Goal: Transaction & Acquisition: Subscribe to service/newsletter

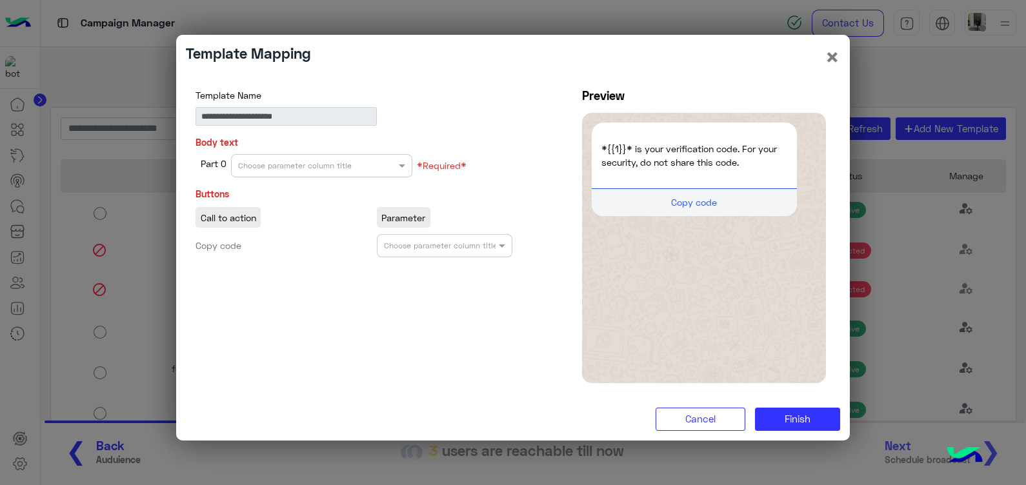
scroll to position [873, 0]
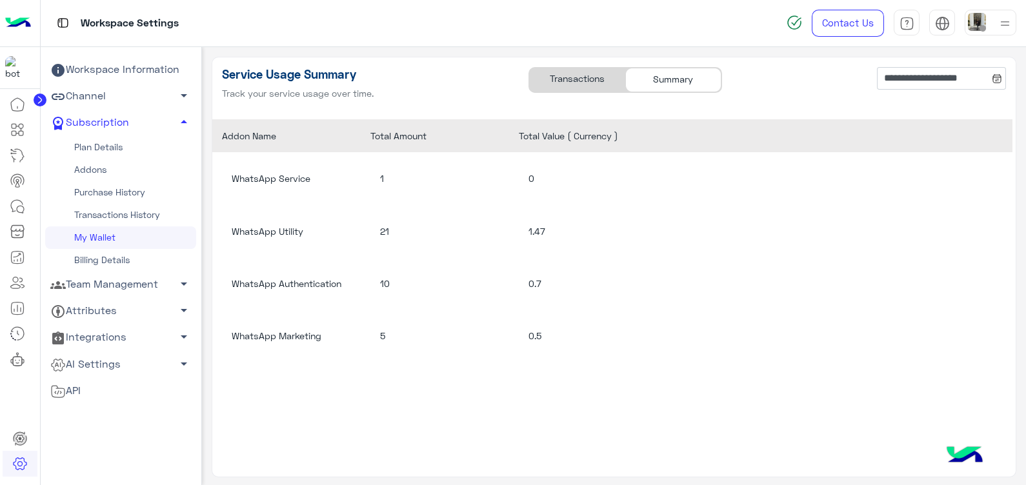
click at [575, 73] on div "Transactions" at bounding box center [577, 80] width 96 height 25
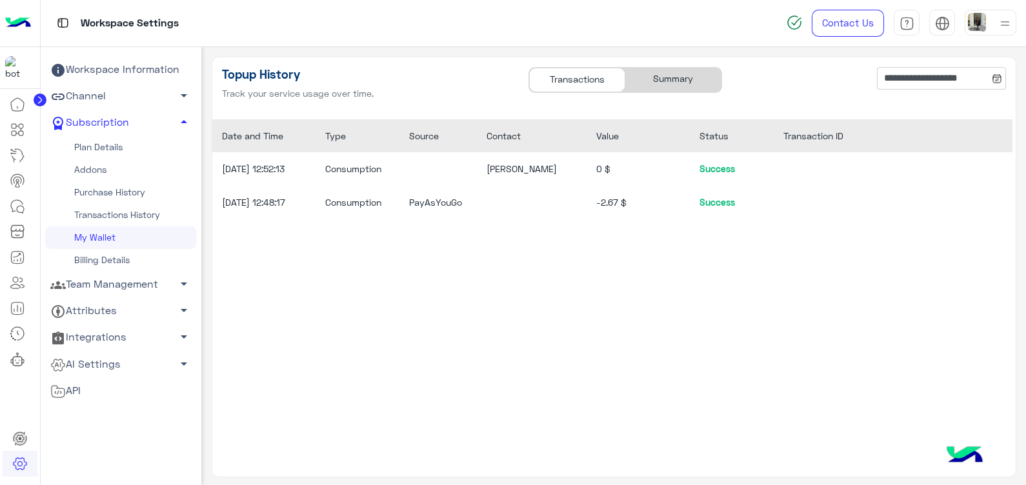
click at [657, 74] on div "Summary" at bounding box center [673, 80] width 96 height 25
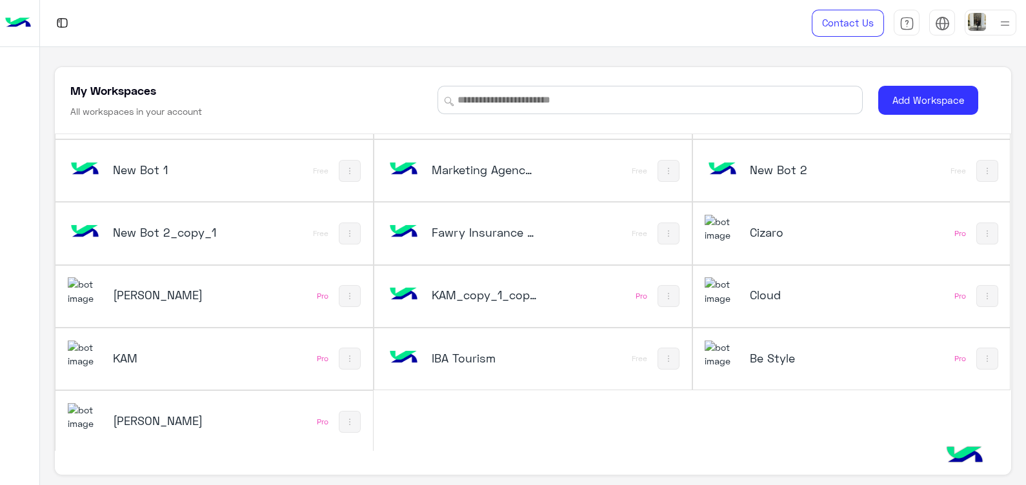
scroll to position [5, 0]
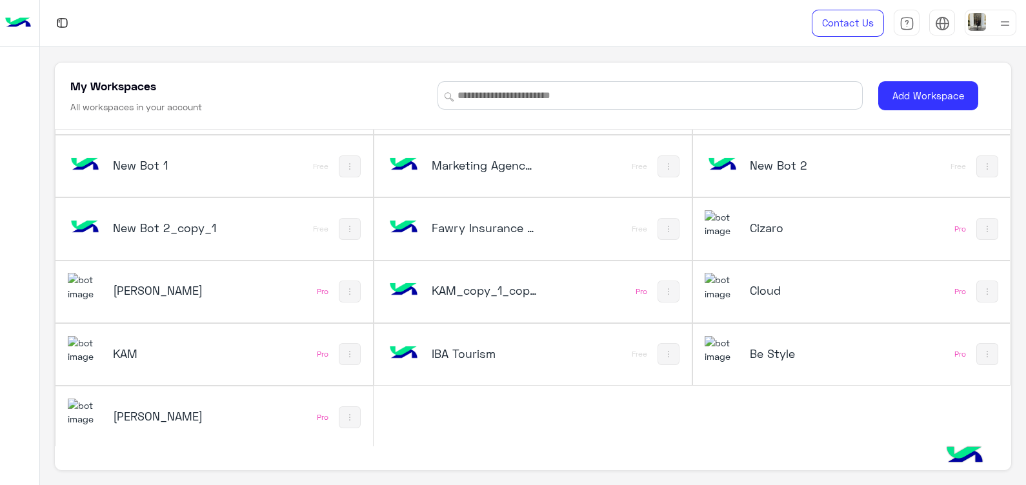
click at [762, 361] on div "Be Style" at bounding box center [792, 354] width 176 height 37
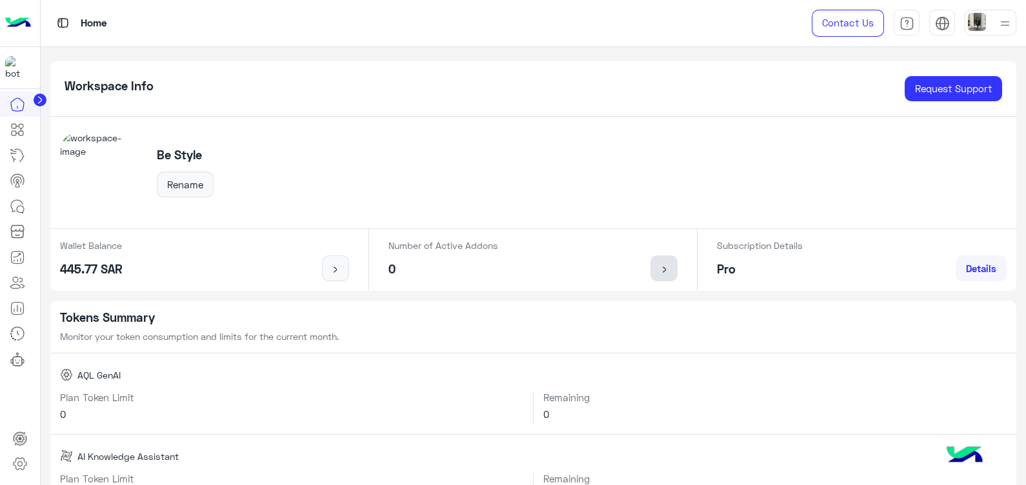
click at [661, 271] on img at bounding box center [664, 269] width 16 height 10
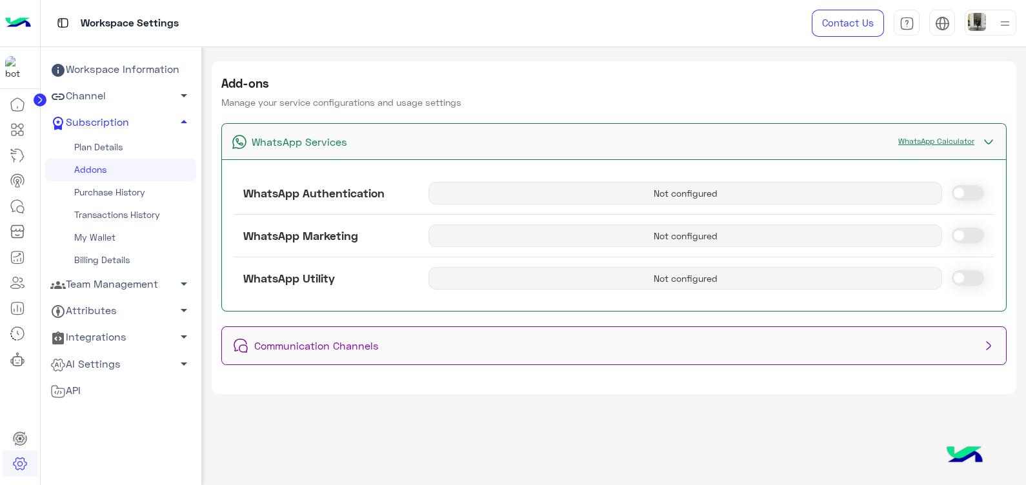
click at [931, 136] on link "WhatsApp Calculator" at bounding box center [935, 141] width 89 height 10
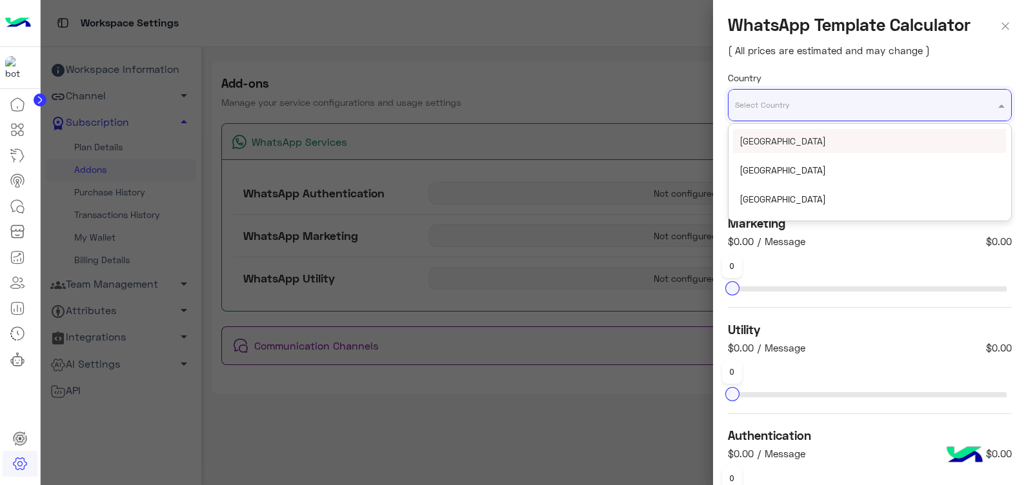
click at [854, 104] on input "text" at bounding box center [844, 100] width 219 height 14
type input "***"
click at [870, 142] on div "Egypt" at bounding box center [869, 141] width 273 height 24
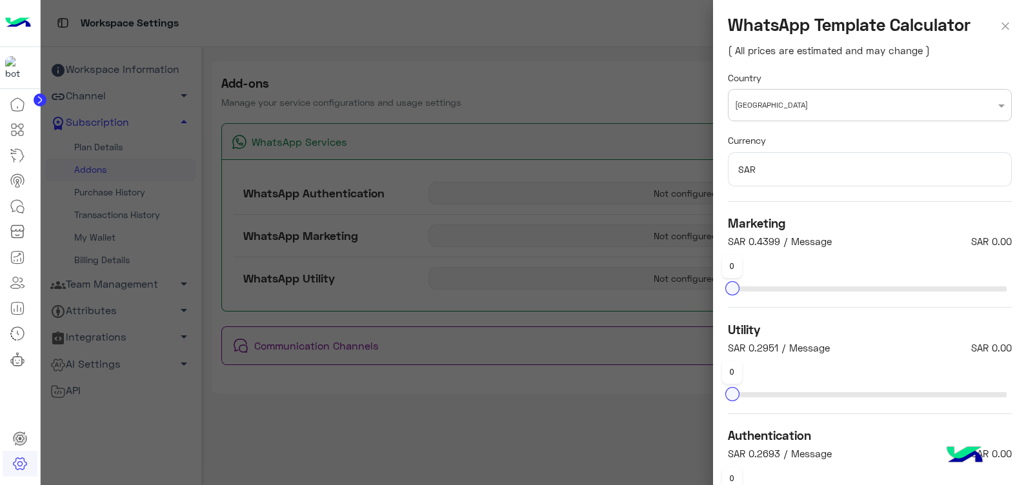
click at [999, 23] on img at bounding box center [1005, 24] width 13 height 19
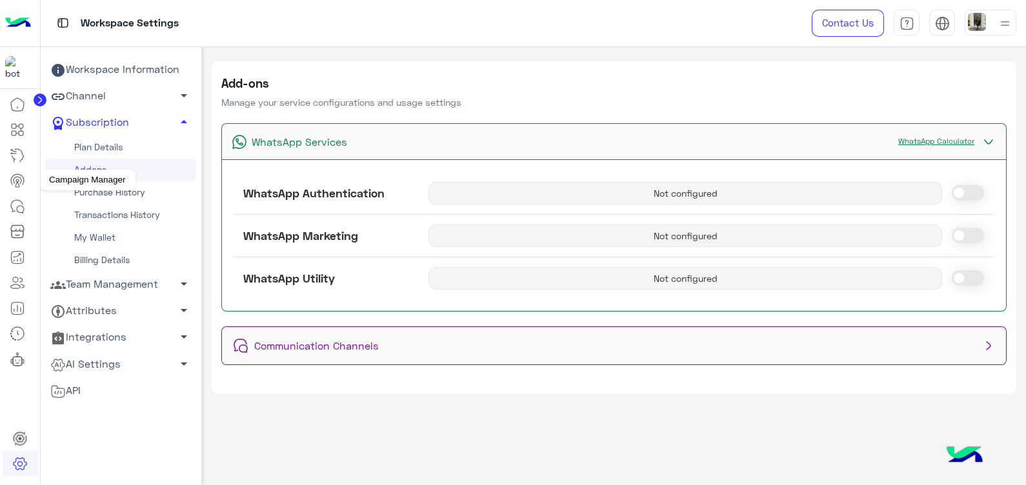
click at [15, 183] on icon at bounding box center [17, 180] width 15 height 15
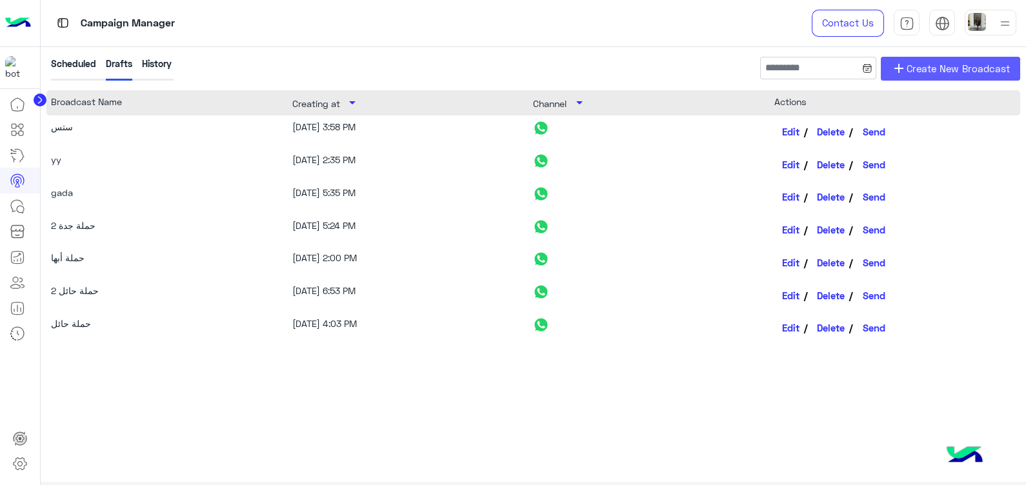
click at [932, 71] on span "Create New Broadcast" at bounding box center [957, 68] width 103 height 15
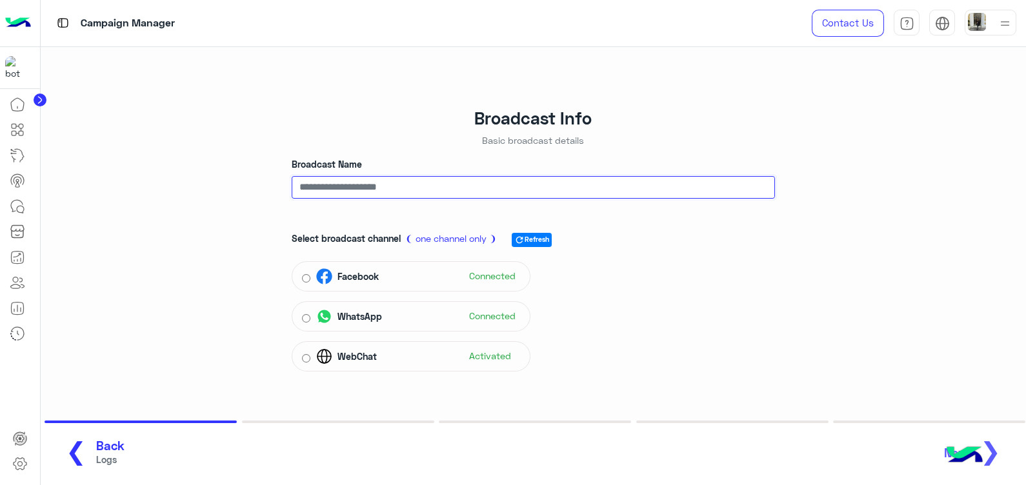
click at [373, 197] on input "Broadcast Name" at bounding box center [533, 187] width 483 height 23
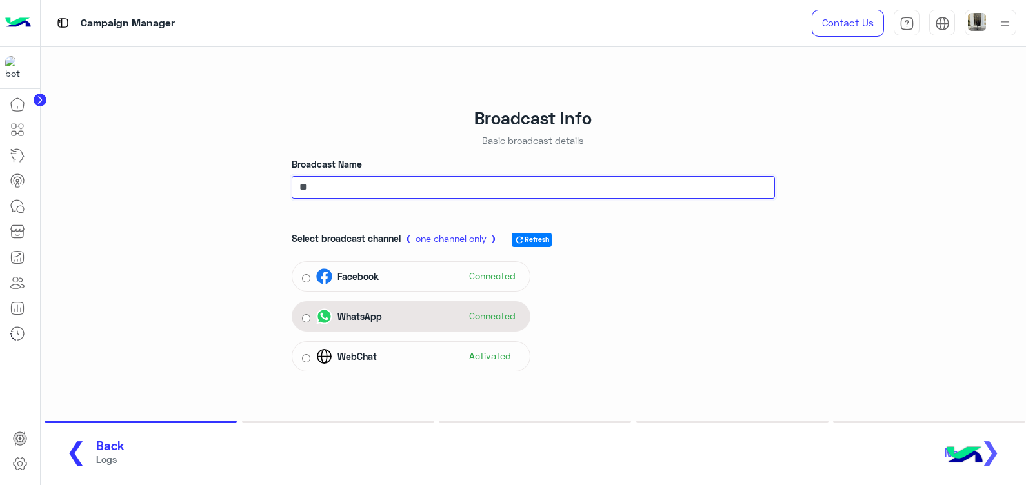
type input "**"
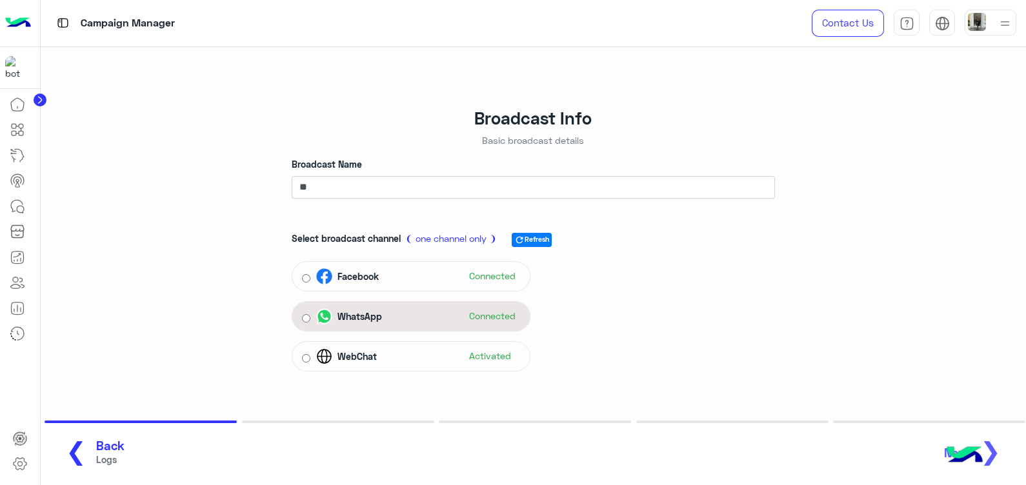
click at [315, 321] on div "WhatsApp Connected" at bounding box center [411, 316] width 218 height 19
click at [433, 316] on div "WhatsApp Connected" at bounding box center [418, 316] width 204 height 19
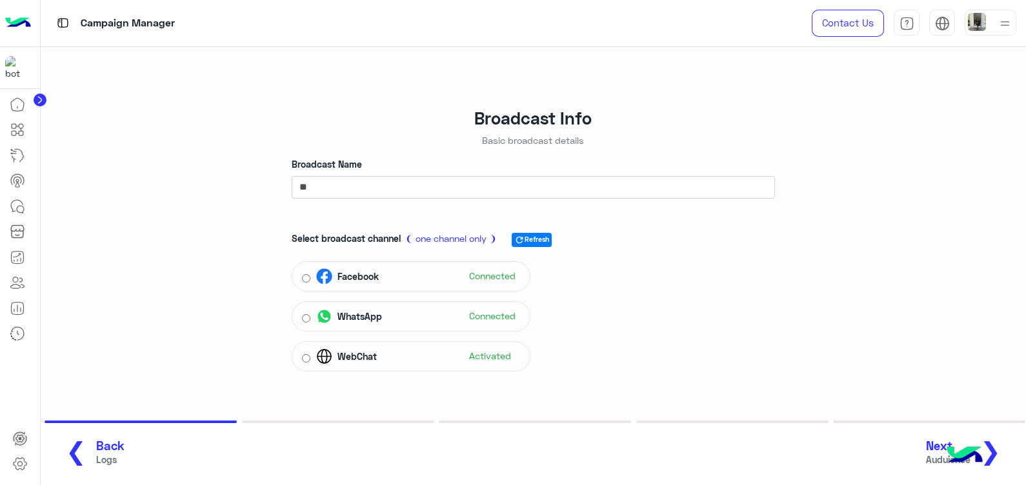
click at [1002, 446] on button "Next Auduience ❯" at bounding box center [968, 452] width 92 height 35
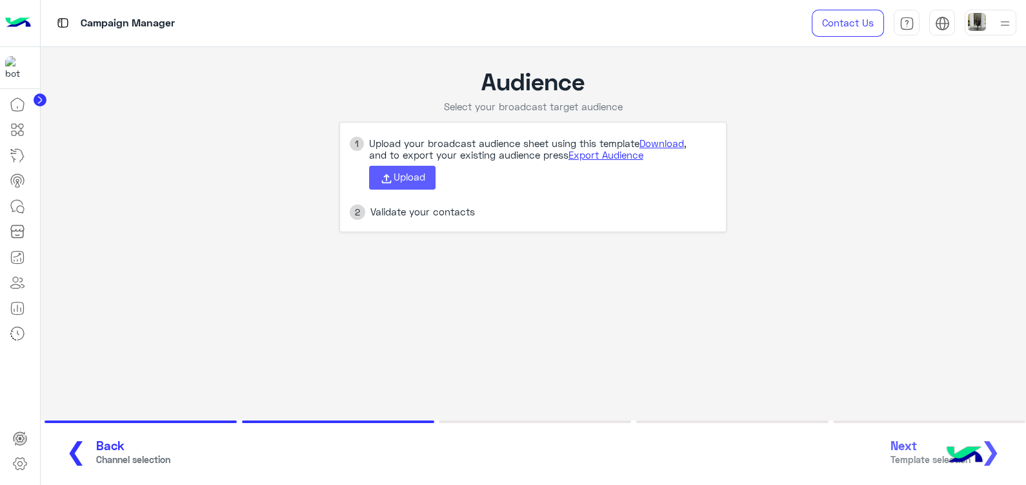
click at [411, 181] on span "Upload" at bounding box center [409, 177] width 32 height 12
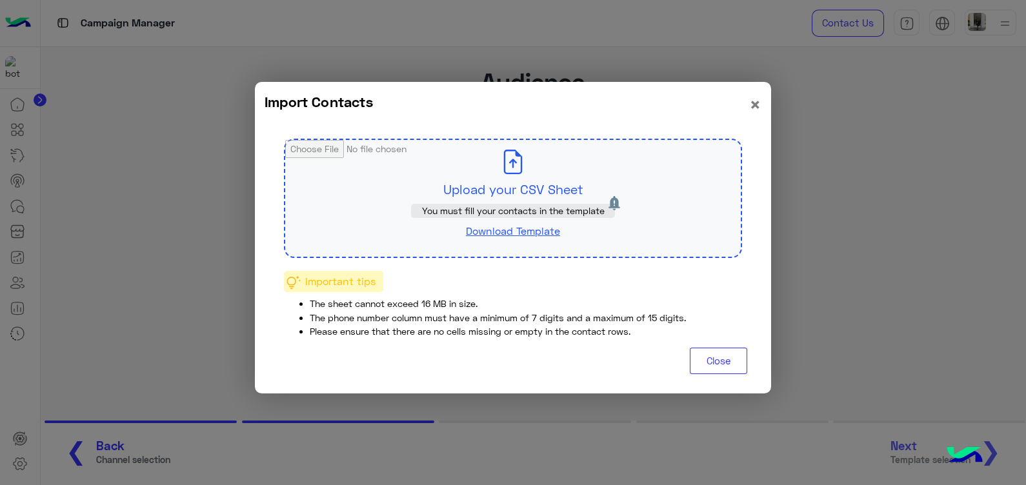
click at [468, 178] on input "file" at bounding box center [512, 198] width 455 height 117
type input "**********"
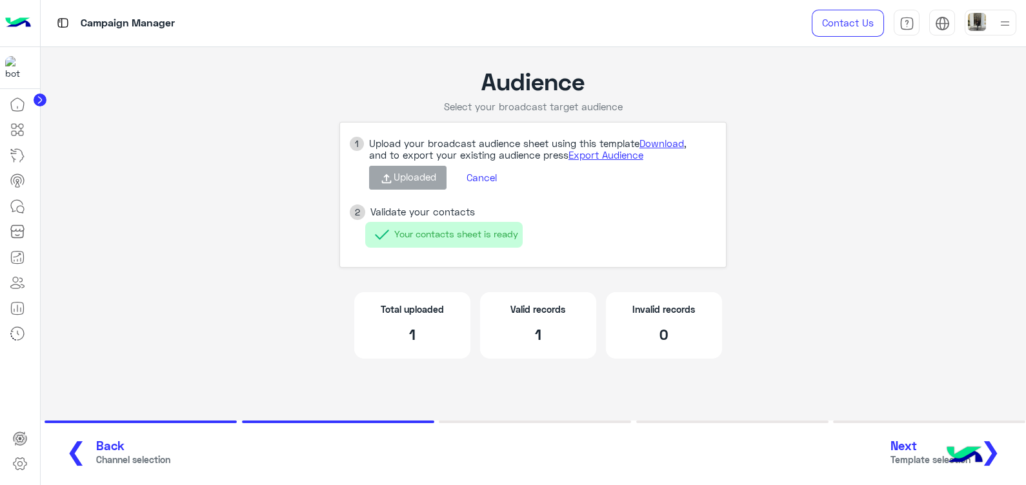
click at [1005, 440] on button "Next Template selection ❯" at bounding box center [950, 452] width 128 height 35
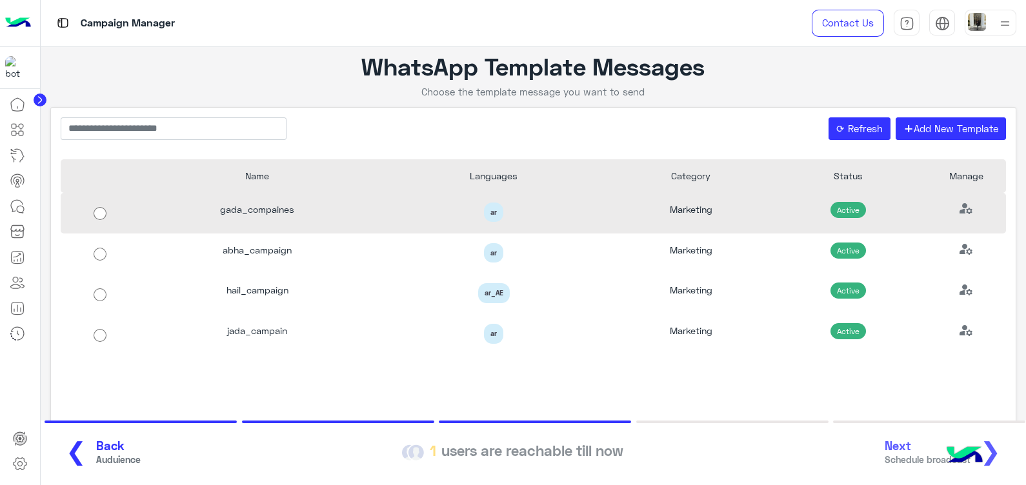
click at [262, 210] on div "gada_compaines" at bounding box center [257, 213] width 236 height 41
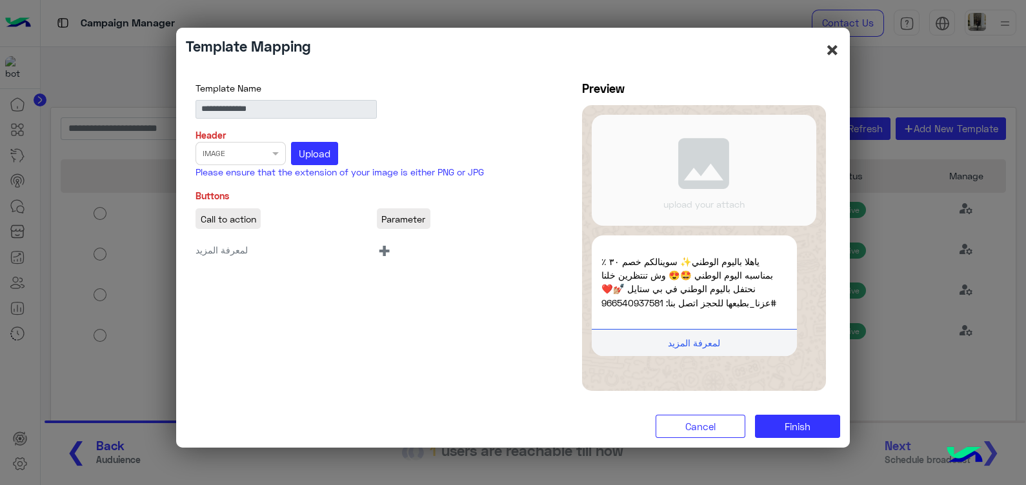
click at [835, 51] on button "×" at bounding box center [831, 49] width 15 height 25
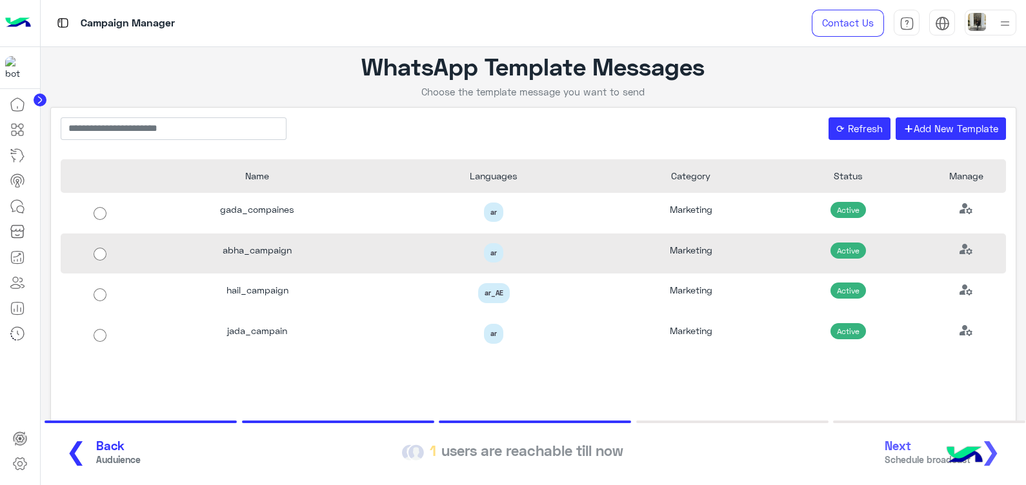
click at [241, 260] on div "abha_campaign" at bounding box center [257, 254] width 236 height 41
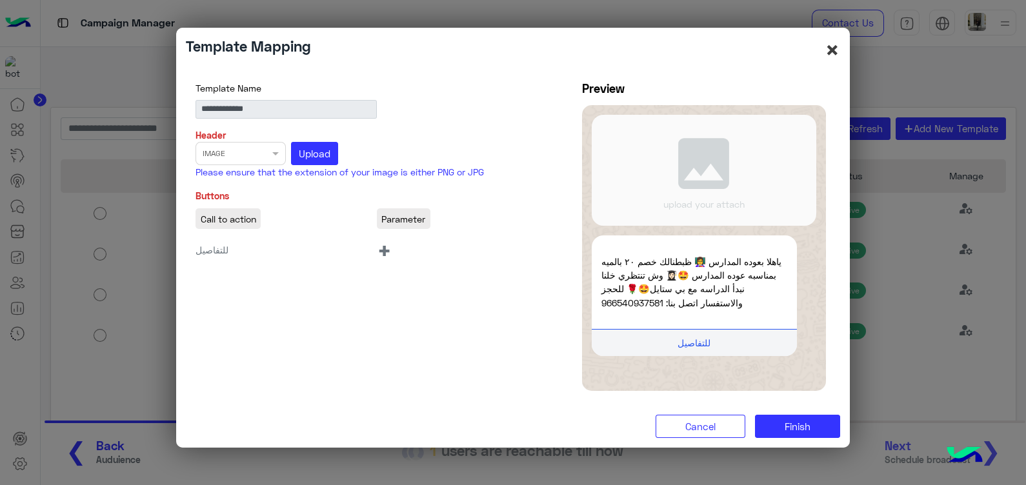
click at [835, 47] on button "×" at bounding box center [831, 49] width 15 height 25
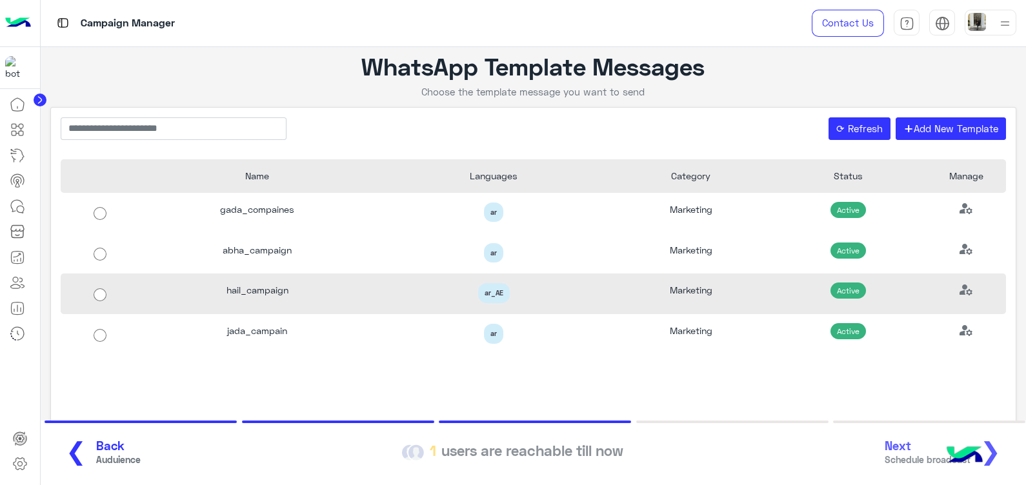
click at [230, 297] on div "hail_campaign" at bounding box center [257, 293] width 236 height 41
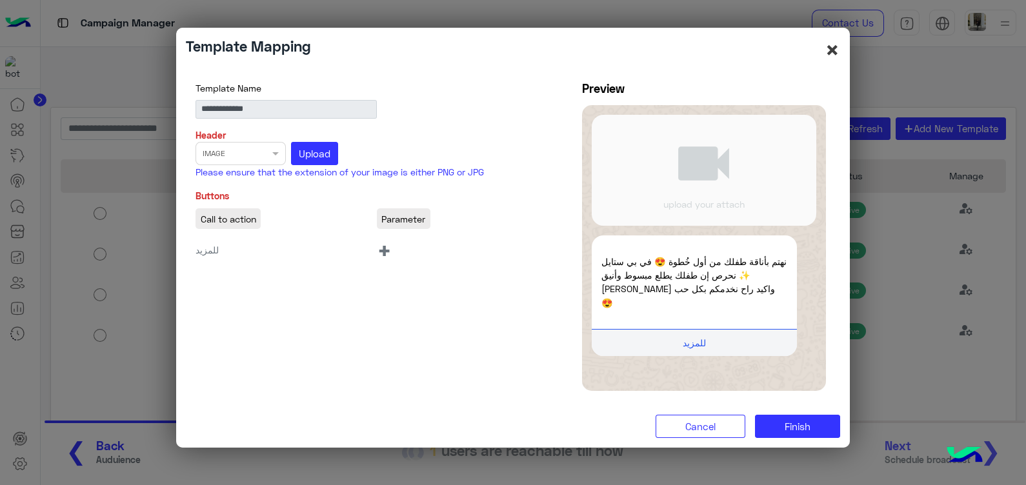
click at [832, 48] on button "×" at bounding box center [831, 49] width 15 height 25
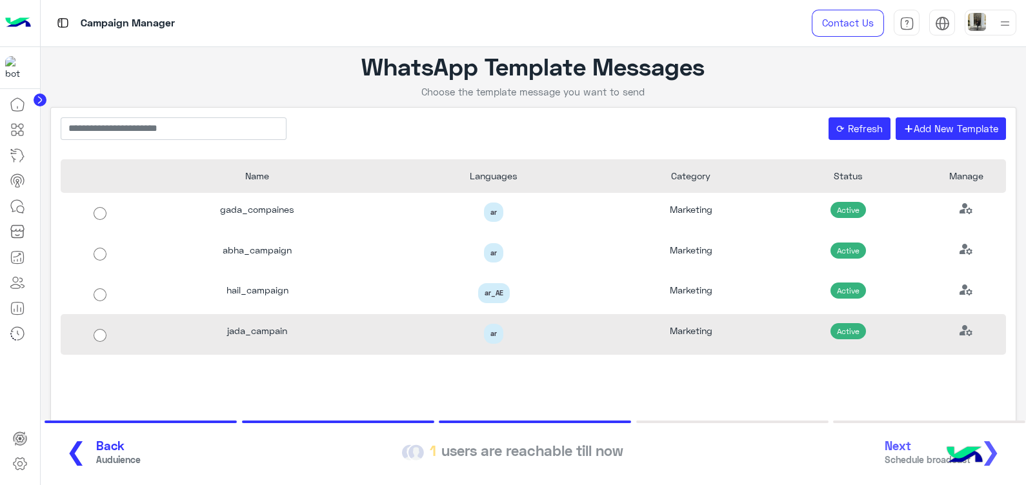
click at [262, 338] on div "jada_campain" at bounding box center [257, 334] width 236 height 41
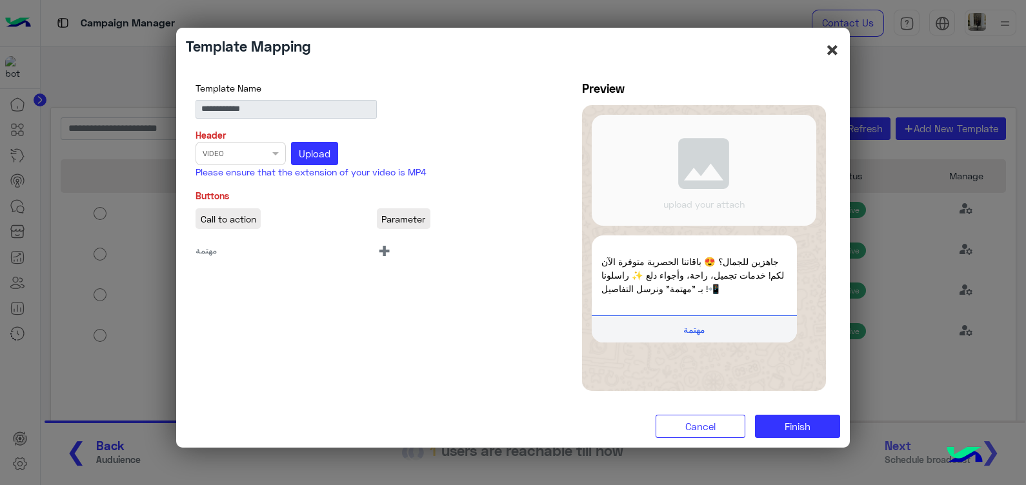
click at [831, 48] on button "×" at bounding box center [831, 49] width 15 height 25
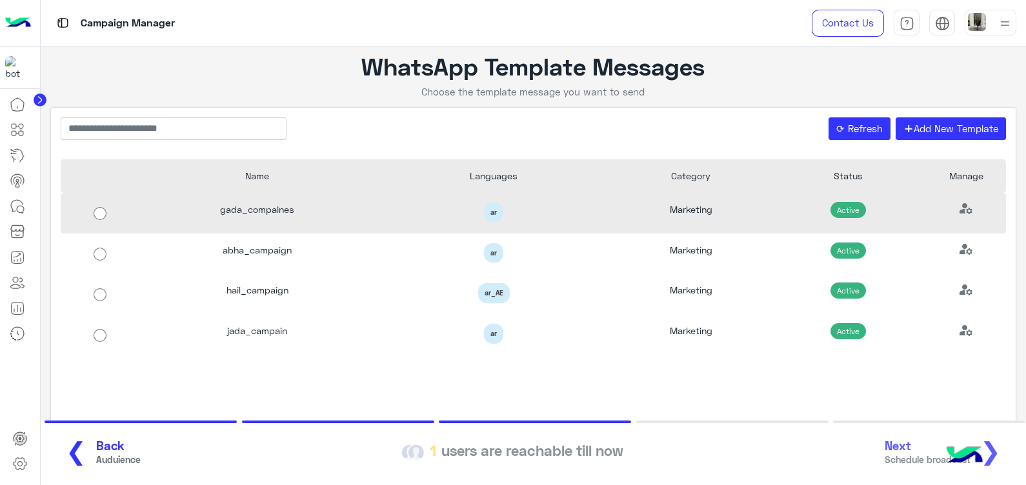
click at [217, 215] on div "gada_compaines" at bounding box center [257, 213] width 236 height 41
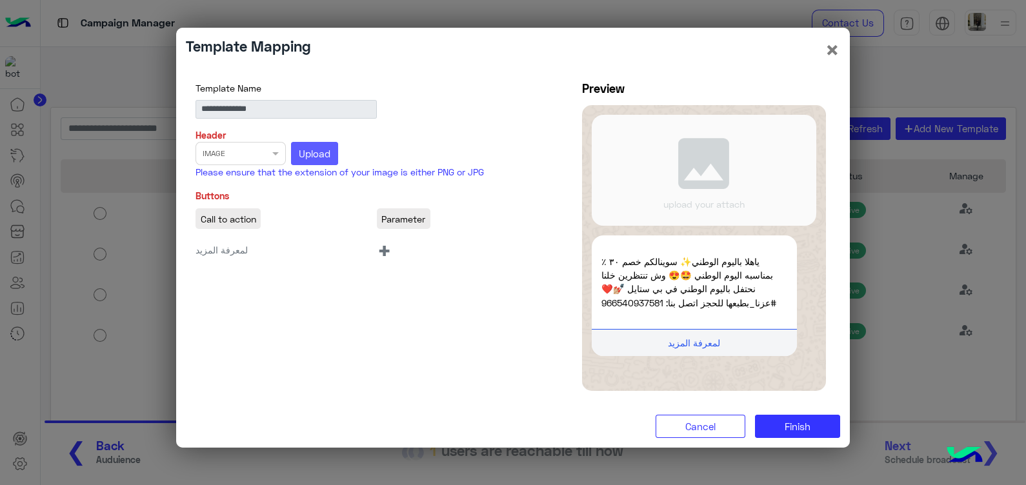
click at [315, 152] on span "Upload" at bounding box center [315, 154] width 32 height 12
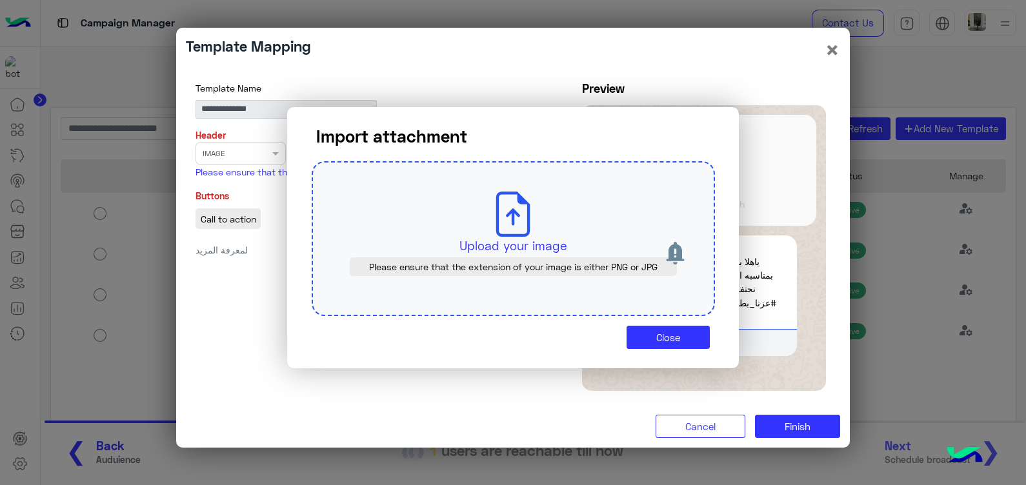
click at [432, 203] on div "Upload your image Please ensure that the extension of your image is either PNG …" at bounding box center [513, 238] width 403 height 155
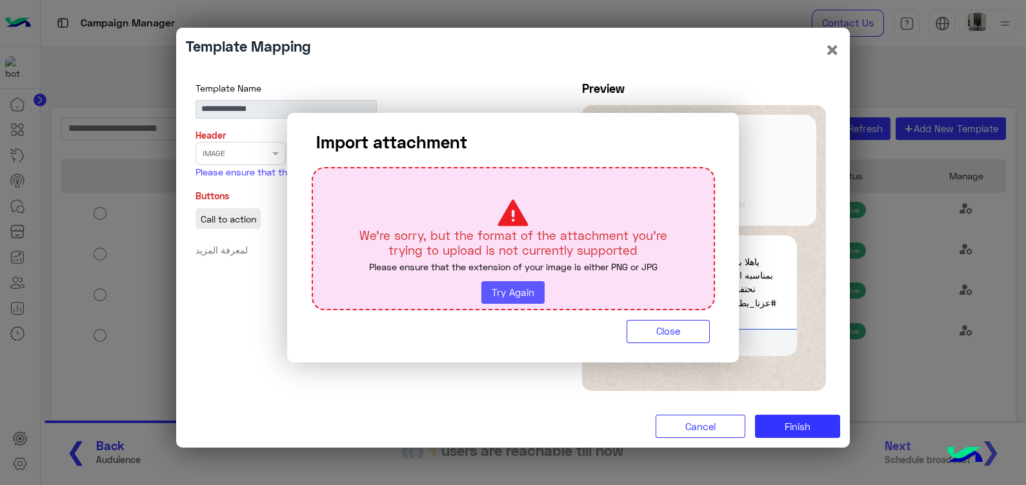
click at [521, 303] on button "Try Again" at bounding box center [512, 292] width 63 height 23
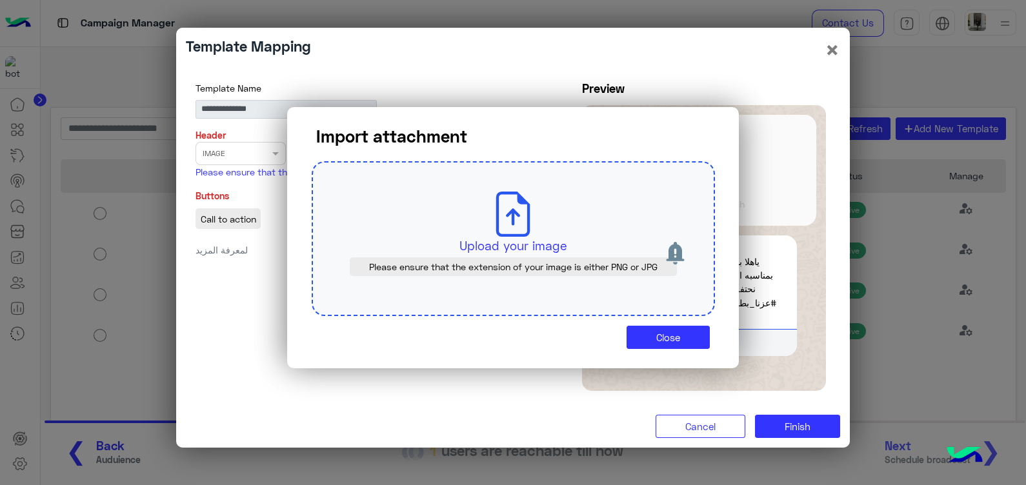
click at [487, 226] on div "Upload your image Please ensure that the extension of your image is either PNG …" at bounding box center [513, 238] width 403 height 155
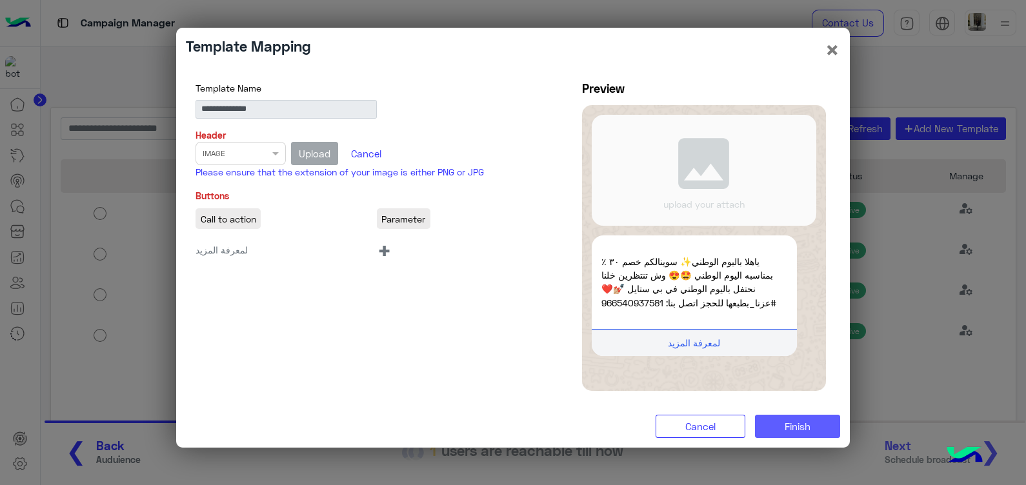
click at [799, 422] on span "Finish" at bounding box center [797, 427] width 26 height 12
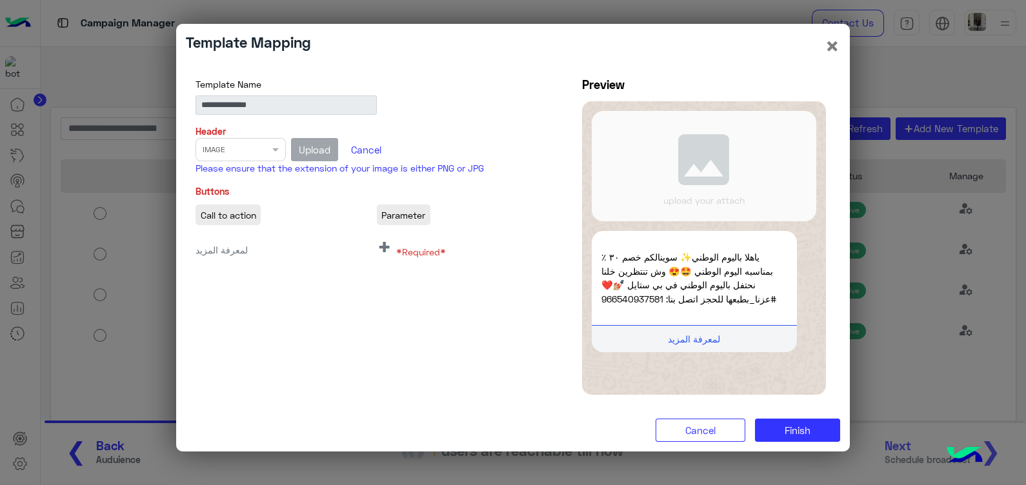
click at [260, 157] on div "Select file × IMAGE Upload Cancel" at bounding box center [376, 149] width 363 height 23
click at [278, 153] on div "Select file × IMAGE Upload Cancel" at bounding box center [376, 149] width 363 height 23
click at [362, 149] on button "Cancel" at bounding box center [365, 150] width 45 height 22
click at [322, 150] on span "Upload" at bounding box center [315, 150] width 32 height 12
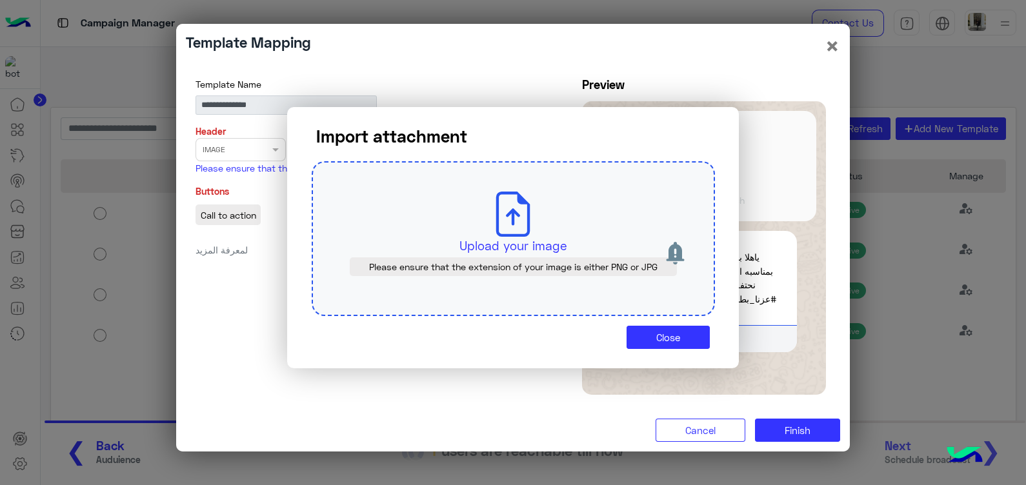
click at [437, 219] on div "Upload your image Please ensure that the extension of your image is either PNG …" at bounding box center [513, 238] width 403 height 155
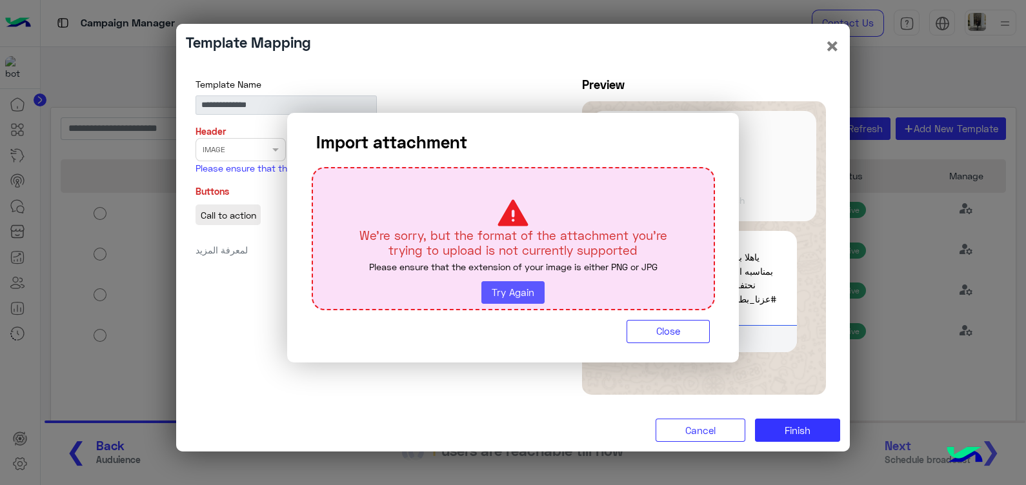
click at [516, 285] on button "Try Again" at bounding box center [512, 292] width 63 height 23
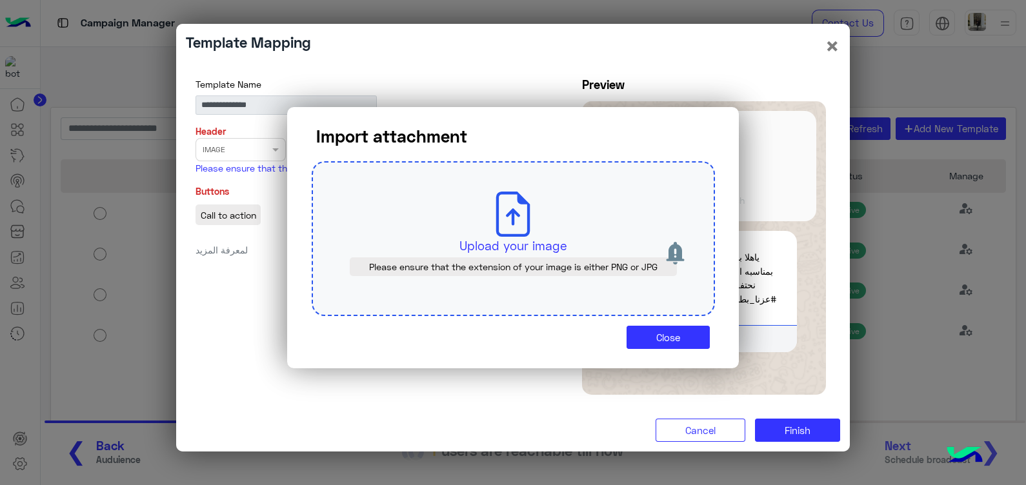
click at [432, 218] on div "Upload your image Please ensure that the extension of your image is either PNG …" at bounding box center [513, 238] width 403 height 155
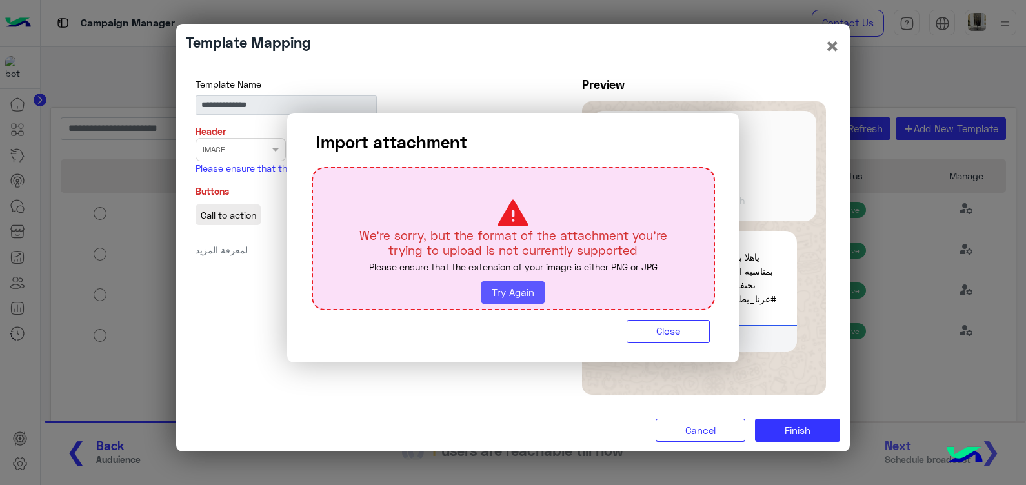
click at [508, 290] on button "Try Again" at bounding box center [512, 292] width 63 height 23
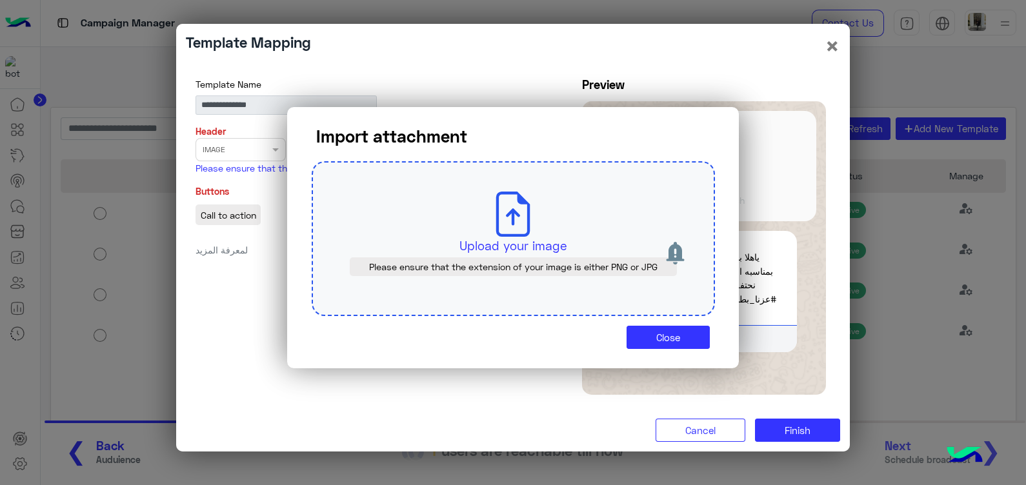
click at [463, 235] on div "Upload your image Please ensure that the extension of your image is either PNG …" at bounding box center [513, 238] width 403 height 155
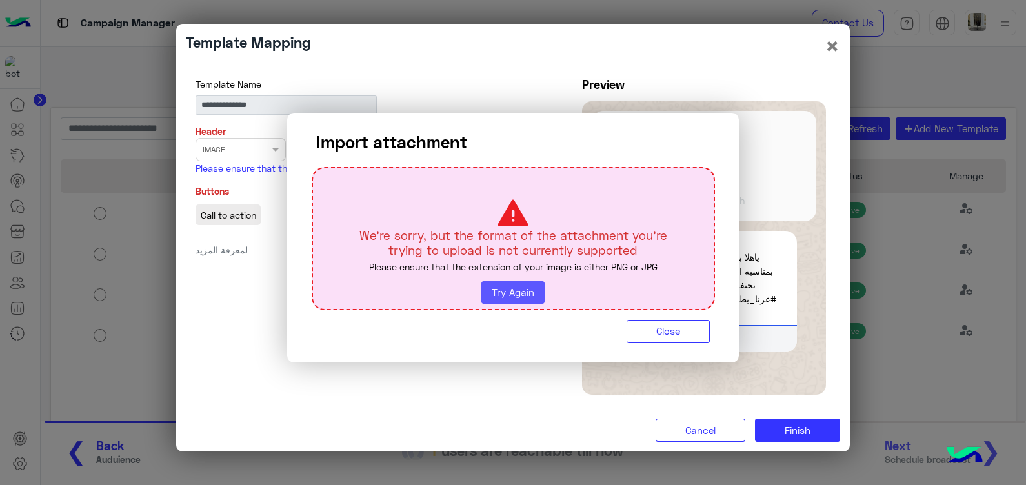
click at [508, 287] on button "Try Again" at bounding box center [512, 292] width 63 height 23
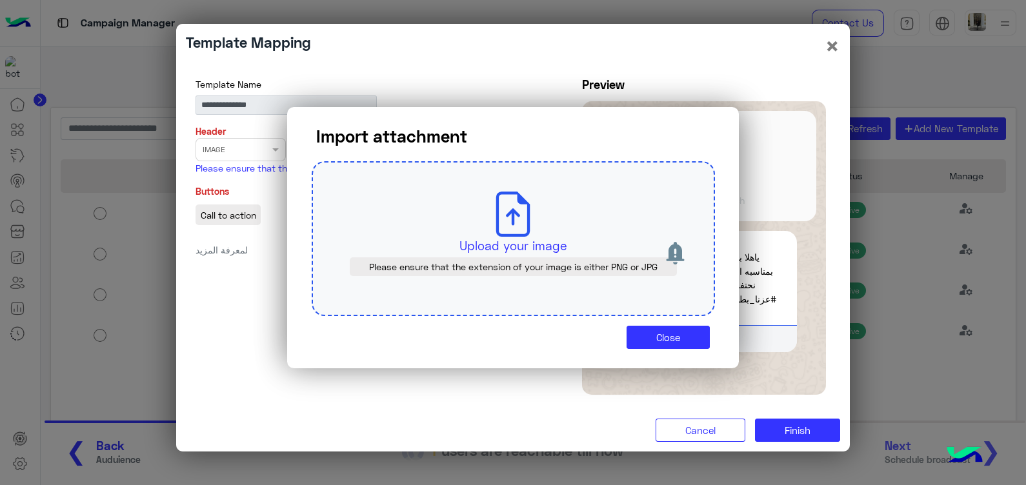
click at [439, 246] on p "Upload your image" at bounding box center [513, 246] width 343 height 18
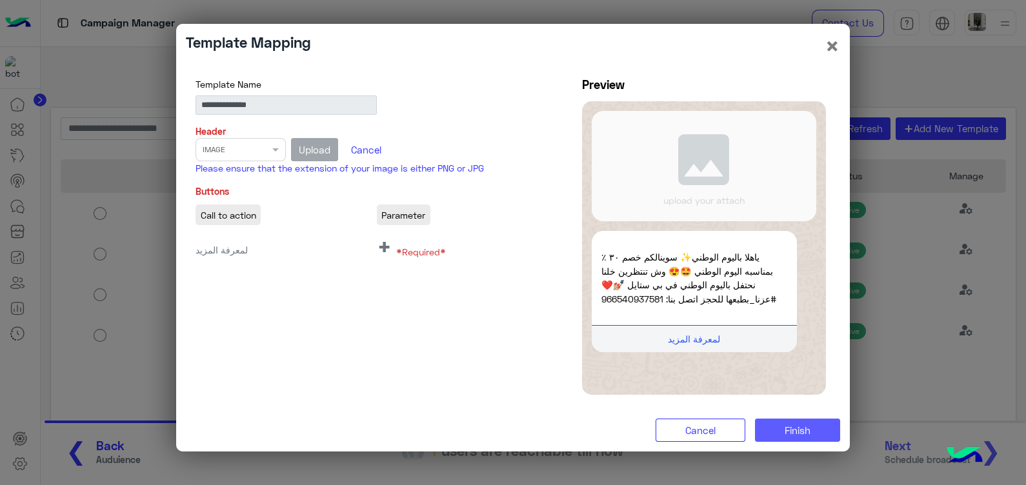
click at [793, 435] on span "Finish" at bounding box center [797, 430] width 26 height 12
click at [386, 252] on span "+" at bounding box center [384, 246] width 15 height 29
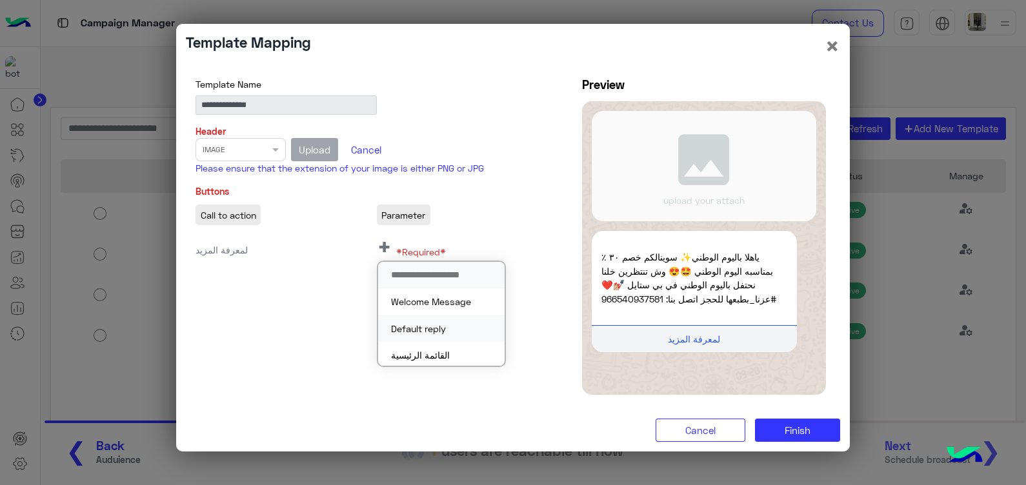
click at [426, 326] on button "Default reply" at bounding box center [441, 328] width 126 height 26
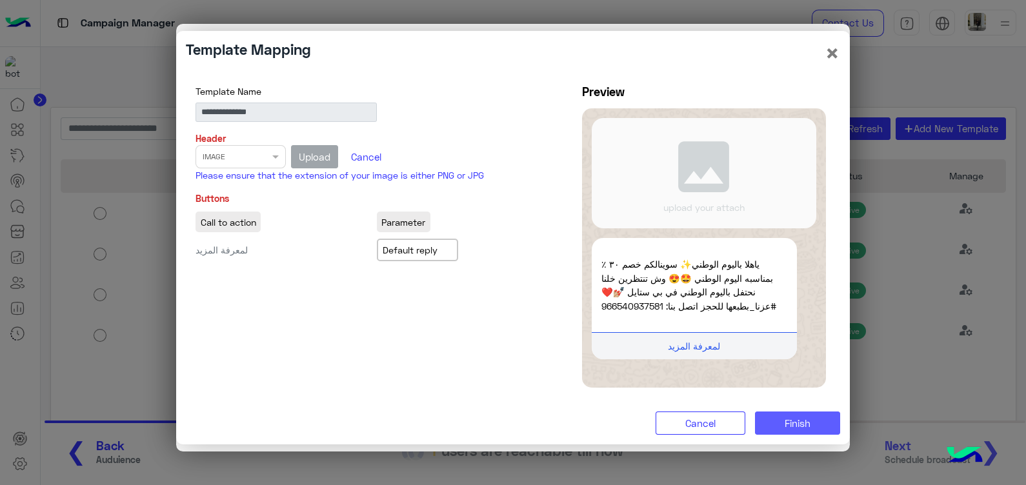
click at [821, 417] on button "Finish" at bounding box center [797, 423] width 85 height 23
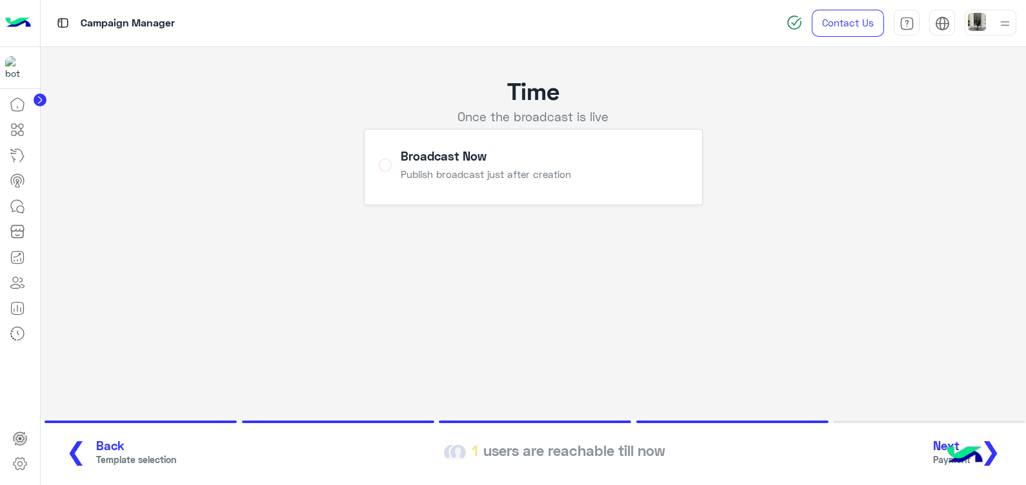
click at [1003, 445] on button "Next Payment ❯" at bounding box center [971, 452] width 85 height 35
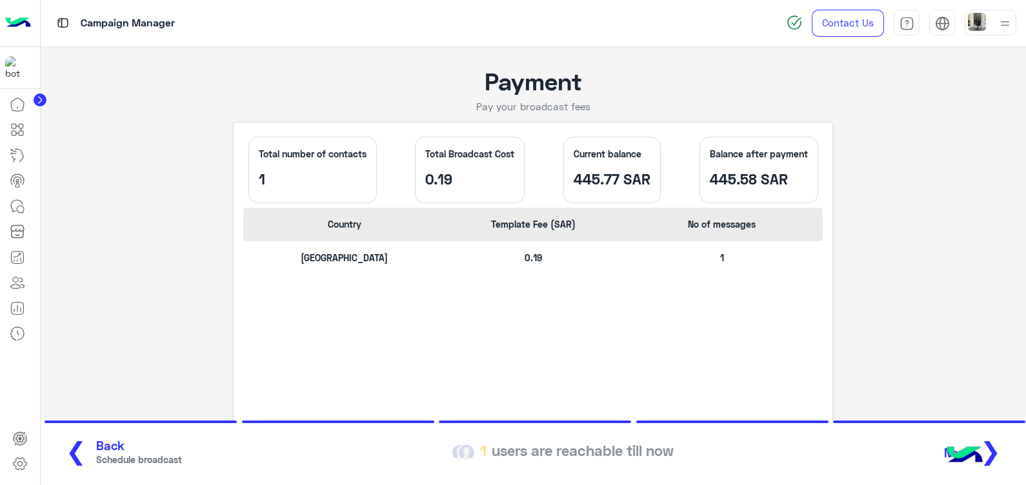
click at [129, 451] on span "Back" at bounding box center [139, 446] width 86 height 15
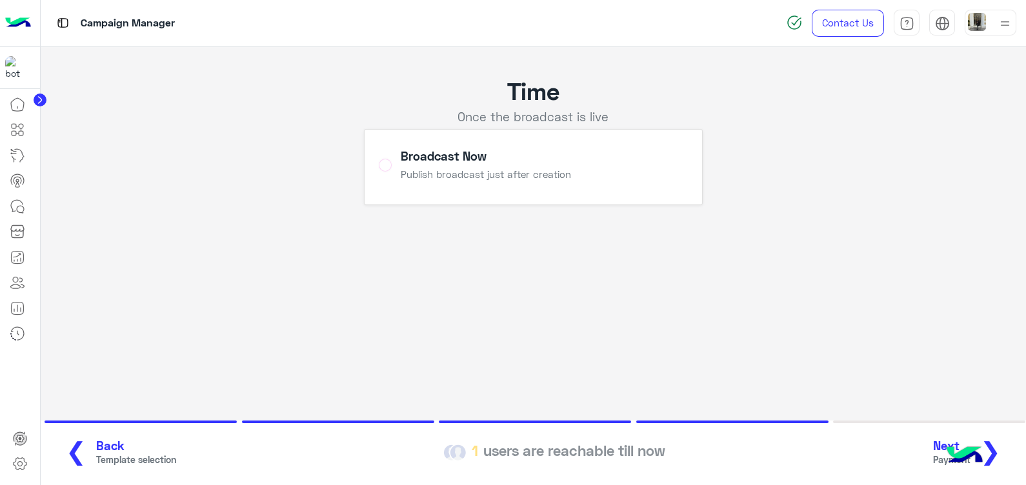
click at [129, 451] on span "Back" at bounding box center [136, 446] width 80 height 15
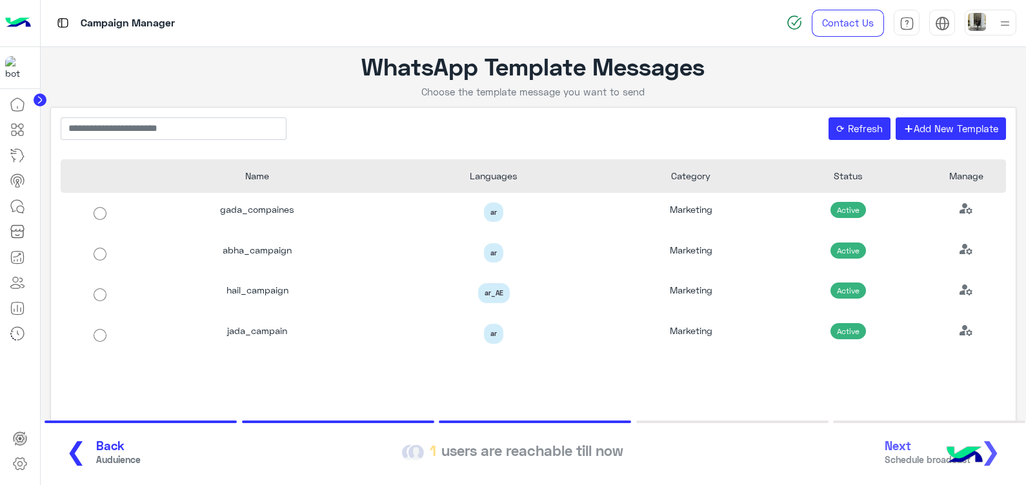
click at [96, 442] on span "Back" at bounding box center [118, 446] width 45 height 15
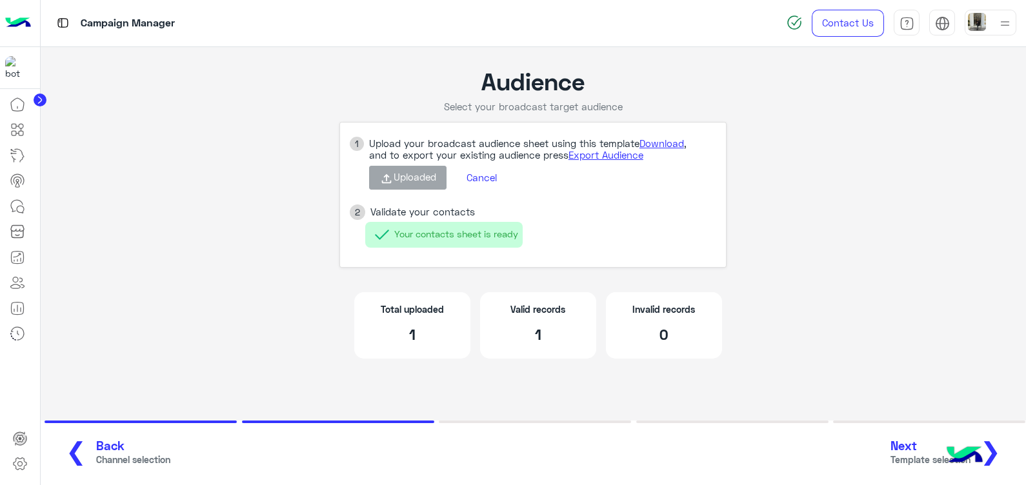
click at [84, 442] on button "❮ Back Channel selection" at bounding box center [113, 452] width 122 height 35
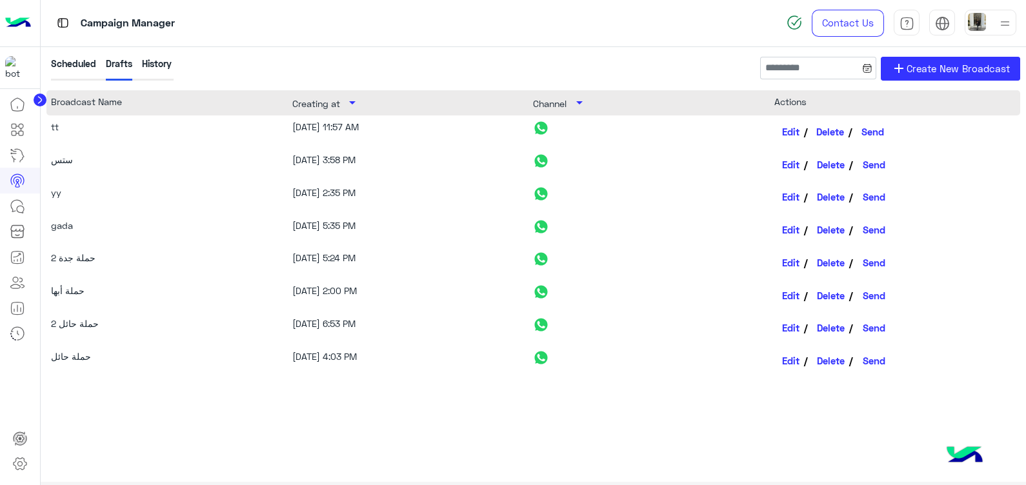
click at [837, 132] on button "Delete" at bounding box center [831, 132] width 44 height 22
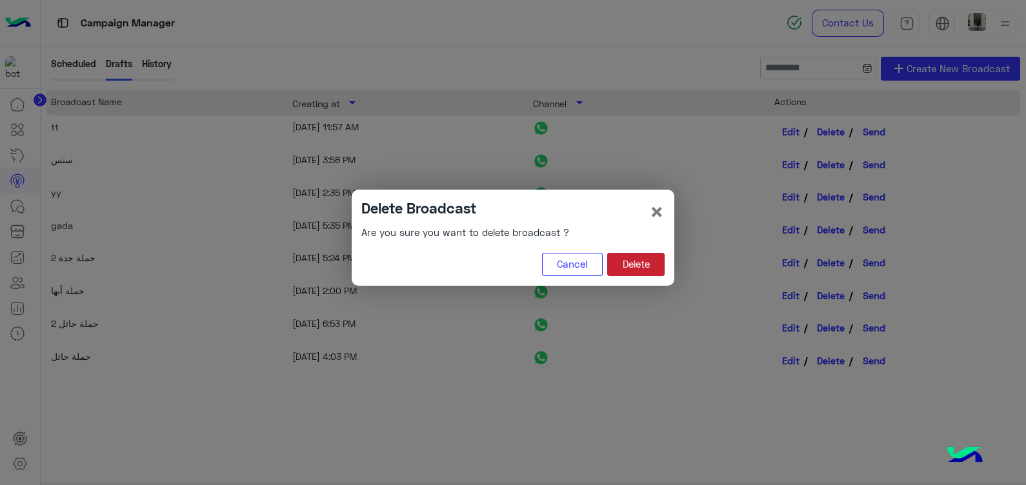
click at [629, 269] on button "Delete" at bounding box center [635, 264] width 57 height 23
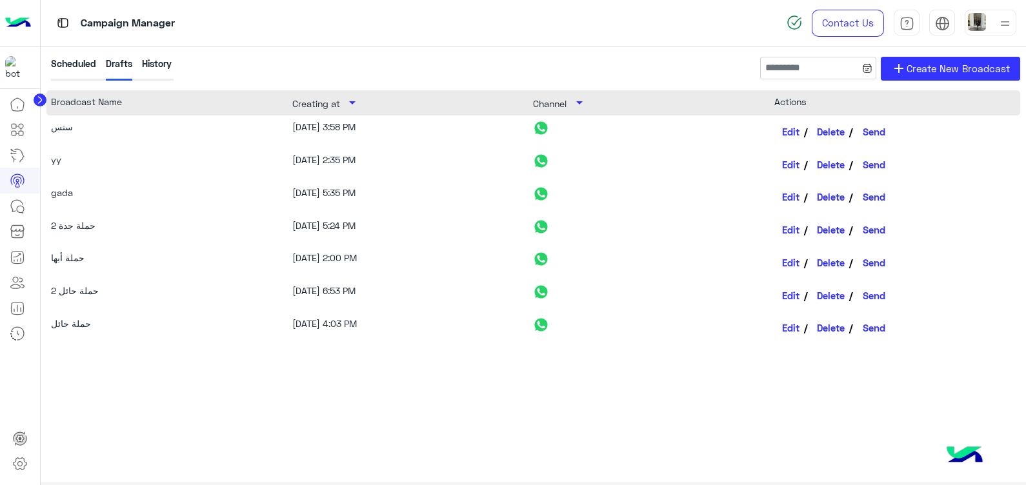
click at [17, 23] on img at bounding box center [18, 23] width 26 height 27
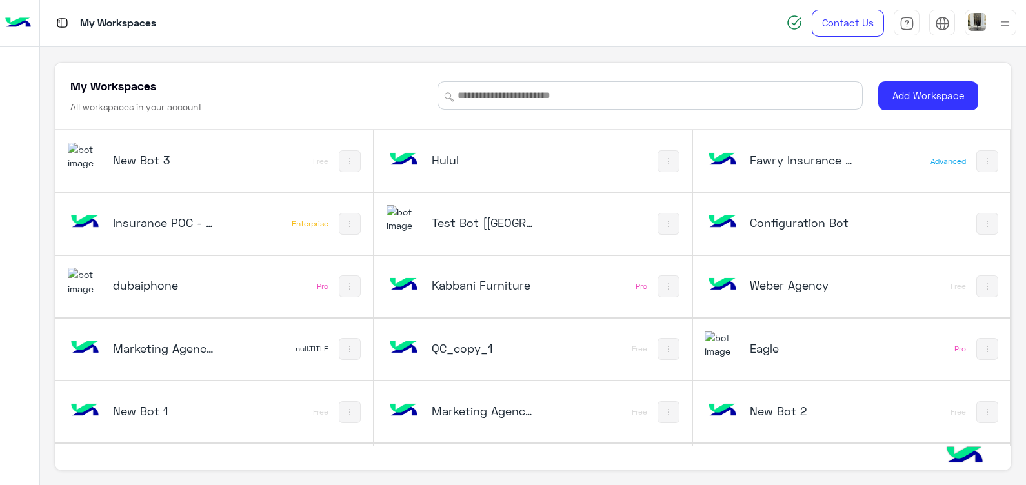
scroll to position [246, 0]
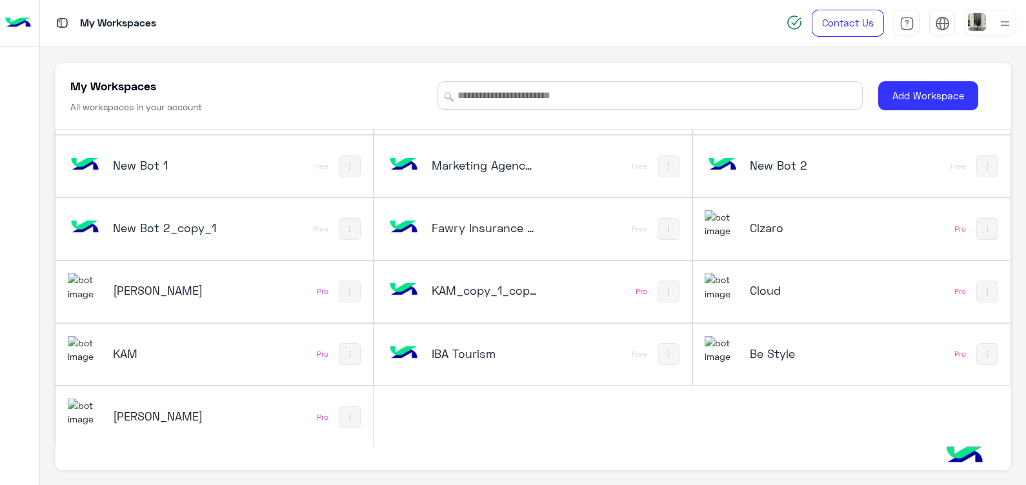
click at [768, 223] on h5 "Cizaro" at bounding box center [803, 227] width 106 height 15
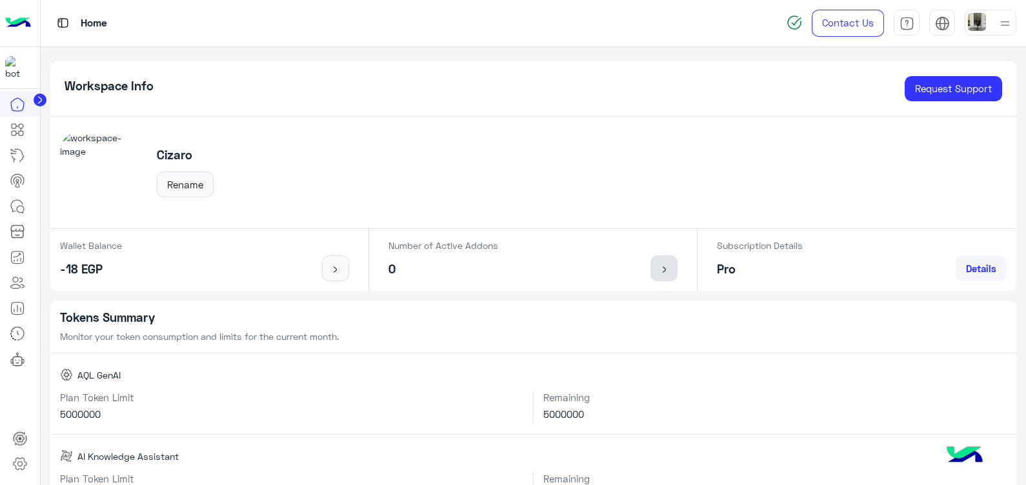
click at [656, 268] on img at bounding box center [664, 269] width 16 height 10
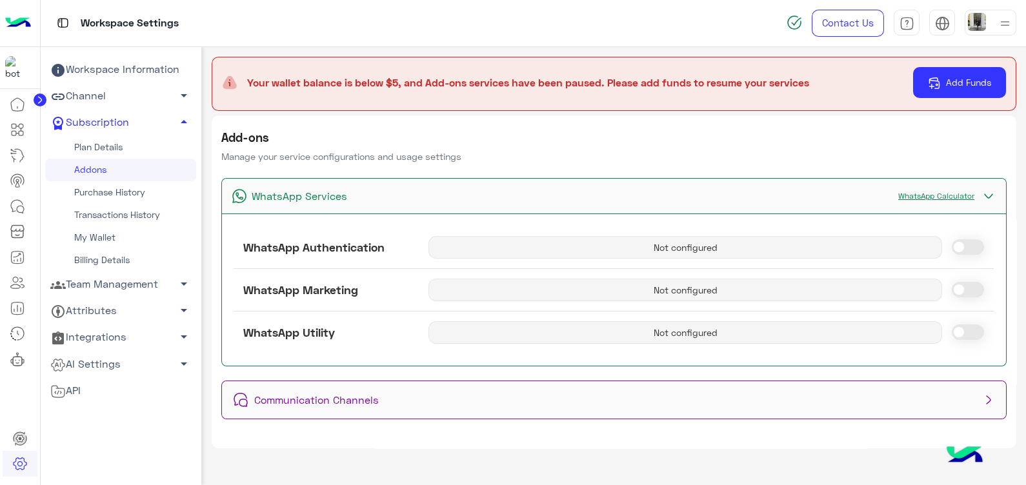
click at [919, 193] on link "WhatsApp Calculator" at bounding box center [935, 196] width 89 height 10
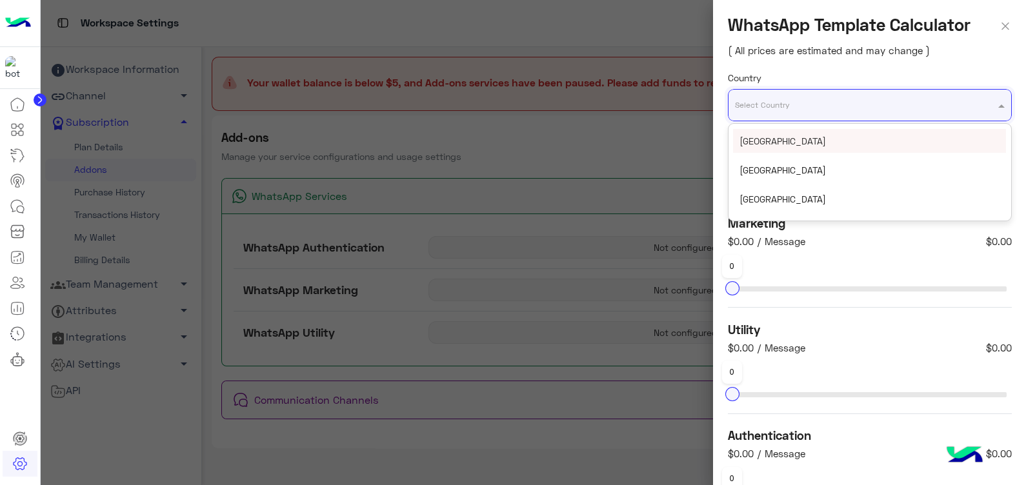
click at [823, 98] on input "text" at bounding box center [844, 100] width 219 height 14
type input "***"
click at [828, 143] on div "[GEOGRAPHIC_DATA]" at bounding box center [869, 141] width 273 height 24
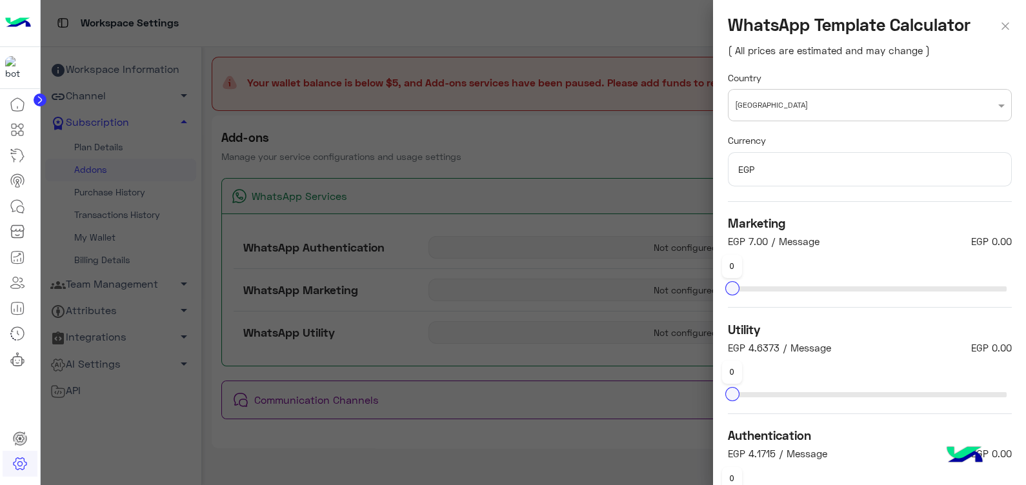
click at [587, 86] on div at bounding box center [534, 242] width 986 height 485
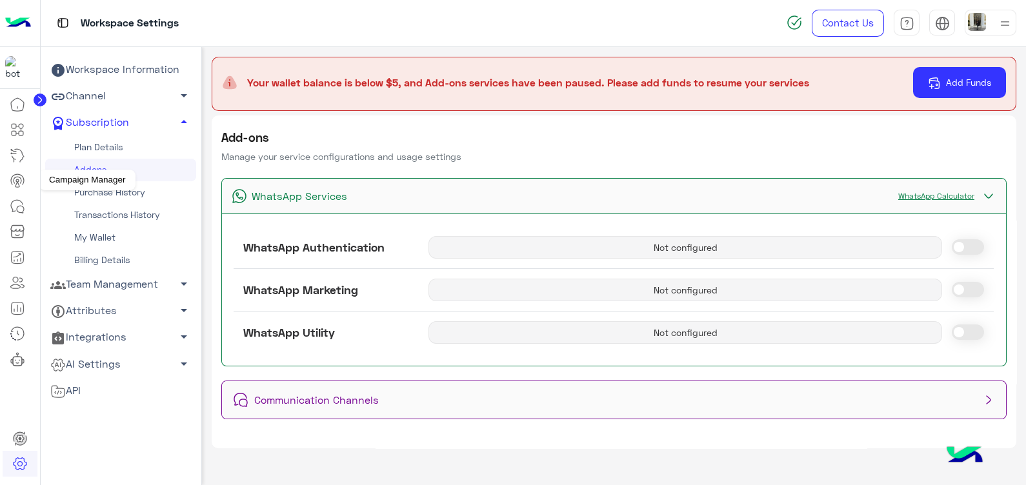
click at [21, 181] on icon at bounding box center [18, 180] width 8 height 6
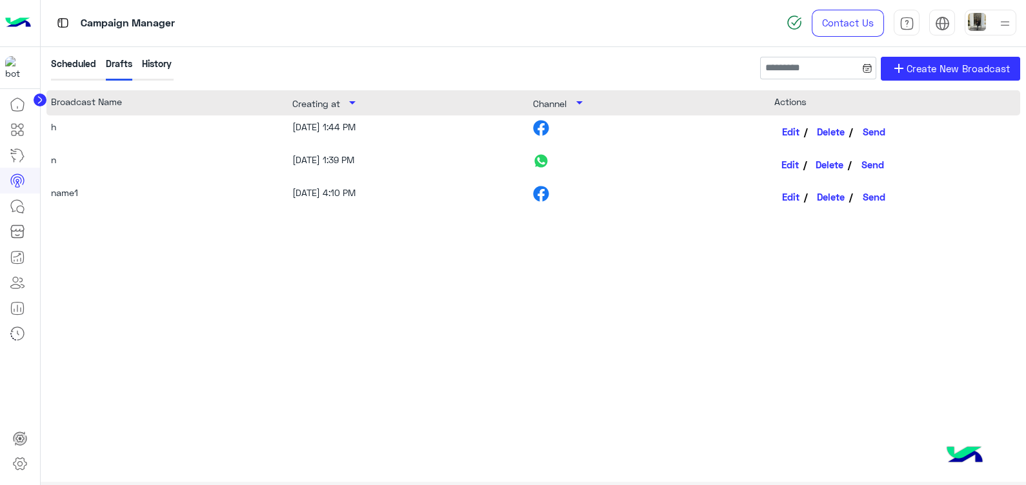
click at [793, 158] on link "Edit" at bounding box center [791, 165] width 34 height 22
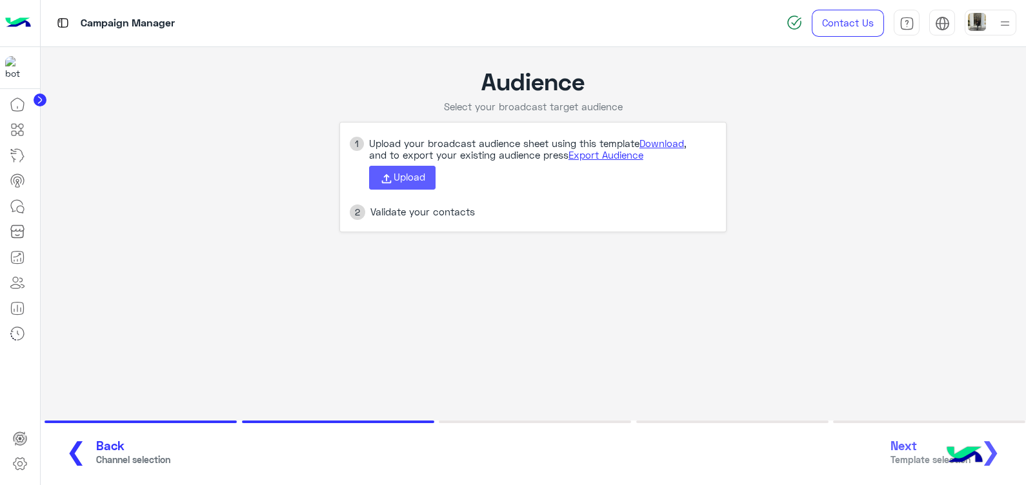
click at [416, 178] on span "Upload" at bounding box center [409, 177] width 32 height 12
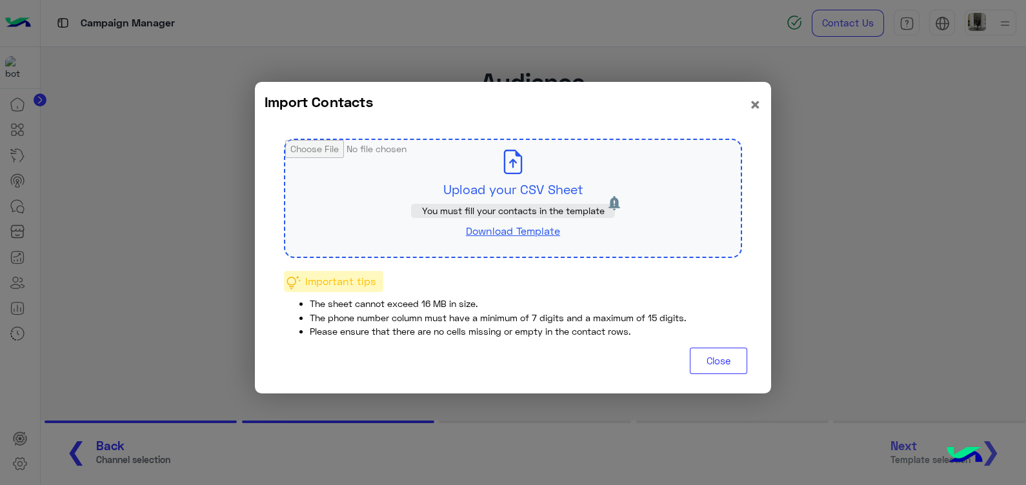
click at [436, 190] on input "file" at bounding box center [512, 198] width 455 height 117
type input "**********"
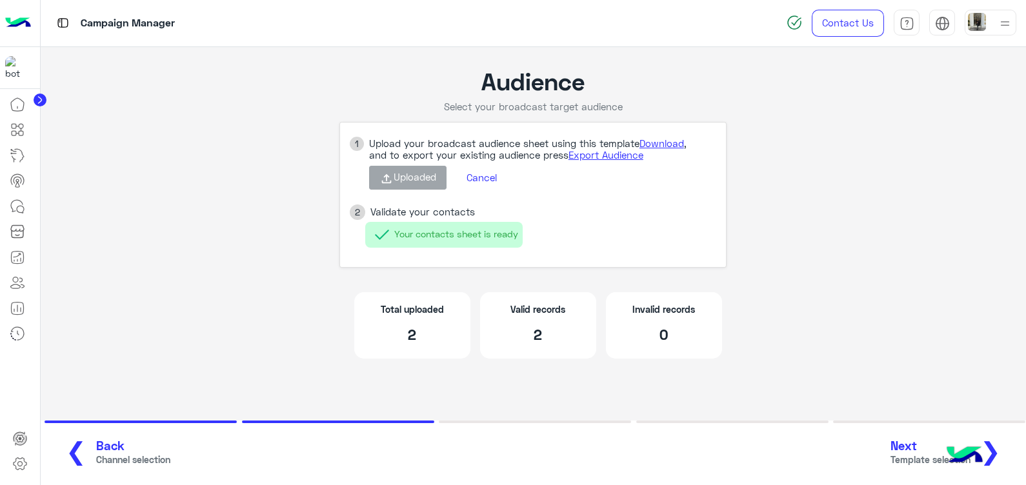
click at [1004, 452] on button "Next Template selection ❯" at bounding box center [950, 452] width 128 height 35
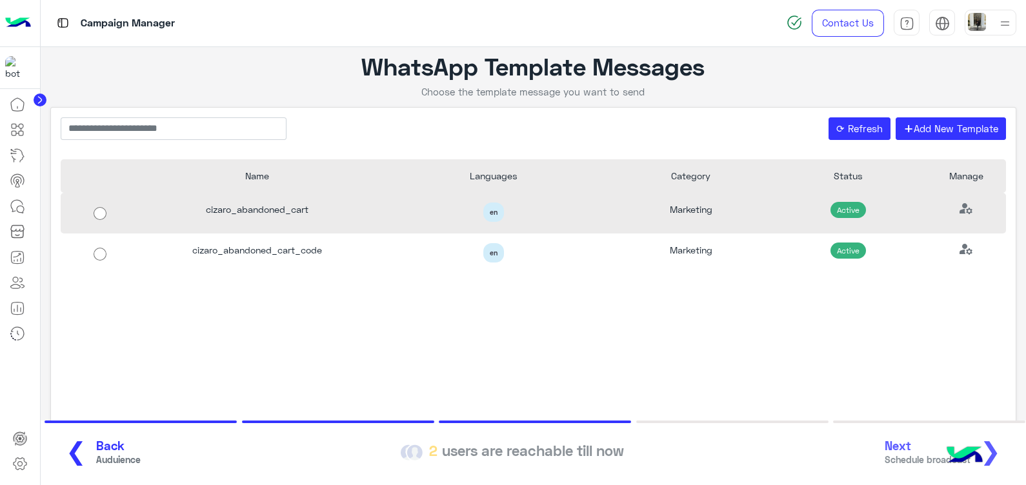
click at [412, 216] on div "en" at bounding box center [493, 213] width 217 height 20
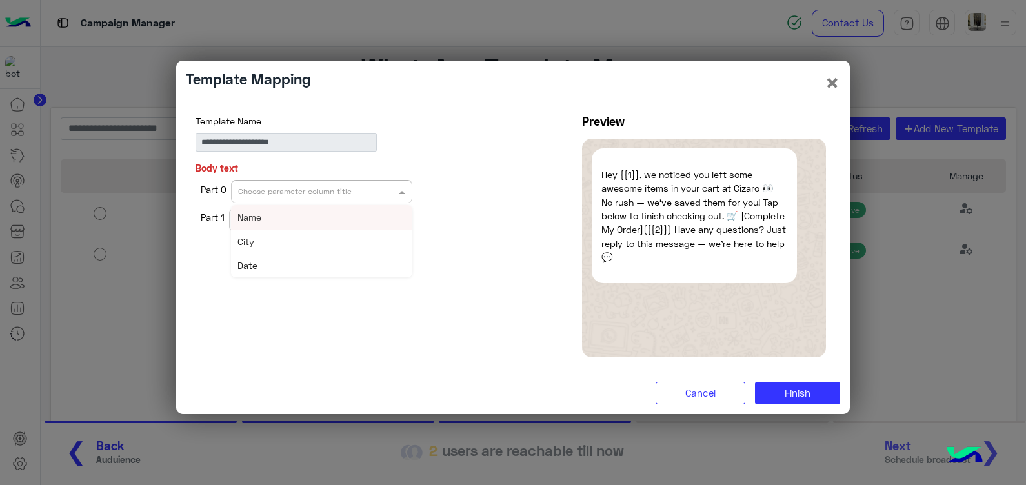
click at [378, 187] on div at bounding box center [322, 190] width 180 height 12
click at [377, 217] on div "Name" at bounding box center [321, 217] width 181 height 24
click at [381, 223] on div at bounding box center [320, 218] width 180 height 12
click at [384, 264] on div "City" at bounding box center [319, 269] width 181 height 24
click at [796, 390] on span "Finish" at bounding box center [797, 393] width 26 height 12
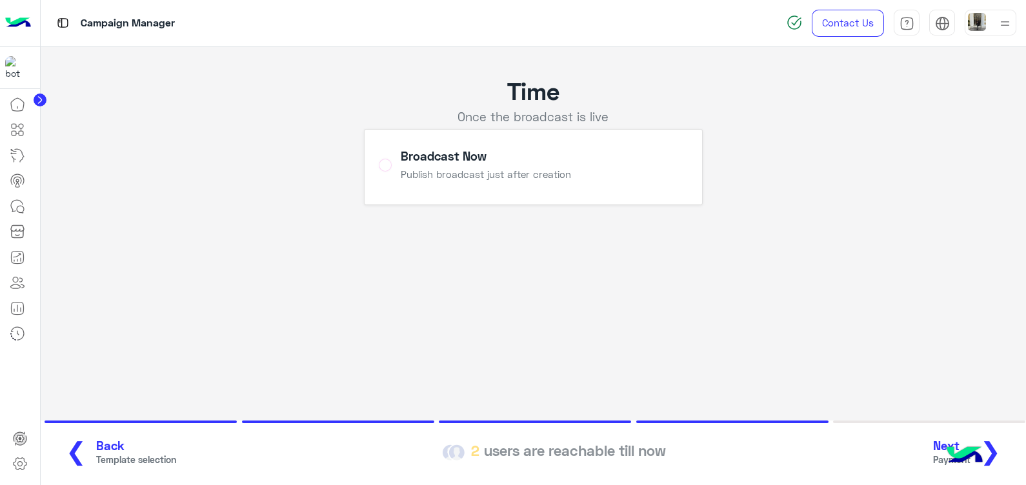
click at [997, 444] on span "❯" at bounding box center [990, 450] width 21 height 29
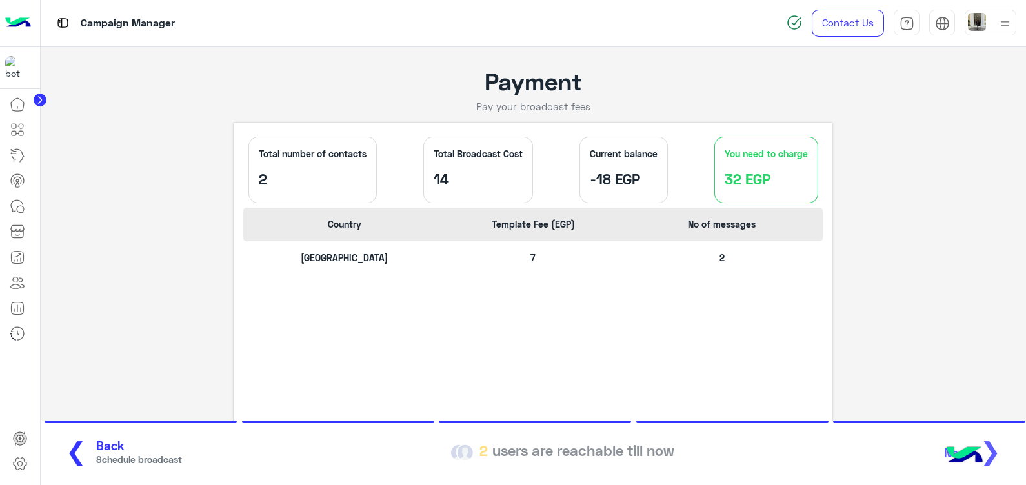
click at [84, 461] on button "❮ Back Schedule broadcast" at bounding box center [119, 452] width 134 height 35
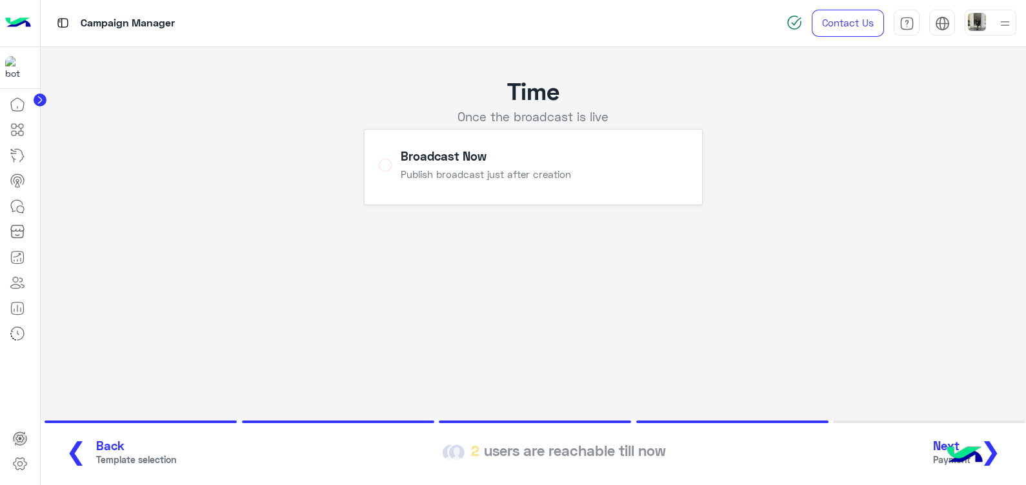
click at [114, 452] on span "Back" at bounding box center [136, 446] width 80 height 15
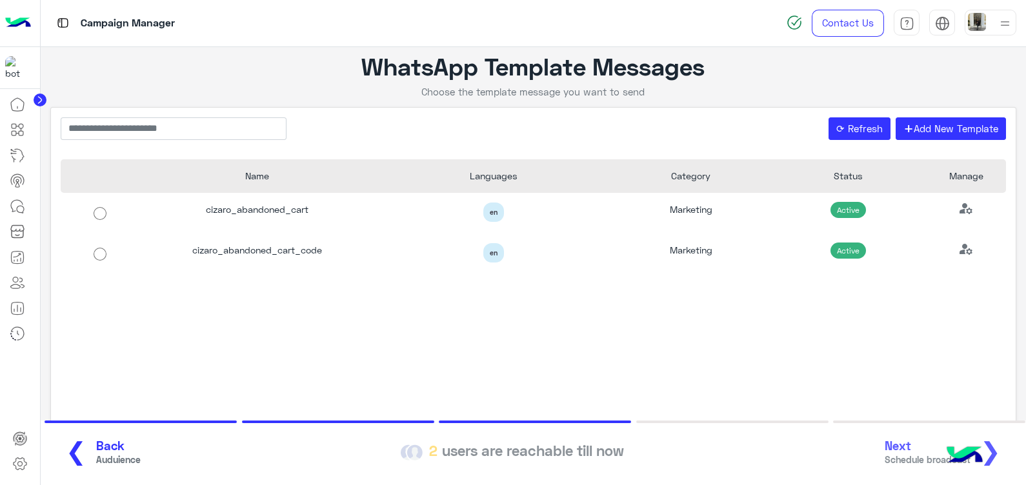
click at [98, 450] on span "Back" at bounding box center [118, 446] width 45 height 15
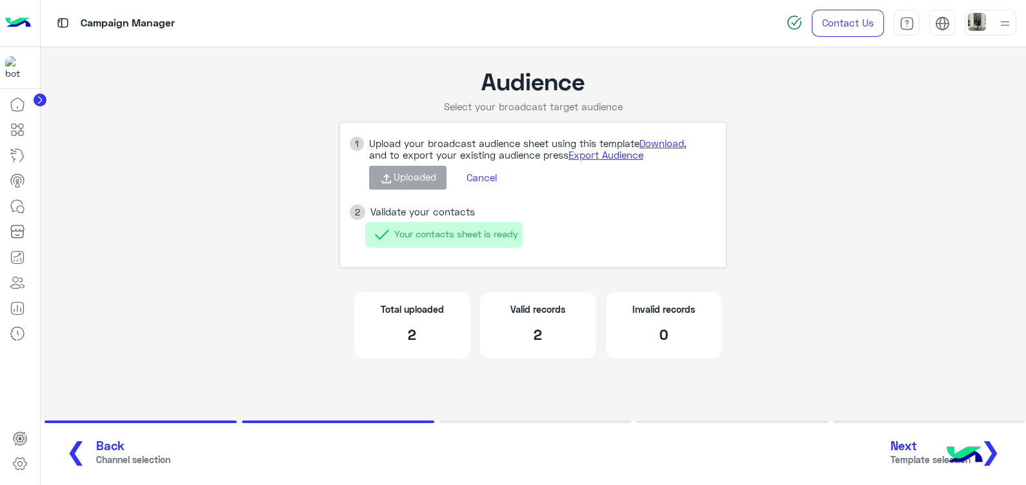
click at [98, 450] on span "Back" at bounding box center [133, 446] width 74 height 15
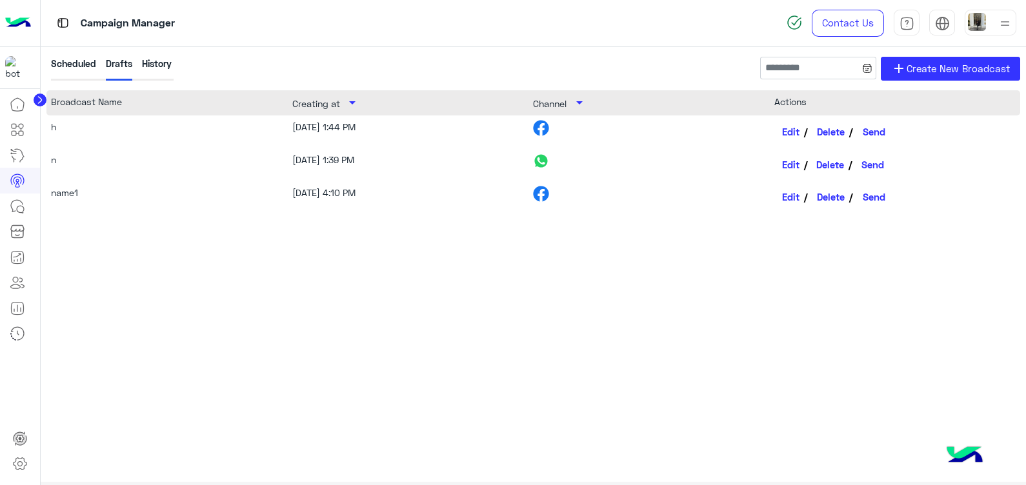
click at [831, 160] on button "Delete" at bounding box center [831, 165] width 44 height 22
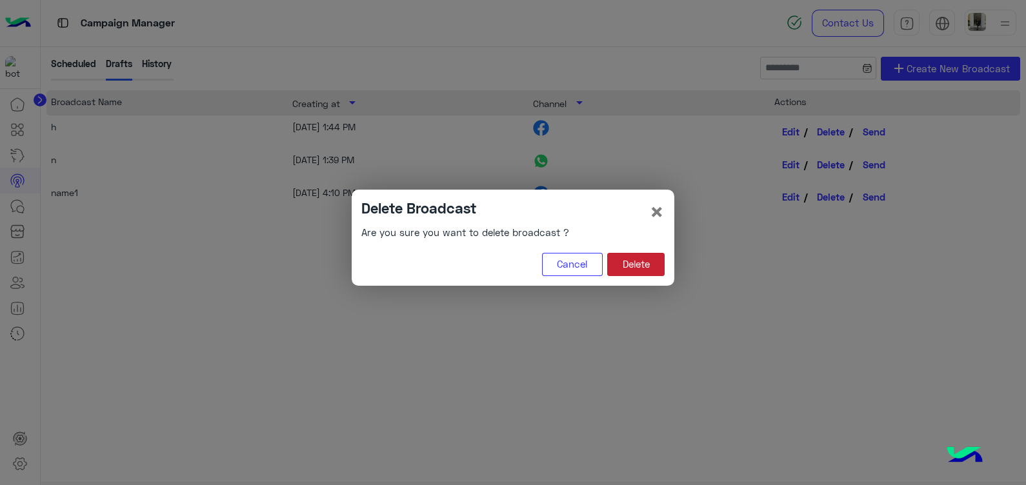
click at [623, 267] on button "Delete" at bounding box center [635, 264] width 57 height 23
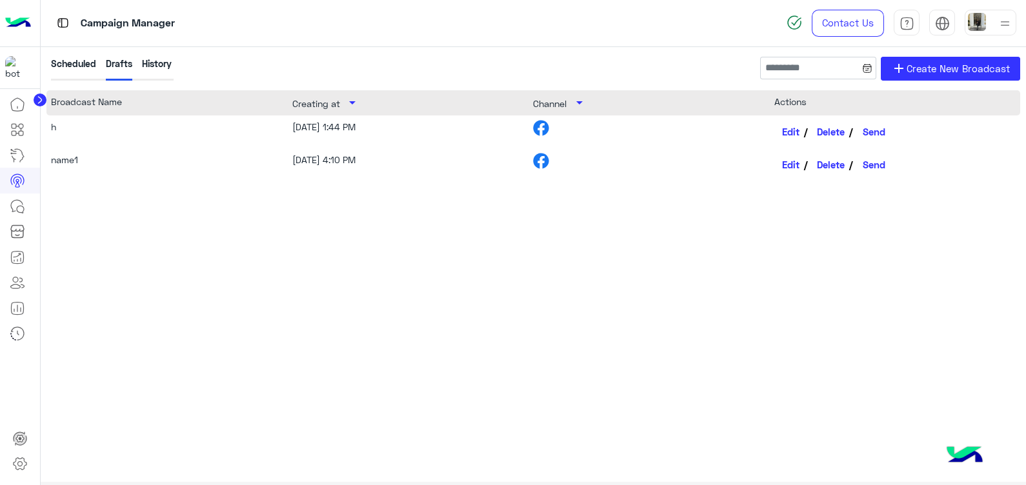
click at [17, 23] on img at bounding box center [18, 23] width 26 height 27
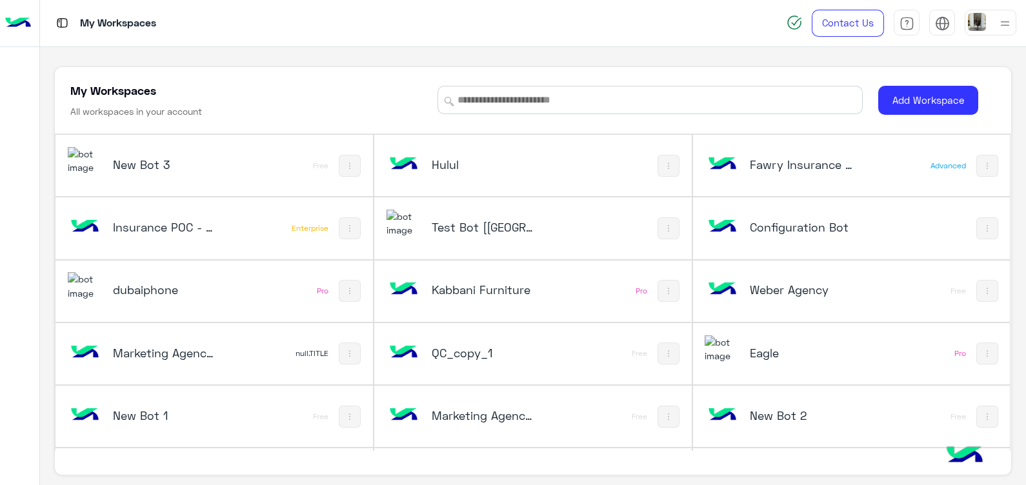
click at [444, 229] on h5 "Test Bot [QC]" at bounding box center [485, 226] width 106 height 15
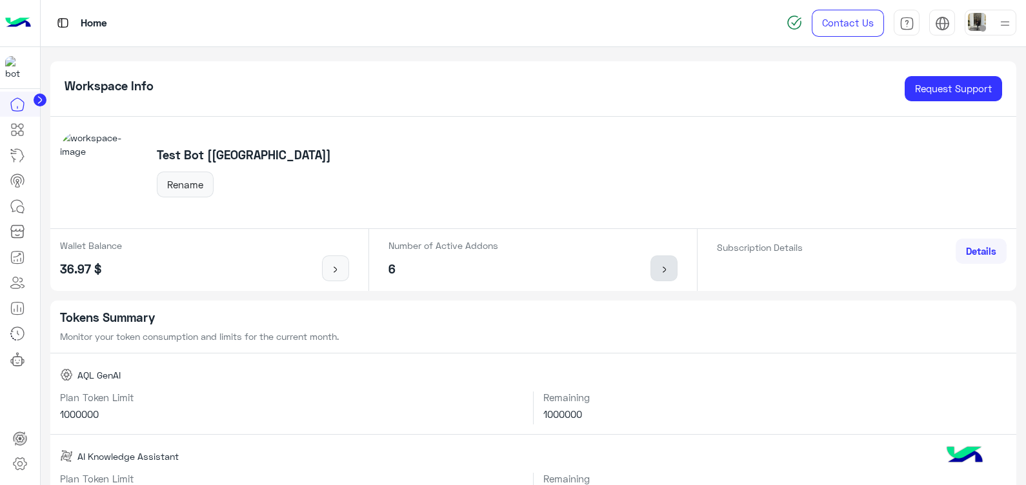
click at [662, 260] on link at bounding box center [663, 268] width 27 height 26
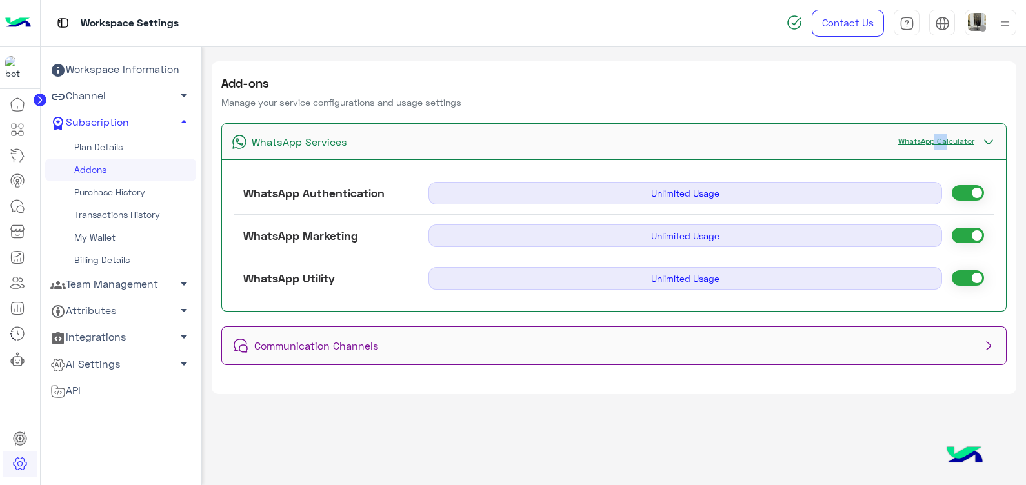
drag, startPoint x: 927, startPoint y: 156, endPoint x: 942, endPoint y: 137, distance: 24.4
click at [942, 137] on div "WhatsApp Services WhatsApp Calculator" at bounding box center [614, 141] width 784 height 35
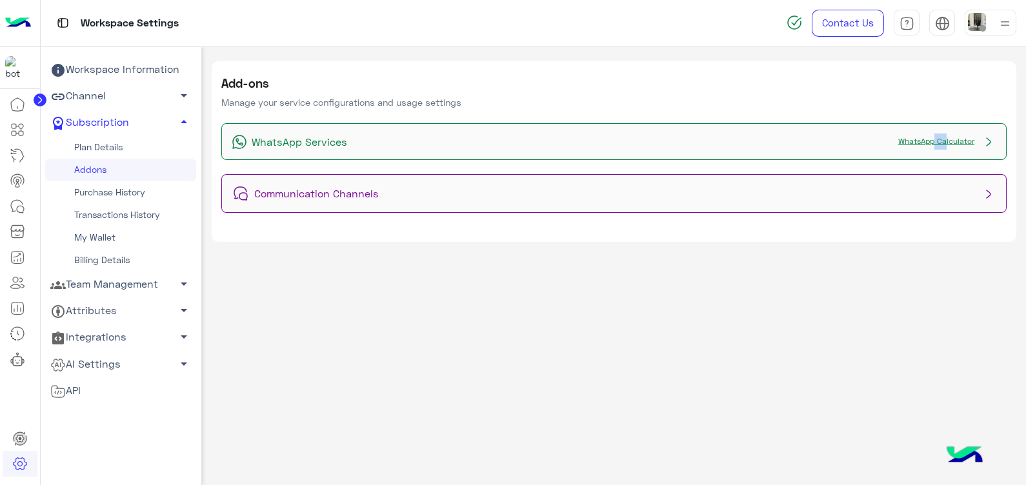
click at [942, 137] on link "WhatsApp Calculator" at bounding box center [935, 141] width 89 height 10
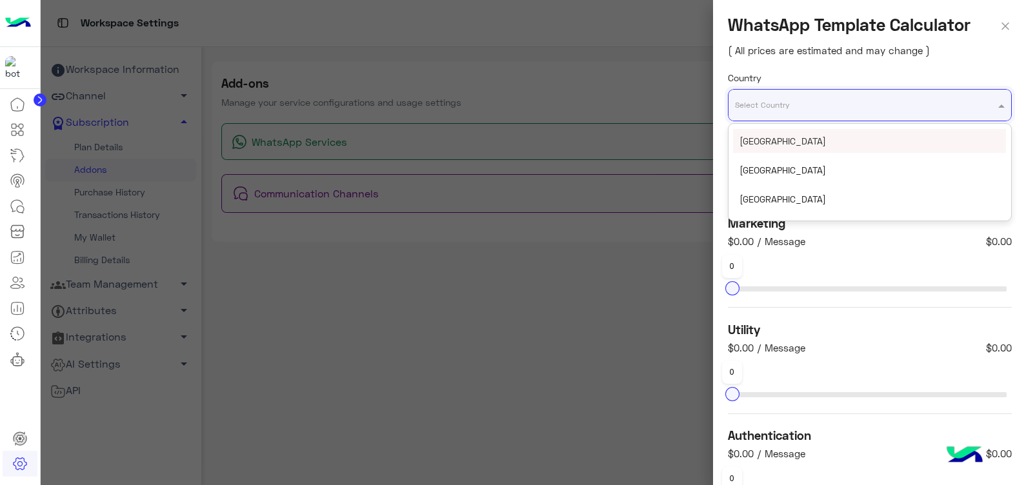
click at [862, 97] on input "text" at bounding box center [844, 100] width 219 height 14
type input "***"
click at [859, 135] on div "[GEOGRAPHIC_DATA]" at bounding box center [869, 141] width 273 height 24
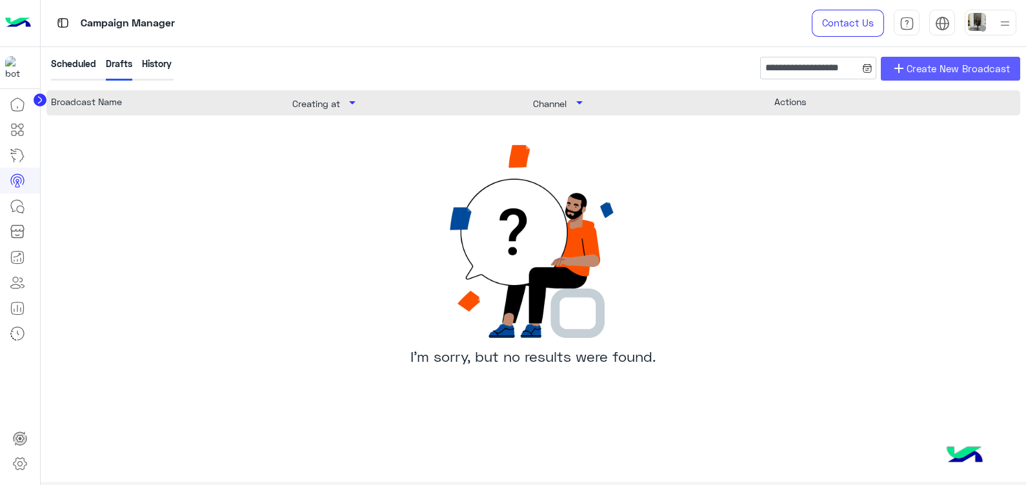
click at [928, 61] on span "Create New Broadcast" at bounding box center [957, 68] width 103 height 15
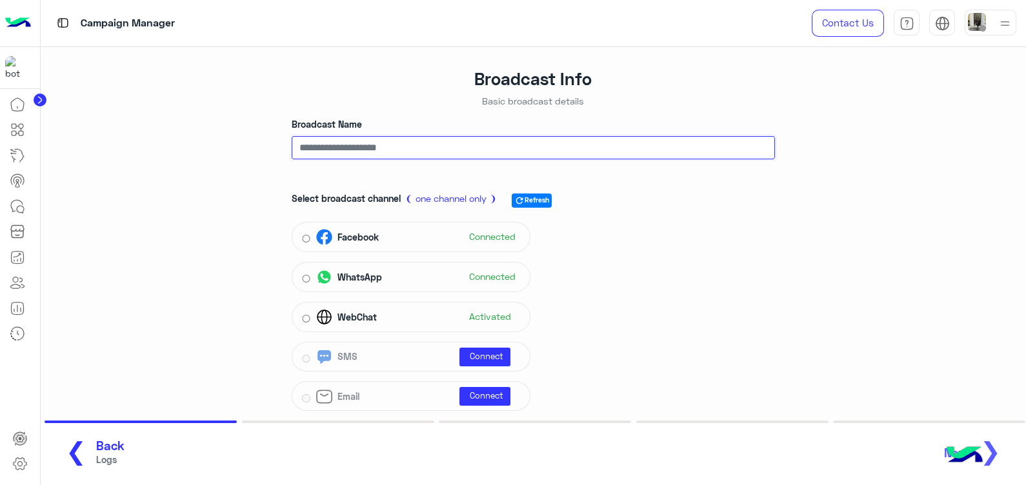
click at [506, 146] on input "Broadcast Name" at bounding box center [533, 147] width 483 height 23
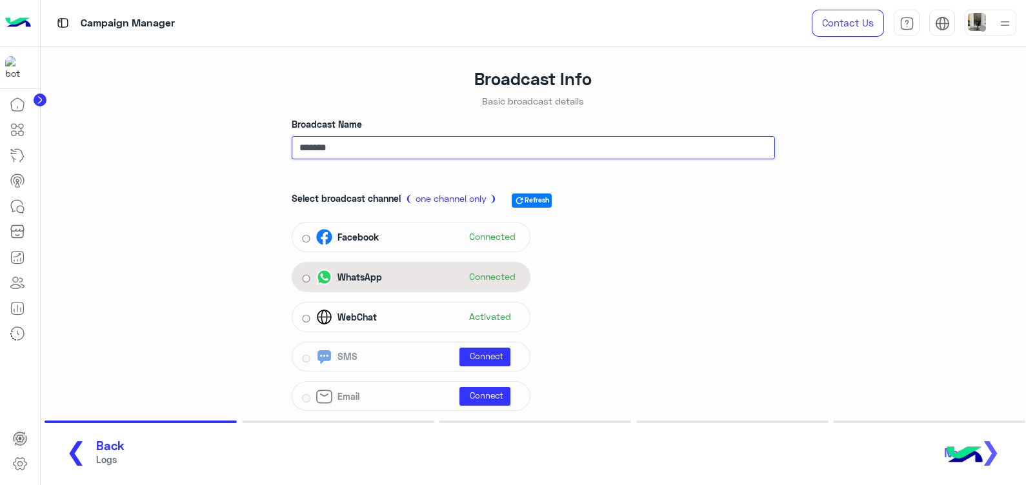
type input "*******"
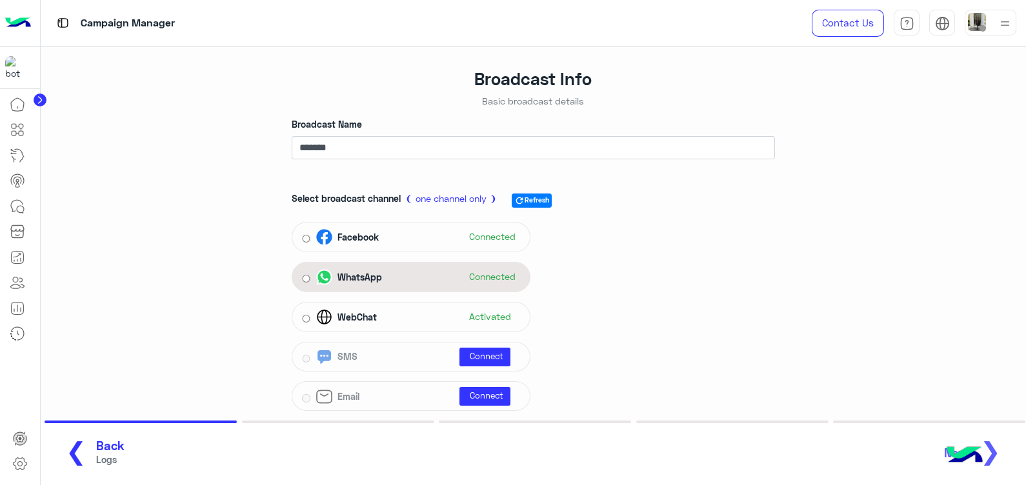
click at [368, 288] on div "WhatsApp Connected" at bounding box center [411, 277] width 239 height 30
click at [434, 281] on div "WhatsApp Connected" at bounding box center [418, 277] width 204 height 19
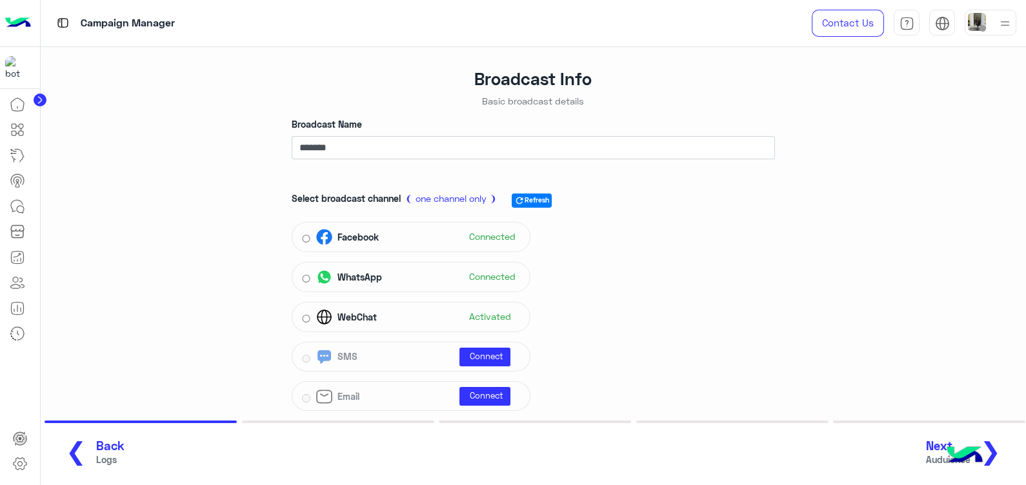
click at [1002, 454] on button "Next Auduience ❯" at bounding box center [968, 452] width 92 height 35
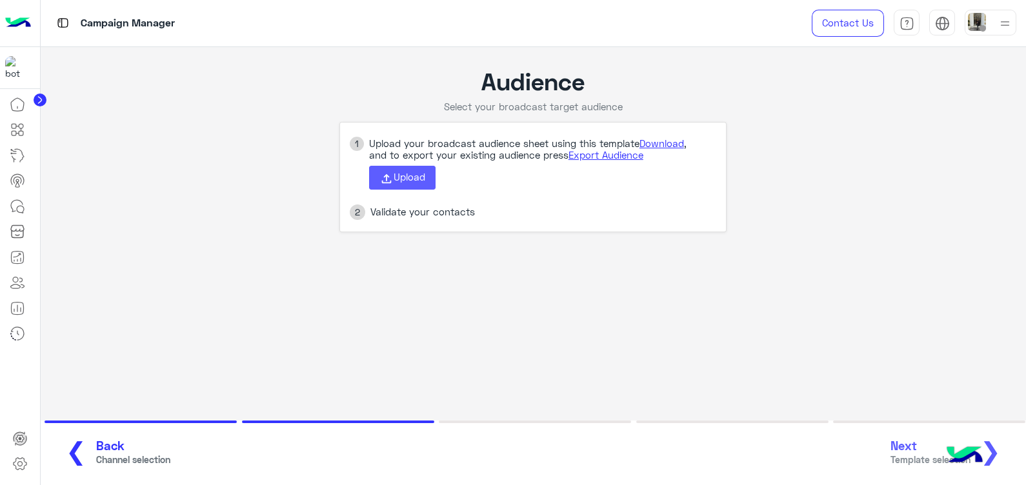
click at [404, 177] on span "Upload" at bounding box center [409, 177] width 32 height 12
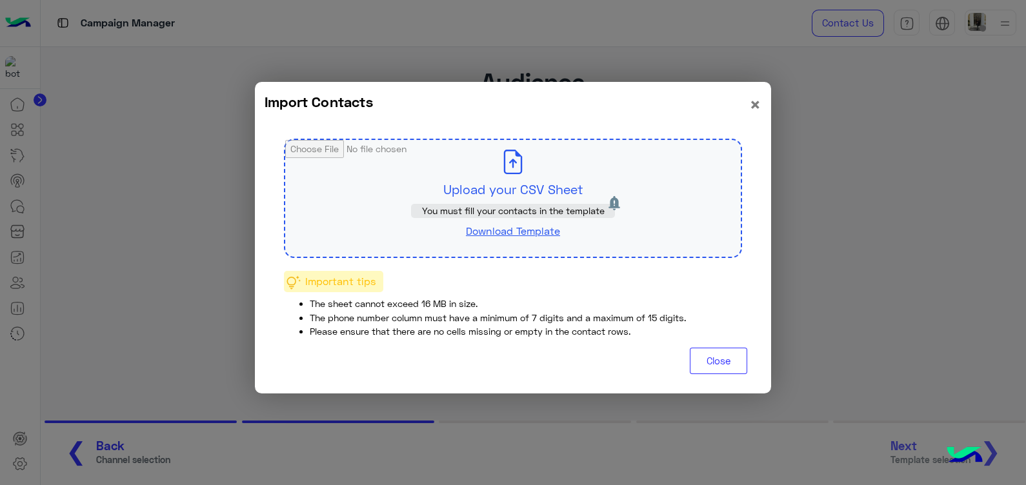
click at [411, 195] on input "file" at bounding box center [512, 198] width 455 height 117
type input "**********"
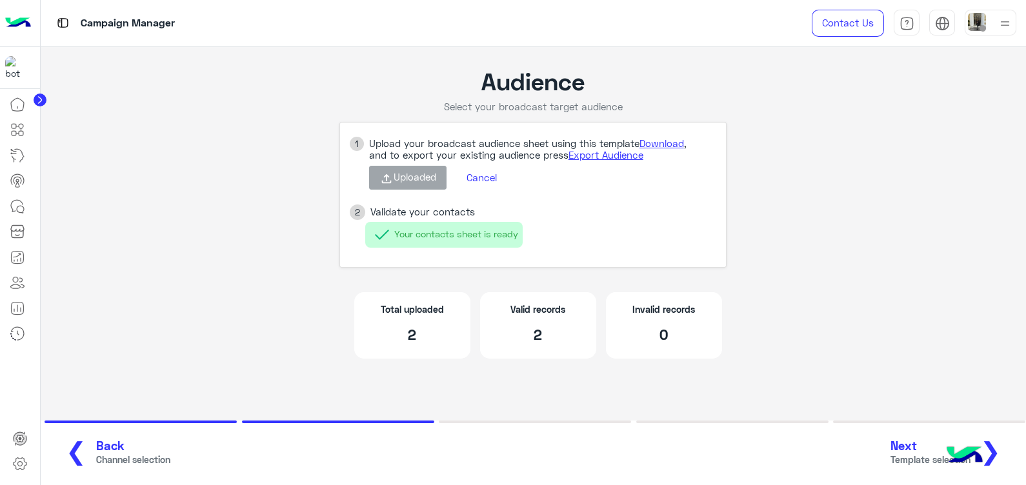
click at [995, 452] on span "❯" at bounding box center [990, 450] width 21 height 29
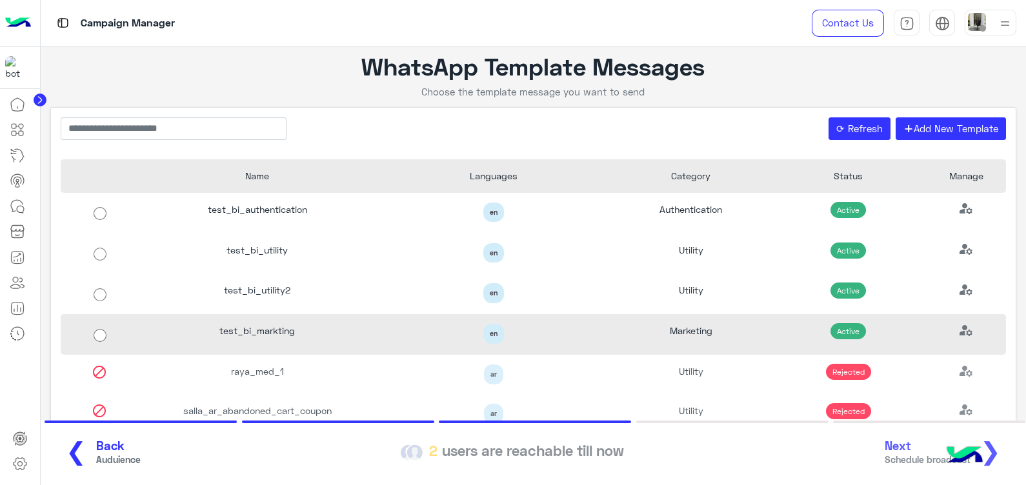
click at [450, 335] on div "en" at bounding box center [493, 334] width 217 height 20
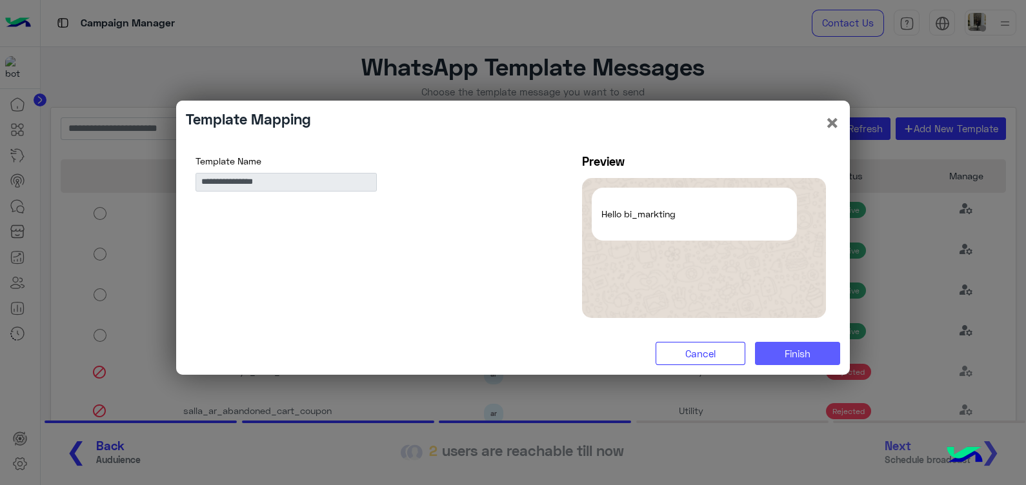
click at [787, 355] on span "Finish" at bounding box center [797, 354] width 26 height 12
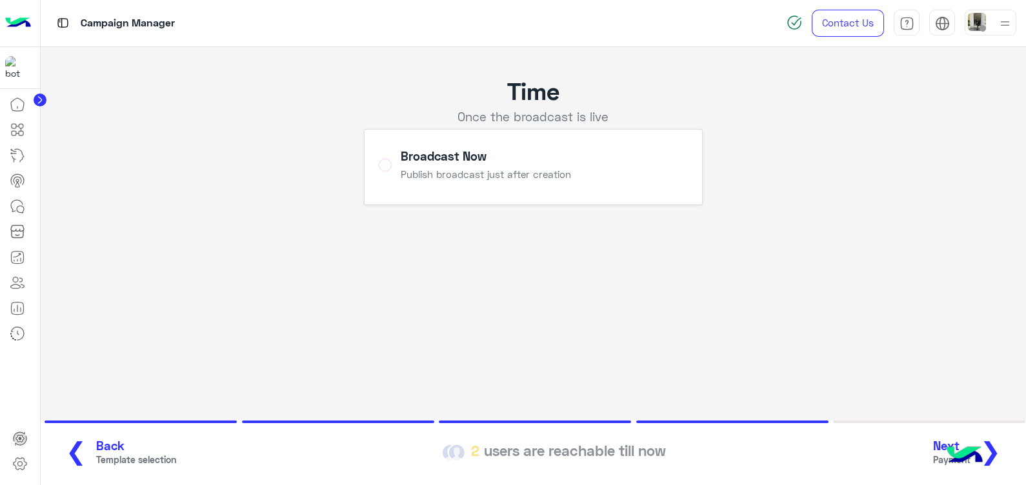
click at [995, 438] on span "❯" at bounding box center [990, 450] width 21 height 29
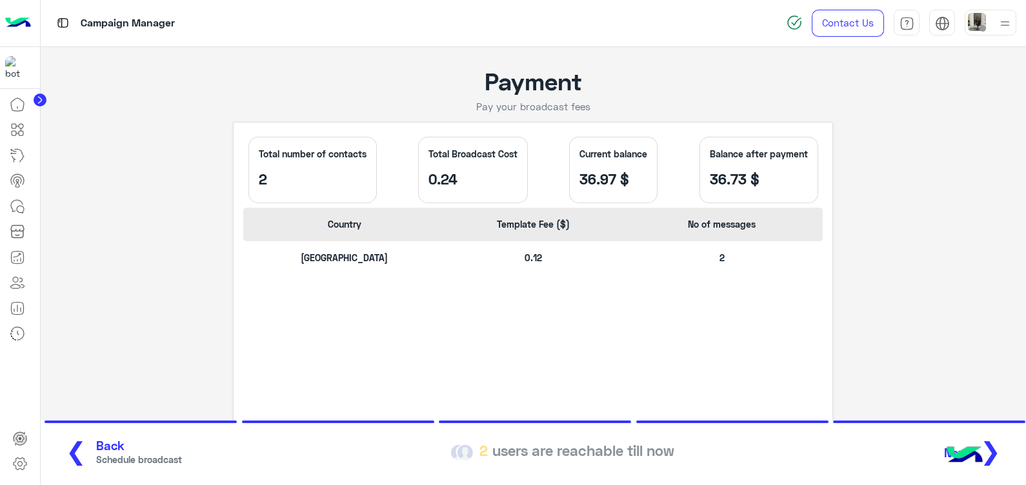
click at [97, 468] on button "❮ Back Schedule broadcast" at bounding box center [119, 452] width 134 height 35
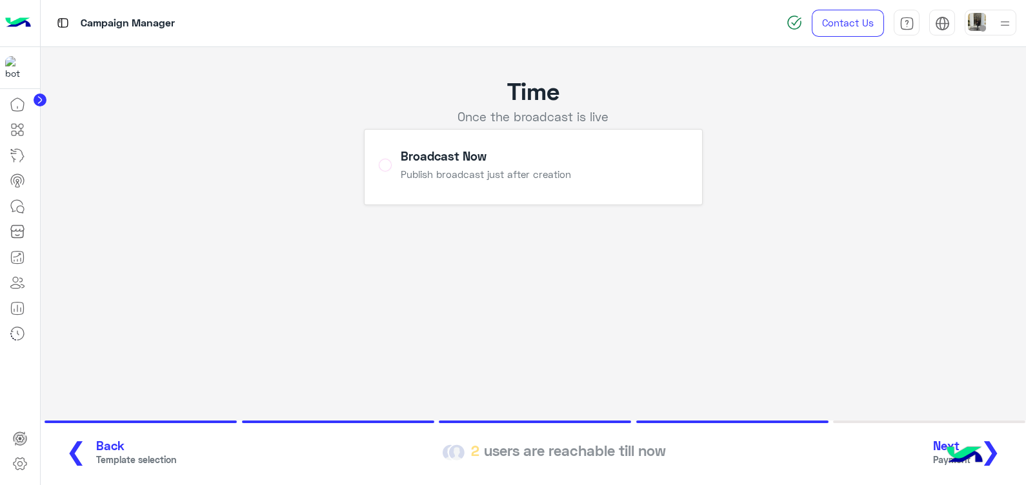
click at [97, 468] on button "❮ Back Template selection" at bounding box center [116, 452] width 128 height 35
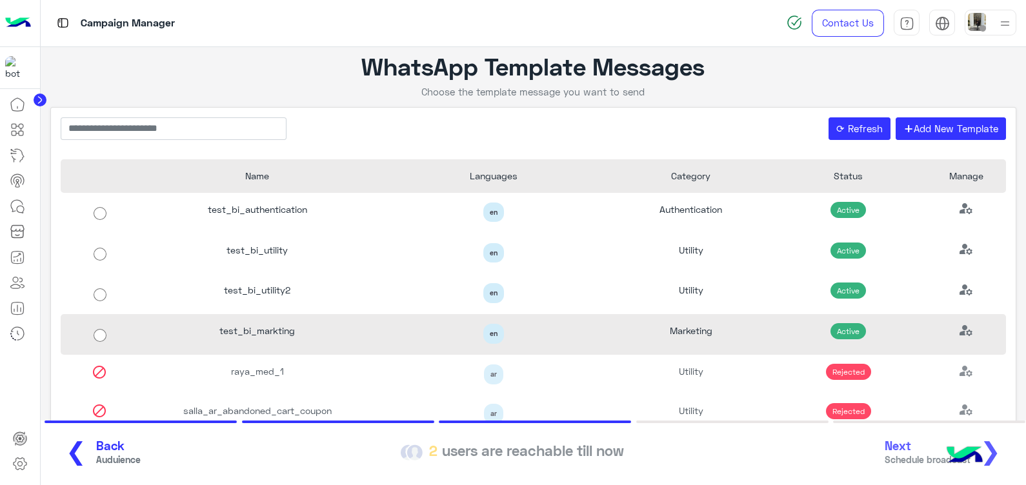
click at [313, 329] on div "test_bi_markting" at bounding box center [257, 334] width 236 height 41
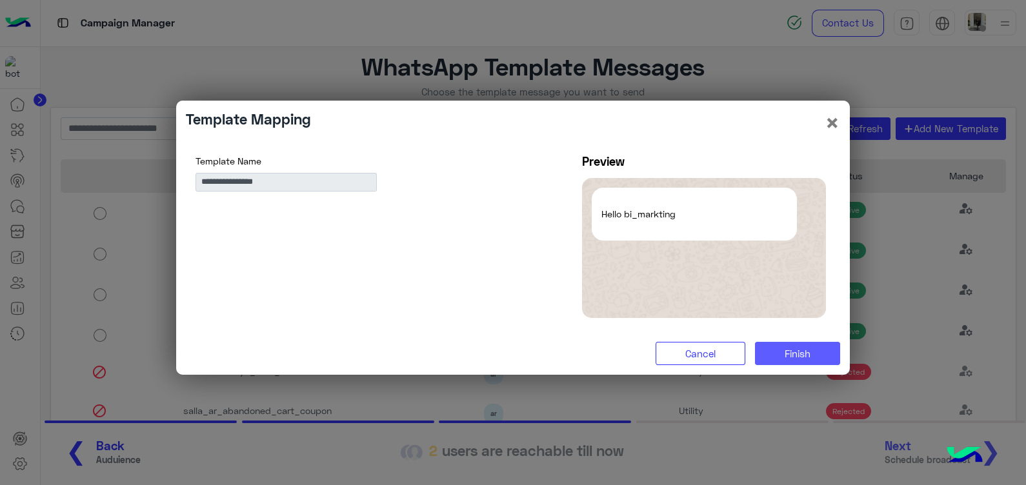
click at [793, 353] on span "Finish" at bounding box center [797, 354] width 26 height 12
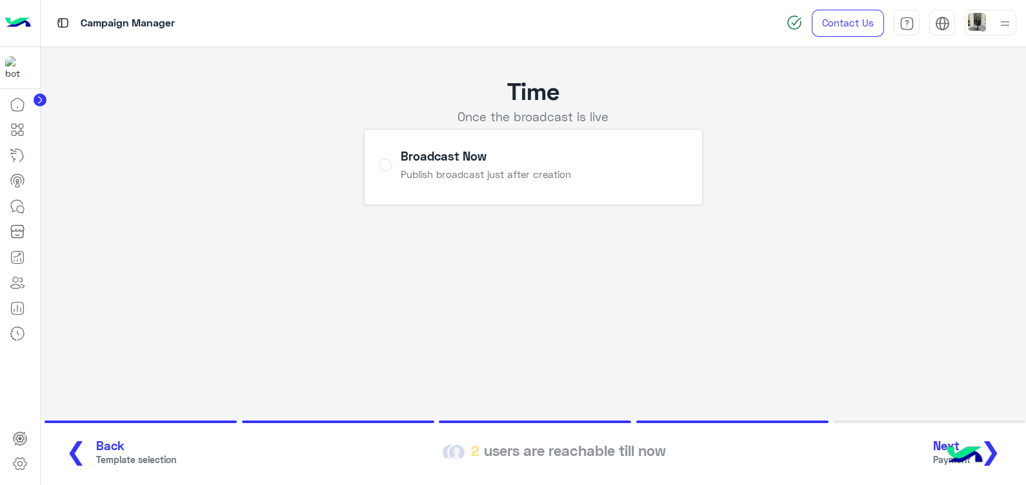
click at [999, 448] on span "❯" at bounding box center [990, 450] width 21 height 29
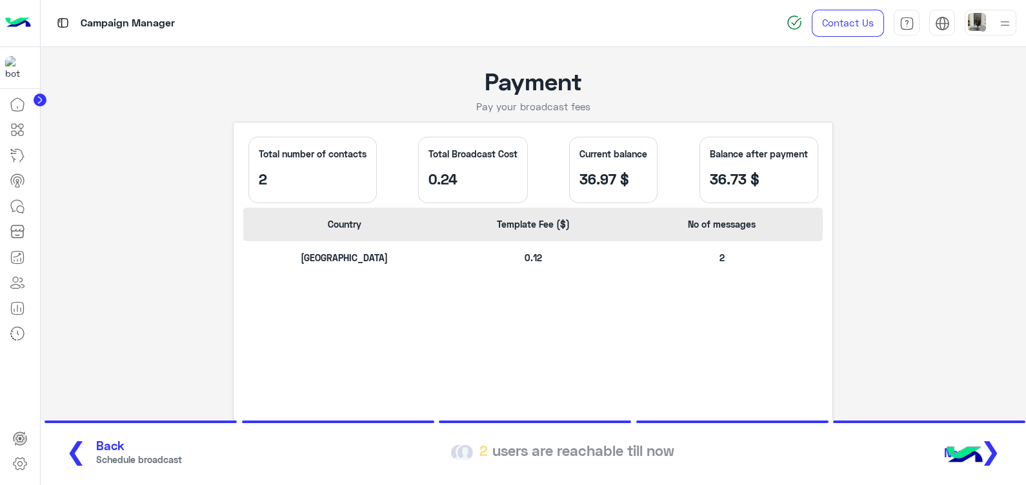
click at [999, 448] on span "❯" at bounding box center [990, 450] width 21 height 29
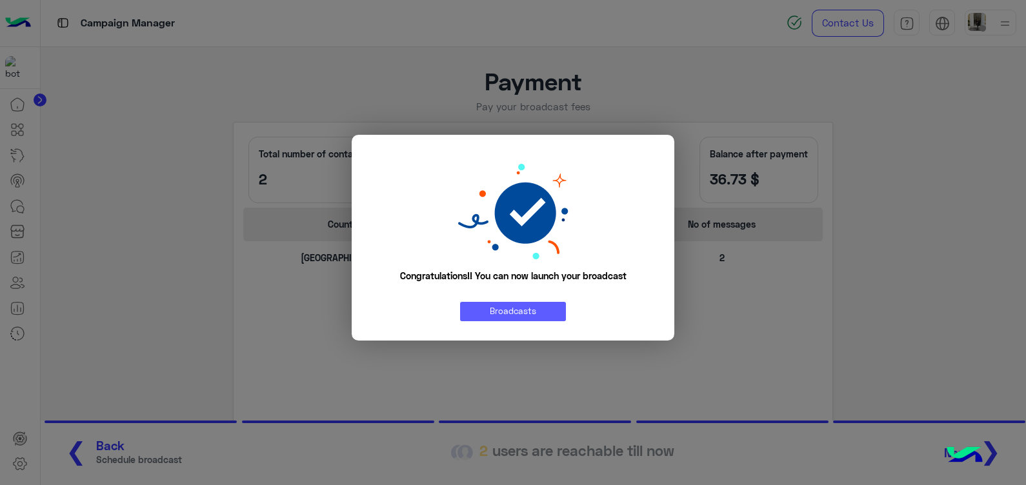
click at [502, 315] on link "Broadcasts" at bounding box center [513, 311] width 106 height 19
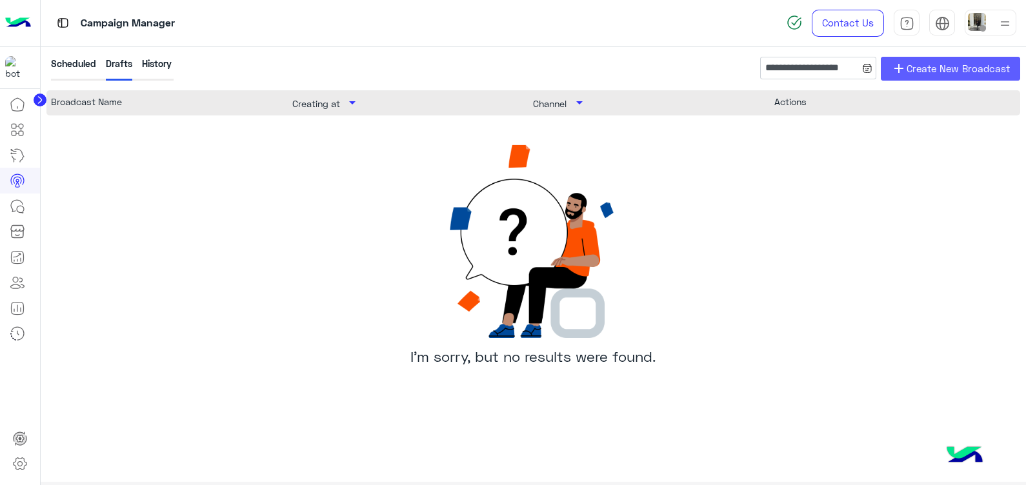
click at [928, 65] on span "Create New Broadcast" at bounding box center [957, 68] width 103 height 15
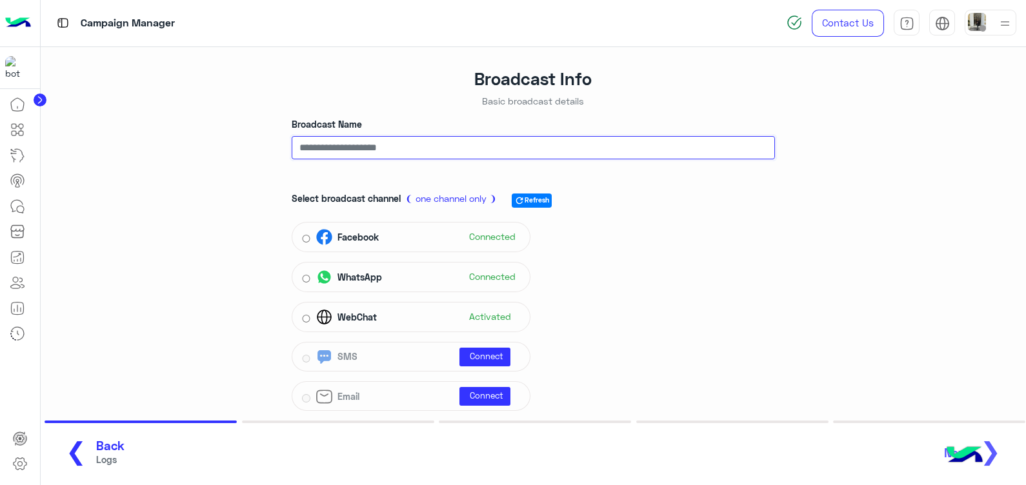
click at [533, 157] on input "Broadcast Name" at bounding box center [533, 147] width 483 height 23
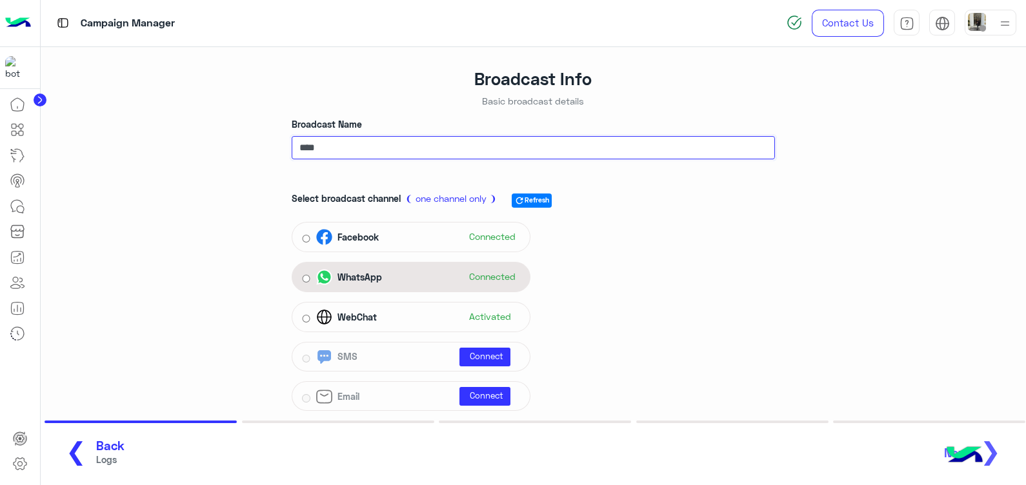
type input "****"
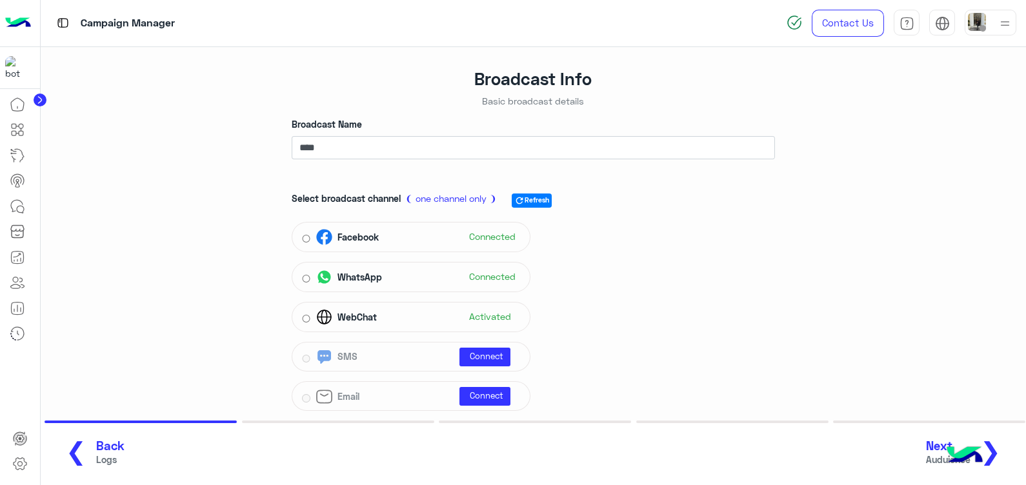
click at [1002, 446] on button "Next Auduience ❯" at bounding box center [968, 452] width 92 height 35
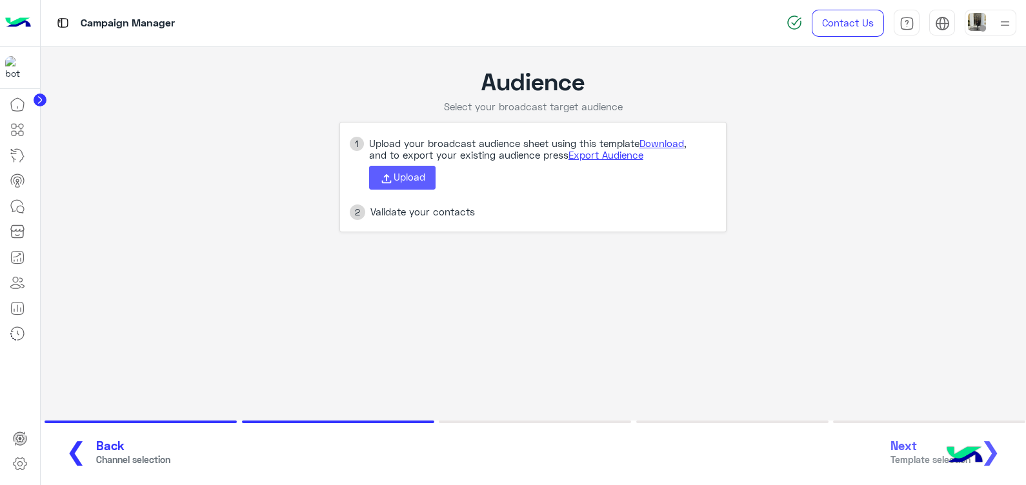
click at [405, 177] on span "Upload" at bounding box center [409, 177] width 32 height 12
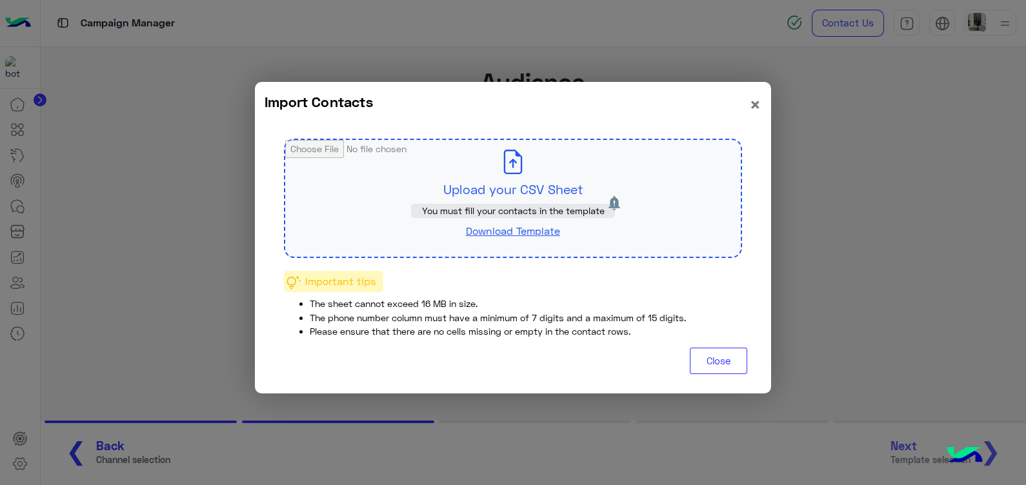
click at [332, 197] on input "file" at bounding box center [512, 198] width 455 height 117
type input "**********"
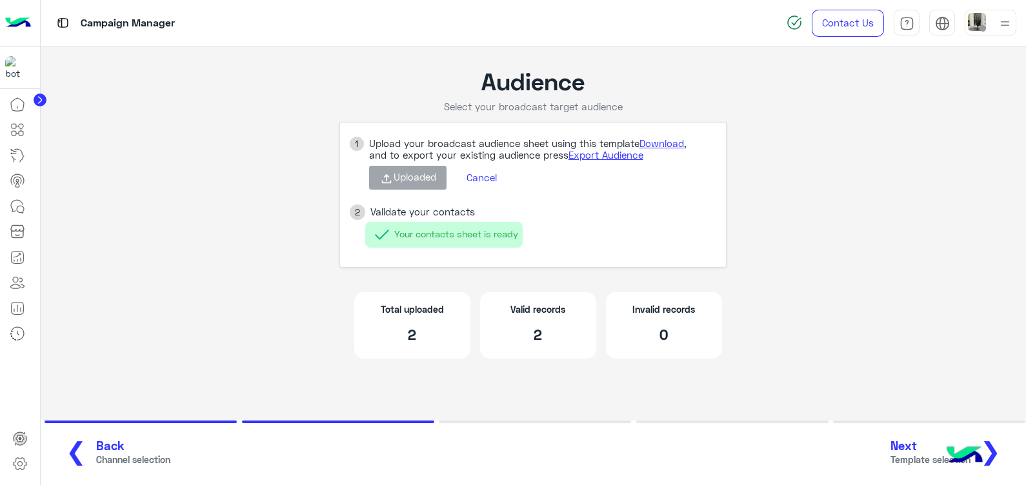
click at [1001, 446] on button "Next Template selection ❯" at bounding box center [950, 452] width 128 height 35
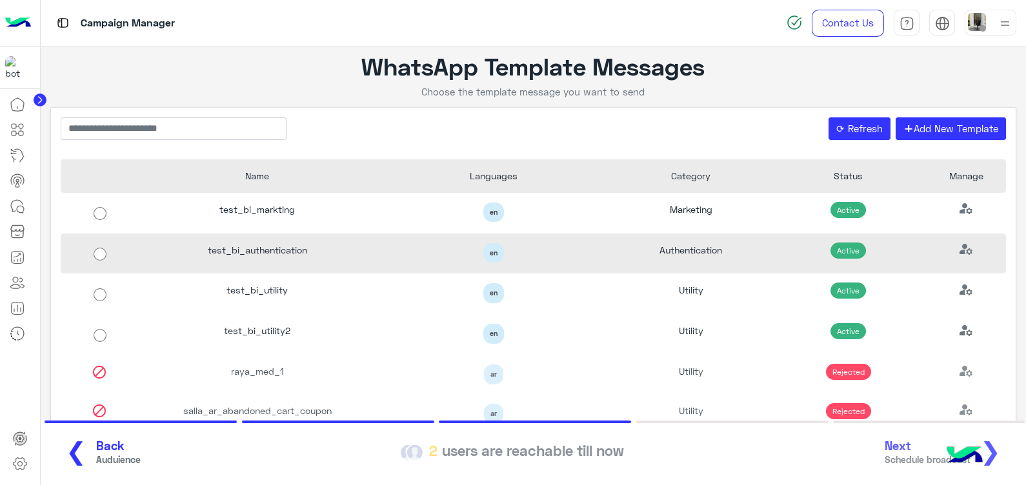
click at [332, 255] on div "test_bi_authentication" at bounding box center [257, 254] width 236 height 41
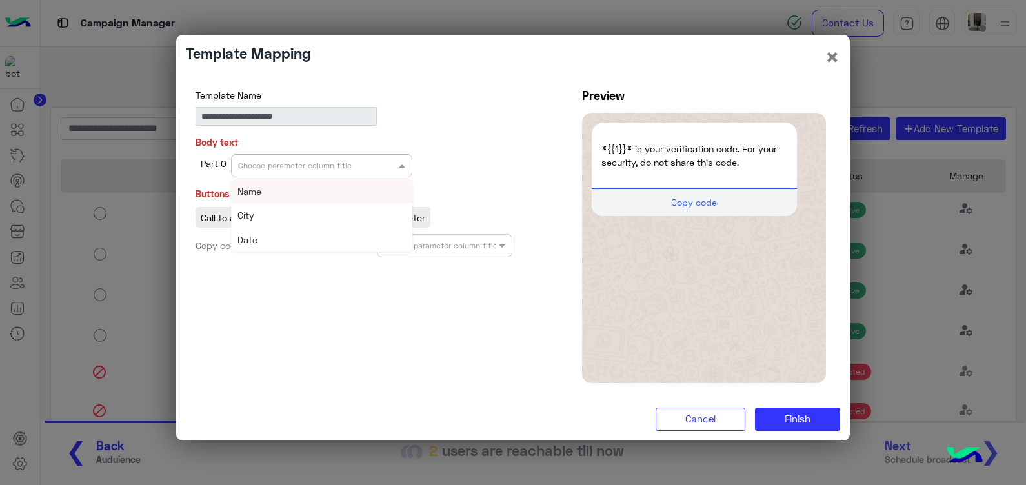
drag, startPoint x: 297, startPoint y: 165, endPoint x: 312, endPoint y: 185, distance: 24.9
click at [312, 177] on ng-select "Choose parameter column title Name City Date" at bounding box center [321, 165] width 181 height 23
click at [312, 185] on div "Name" at bounding box center [321, 191] width 181 height 24
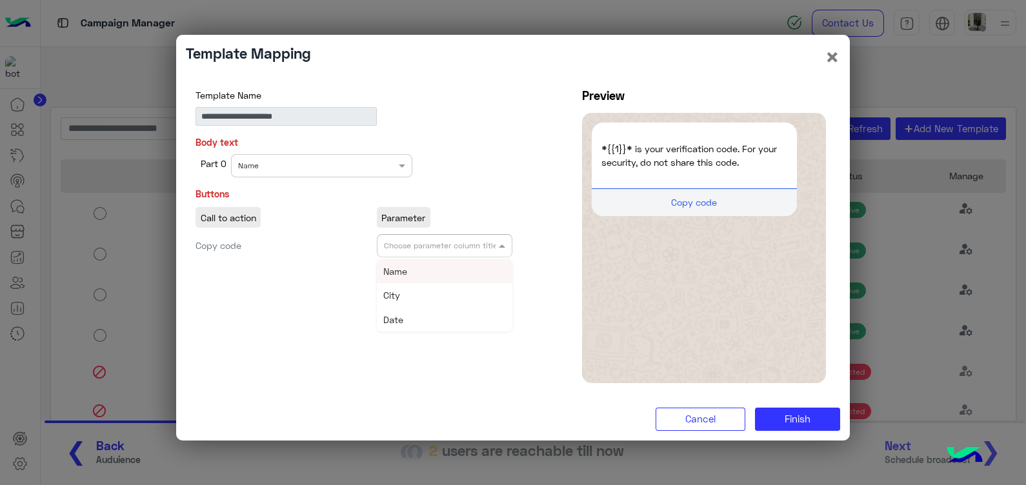
click at [444, 249] on input "text" at bounding box center [427, 245] width 86 height 12
click at [450, 267] on div "Name" at bounding box center [445, 271] width 136 height 24
click at [804, 418] on span "Finish" at bounding box center [797, 419] width 26 height 12
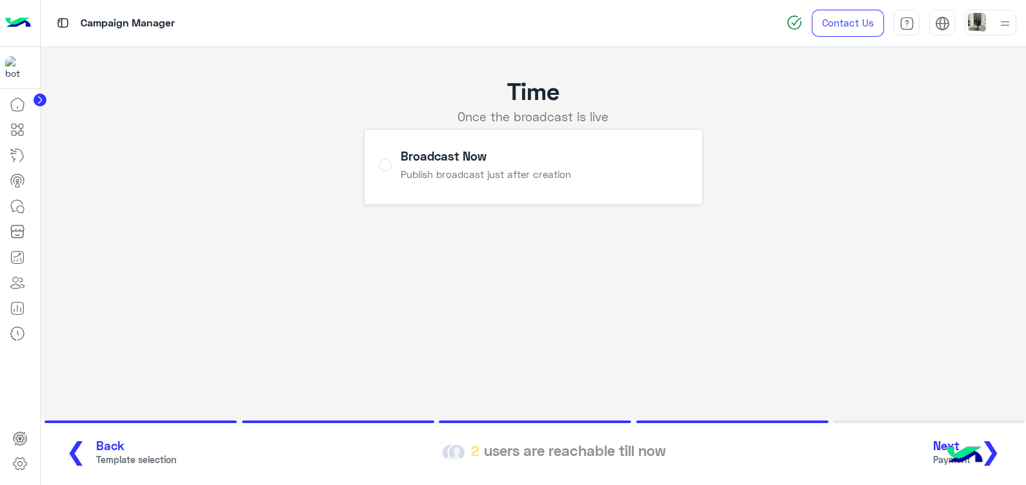
click at [997, 452] on span "❯" at bounding box center [990, 450] width 21 height 29
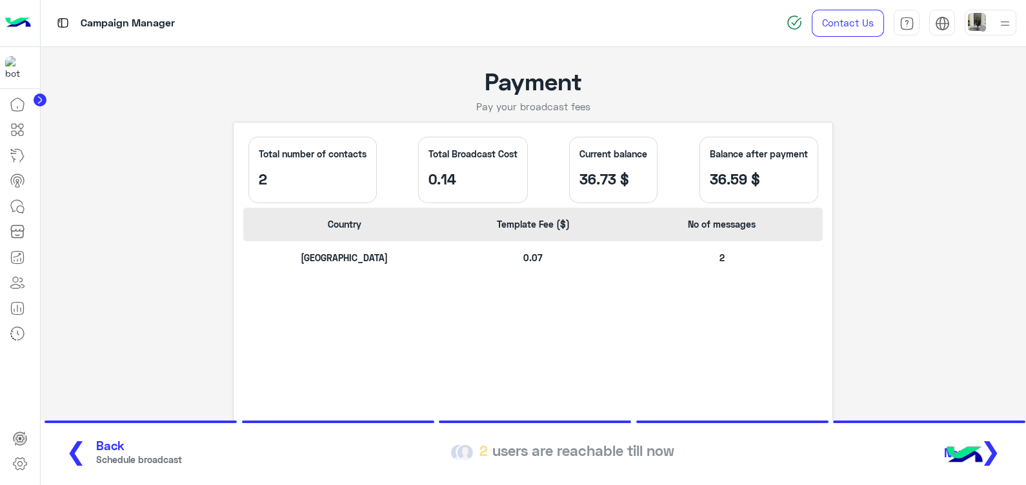
click at [992, 446] on span "❯" at bounding box center [990, 450] width 21 height 29
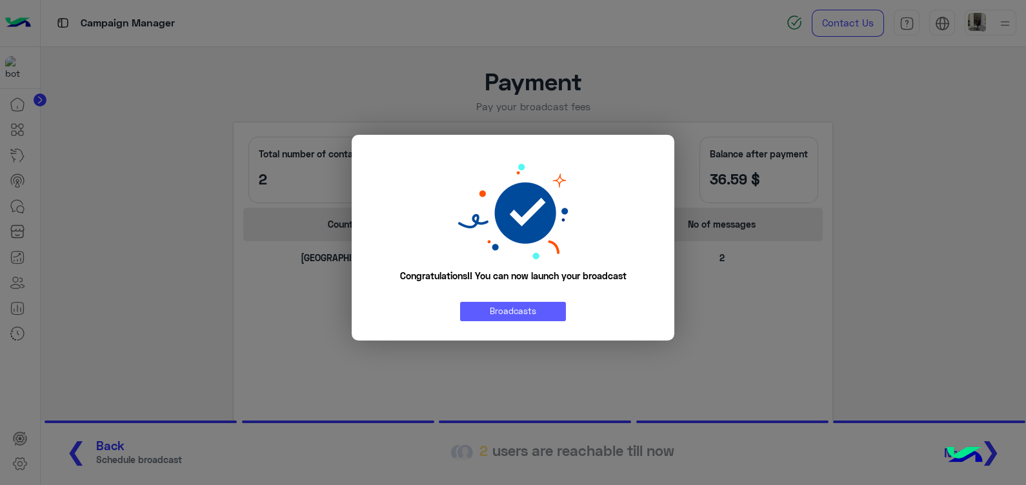
click at [532, 312] on link "Broadcasts" at bounding box center [513, 311] width 106 height 19
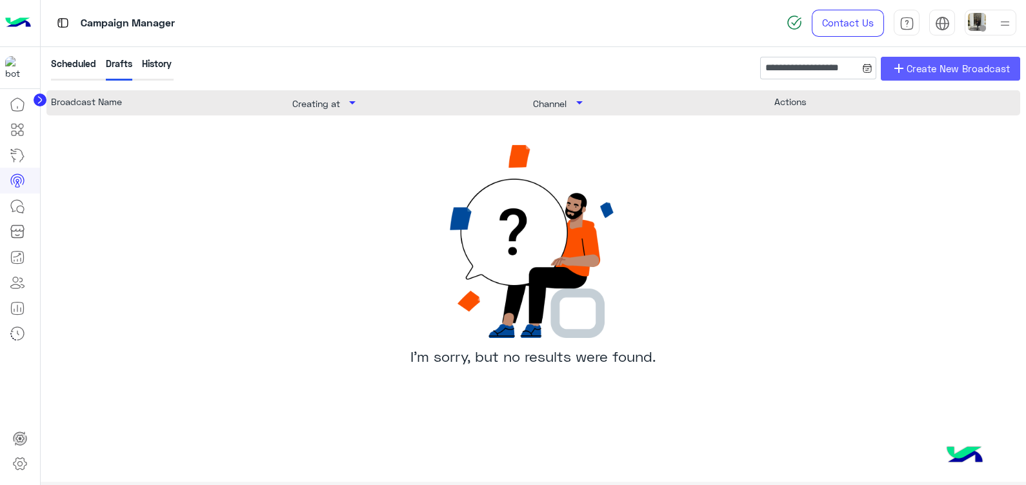
click at [933, 68] on span "Create New Broadcast" at bounding box center [957, 68] width 103 height 15
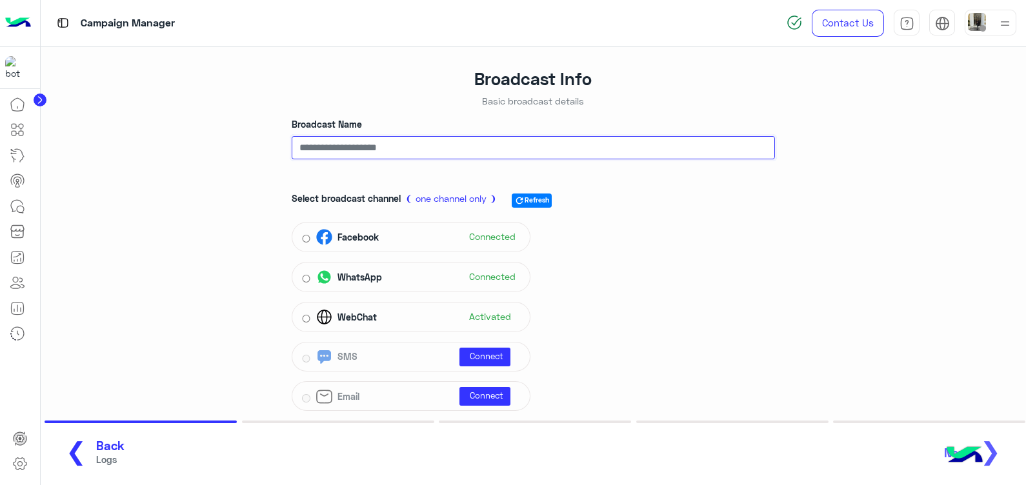
click at [442, 152] on input "Broadcast Name" at bounding box center [533, 147] width 483 height 23
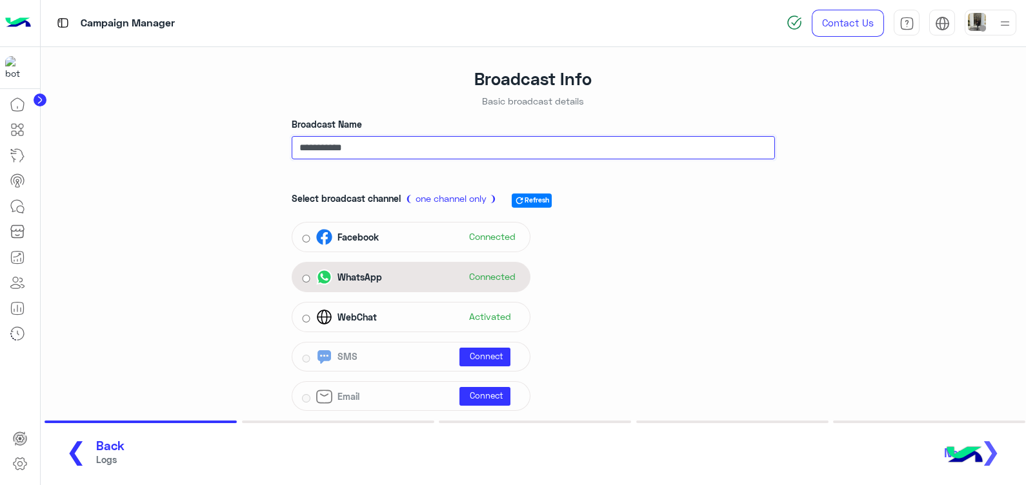
type input "**********"
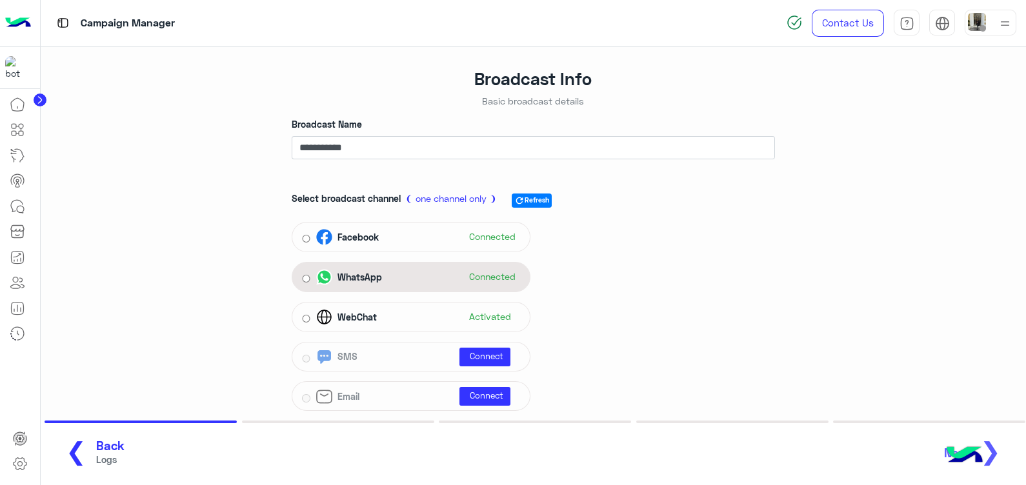
click at [413, 266] on div "WhatsApp Connected" at bounding box center [411, 277] width 239 height 30
click at [418, 286] on div "WhatsApp Connected" at bounding box center [418, 277] width 204 height 19
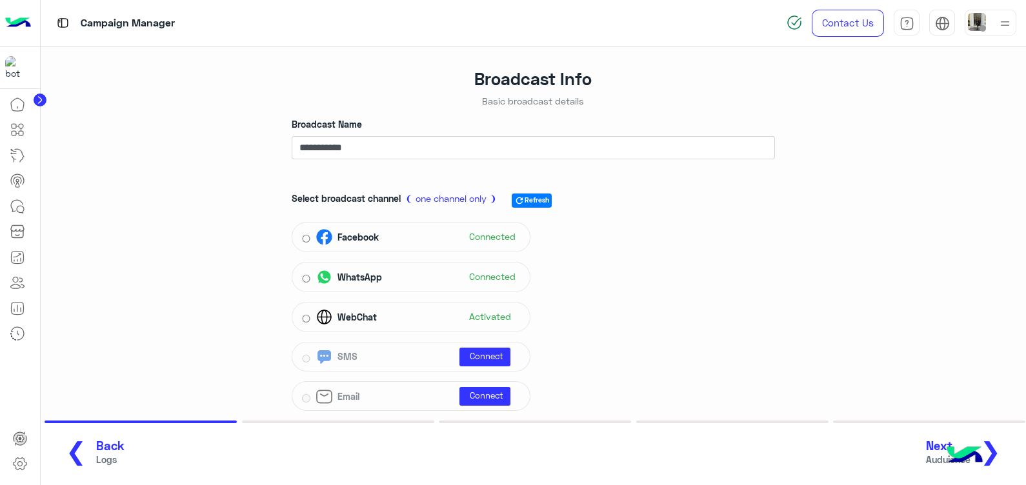
click at [1001, 444] on button "Next Auduience ❯" at bounding box center [968, 452] width 92 height 35
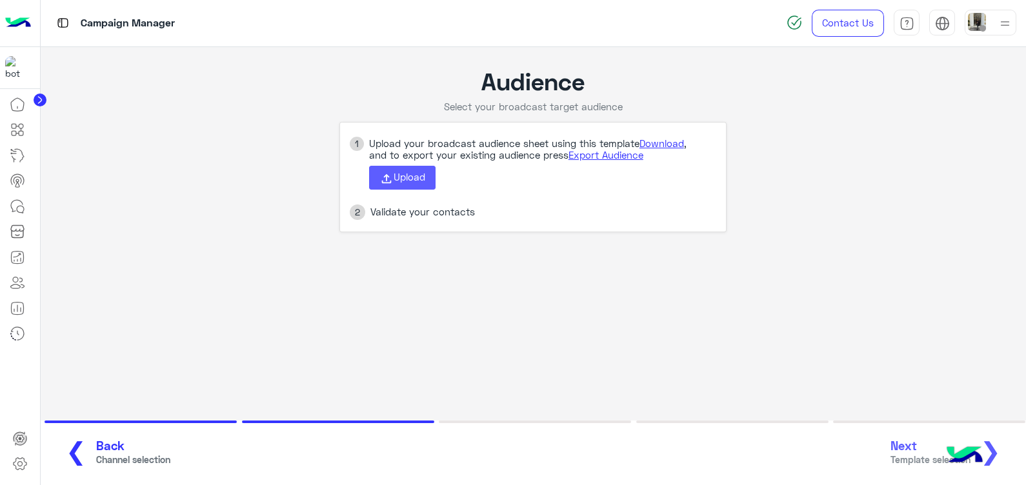
click at [407, 176] on span "Upload" at bounding box center [409, 177] width 32 height 12
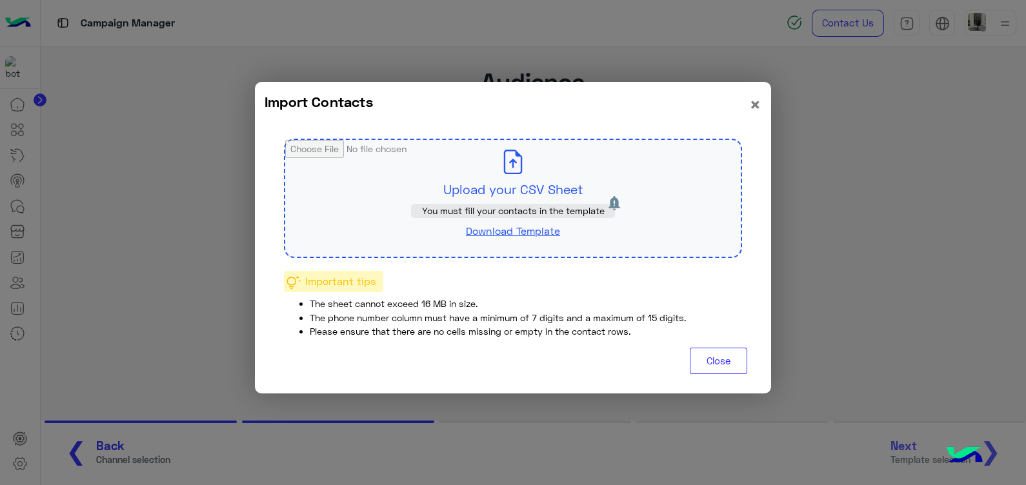
click at [419, 184] on input "file" at bounding box center [512, 198] width 455 height 117
type input "**********"
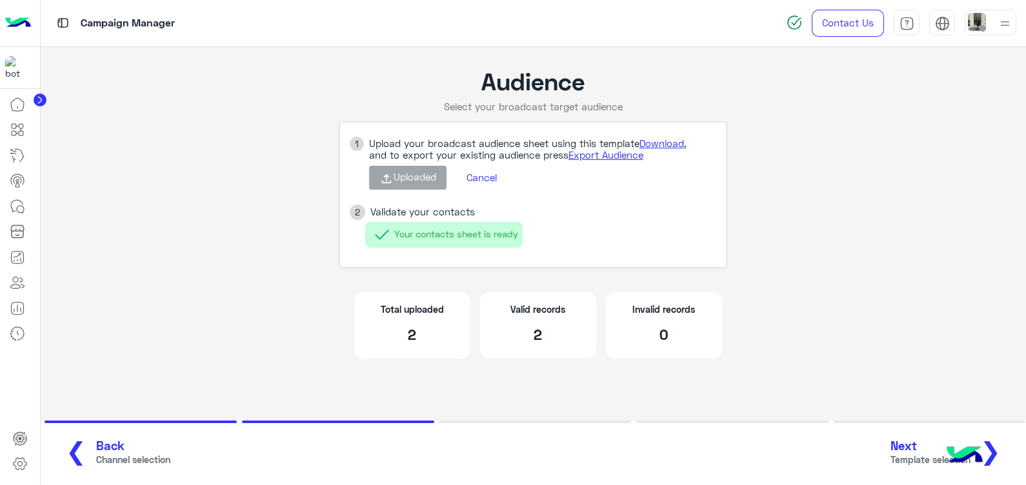
click at [999, 444] on span "❯" at bounding box center [990, 450] width 21 height 29
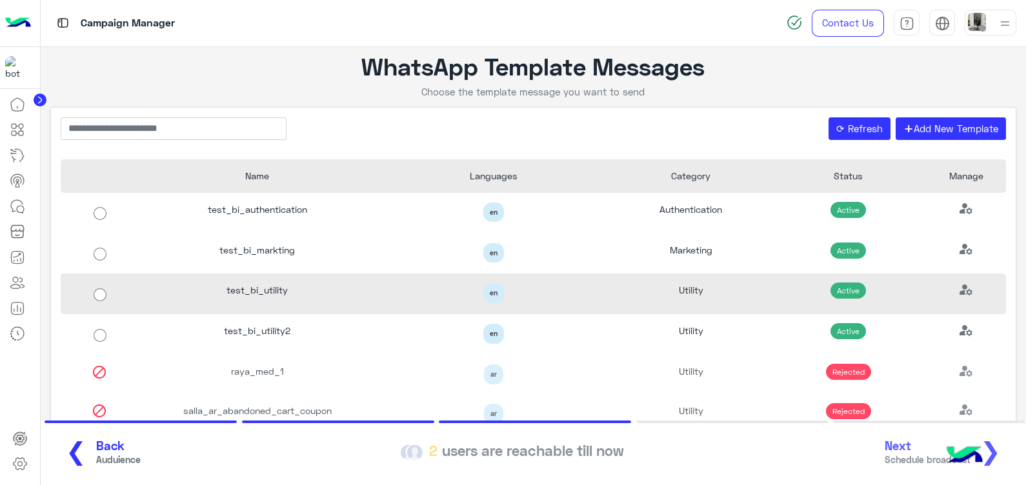
click at [435, 290] on div "en" at bounding box center [493, 293] width 217 height 20
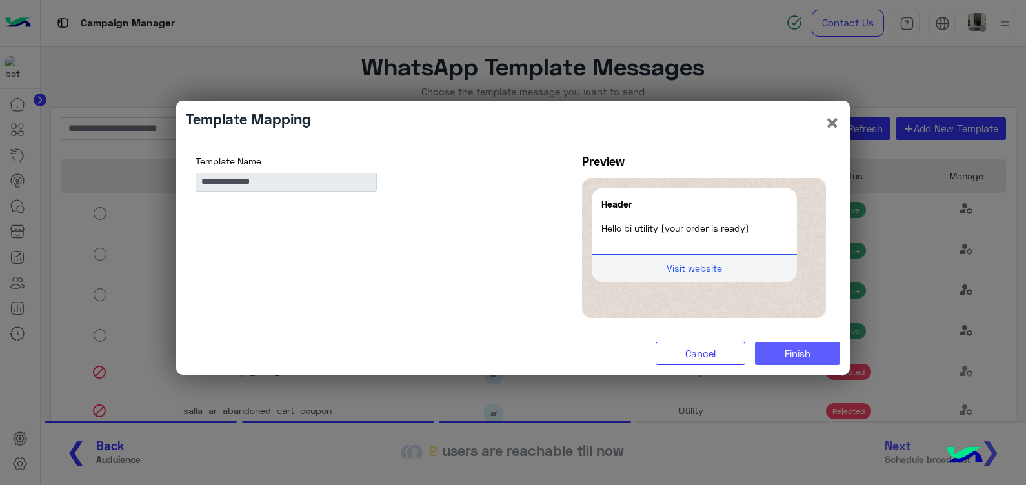
click at [806, 355] on span "Finish" at bounding box center [797, 354] width 26 height 12
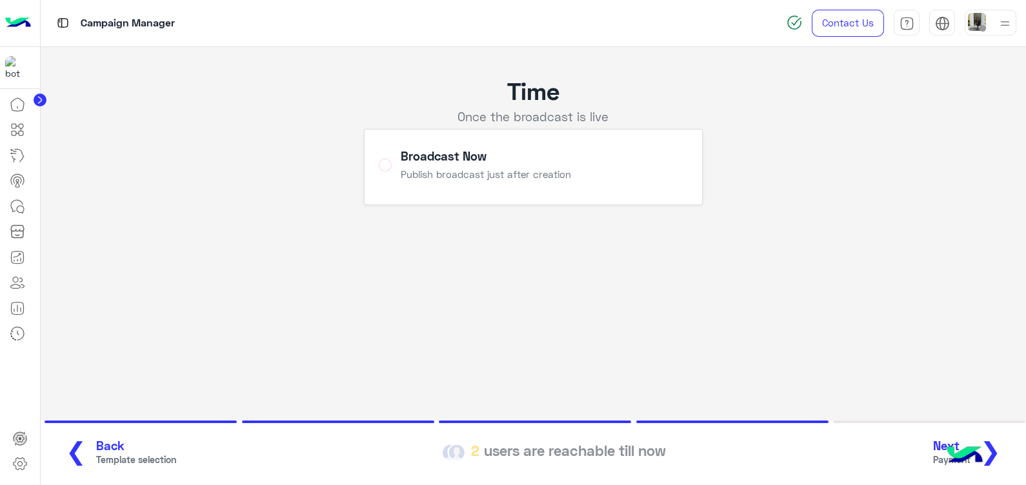
click at [999, 448] on span "❯" at bounding box center [990, 450] width 21 height 29
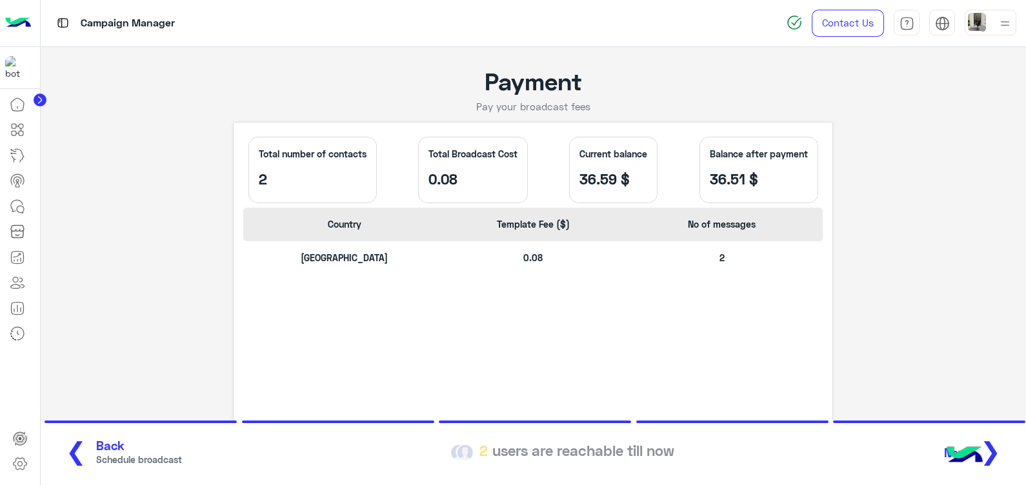
click at [1004, 448] on button "Next ❯" at bounding box center [977, 452] width 74 height 35
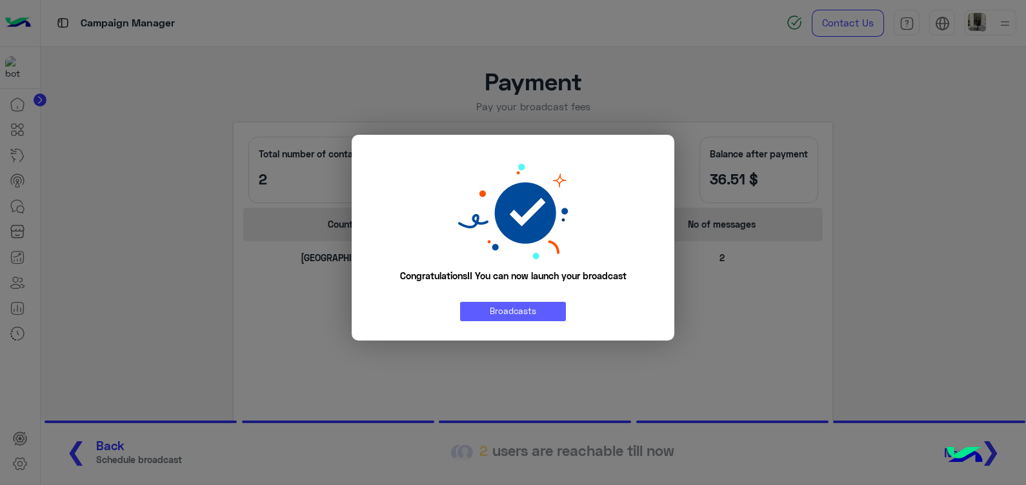
click at [519, 316] on link "Broadcasts" at bounding box center [513, 311] width 106 height 19
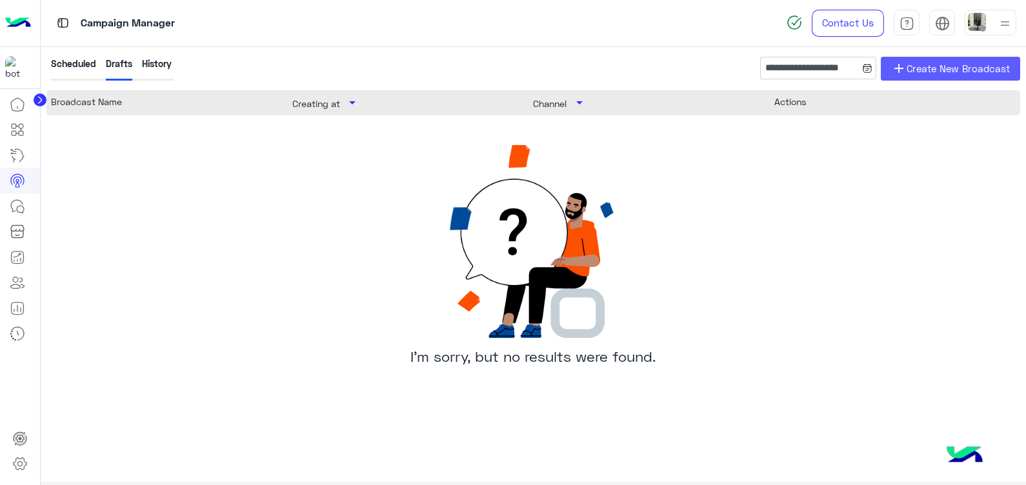
click at [926, 74] on span "Create New Broadcast" at bounding box center [957, 68] width 103 height 15
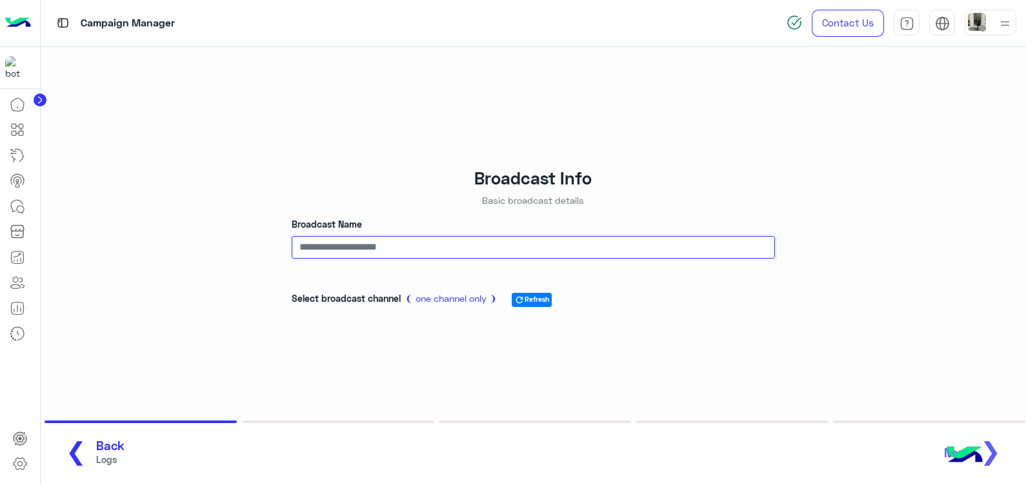
click at [379, 246] on input "Broadcast Name" at bounding box center [533, 247] width 483 height 23
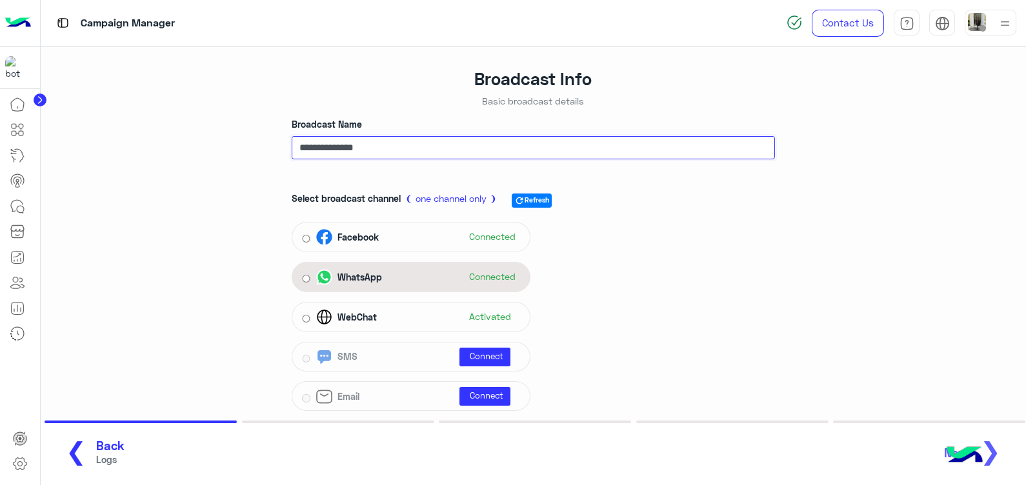
type input "**********"
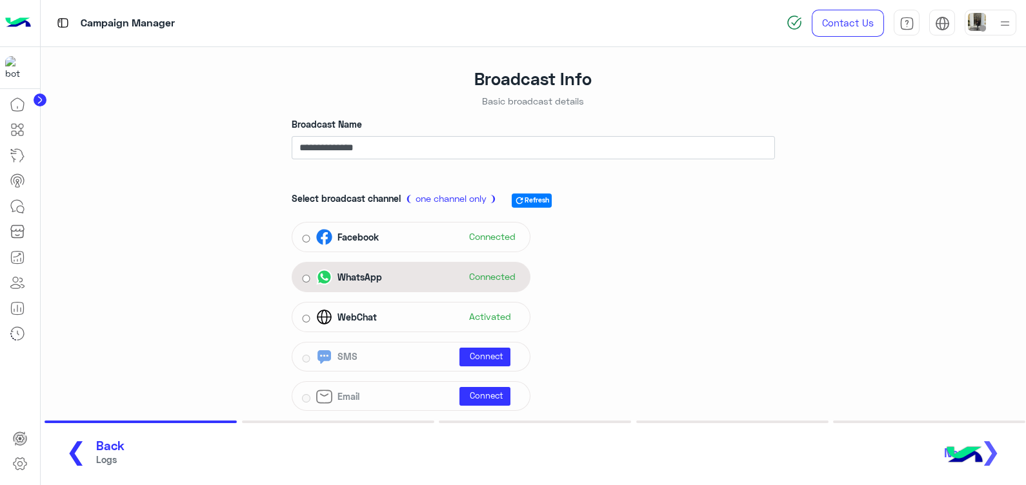
click at [407, 274] on div "WhatsApp Connected" at bounding box center [418, 277] width 204 height 19
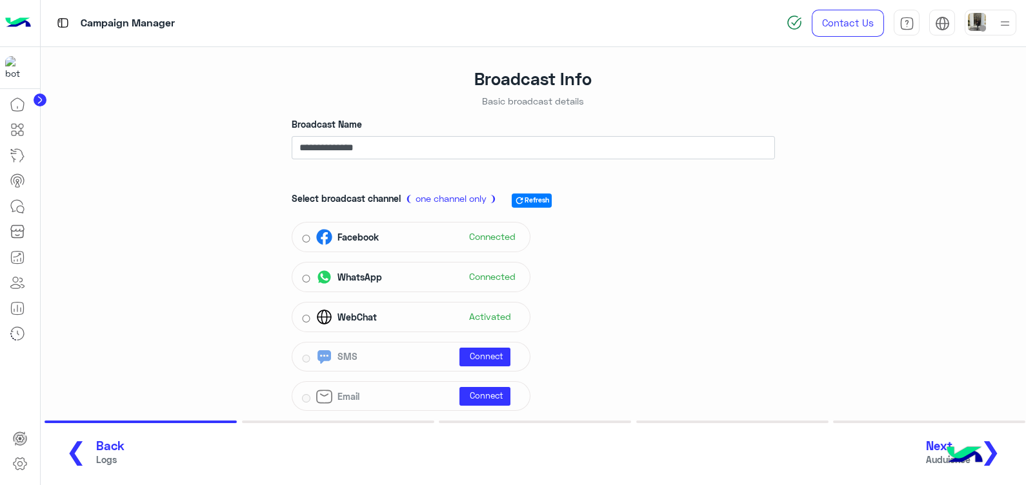
click at [992, 454] on span "❯" at bounding box center [990, 450] width 21 height 29
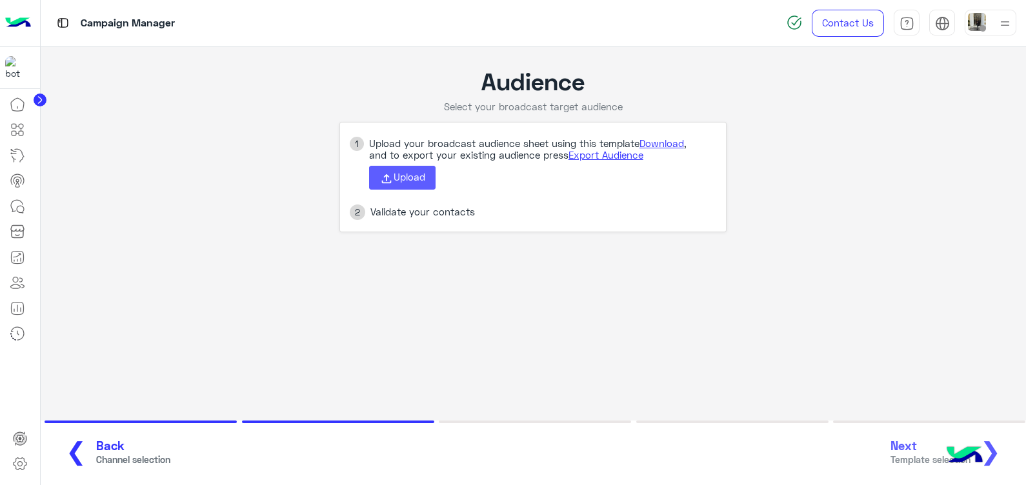
click at [426, 184] on button "Upload" at bounding box center [402, 178] width 66 height 25
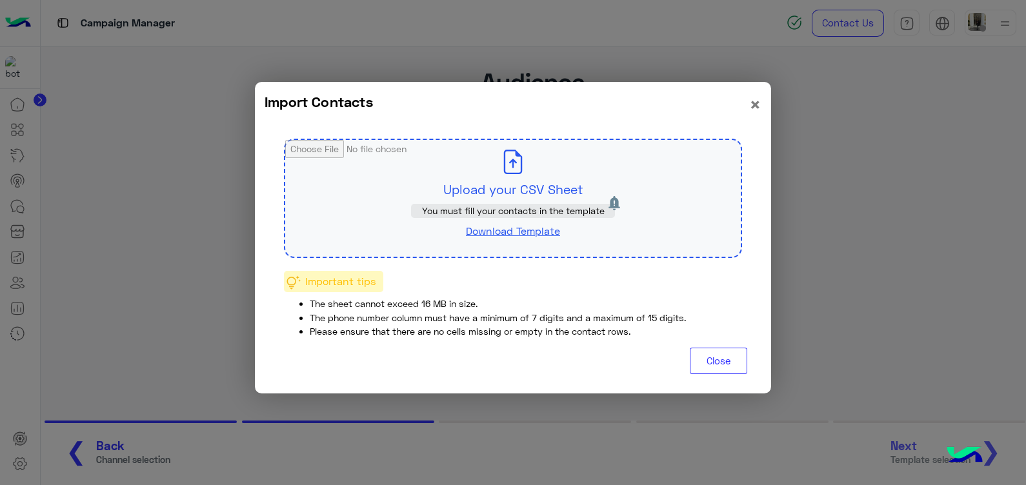
click at [427, 174] on input "file" at bounding box center [512, 198] width 455 height 117
type input "**********"
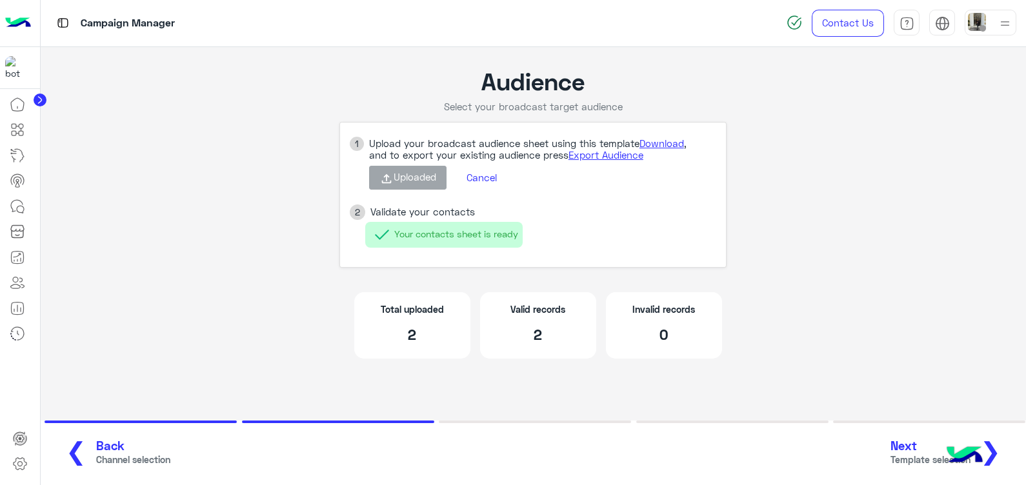
click at [1000, 452] on button "Next Template selection ❯" at bounding box center [950, 452] width 128 height 35
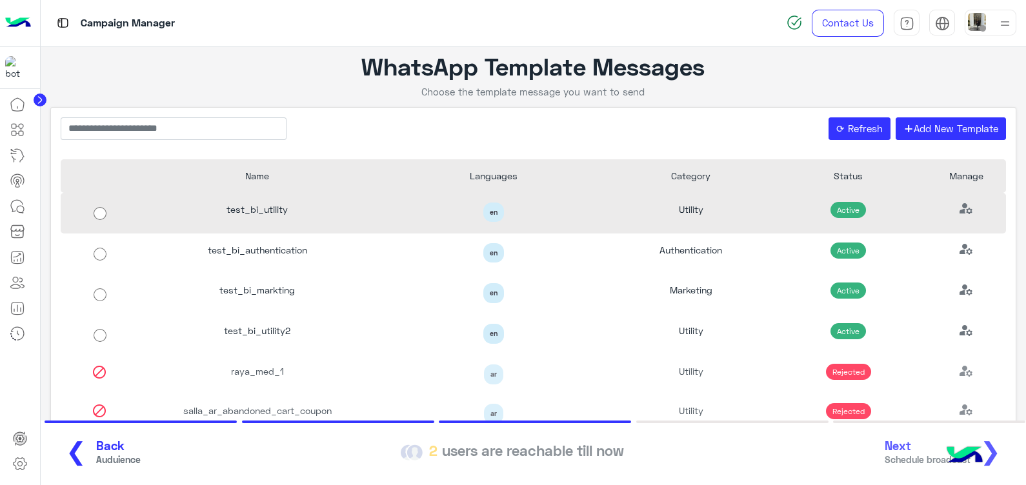
click at [313, 217] on div "test_bi_utility" at bounding box center [257, 213] width 236 height 41
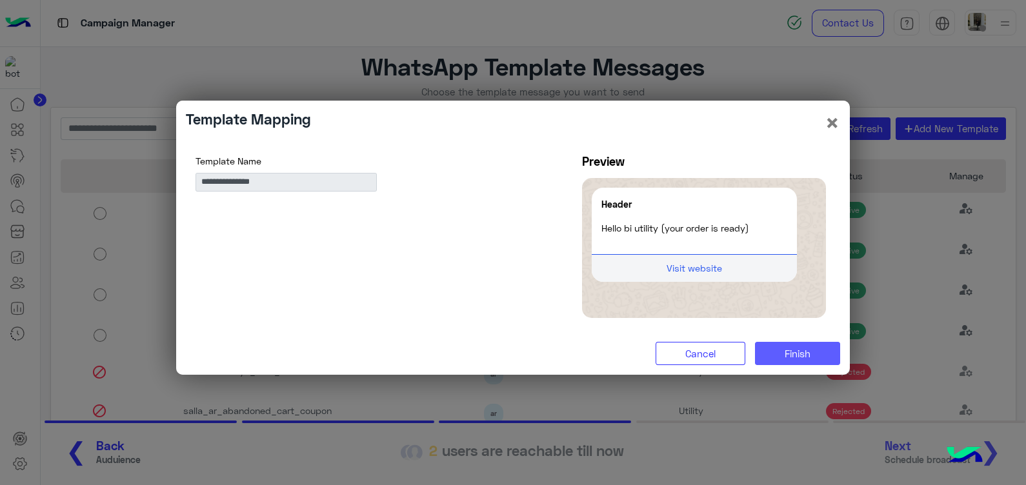
click at [799, 354] on span "Finish" at bounding box center [797, 354] width 26 height 12
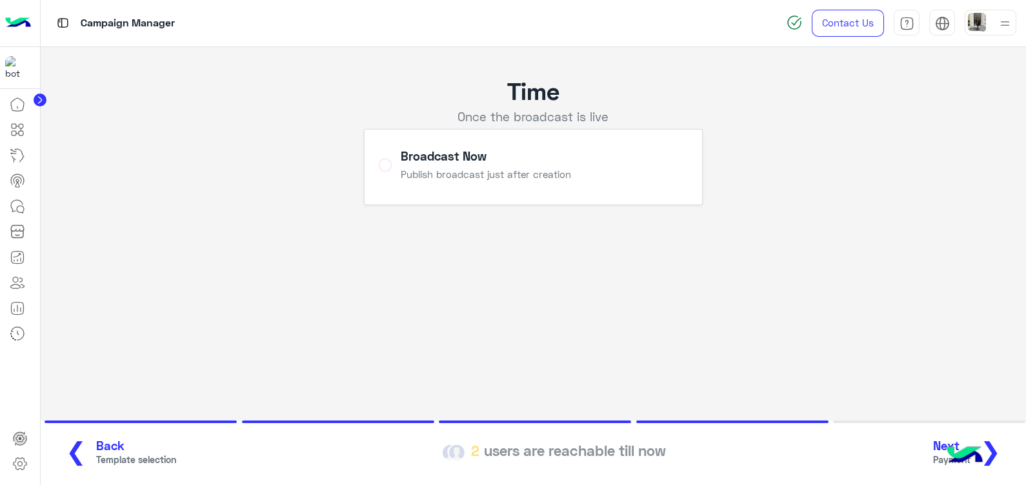
click at [997, 448] on span "❯" at bounding box center [990, 450] width 21 height 29
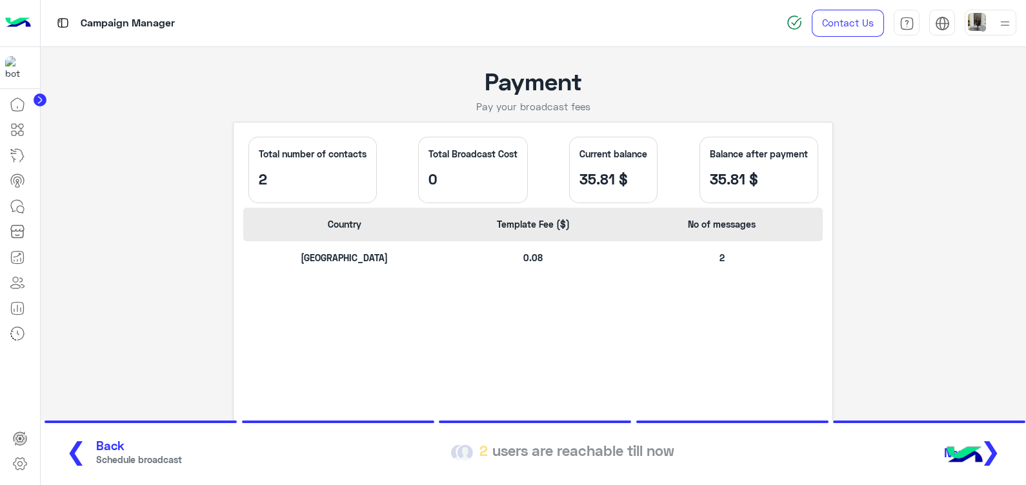
click at [1006, 447] on button "Next ❯" at bounding box center [977, 452] width 74 height 35
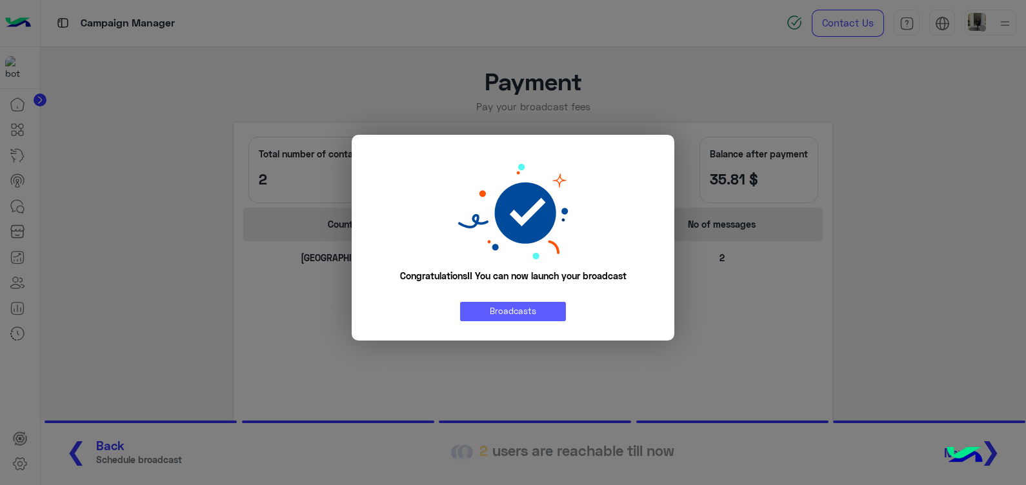
click at [487, 316] on link "Broadcasts" at bounding box center [513, 311] width 106 height 19
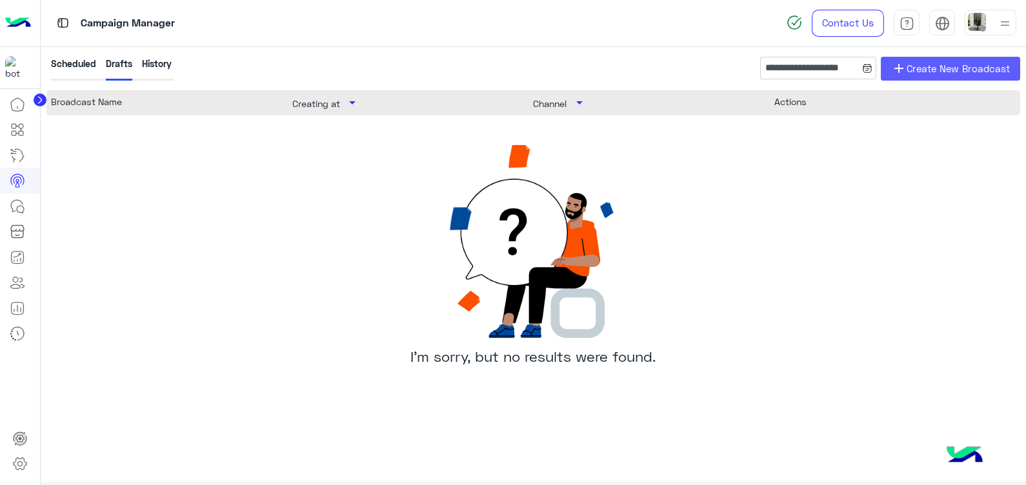
click at [922, 57] on link "add Create New Broadcast" at bounding box center [949, 69] width 139 height 24
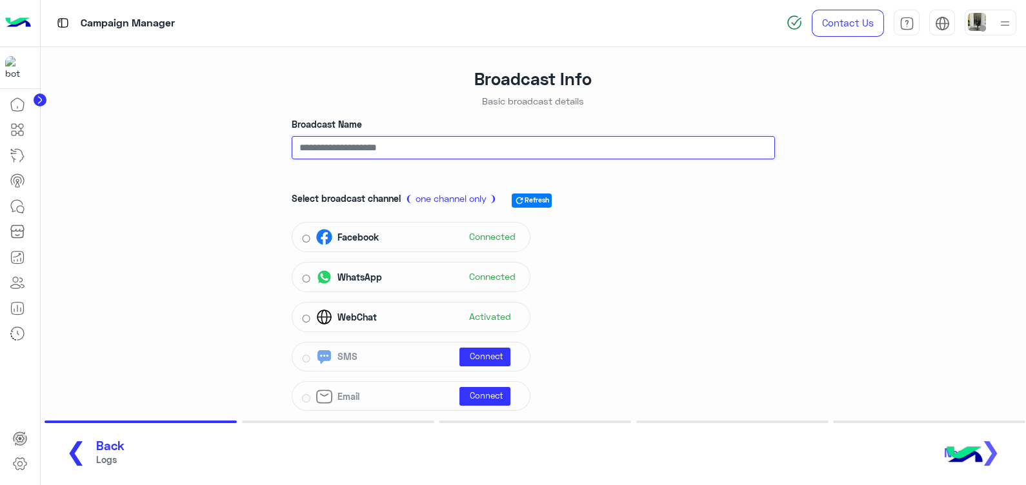
click at [440, 158] on input "Broadcast Name" at bounding box center [533, 147] width 483 height 23
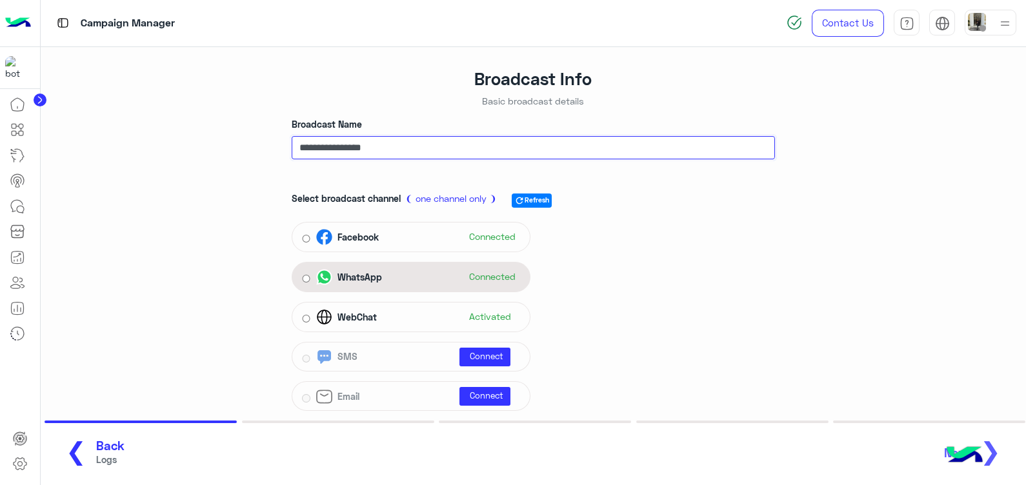
type input "**********"
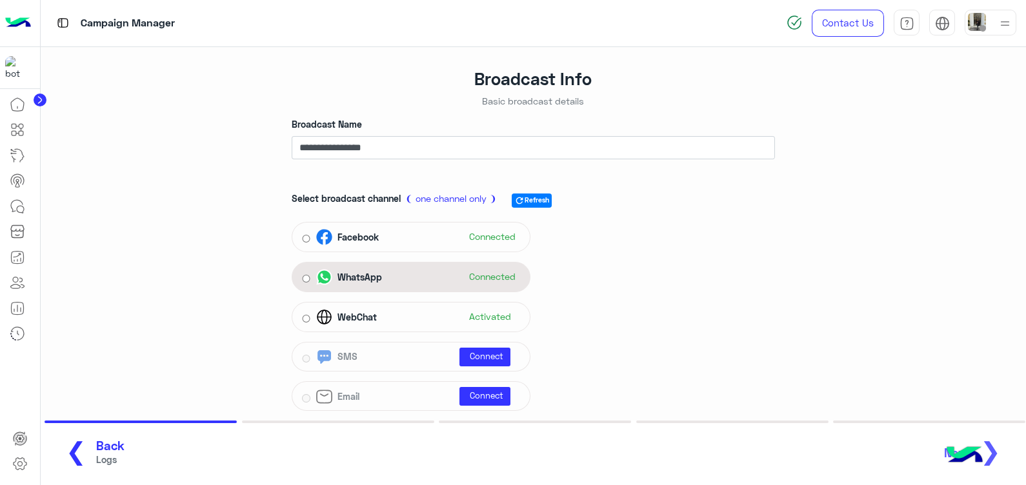
click at [404, 277] on div "WhatsApp Connected" at bounding box center [418, 277] width 204 height 19
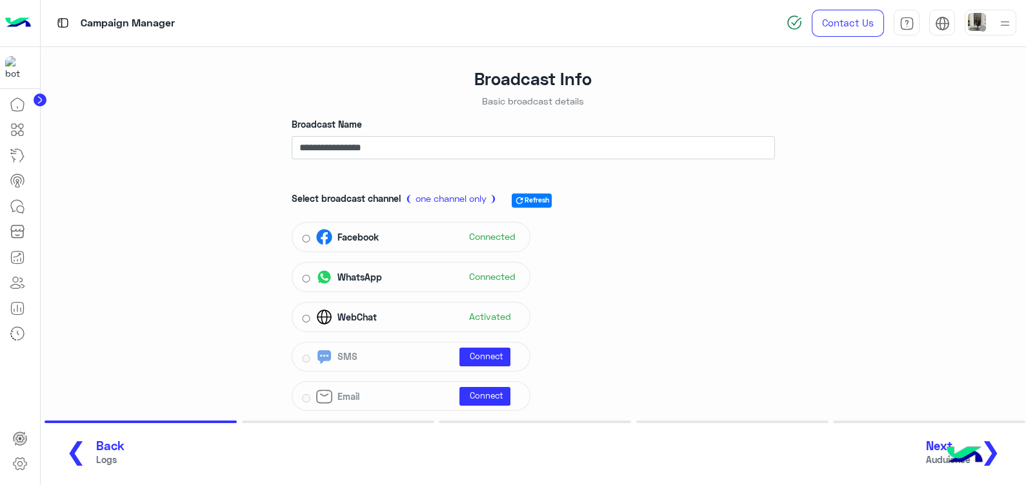
click at [1004, 454] on button "Next Auduience ❯" at bounding box center [968, 452] width 92 height 35
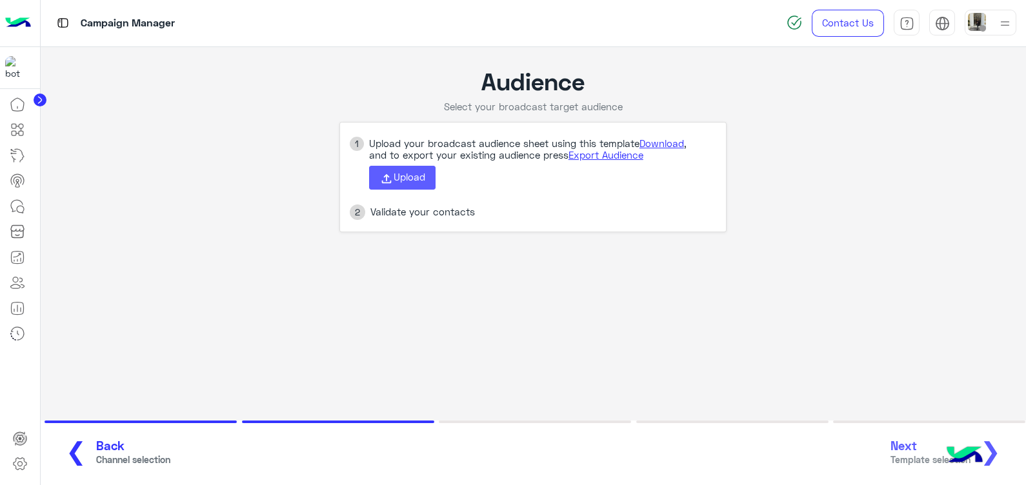
click at [424, 181] on span "Upload" at bounding box center [409, 177] width 32 height 12
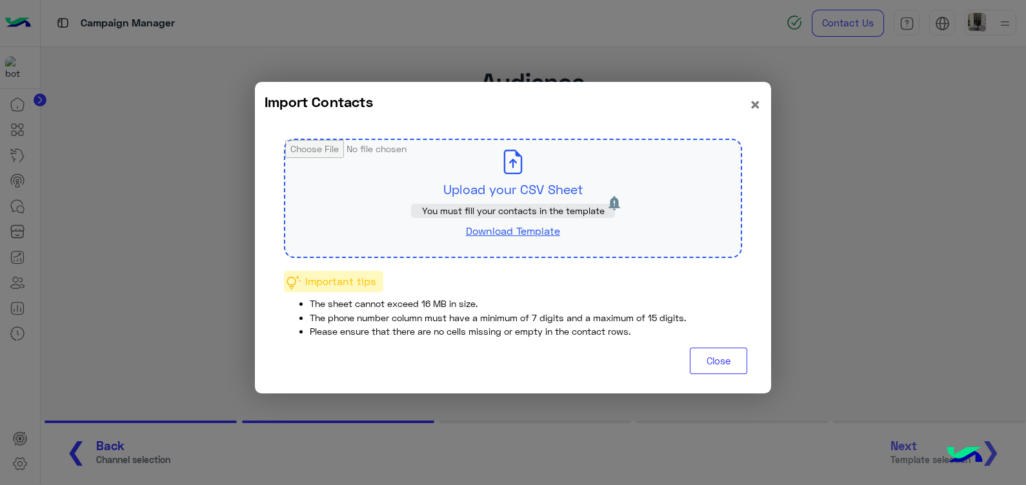
click at [519, 163] on input "file" at bounding box center [512, 198] width 455 height 117
type input "**********"
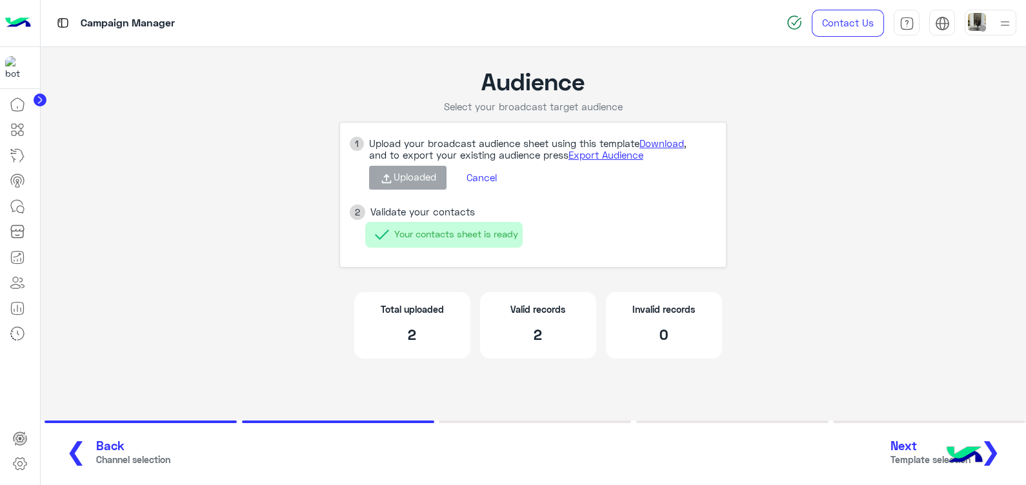
click at [1006, 448] on button "Next Template selection ❯" at bounding box center [950, 452] width 128 height 35
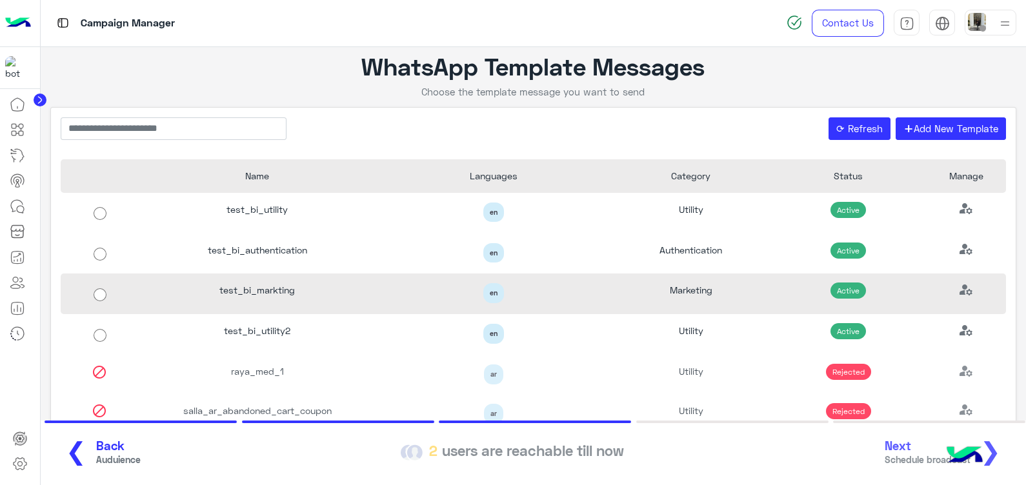
click at [545, 292] on div "en" at bounding box center [493, 293] width 217 height 20
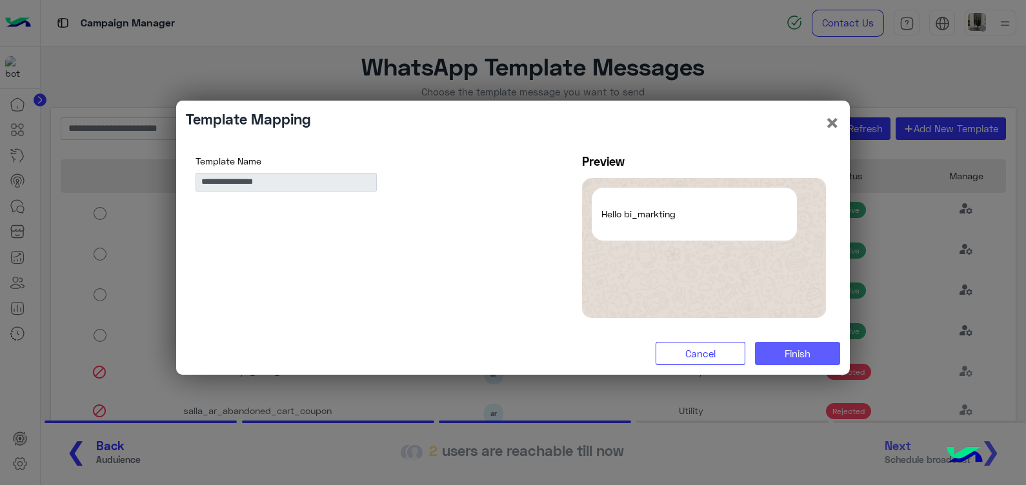
click at [803, 346] on button "Finish" at bounding box center [797, 353] width 85 height 23
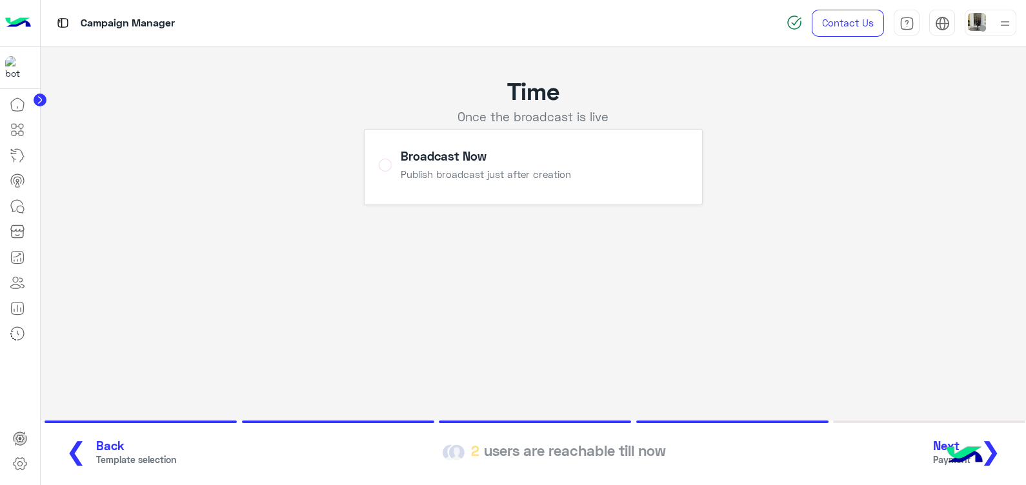
click at [989, 440] on span "❯" at bounding box center [990, 450] width 21 height 29
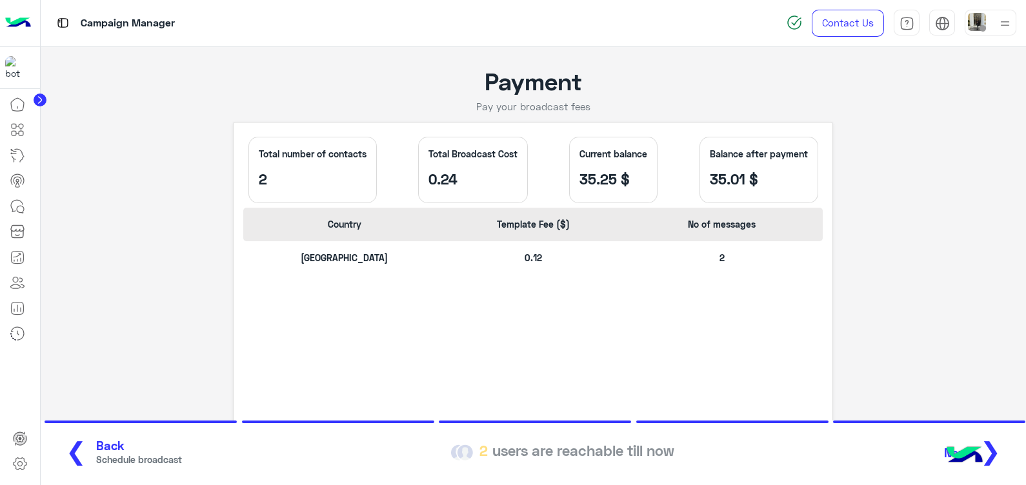
click at [1004, 446] on button "Next ❯" at bounding box center [977, 452] width 74 height 35
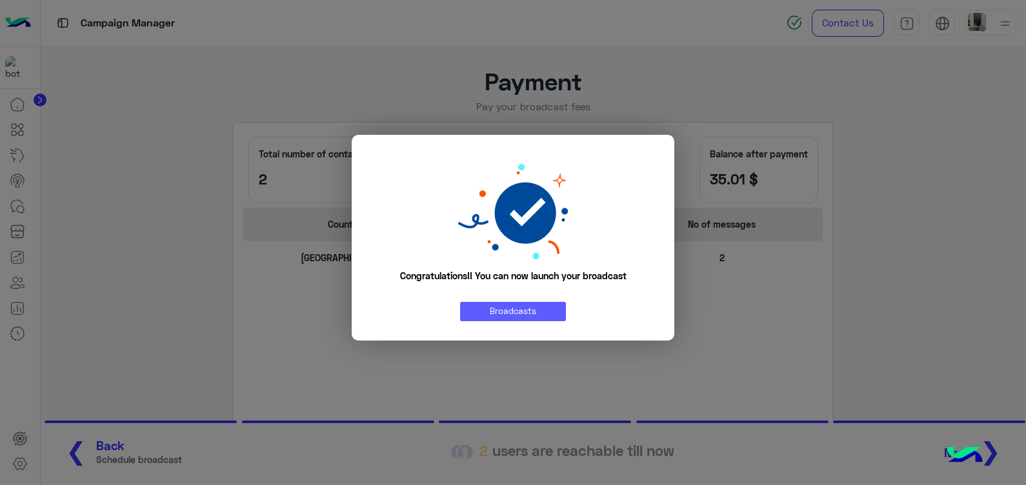
click at [542, 306] on link "Broadcasts" at bounding box center [513, 311] width 106 height 19
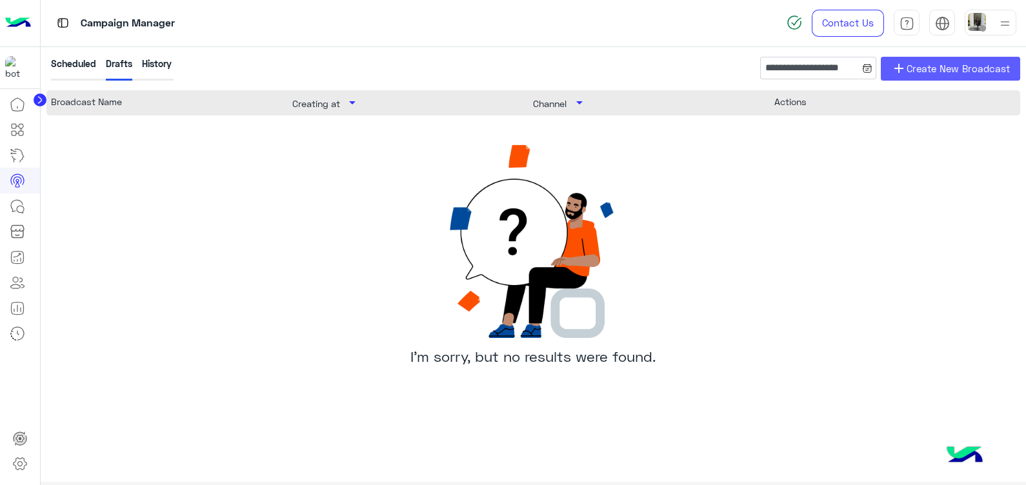
click at [935, 61] on span "Create New Broadcast" at bounding box center [957, 68] width 103 height 15
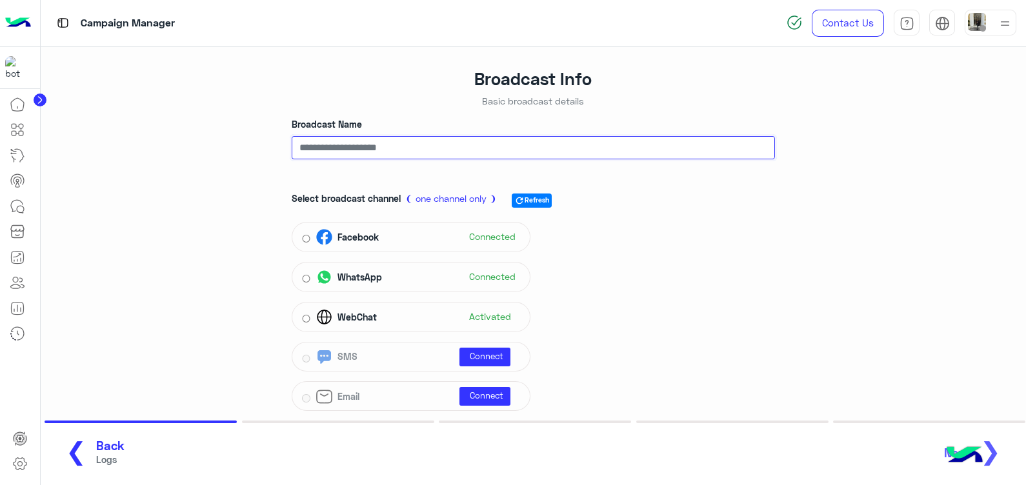
click at [517, 144] on input "Broadcast Name" at bounding box center [533, 147] width 483 height 23
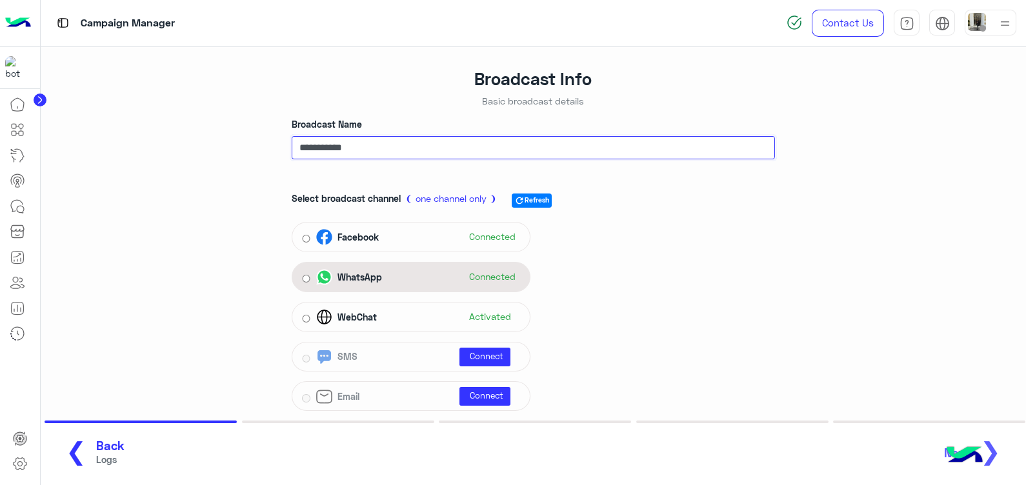
type input "**********"
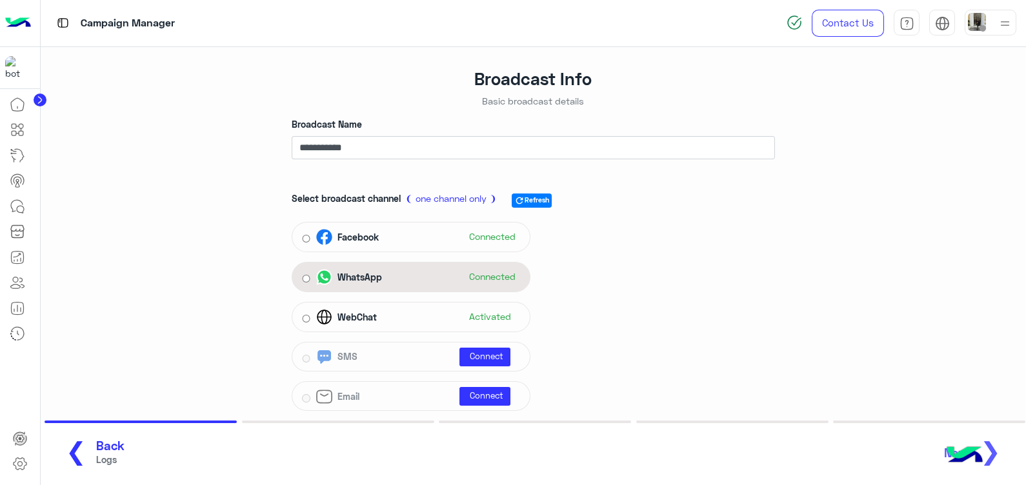
click at [395, 270] on div "WhatsApp Connected" at bounding box center [418, 277] width 204 height 19
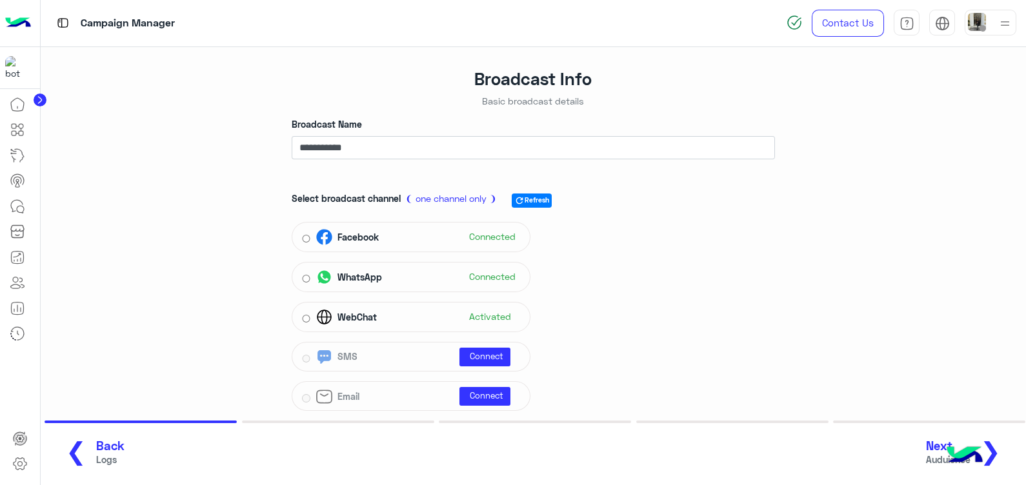
click at [1006, 452] on button "Next Auduience ❯" at bounding box center [968, 452] width 92 height 35
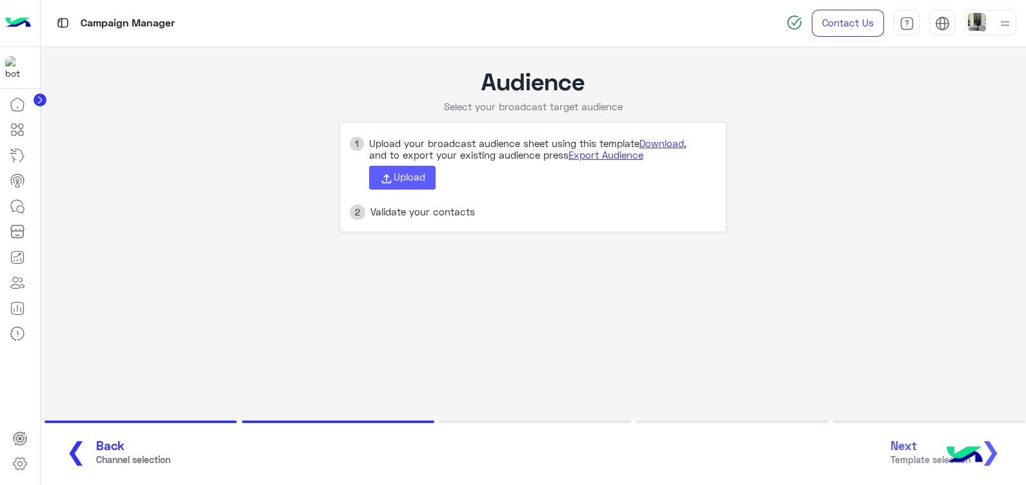
click at [409, 175] on span "Upload" at bounding box center [409, 177] width 32 height 12
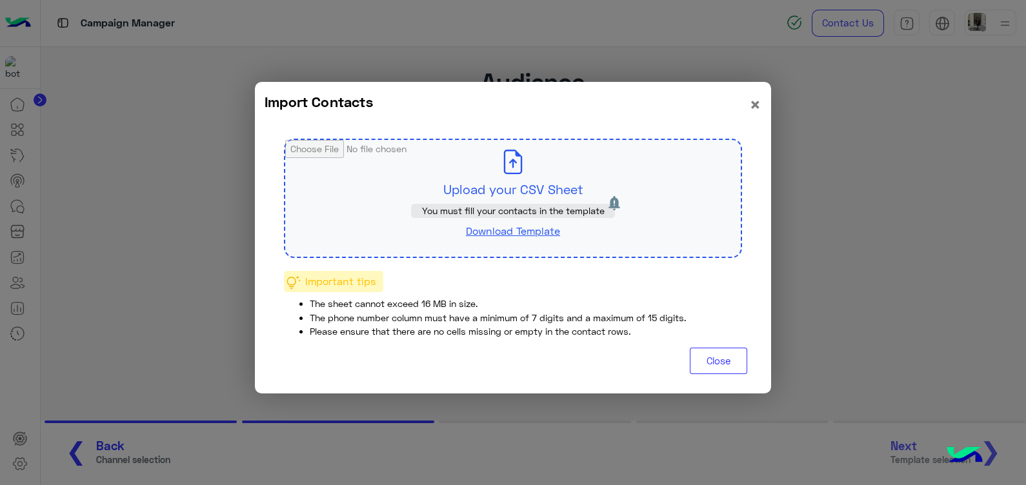
click at [453, 168] on input "file" at bounding box center [512, 198] width 455 height 117
type input "**********"
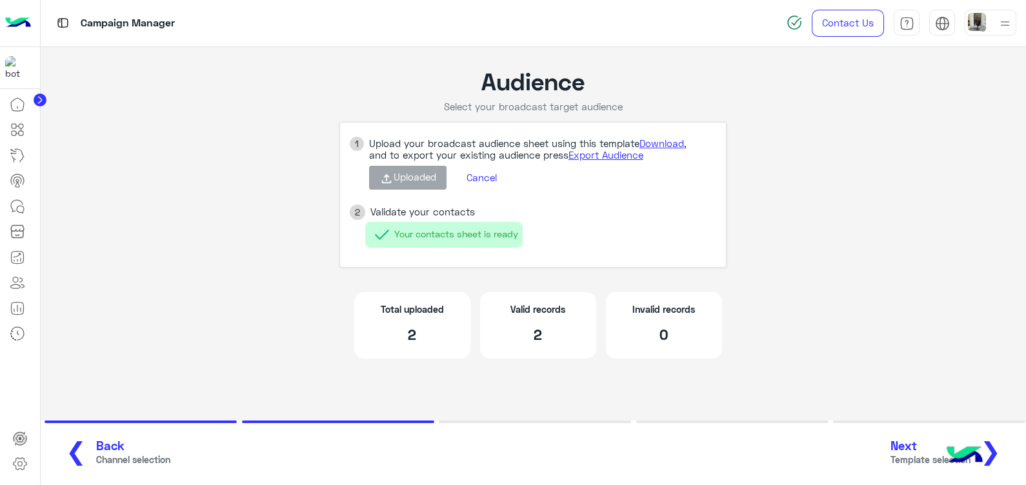
click at [1013, 450] on button "Next Template selection ❯" at bounding box center [950, 452] width 128 height 35
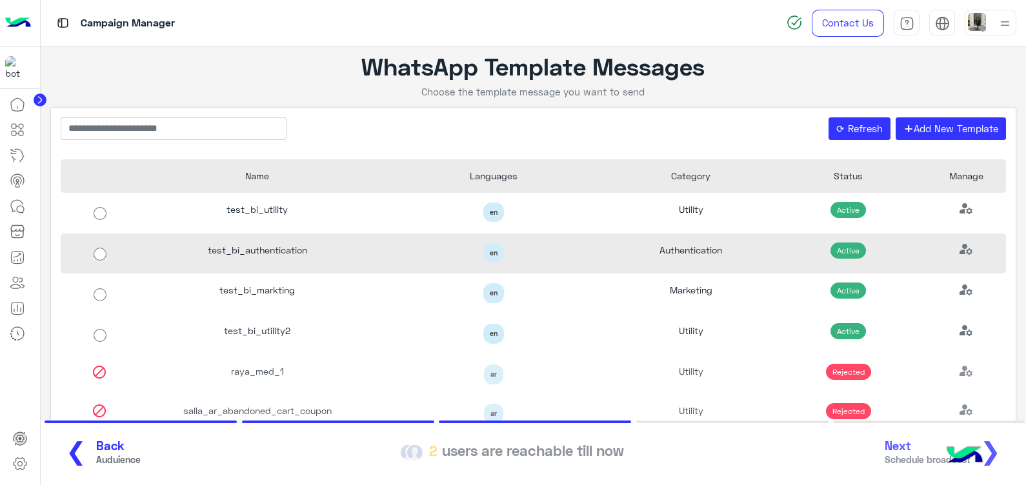
click at [368, 259] on div "test_bi_authentication" at bounding box center [257, 254] width 236 height 41
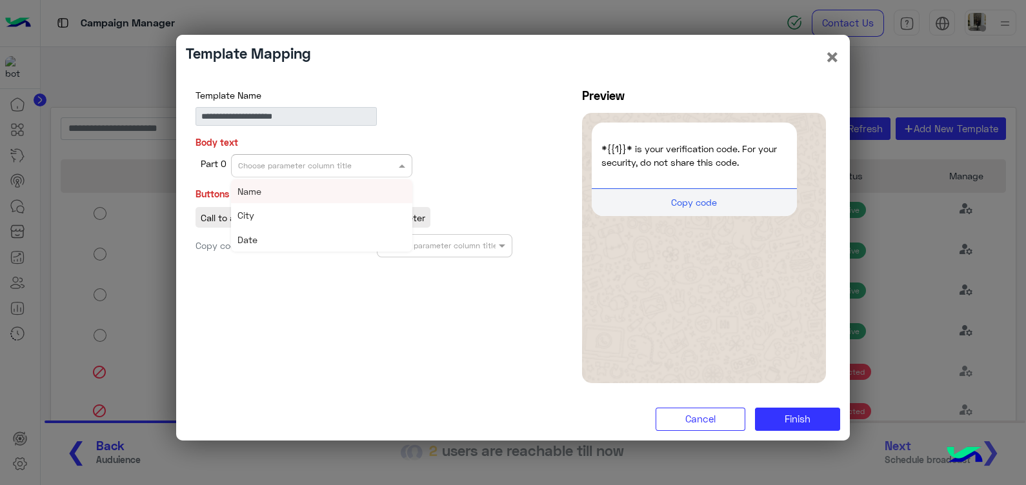
drag, startPoint x: 338, startPoint y: 171, endPoint x: 341, endPoint y: 189, distance: 18.2
click at [341, 177] on ng-select "Choose parameter column title Name City Date" at bounding box center [321, 165] width 181 height 23
click at [341, 189] on div "Name" at bounding box center [321, 191] width 181 height 24
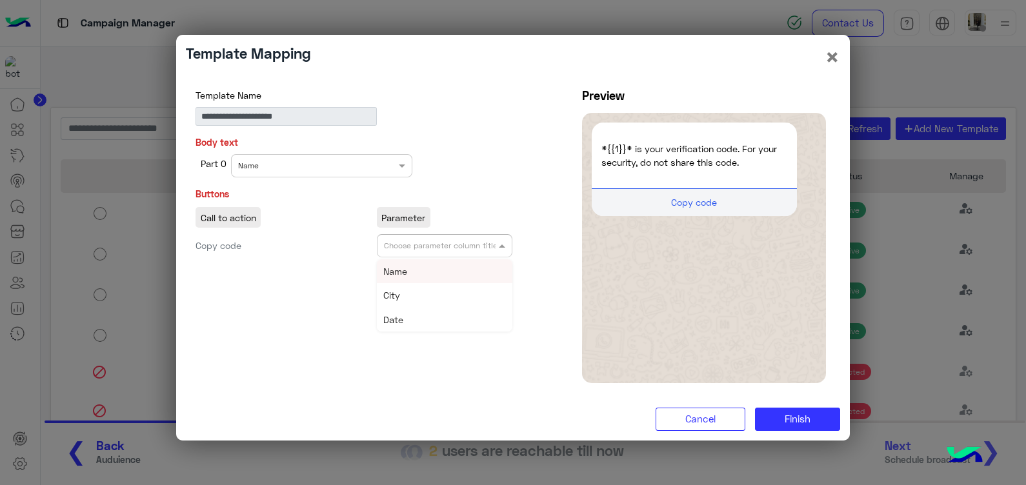
click at [444, 253] on div "Choose parameter column title" at bounding box center [445, 245] width 136 height 23
click at [450, 263] on div "Name" at bounding box center [445, 271] width 136 height 24
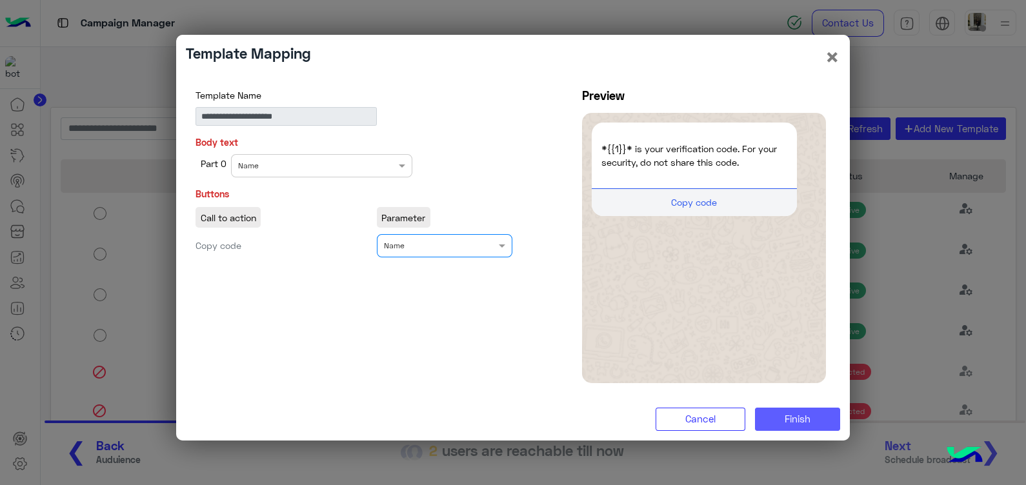
click at [801, 416] on span "Finish" at bounding box center [797, 419] width 26 height 12
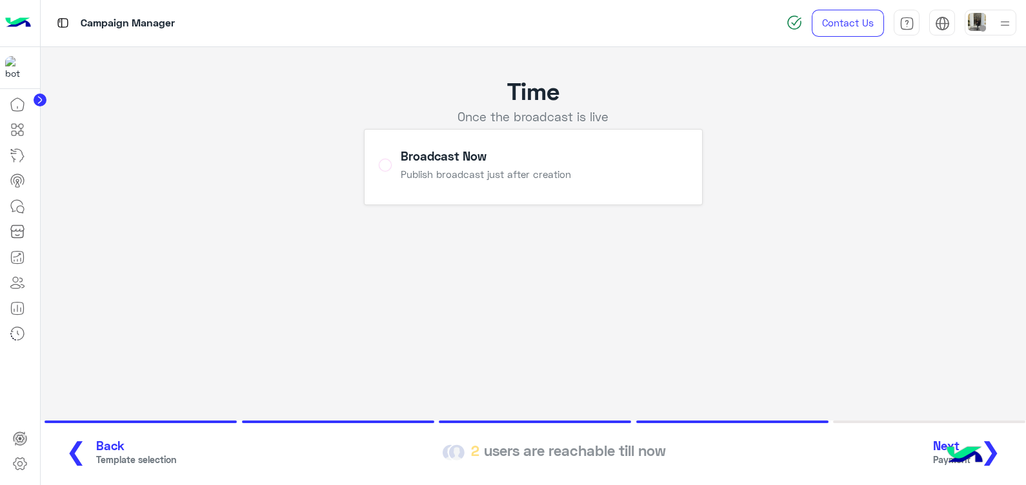
click at [1002, 452] on button "Next Payment ❯" at bounding box center [971, 452] width 85 height 35
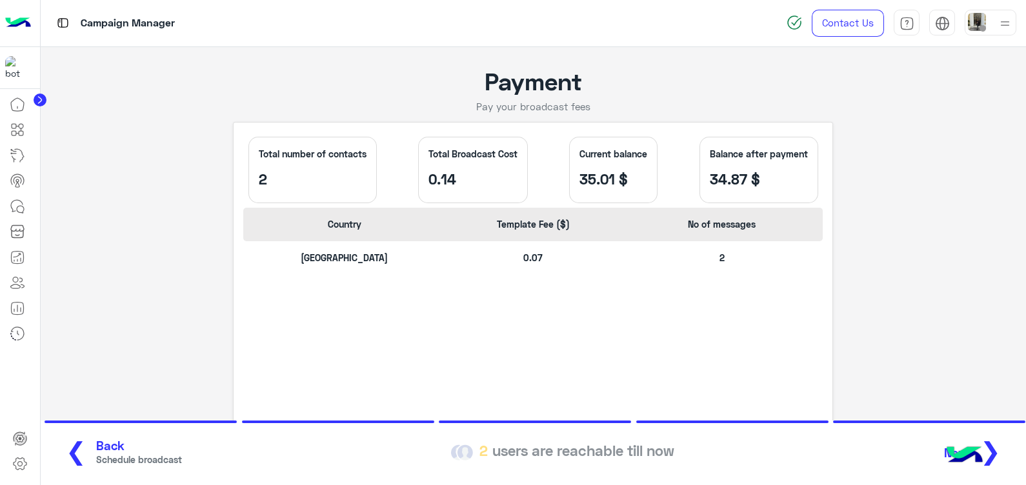
click at [1000, 448] on span "❯" at bounding box center [990, 450] width 21 height 29
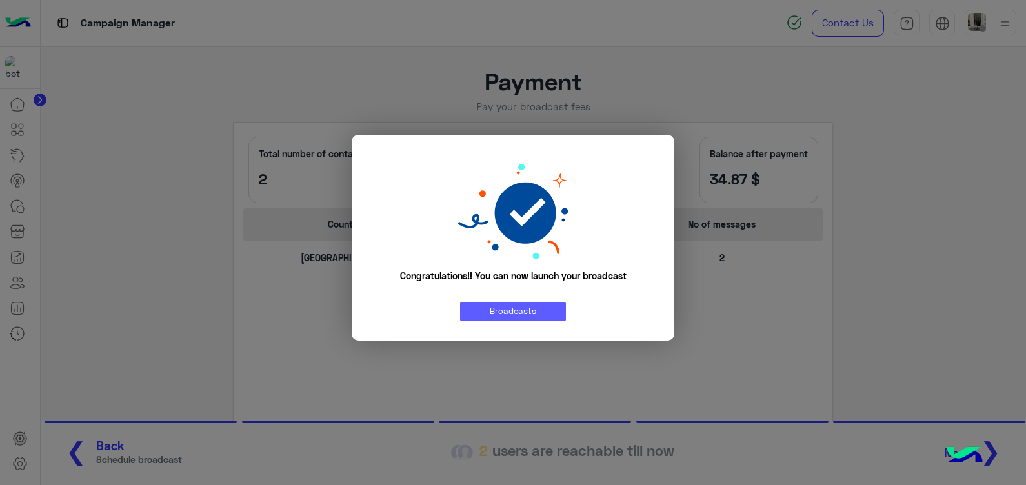
click at [519, 309] on link "Broadcasts" at bounding box center [513, 311] width 106 height 19
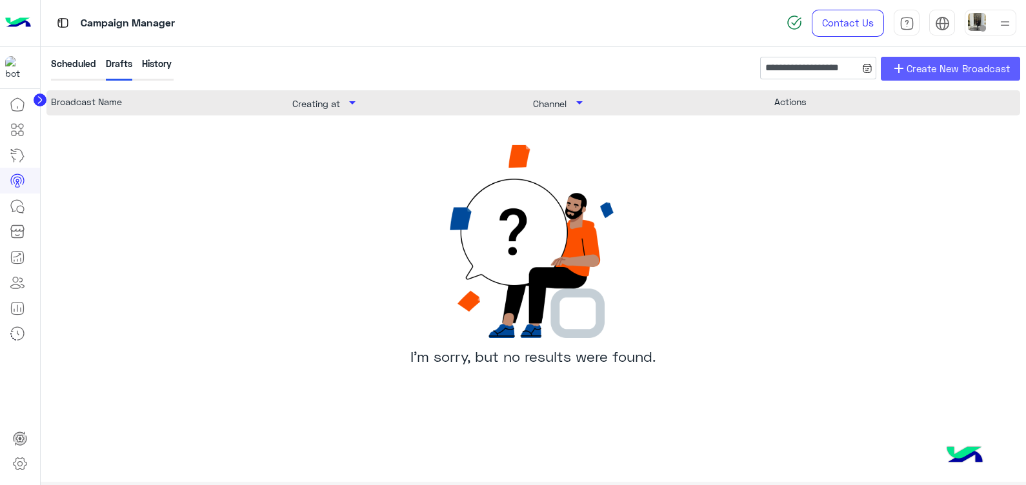
click at [930, 68] on span "Create New Broadcast" at bounding box center [957, 68] width 103 height 15
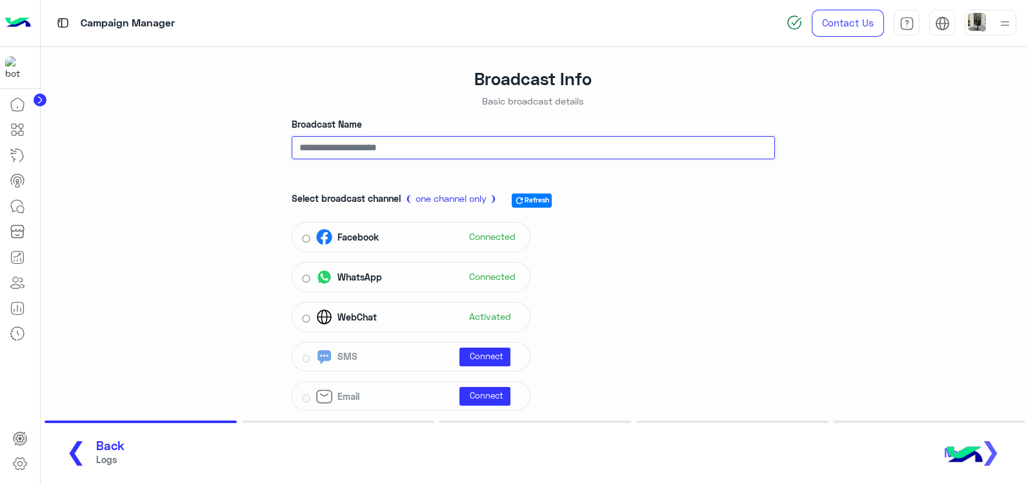
click at [368, 143] on input "Broadcast Name" at bounding box center [533, 147] width 483 height 23
click at [382, 154] on input "**********" at bounding box center [533, 147] width 483 height 23
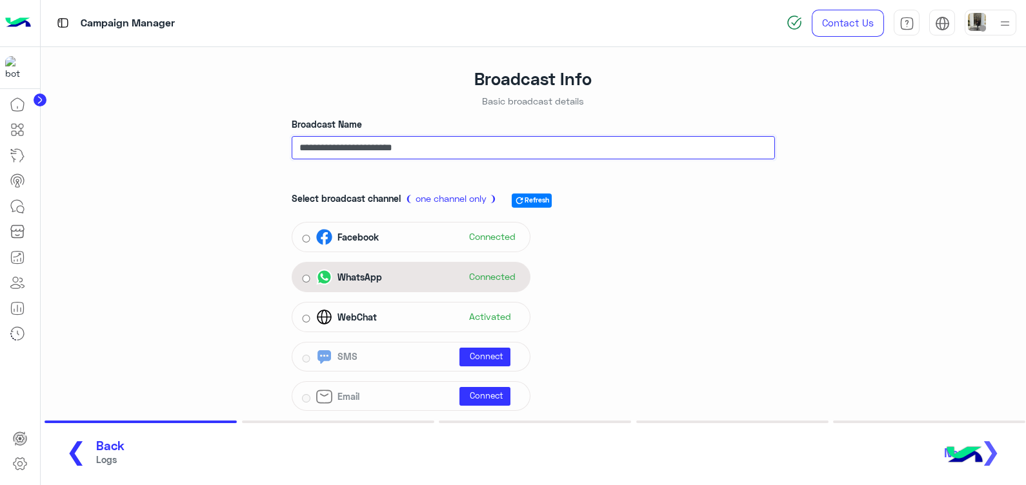
type input "**********"
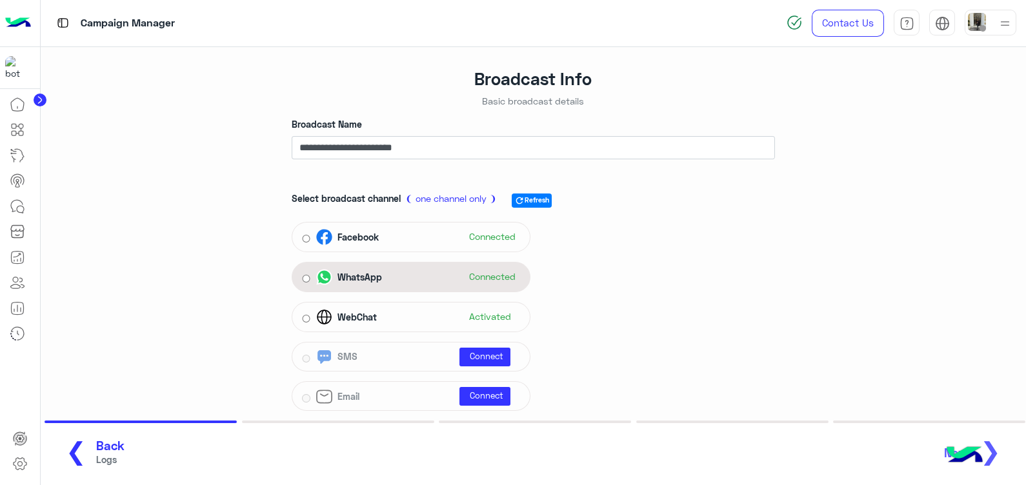
click at [384, 276] on div "WhatsApp" at bounding box center [351, 277] width 70 height 16
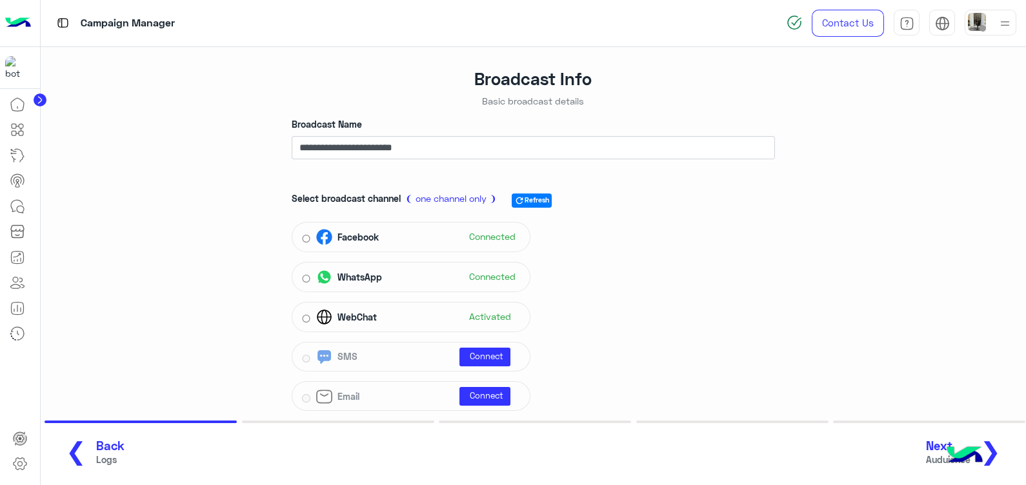
click at [1006, 440] on button "Next Auduience ❯" at bounding box center [968, 452] width 92 height 35
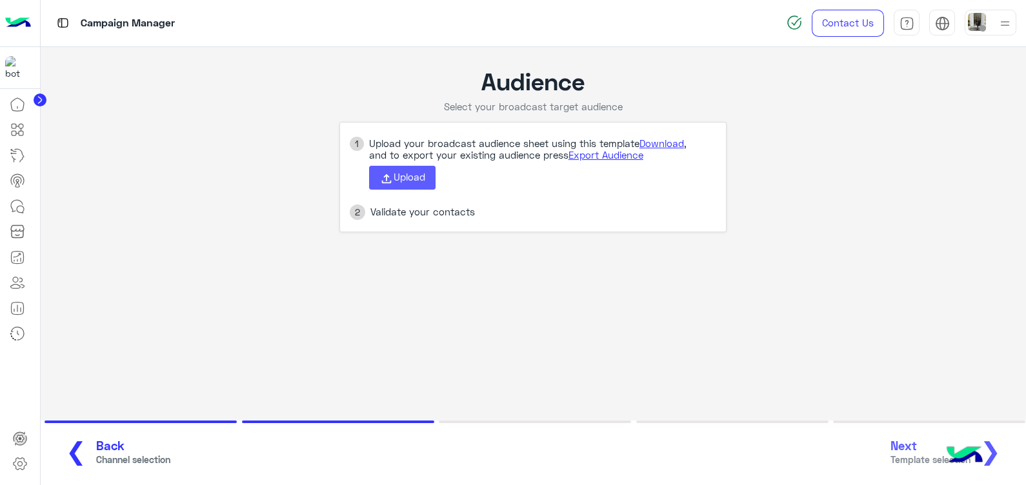
click at [389, 184] on icon at bounding box center [386, 179] width 14 height 14
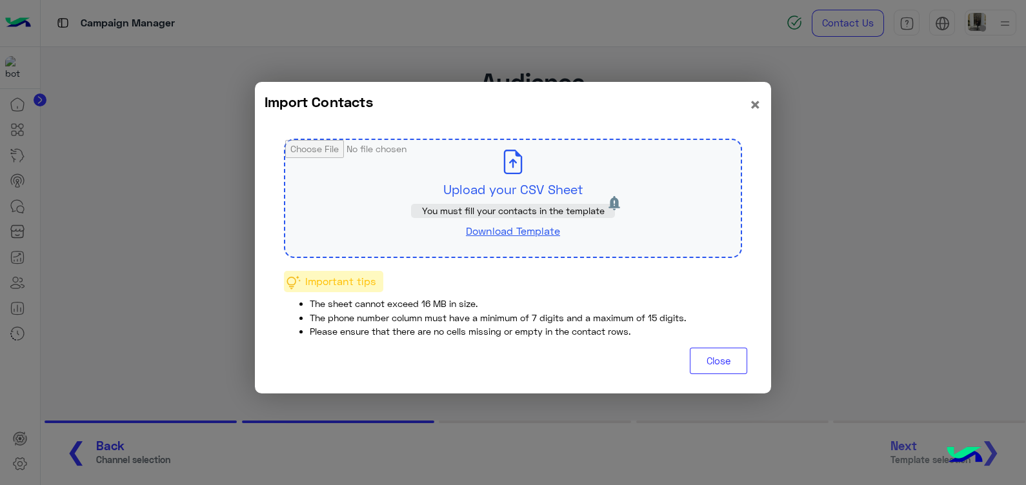
click at [401, 162] on input "file" at bounding box center [512, 198] width 455 height 117
type input "**********"
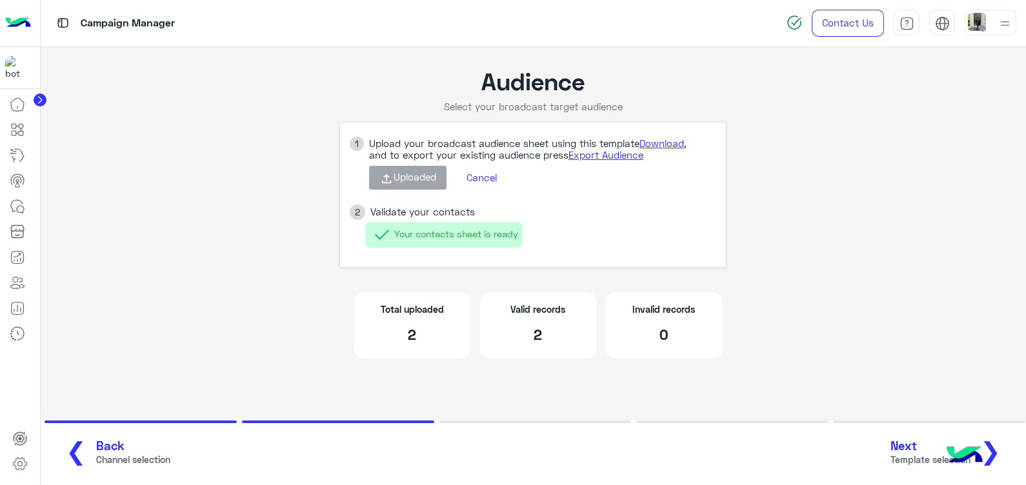
click at [1000, 457] on span "❯" at bounding box center [990, 450] width 21 height 29
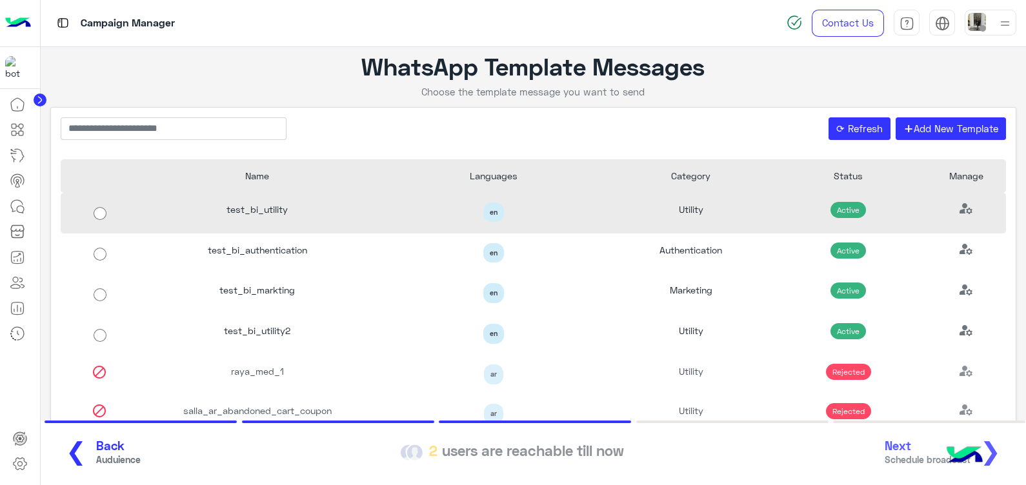
click at [317, 219] on div "test_bi_utility" at bounding box center [257, 213] width 236 height 41
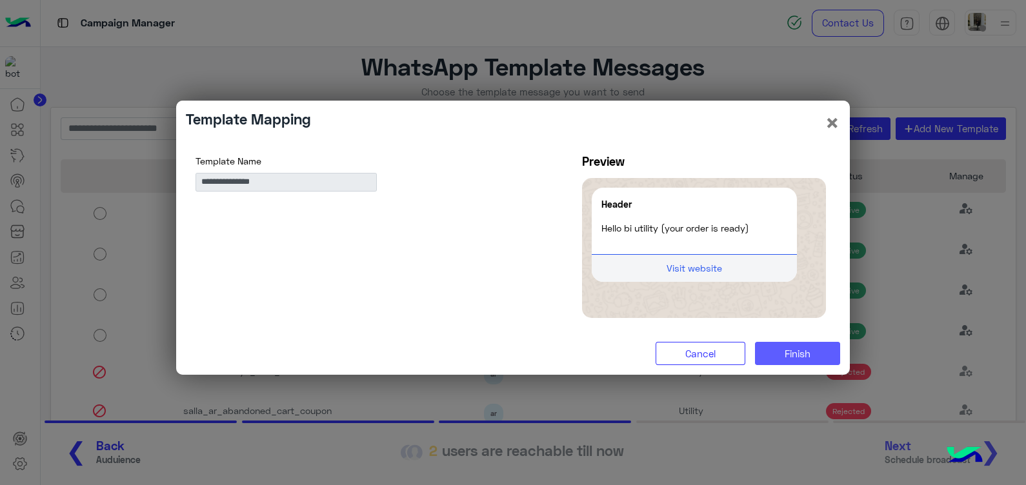
click at [800, 355] on span "Finish" at bounding box center [797, 354] width 26 height 12
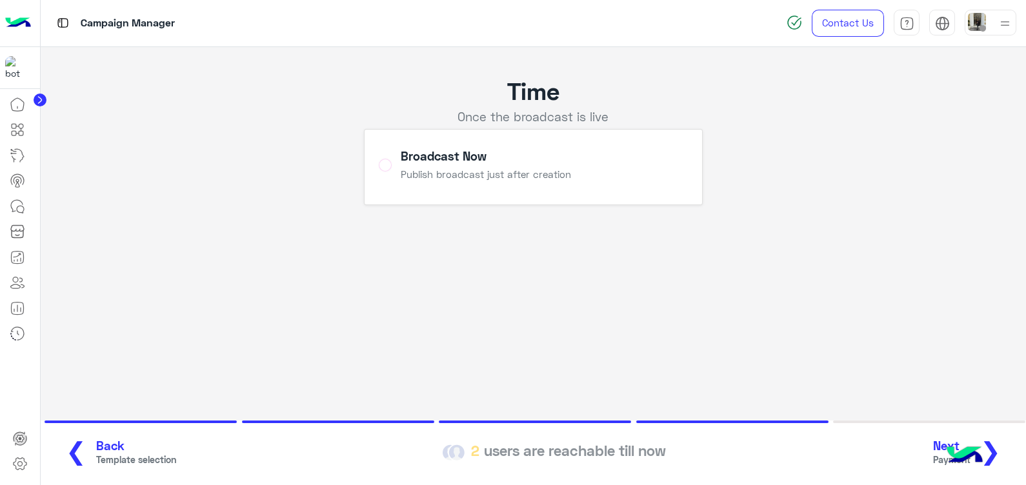
click at [990, 457] on span "❯" at bounding box center [990, 450] width 21 height 29
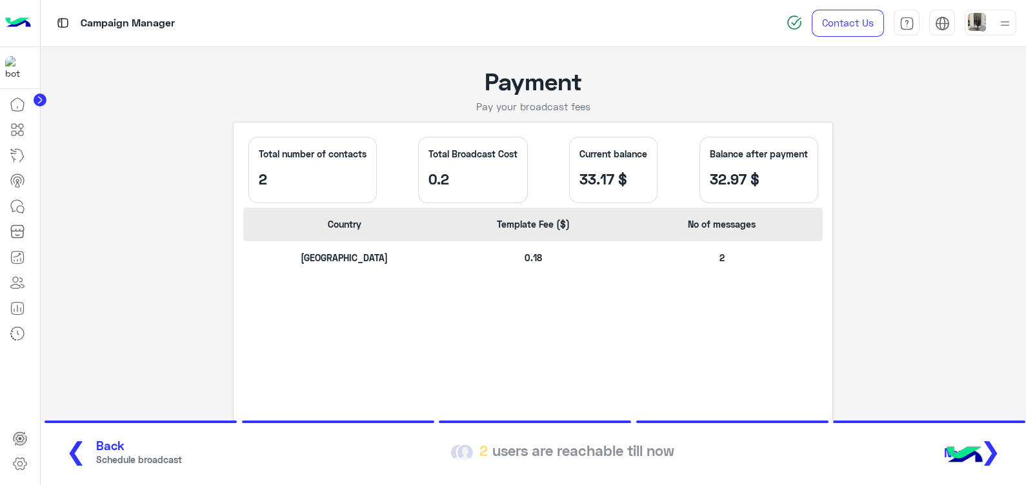
click at [999, 448] on span "❯" at bounding box center [990, 450] width 21 height 29
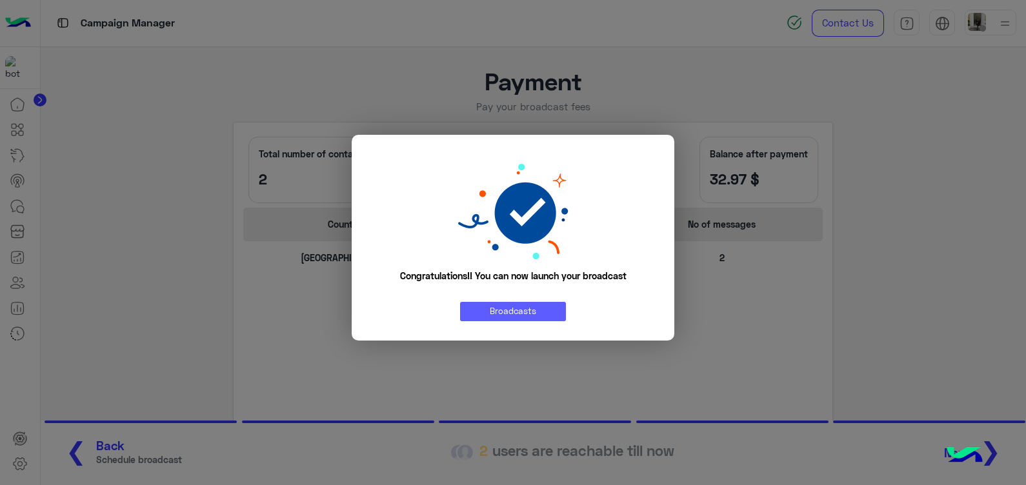
click at [537, 312] on link "Broadcasts" at bounding box center [513, 311] width 106 height 19
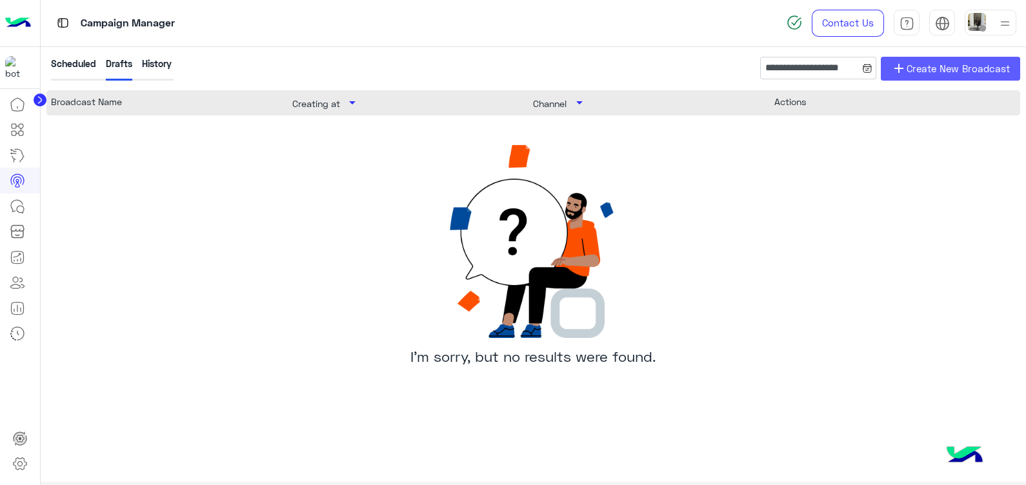
click at [911, 70] on span "Create New Broadcast" at bounding box center [957, 68] width 103 height 15
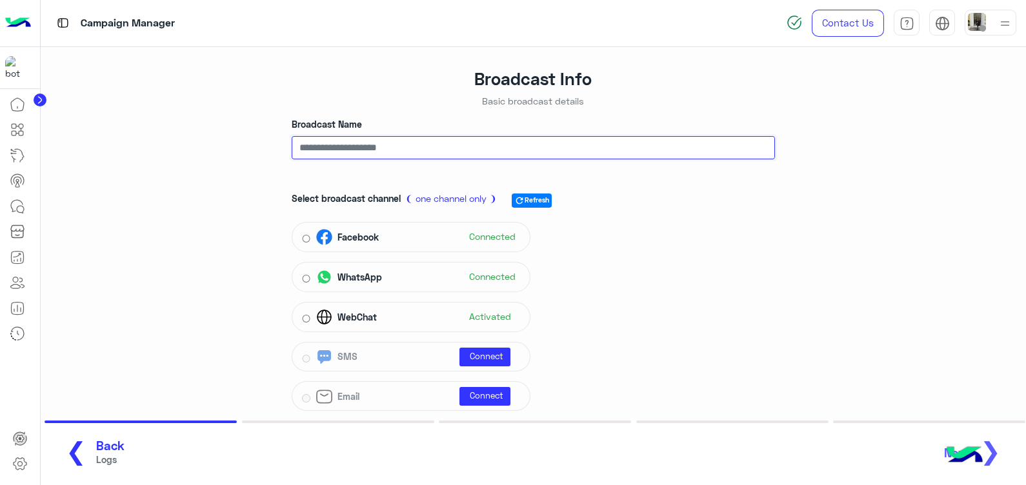
click at [368, 149] on input "Broadcast Name" at bounding box center [533, 147] width 483 height 23
paste input "**********"
click at [306, 154] on input "**********" at bounding box center [533, 147] width 483 height 23
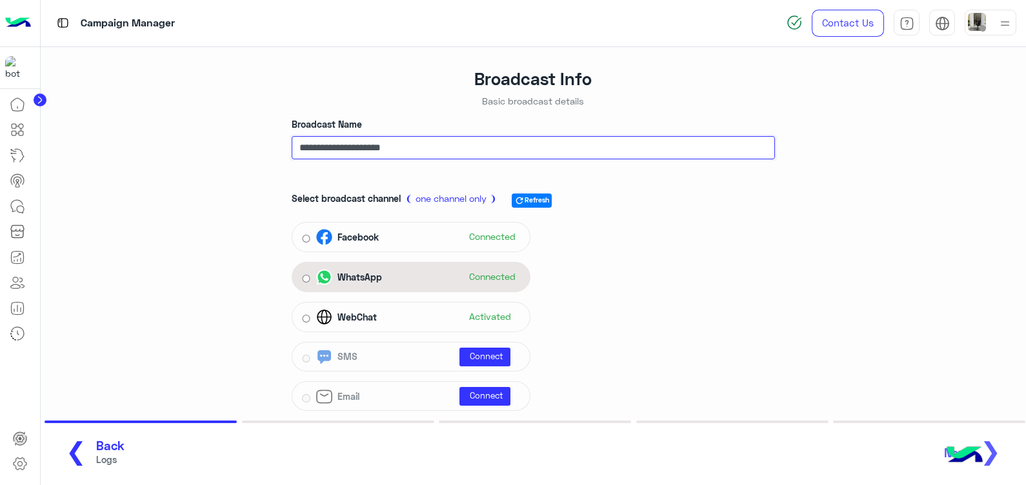
type input "**********"
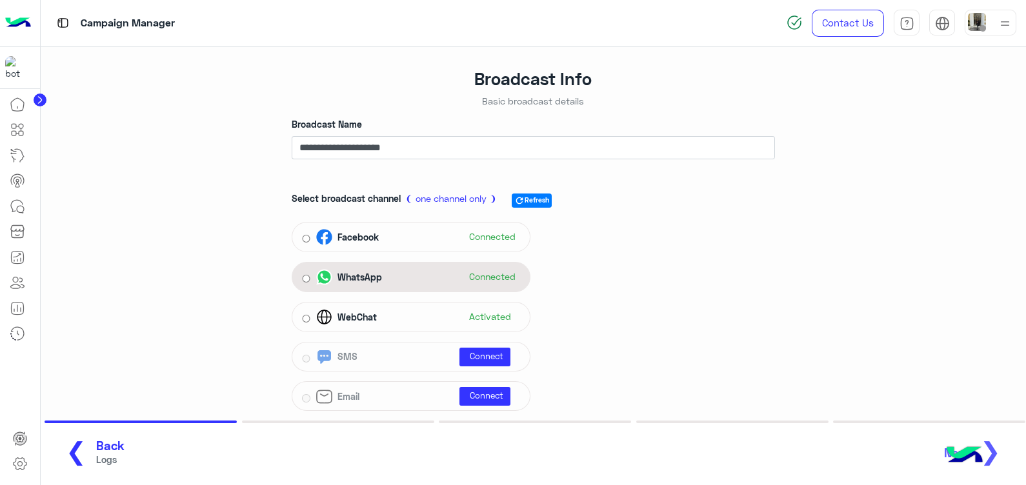
click at [337, 270] on div "WhatsApp" at bounding box center [351, 277] width 70 height 16
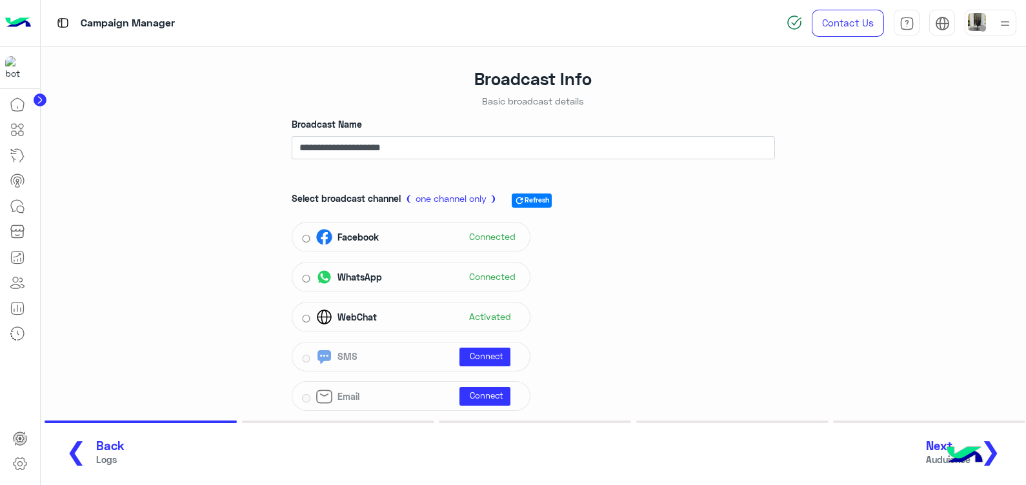
click at [1009, 445] on button "Next Auduience ❯" at bounding box center [968, 452] width 92 height 35
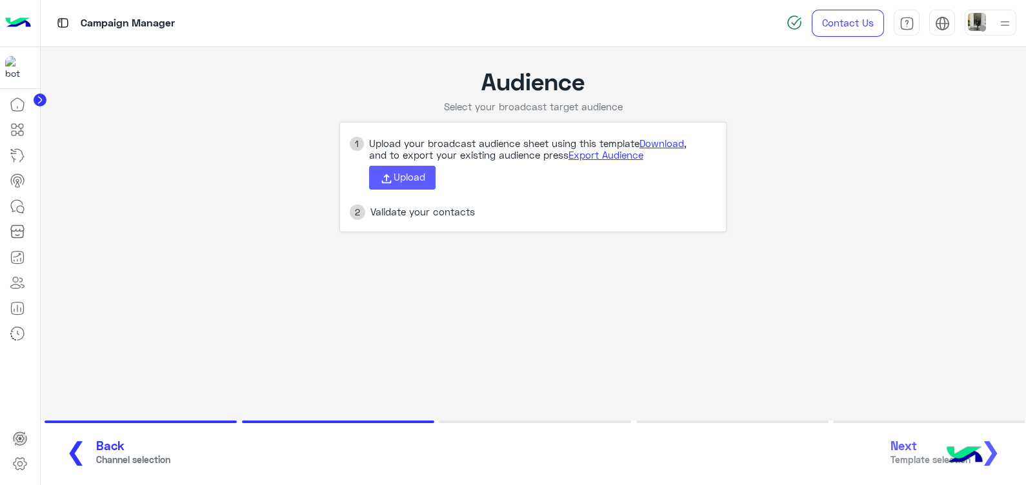
click at [395, 181] on span "Upload" at bounding box center [409, 177] width 32 height 12
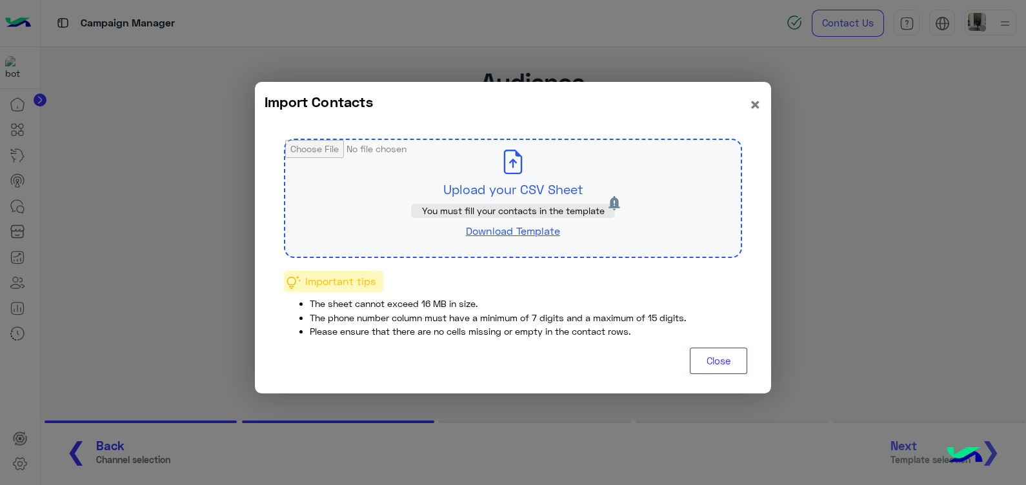
click at [395, 181] on input "file" at bounding box center [512, 198] width 455 height 117
type input "**********"
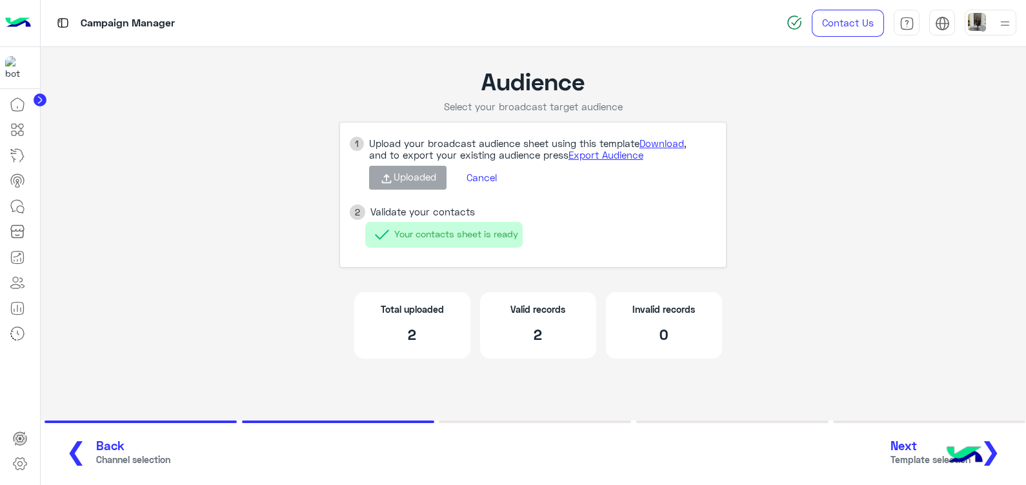
click at [993, 456] on span "❯" at bounding box center [990, 450] width 21 height 29
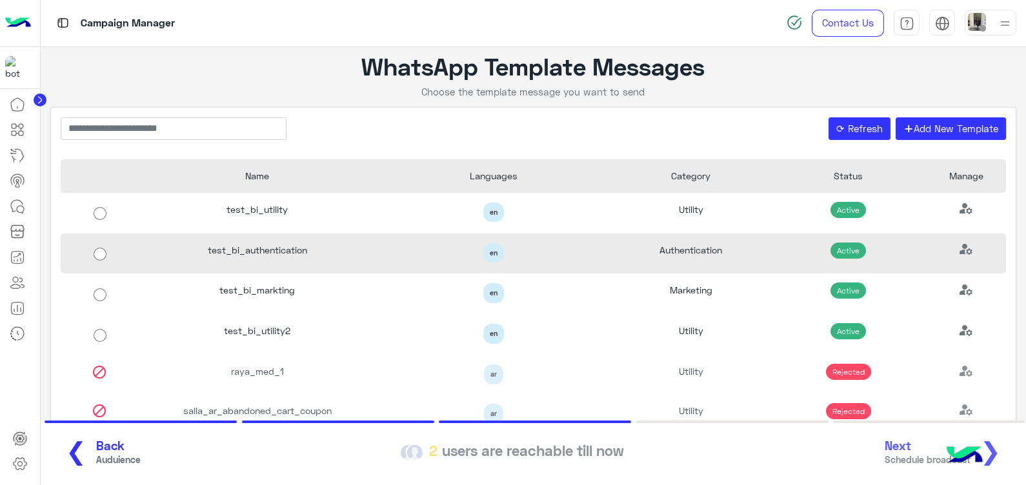
click at [352, 246] on div "test_bi_authentication" at bounding box center [257, 254] width 236 height 41
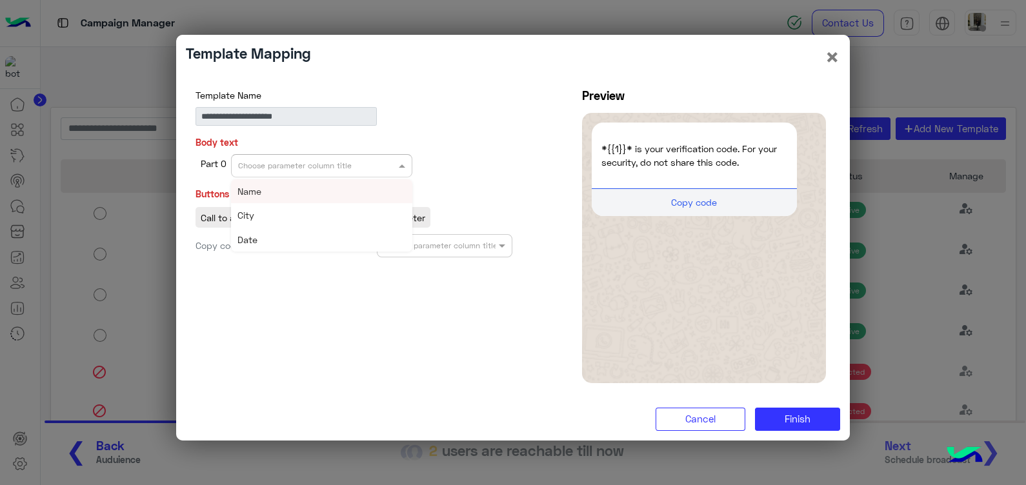
click at [319, 170] on div "Choose parameter column title" at bounding box center [295, 166] width 114 height 12
click at [325, 190] on div "Name" at bounding box center [321, 191] width 181 height 24
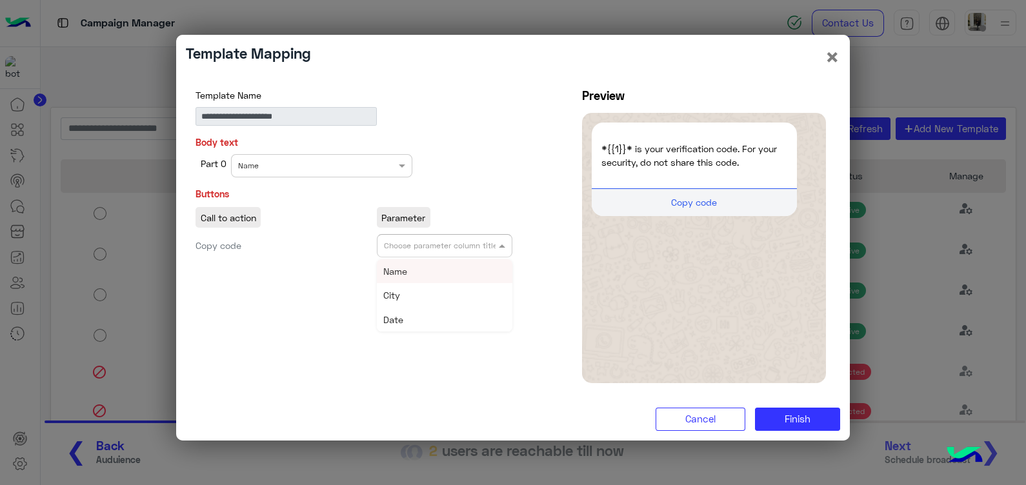
click at [455, 255] on div "Choose parameter column title" at bounding box center [445, 245] width 136 height 23
click at [464, 273] on div "Name" at bounding box center [445, 271] width 136 height 24
click at [785, 417] on span "Finish" at bounding box center [797, 419] width 26 height 12
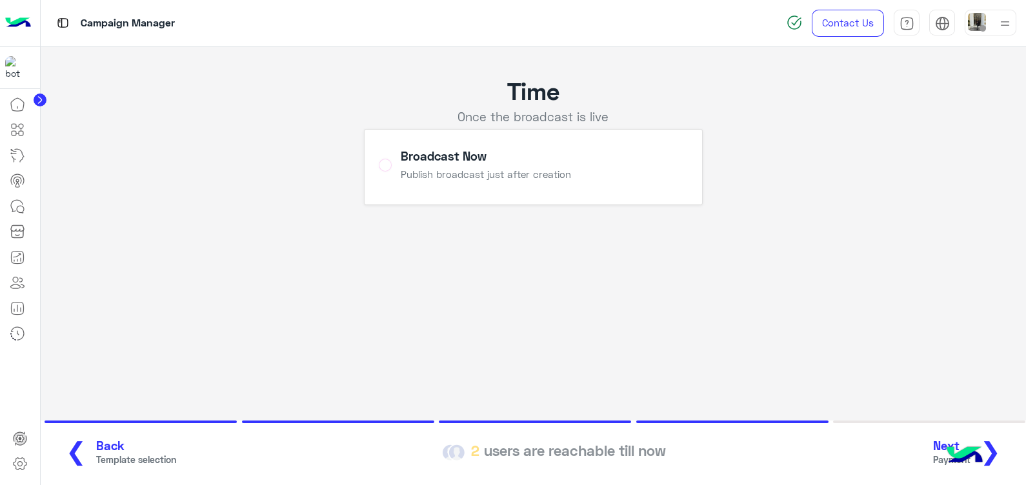
click at [991, 444] on span "❯" at bounding box center [990, 450] width 21 height 29
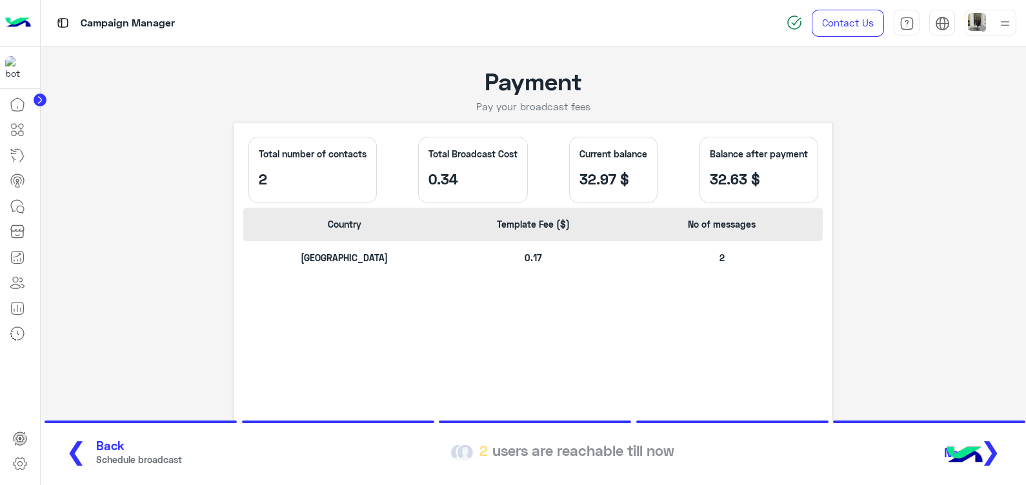
click at [98, 458] on span "Schedule broadcast" at bounding box center [139, 460] width 86 height 14
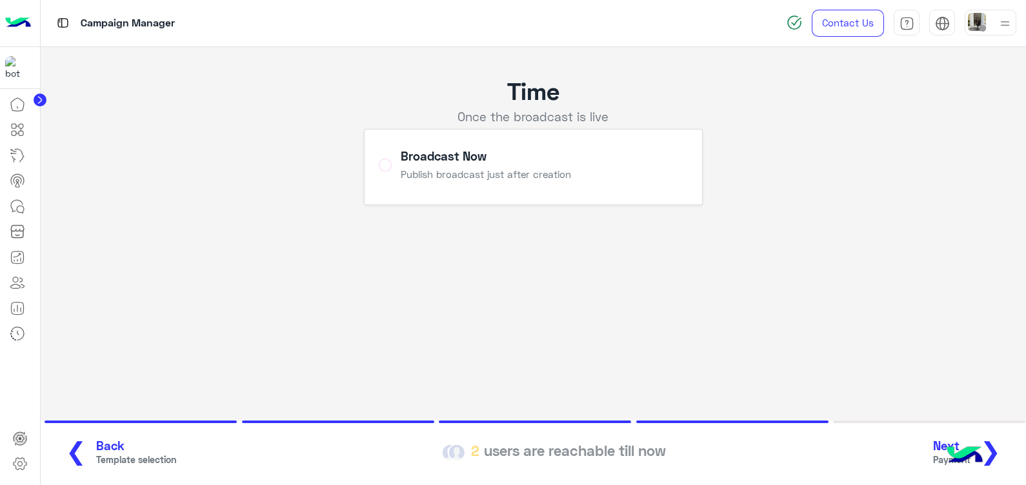
click at [98, 458] on span "Template selection" at bounding box center [136, 460] width 80 height 14
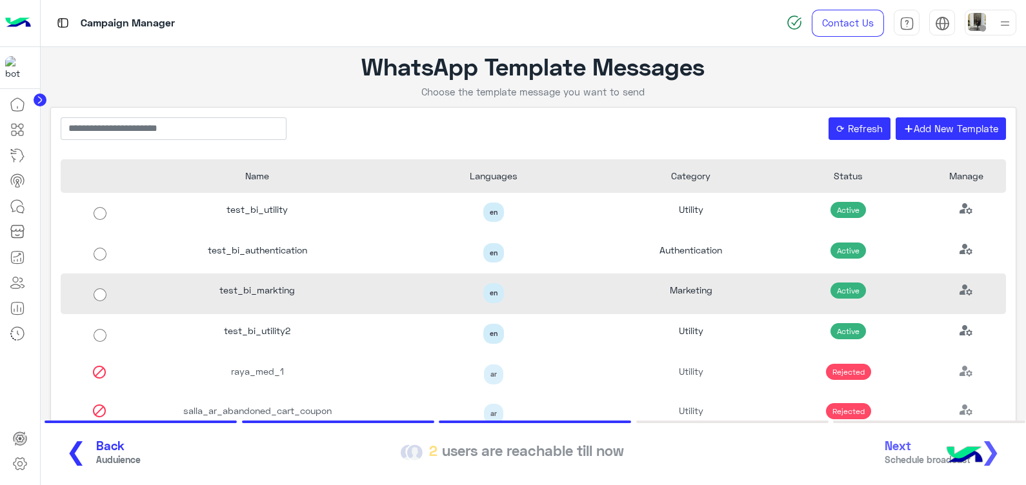
click at [290, 290] on div "test_bi_markting" at bounding box center [257, 293] width 236 height 41
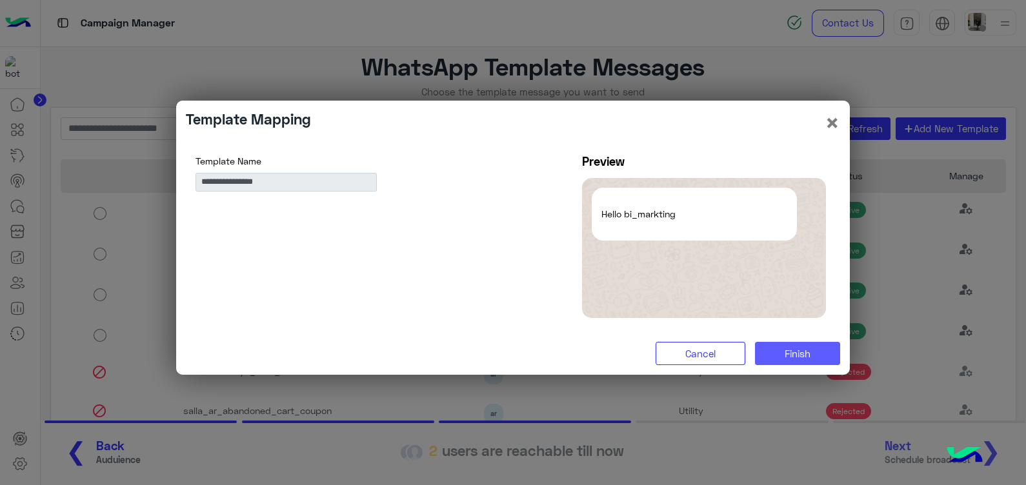
click at [803, 356] on span "Finish" at bounding box center [797, 354] width 26 height 12
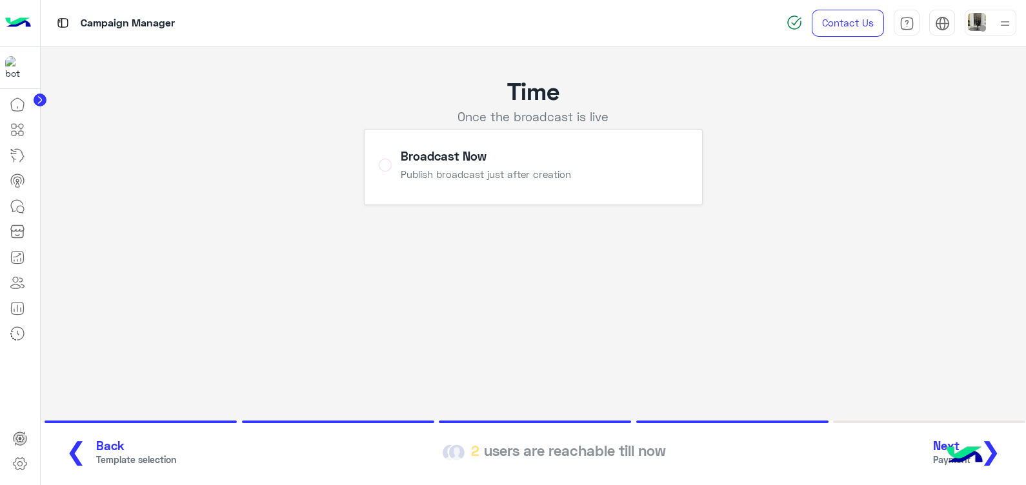
click at [999, 454] on span "❯" at bounding box center [990, 450] width 21 height 29
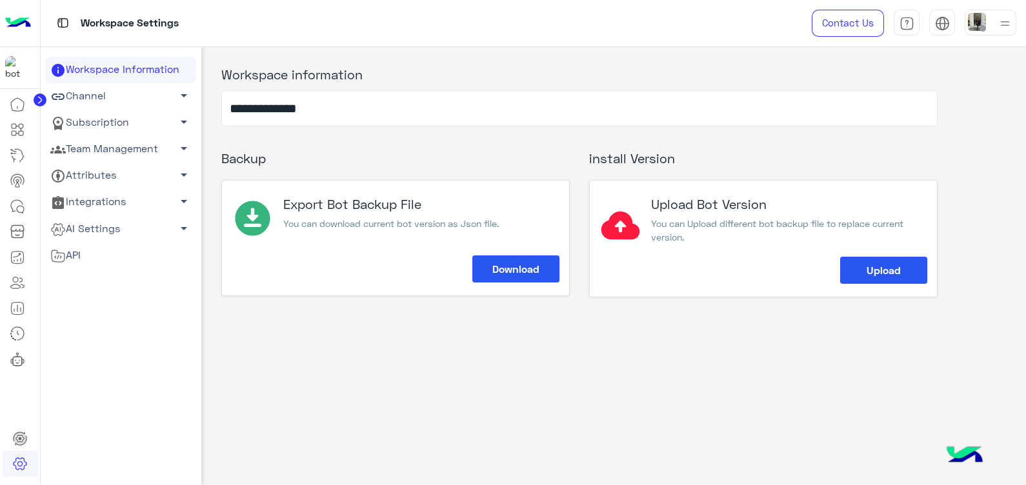
click at [139, 128] on link "Subscription arrow_drop_down" at bounding box center [120, 123] width 151 height 26
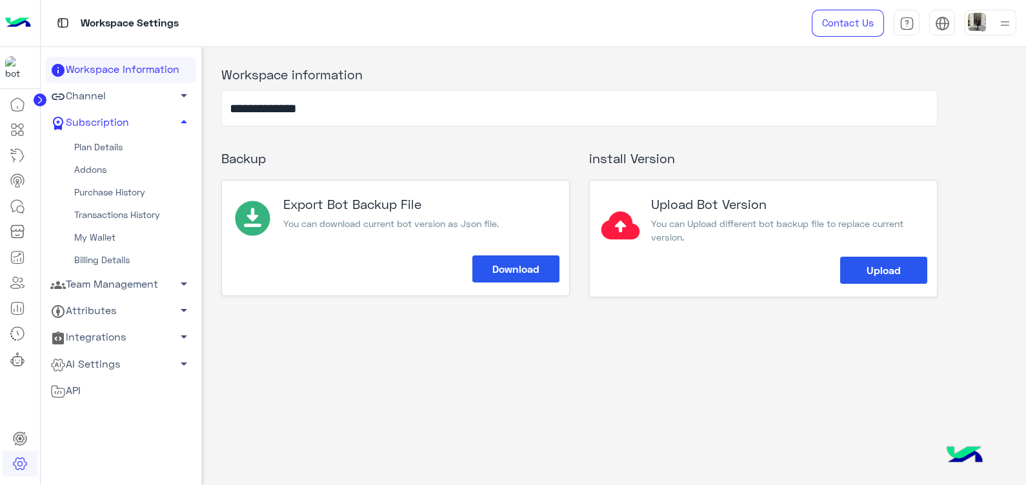
click at [106, 235] on link "My Wallet" at bounding box center [120, 237] width 151 height 23
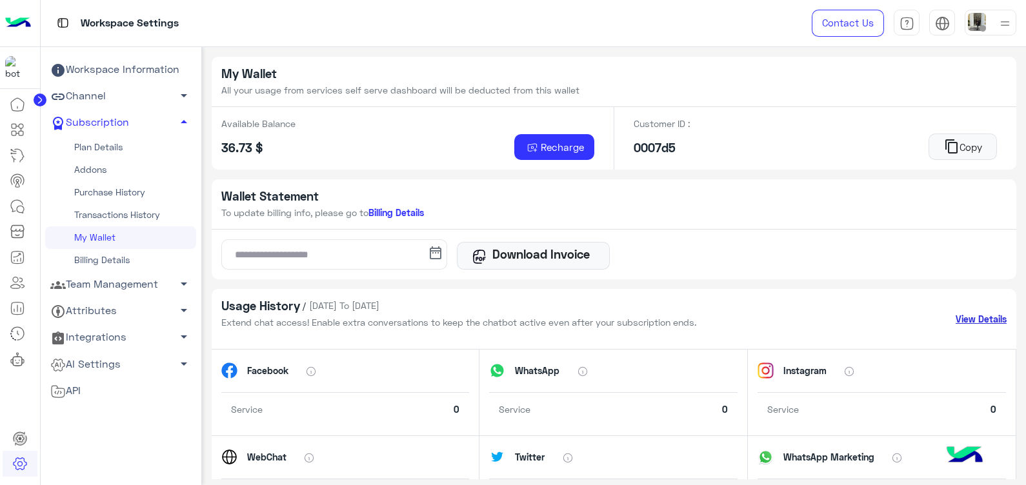
click at [968, 316] on link "View Details" at bounding box center [980, 319] width 51 height 14
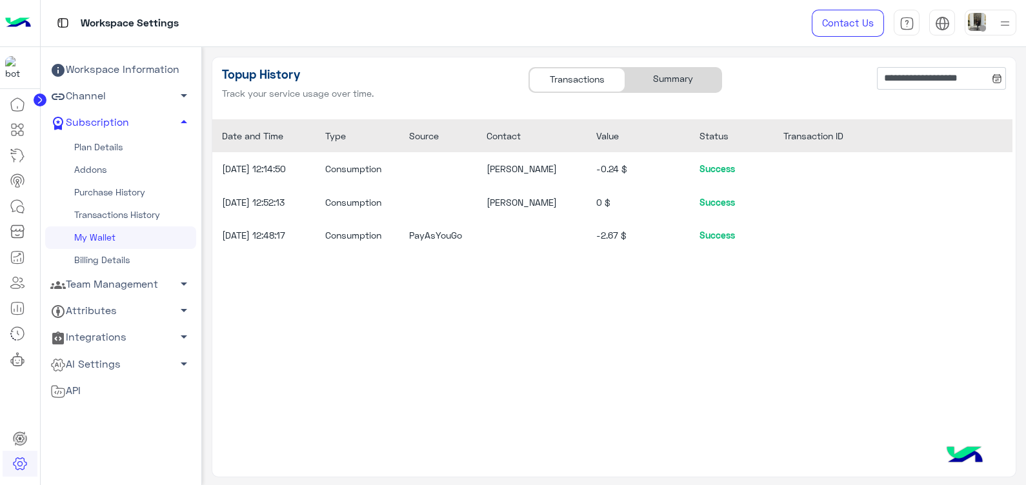
click at [672, 91] on div "Summary" at bounding box center [673, 80] width 96 height 25
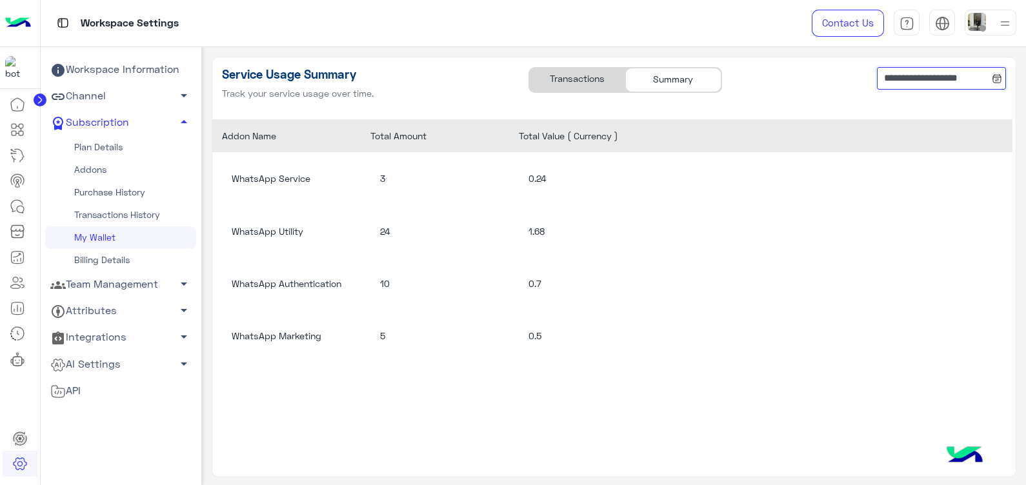
click at [937, 77] on input "**********" at bounding box center [941, 78] width 129 height 23
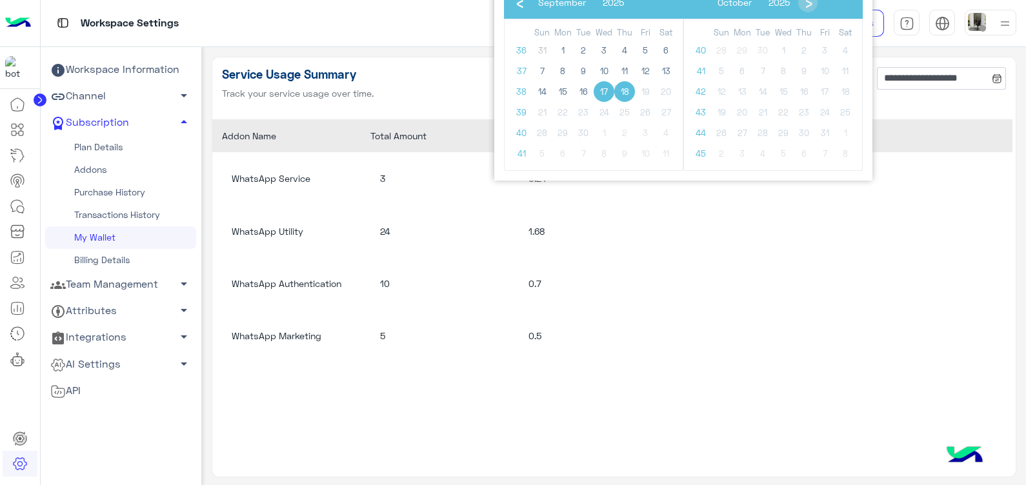
click at [632, 96] on span "18" at bounding box center [624, 91] width 21 height 21
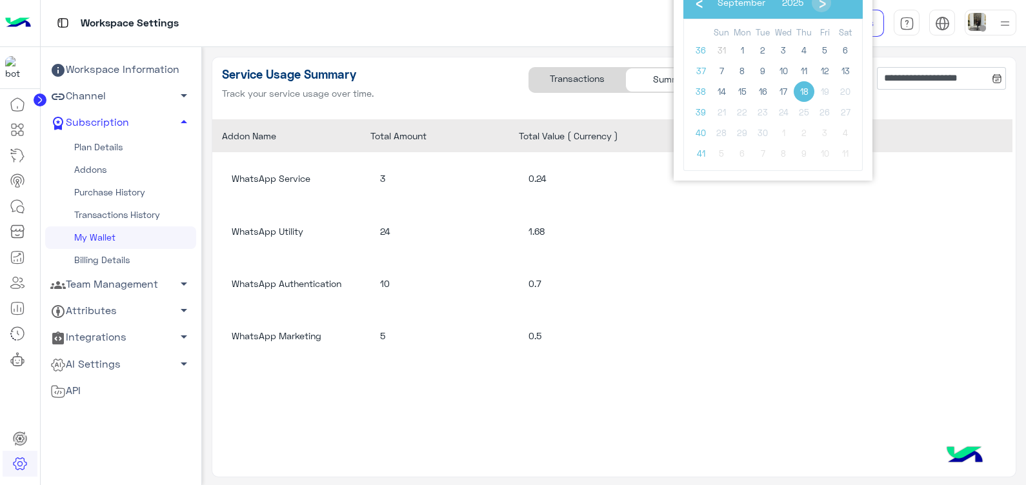
click at [808, 89] on span "18" at bounding box center [803, 91] width 21 height 21
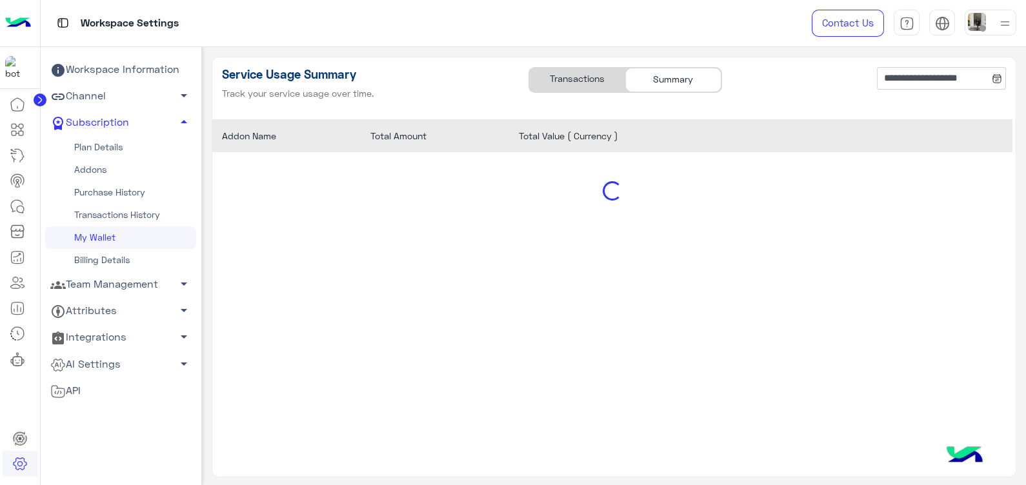
type input "**********"
click at [579, 81] on div "Transactions" at bounding box center [577, 80] width 96 height 25
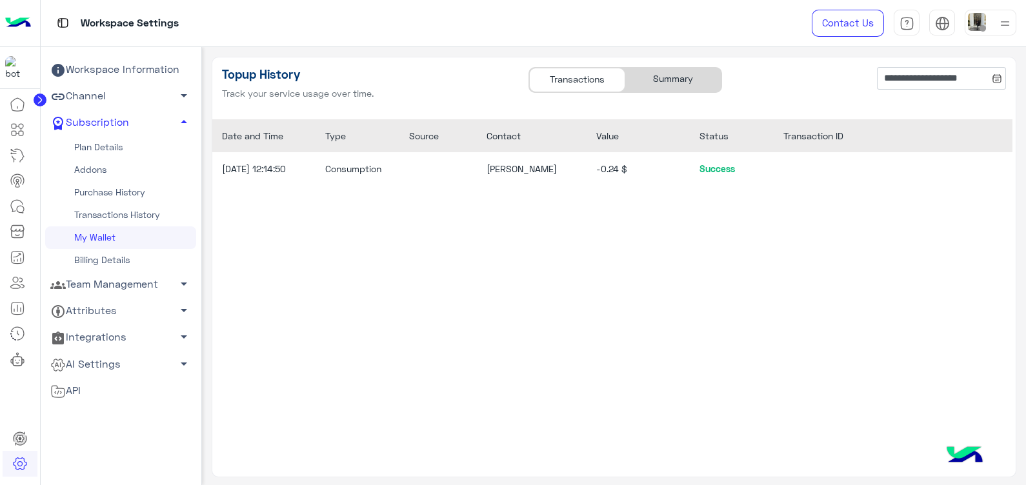
click at [642, 81] on div "Summary" at bounding box center [673, 80] width 96 height 25
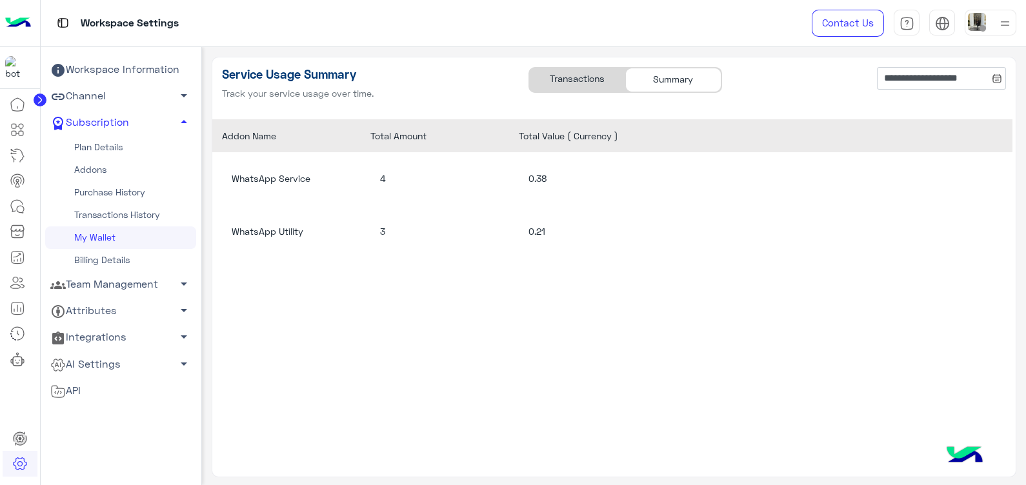
click at [590, 74] on div "Transactions" at bounding box center [577, 80] width 96 height 25
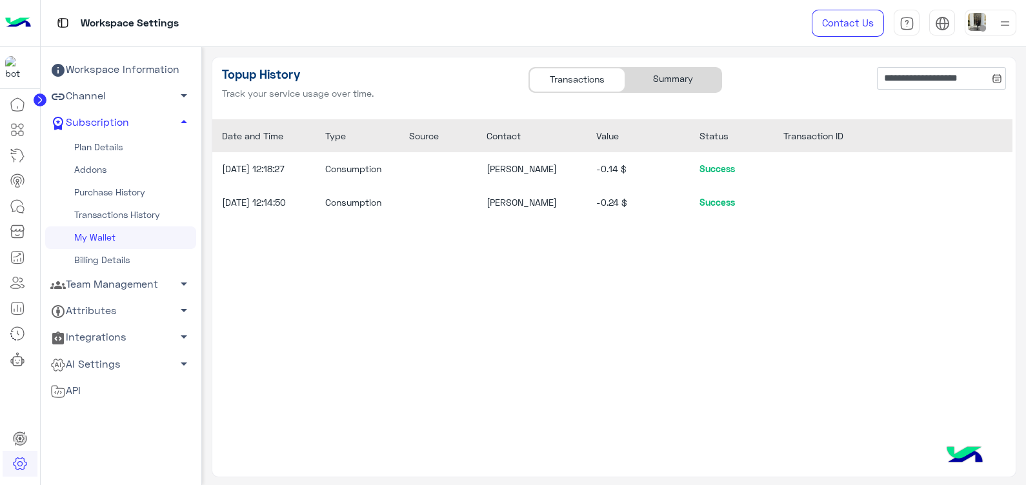
click at [664, 84] on div "Summary" at bounding box center [673, 80] width 96 height 25
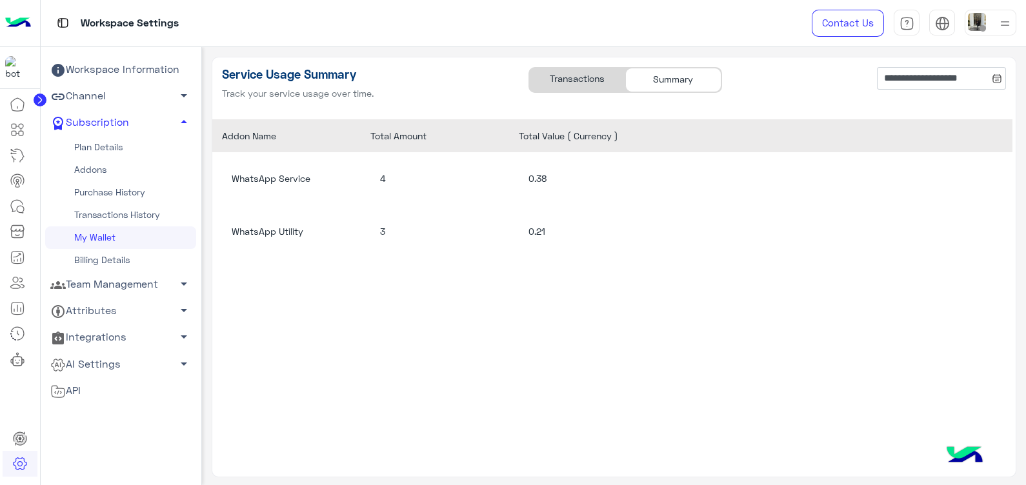
click at [575, 85] on div "Transactions" at bounding box center [577, 80] width 96 height 25
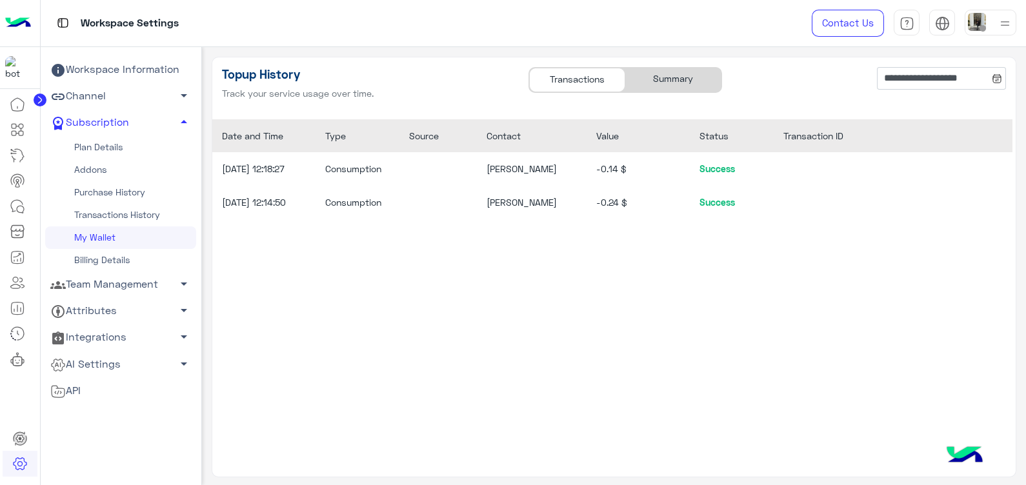
click at [651, 88] on div "Summary" at bounding box center [673, 80] width 96 height 25
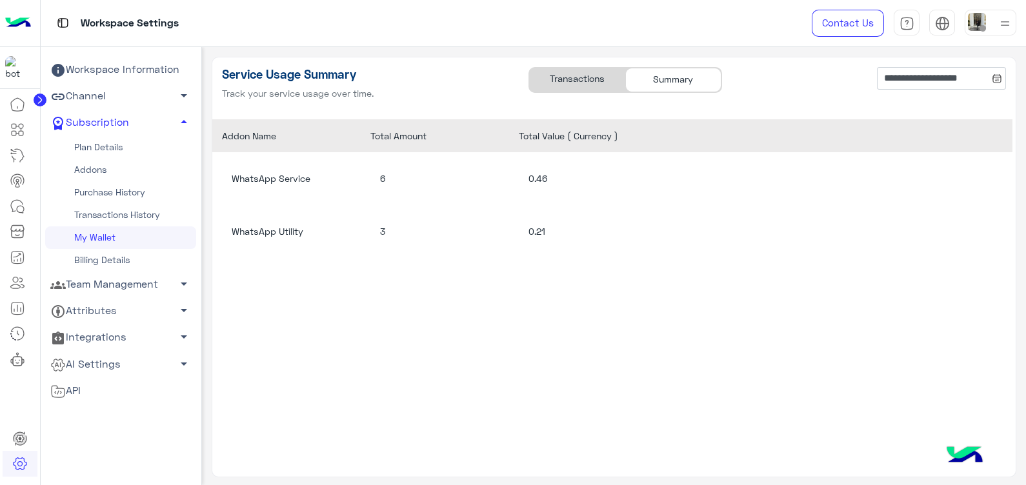
click at [591, 87] on div "Transactions" at bounding box center [577, 80] width 96 height 25
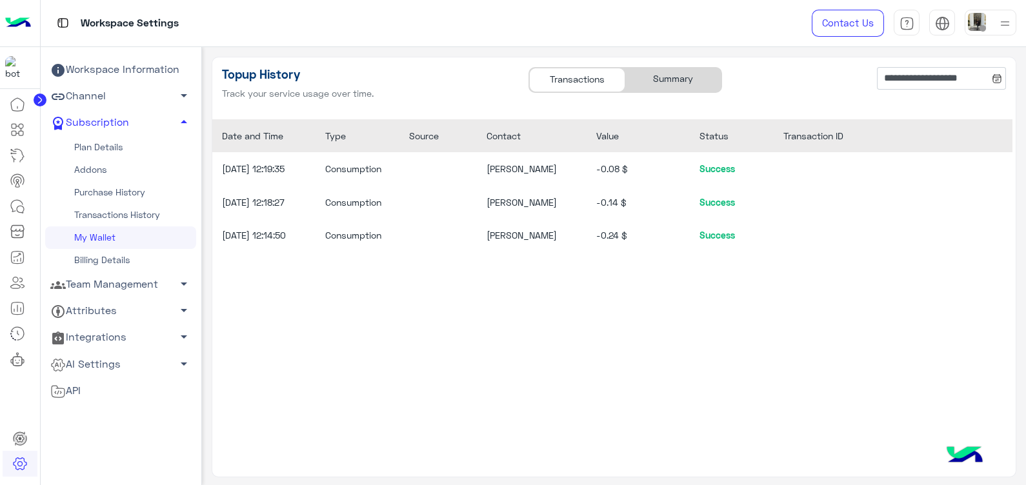
click at [659, 88] on div "Summary" at bounding box center [673, 80] width 96 height 25
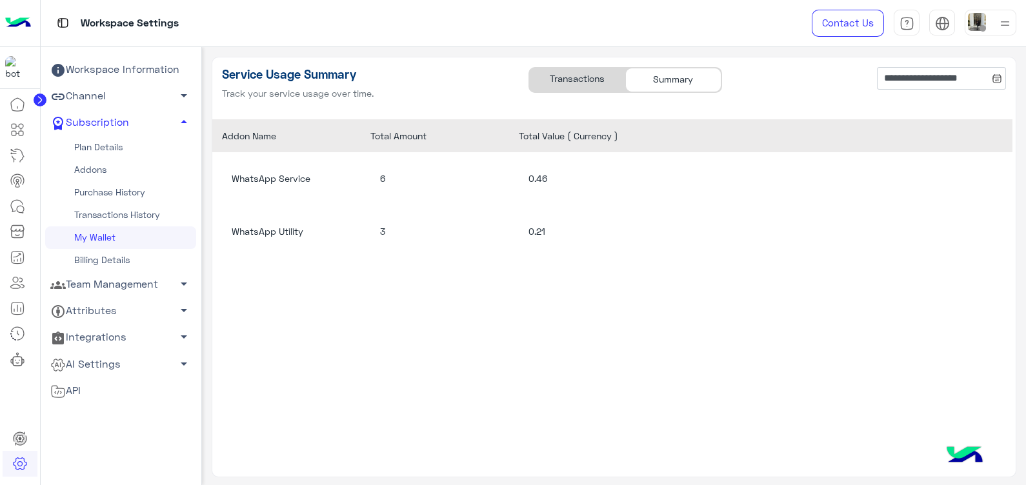
click at [561, 90] on div "Transactions" at bounding box center [577, 80] width 96 height 25
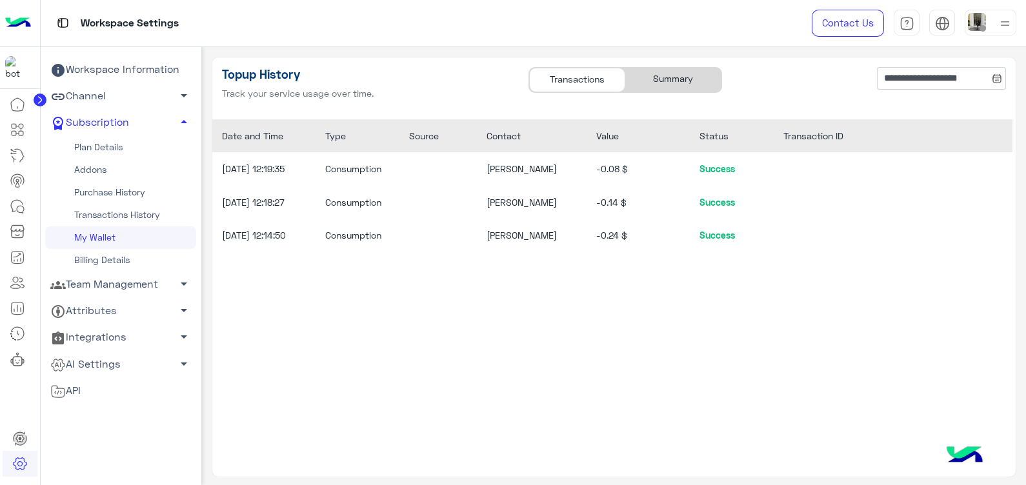
click at [663, 77] on div "Summary" at bounding box center [673, 80] width 96 height 25
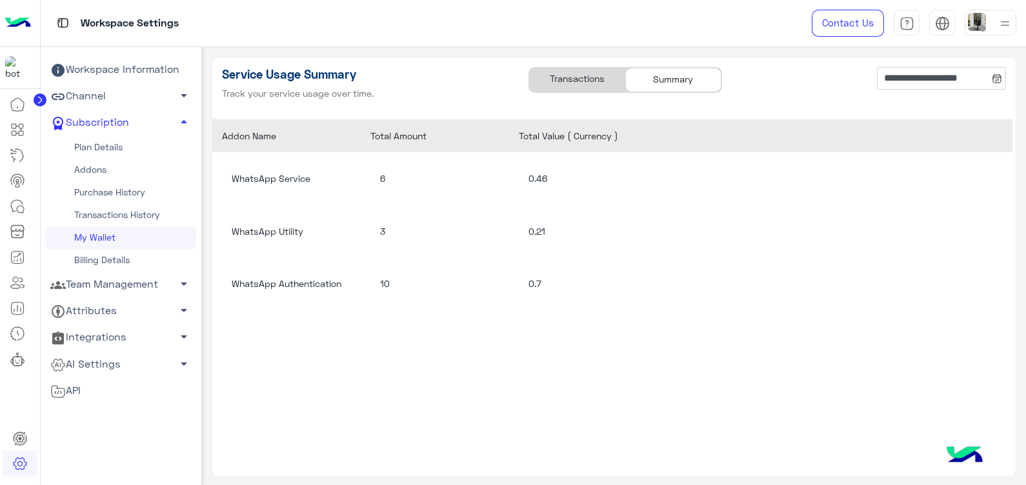
click at [562, 84] on div "Transactions" at bounding box center [577, 80] width 96 height 25
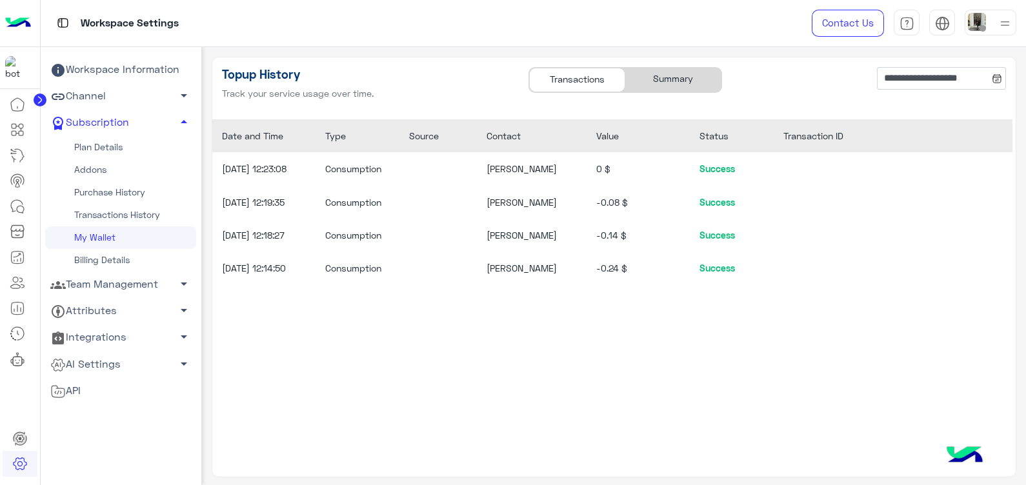
click at [670, 80] on div "Summary" at bounding box center [673, 80] width 96 height 25
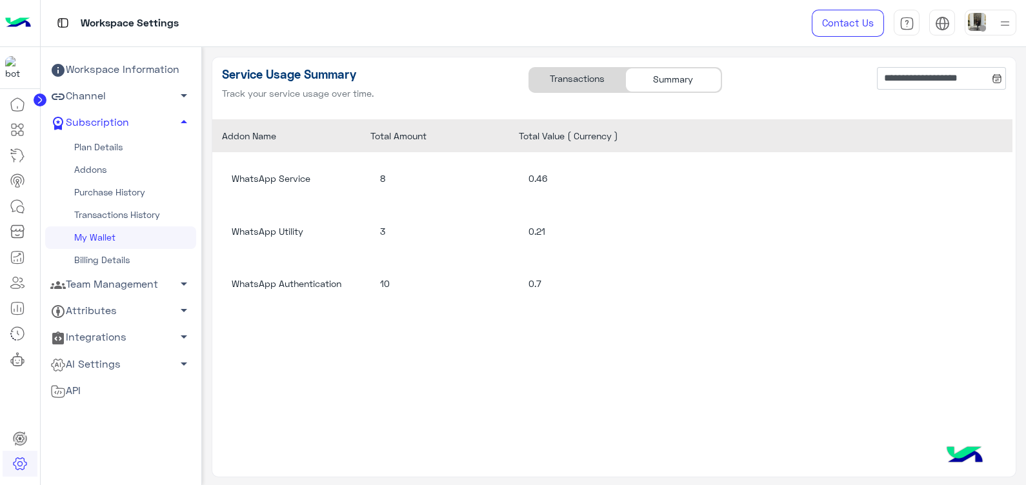
click at [588, 84] on div "Transactions" at bounding box center [577, 80] width 96 height 25
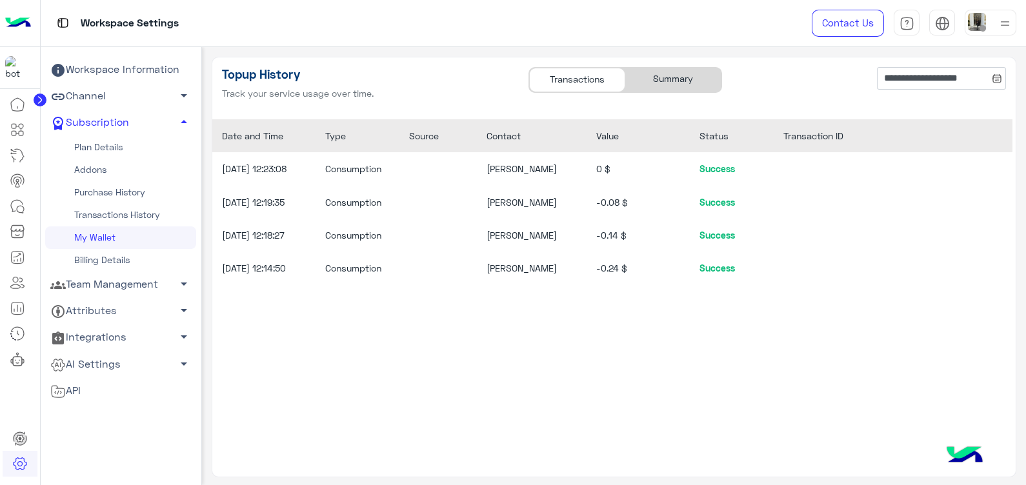
click at [649, 77] on div "Summary" at bounding box center [673, 80] width 96 height 25
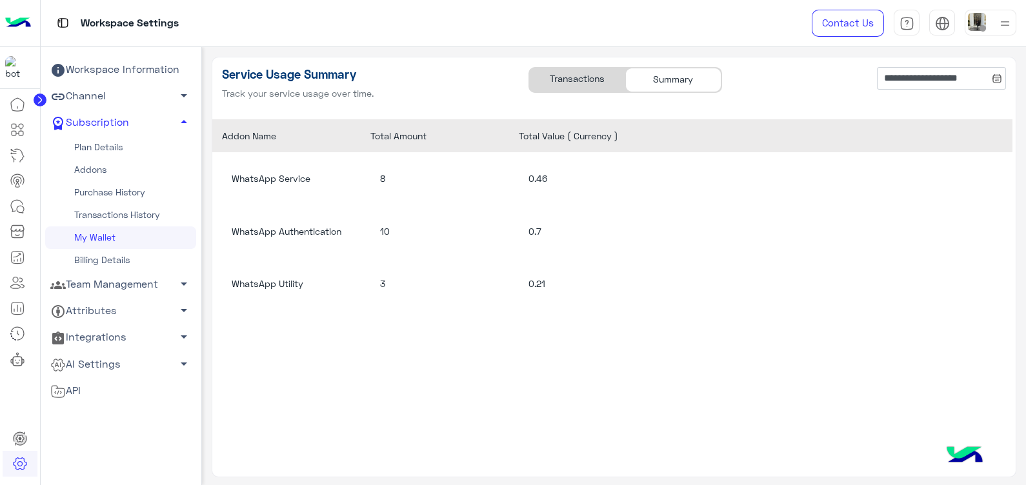
click at [558, 86] on div "Transactions" at bounding box center [577, 80] width 96 height 25
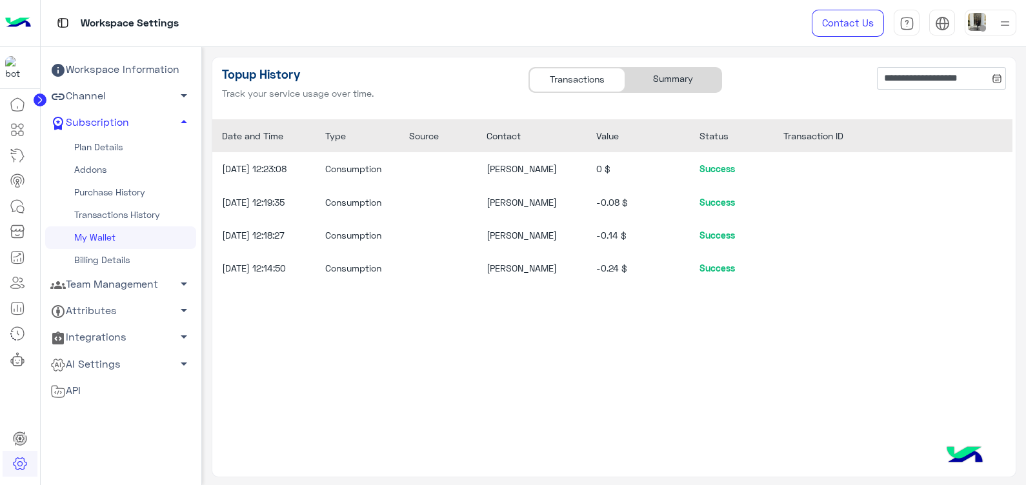
click at [651, 81] on div "Summary" at bounding box center [673, 80] width 96 height 25
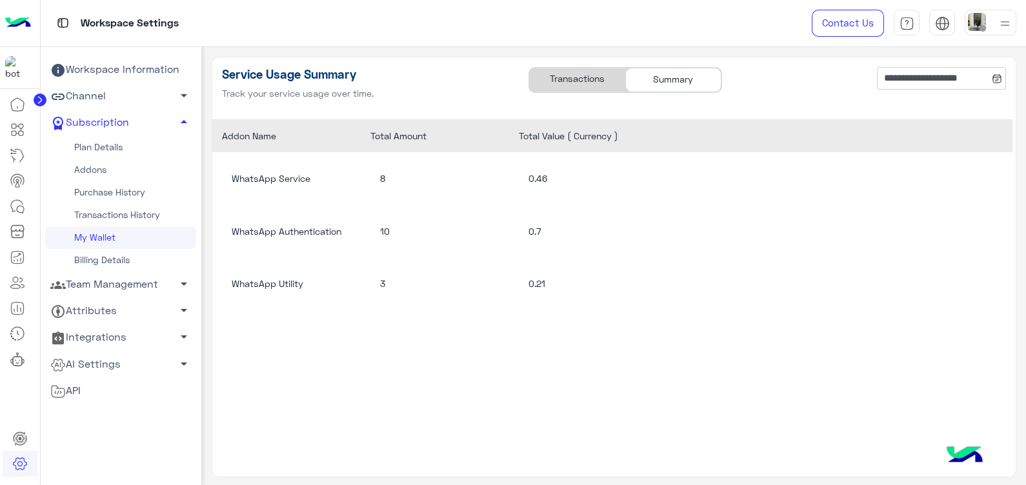
click at [577, 78] on div "Transactions" at bounding box center [577, 80] width 96 height 25
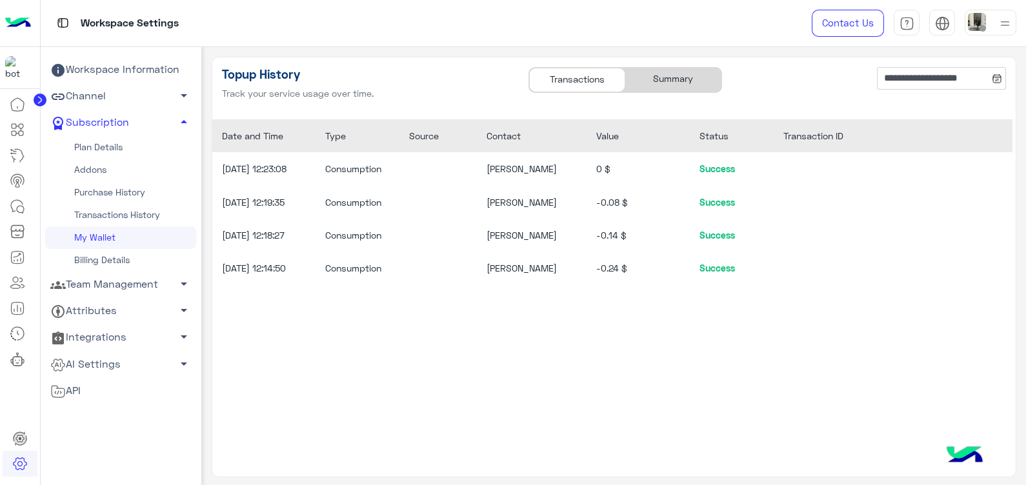
click at [661, 83] on div "Summary" at bounding box center [673, 80] width 96 height 25
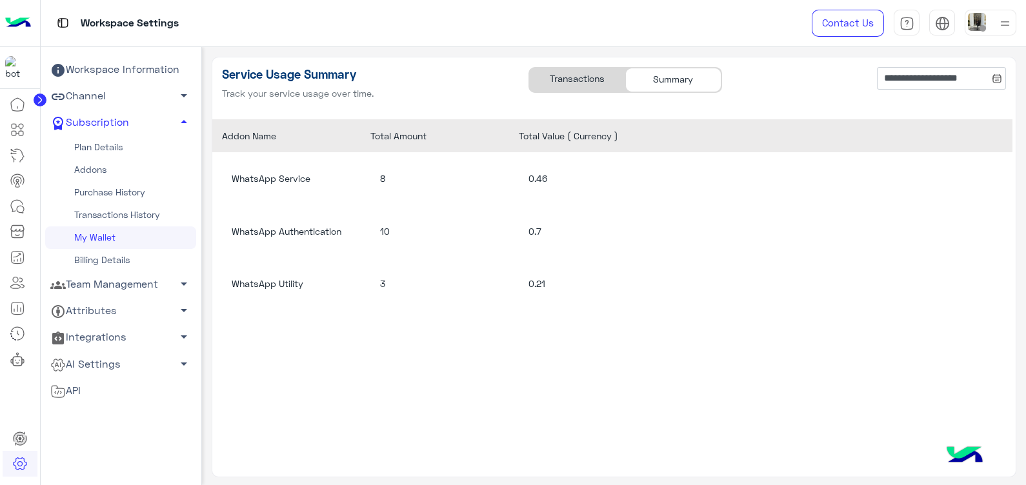
click at [584, 81] on div "Transactions" at bounding box center [577, 80] width 96 height 25
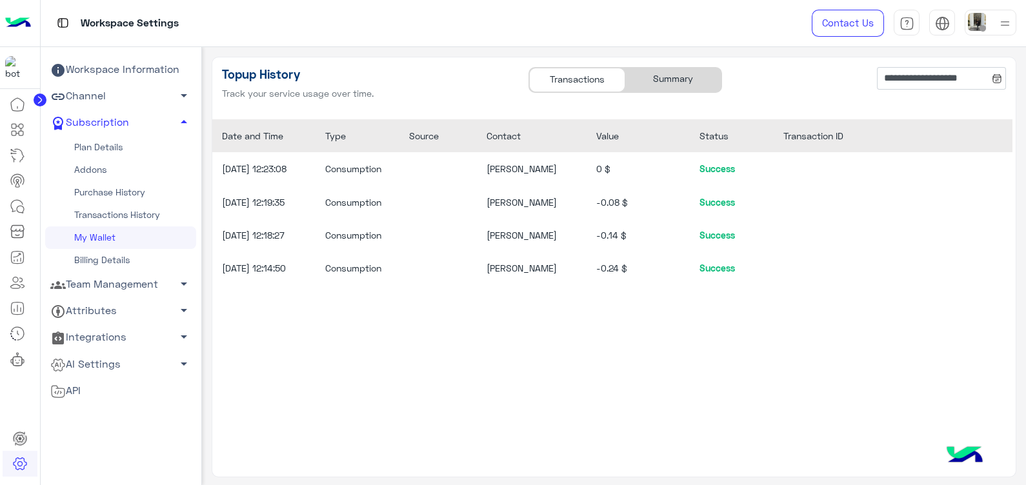
click at [662, 87] on div "Summary" at bounding box center [673, 80] width 96 height 25
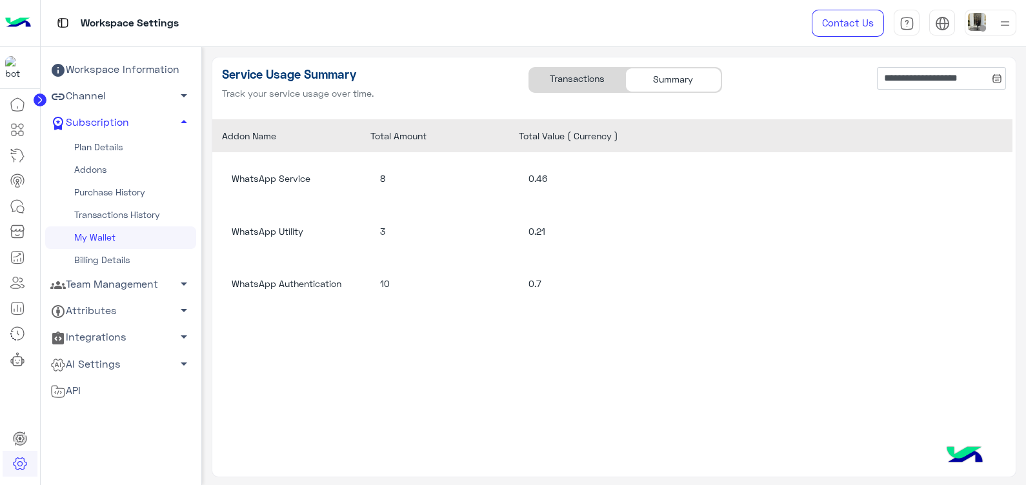
click at [607, 81] on div "Transactions" at bounding box center [577, 80] width 96 height 25
click at [588, 90] on div "Transactions" at bounding box center [577, 80] width 96 height 25
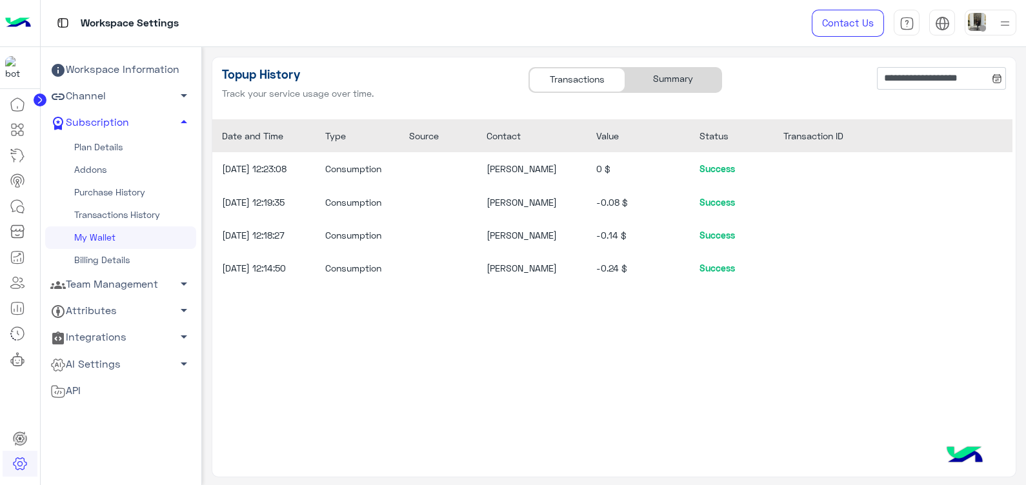
click at [662, 81] on div "Summary" at bounding box center [673, 80] width 96 height 25
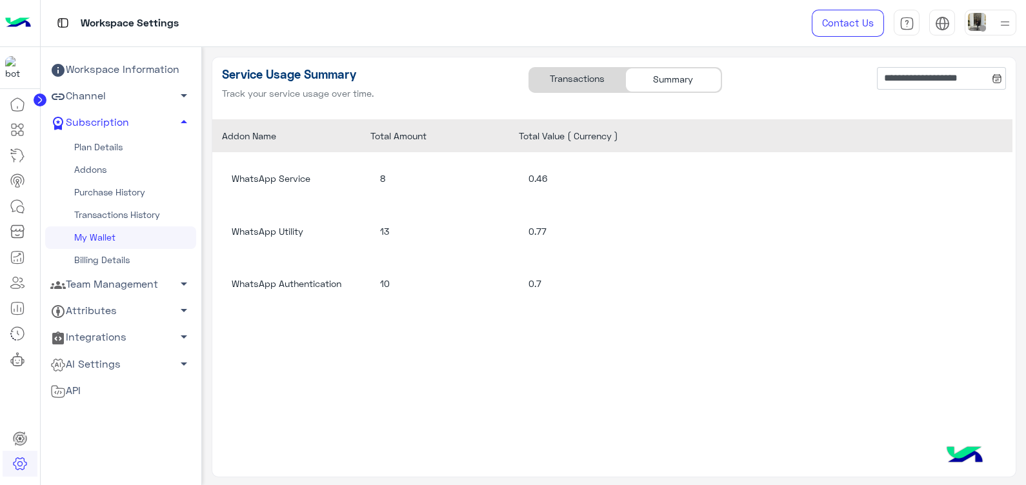
click at [581, 82] on div "Transactions" at bounding box center [577, 80] width 96 height 25
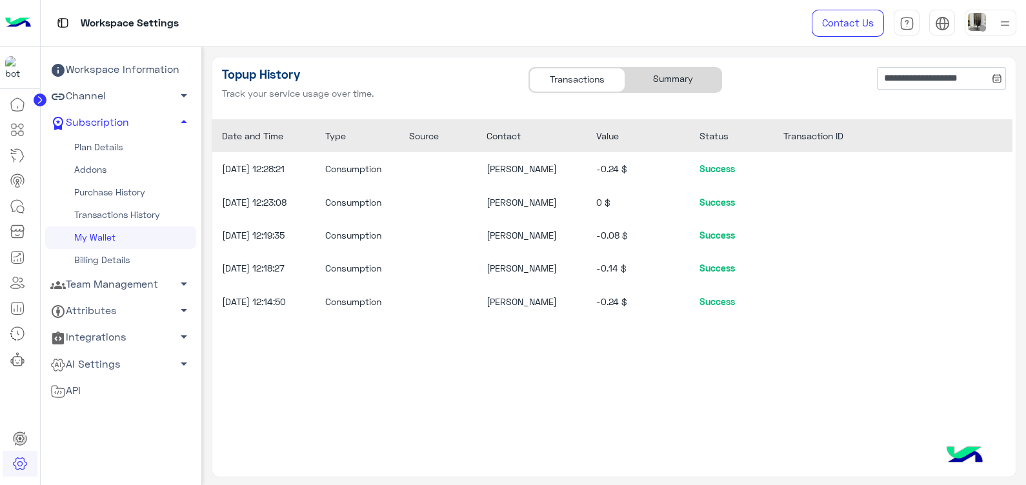
click at [661, 83] on div "Summary" at bounding box center [673, 80] width 96 height 25
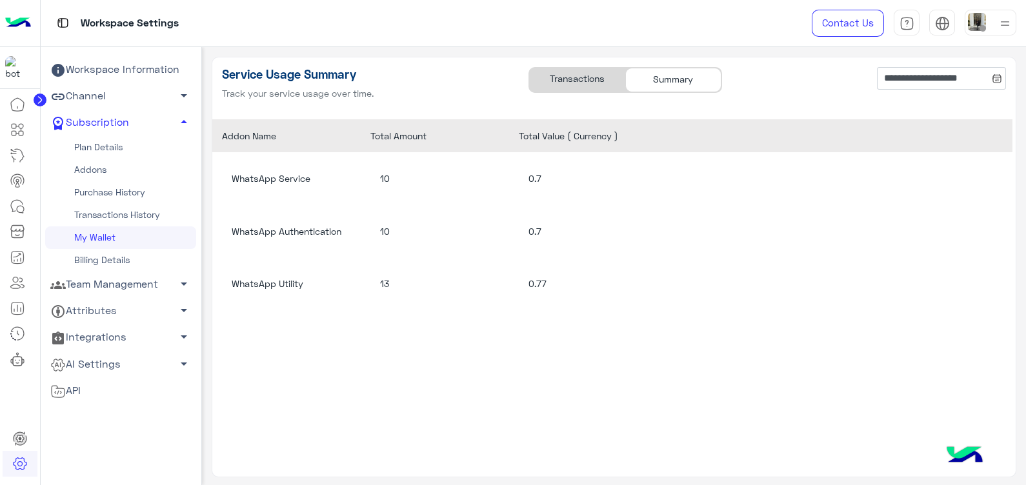
click at [577, 84] on div "Transactions" at bounding box center [577, 80] width 96 height 25
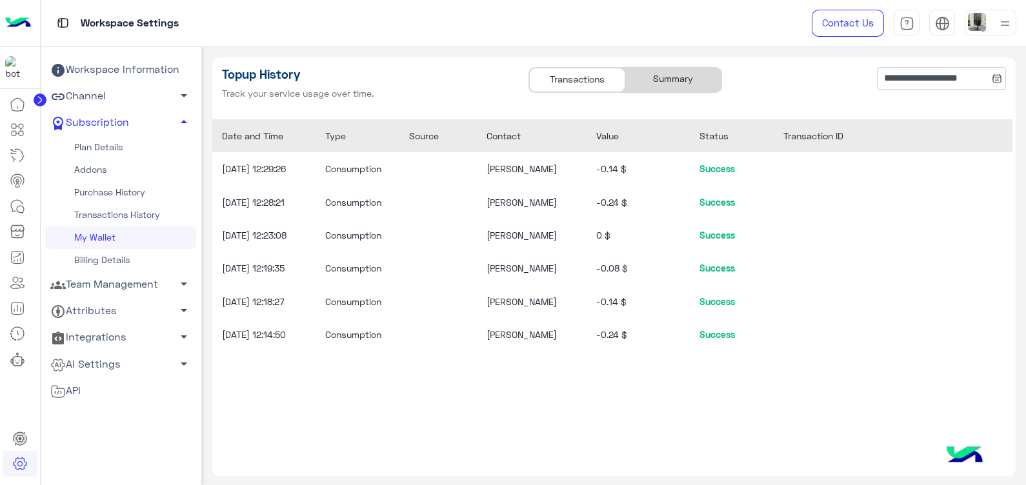
click at [660, 84] on div "Summary" at bounding box center [673, 80] width 96 height 25
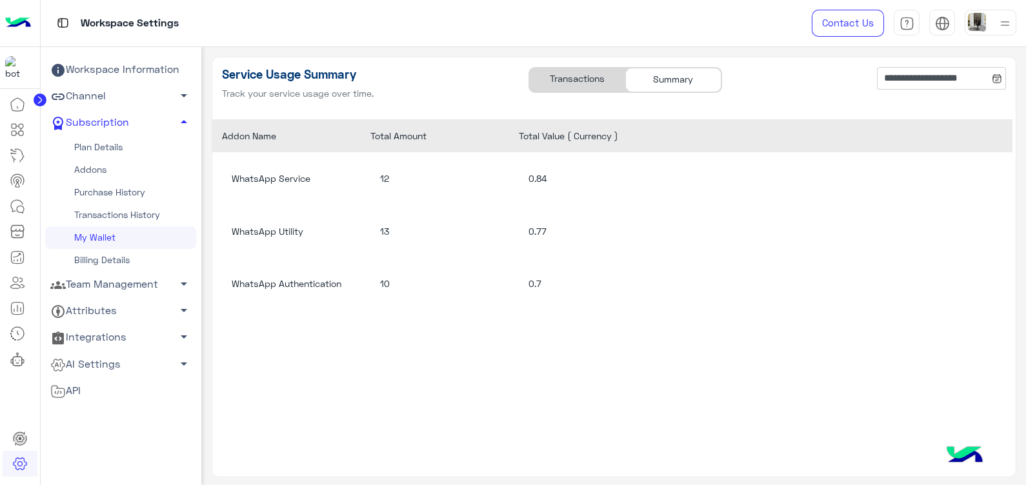
click at [574, 84] on div "Transactions" at bounding box center [577, 80] width 96 height 25
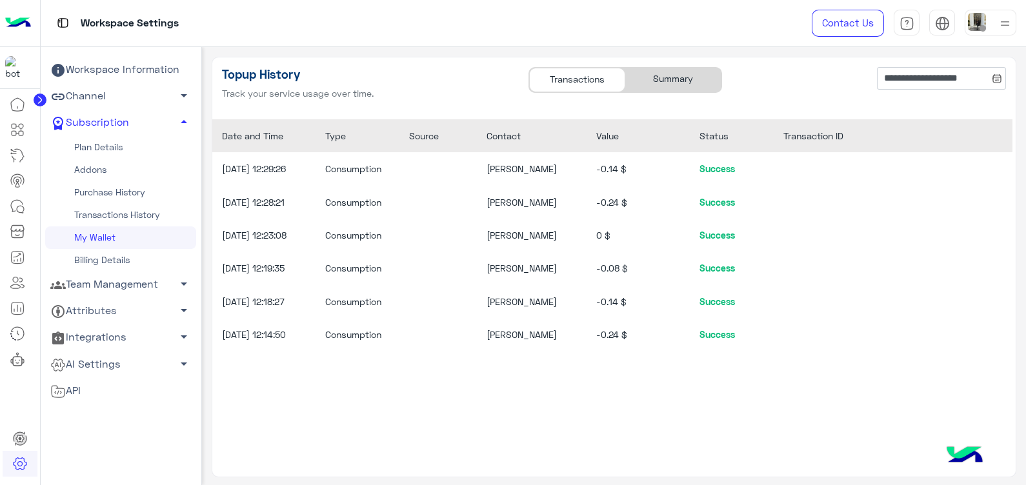
click at [655, 77] on div "Summary" at bounding box center [673, 80] width 96 height 25
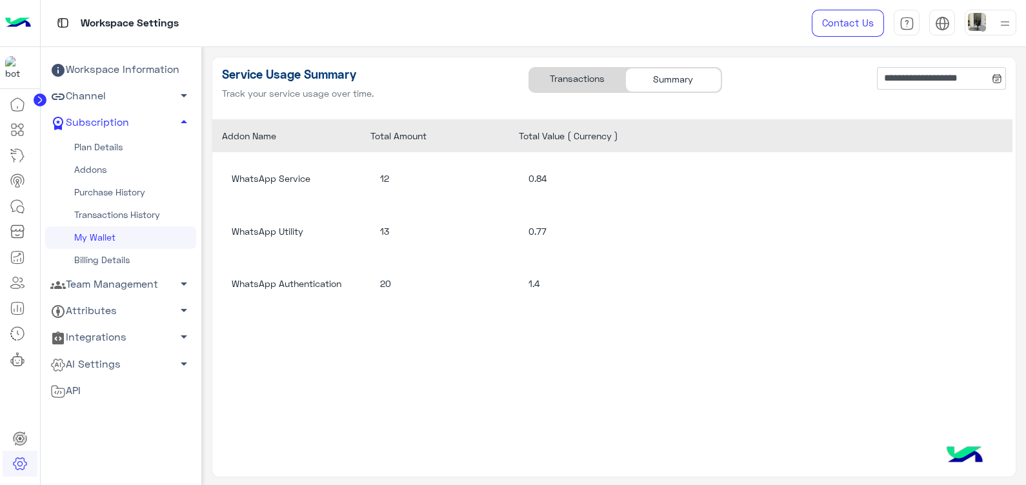
click at [577, 75] on div "Transactions" at bounding box center [577, 80] width 96 height 25
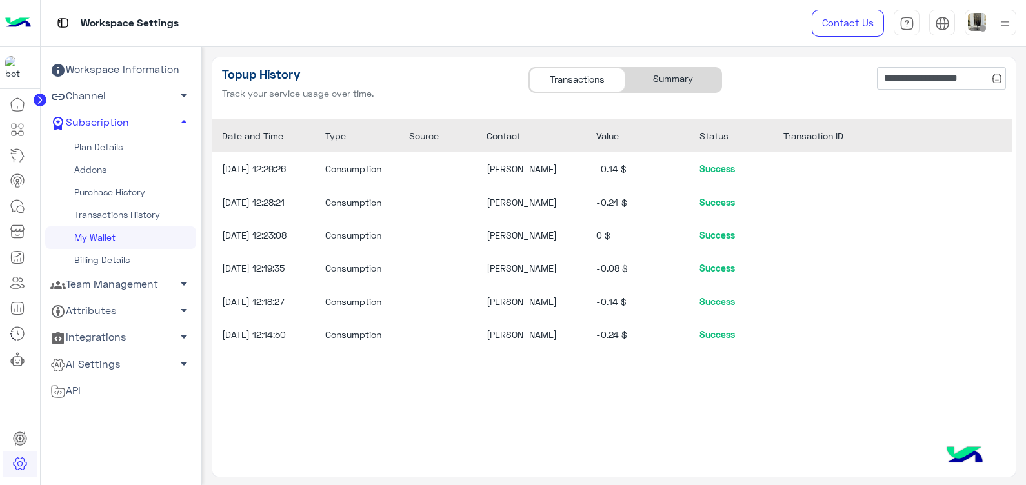
click at [648, 80] on div "Summary" at bounding box center [673, 80] width 96 height 25
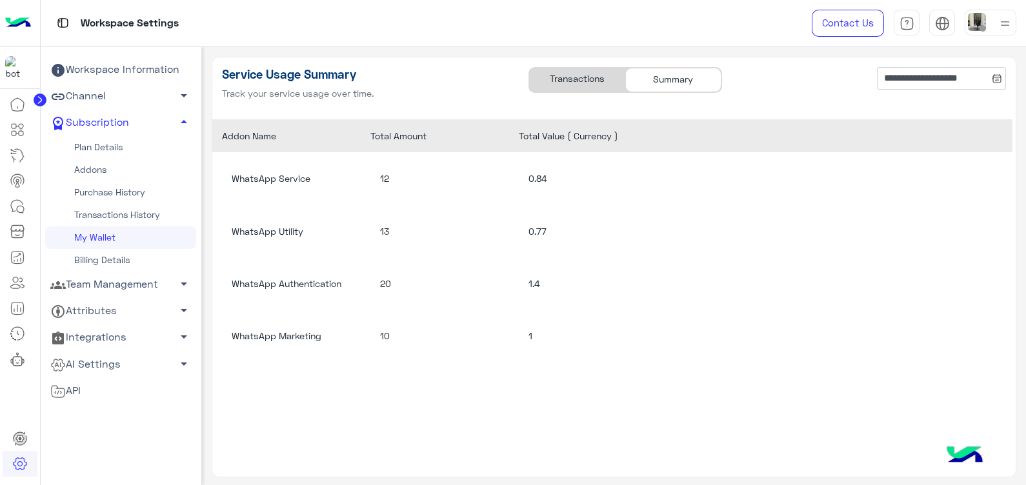
click at [14, 25] on img at bounding box center [18, 23] width 26 height 27
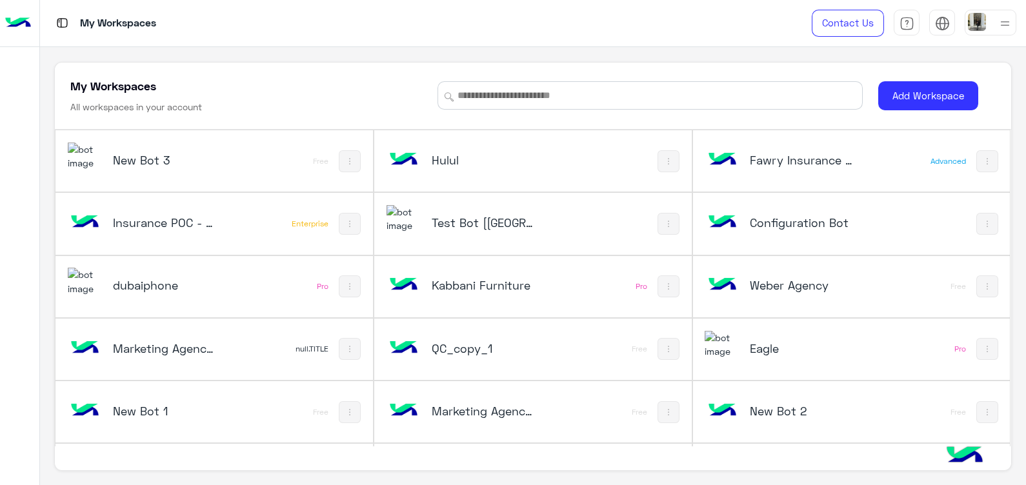
click at [450, 223] on h5 "Test Bot [[GEOGRAPHIC_DATA]]" at bounding box center [485, 222] width 106 height 15
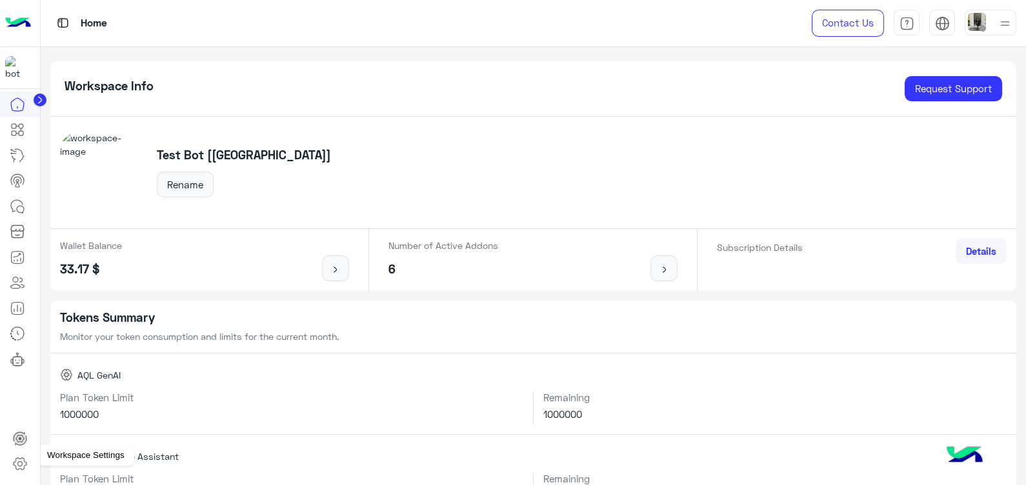
click at [22, 468] on icon at bounding box center [19, 463] width 15 height 15
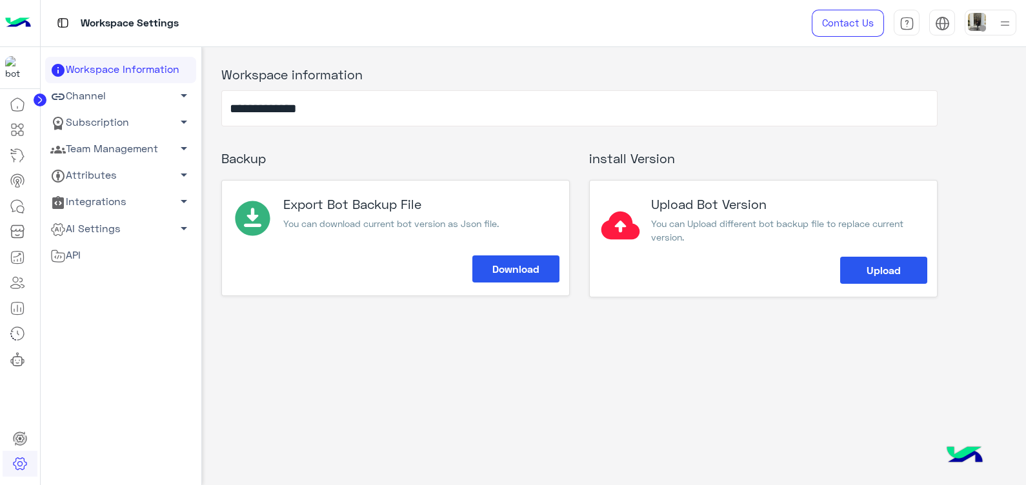
click at [168, 119] on link "Subscription arrow_drop_down" at bounding box center [120, 123] width 151 height 26
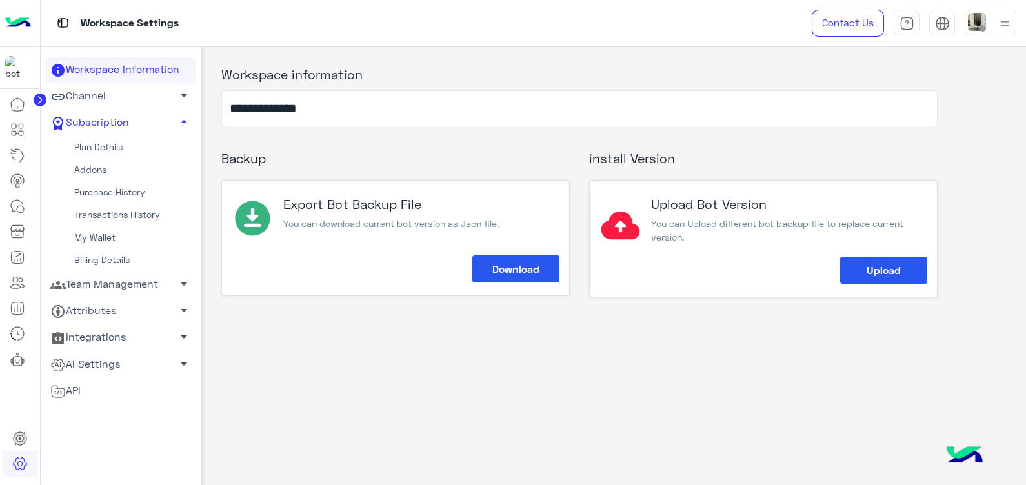
click at [110, 231] on link "My Wallet" at bounding box center [120, 237] width 151 height 23
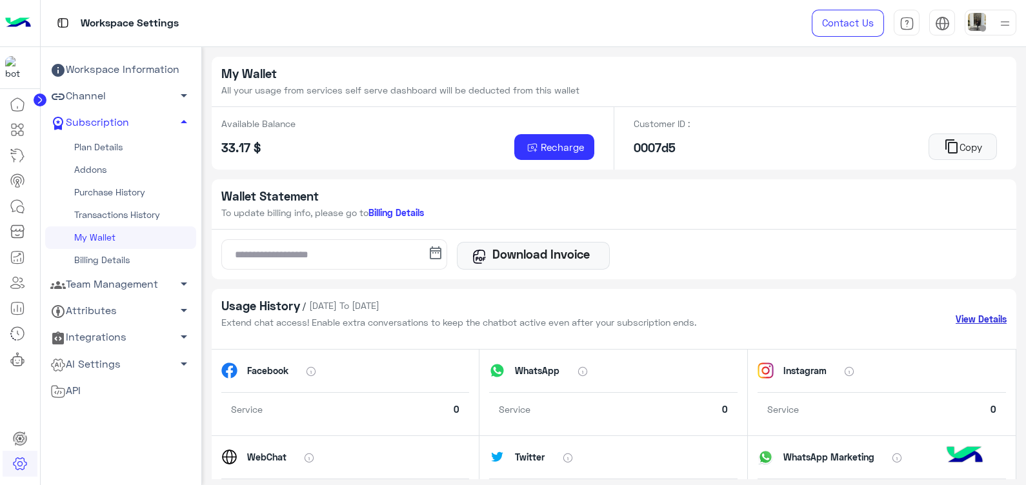
click at [974, 315] on link "View Details" at bounding box center [980, 319] width 51 height 14
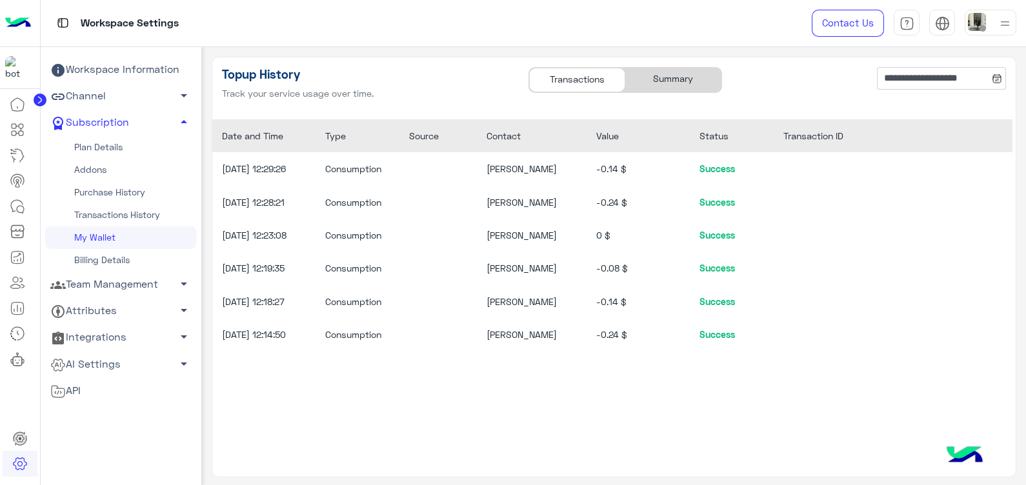
click at [663, 71] on div "Summary" at bounding box center [673, 80] width 96 height 25
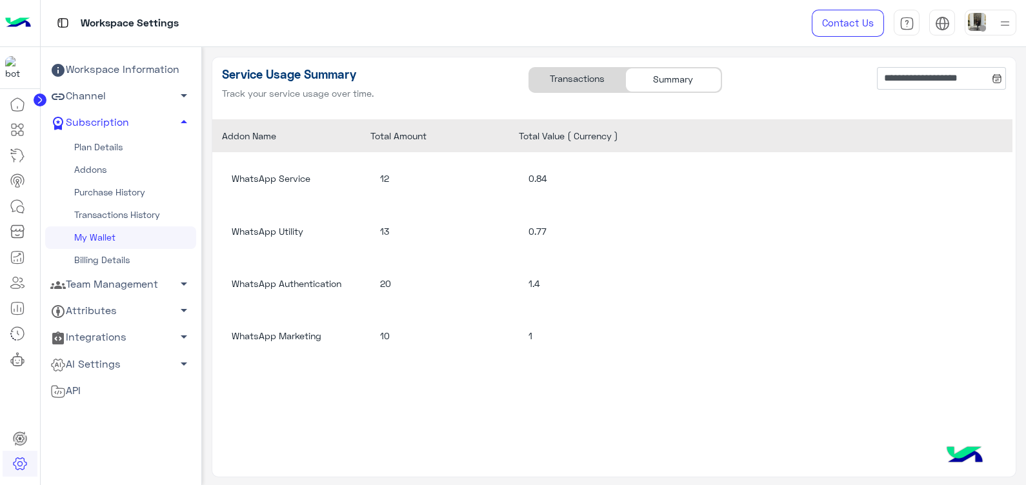
click at [587, 83] on div "Transactions" at bounding box center [577, 80] width 96 height 25
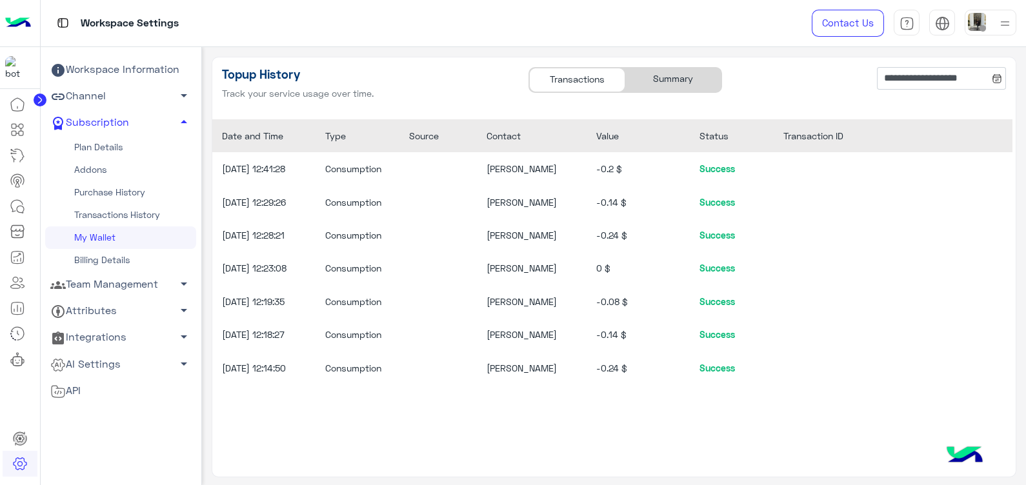
click at [650, 87] on div "Summary" at bounding box center [673, 80] width 96 height 25
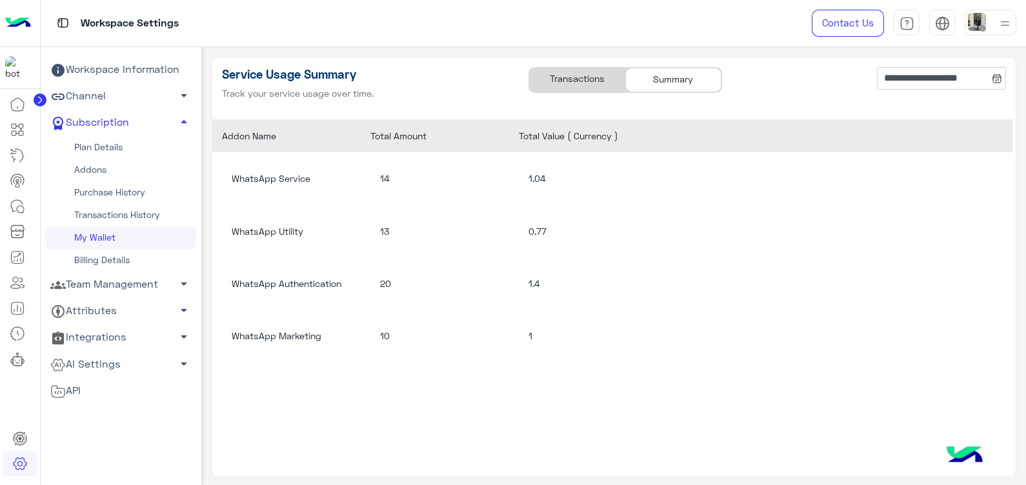
click at [574, 70] on div "Transactions" at bounding box center [577, 80] width 96 height 25
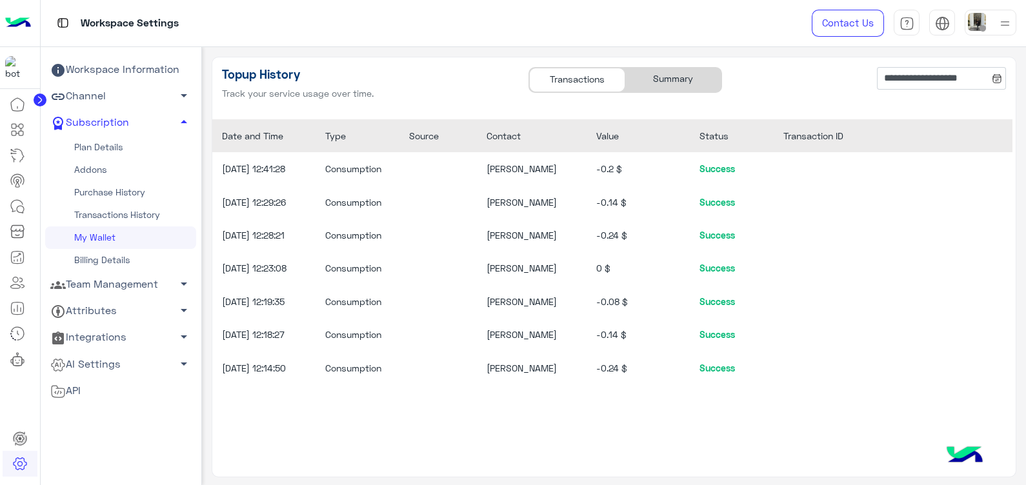
click at [651, 81] on div "Summary" at bounding box center [673, 80] width 96 height 25
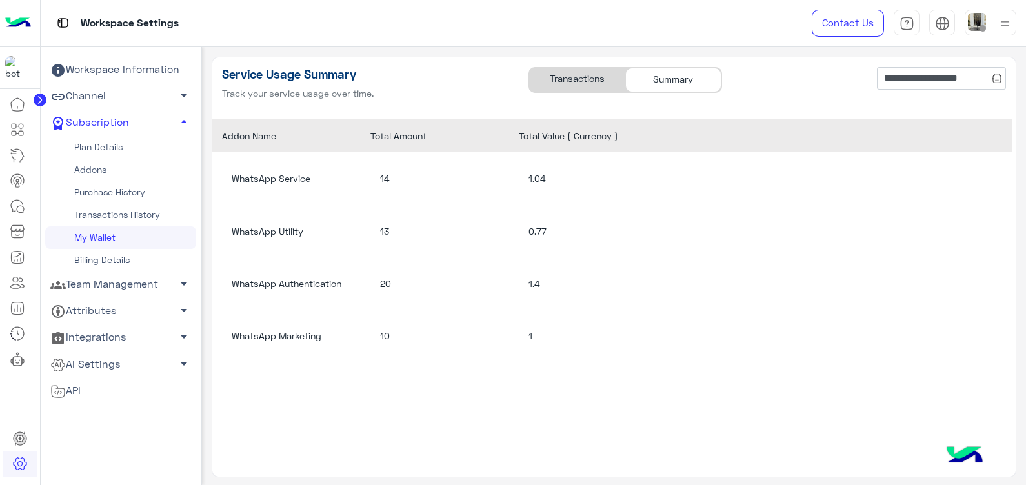
click at [564, 79] on div "Transactions" at bounding box center [577, 80] width 96 height 25
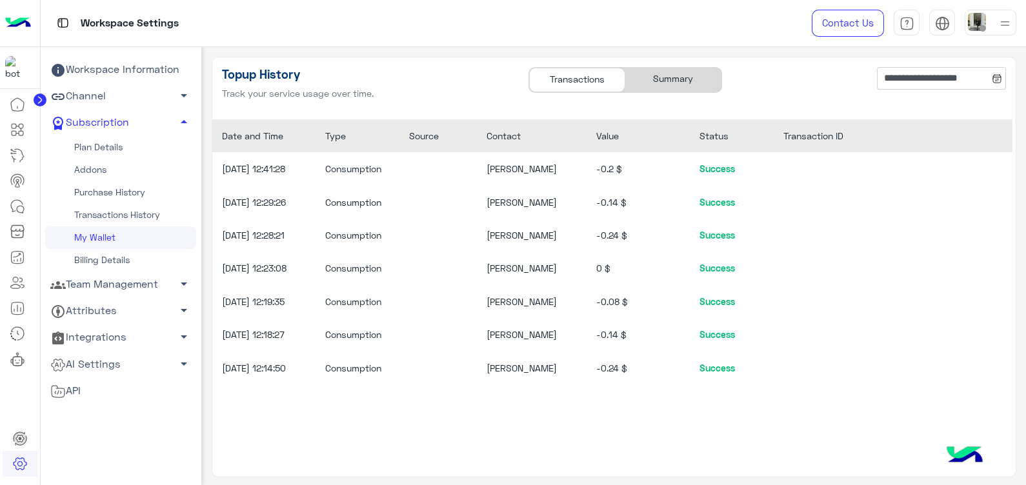
click at [668, 74] on div "Summary" at bounding box center [673, 80] width 96 height 25
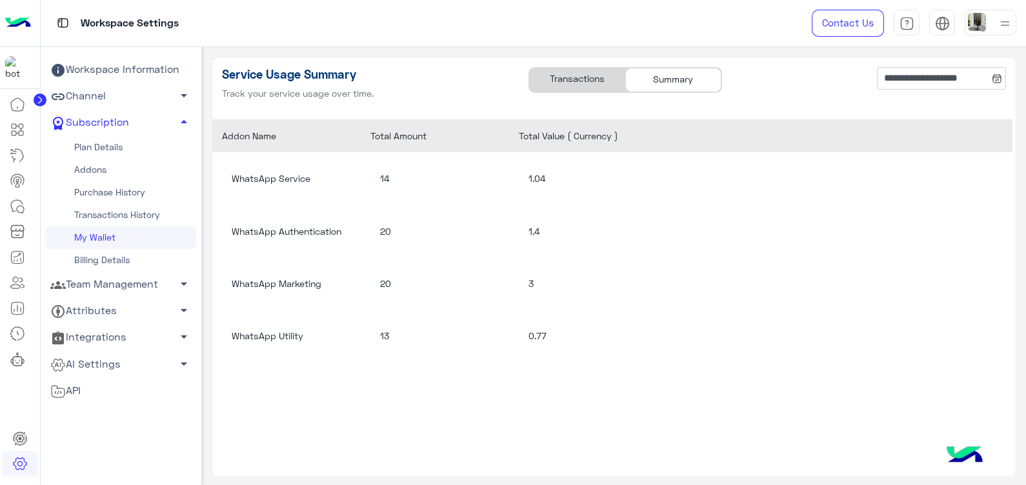
click at [572, 81] on div "Transactions" at bounding box center [577, 80] width 96 height 25
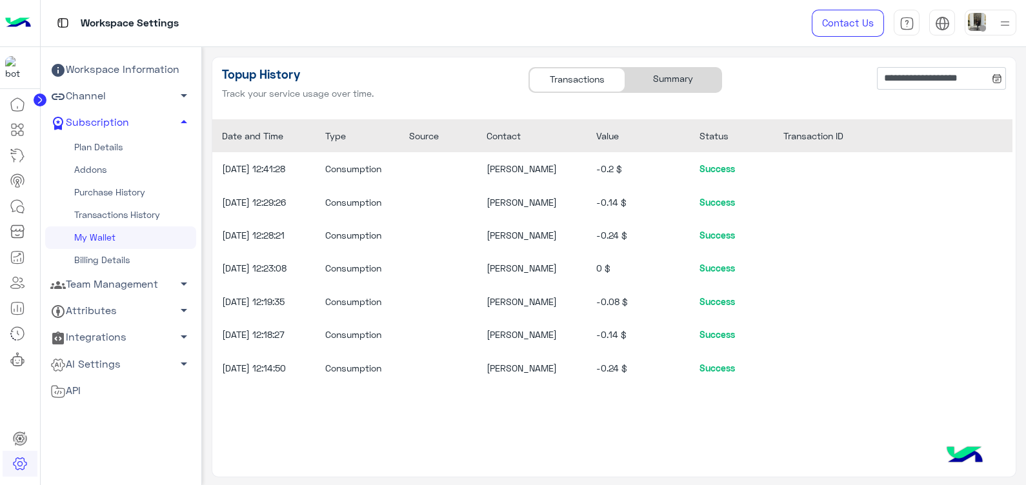
click at [658, 79] on div "Summary" at bounding box center [673, 80] width 96 height 25
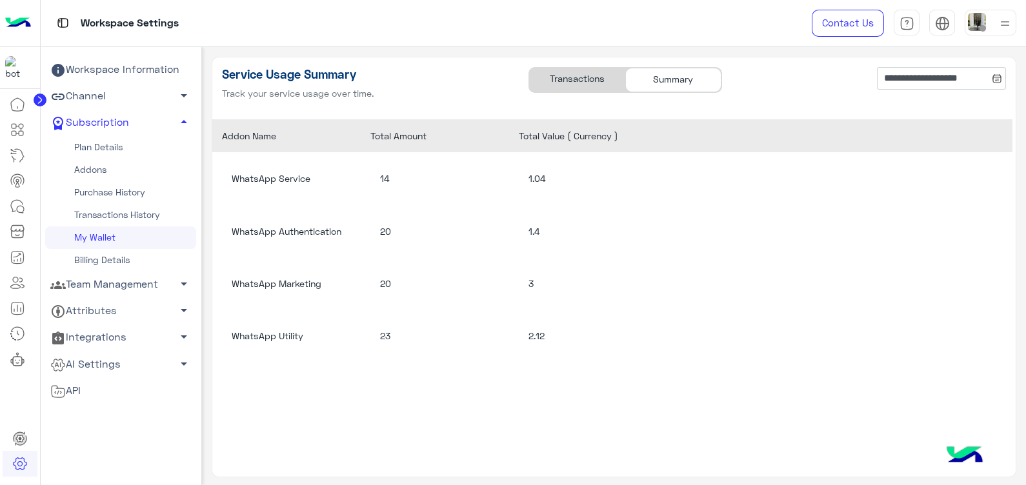
click at [559, 70] on div "Transactions" at bounding box center [577, 80] width 96 height 25
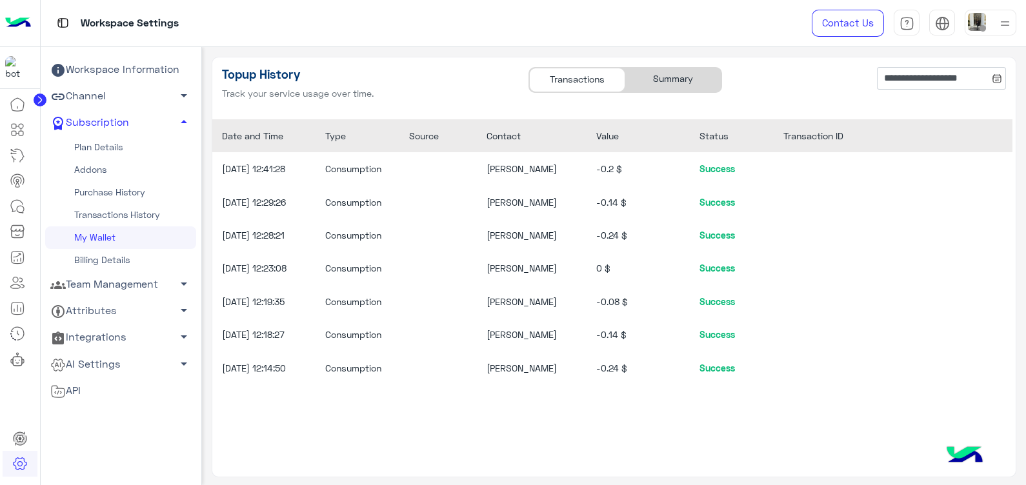
click at [654, 76] on div "Summary" at bounding box center [673, 80] width 96 height 25
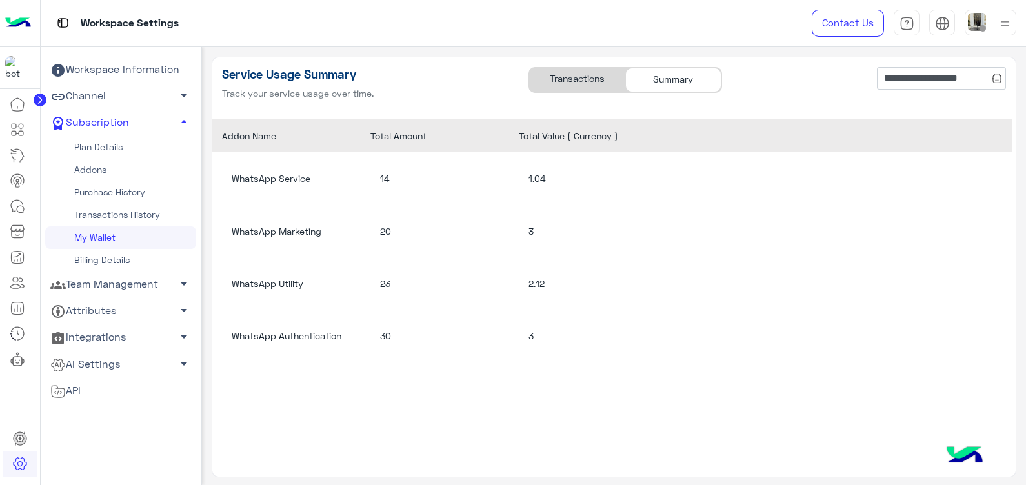
click at [582, 83] on div "Transactions" at bounding box center [577, 80] width 96 height 25
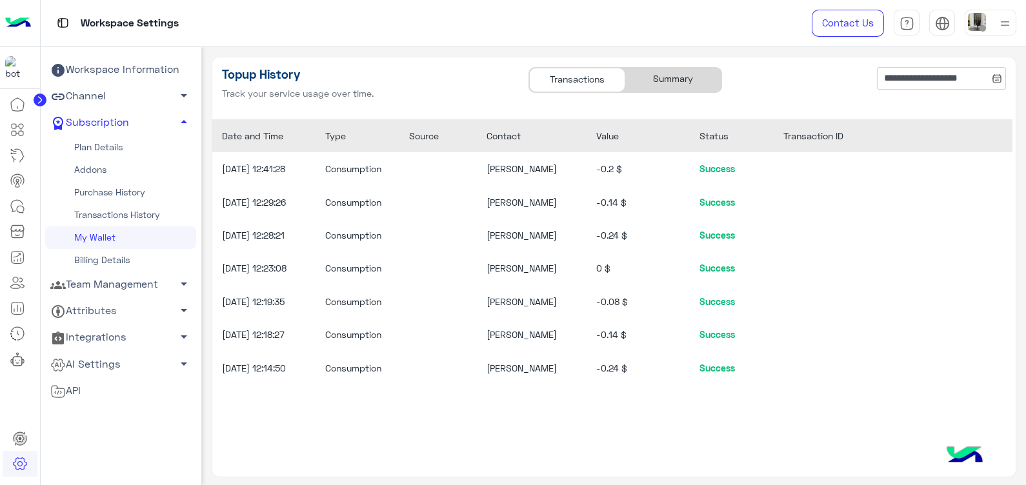
click at [664, 77] on div "Summary" at bounding box center [673, 80] width 96 height 25
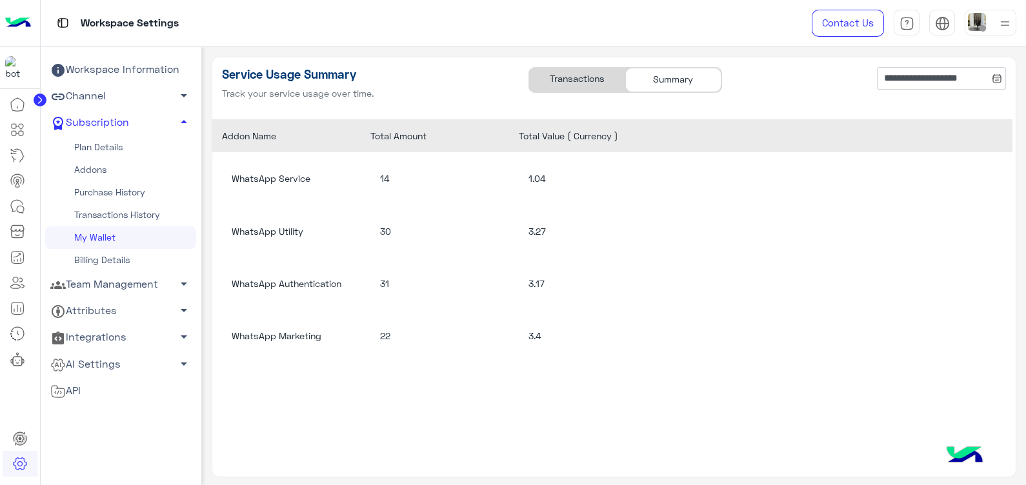
click at [586, 83] on div "Transactions" at bounding box center [577, 80] width 96 height 25
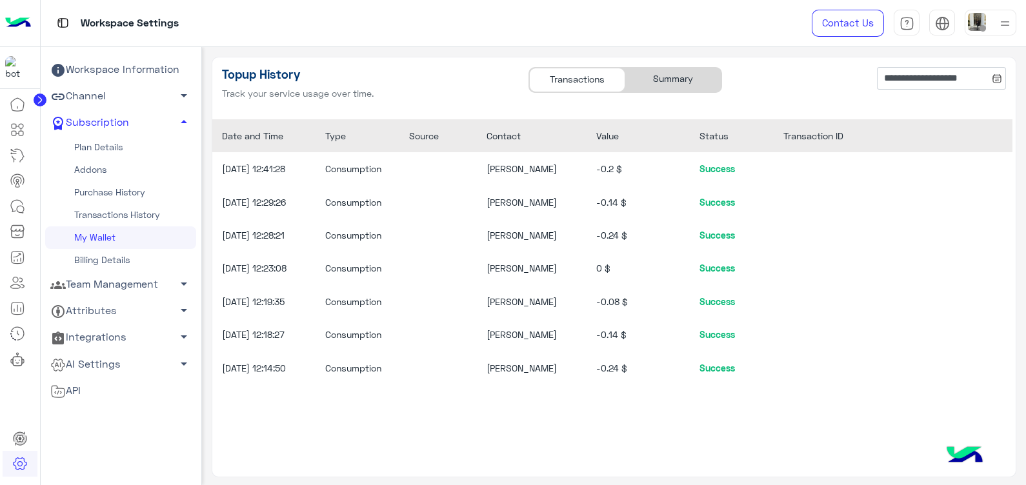
click at [668, 82] on div "Summary" at bounding box center [673, 80] width 96 height 25
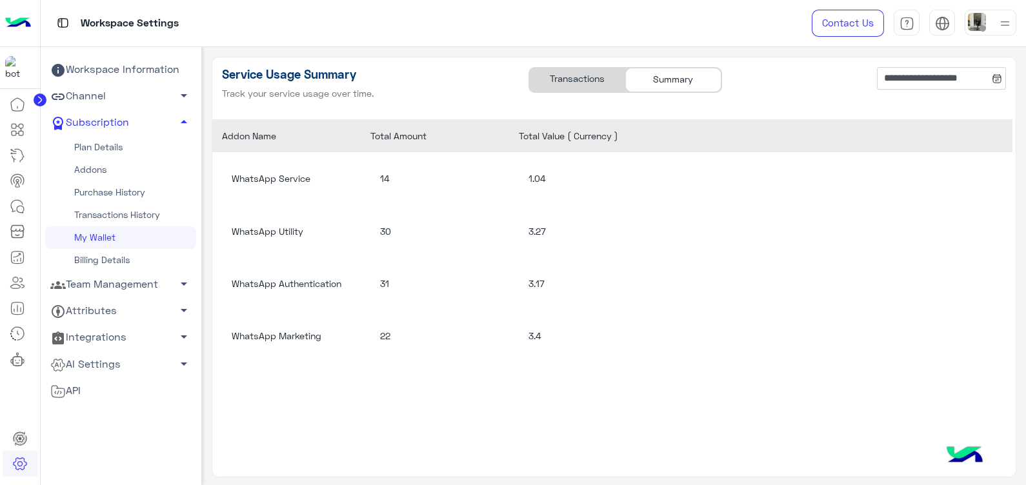
click at [573, 88] on div "Transactions" at bounding box center [577, 80] width 96 height 25
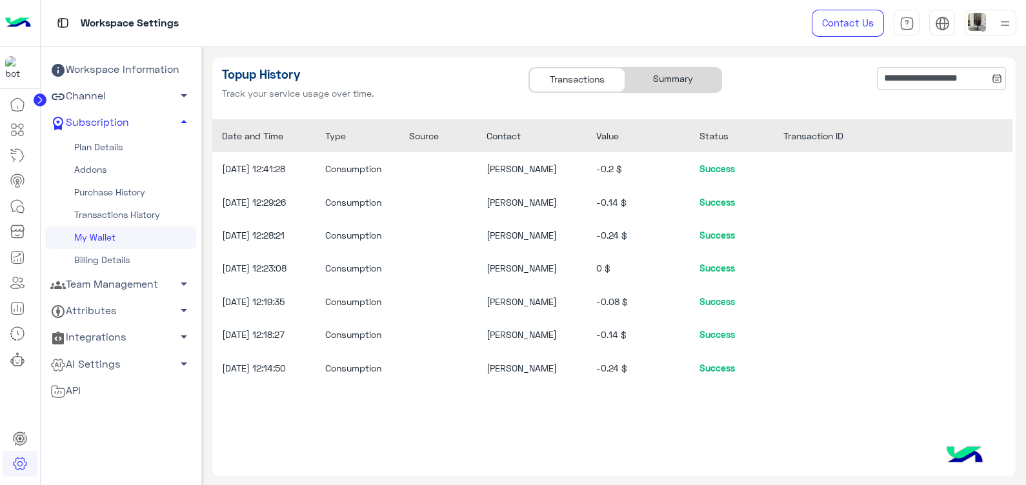
click at [651, 79] on div "Summary" at bounding box center [673, 80] width 96 height 25
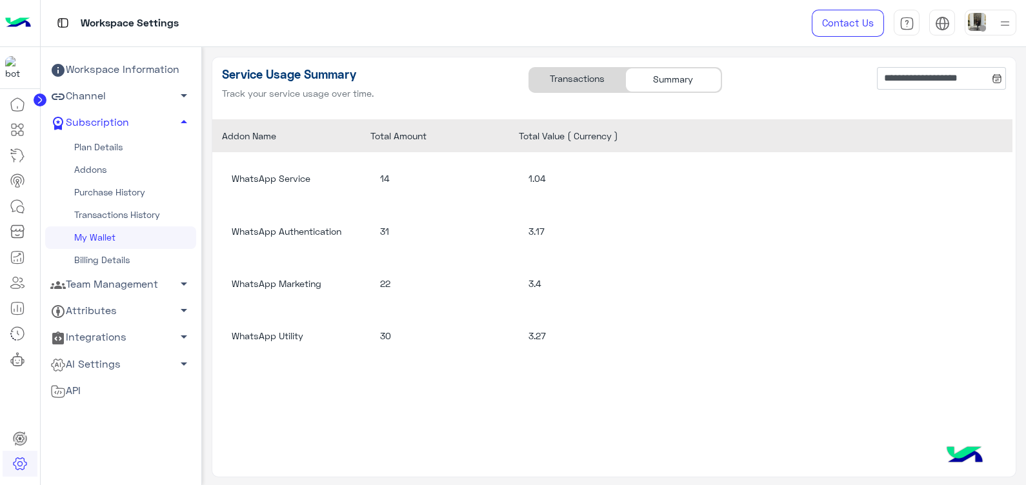
drag, startPoint x: 562, startPoint y: 94, endPoint x: 562, endPoint y: 83, distance: 10.3
click at [562, 83] on div "**********" at bounding box center [614, 88] width 804 height 62
click at [562, 83] on div "Transactions" at bounding box center [577, 80] width 96 height 25
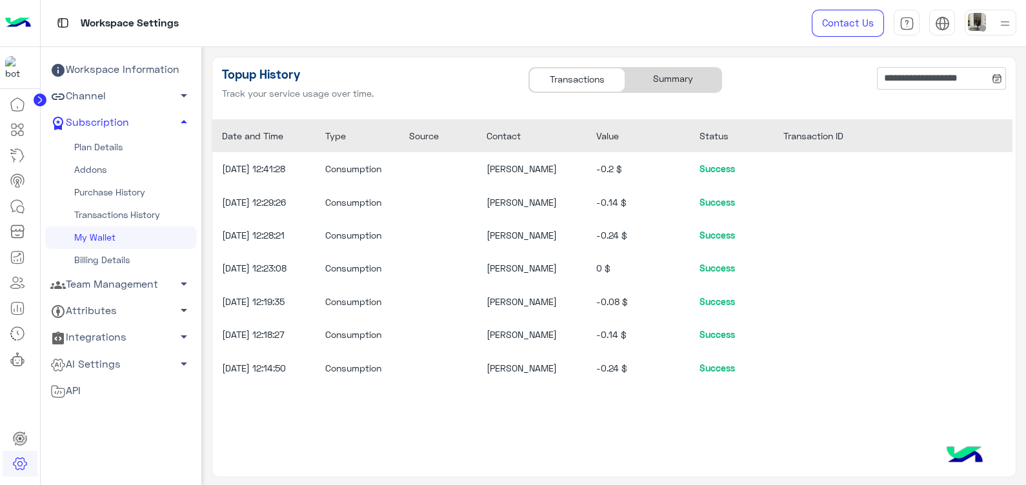
click at [655, 74] on div "Summary" at bounding box center [673, 80] width 96 height 25
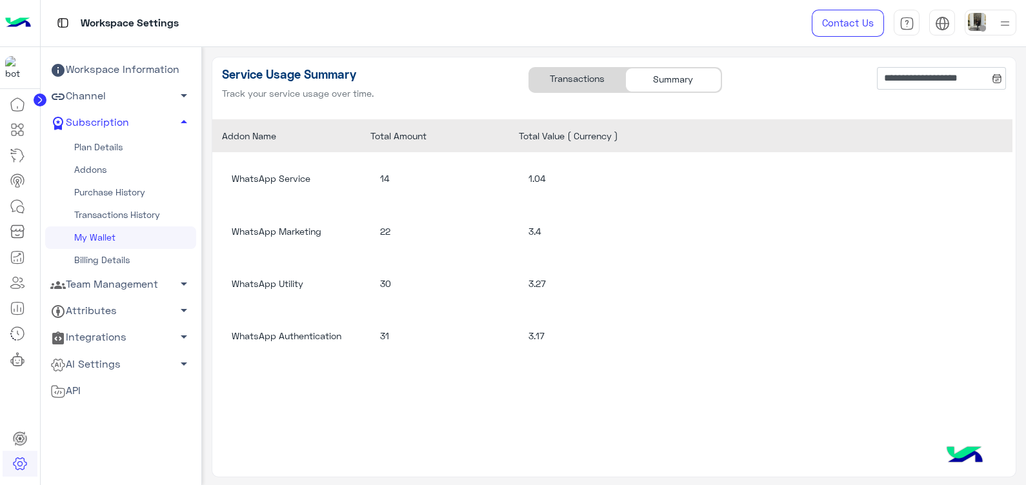
click at [565, 75] on div "Transactions" at bounding box center [577, 80] width 96 height 25
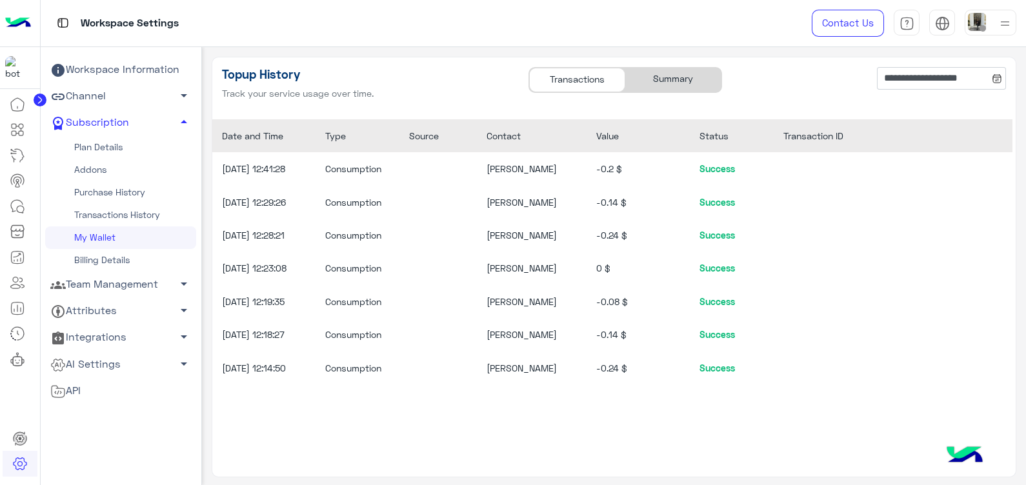
click at [657, 81] on div "Summary" at bounding box center [673, 80] width 96 height 25
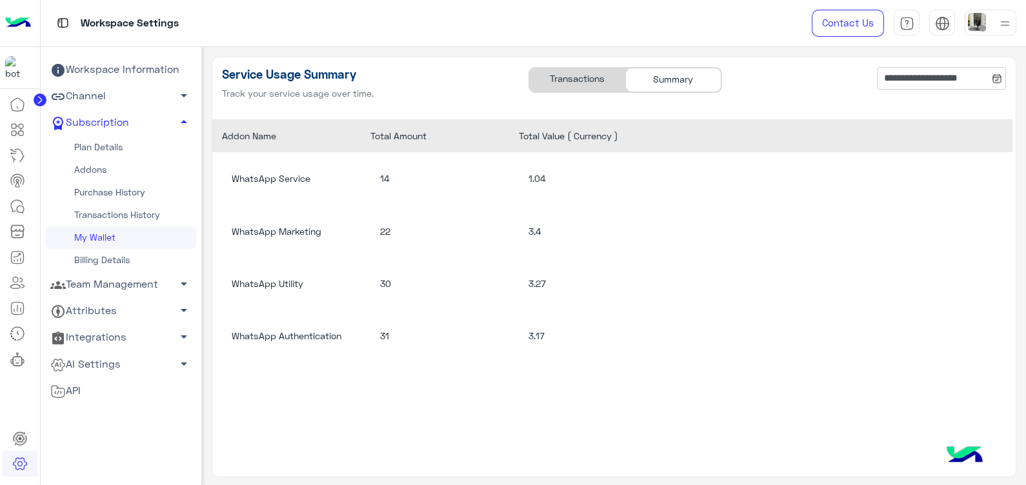
click at [575, 77] on div "Transactions" at bounding box center [577, 80] width 96 height 25
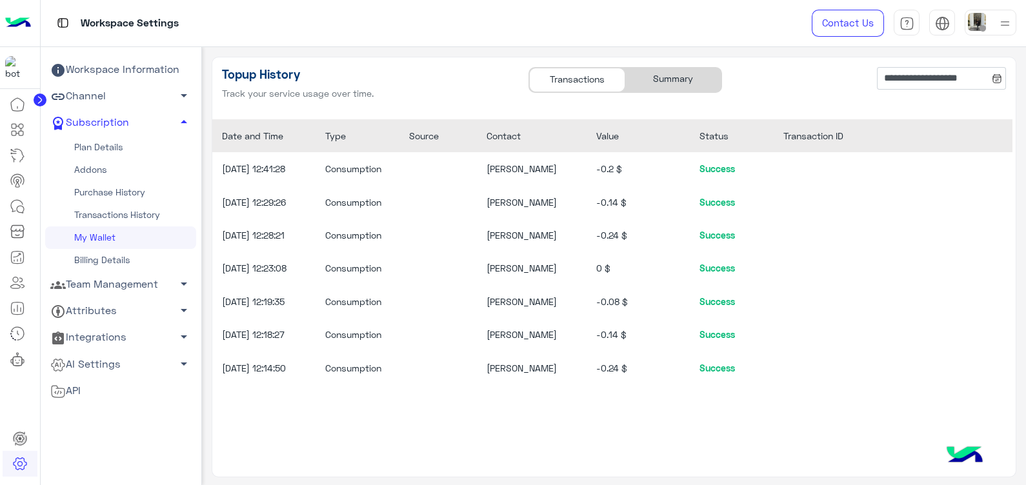
click at [664, 88] on div "Summary" at bounding box center [673, 80] width 96 height 25
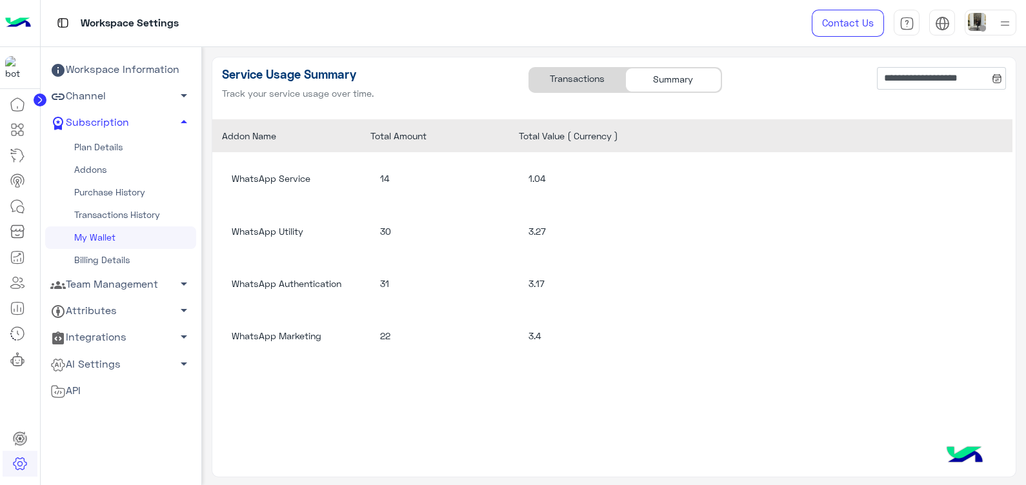
click at [572, 83] on div "Transactions" at bounding box center [577, 80] width 96 height 25
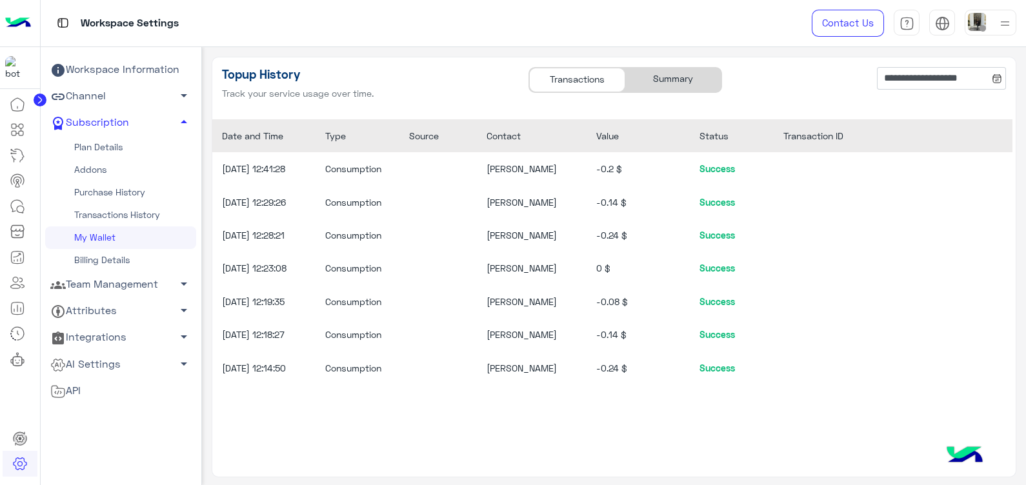
click at [663, 81] on div "Summary" at bounding box center [673, 80] width 96 height 25
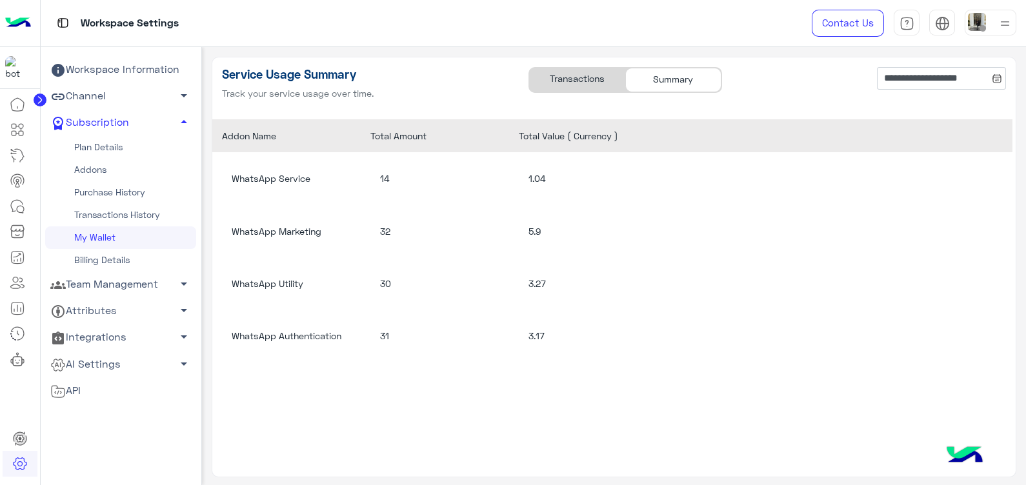
click at [578, 76] on div "Transactions" at bounding box center [577, 80] width 96 height 25
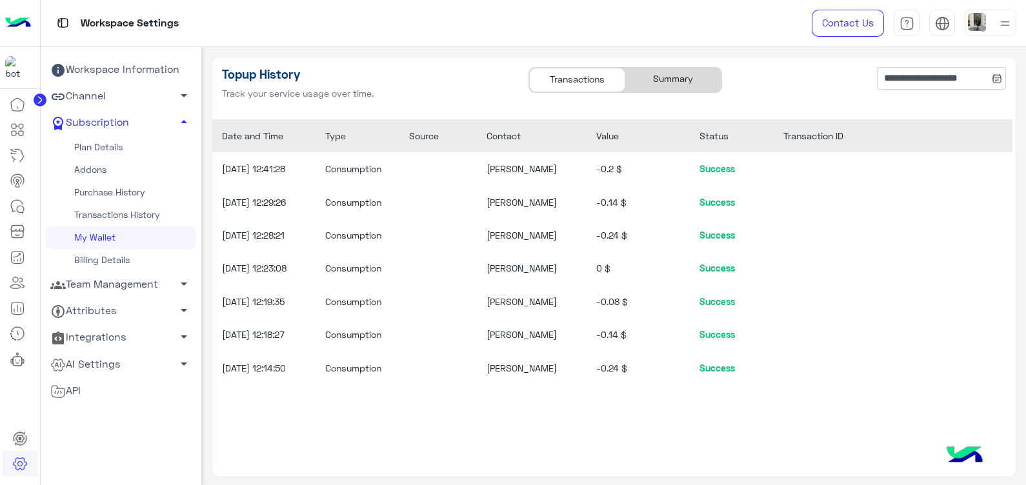
click at [673, 81] on div "Summary" at bounding box center [673, 80] width 96 height 25
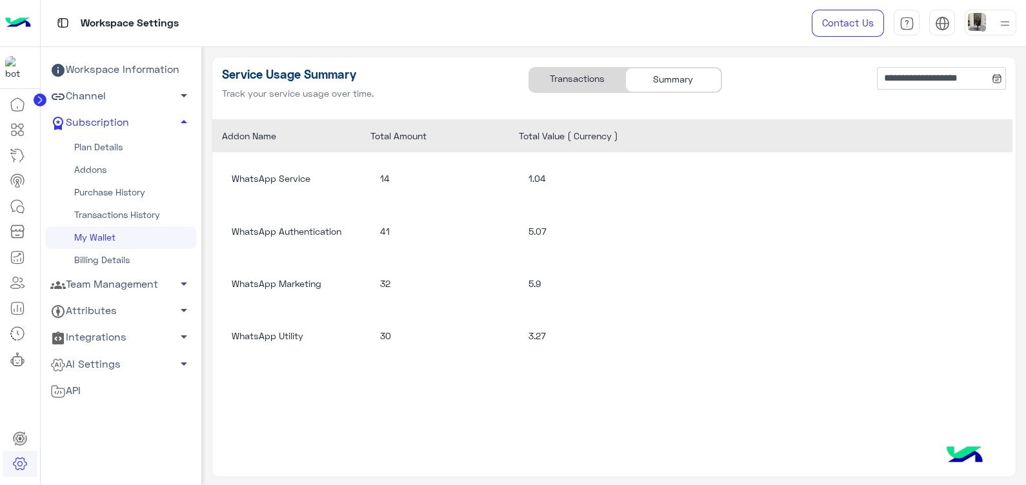
click at [561, 84] on div "Transactions" at bounding box center [577, 80] width 96 height 25
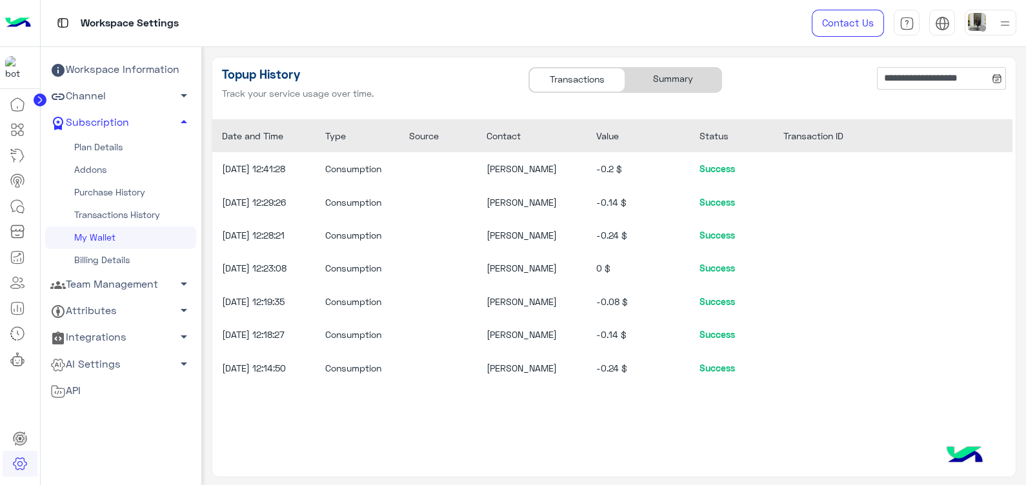
click at [677, 80] on div "Summary" at bounding box center [673, 80] width 96 height 25
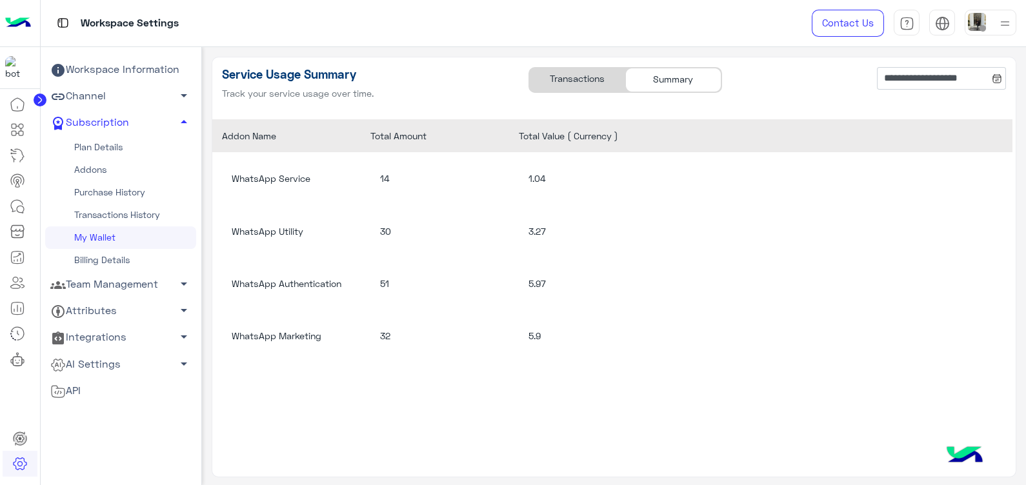
click at [583, 60] on div "**********" at bounding box center [614, 88] width 804 height 62
click at [586, 68] on div "Transactions" at bounding box center [577, 80] width 96 height 25
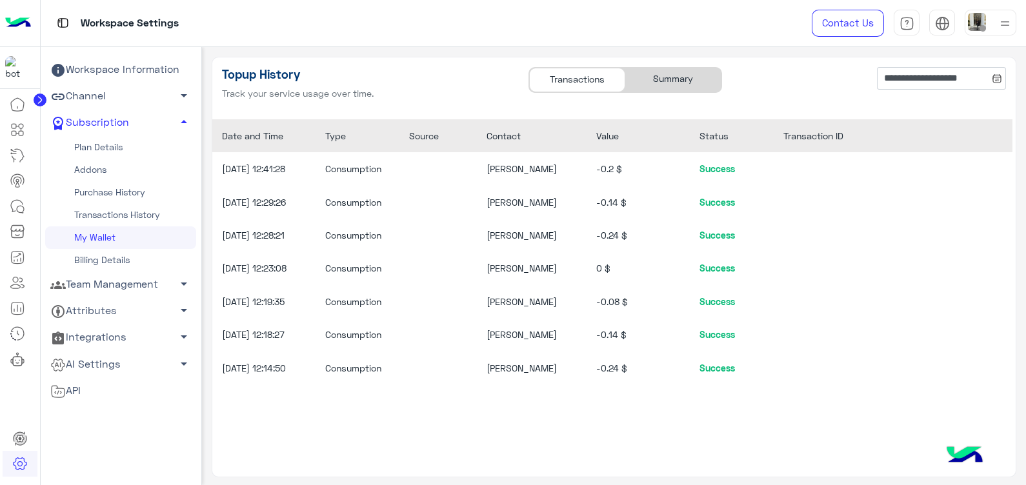
click at [668, 75] on div "Summary" at bounding box center [673, 80] width 96 height 25
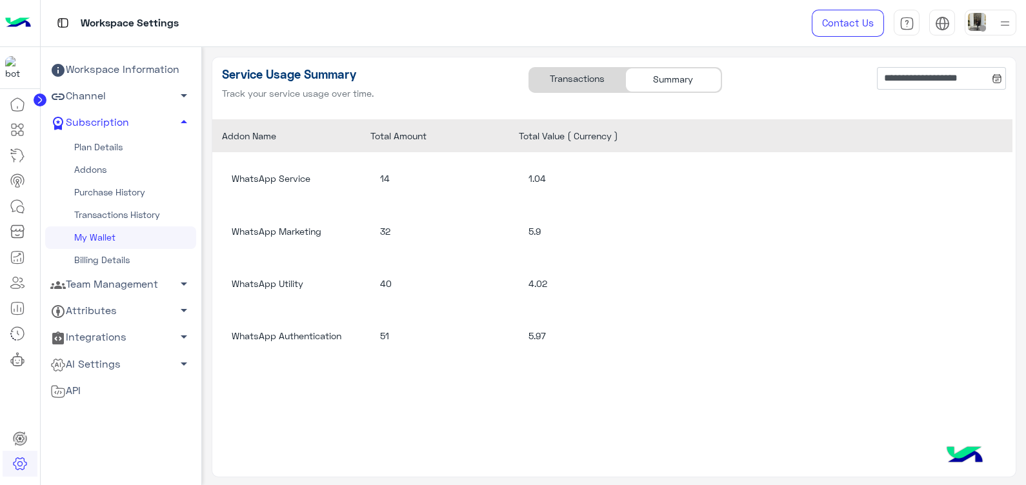
click at [539, 283] on div "4.02" at bounding box center [599, 284] width 142 height 14
click at [568, 74] on div "Transactions" at bounding box center [577, 80] width 96 height 25
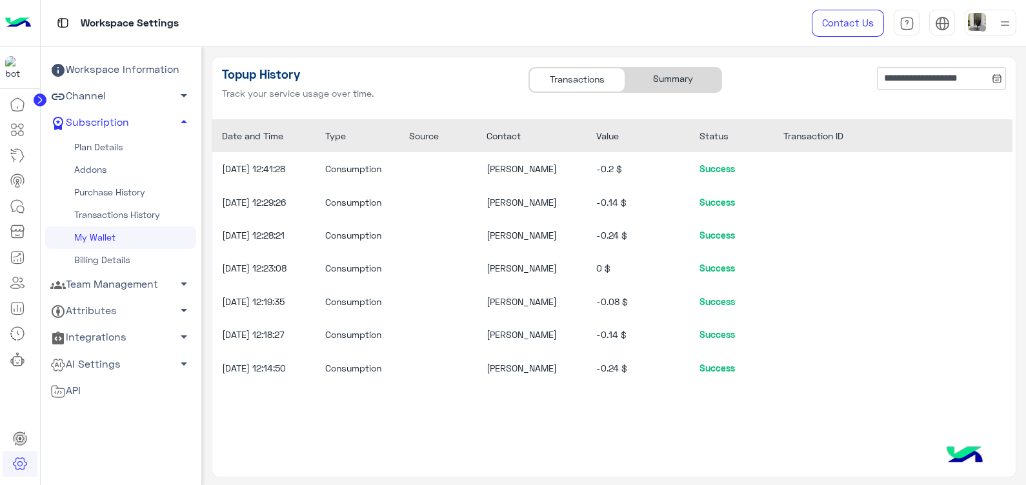
click at [654, 75] on div "Summary" at bounding box center [673, 80] width 96 height 25
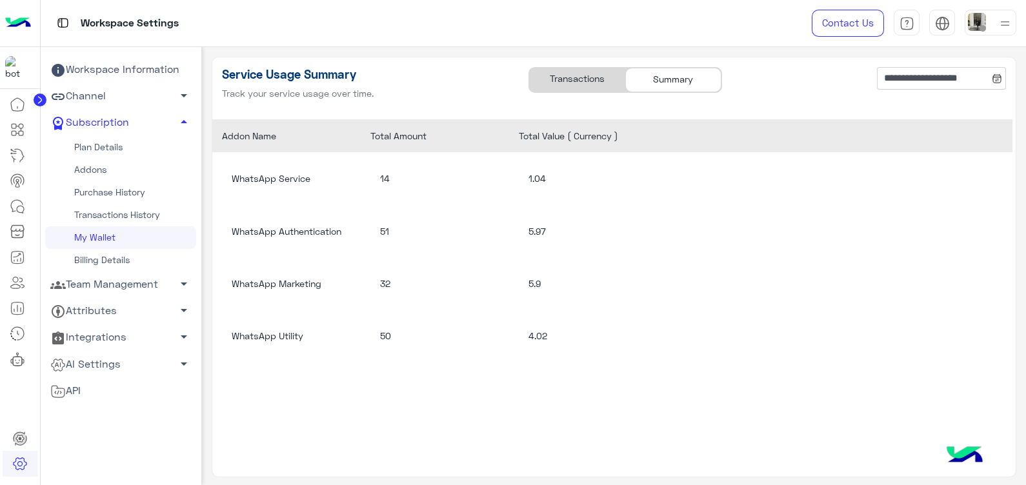
click at [571, 72] on div "Transactions" at bounding box center [577, 80] width 96 height 25
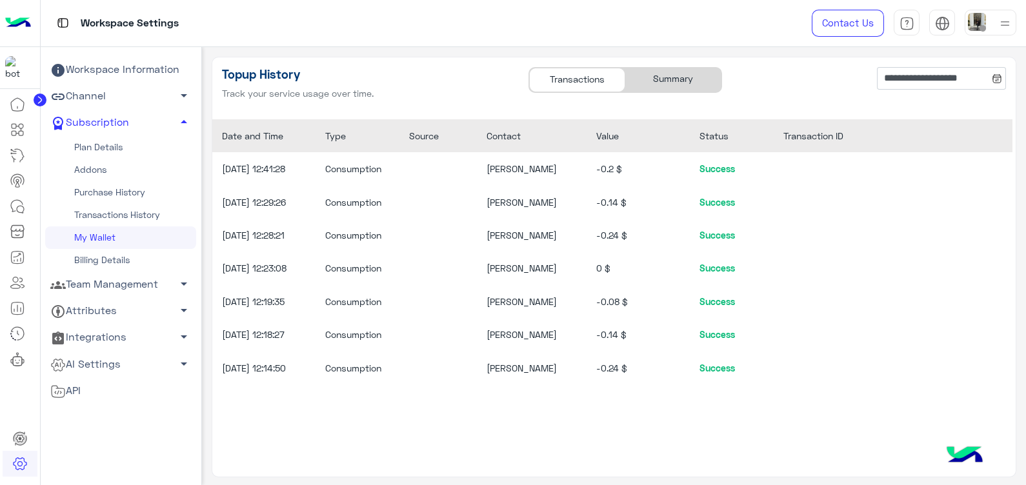
click at [665, 82] on div "Summary" at bounding box center [673, 80] width 96 height 25
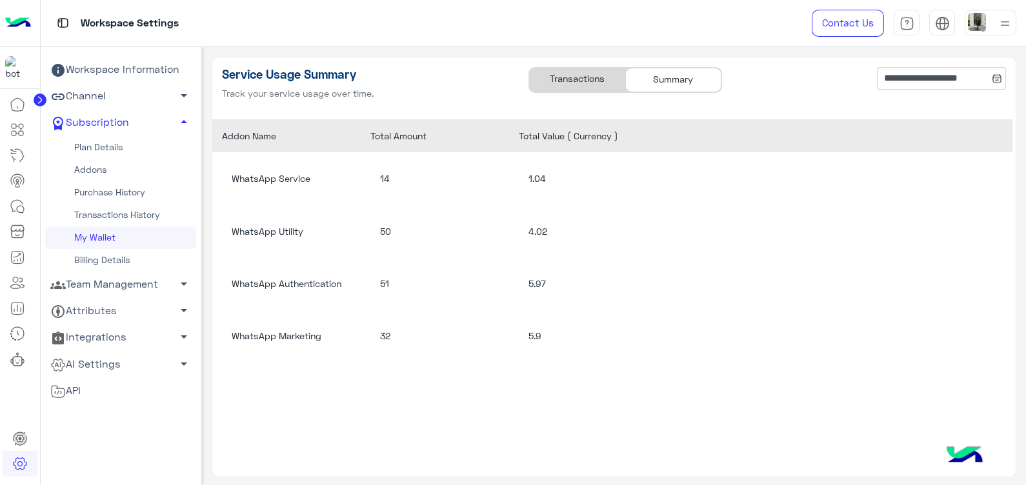
click at [564, 80] on div "Transactions" at bounding box center [577, 80] width 96 height 25
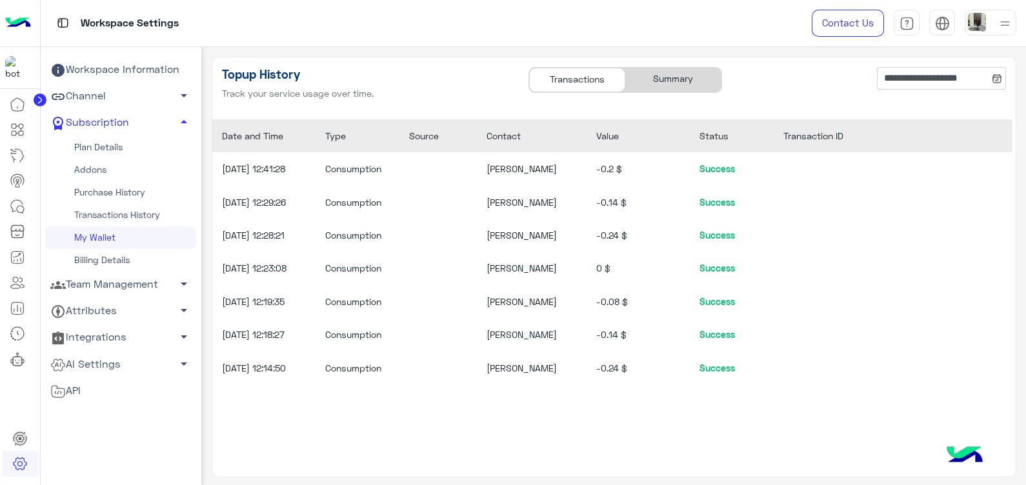
click at [660, 84] on div "Summary" at bounding box center [673, 80] width 96 height 25
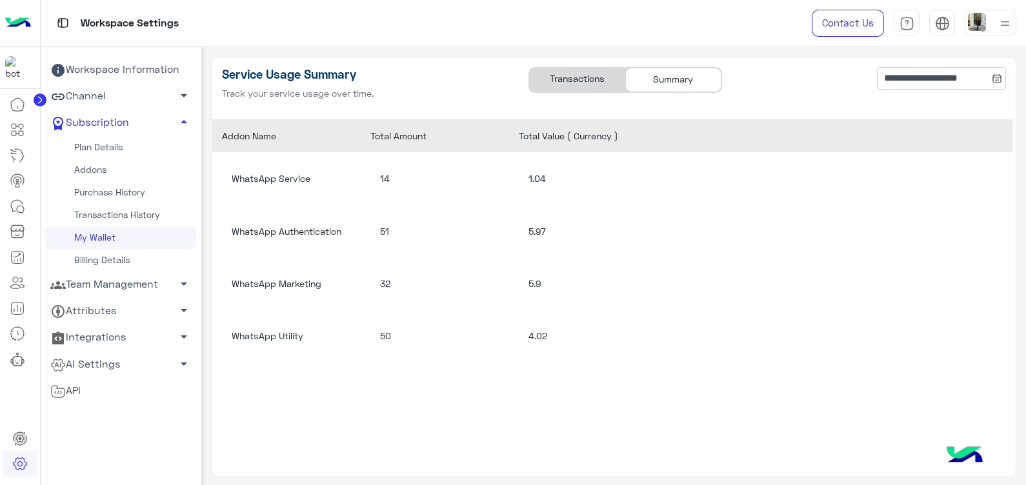
click at [587, 73] on div "Transactions" at bounding box center [577, 80] width 96 height 25
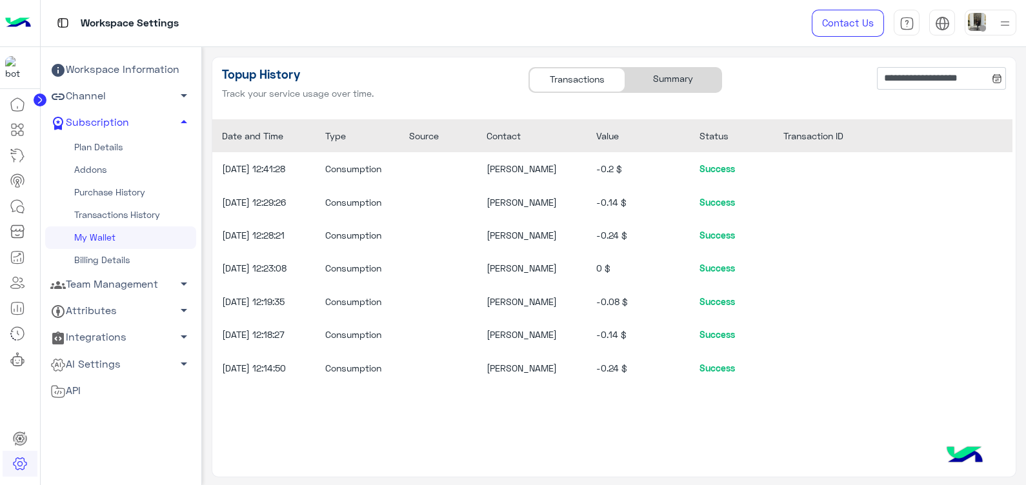
click at [656, 87] on div "Summary" at bounding box center [673, 80] width 96 height 25
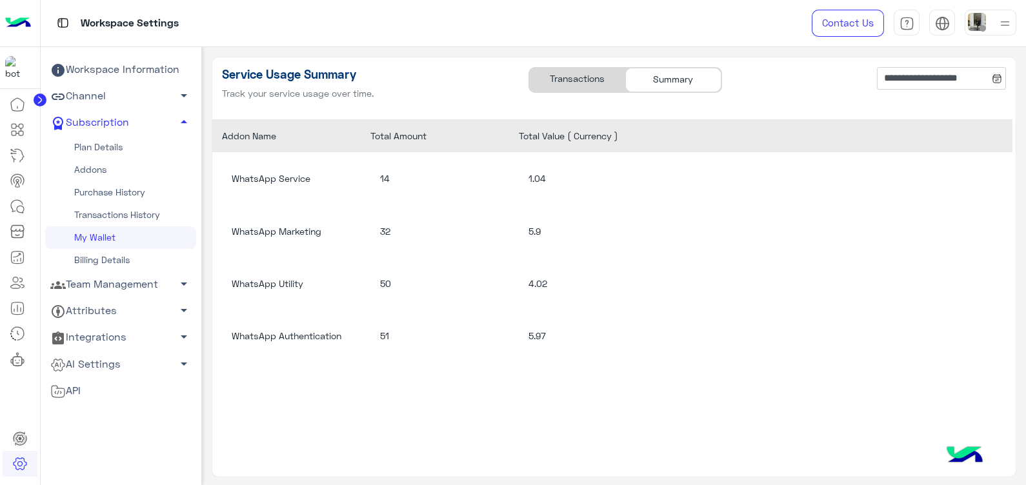
click at [580, 83] on div "Transactions" at bounding box center [577, 80] width 96 height 25
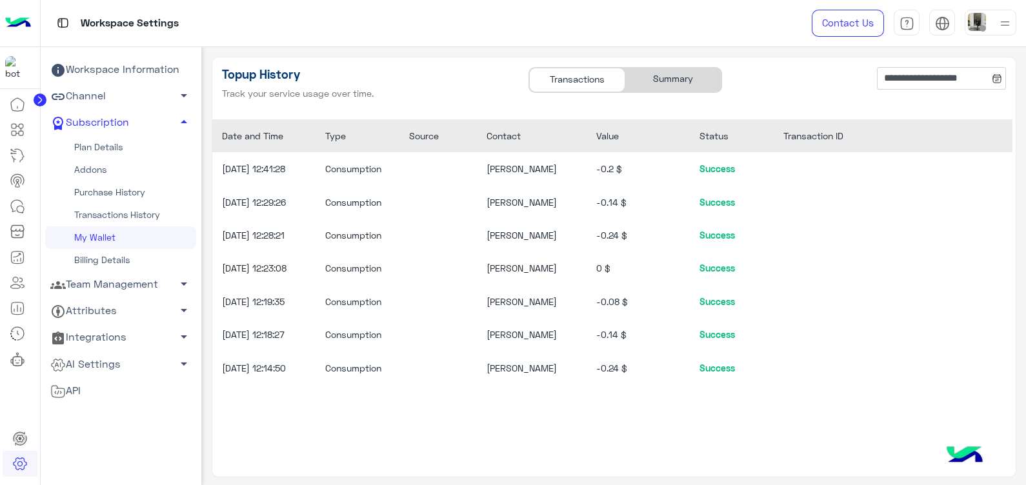
click at [655, 84] on div "Summary" at bounding box center [673, 80] width 96 height 25
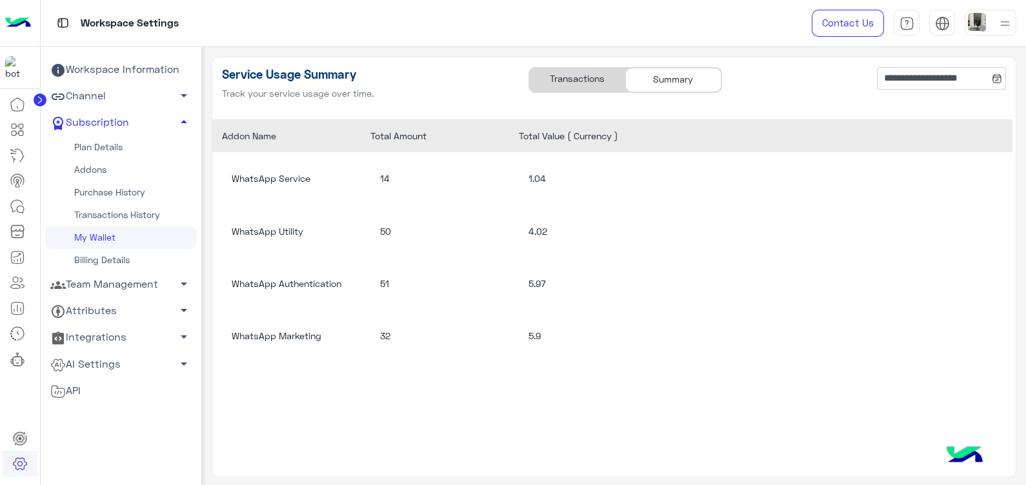
click at [574, 83] on div "Transactions" at bounding box center [577, 80] width 96 height 25
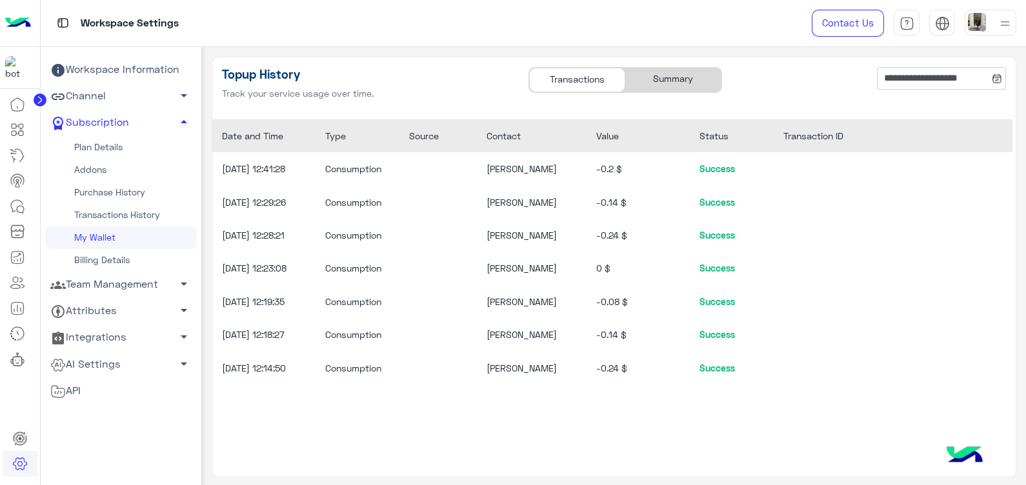
click at [672, 81] on div "Summary" at bounding box center [673, 80] width 96 height 25
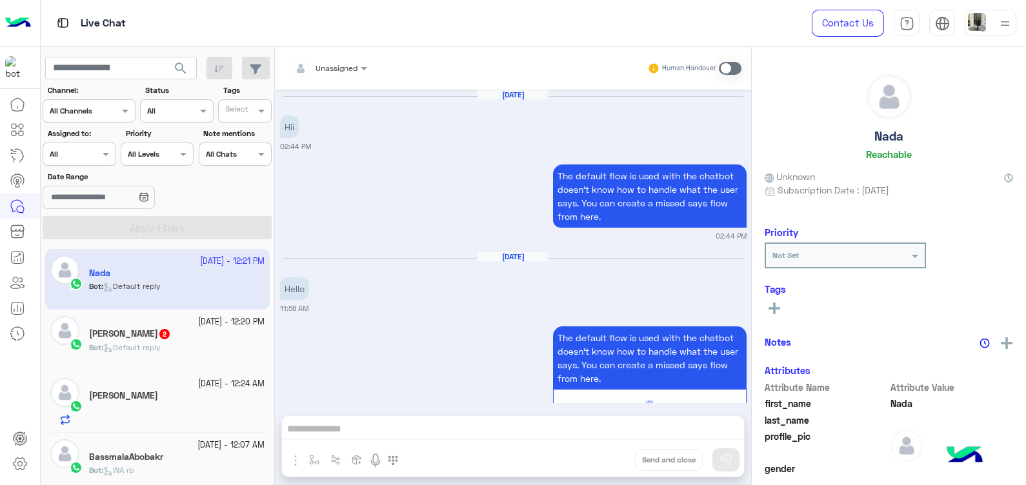
scroll to position [530, 0]
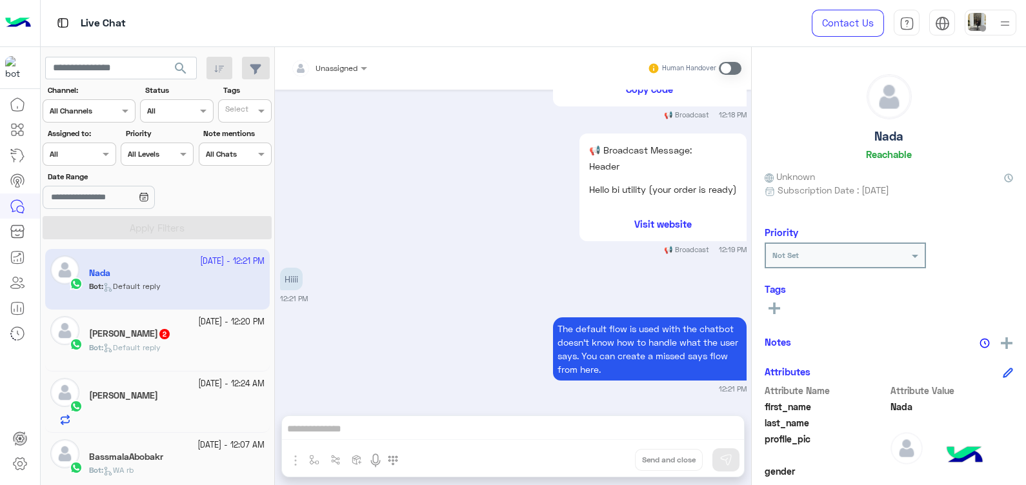
click at [149, 346] on span "Default reply" at bounding box center [131, 348] width 57 height 10
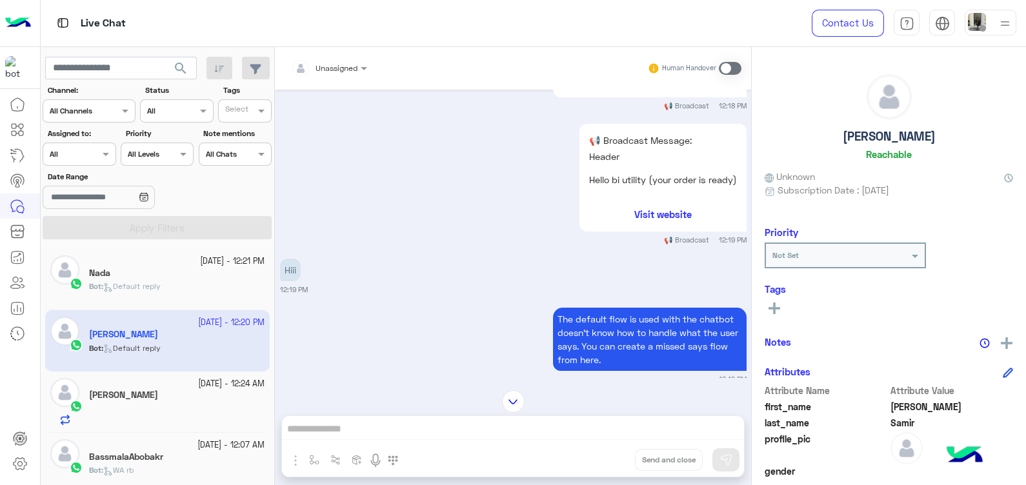
scroll to position [1120, 0]
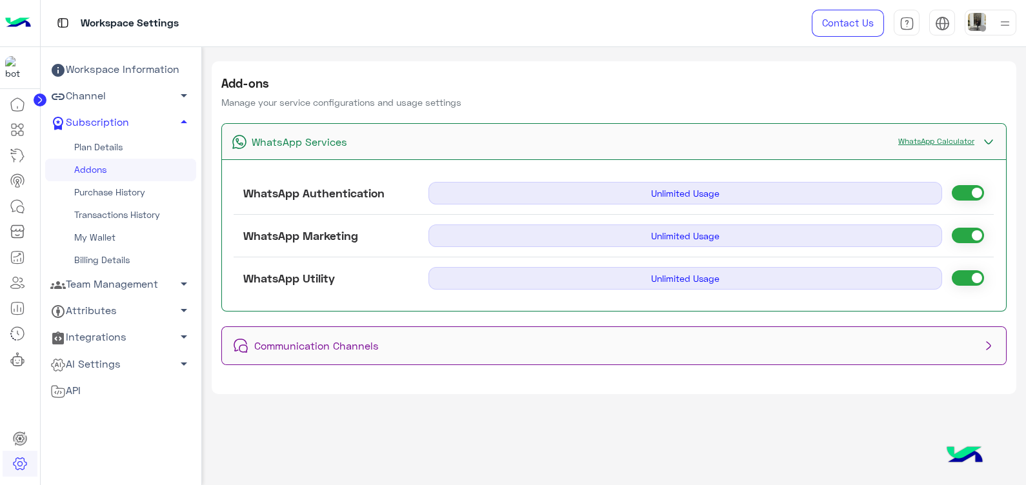
click at [926, 137] on link "WhatsApp Calculator" at bounding box center [935, 141] width 89 height 10
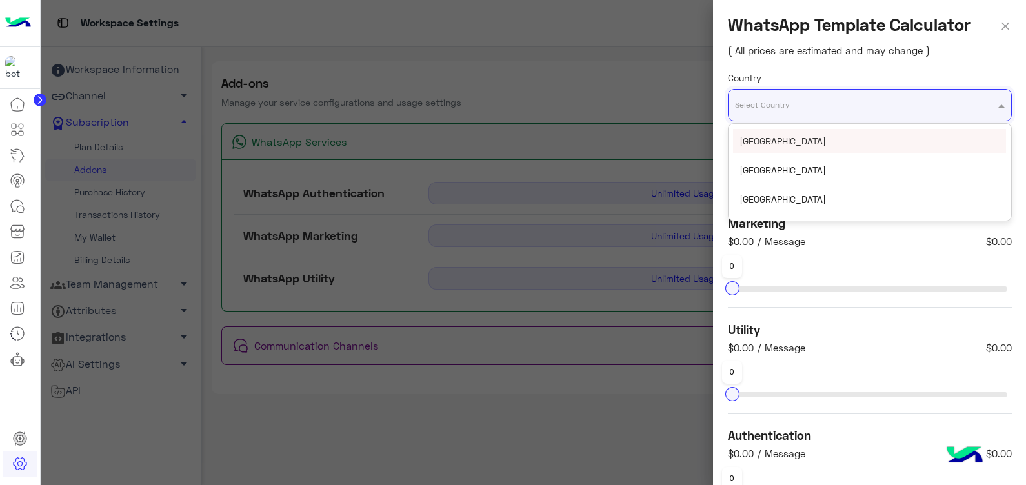
click at [845, 108] on div "Select Country" at bounding box center [861, 105] width 266 height 12
type input "***"
click at [852, 142] on div "[GEOGRAPHIC_DATA]" at bounding box center [869, 141] width 273 height 24
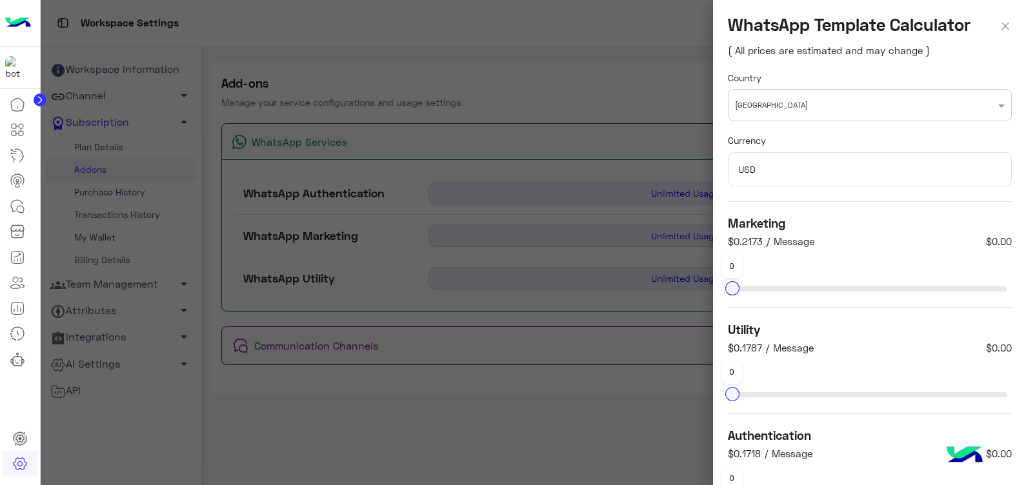
click at [842, 180] on div "USD" at bounding box center [870, 169] width 284 height 34
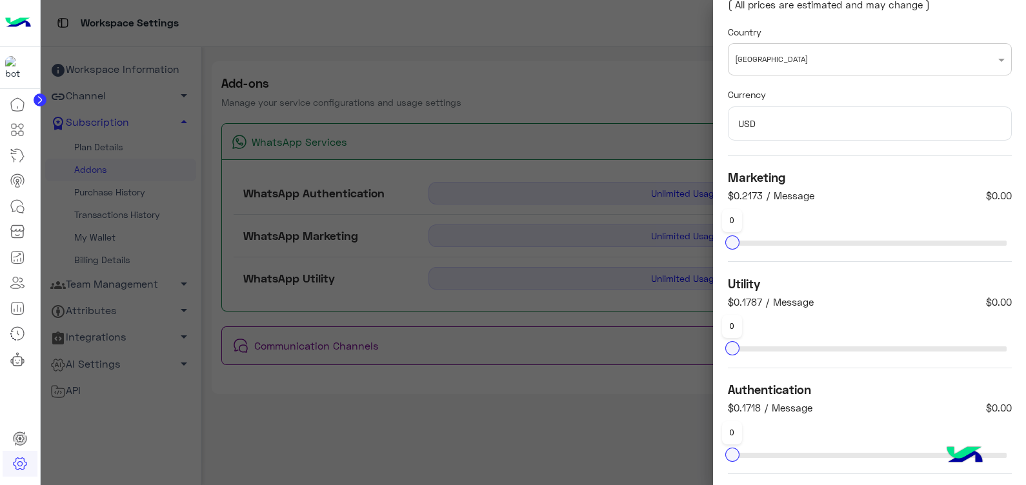
scroll to position [48, 0]
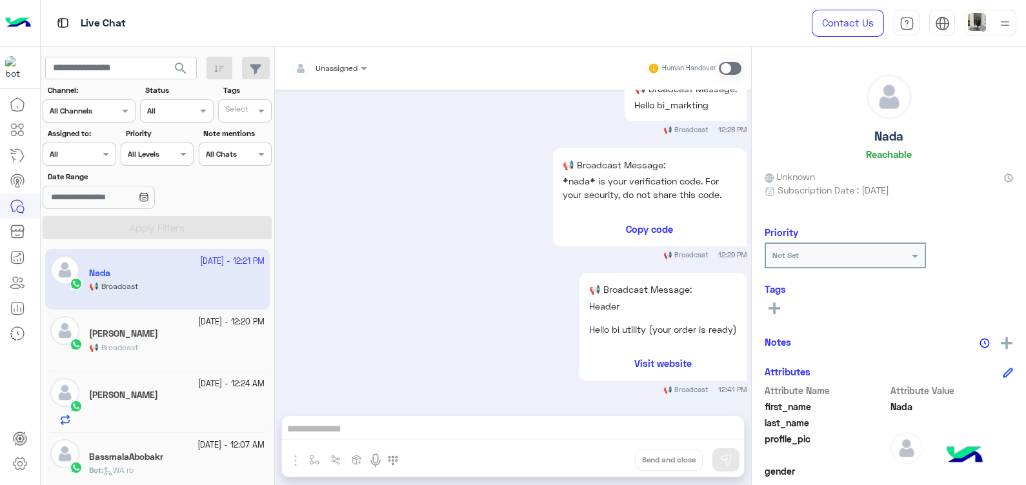
click at [183, 456] on div "BassmalaAbobakr" at bounding box center [176, 459] width 175 height 14
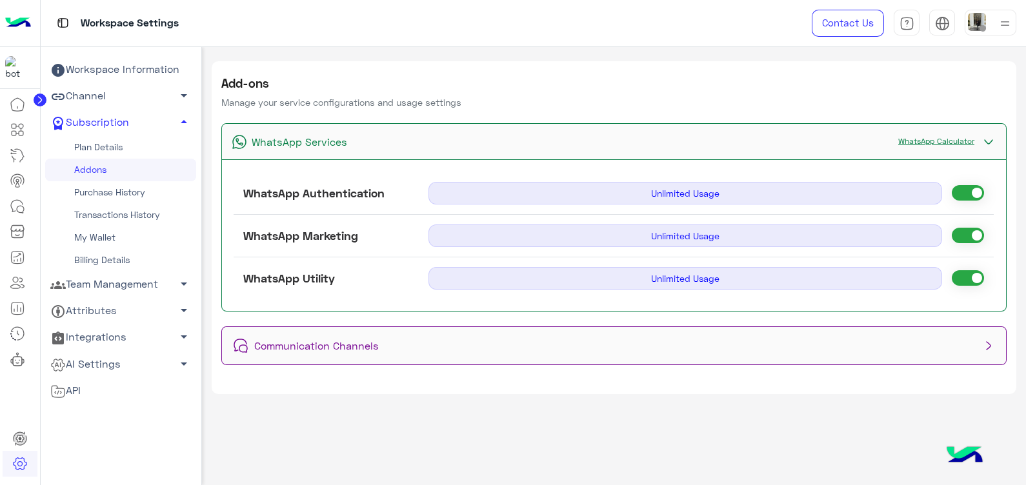
click at [925, 140] on link "WhatsApp Calculator" at bounding box center [935, 141] width 89 height 10
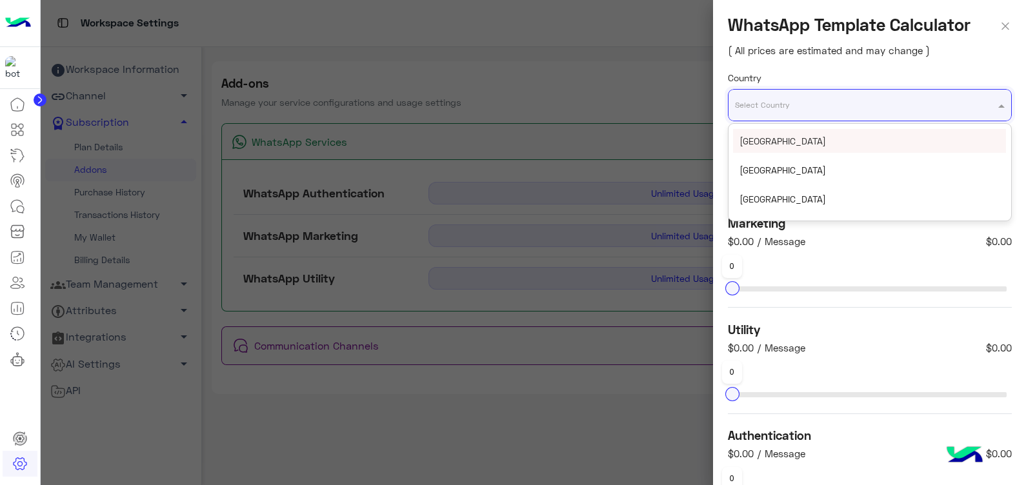
click at [849, 108] on div "Select Country" at bounding box center [861, 105] width 266 height 12
type input "***"
click at [861, 139] on div "[GEOGRAPHIC_DATA]" at bounding box center [869, 141] width 273 height 24
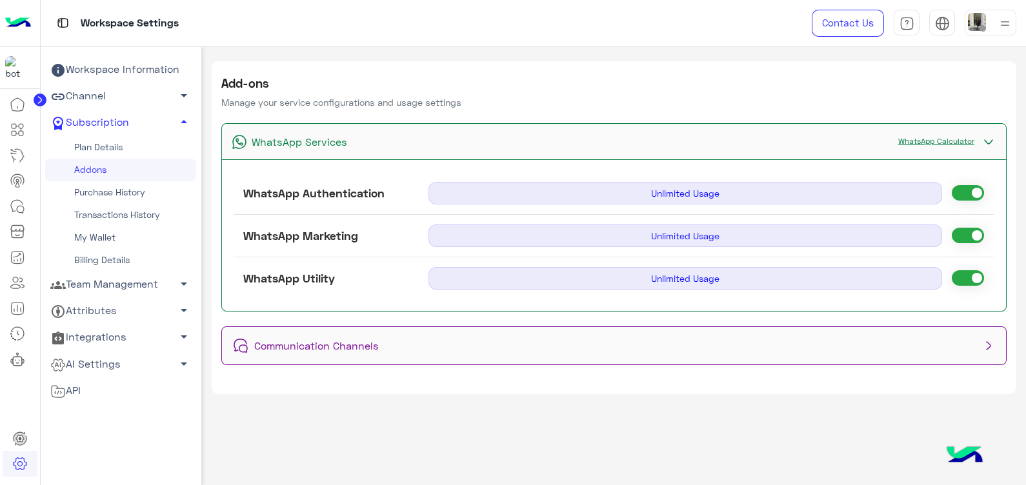
click at [927, 135] on div "WhatsApp Calculator" at bounding box center [943, 142] width 104 height 16
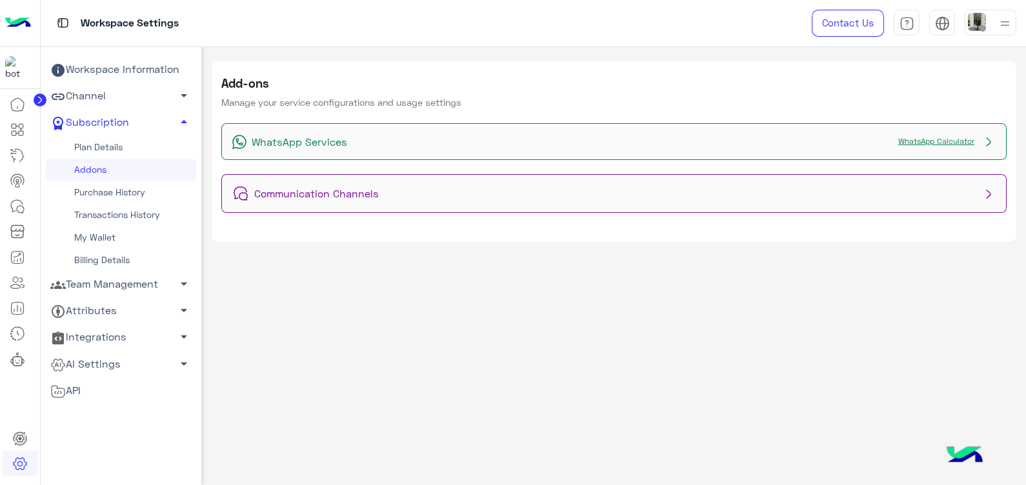
click at [924, 143] on link "WhatsApp Calculator" at bounding box center [935, 141] width 89 height 10
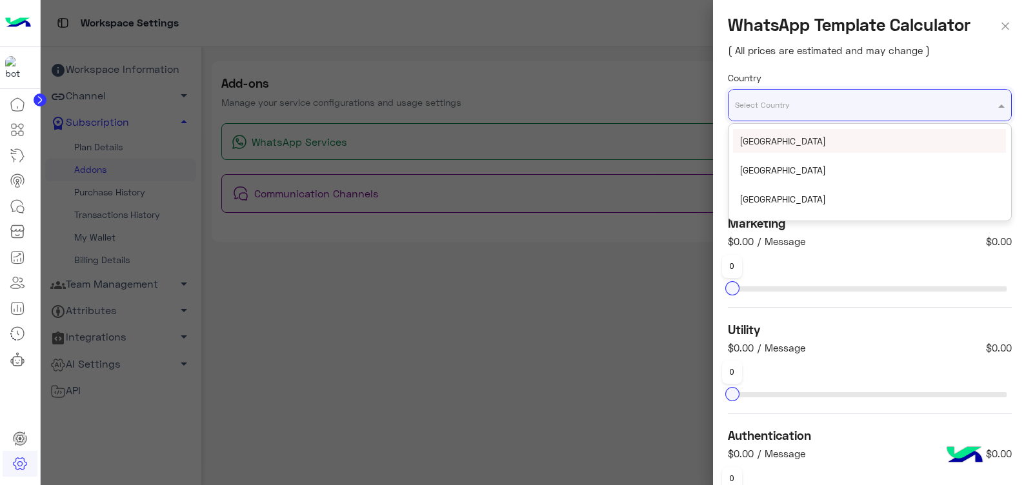
click at [826, 101] on input "text" at bounding box center [844, 100] width 219 height 14
type input "***"
click at [839, 148] on div "[GEOGRAPHIC_DATA]" at bounding box center [869, 141] width 273 height 24
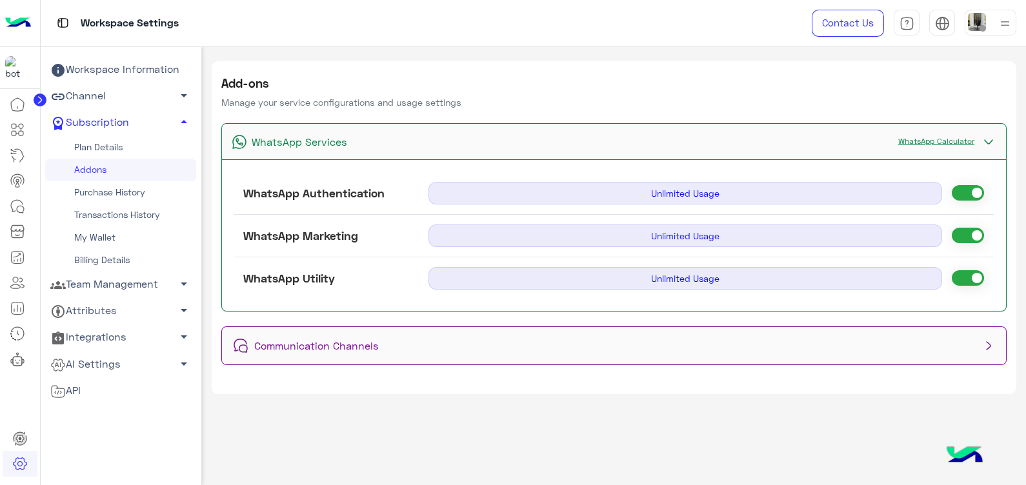
click at [904, 140] on link "WhatsApp Calculator" at bounding box center [935, 141] width 89 height 10
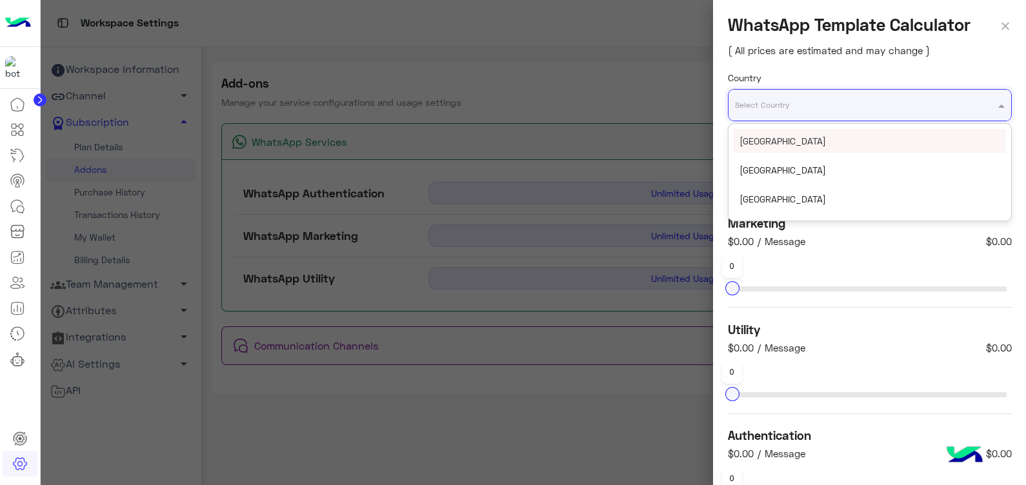
click at [819, 103] on input "text" at bounding box center [844, 100] width 219 height 14
type input "***"
click at [835, 135] on div "[GEOGRAPHIC_DATA]" at bounding box center [869, 141] width 273 height 24
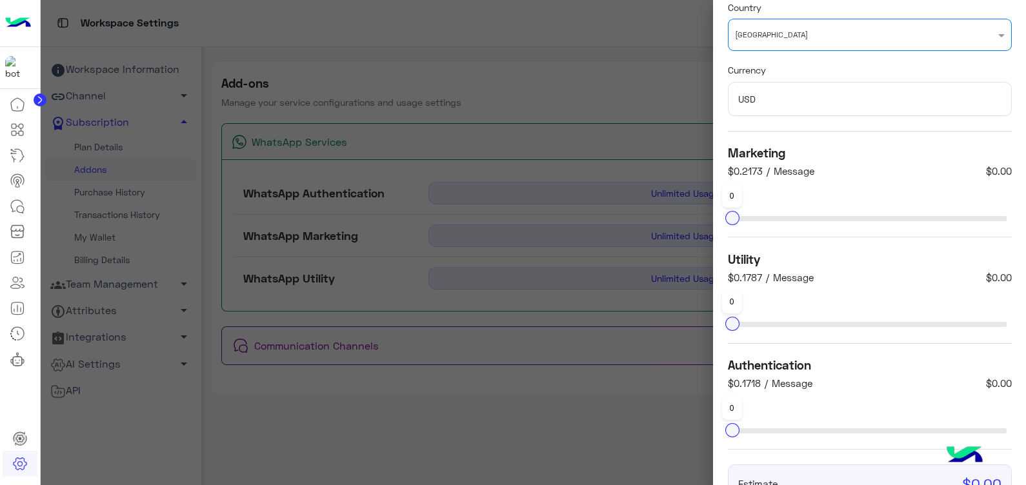
scroll to position [70, 0]
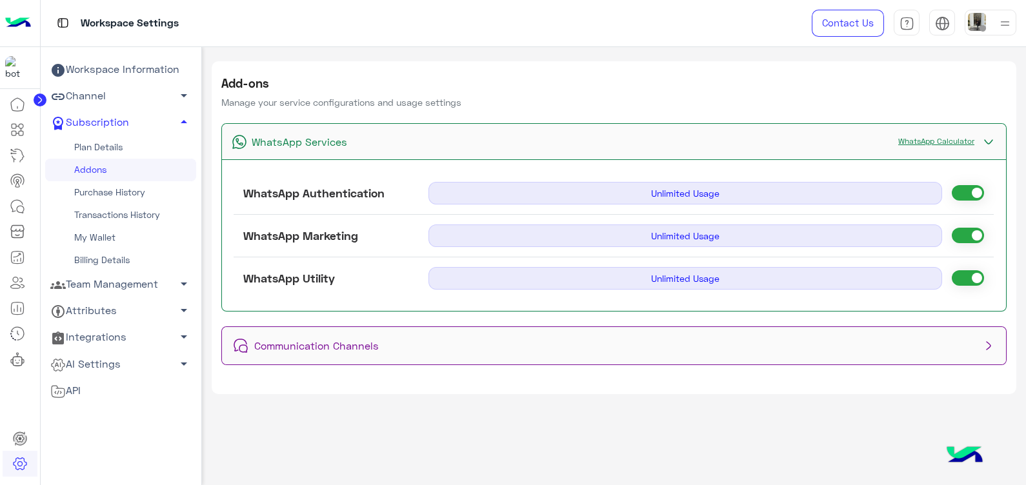
click at [933, 142] on link "WhatsApp Calculator" at bounding box center [935, 141] width 89 height 10
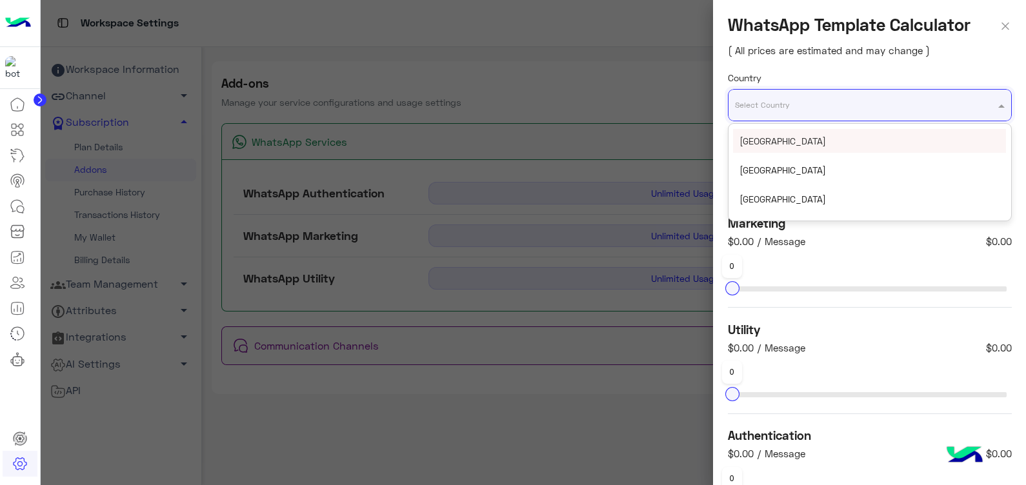
click at [826, 103] on input "text" at bounding box center [844, 100] width 219 height 14
type input "***"
click at [832, 141] on div "Egypt" at bounding box center [869, 141] width 273 height 24
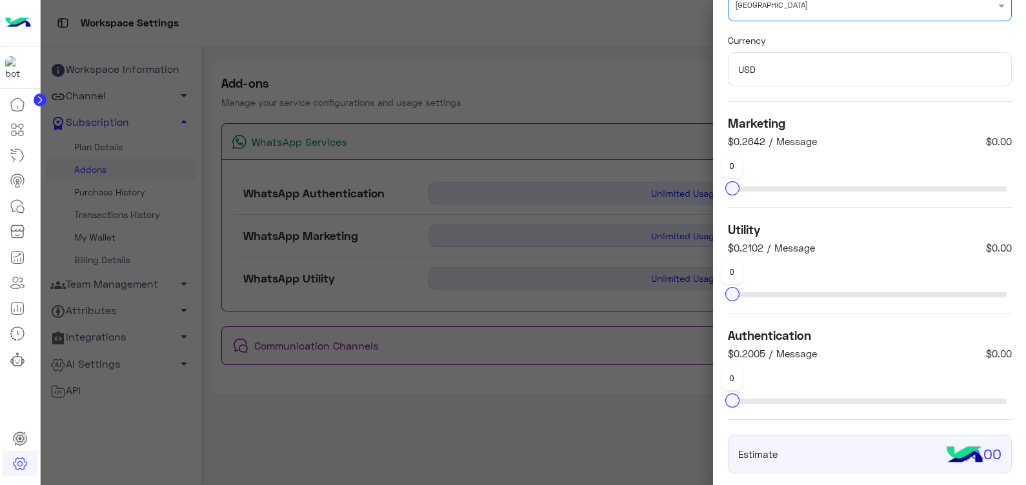
scroll to position [101, 0]
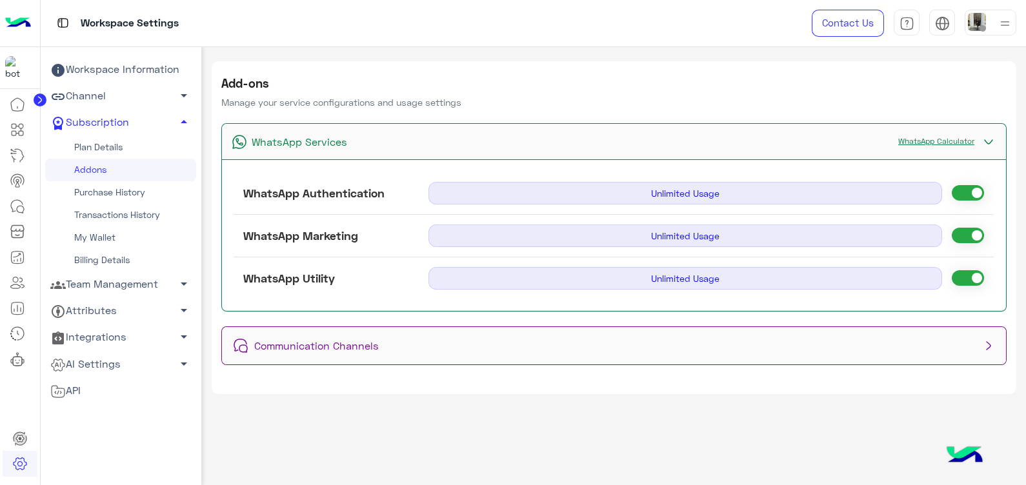
click at [903, 141] on link "WhatsApp Calculator" at bounding box center [935, 141] width 89 height 10
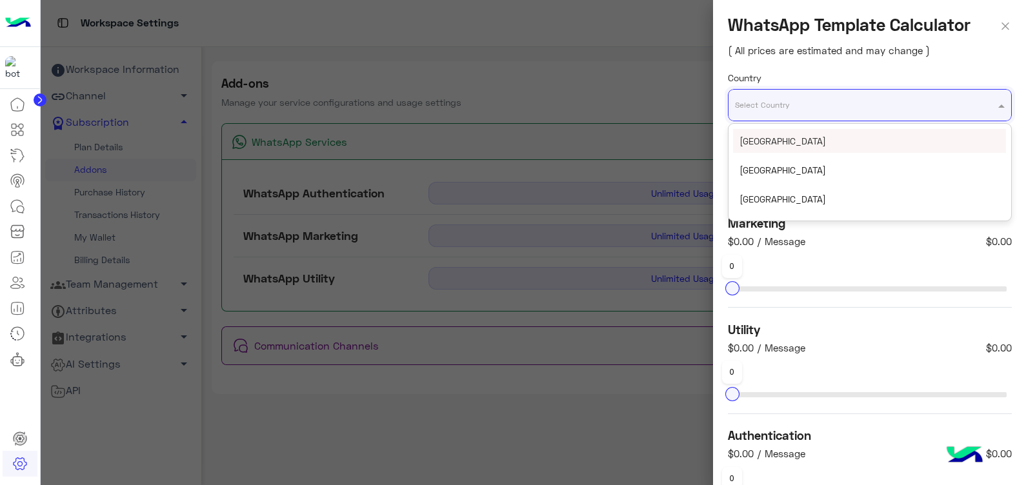
click at [842, 106] on input "text" at bounding box center [844, 100] width 219 height 14
type input "***"
click at [849, 133] on div "[GEOGRAPHIC_DATA]" at bounding box center [869, 141] width 273 height 24
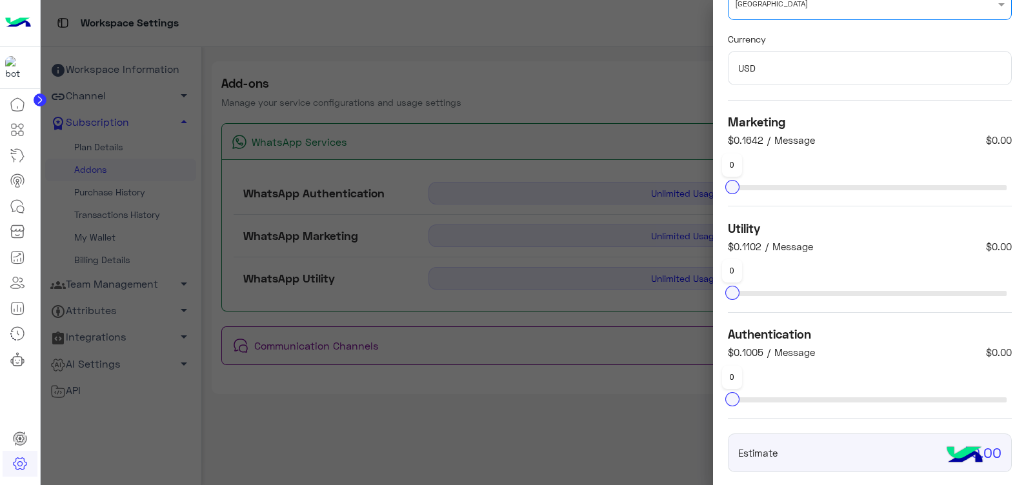
scroll to position [113, 0]
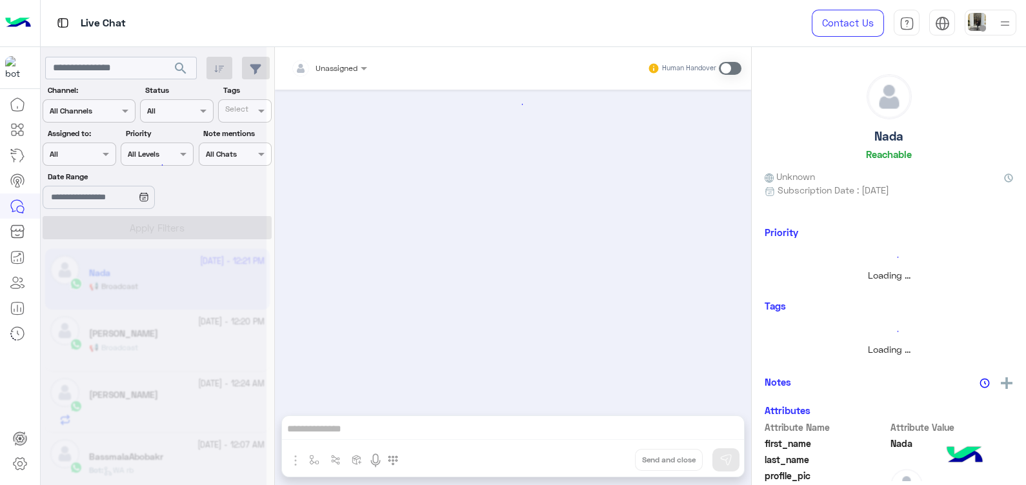
scroll to position [1000, 0]
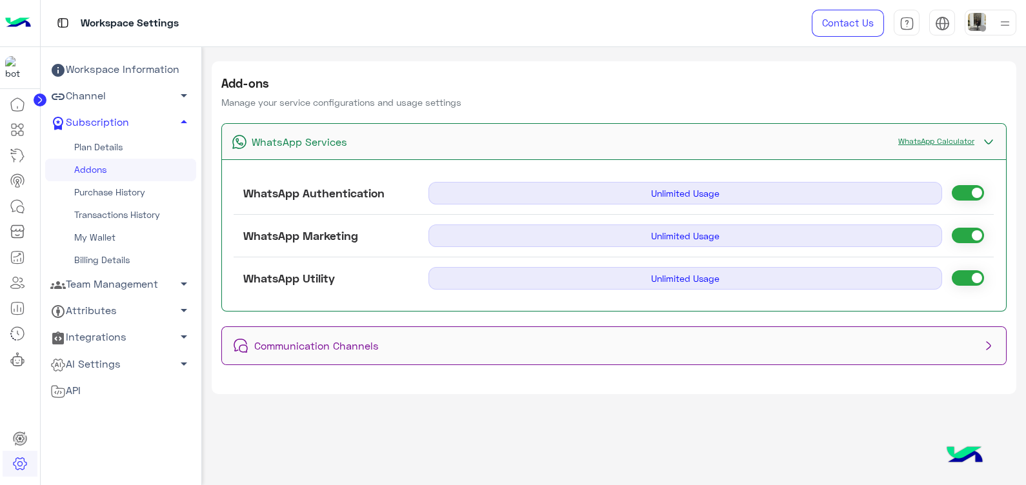
click at [935, 141] on link "WhatsApp Calculator" at bounding box center [935, 141] width 89 height 10
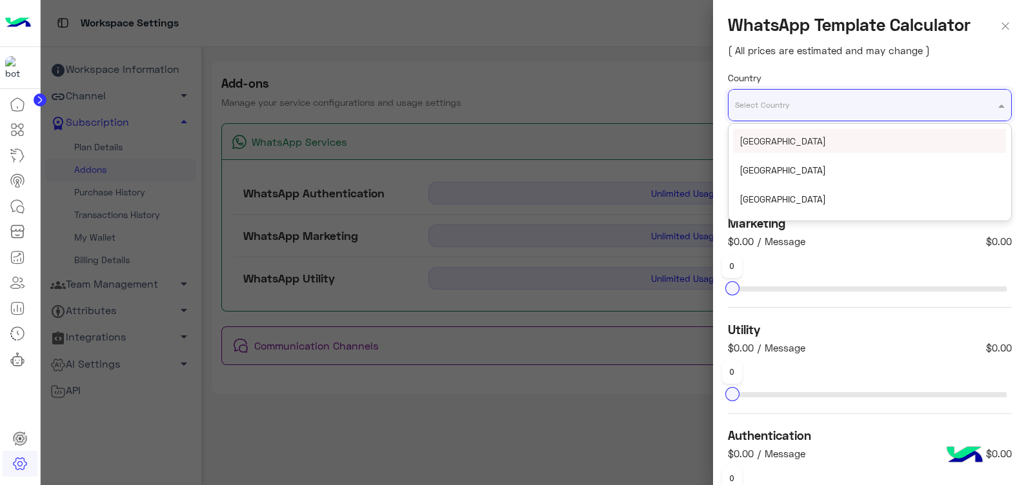
click at [838, 100] on input "text" at bounding box center [844, 100] width 219 height 14
type input "***"
click at [845, 144] on div "Egypt" at bounding box center [869, 141] width 273 height 24
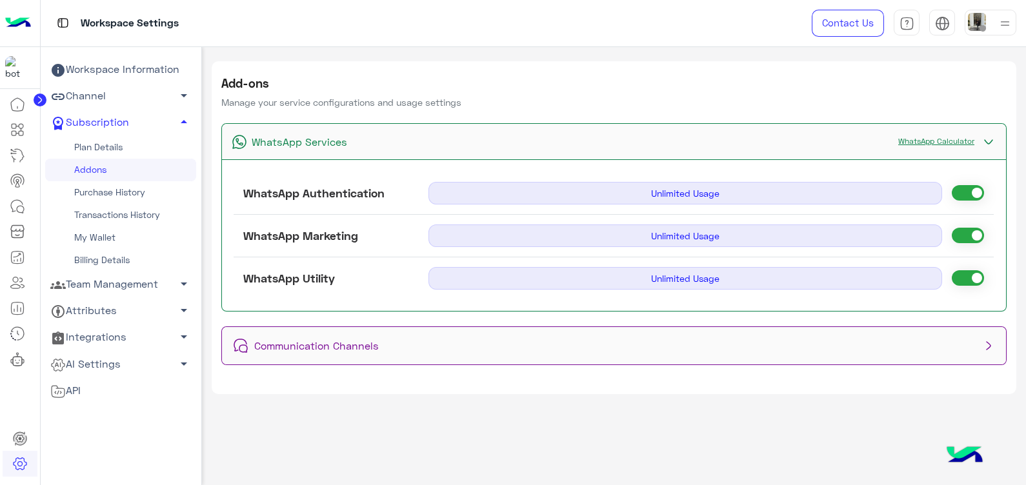
click at [942, 142] on link "WhatsApp Calculator" at bounding box center [935, 141] width 89 height 10
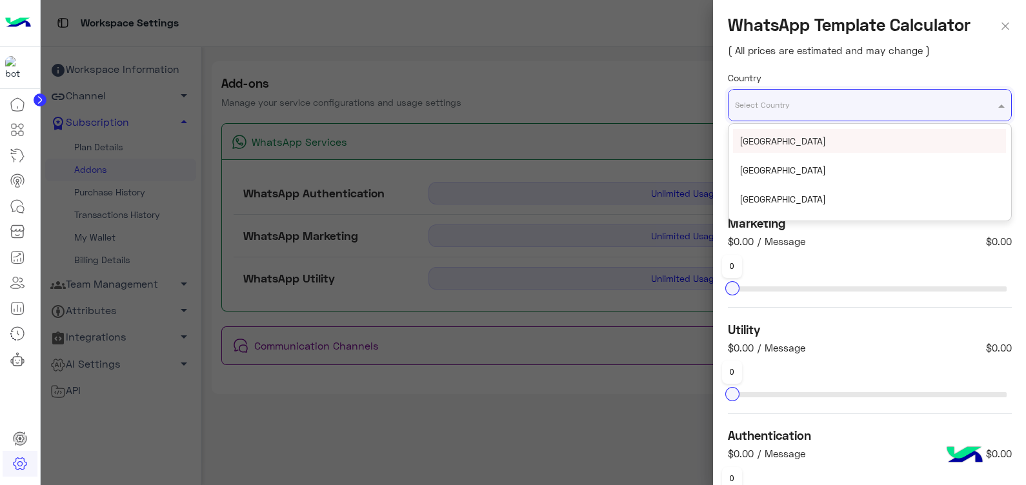
click at [797, 115] on div "Select Country" at bounding box center [870, 105] width 284 height 32
type input "***"
click at [812, 141] on div "[GEOGRAPHIC_DATA]" at bounding box center [869, 141] width 273 height 24
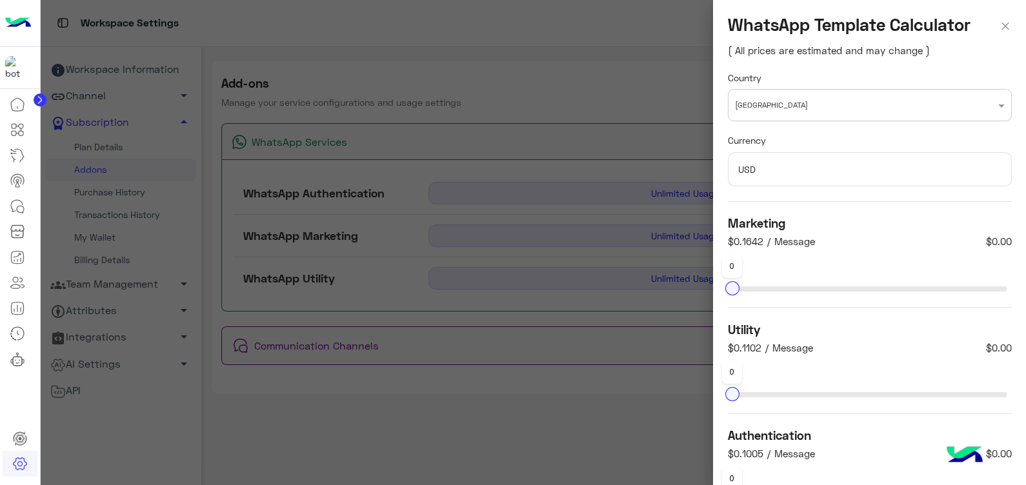
click at [840, 250] on div "Marketing $0.1642 / Message $0.00" at bounding box center [870, 234] width 284 height 36
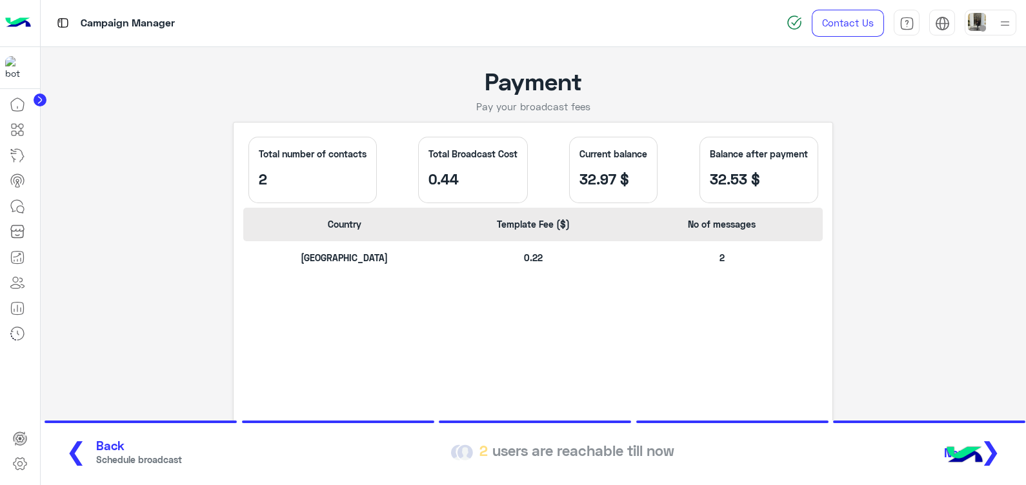
click at [100, 448] on span "Back" at bounding box center [139, 446] width 86 height 15
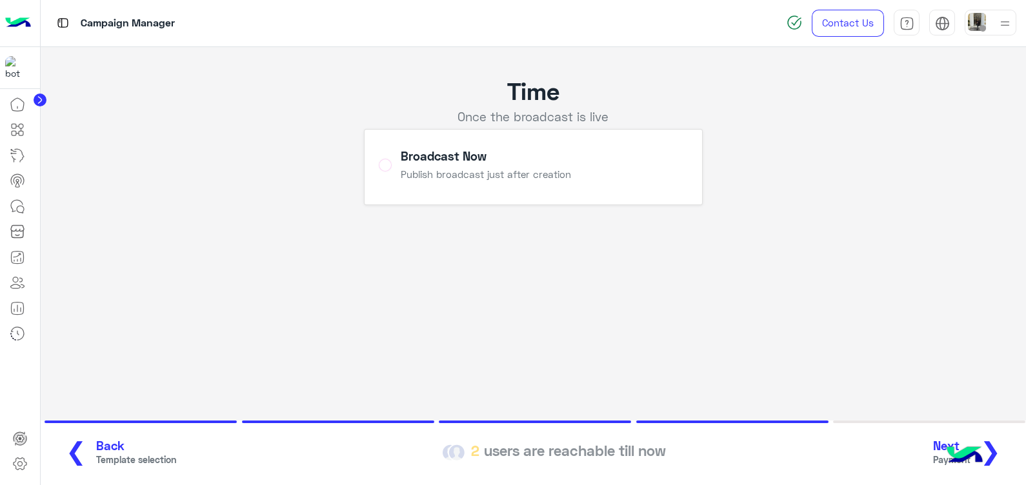
click at [100, 448] on span "Back" at bounding box center [136, 446] width 80 height 15
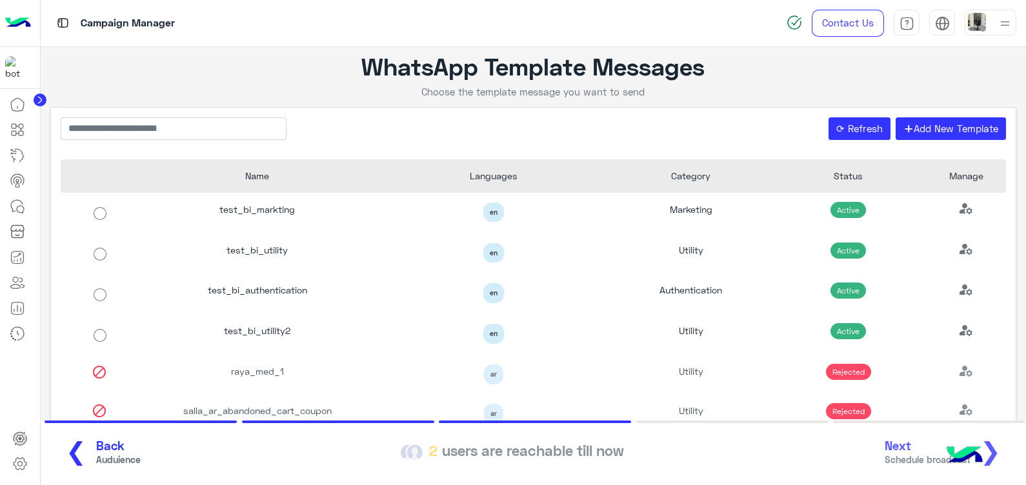
click at [100, 457] on span "Auduience" at bounding box center [118, 460] width 45 height 14
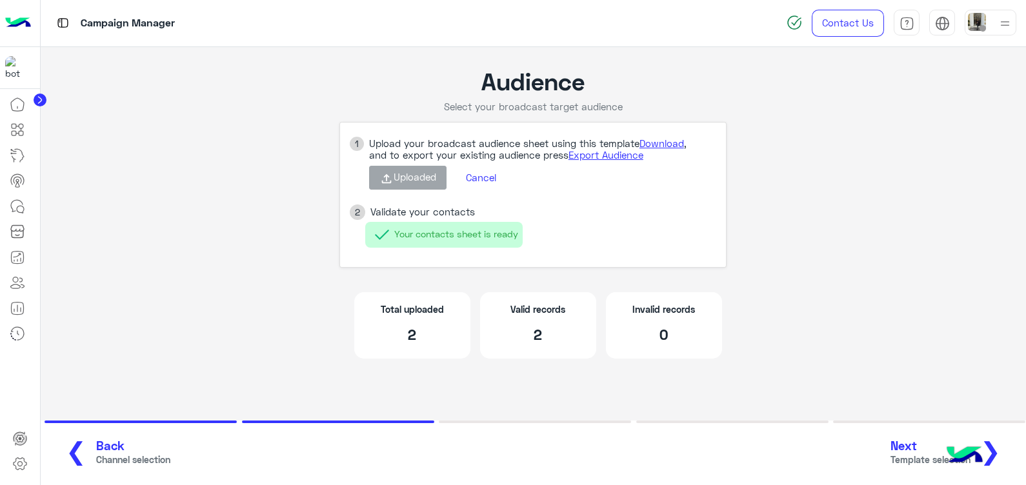
click at [486, 179] on button "Cancel" at bounding box center [481, 177] width 50 height 22
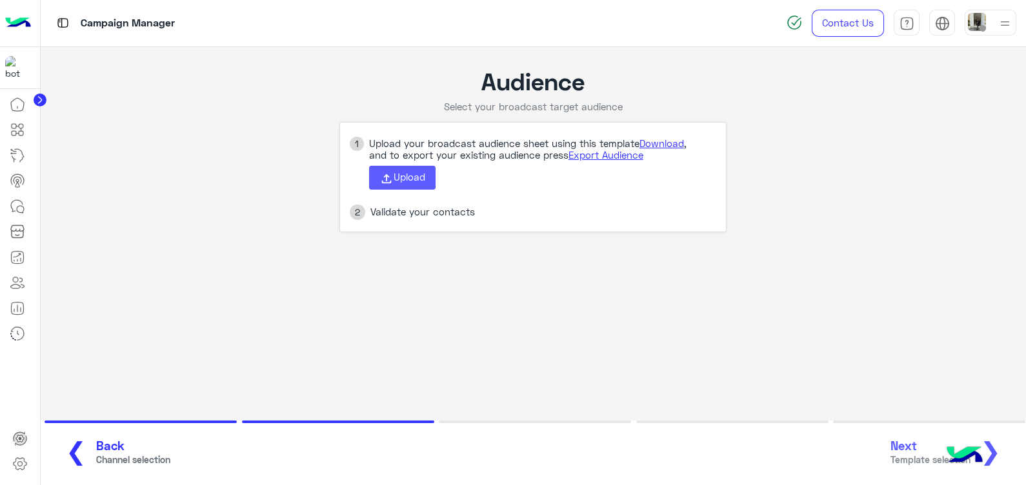
click at [417, 177] on span "Upload" at bounding box center [409, 177] width 32 height 12
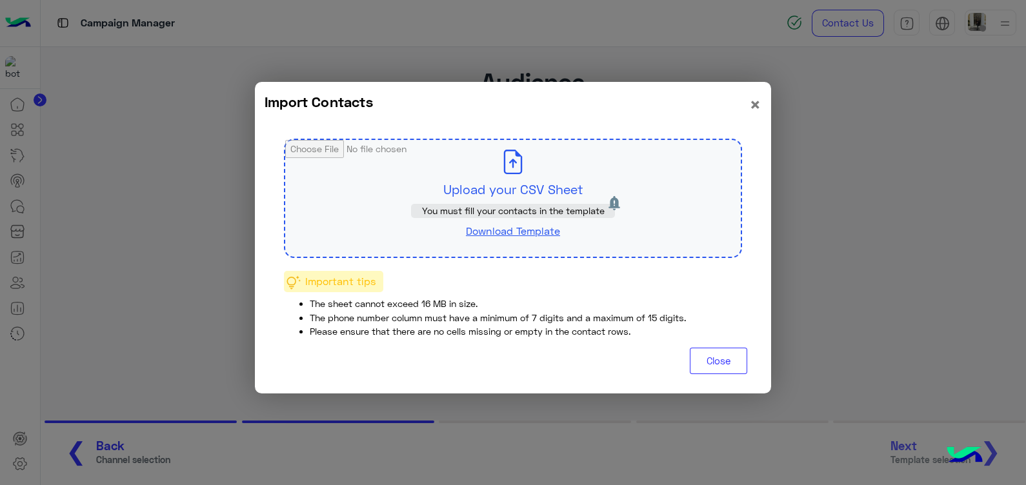
click at [470, 174] on input "file" at bounding box center [512, 198] width 455 height 117
type input "**********"
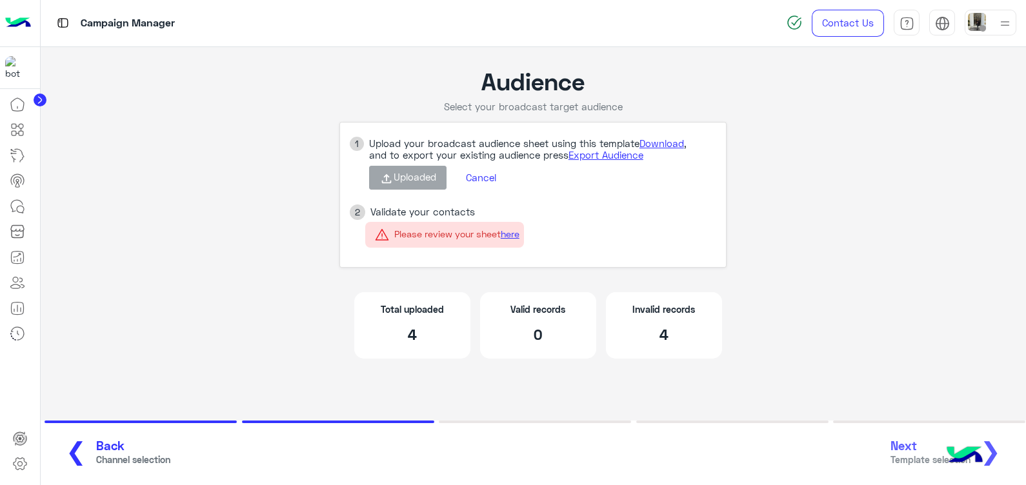
click at [480, 178] on button "Cancel" at bounding box center [481, 177] width 50 height 22
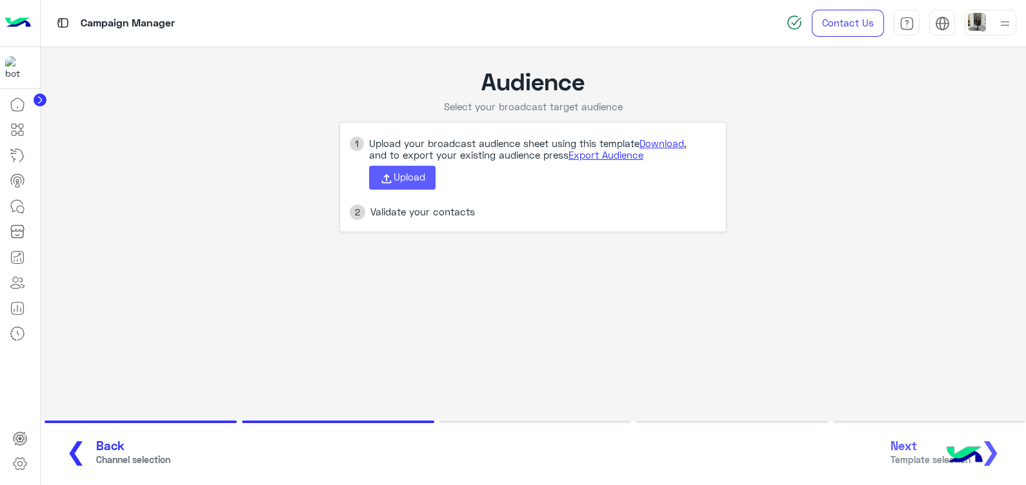
click at [407, 176] on span "Upload" at bounding box center [409, 177] width 32 height 12
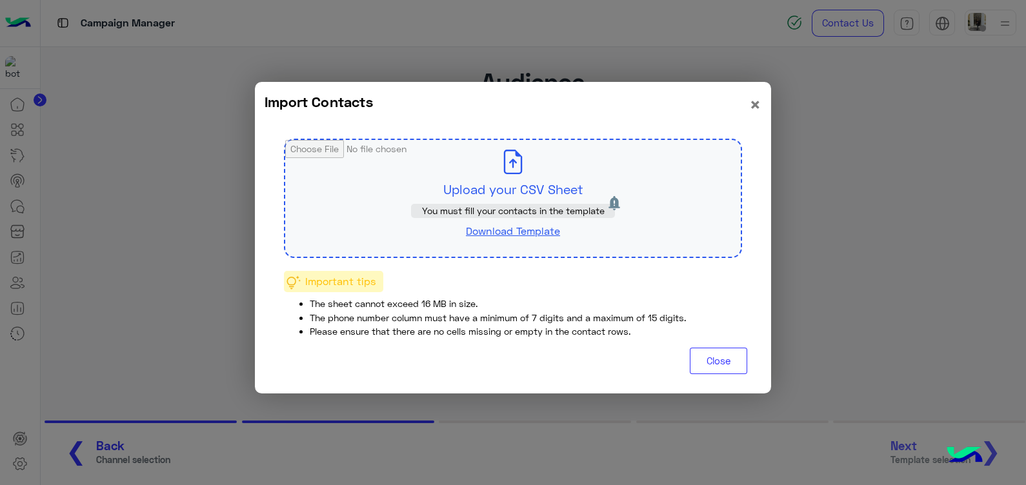
click at [508, 167] on input "file" at bounding box center [512, 198] width 455 height 117
type input "**********"
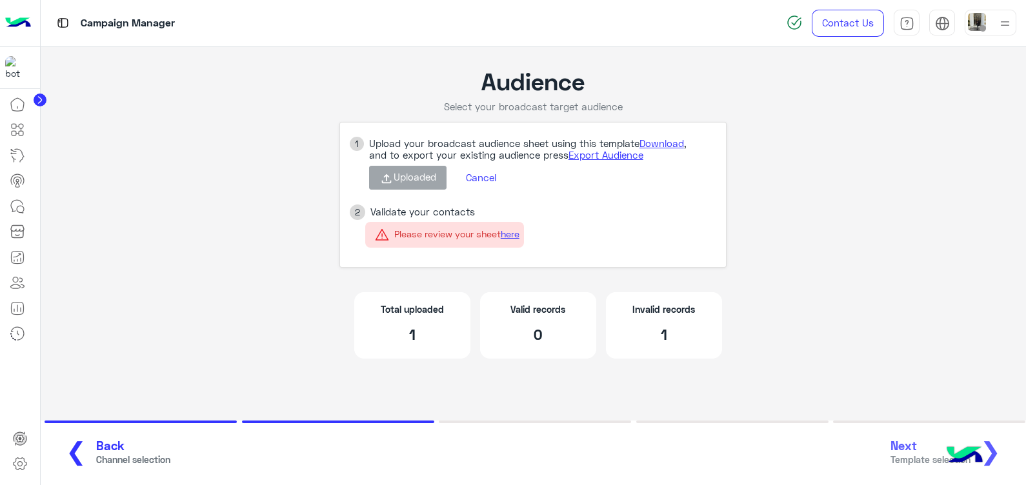
click at [487, 175] on button "Cancel" at bounding box center [481, 177] width 50 height 22
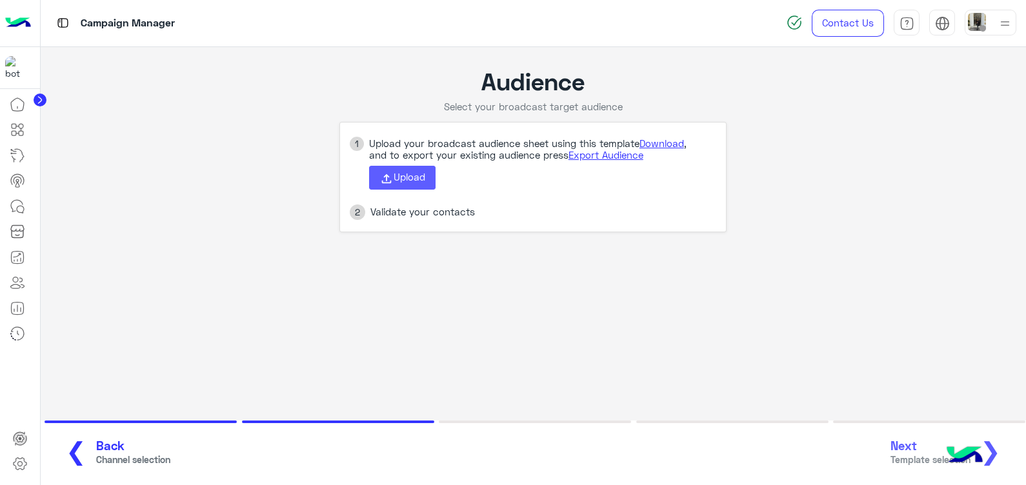
click at [404, 182] on span "Upload" at bounding box center [409, 177] width 32 height 12
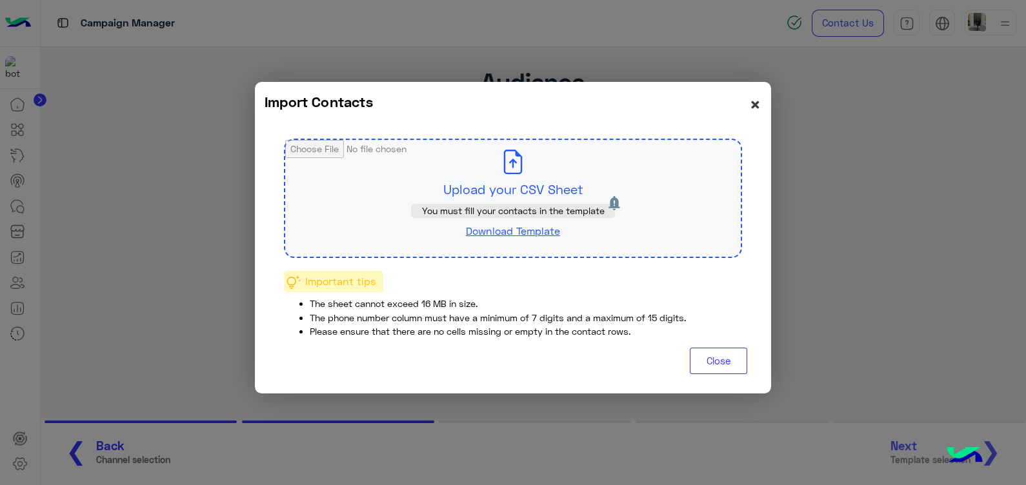
click at [754, 105] on span "×" at bounding box center [755, 103] width 12 height 23
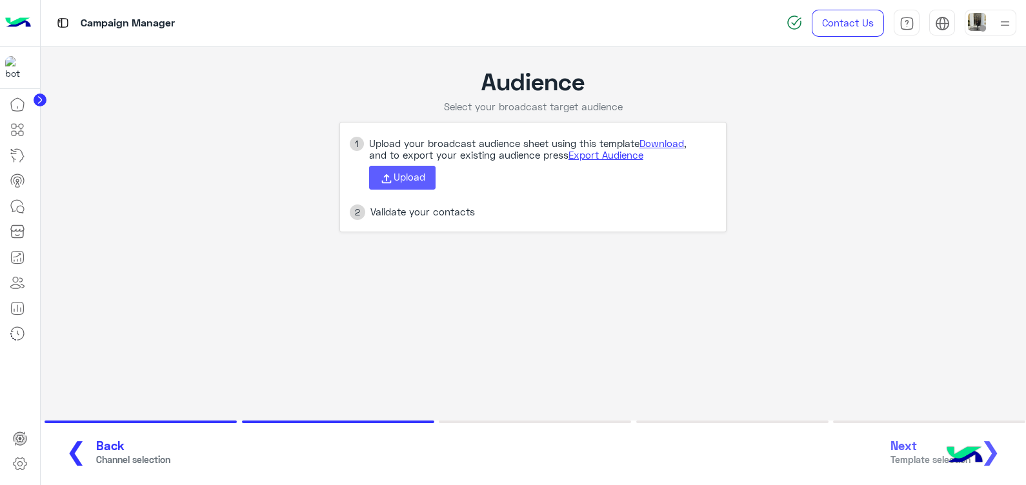
click at [403, 185] on button "Upload" at bounding box center [402, 178] width 66 height 25
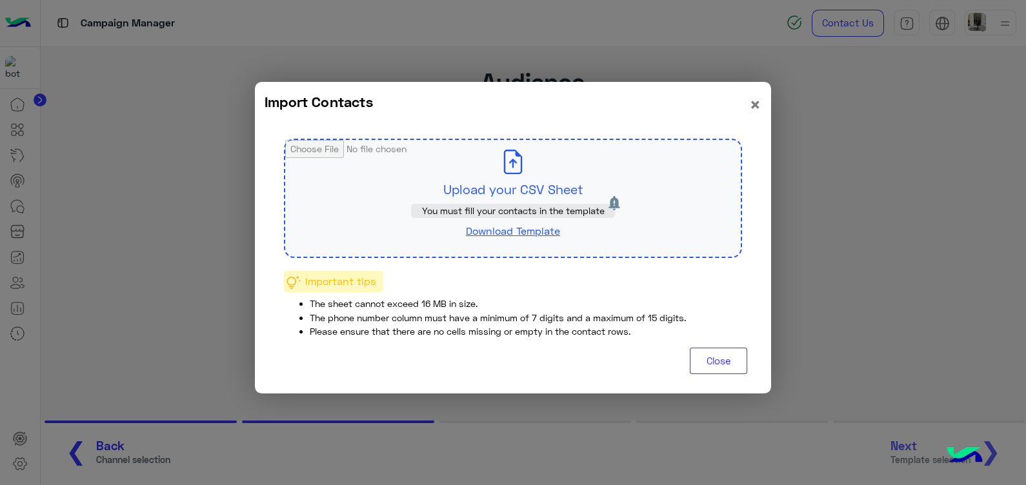
click at [422, 184] on input "file" at bounding box center [512, 198] width 455 height 117
type input "**********"
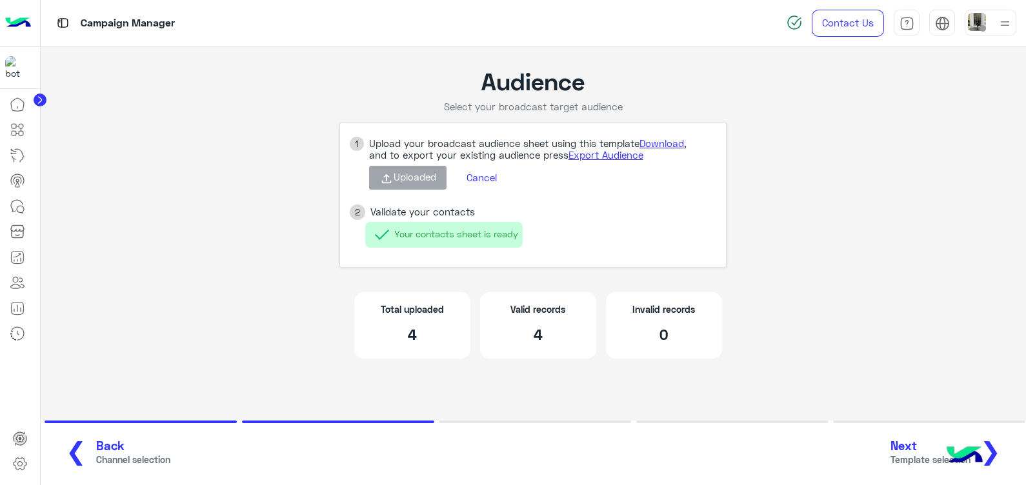
click at [1003, 452] on button "Next Template selection ❯" at bounding box center [950, 452] width 128 height 35
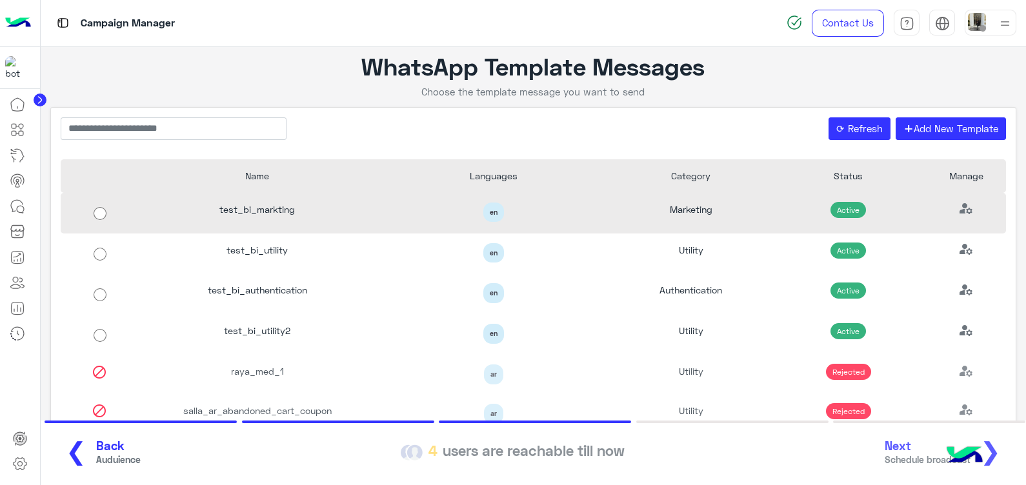
click at [344, 223] on div "test_bi_markting" at bounding box center [257, 213] width 236 height 41
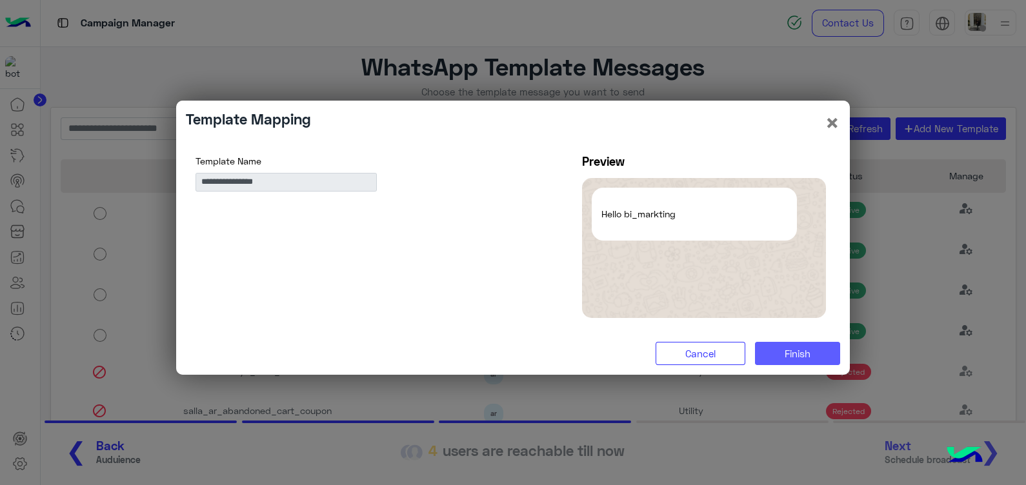
click at [776, 357] on button "Finish" at bounding box center [797, 353] width 85 height 23
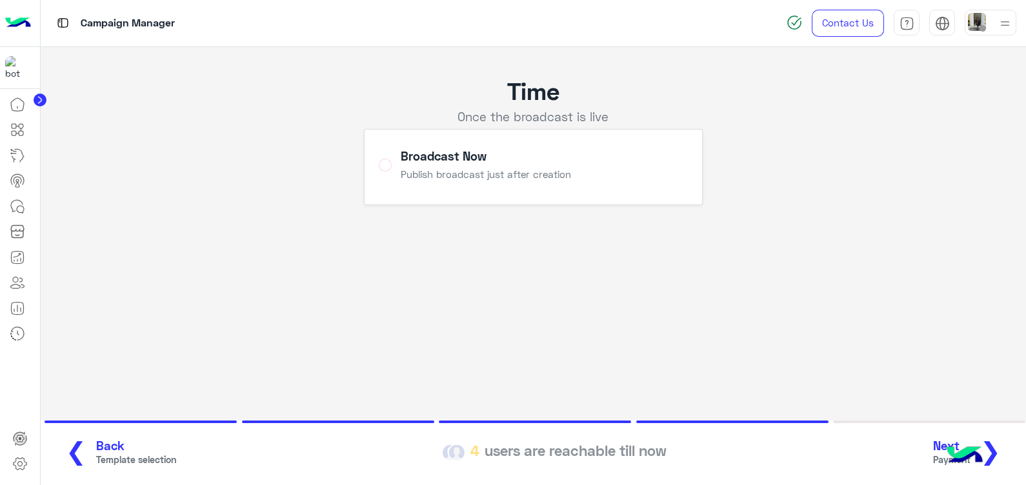
click at [1000, 454] on button "Next Payment ❯" at bounding box center [971, 452] width 85 height 35
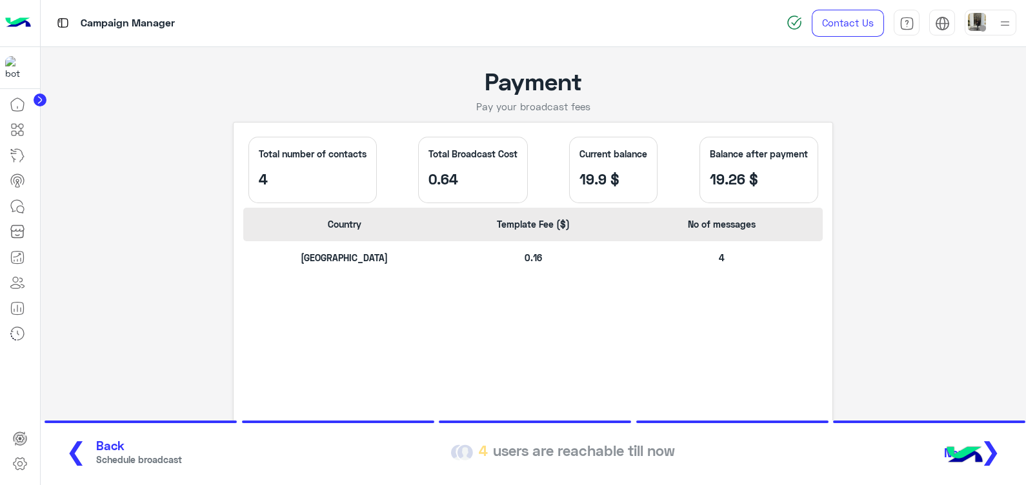
click at [96, 455] on span "Schedule broadcast" at bounding box center [139, 460] width 86 height 14
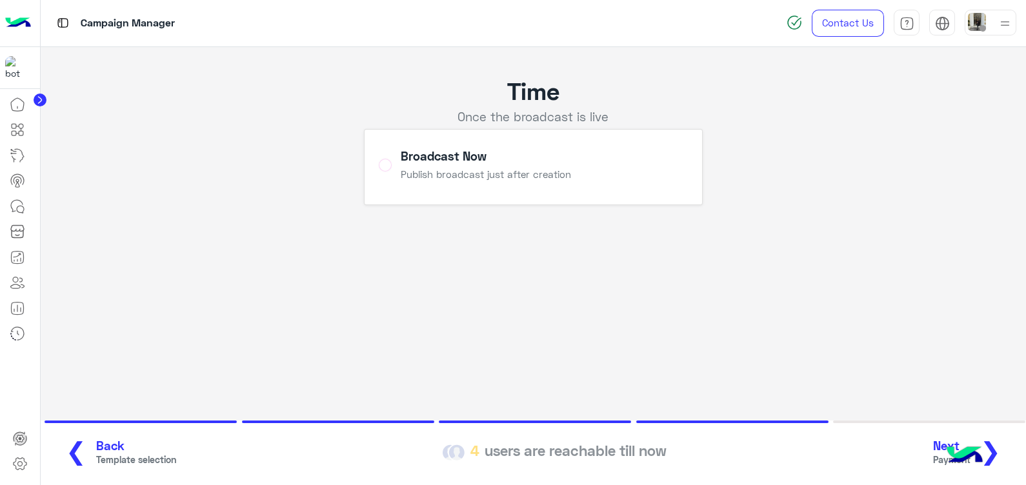
click at [96, 455] on span "Template selection" at bounding box center [136, 460] width 80 height 14
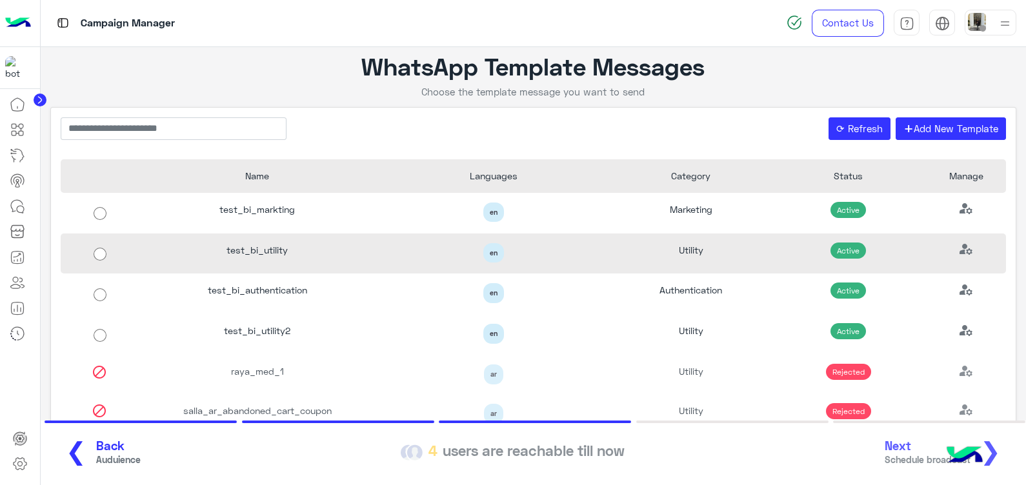
click at [312, 261] on div "test_bi_utility" at bounding box center [257, 254] width 236 height 41
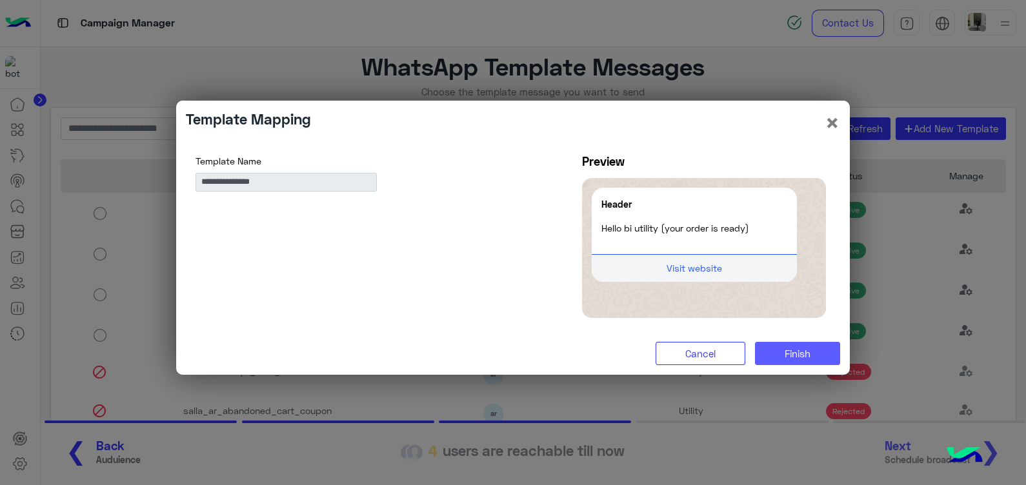
click at [802, 352] on span "Finish" at bounding box center [797, 354] width 26 height 12
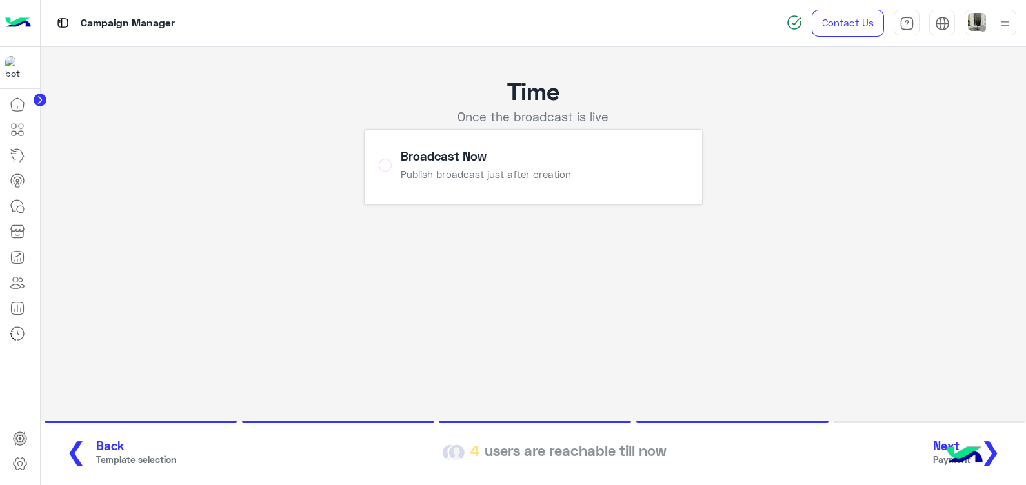
click at [997, 450] on span "❯" at bounding box center [990, 450] width 21 height 29
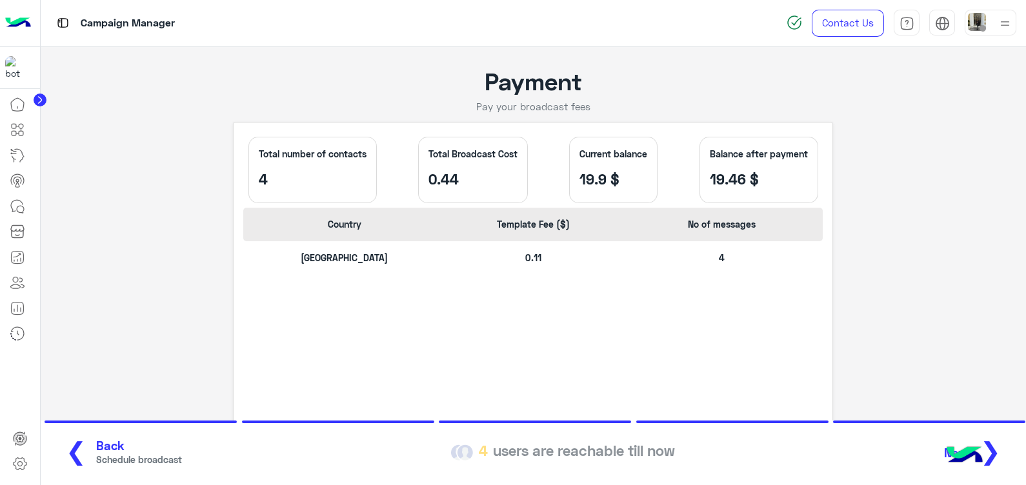
click at [114, 471] on section "❮ Back Schedule broadcast 4 users are reachable till now Next ❯" at bounding box center [534, 453] width 986 height 65
click at [96, 452] on span "Back" at bounding box center [139, 446] width 86 height 15
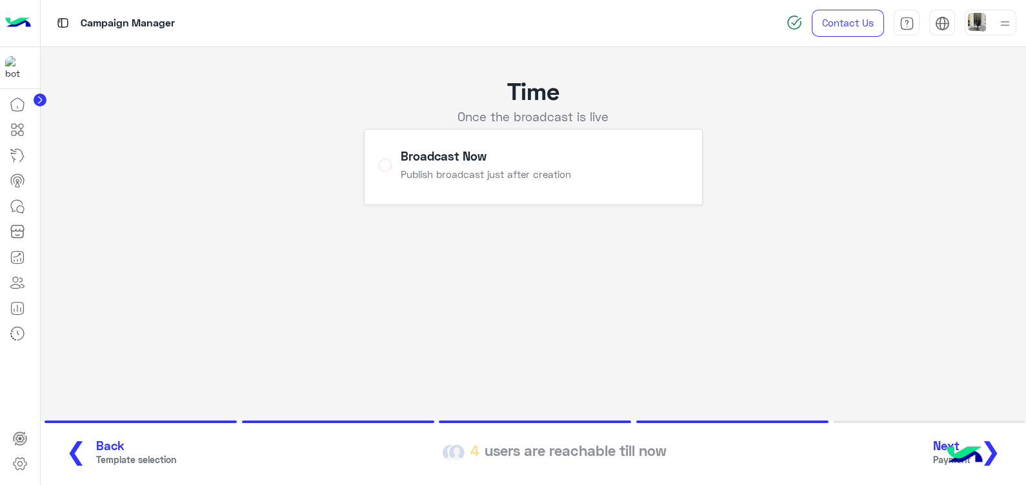
click at [1005, 452] on button "Next Payment ❯" at bounding box center [971, 452] width 85 height 35
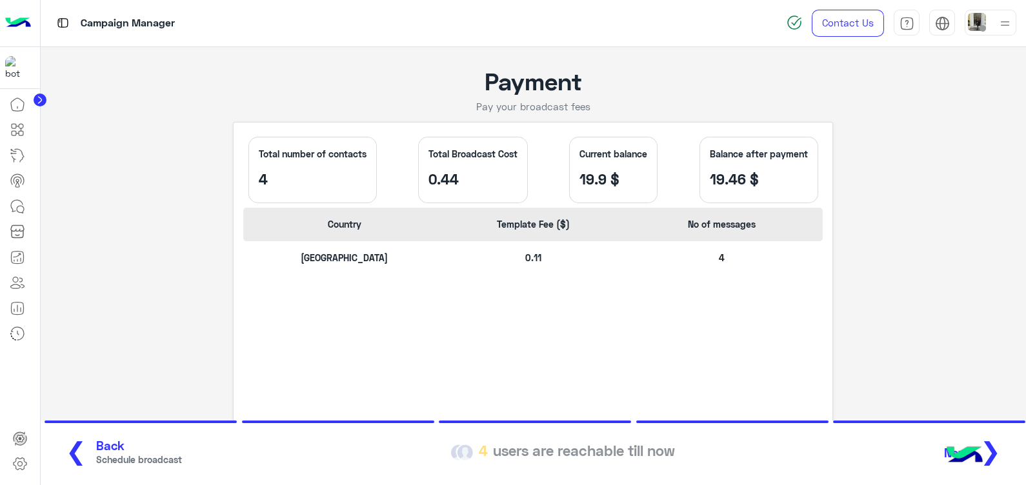
click at [100, 459] on span "Schedule broadcast" at bounding box center [139, 460] width 86 height 14
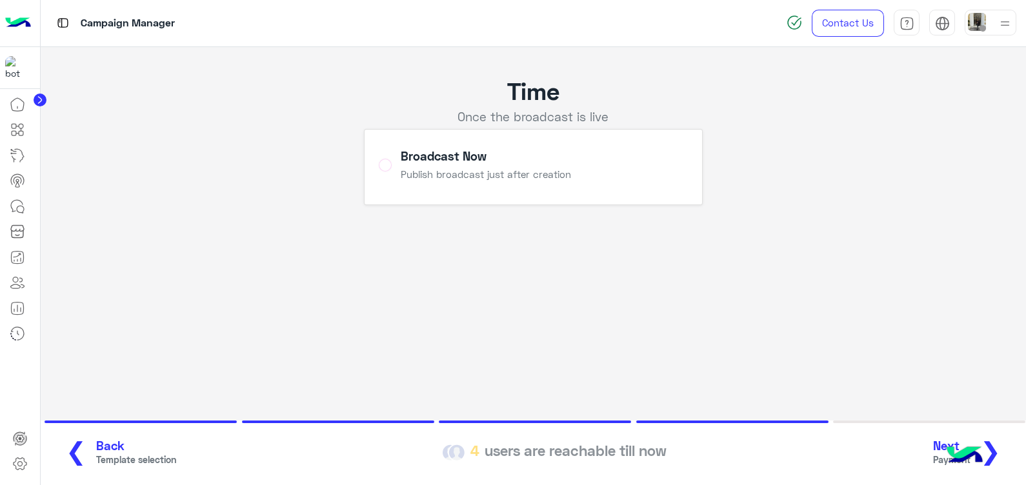
click at [100, 459] on span "Template selection" at bounding box center [136, 460] width 80 height 14
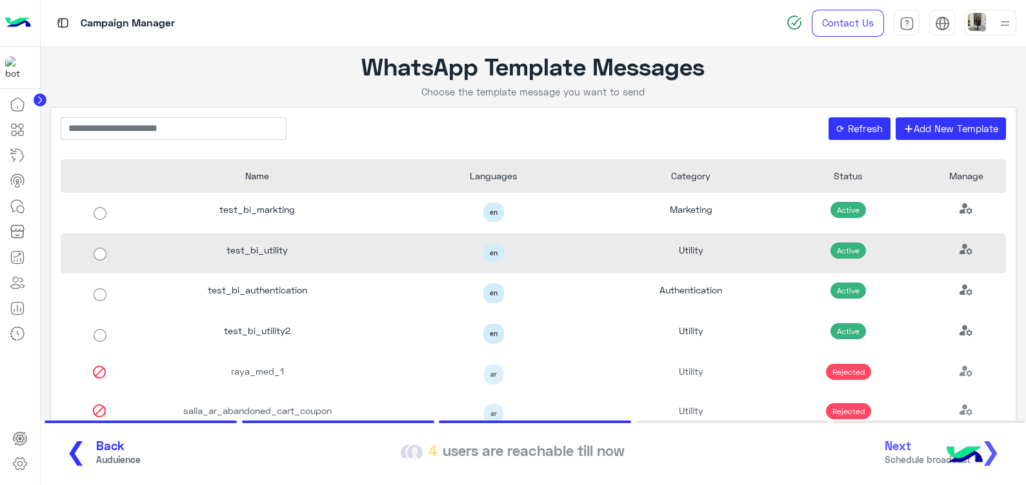
click at [270, 255] on div "test_bi_utility" at bounding box center [257, 254] width 236 height 41
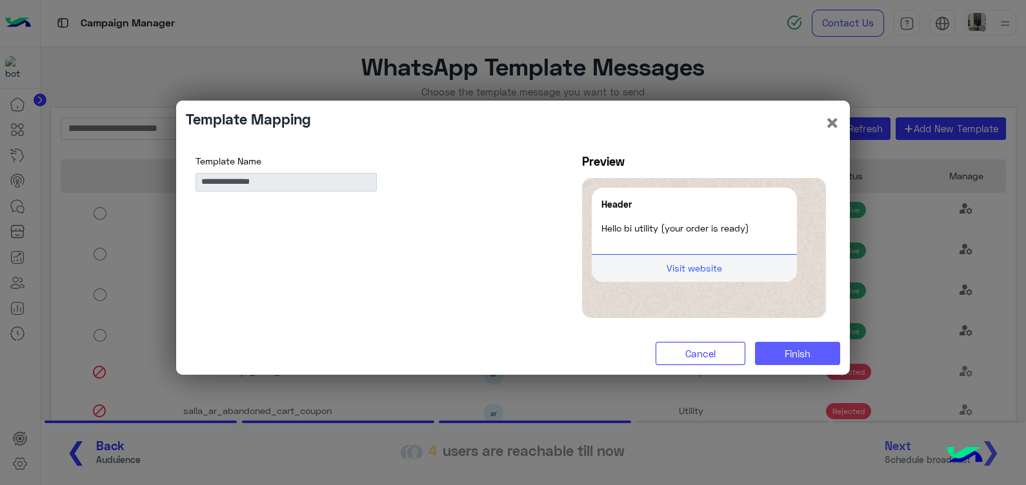
click at [809, 348] on span "Finish" at bounding box center [797, 354] width 26 height 12
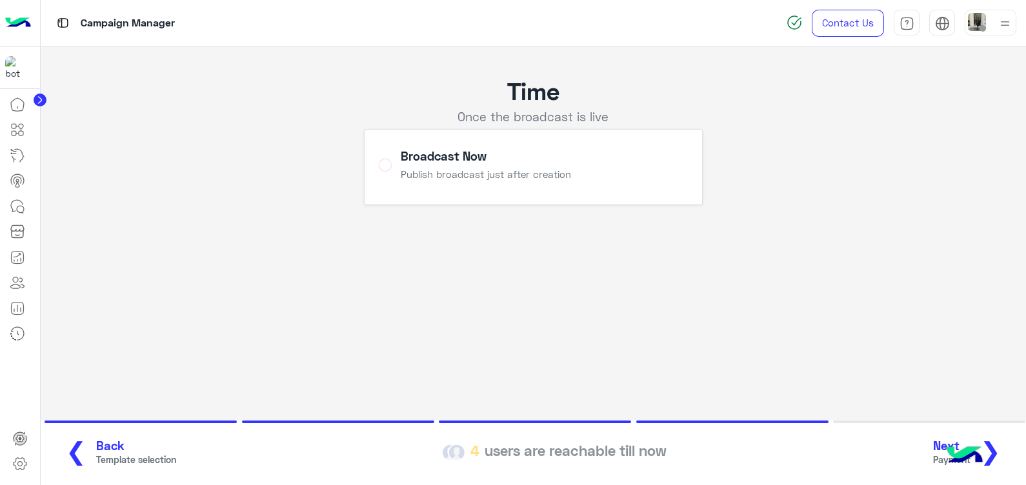
click at [992, 448] on span "❯" at bounding box center [990, 450] width 21 height 29
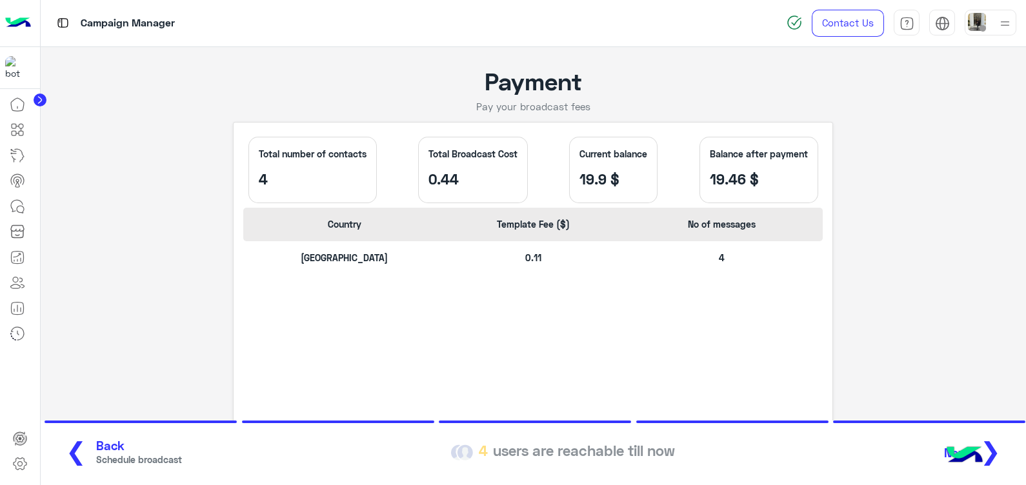
click at [84, 458] on button "❮ Back Schedule broadcast" at bounding box center [119, 452] width 134 height 35
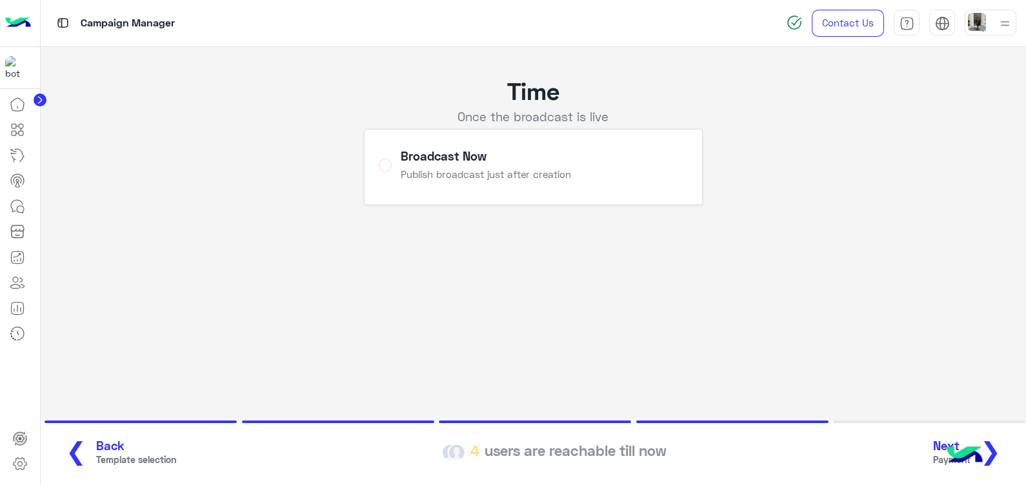
click at [84, 458] on button "❮ Back Template selection" at bounding box center [116, 452] width 128 height 35
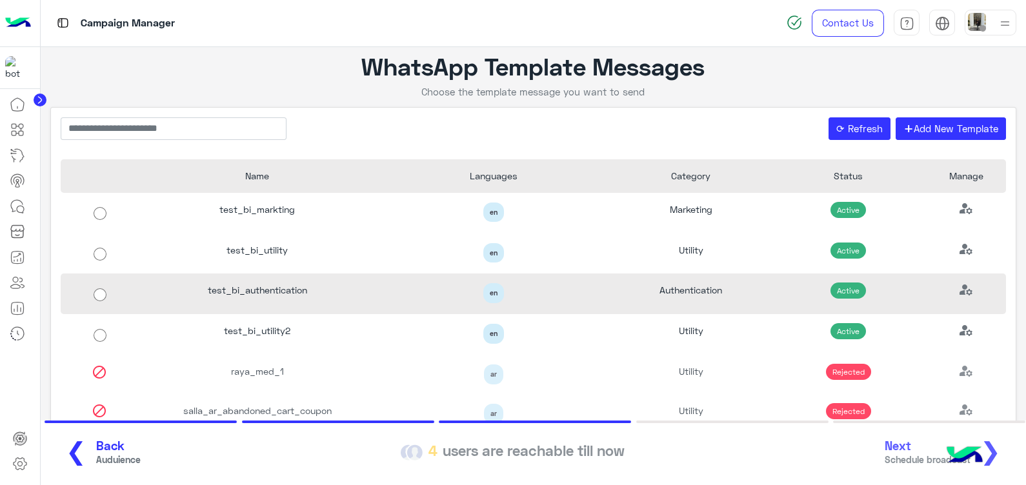
click at [287, 283] on div "test_bi_authentication" at bounding box center [257, 293] width 236 height 41
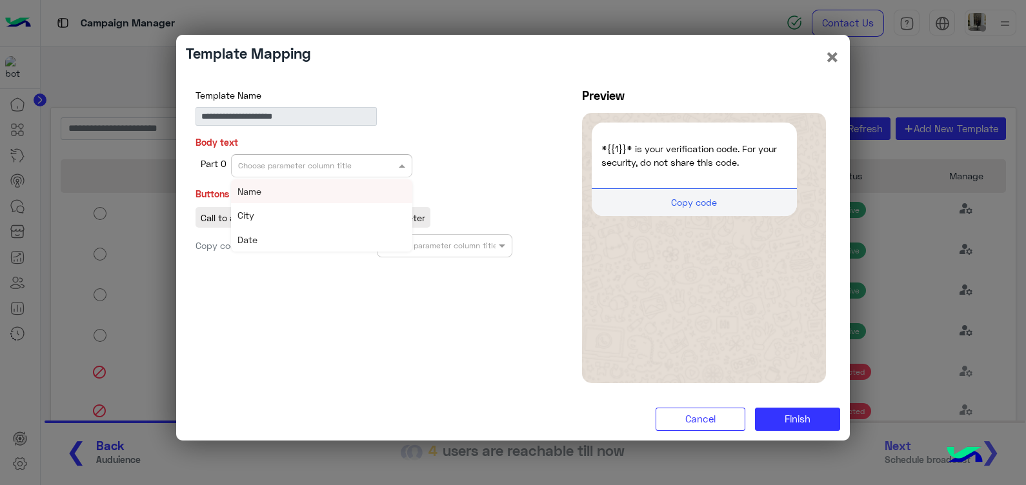
click at [339, 173] on div "Choose parameter column title" at bounding box center [321, 165] width 181 height 23
click at [361, 235] on div "Date" at bounding box center [321, 240] width 181 height 24
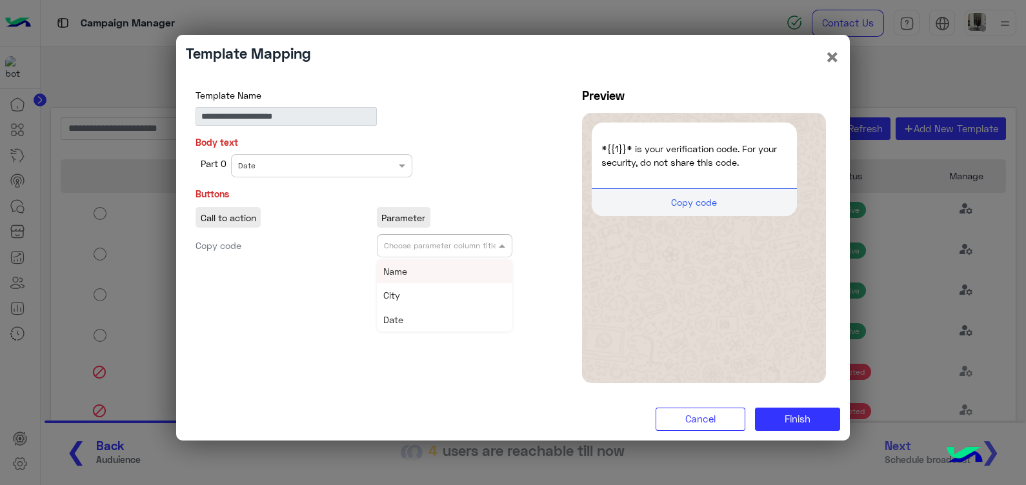
click at [422, 252] on div "Choose parameter column title" at bounding box center [441, 246] width 114 height 12
click at [431, 305] on div "City" at bounding box center [445, 295] width 136 height 24
click at [817, 419] on button "Finish" at bounding box center [797, 419] width 85 height 23
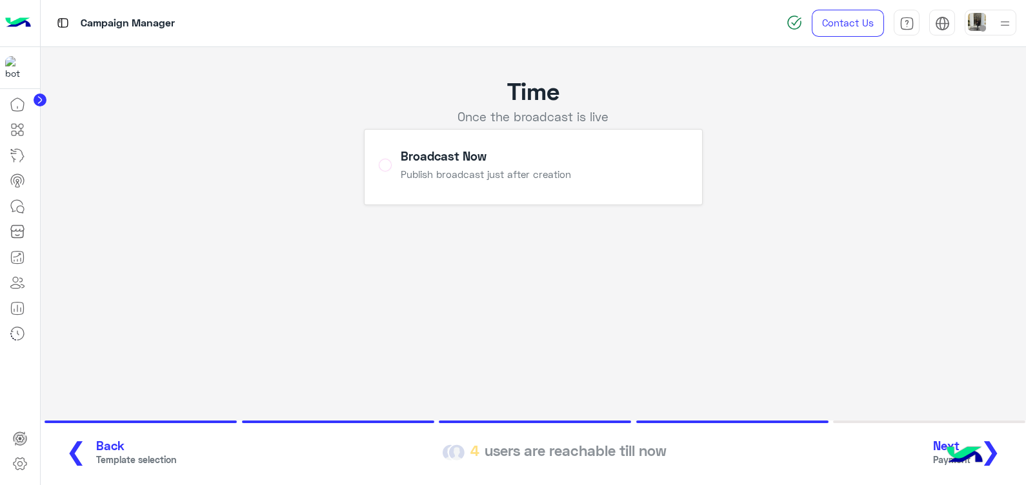
click at [997, 452] on span "❯" at bounding box center [990, 450] width 21 height 29
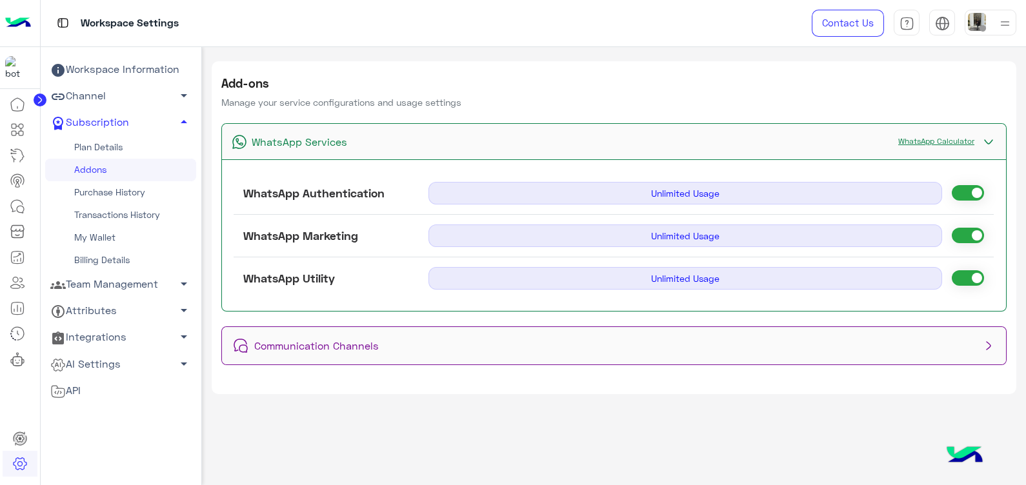
click at [931, 138] on link "WhatsApp Calculator" at bounding box center [935, 141] width 89 height 10
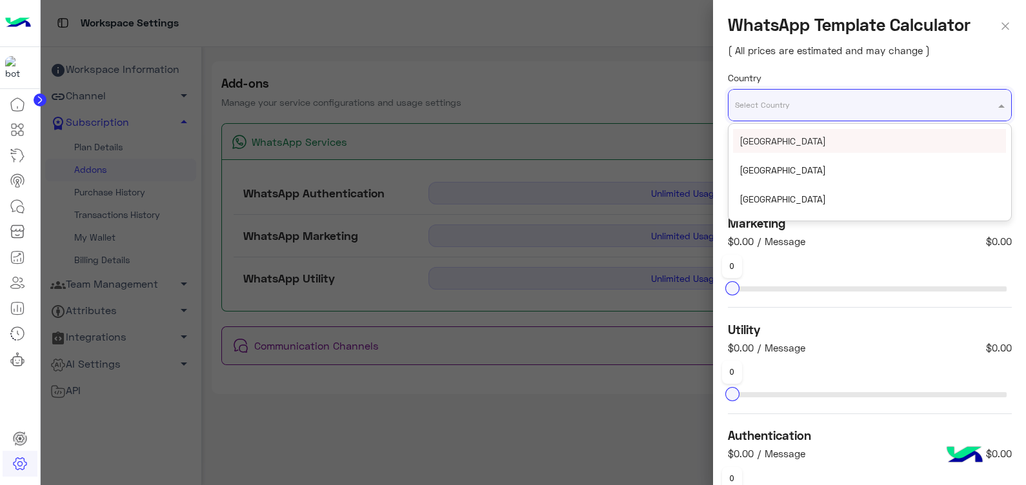
click at [828, 108] on div "Select Country" at bounding box center [861, 105] width 266 height 12
type input "***"
click at [829, 139] on div "[GEOGRAPHIC_DATA]" at bounding box center [869, 141] width 273 height 24
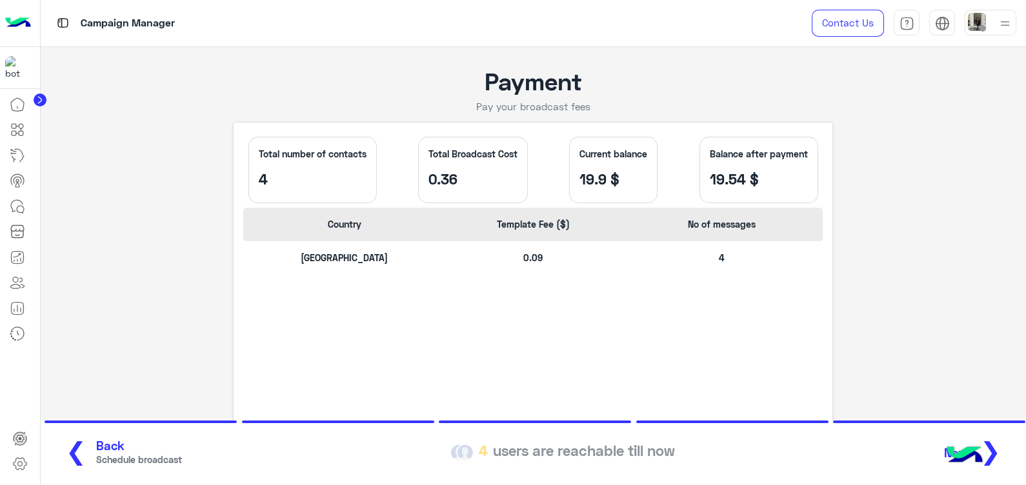
click at [113, 447] on span "Back" at bounding box center [139, 446] width 86 height 15
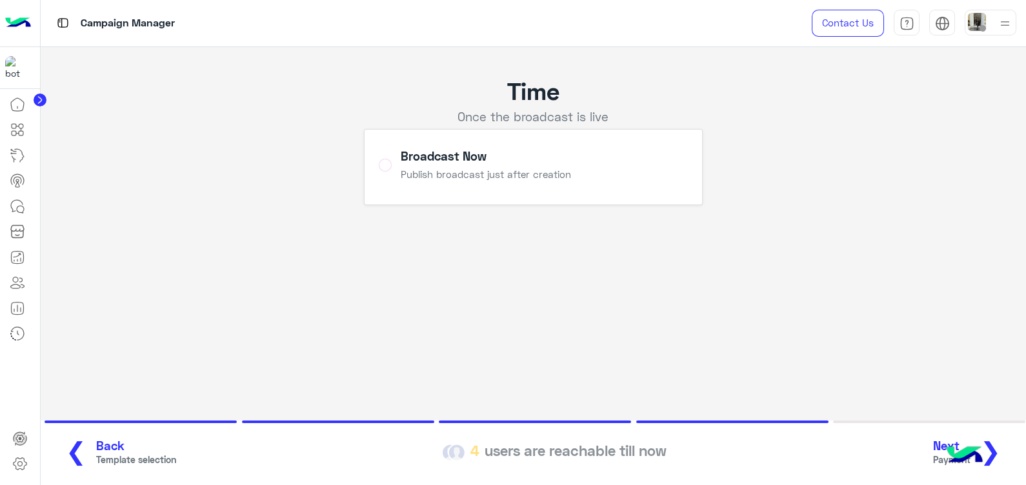
click at [113, 447] on span "Back" at bounding box center [136, 446] width 80 height 15
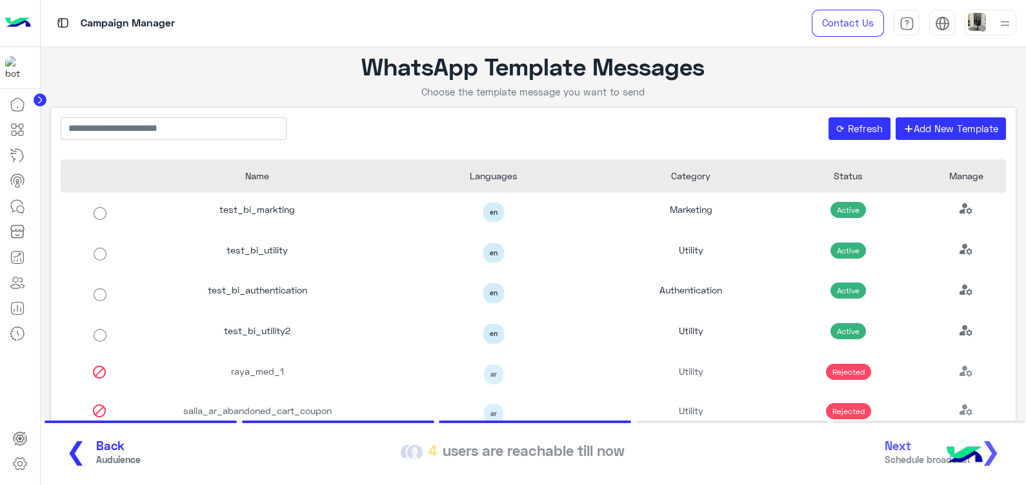
click at [113, 447] on span "Back" at bounding box center [118, 446] width 45 height 15
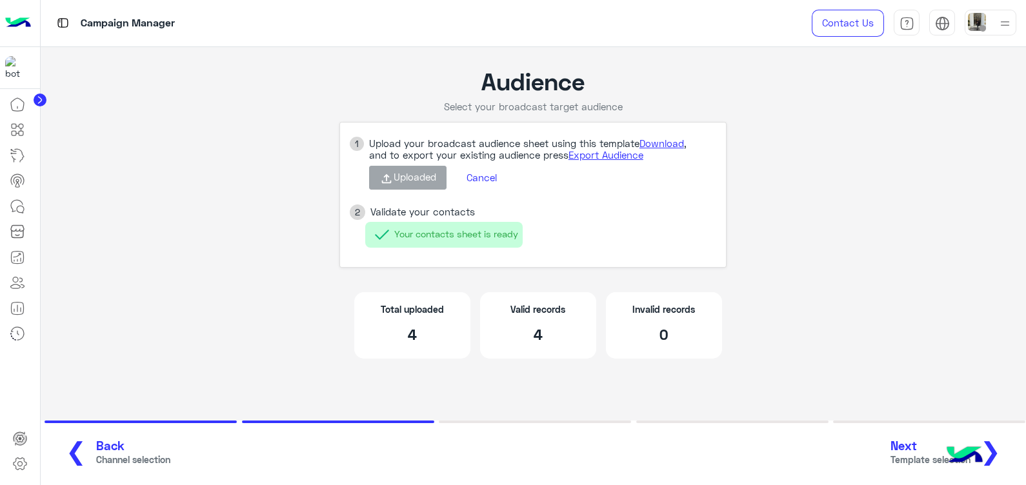
click at [995, 449] on span "❯" at bounding box center [990, 450] width 21 height 29
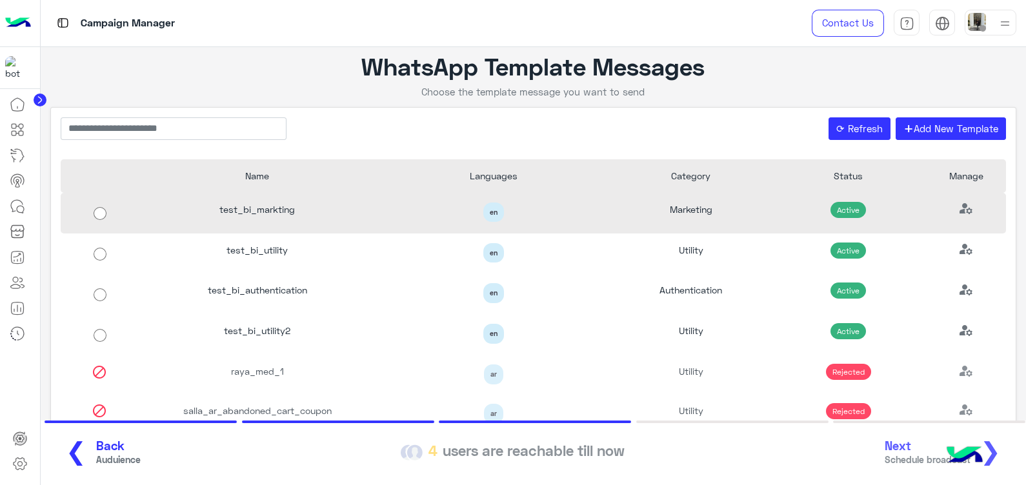
click at [319, 217] on div "test_bi_markting" at bounding box center [257, 213] width 236 height 41
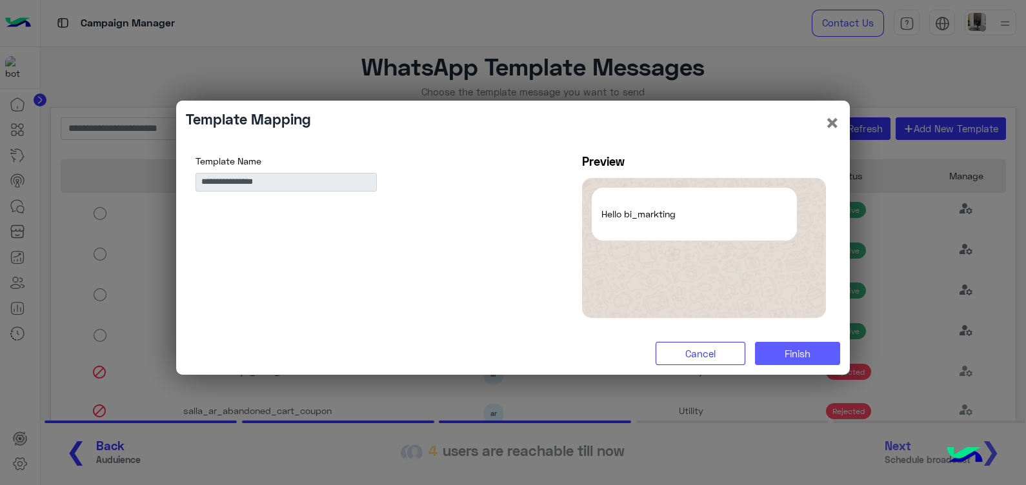
click at [794, 359] on span "Finish" at bounding box center [797, 354] width 26 height 12
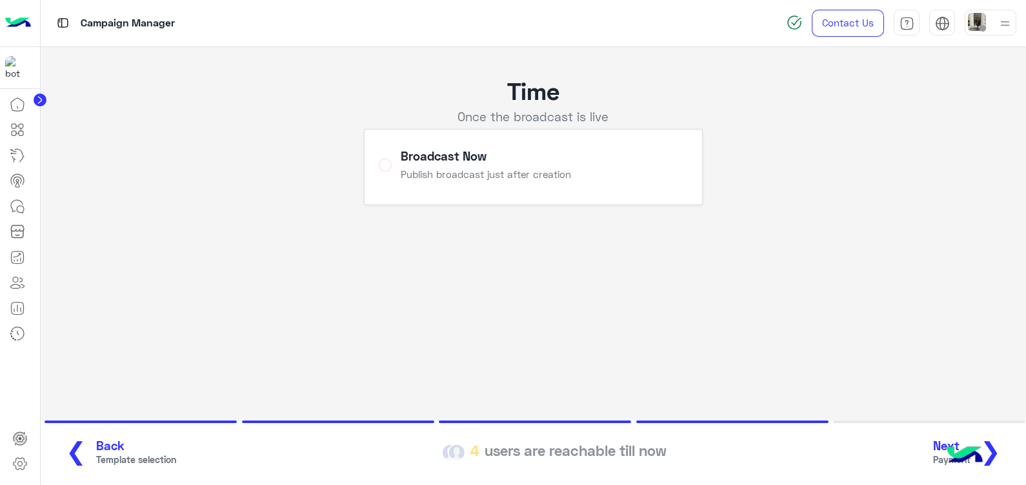
click at [999, 446] on span "❯" at bounding box center [990, 450] width 21 height 29
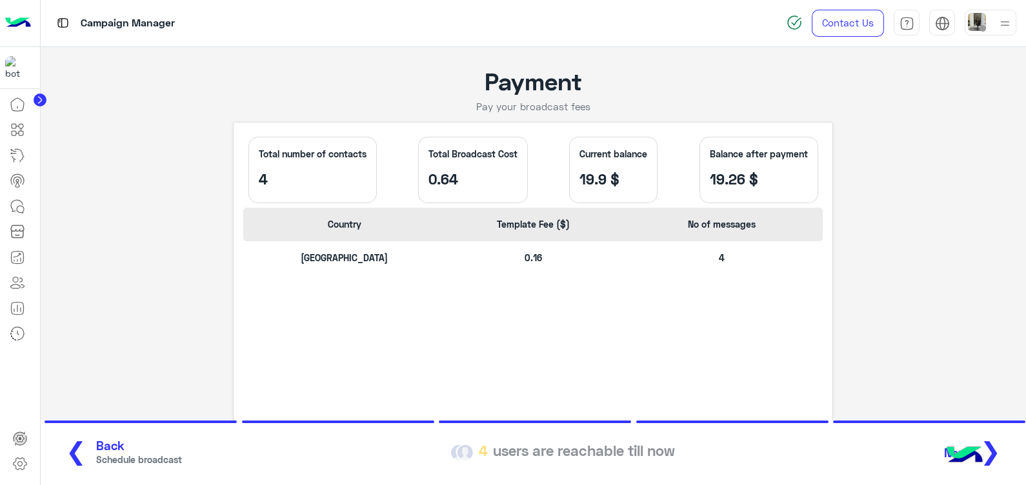
click at [119, 446] on span "Back" at bounding box center [139, 446] width 86 height 15
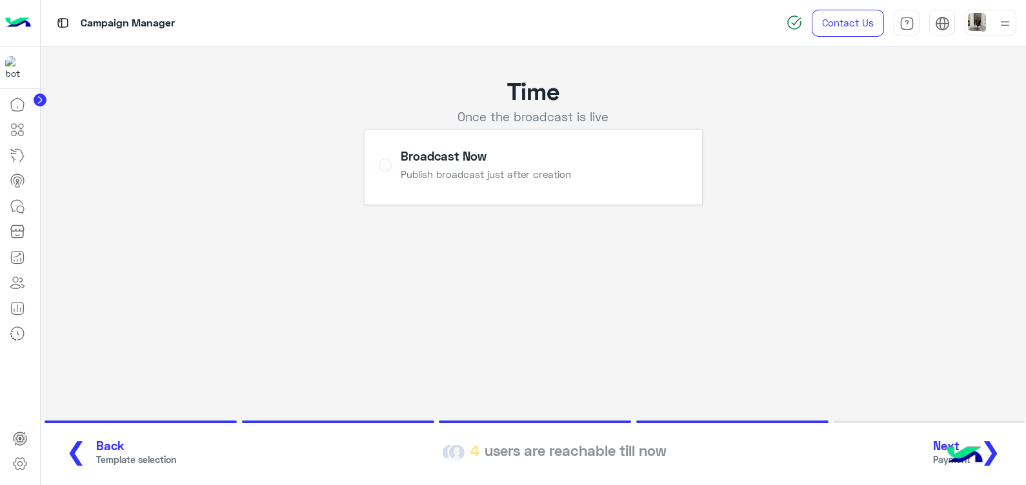
click at [119, 446] on span "Back" at bounding box center [136, 446] width 80 height 15
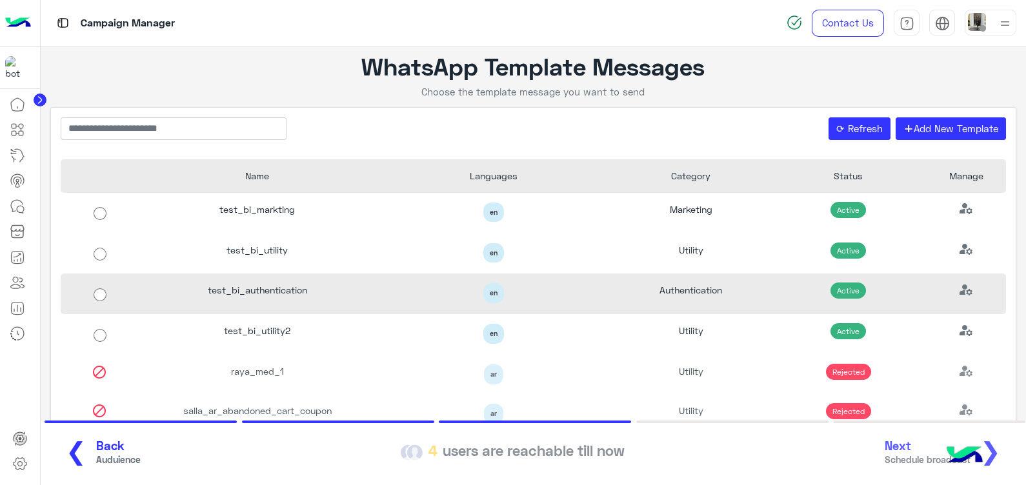
click at [343, 290] on div "test_bi_authentication" at bounding box center [257, 293] width 236 height 41
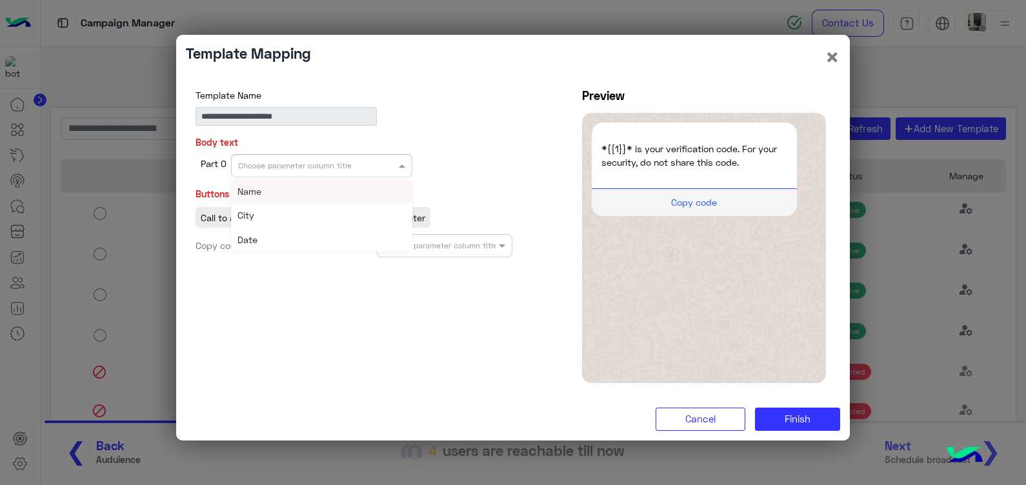
click at [359, 174] on div "Choose parameter column title" at bounding box center [321, 165] width 181 height 23
click at [343, 187] on div "Name" at bounding box center [321, 191] width 181 height 24
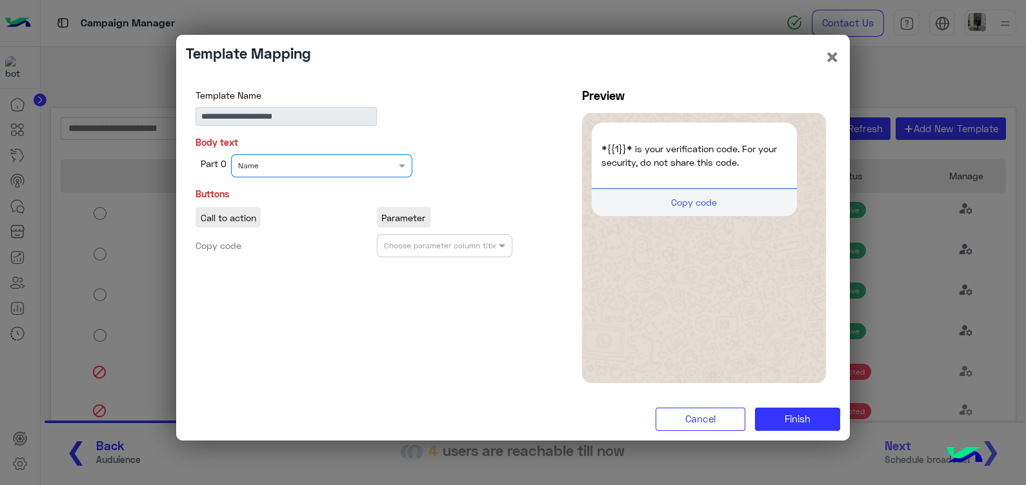
click at [435, 250] on div "Choose parameter column title" at bounding box center [441, 246] width 114 height 12
click at [444, 268] on div "Name" at bounding box center [445, 271] width 136 height 24
click at [810, 410] on button "Finish" at bounding box center [797, 419] width 85 height 23
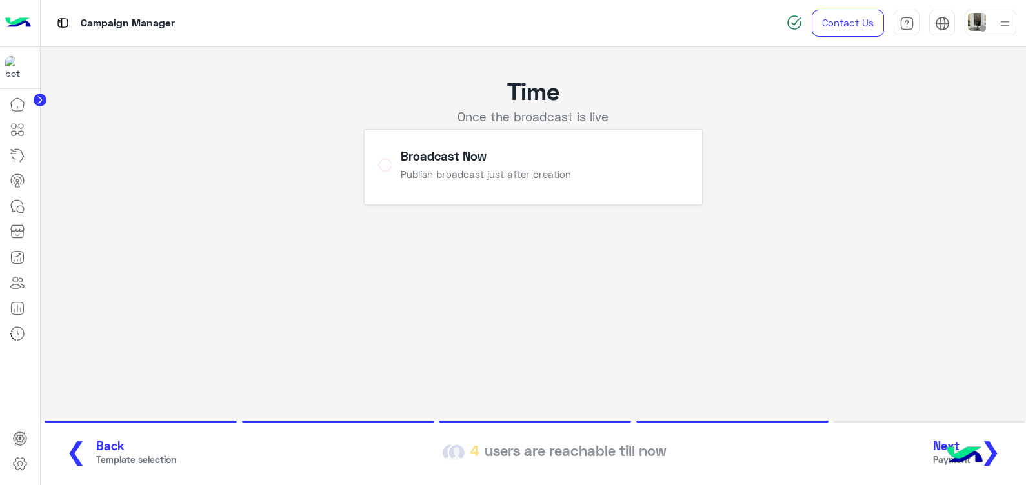
click at [806, 246] on app-broadcast "Time Once the broadcast is live Broadcast Now Publish broadcast just after crea…" at bounding box center [534, 264] width 986 height 435
click at [999, 445] on span "❯" at bounding box center [990, 450] width 21 height 29
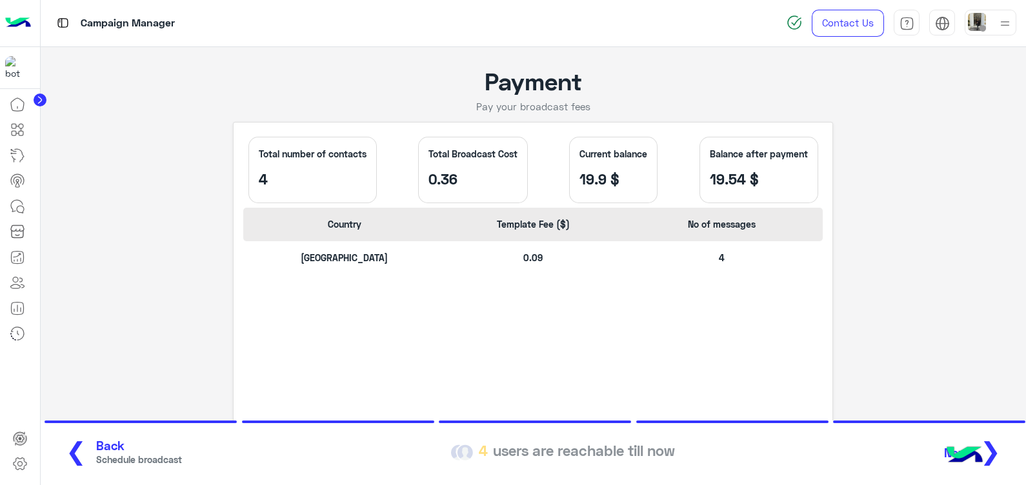
click at [96, 457] on span "Schedule broadcast" at bounding box center [139, 460] width 86 height 14
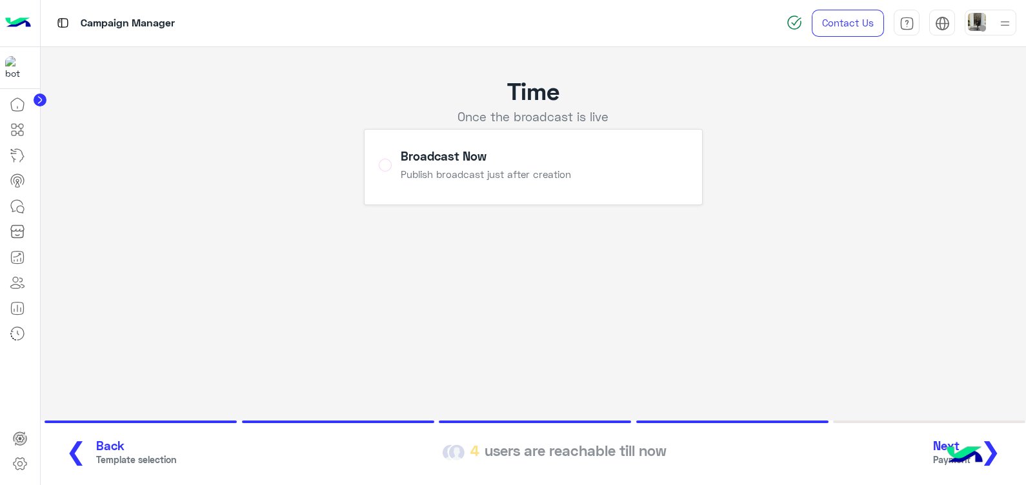
click at [96, 457] on span "Template selection" at bounding box center [136, 460] width 80 height 14
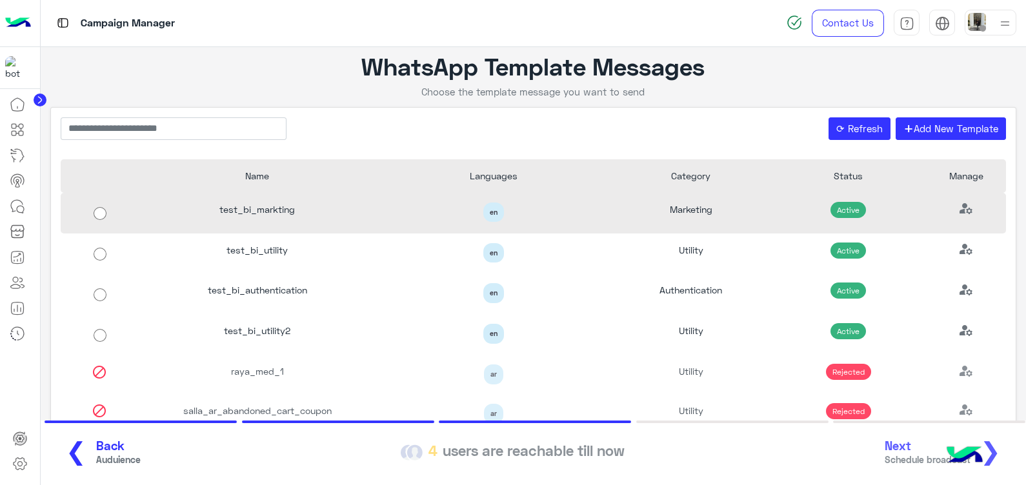
click at [333, 219] on div "test_bi_markting" at bounding box center [257, 213] width 236 height 41
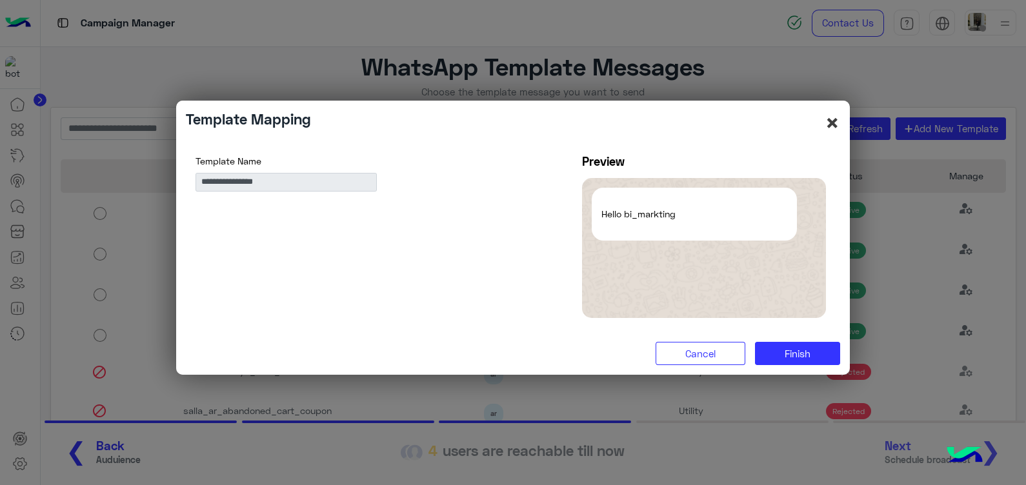
click at [826, 118] on button "×" at bounding box center [831, 122] width 15 height 25
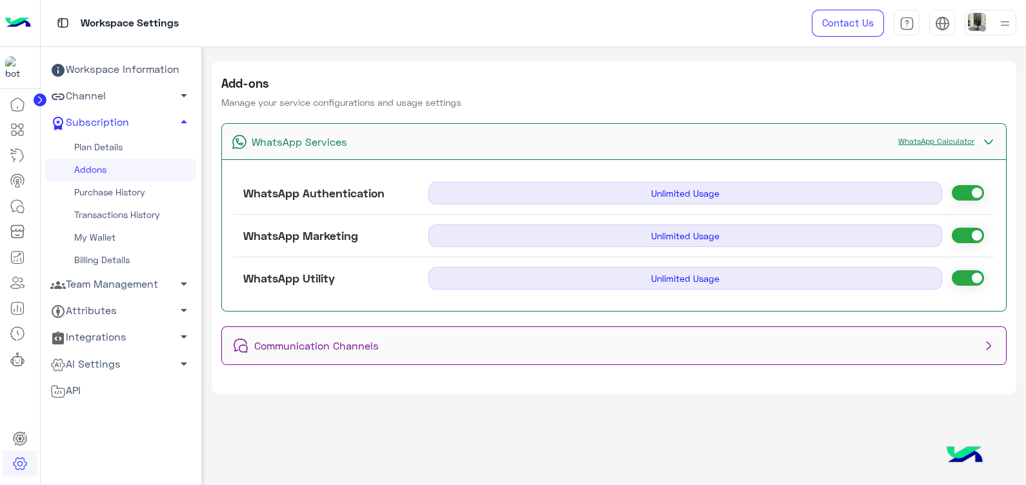
click at [937, 143] on link "WhatsApp Calculator" at bounding box center [935, 141] width 89 height 10
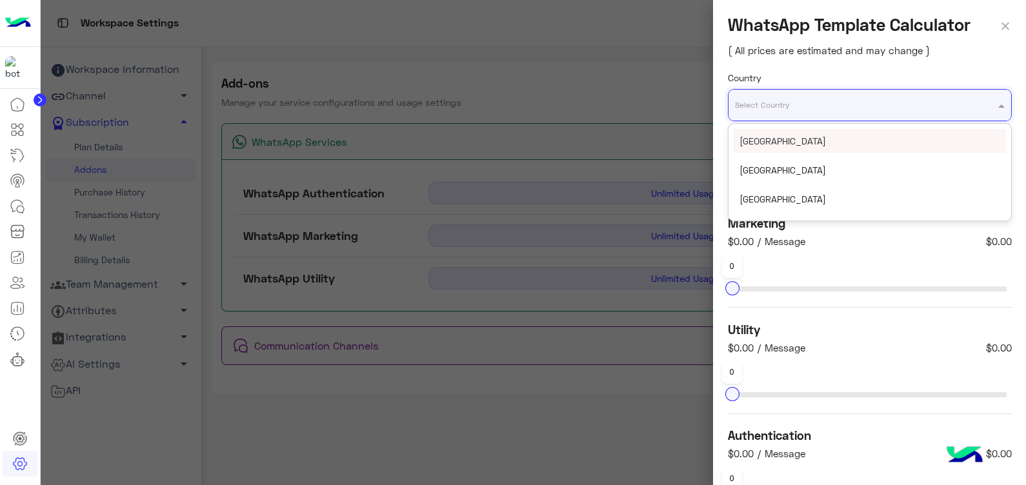
click at [815, 98] on input "text" at bounding box center [844, 100] width 219 height 14
type input "***"
click at [826, 140] on div "[GEOGRAPHIC_DATA]" at bounding box center [869, 141] width 273 height 24
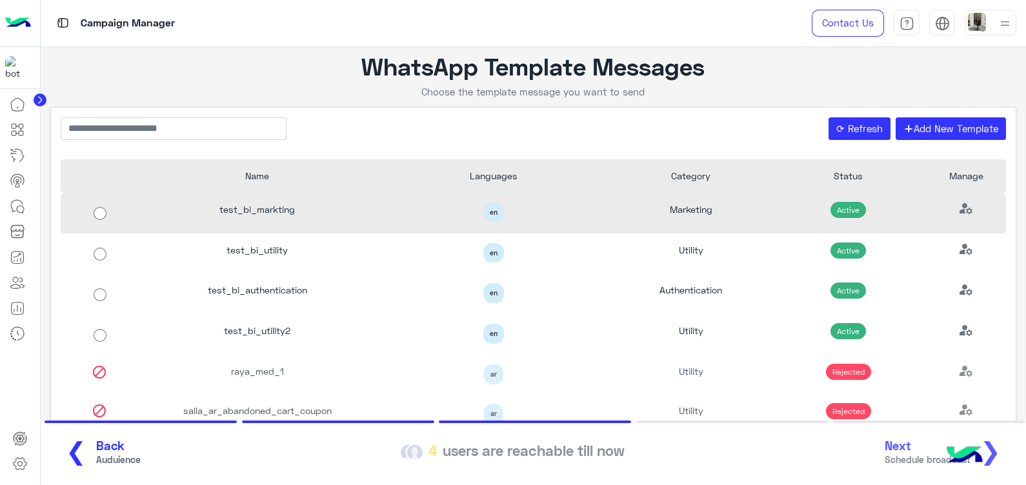
click at [276, 215] on div "test_bi_markting" at bounding box center [257, 213] width 236 height 41
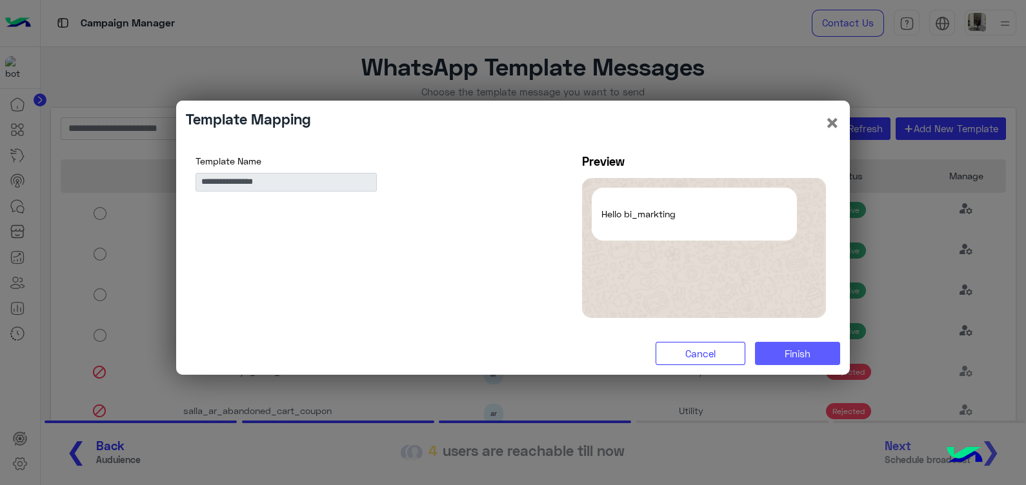
click at [810, 364] on button "Finish" at bounding box center [797, 353] width 85 height 23
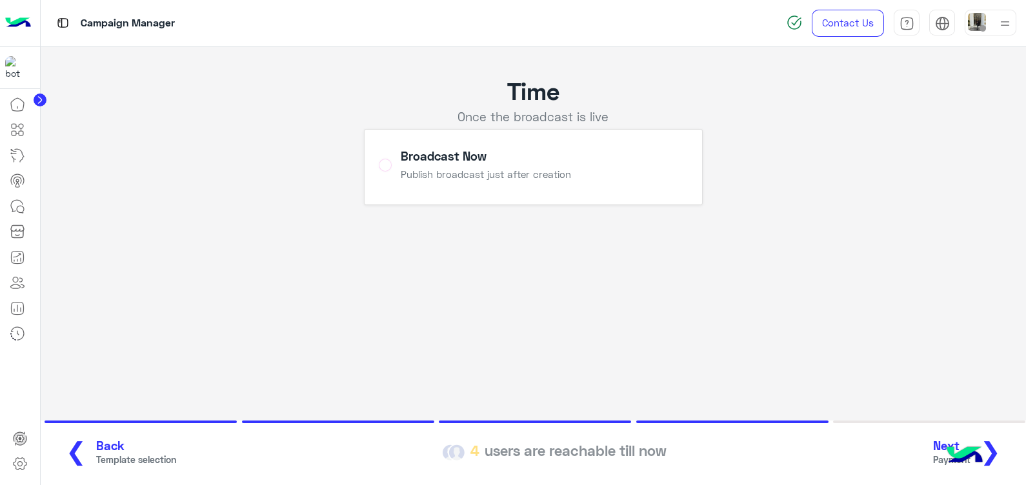
click at [1009, 455] on button "Next Payment ❯" at bounding box center [971, 452] width 85 height 35
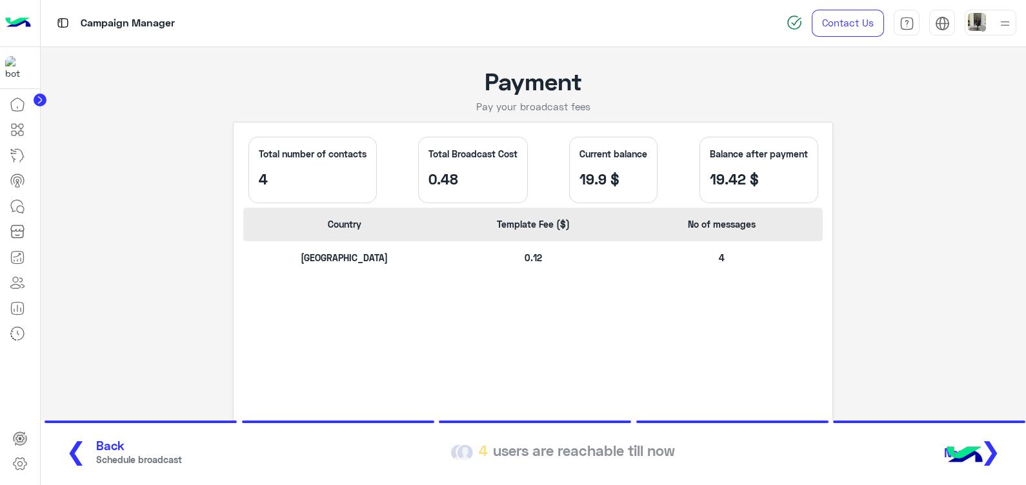
click at [858, 209] on app-broadcast-wa-creation "Payment Pay your broadcast fees Total number of contacts 4 Total Broadcast Cost…" at bounding box center [534, 293] width 986 height 493
click at [81, 471] on section "❮ Back Schedule broadcast 4 users are reachable till now Next ❯" at bounding box center [534, 453] width 986 height 65
click at [72, 453] on span "❮" at bounding box center [76, 450] width 21 height 29
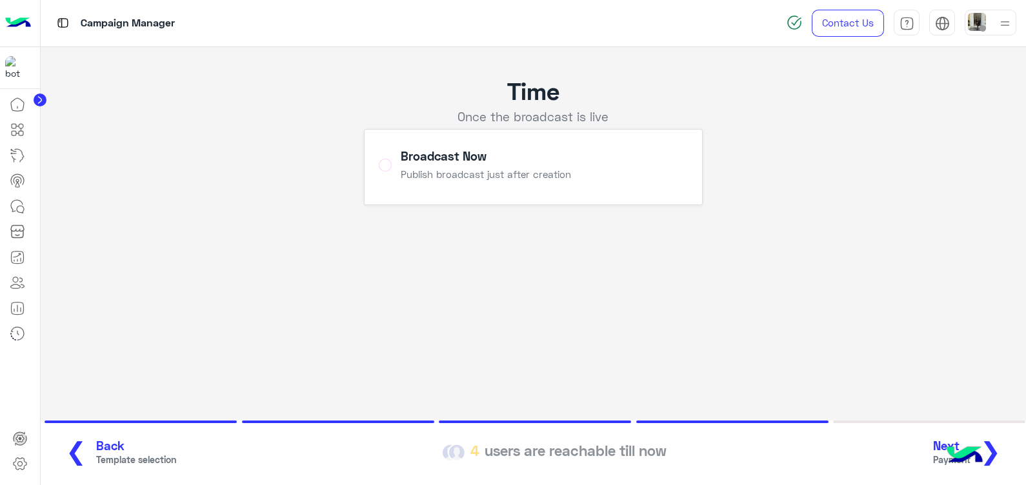
click at [72, 453] on span "❮" at bounding box center [76, 450] width 21 height 29
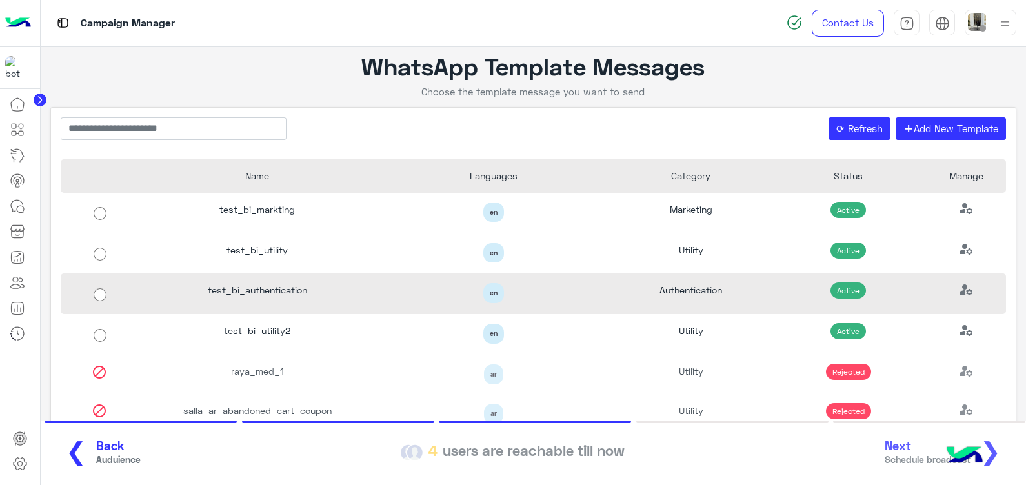
click at [261, 282] on div "test_bi_authentication" at bounding box center [257, 293] width 236 height 41
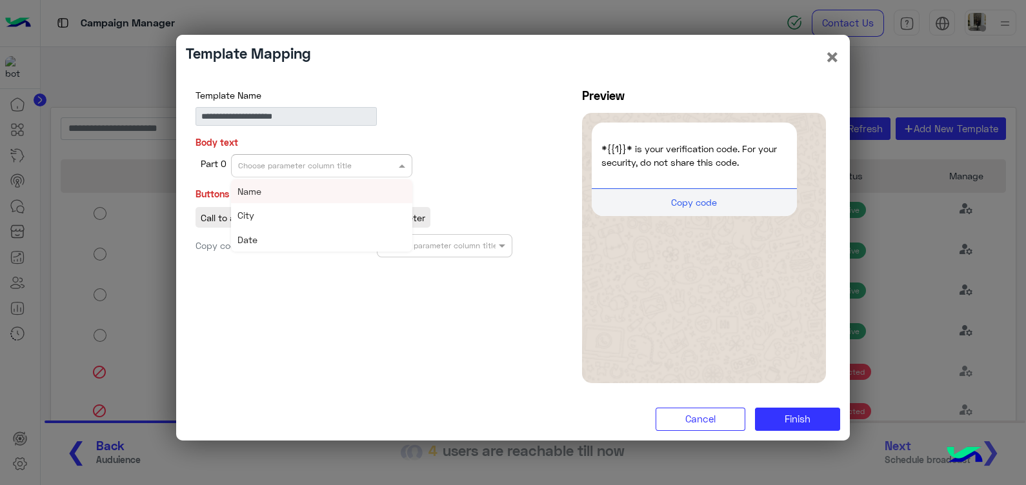
click at [351, 159] on input "text" at bounding box center [301, 165] width 127 height 12
click at [353, 195] on div "Name" at bounding box center [321, 191] width 181 height 24
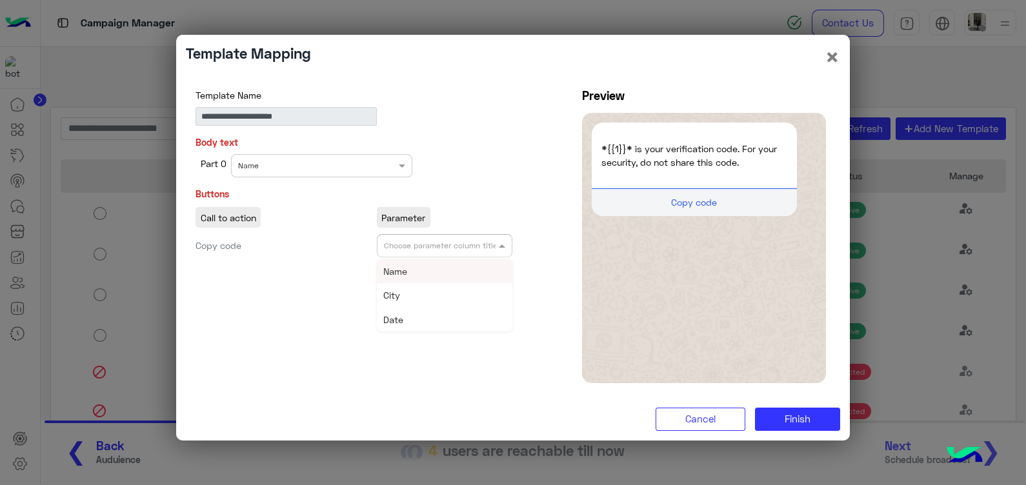
drag, startPoint x: 430, startPoint y: 241, endPoint x: 448, endPoint y: 266, distance: 30.6
click at [448, 257] on ng-select "Choose parameter column title Name City Date" at bounding box center [445, 245] width 136 height 23
click at [448, 266] on div "Name" at bounding box center [445, 271] width 136 height 24
click at [789, 415] on span "Finish" at bounding box center [797, 419] width 26 height 12
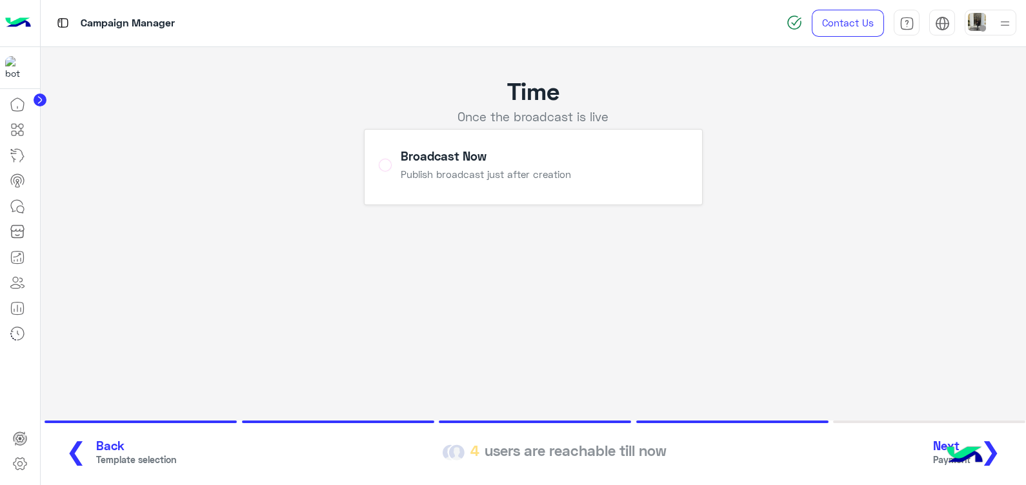
click at [1003, 444] on button "Next Payment ❯" at bounding box center [971, 452] width 85 height 35
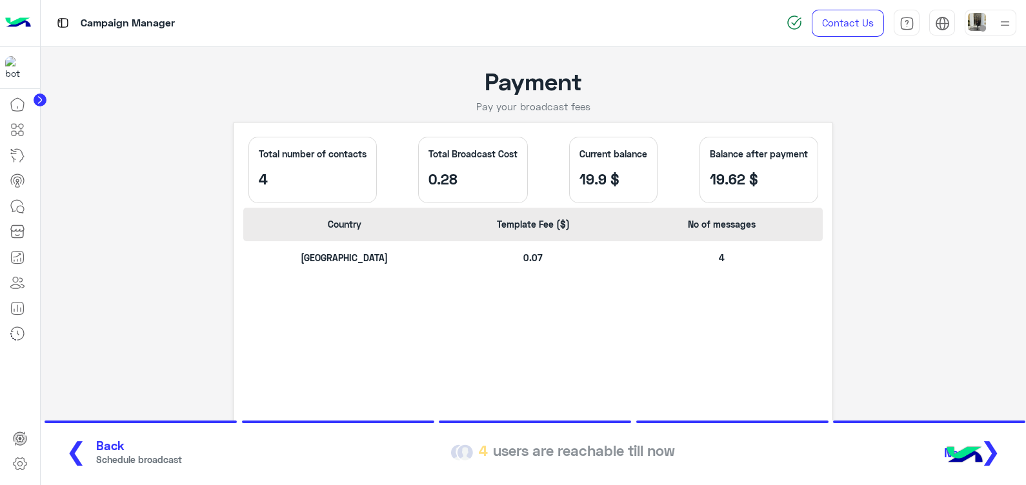
click at [933, 280] on app-broadcast-wa-creation "Payment Pay your broadcast fees Total number of contacts 4 Total Broadcast Cost…" at bounding box center [534, 293] width 986 height 493
click at [115, 458] on span "Schedule broadcast" at bounding box center [139, 460] width 86 height 14
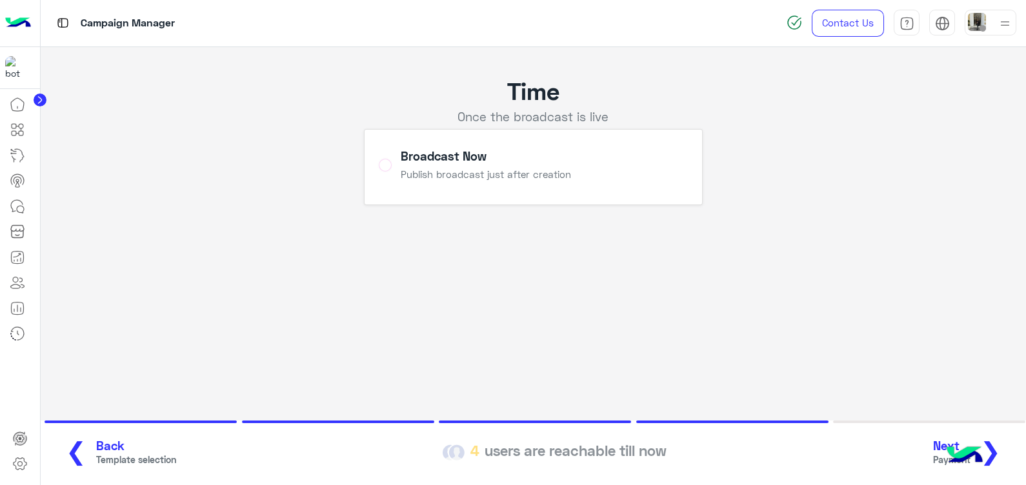
click at [115, 458] on span "Template selection" at bounding box center [136, 460] width 80 height 14
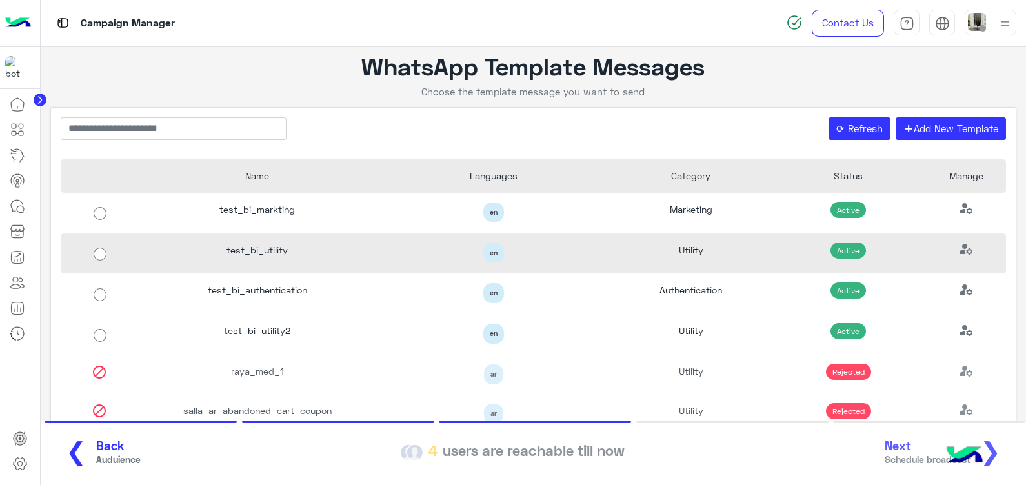
click at [170, 253] on div "test_bi_utility" at bounding box center [257, 254] width 236 height 41
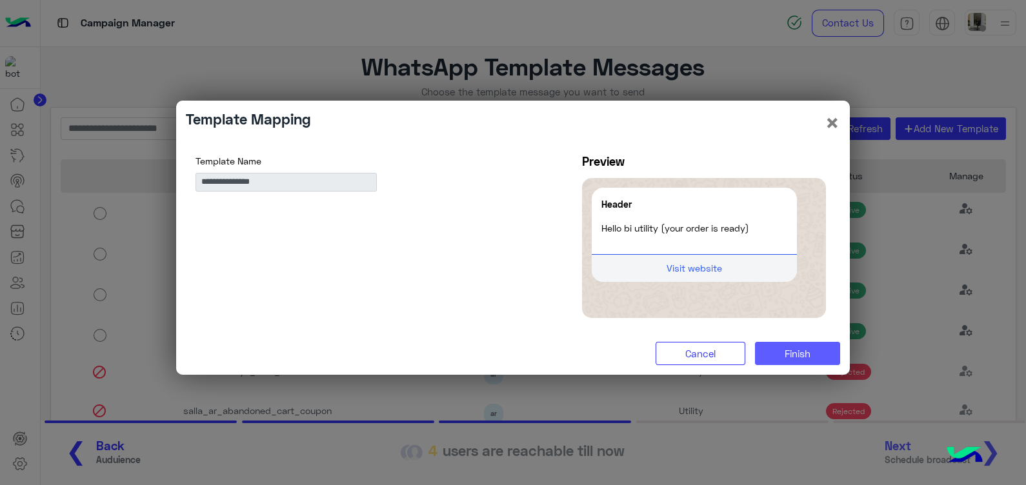
click at [806, 353] on span "Finish" at bounding box center [797, 354] width 26 height 12
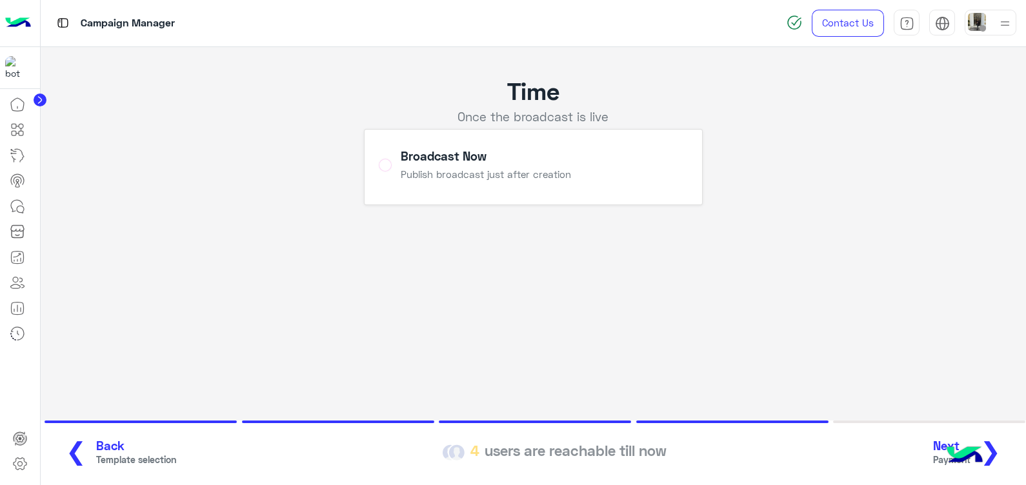
click at [1004, 448] on button "Next Payment ❯" at bounding box center [971, 452] width 85 height 35
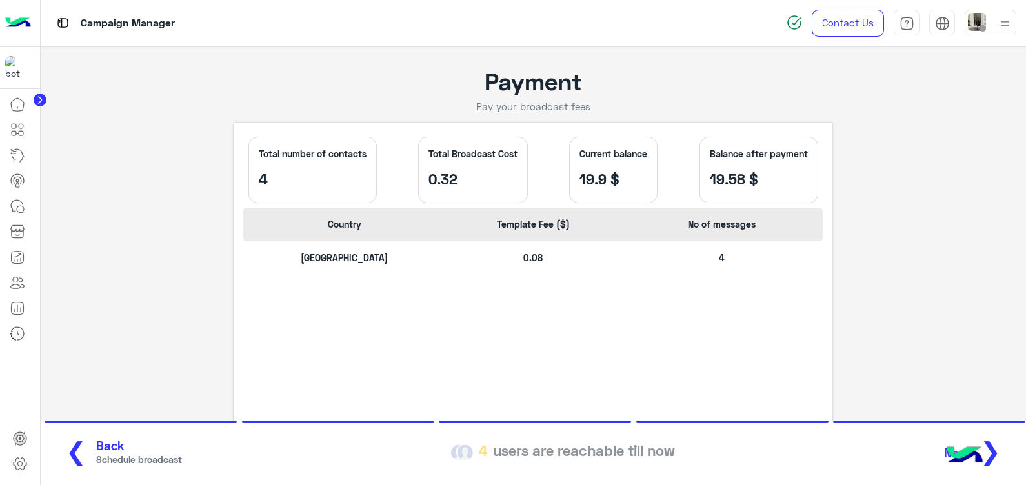
click at [114, 452] on span "Back" at bounding box center [139, 446] width 86 height 15
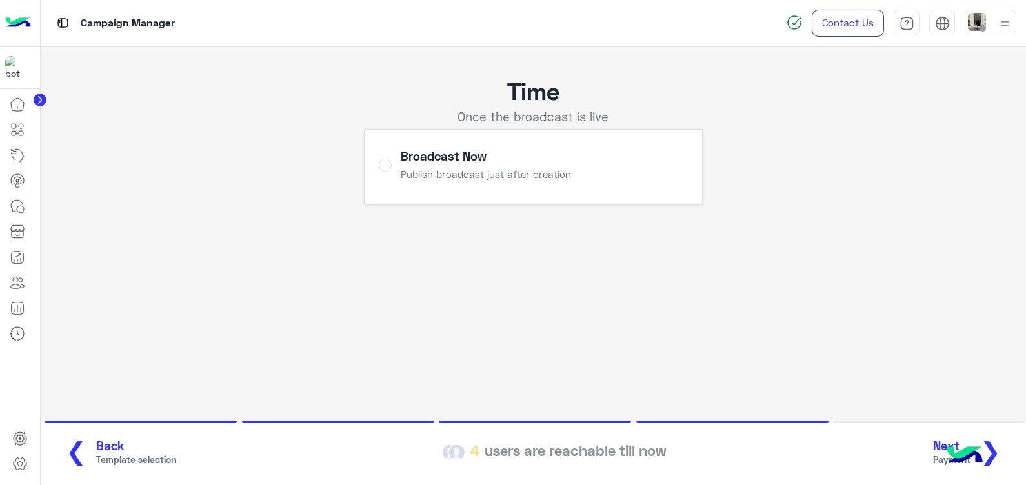
click at [114, 452] on span "Back" at bounding box center [136, 446] width 80 height 15
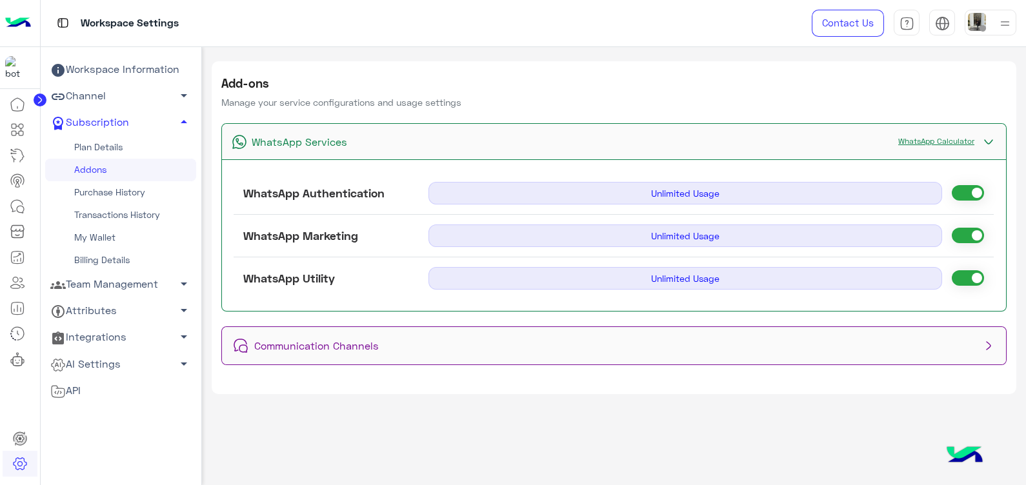
click at [961, 142] on link "WhatsApp Calculator" at bounding box center [935, 141] width 89 height 10
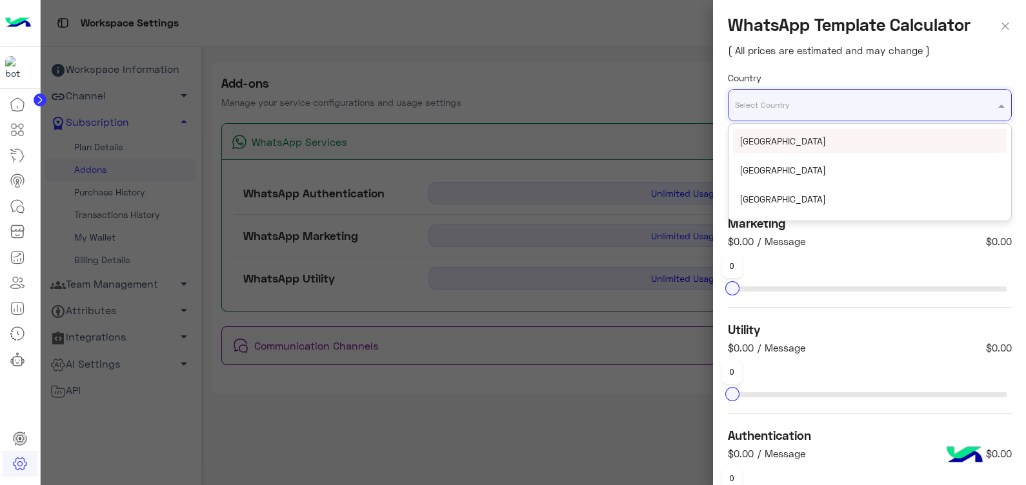
click at [848, 113] on div "Select Country" at bounding box center [870, 105] width 284 height 32
type input "*"
type input "***"
click at [852, 139] on div "[GEOGRAPHIC_DATA]" at bounding box center [869, 141] width 273 height 24
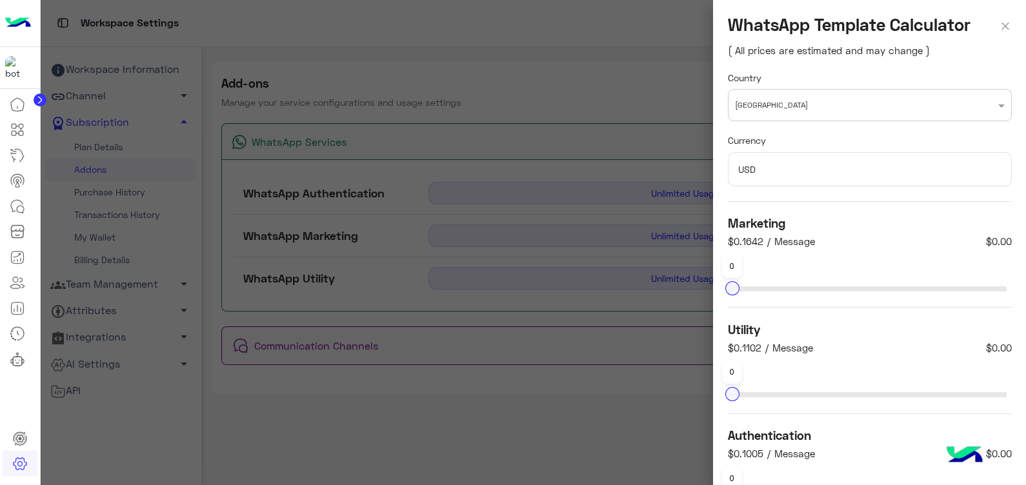
click at [797, 72] on div "Country Select Country [GEOGRAPHIC_DATA]" at bounding box center [870, 96] width 284 height 51
drag, startPoint x: 891, startPoint y: 22, endPoint x: 971, endPoint y: 23, distance: 80.0
click at [971, 23] on div "WhatsApp Template Calculator ( All prices are estimated and may change )" at bounding box center [869, 35] width 313 height 71
copy h3 "Calculator"
click at [860, 208] on form "Country Select Country [GEOGRAPHIC_DATA] Currency USD Marketing $0.1642 / Messa…" at bounding box center [869, 359] width 313 height 576
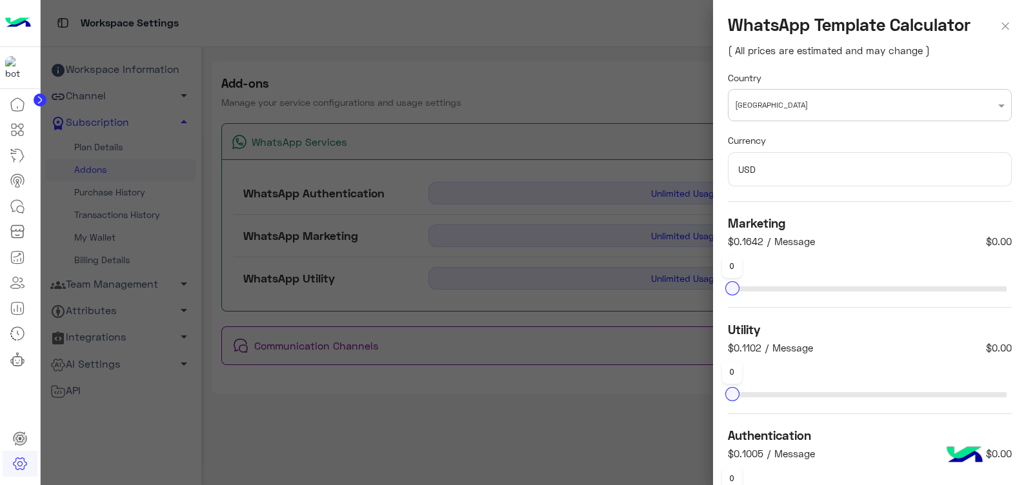
click at [645, 50] on div at bounding box center [534, 242] width 986 height 485
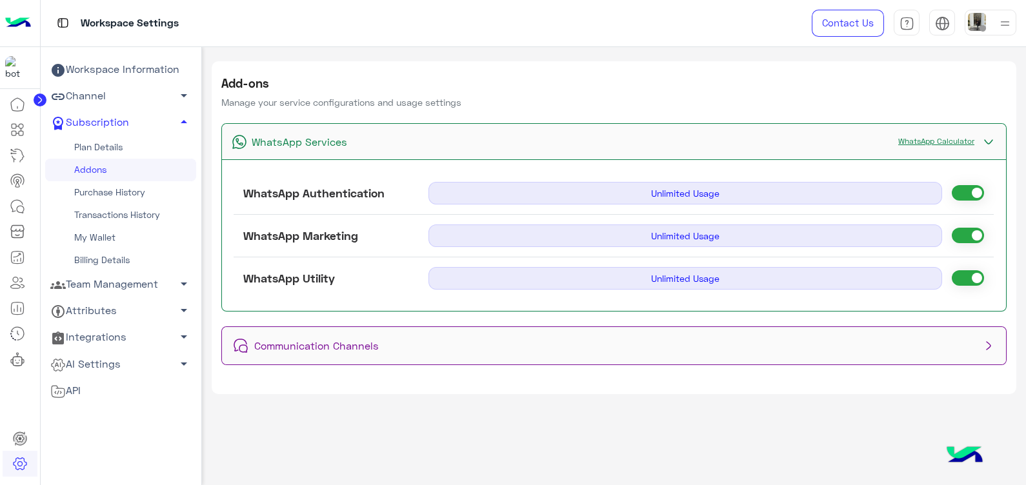
click at [902, 143] on link "WhatsApp Calculator" at bounding box center [935, 141] width 89 height 10
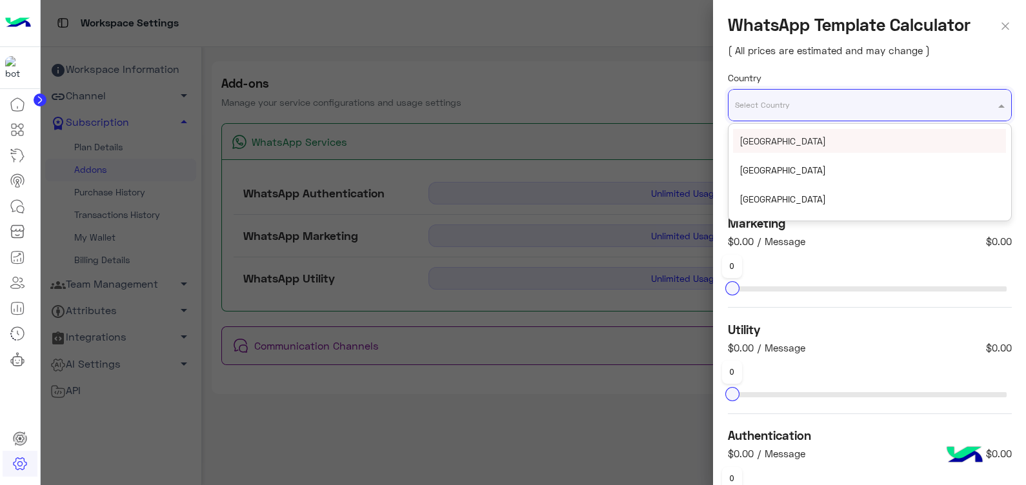
click at [844, 106] on input "text" at bounding box center [844, 100] width 219 height 14
type input "***"
click at [842, 148] on div "[GEOGRAPHIC_DATA]" at bounding box center [869, 141] width 273 height 24
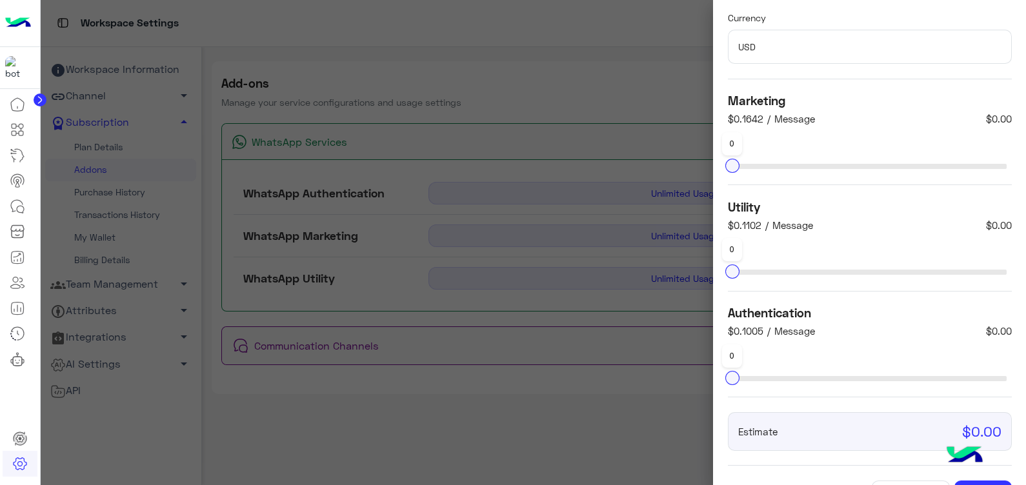
scroll to position [124, 0]
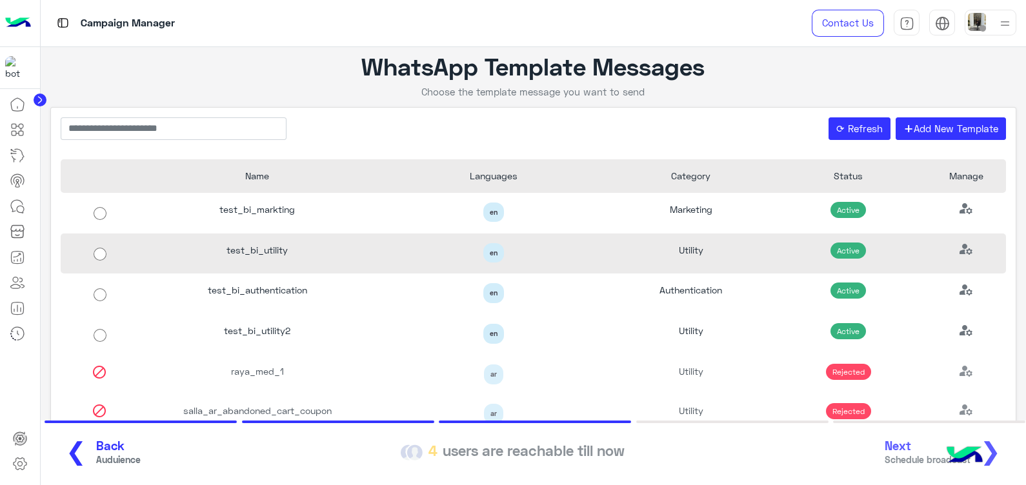
click at [259, 262] on div "test_bi_utility" at bounding box center [257, 254] width 236 height 41
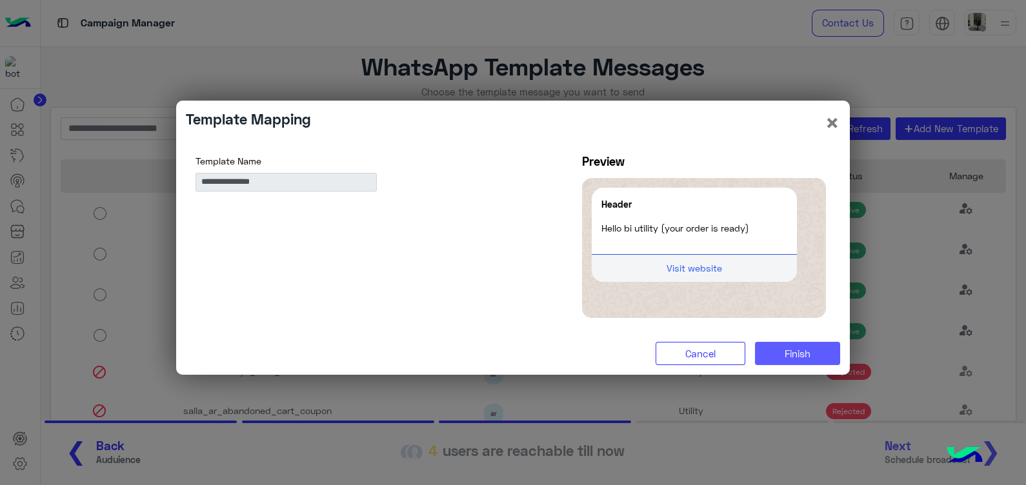
click at [793, 352] on span "Finish" at bounding box center [797, 354] width 26 height 12
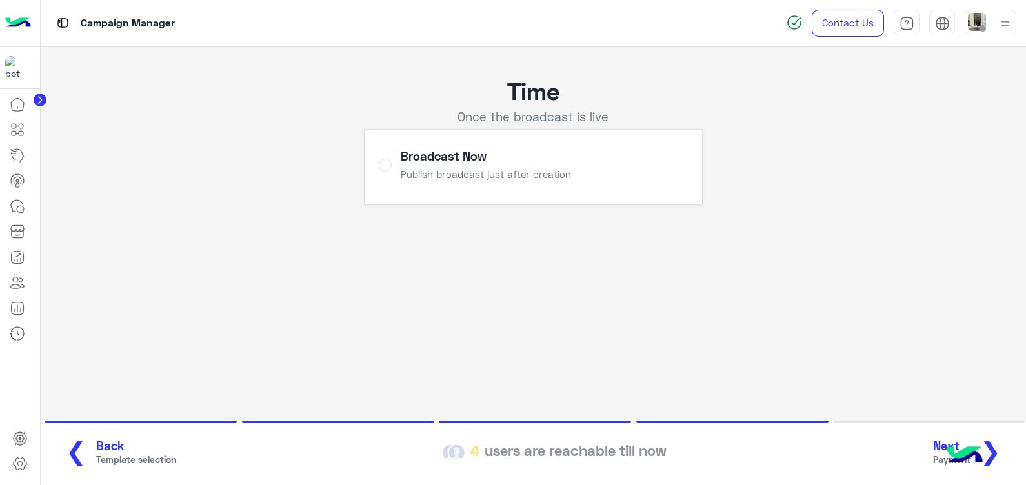
click at [997, 445] on span "❯" at bounding box center [990, 450] width 21 height 29
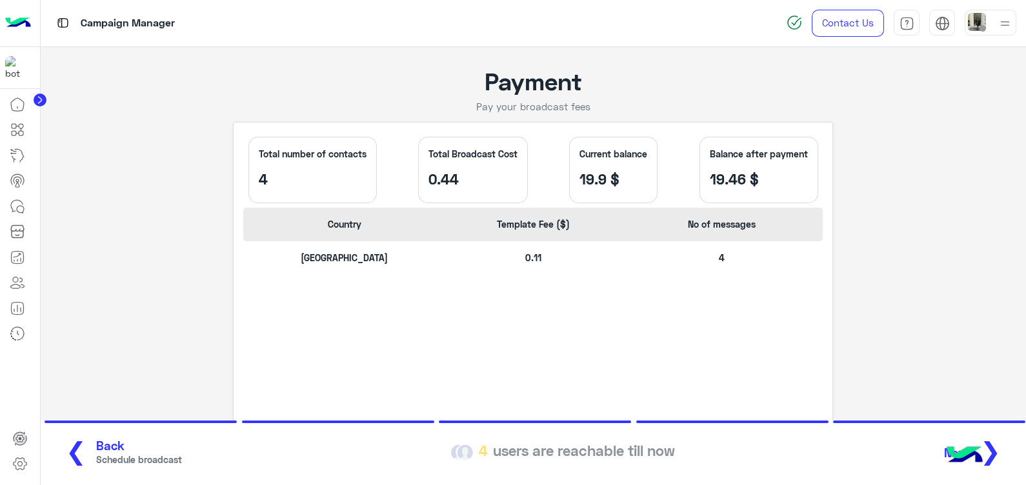
click at [96, 461] on span "Schedule broadcast" at bounding box center [139, 460] width 86 height 14
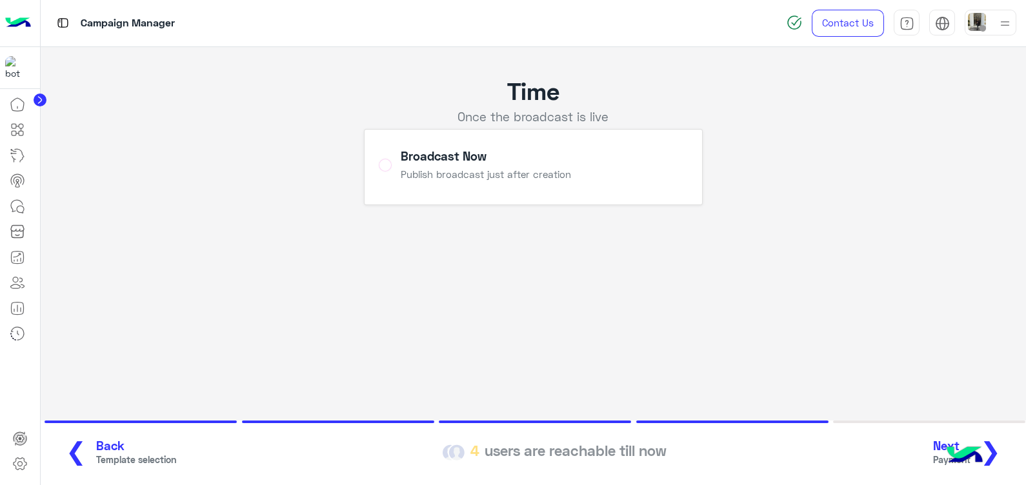
click at [108, 458] on span "Template selection" at bounding box center [136, 460] width 80 height 14
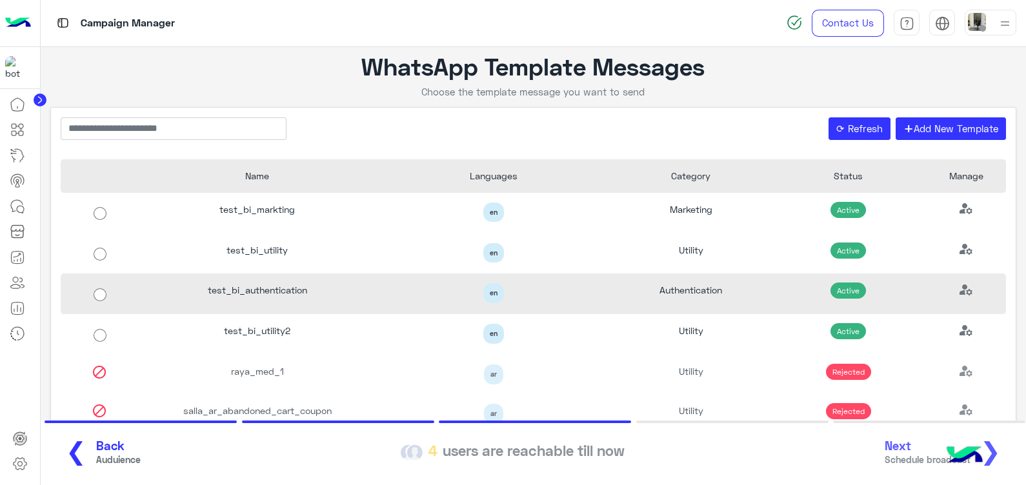
click at [310, 302] on div "test_bi_authentication" at bounding box center [257, 293] width 236 height 41
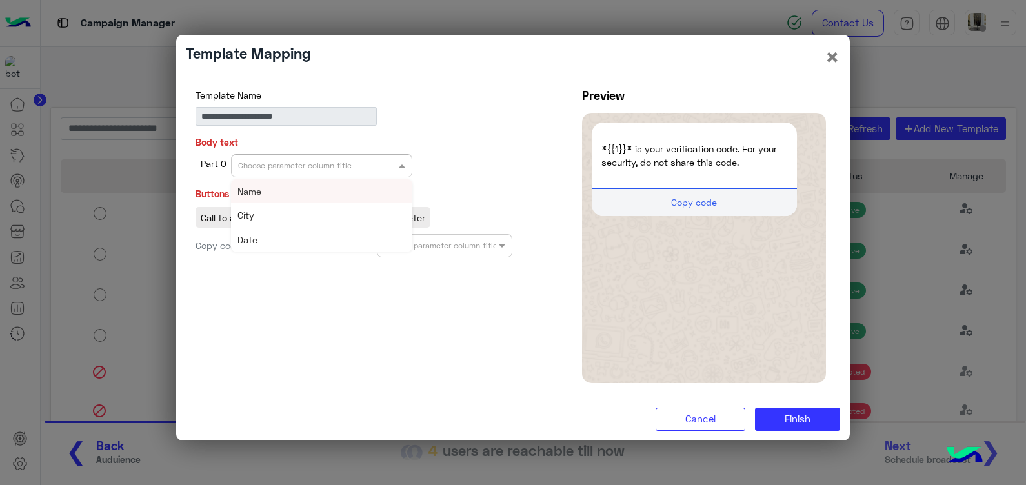
click at [355, 169] on input "text" at bounding box center [301, 165] width 127 height 12
click at [359, 191] on div "Name" at bounding box center [321, 191] width 181 height 24
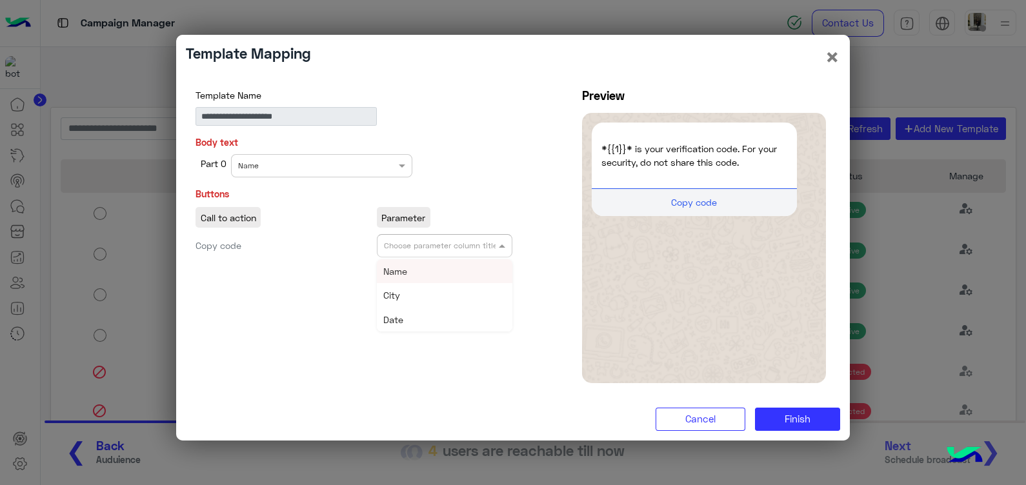
drag, startPoint x: 442, startPoint y: 243, endPoint x: 452, endPoint y: 265, distance: 24.0
click at [452, 257] on ng-select "Choose parameter column title Name City Date" at bounding box center [445, 245] width 136 height 23
click at [452, 265] on div "Name" at bounding box center [445, 271] width 136 height 24
click at [797, 415] on span "Finish" at bounding box center [797, 419] width 26 height 12
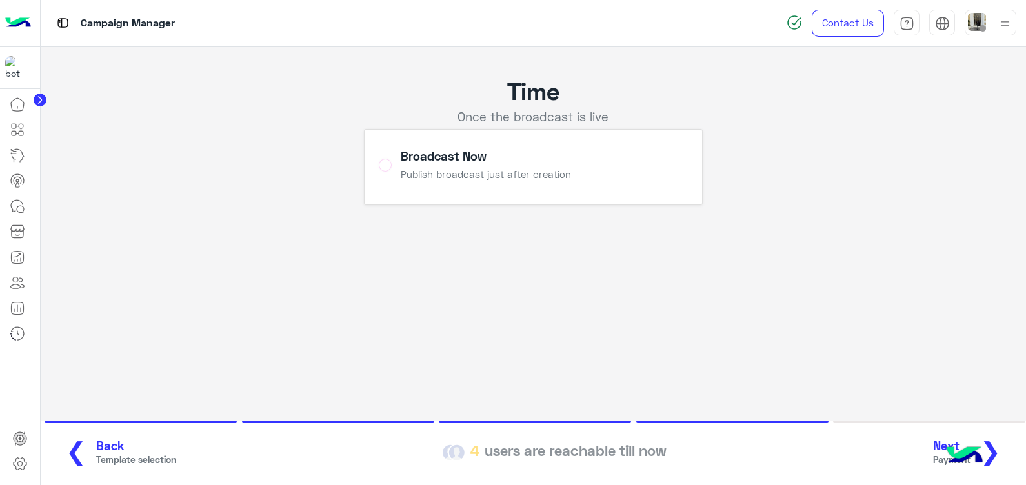
click at [1001, 450] on button "Next Payment ❯" at bounding box center [971, 452] width 85 height 35
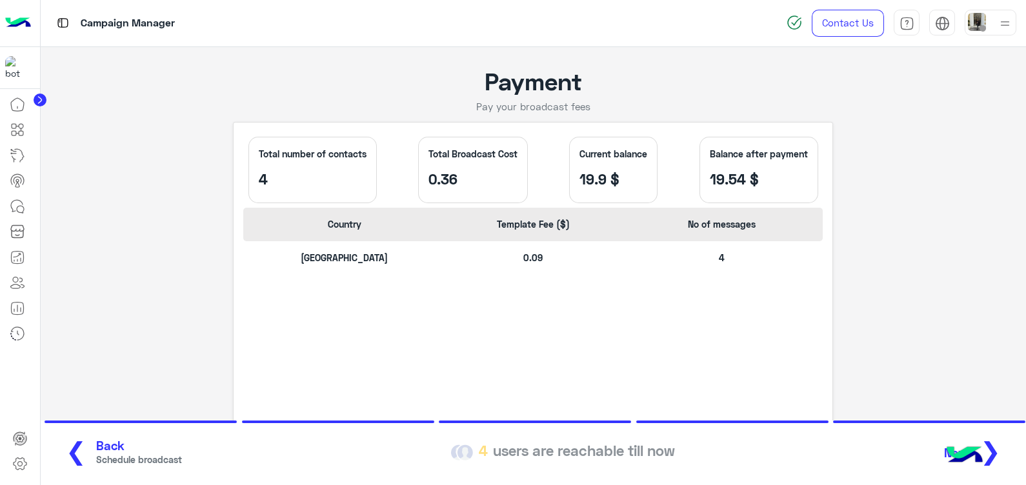
click at [107, 452] on span "Back" at bounding box center [139, 446] width 86 height 15
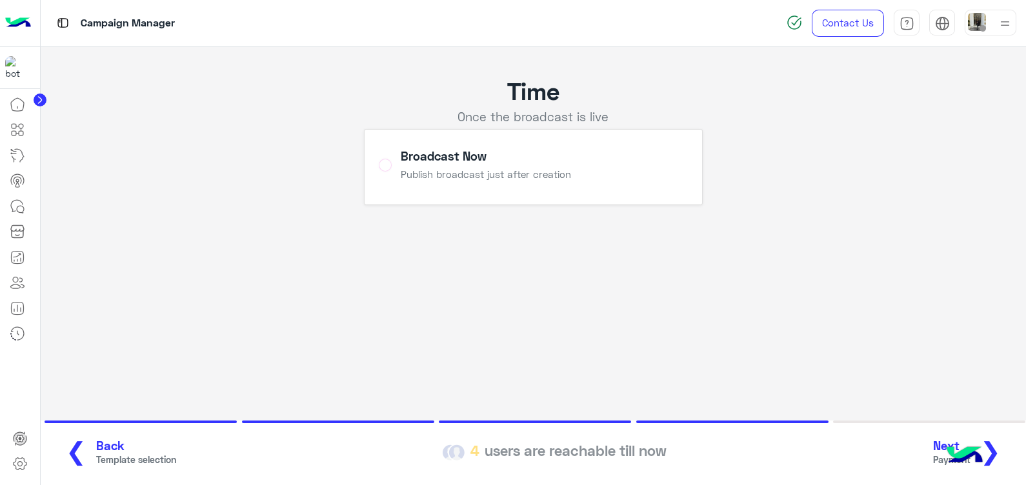
click at [139, 448] on span "Back" at bounding box center [136, 446] width 80 height 15
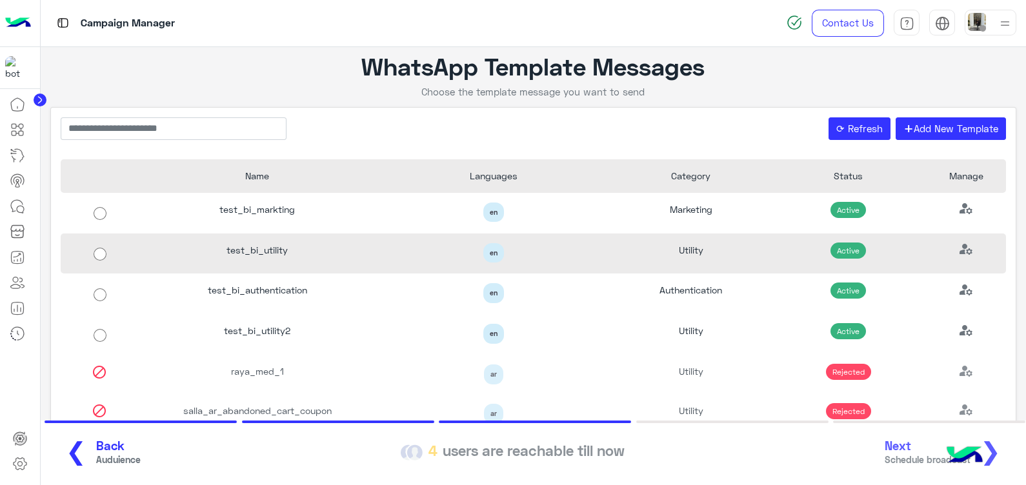
click at [268, 250] on div "test_bi_utility" at bounding box center [257, 254] width 236 height 41
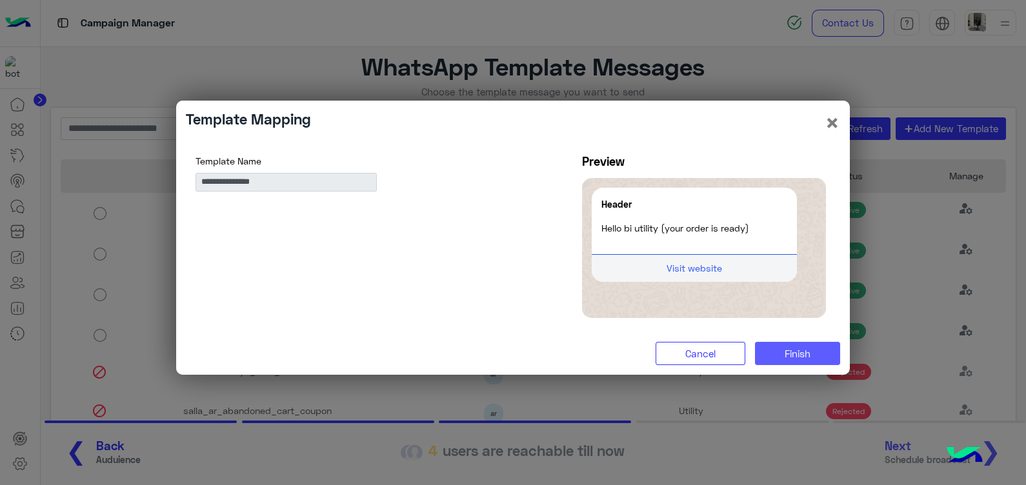
click at [804, 352] on span "Finish" at bounding box center [797, 354] width 26 height 12
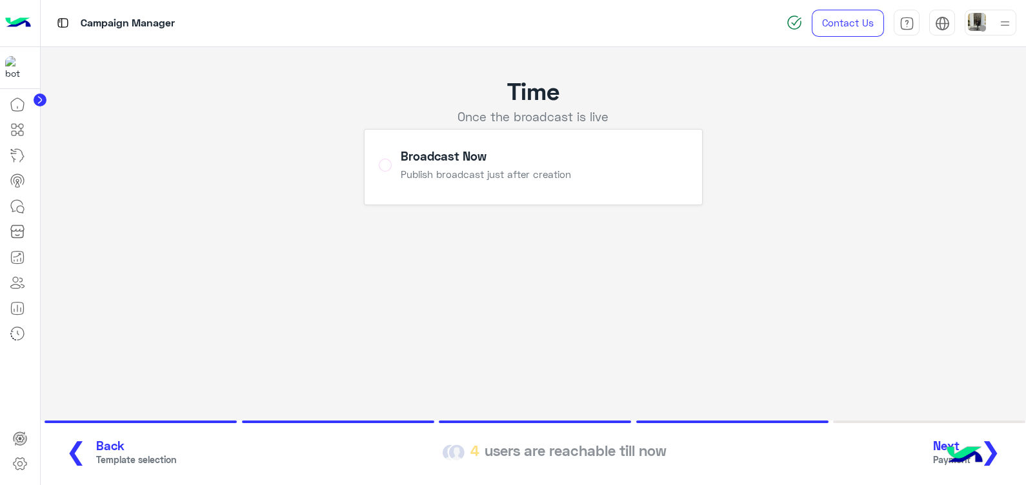
click at [995, 452] on span "❯" at bounding box center [990, 450] width 21 height 29
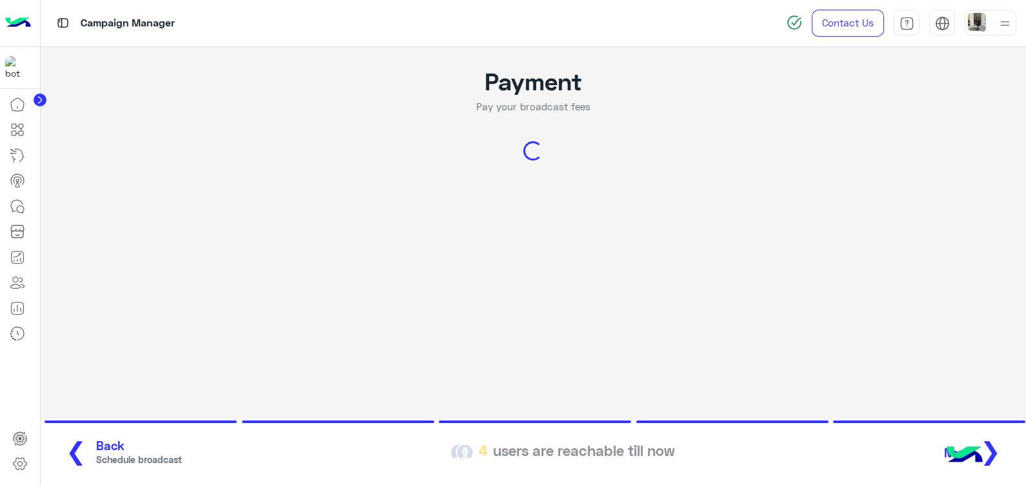
click at [117, 442] on span "Back" at bounding box center [139, 446] width 86 height 15
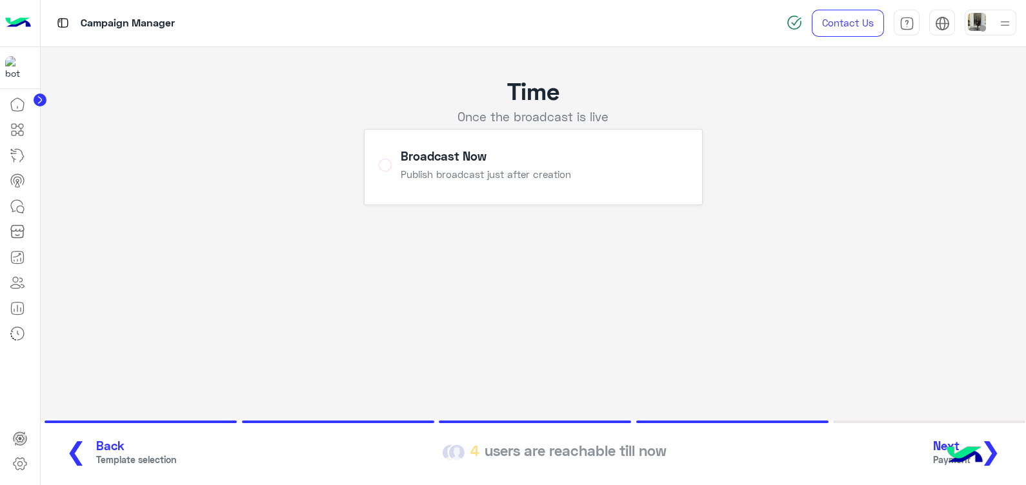
click at [117, 442] on span "Back" at bounding box center [136, 446] width 80 height 15
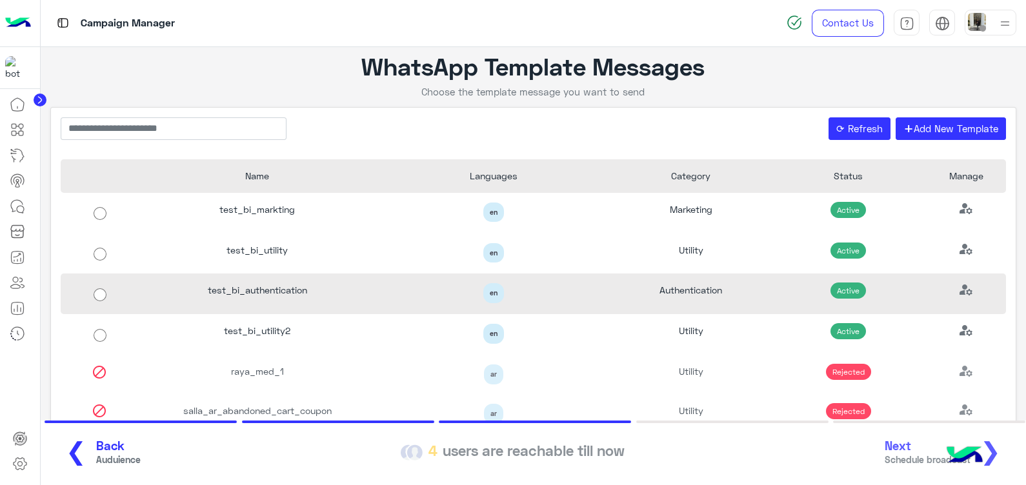
click at [279, 296] on div "test_bi_authentication" at bounding box center [257, 293] width 236 height 41
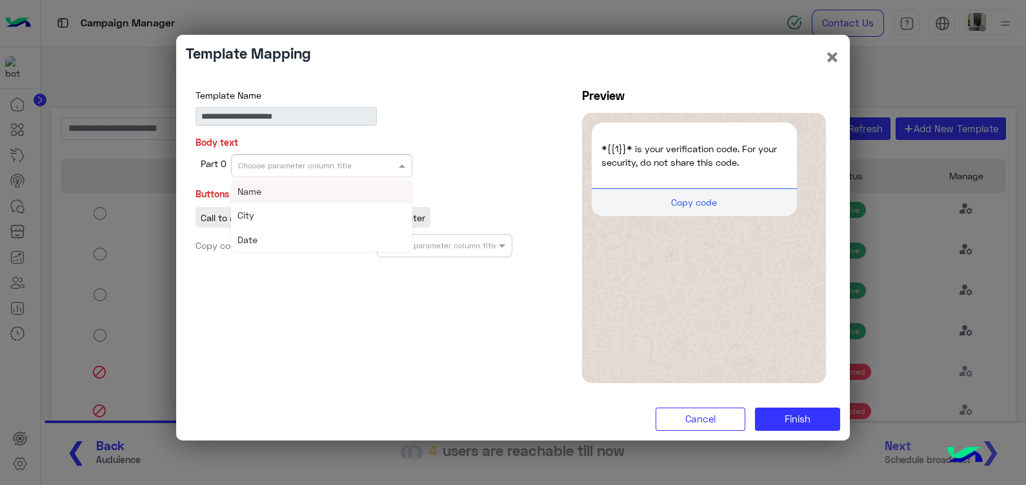
drag, startPoint x: 290, startPoint y: 168, endPoint x: 310, endPoint y: 199, distance: 37.2
click at [310, 177] on ng-select "Choose parameter column title Name City Date" at bounding box center [321, 165] width 181 height 23
click at [310, 199] on div "Name" at bounding box center [321, 191] width 181 height 24
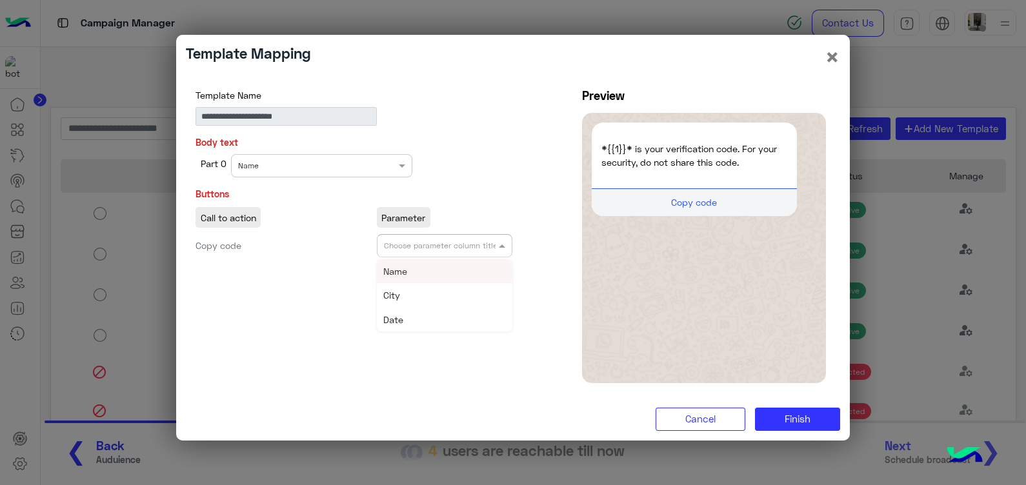
click at [437, 248] on input "text" at bounding box center [427, 245] width 86 height 12
click at [453, 268] on div "Name" at bounding box center [445, 271] width 136 height 24
click at [793, 419] on span "Finish" at bounding box center [797, 419] width 26 height 12
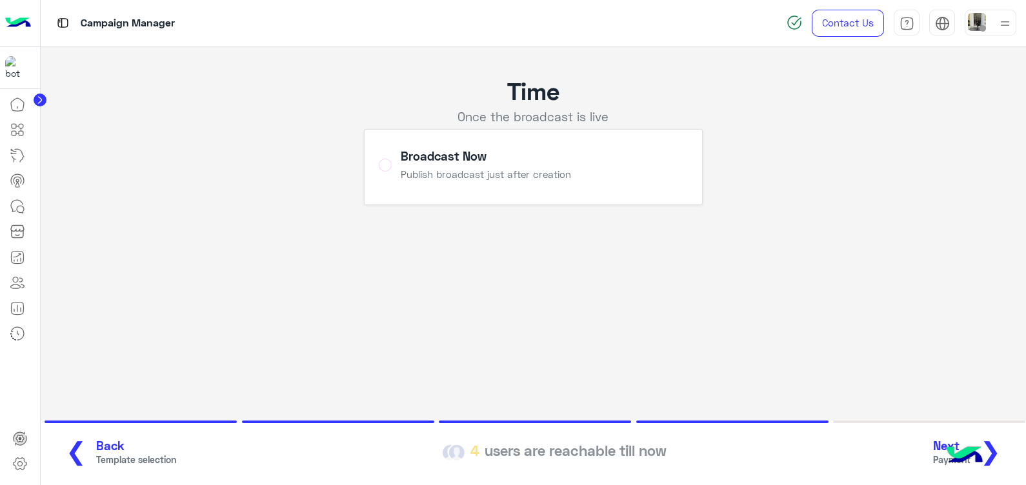
click at [999, 442] on span "❯" at bounding box center [990, 450] width 21 height 29
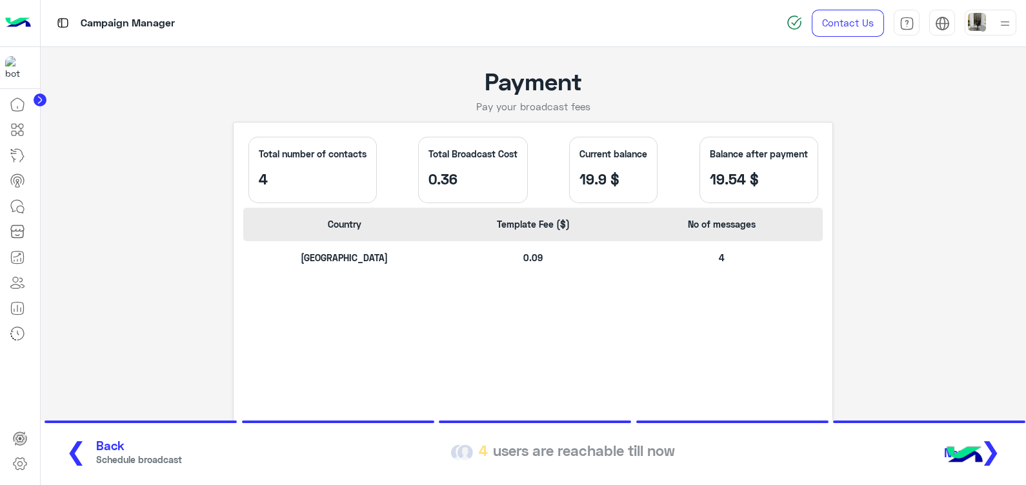
click at [126, 448] on span "Back" at bounding box center [139, 446] width 86 height 15
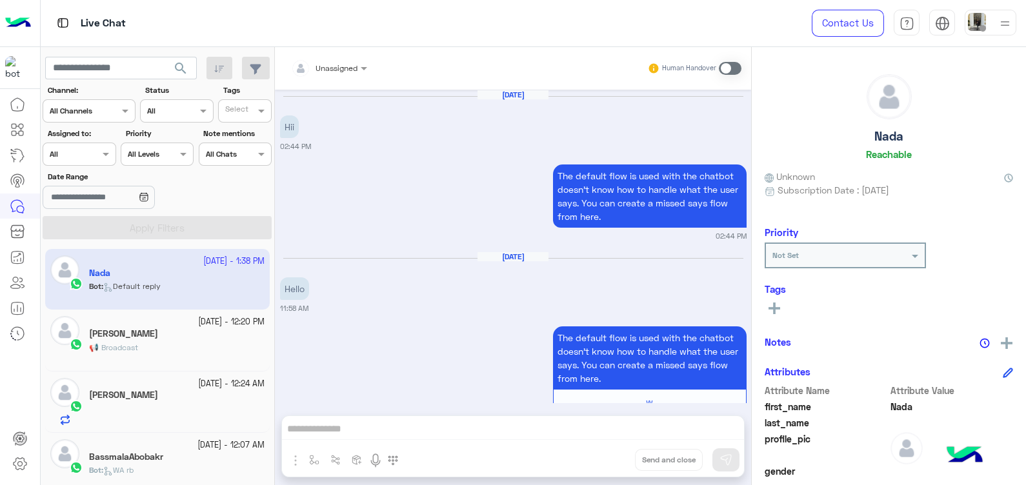
scroll to position [1278, 0]
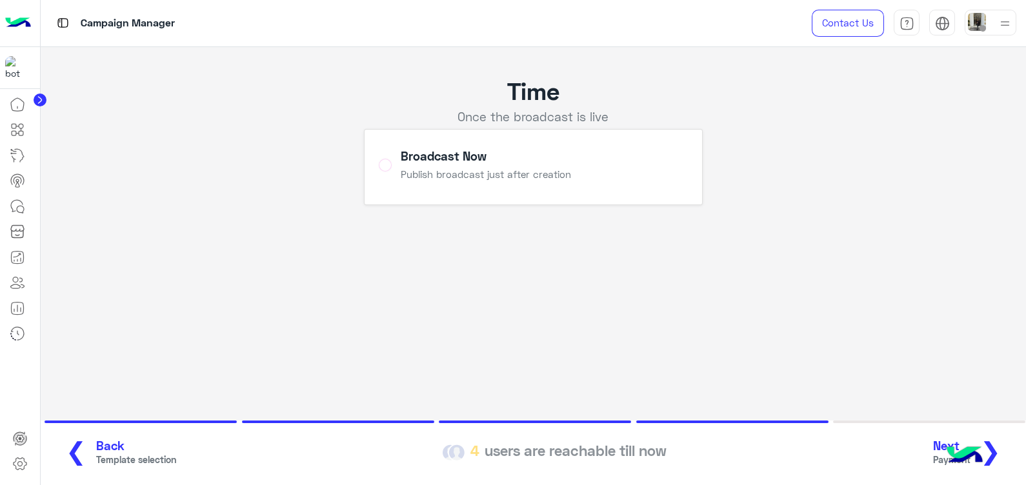
click at [119, 452] on span "Back" at bounding box center [136, 446] width 80 height 15
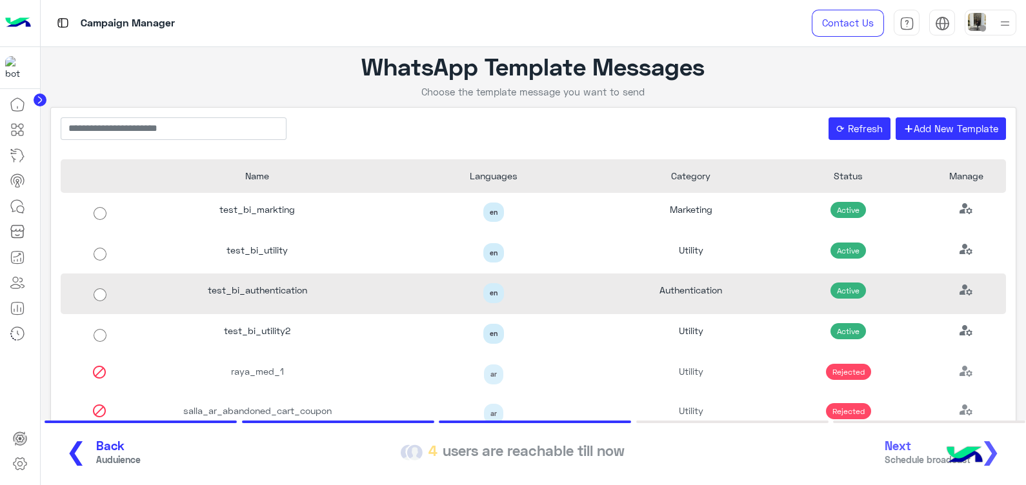
click at [263, 283] on div "test_bi_authentication" at bounding box center [257, 293] width 236 height 41
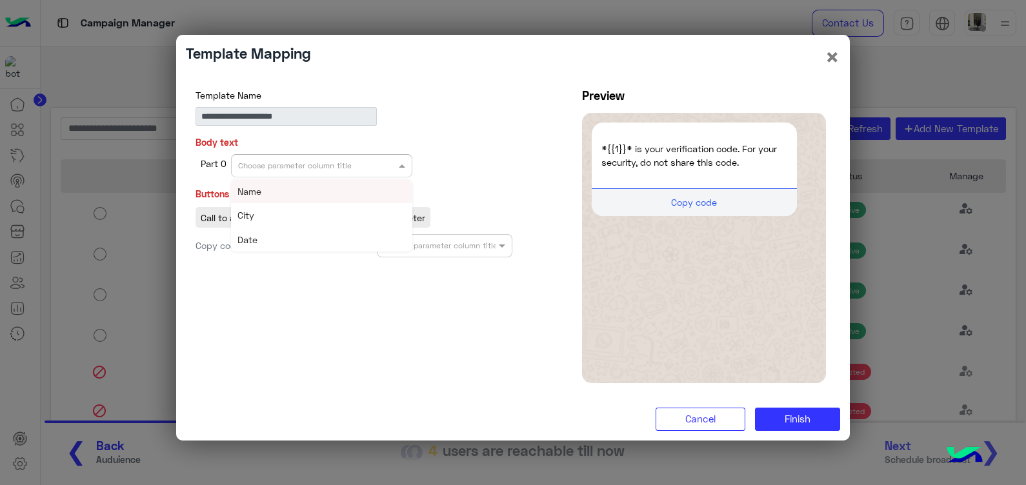
click at [324, 171] on div "Choose parameter column title" at bounding box center [295, 166] width 114 height 12
click at [334, 189] on div "Name" at bounding box center [321, 191] width 181 height 24
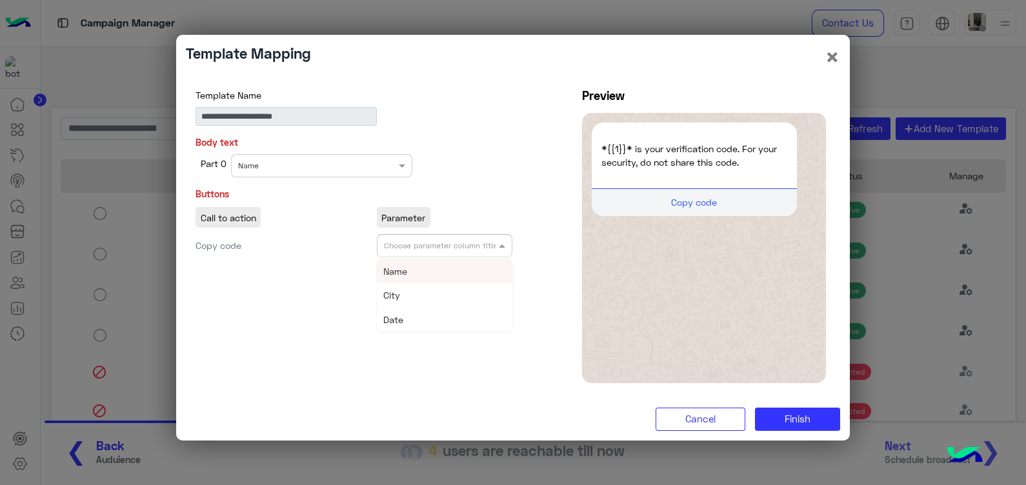
drag, startPoint x: 459, startPoint y: 245, endPoint x: 474, endPoint y: 265, distance: 25.3
click at [474, 257] on ng-select "Choose parameter column title Name City Date" at bounding box center [445, 245] width 136 height 23
click at [474, 265] on div "Name" at bounding box center [445, 271] width 136 height 24
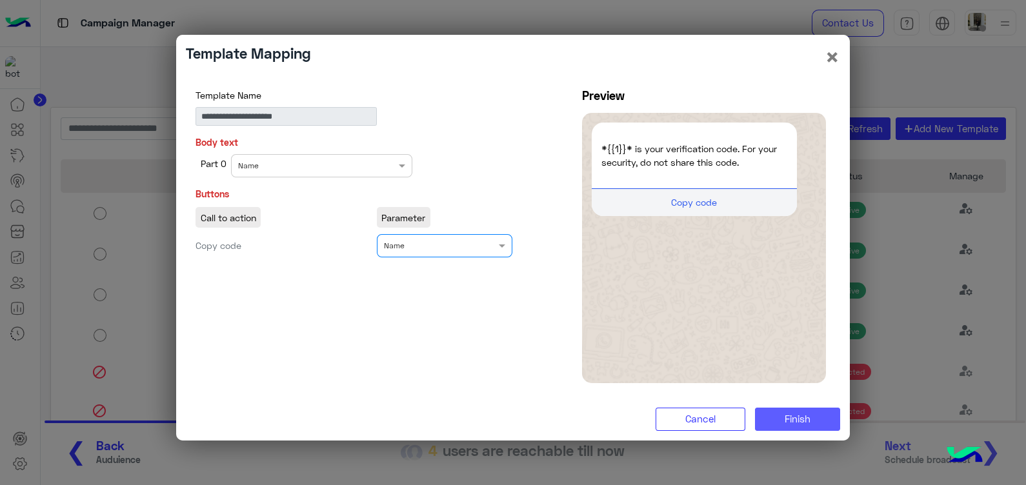
click at [811, 424] on button "Finish" at bounding box center [797, 419] width 85 height 23
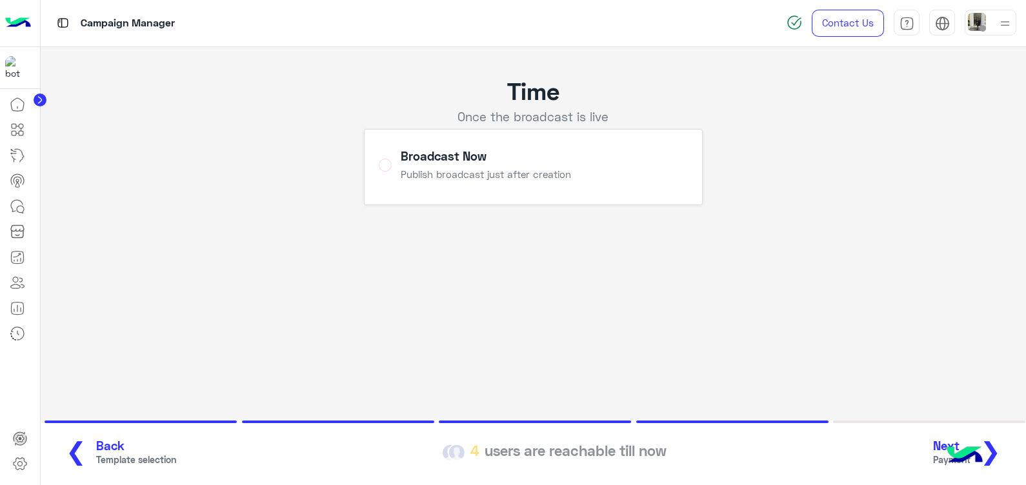
click at [1005, 446] on button "Next Payment ❯" at bounding box center [971, 452] width 85 height 35
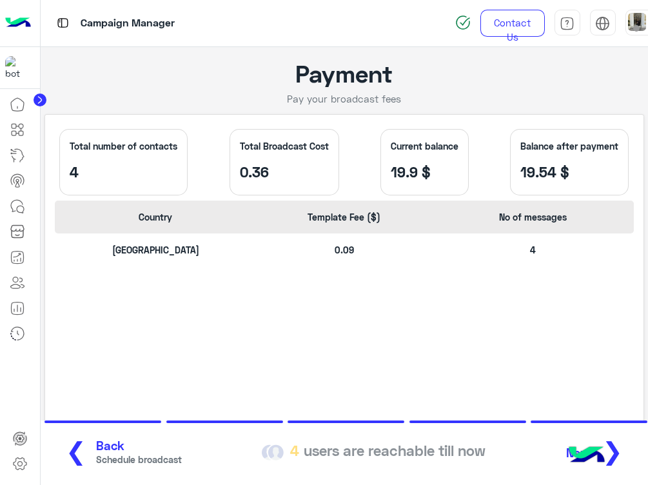
click at [114, 454] on span "Schedule broadcast" at bounding box center [139, 460] width 86 height 14
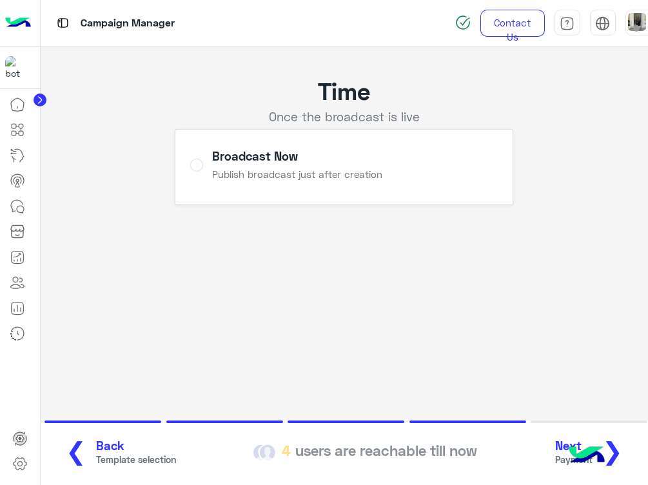
click at [622, 449] on span "❯" at bounding box center [612, 450] width 21 height 29
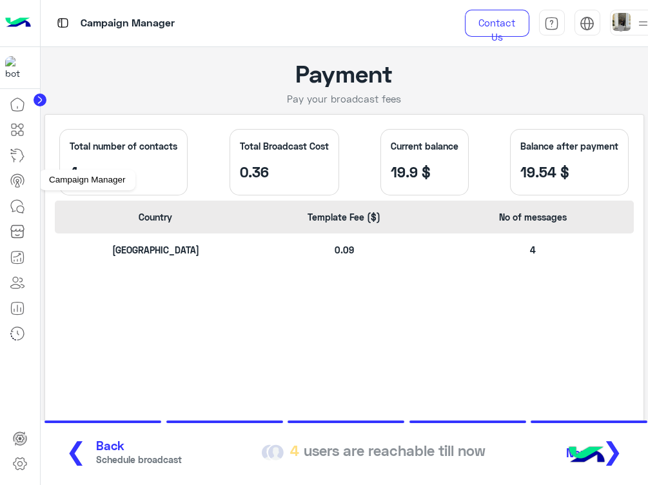
click at [20, 178] on icon at bounding box center [18, 180] width 8 height 6
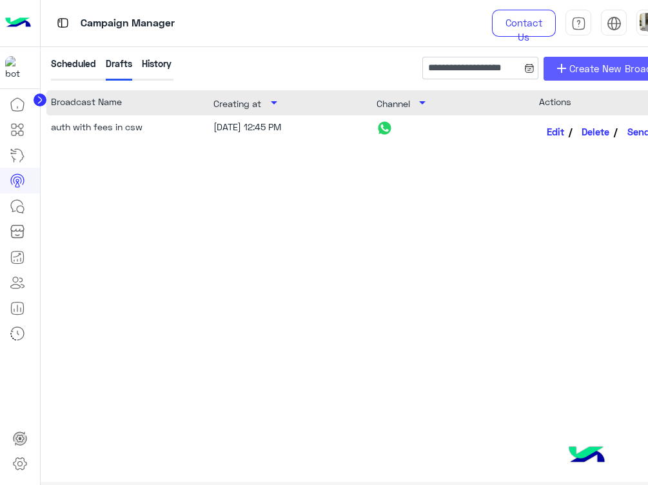
click at [575, 70] on span "Create New Broadcast" at bounding box center [621, 68] width 103 height 15
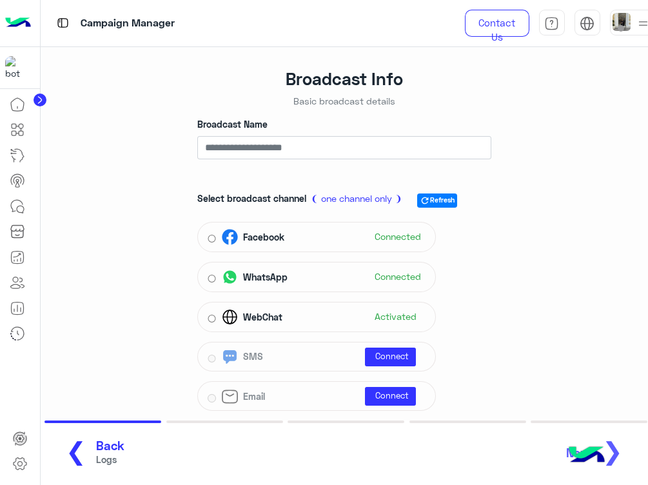
click at [335, 237] on div "Facebook Connected" at bounding box center [324, 237] width 204 height 19
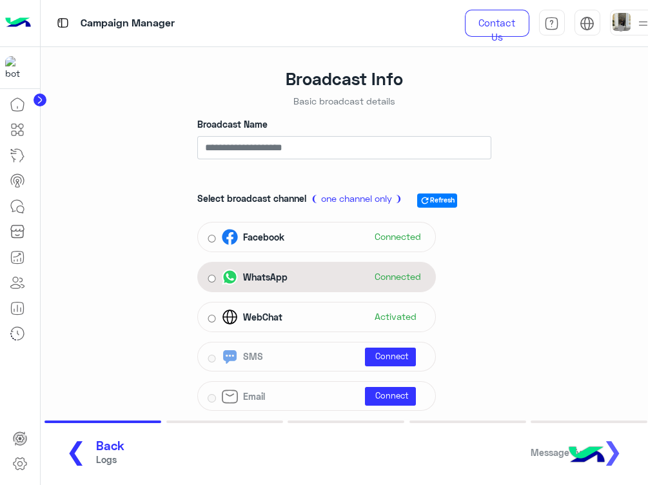
click at [303, 290] on div "WhatsApp Connected" at bounding box center [316, 277] width 239 height 30
click at [307, 281] on div "WhatsApp Connected" at bounding box center [324, 277] width 204 height 19
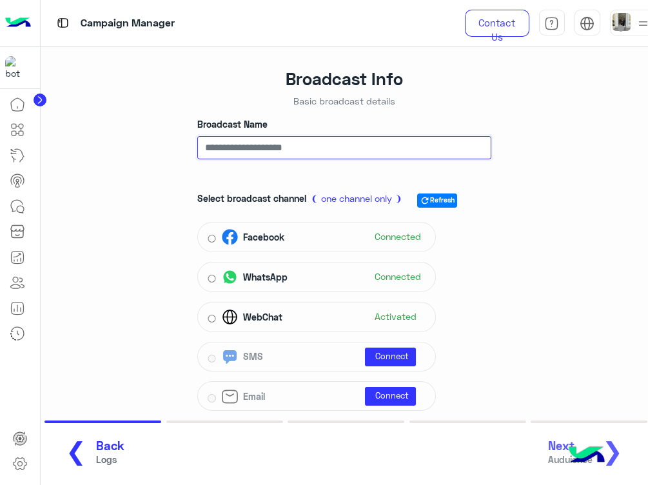
click at [292, 153] on input "Broadcast Name" at bounding box center [344, 147] width 294 height 23
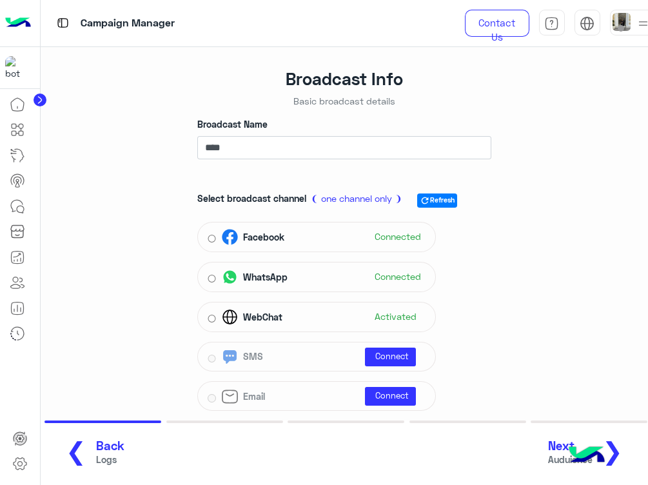
click at [617, 446] on span "❯" at bounding box center [612, 450] width 21 height 29
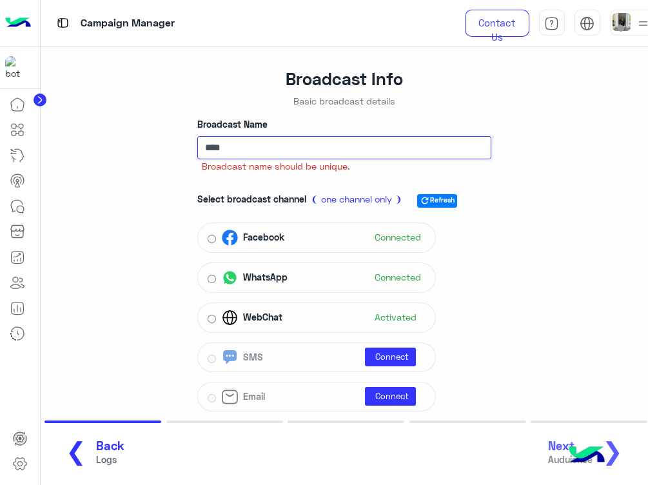
click at [328, 150] on input "****" at bounding box center [344, 147] width 294 height 23
type input "*******"
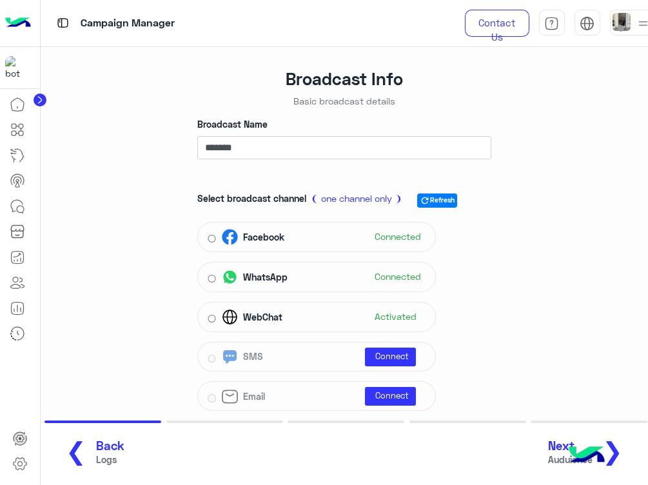
click at [620, 444] on span "❯" at bounding box center [612, 450] width 21 height 29
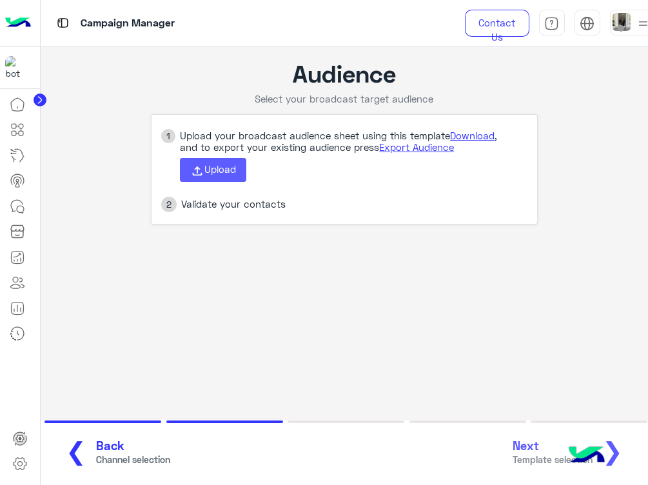
click at [206, 167] on span "Upload" at bounding box center [220, 169] width 32 height 12
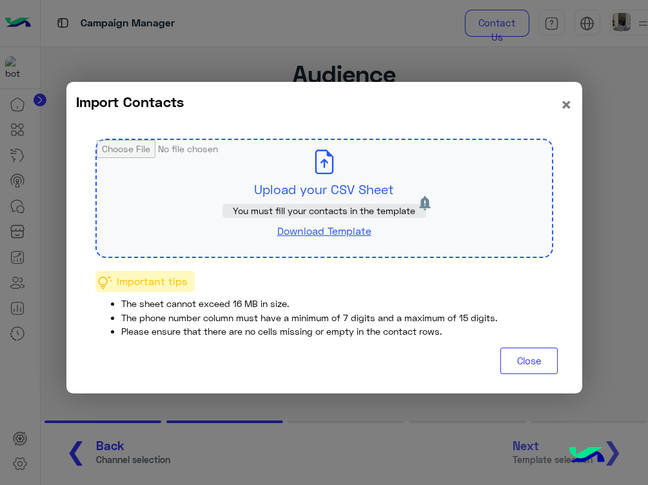
click at [211, 192] on input "file" at bounding box center [324, 198] width 455 height 117
type input "**********"
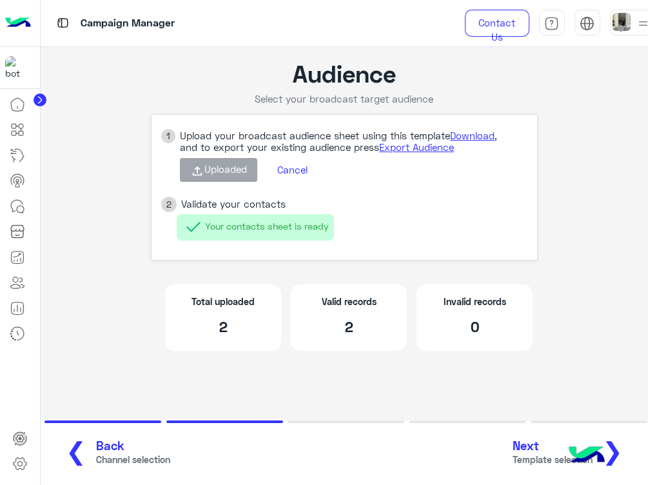
click at [617, 442] on span "❯" at bounding box center [612, 450] width 21 height 29
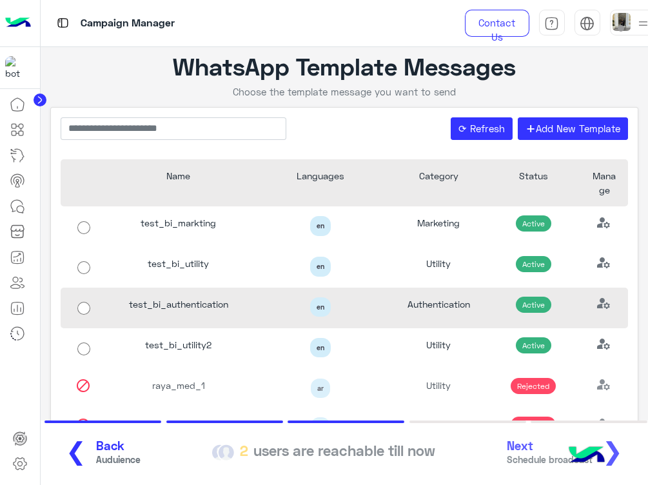
click at [217, 300] on div "test_bi_authentication" at bounding box center [179, 308] width 142 height 41
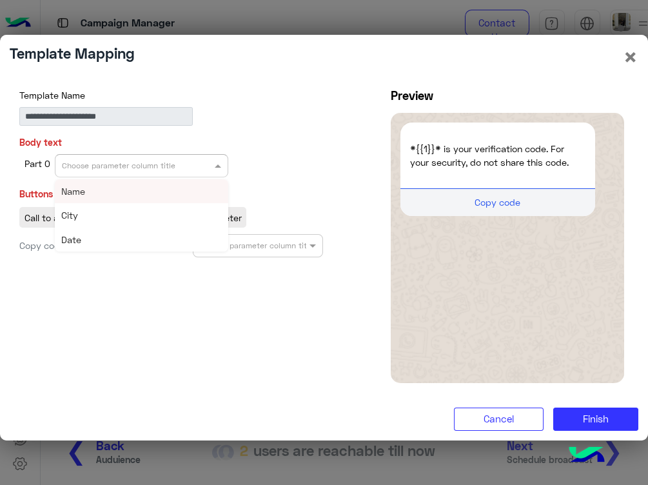
click at [194, 169] on div at bounding box center [141, 164] width 172 height 12
click at [199, 181] on div "Name" at bounding box center [142, 191] width 174 height 24
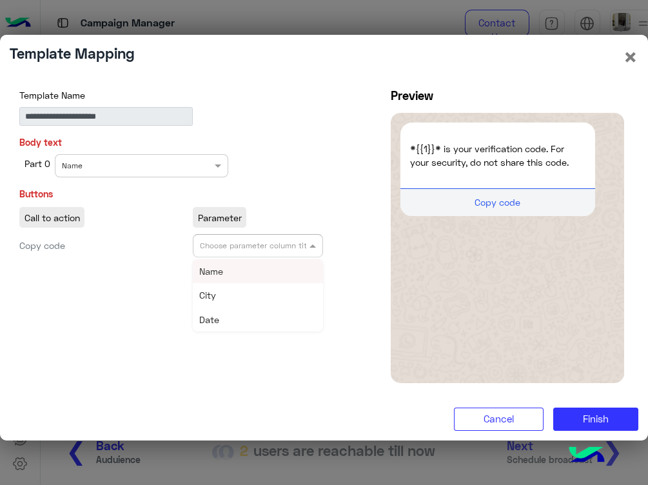
click at [284, 246] on div at bounding box center [258, 244] width 129 height 12
click at [295, 268] on div "Name" at bounding box center [258, 271] width 130 height 24
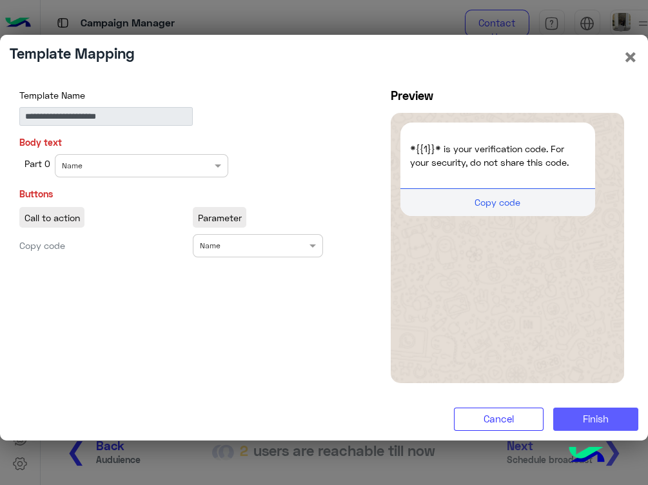
click at [608, 410] on button "Finish" at bounding box center [595, 419] width 85 height 23
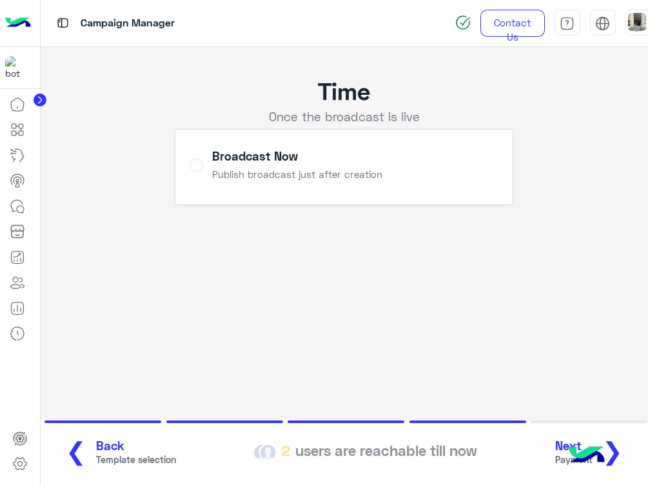
click at [624, 450] on button "Next Payment ❯" at bounding box center [594, 452] width 85 height 35
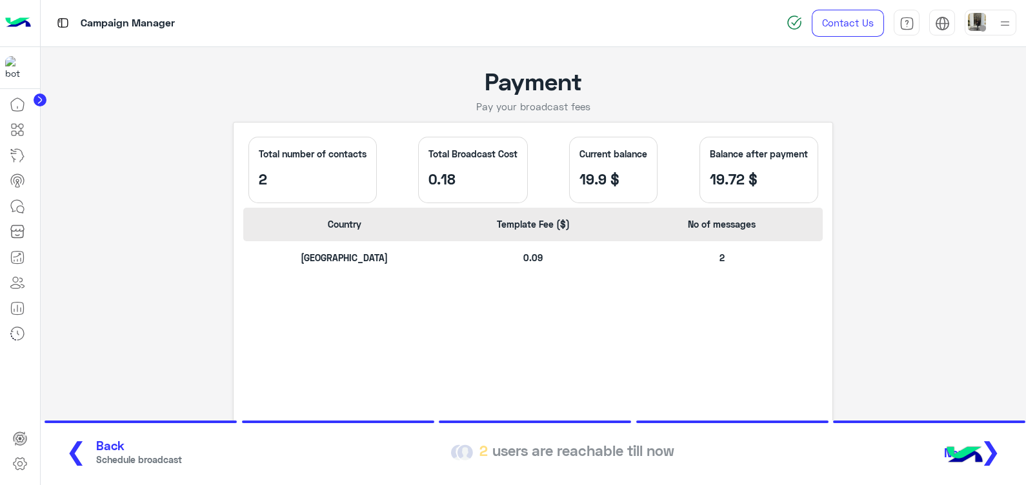
click at [96, 452] on span "Back" at bounding box center [139, 446] width 86 height 15
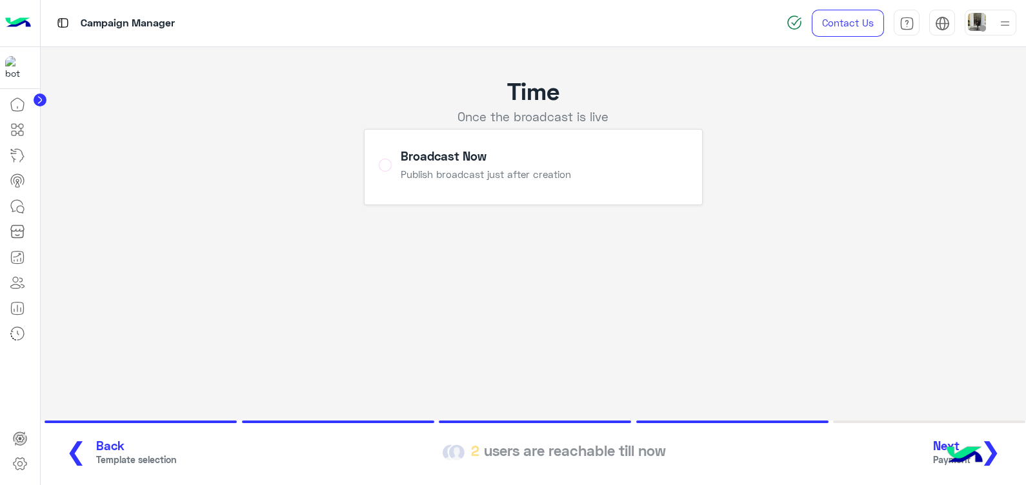
click at [96, 455] on span "Template selection" at bounding box center [136, 460] width 80 height 14
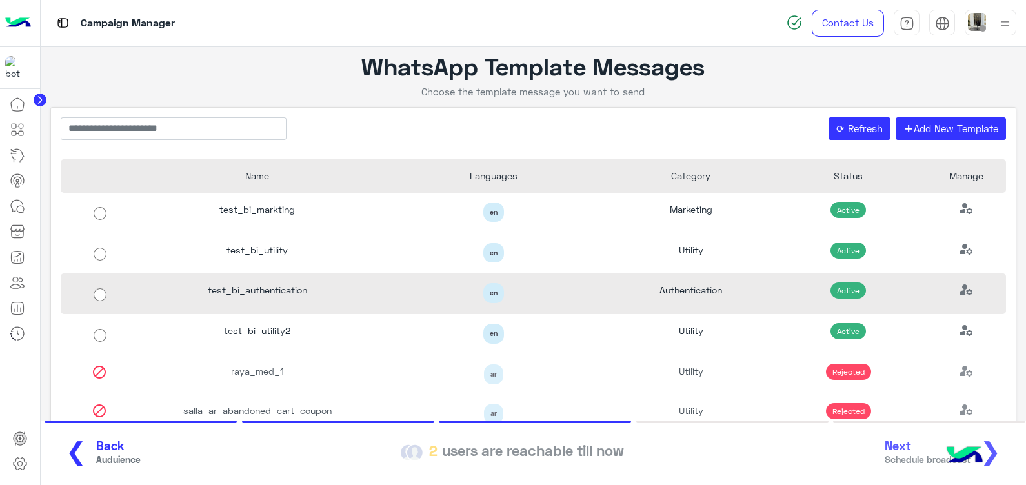
click at [297, 287] on div "test_bi_authentication" at bounding box center [257, 293] width 236 height 41
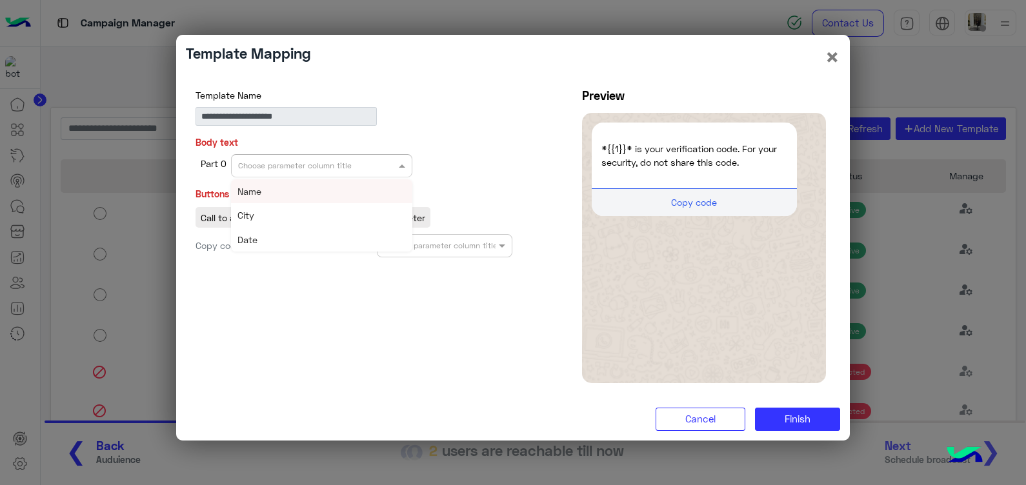
click at [357, 161] on input "text" at bounding box center [301, 165] width 127 height 12
click at [348, 194] on div "Name" at bounding box center [321, 191] width 181 height 24
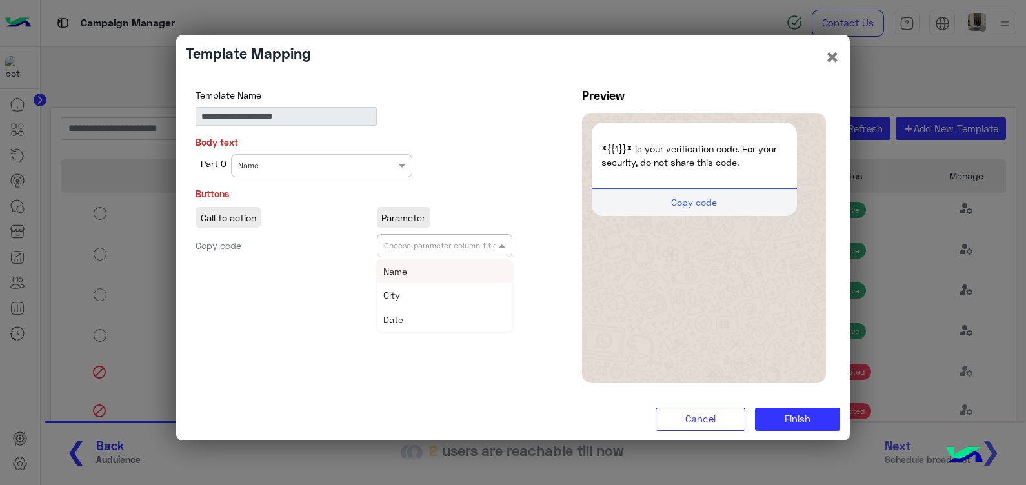
click at [416, 235] on div "Choose parameter column title" at bounding box center [445, 245] width 136 height 23
click at [434, 272] on div "Name" at bounding box center [445, 271] width 136 height 24
click at [648, 417] on span "Finish" at bounding box center [797, 419] width 26 height 12
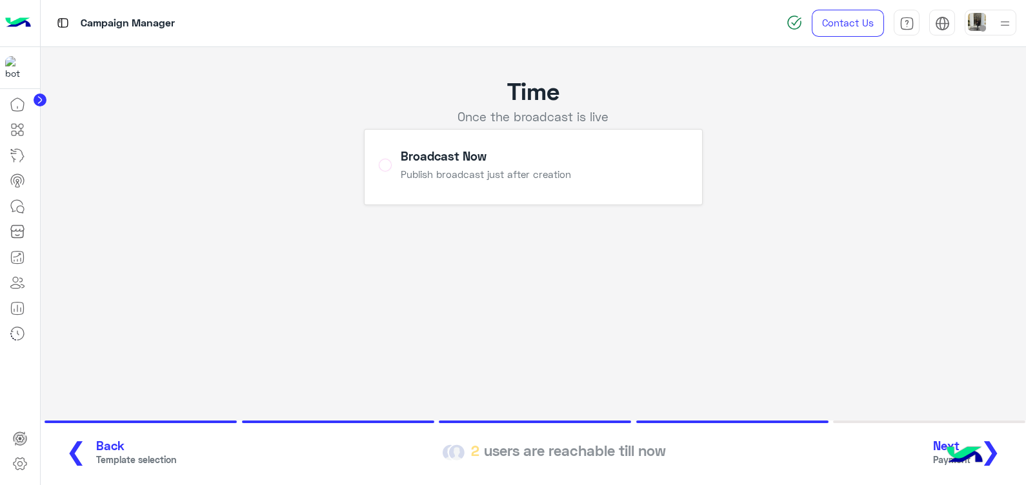
click at [648, 448] on span "❯" at bounding box center [990, 450] width 21 height 29
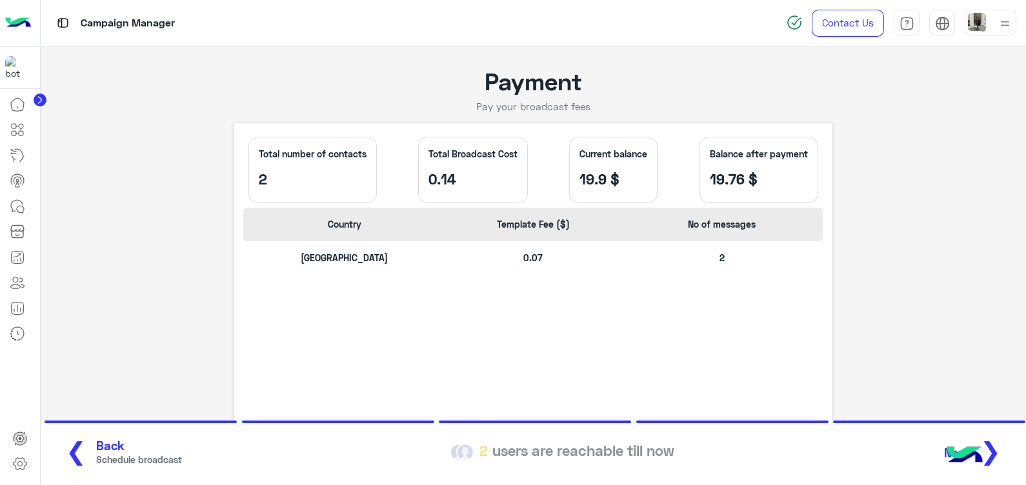
click at [119, 448] on span "Back" at bounding box center [139, 446] width 86 height 15
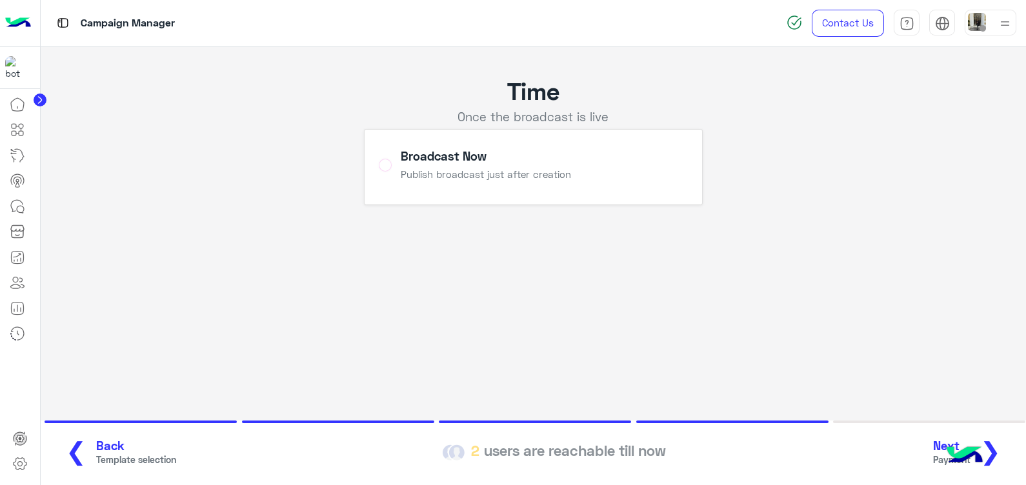
click at [119, 448] on span "Back" at bounding box center [136, 446] width 80 height 15
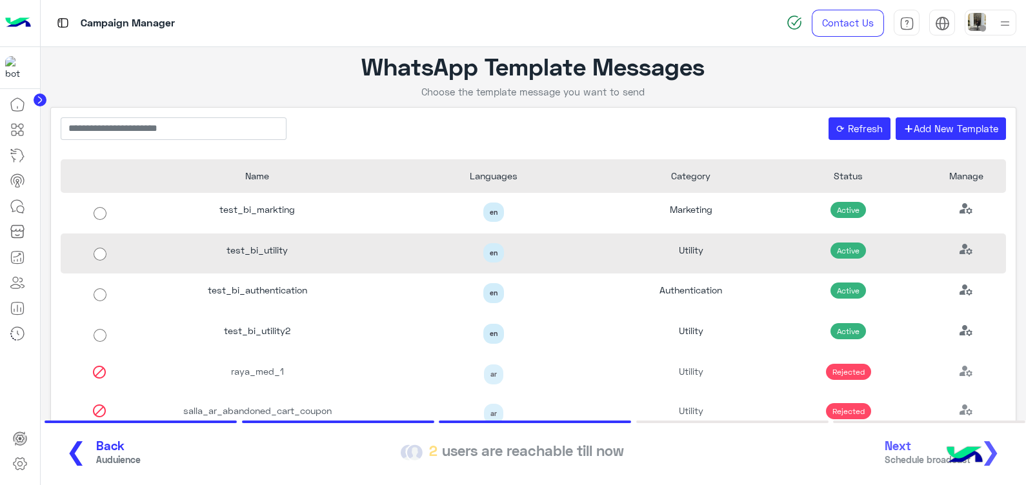
click at [204, 254] on div "test_bi_utility" at bounding box center [257, 254] width 236 height 41
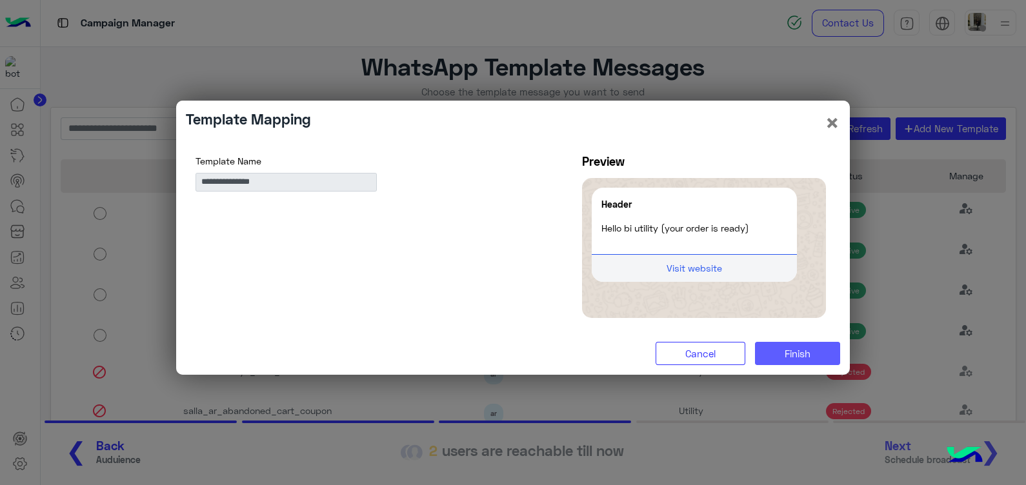
click at [648, 353] on button "Finish" at bounding box center [797, 353] width 85 height 23
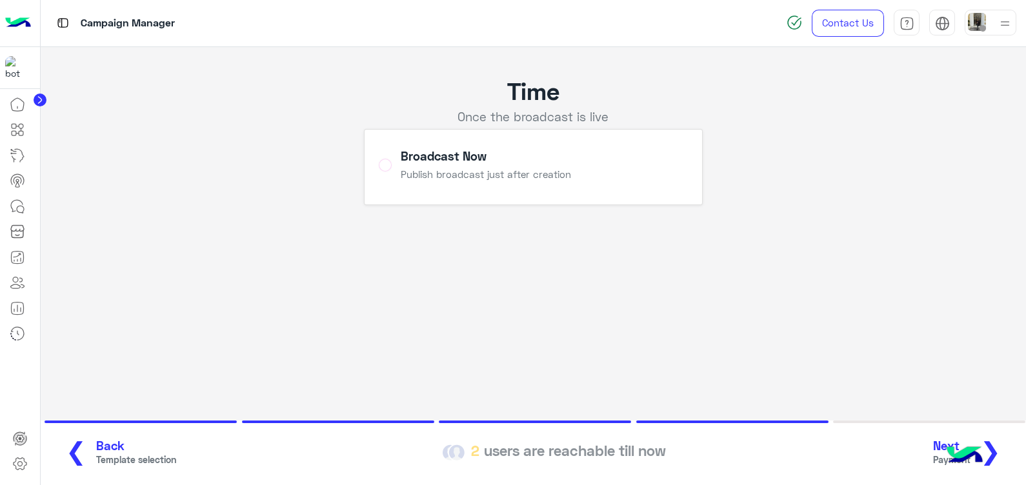
click at [648, 452] on button "Next Payment ❯" at bounding box center [971, 452] width 85 height 35
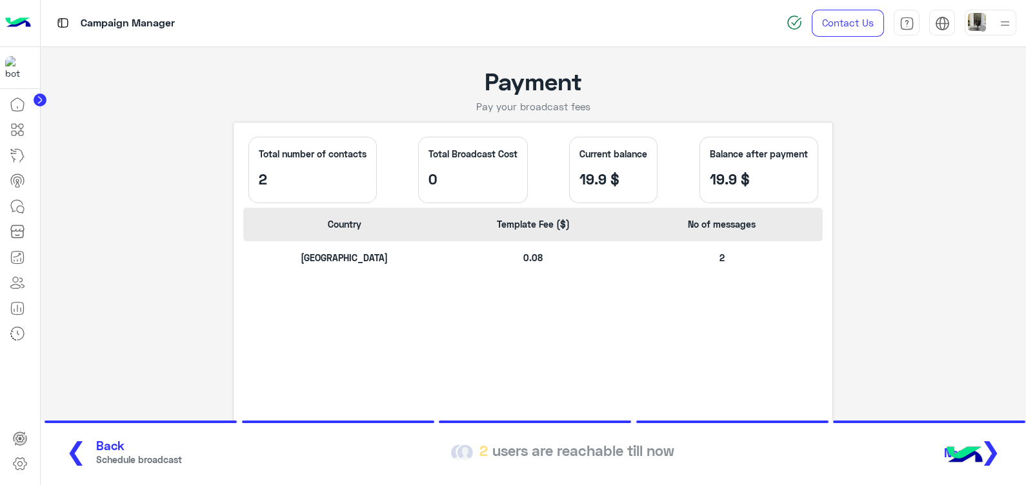
click at [117, 455] on span "Schedule broadcast" at bounding box center [139, 460] width 86 height 14
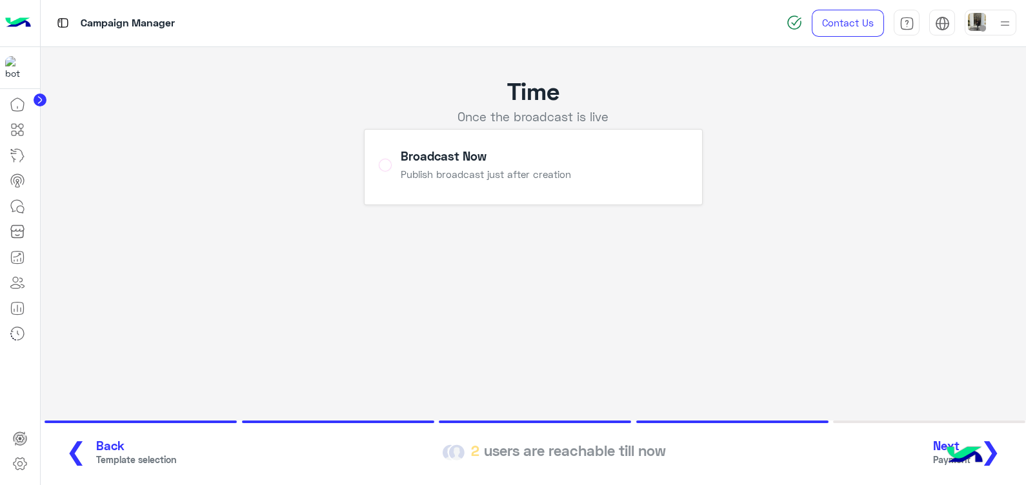
click at [117, 455] on span "Template selection" at bounding box center [136, 460] width 80 height 14
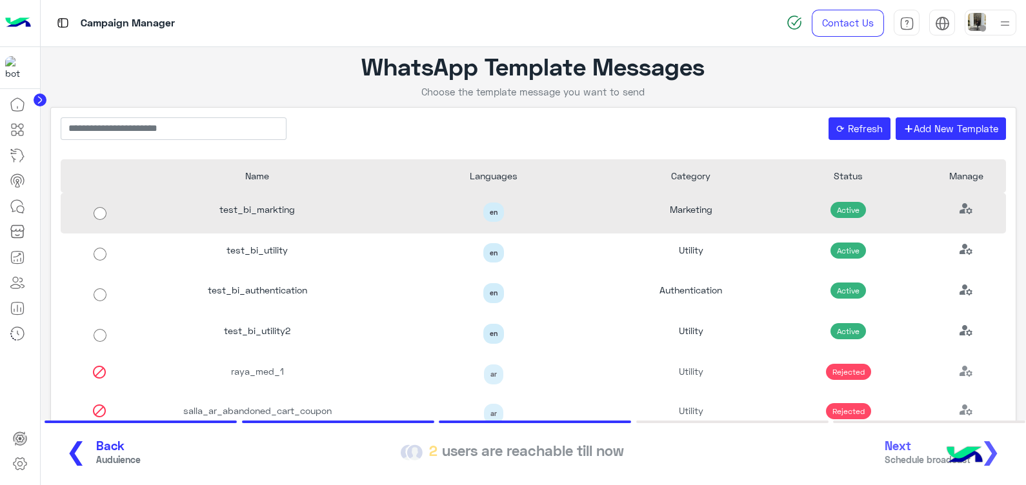
click at [286, 225] on div "test_bi_markting" at bounding box center [257, 213] width 236 height 41
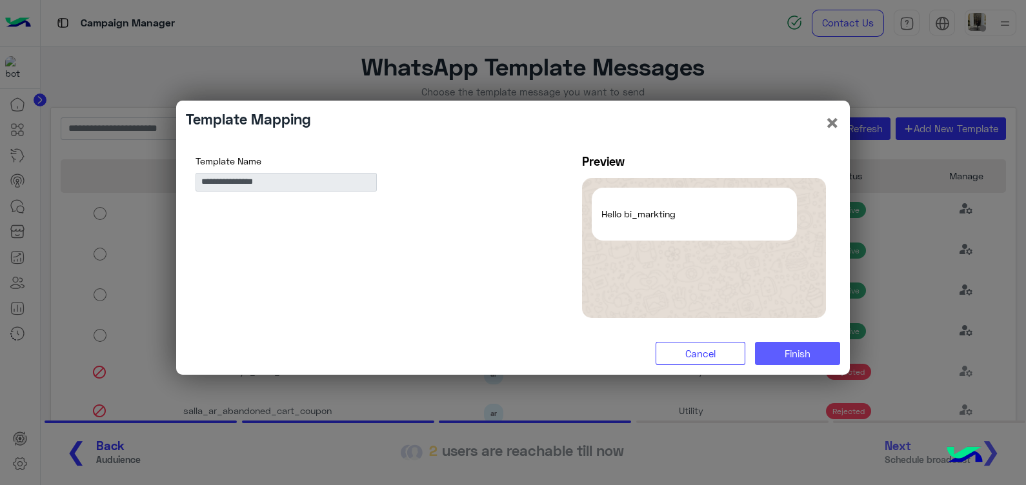
click at [648, 356] on button "Finish" at bounding box center [797, 353] width 85 height 23
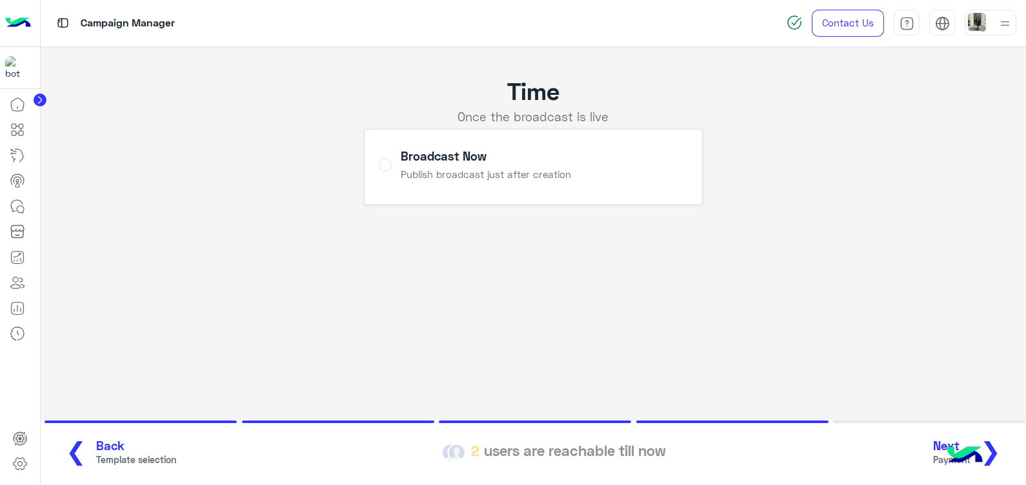
click at [648, 455] on button "Next Payment ❯" at bounding box center [971, 452] width 85 height 35
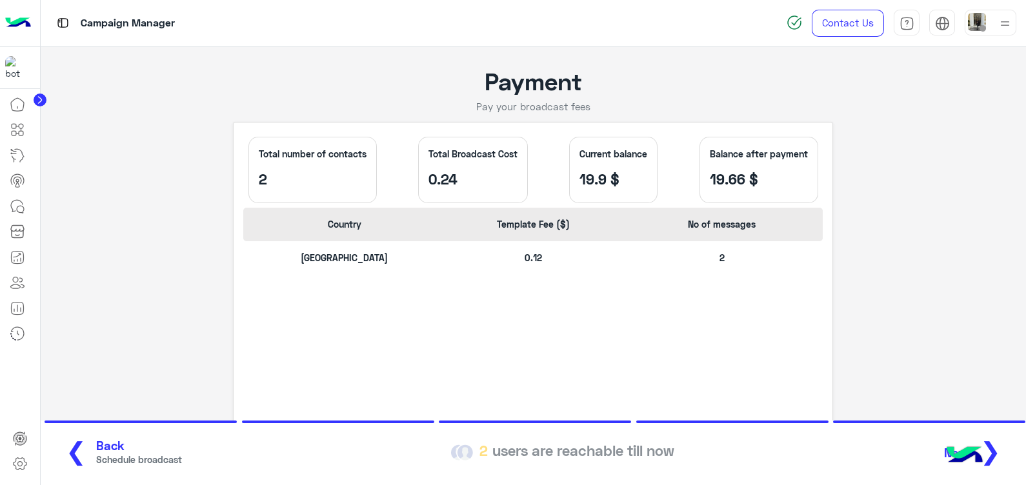
click at [18, 21] on img at bounding box center [18, 23] width 26 height 27
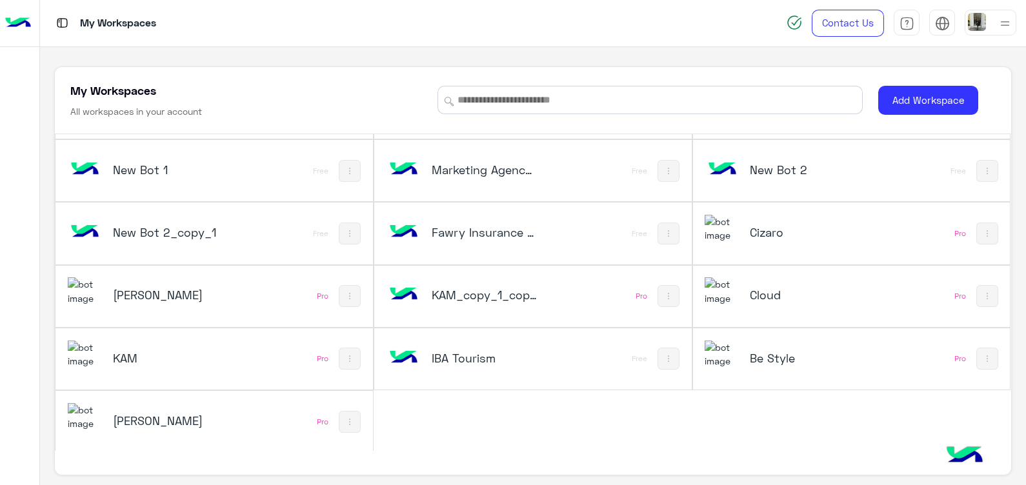
scroll to position [5, 0]
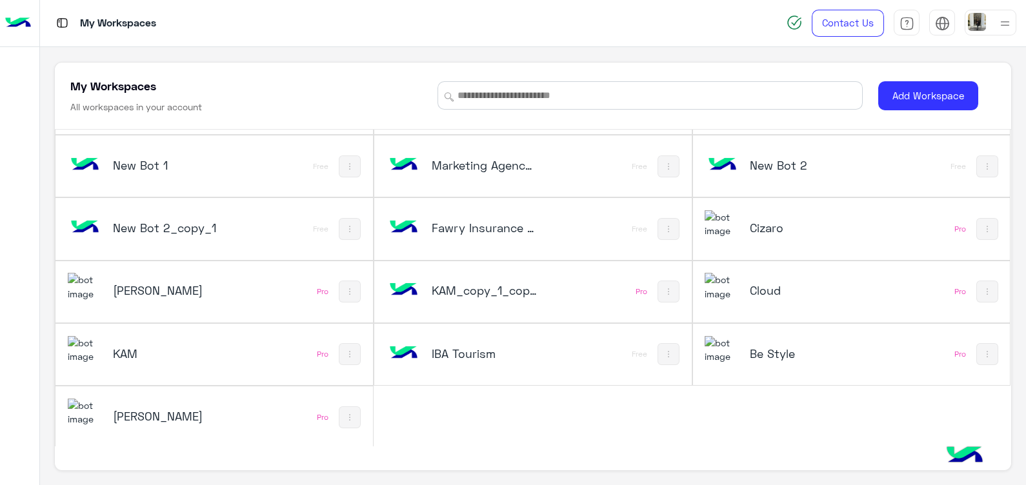
click at [648, 229] on h5 "Cizaro" at bounding box center [803, 227] width 106 height 15
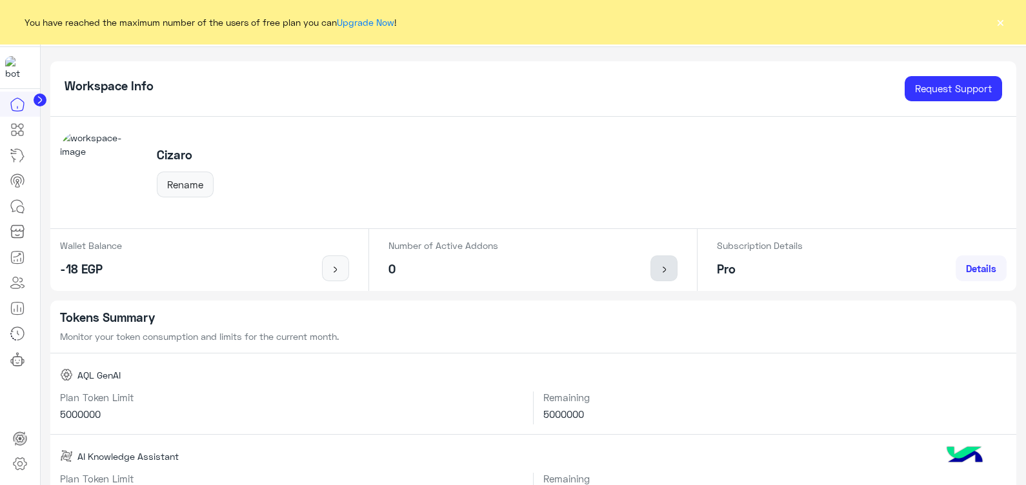
click at [648, 268] on img at bounding box center [664, 269] width 16 height 10
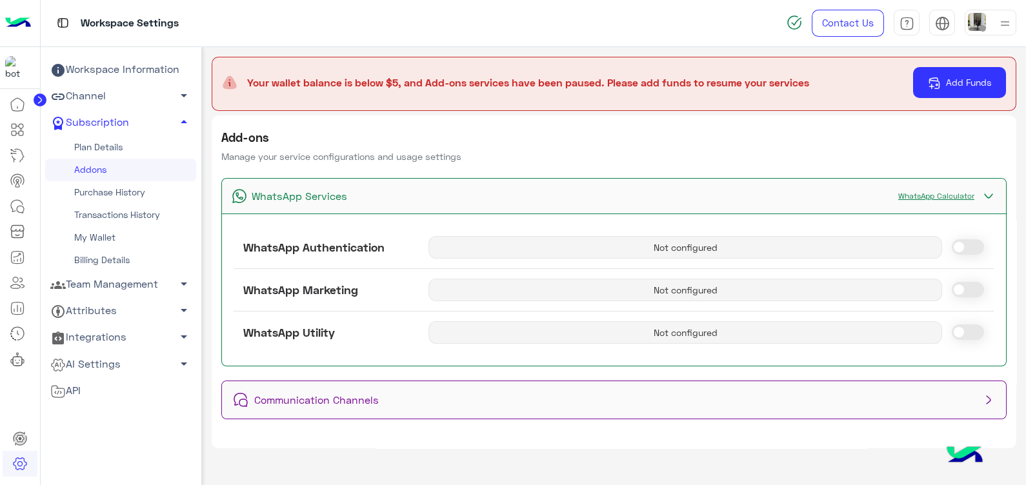
click at [648, 198] on link "WhatsApp Calculator" at bounding box center [935, 196] width 89 height 10
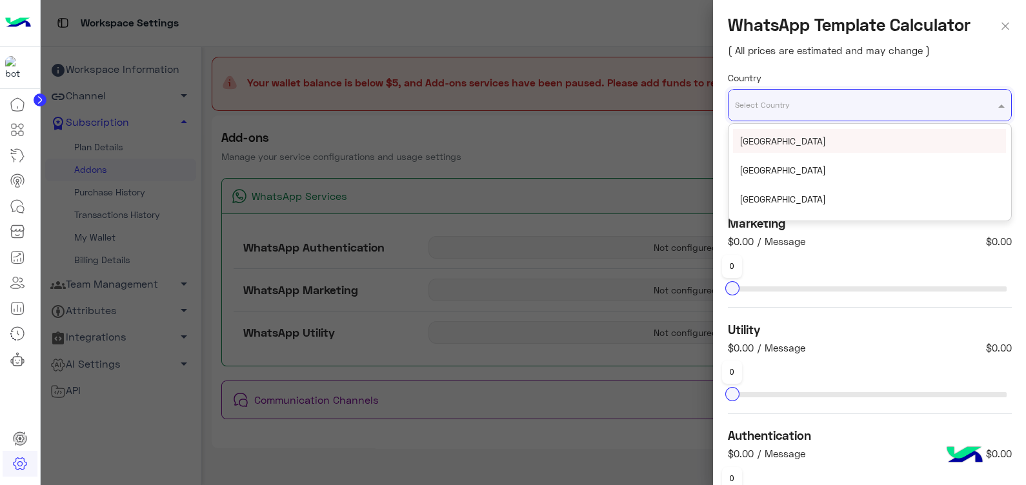
click at [648, 119] on div "Select Country" at bounding box center [870, 105] width 284 height 32
type input "***"
click at [648, 138] on div "[GEOGRAPHIC_DATA]" at bounding box center [869, 141] width 273 height 24
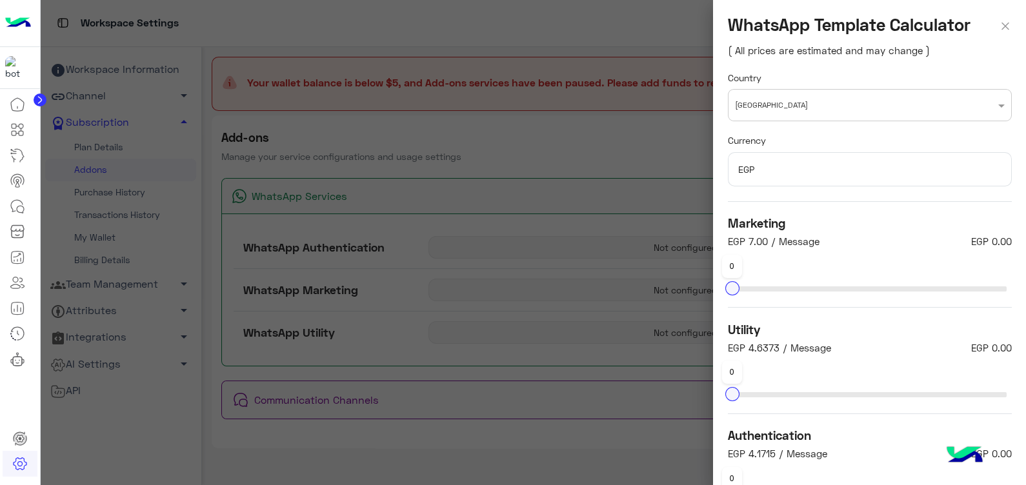
click at [202, 187] on div at bounding box center [534, 242] width 986 height 485
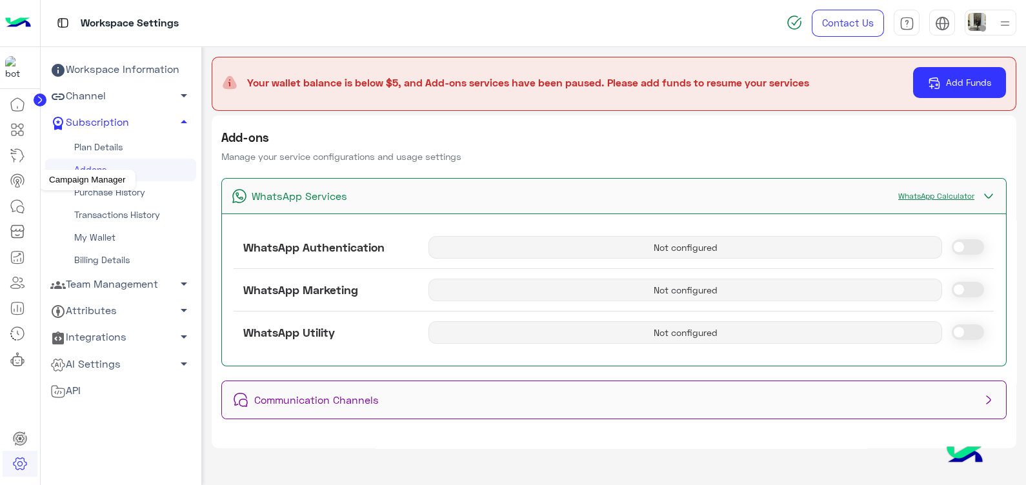
click at [13, 187] on icon at bounding box center [17, 180] width 15 height 15
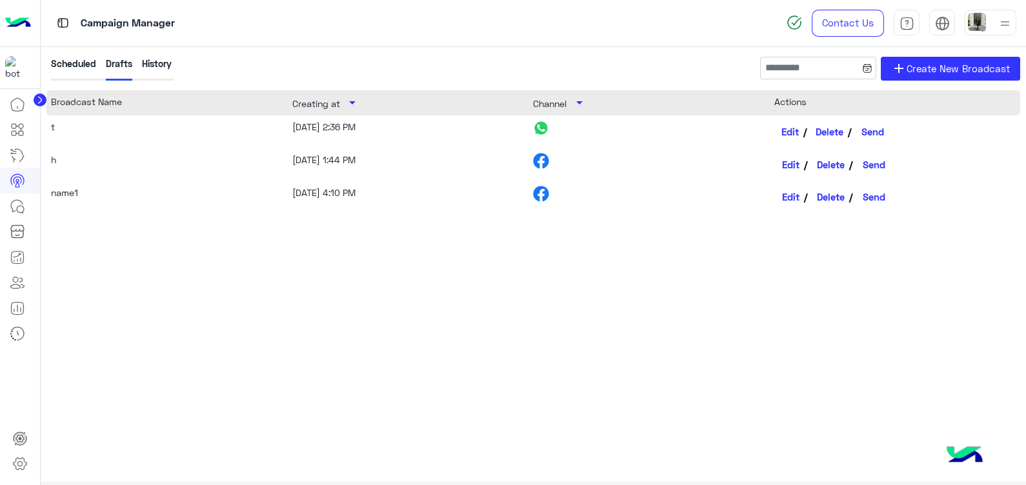
click at [648, 132] on link "Edit" at bounding box center [791, 132] width 34 height 22
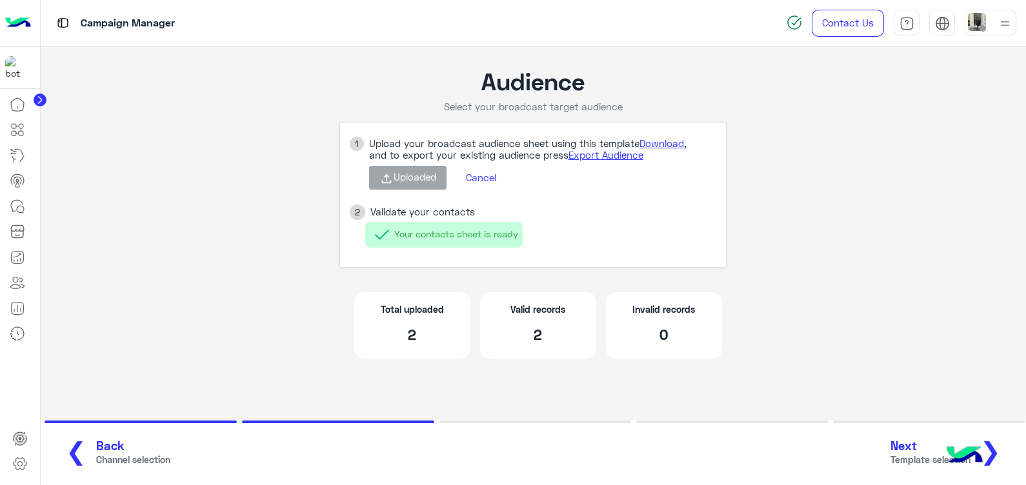
click at [484, 175] on button "Cancel" at bounding box center [481, 177] width 50 height 22
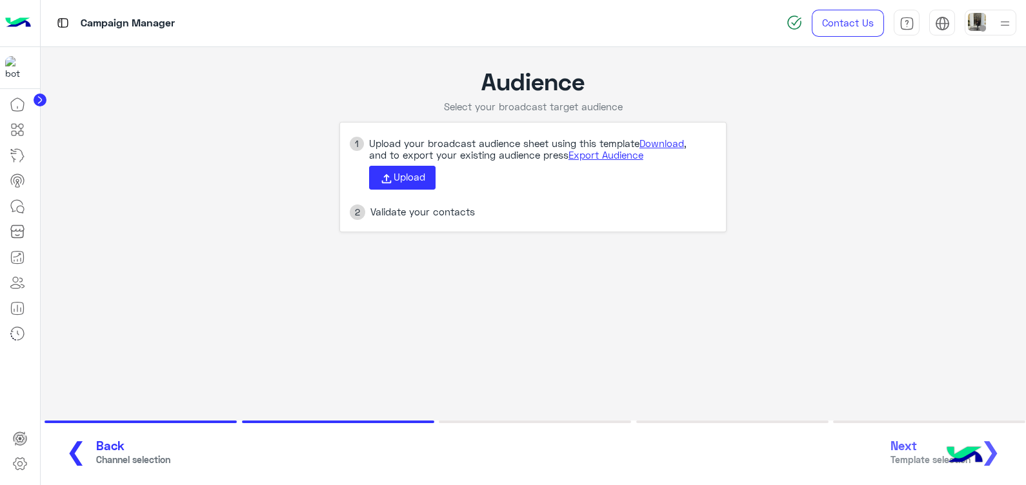
click at [106, 452] on span "Back" at bounding box center [133, 446] width 74 height 15
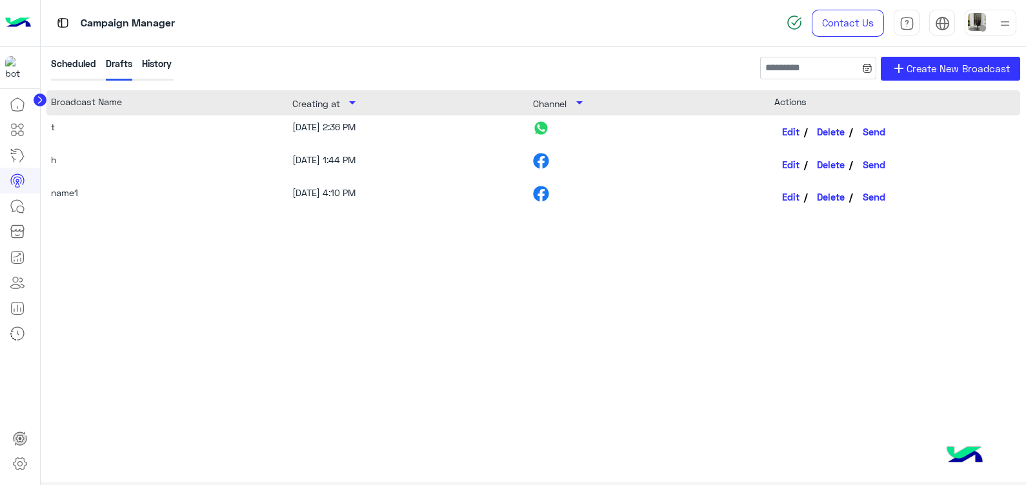
click at [20, 29] on img at bounding box center [18, 23] width 26 height 27
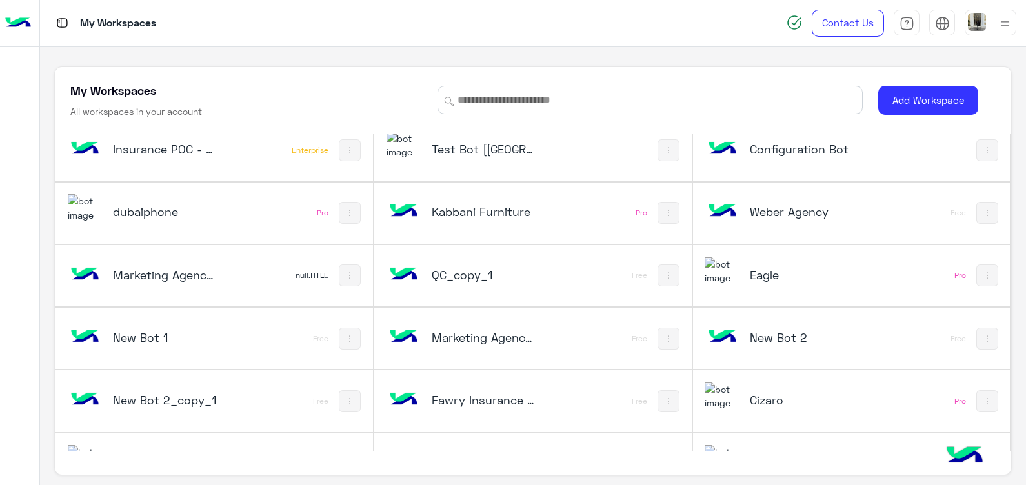
scroll to position [76, 0]
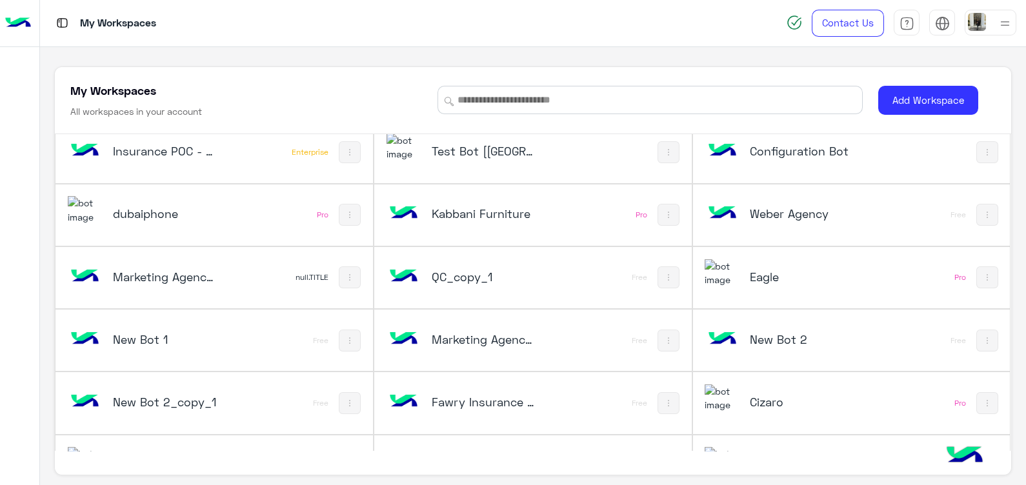
click at [201, 232] on div "dubaiphone" at bounding box center [156, 214] width 176 height 37
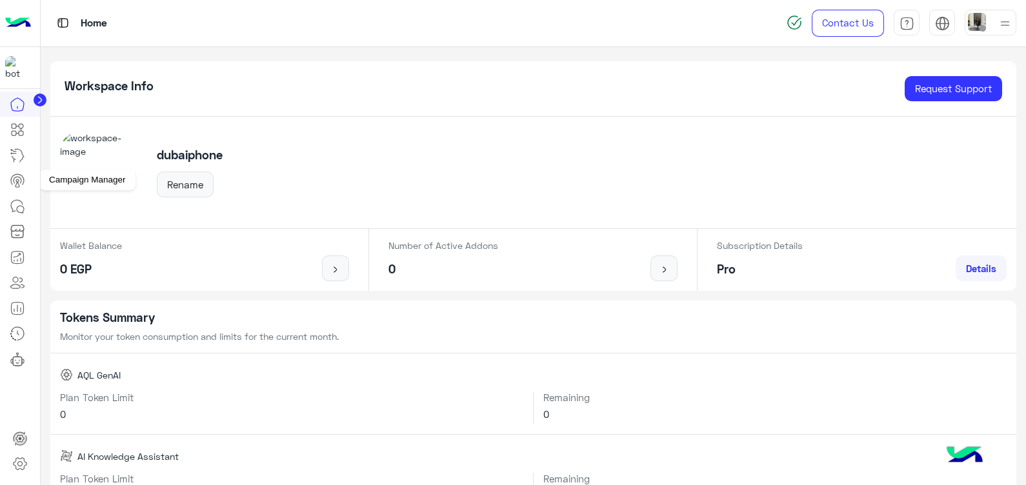
click at [20, 186] on icon at bounding box center [17, 180] width 15 height 15
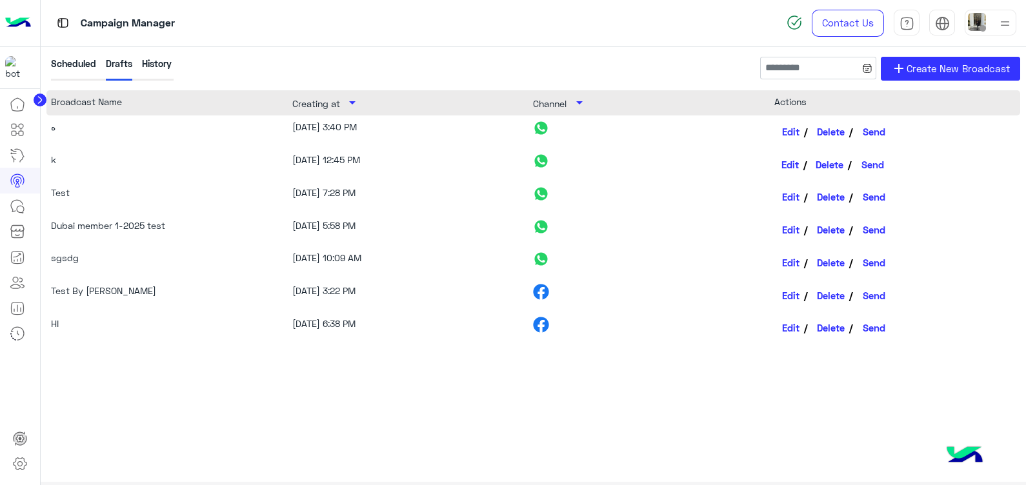
click at [648, 164] on link "Edit" at bounding box center [791, 165] width 34 height 22
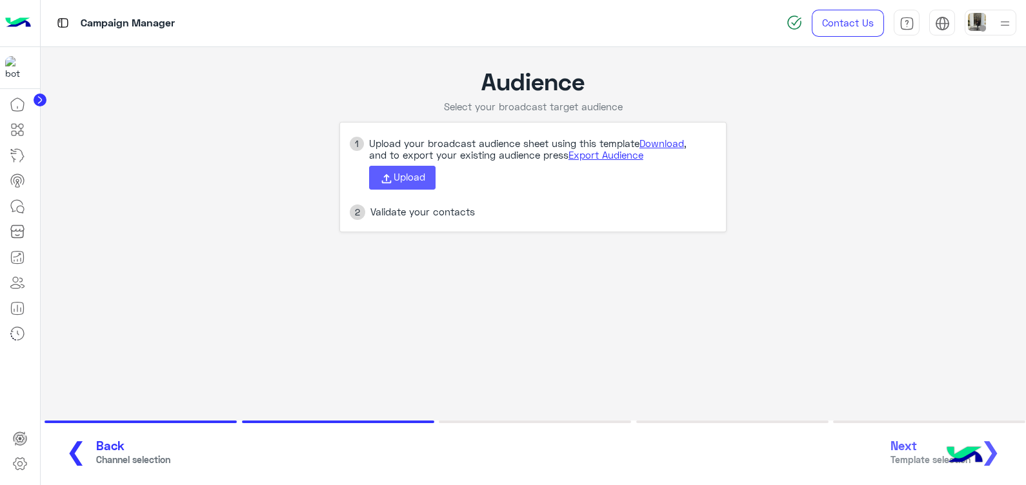
click at [402, 182] on span "Upload" at bounding box center [409, 177] width 32 height 12
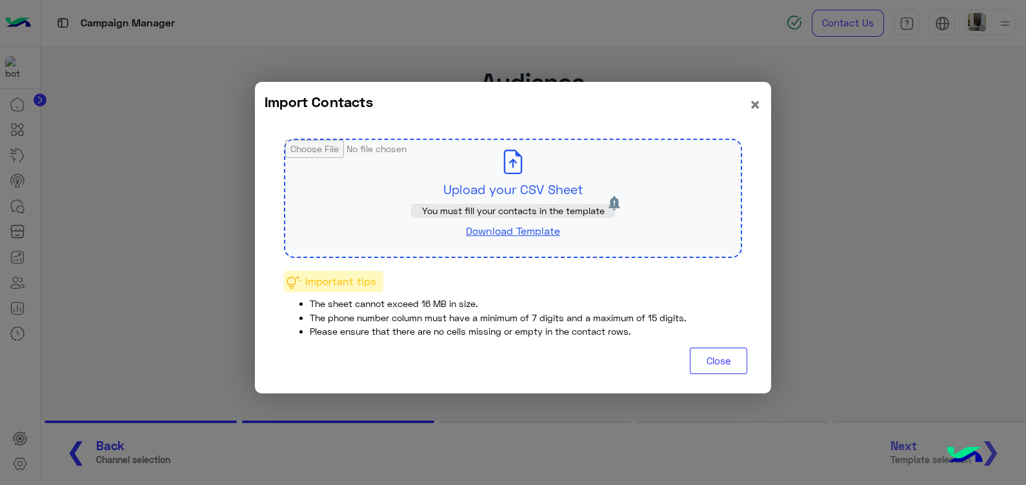
click at [369, 182] on input "file" at bounding box center [512, 198] width 455 height 117
type input "**********"
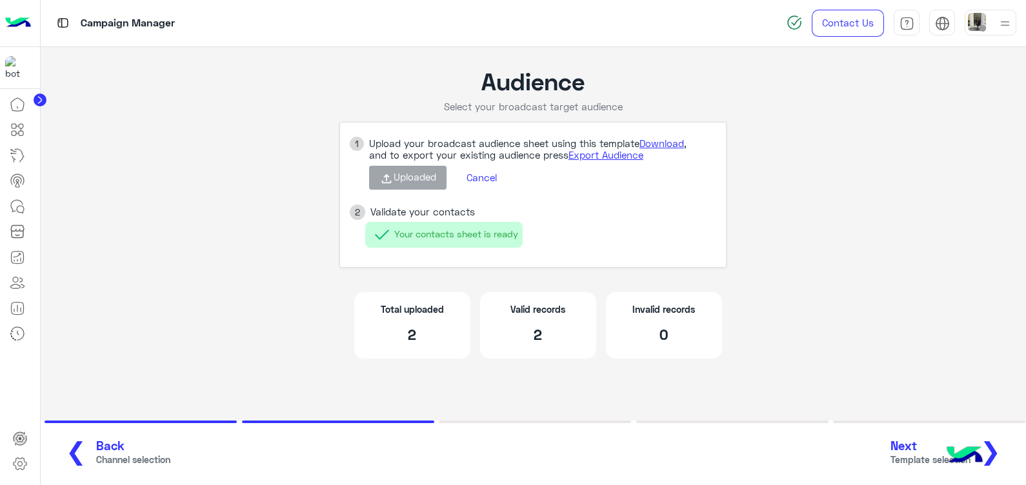
click at [648, 443] on button "Next Template selection ❯" at bounding box center [950, 452] width 128 height 35
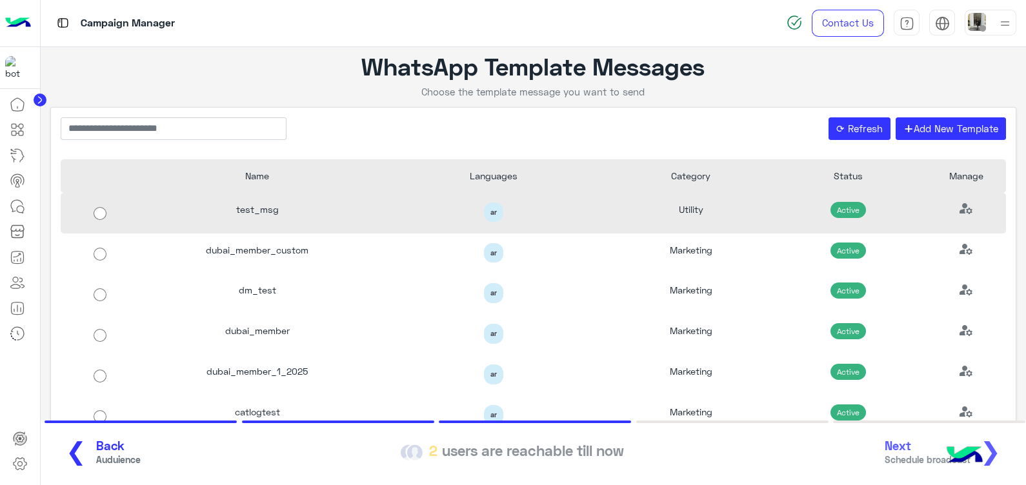
click at [308, 211] on div "test_msg" at bounding box center [257, 213] width 236 height 41
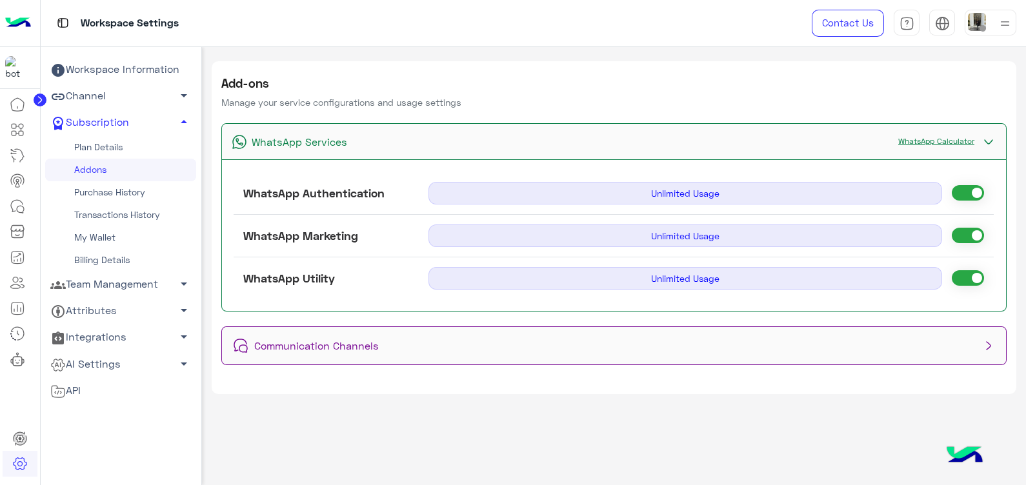
click at [900, 140] on link "WhatsApp Calculator" at bounding box center [935, 141] width 89 height 10
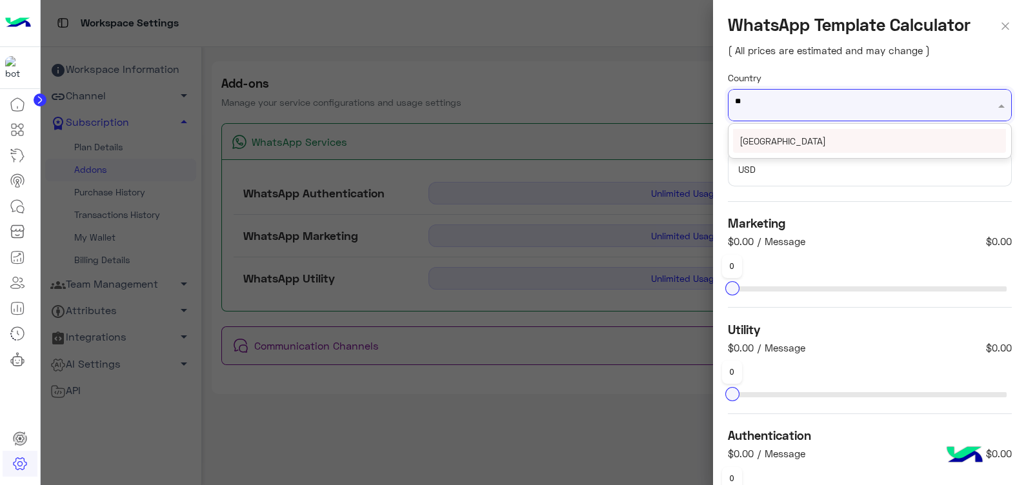
type input "***"
click at [811, 128] on div "[GEOGRAPHIC_DATA]" at bounding box center [869, 141] width 283 height 34
click at [819, 142] on div "[GEOGRAPHIC_DATA]" at bounding box center [869, 141] width 273 height 24
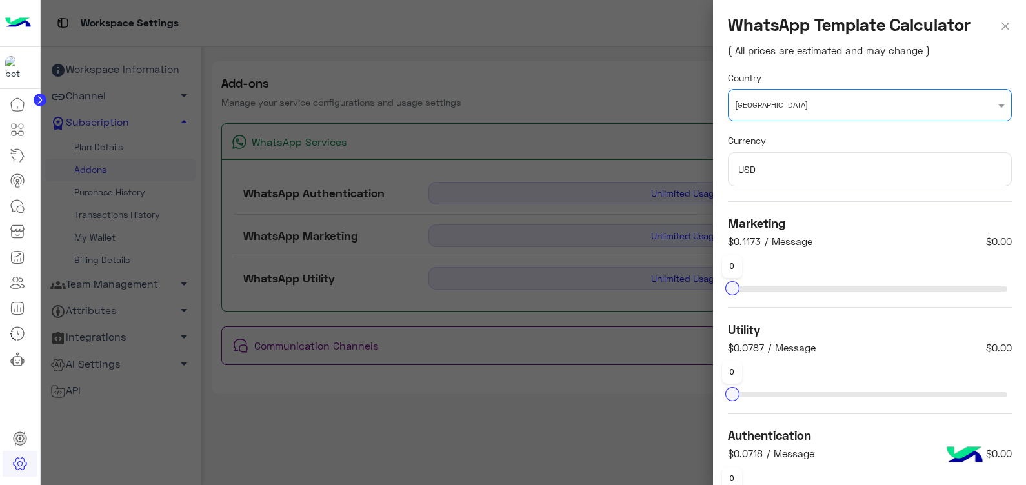
scroll to position [51, 0]
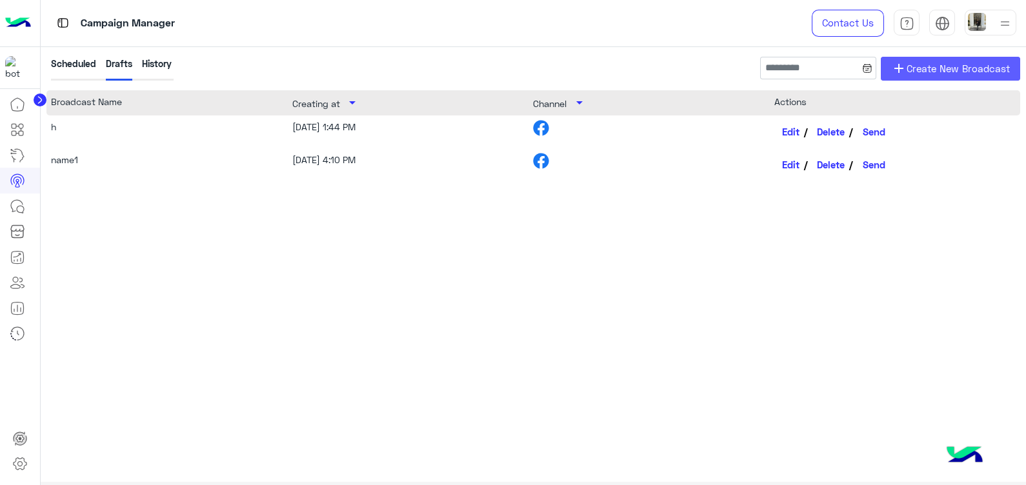
click at [911, 74] on span "Create New Broadcast" at bounding box center [957, 68] width 103 height 15
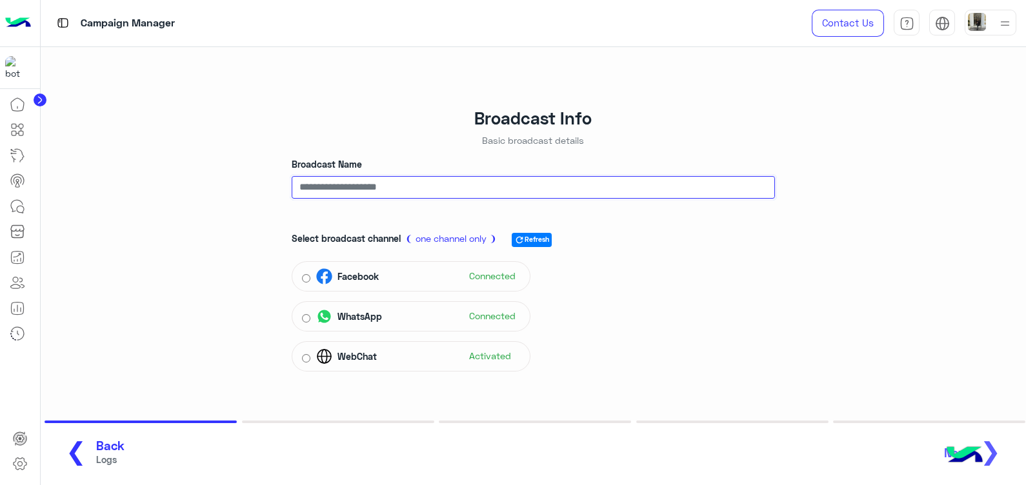
click at [405, 183] on input "Broadcast Name" at bounding box center [533, 187] width 483 height 23
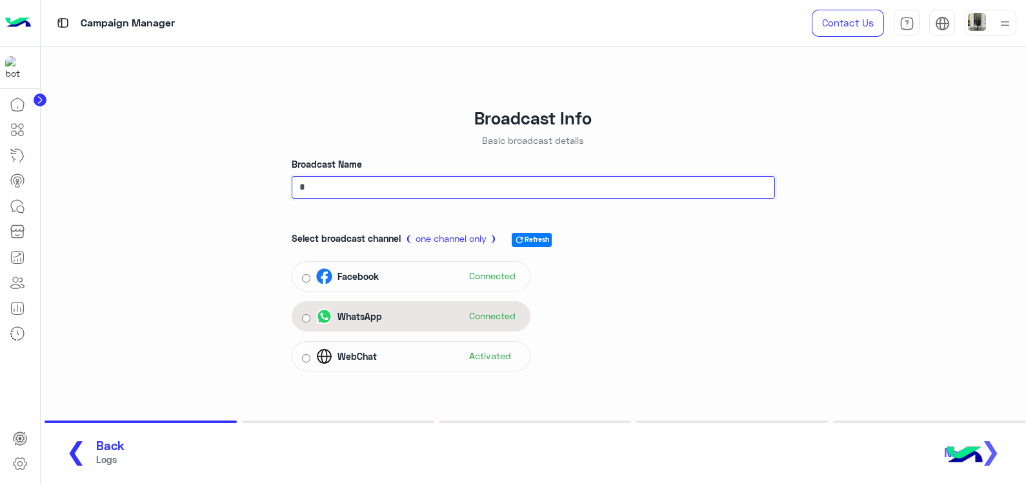
type input "*"
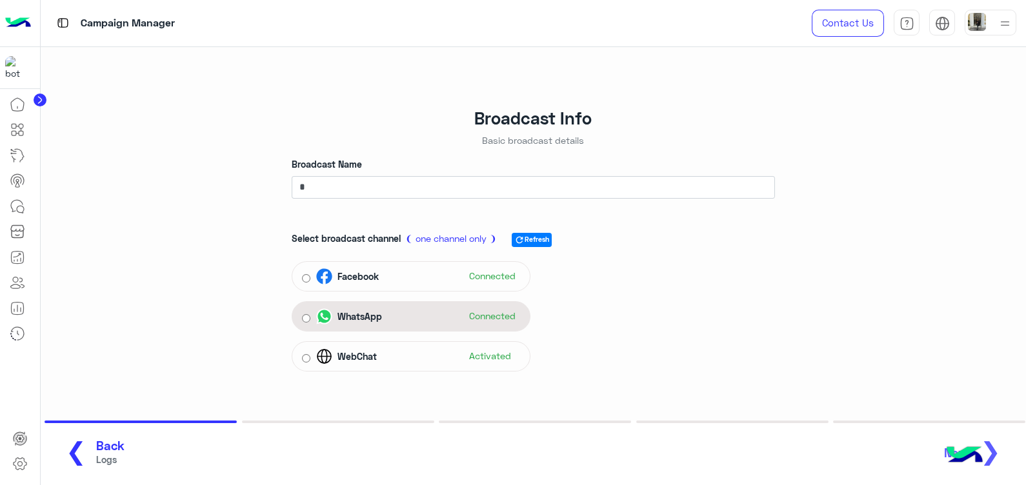
click at [413, 328] on div "WhatsApp Connected" at bounding box center [411, 316] width 239 height 30
click at [422, 317] on div "WhatsApp Connected" at bounding box center [418, 316] width 204 height 19
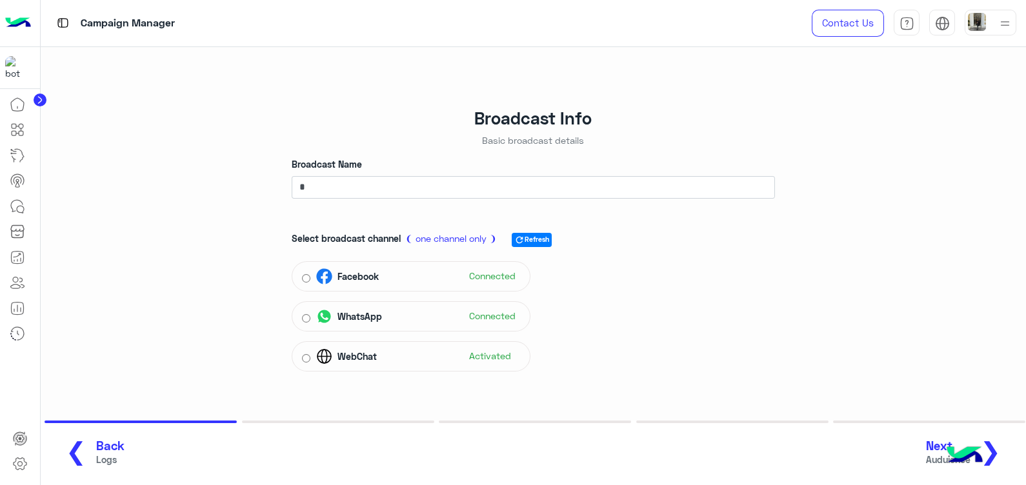
click at [1003, 444] on button "Next Auduience ❯" at bounding box center [968, 452] width 92 height 35
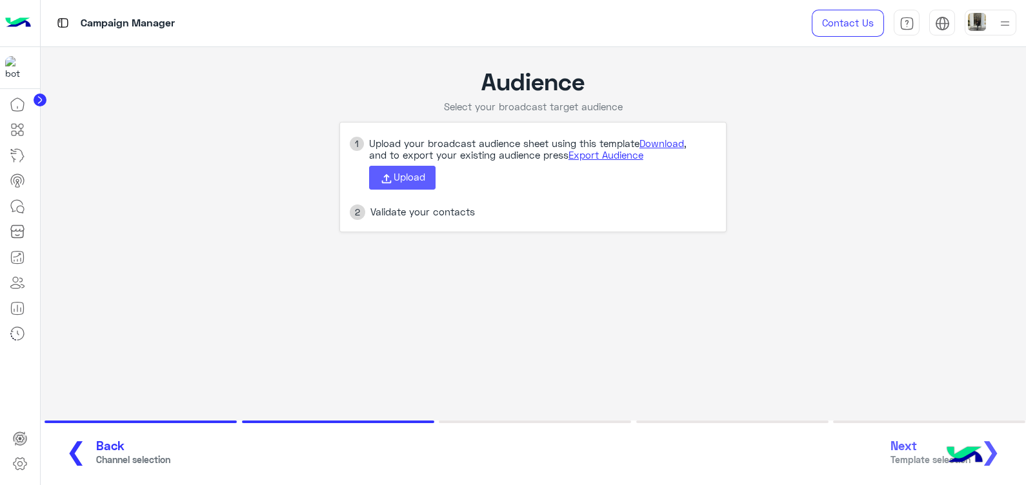
click at [414, 186] on button "Upload" at bounding box center [402, 178] width 66 height 25
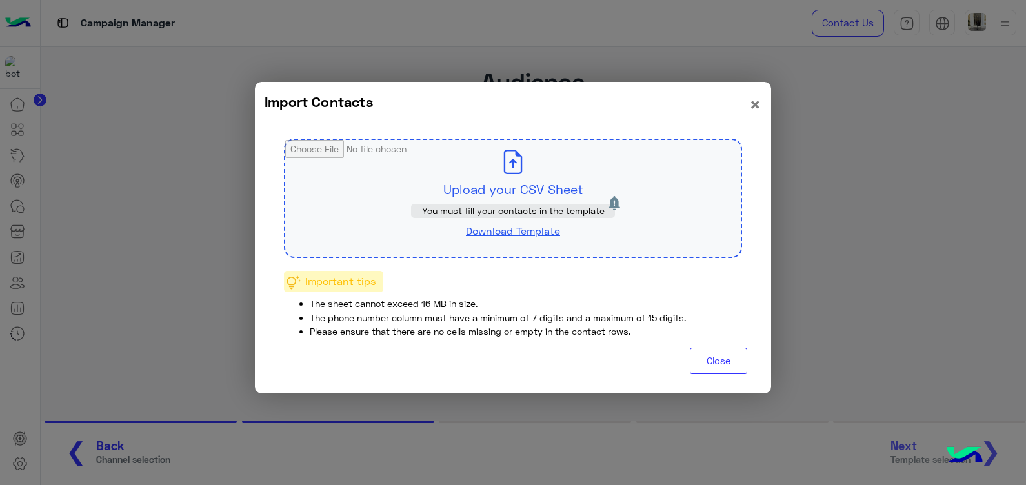
click at [384, 194] on input "file" at bounding box center [512, 198] width 455 height 117
type input "**********"
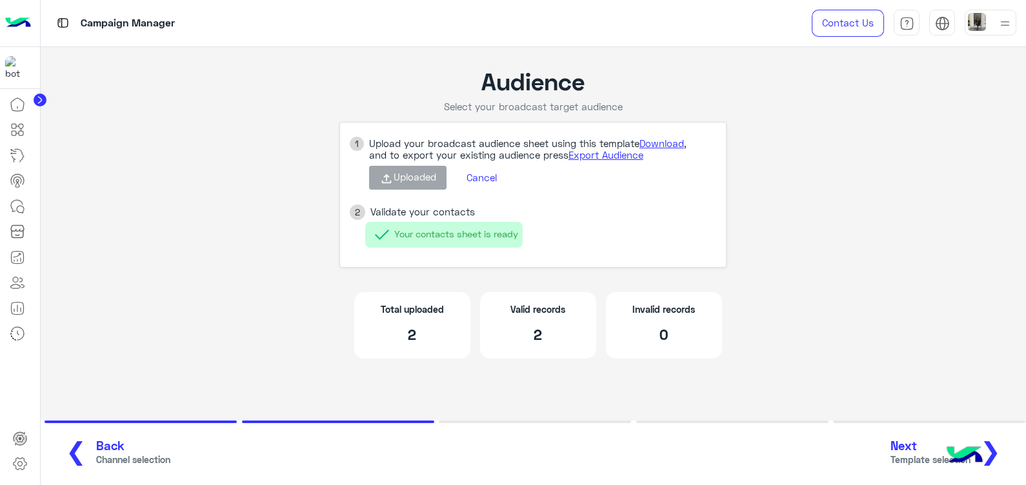
click at [1003, 455] on button "Next Template selection ❯" at bounding box center [950, 452] width 128 height 35
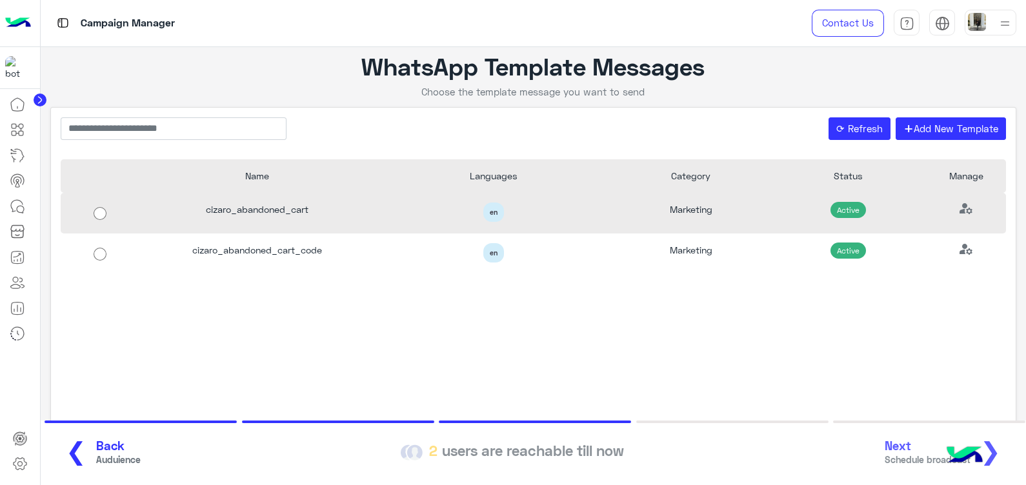
click at [462, 217] on div "en" at bounding box center [493, 213] width 217 height 20
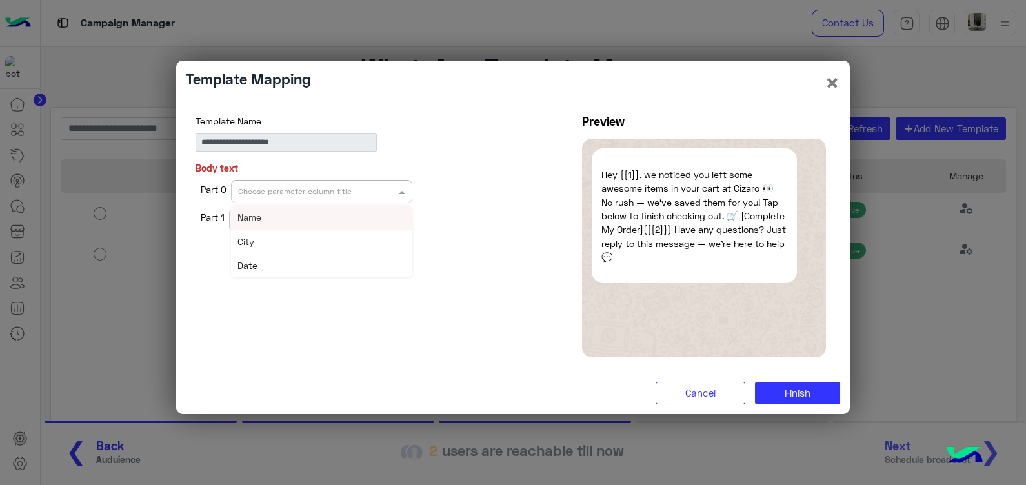
click at [271, 192] on input "text" at bounding box center [301, 190] width 127 height 12
click at [284, 219] on div "Name" at bounding box center [321, 217] width 181 height 24
click at [293, 223] on input "text" at bounding box center [299, 219] width 127 height 12
click at [309, 258] on div "City" at bounding box center [319, 269] width 181 height 24
click at [795, 387] on span "Finish" at bounding box center [797, 393] width 26 height 12
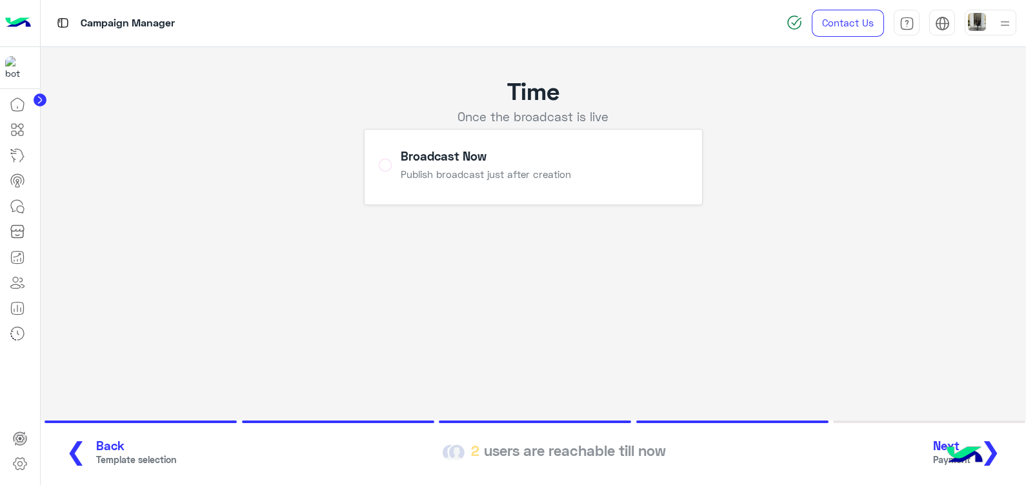
click at [994, 451] on span "❯" at bounding box center [990, 450] width 21 height 29
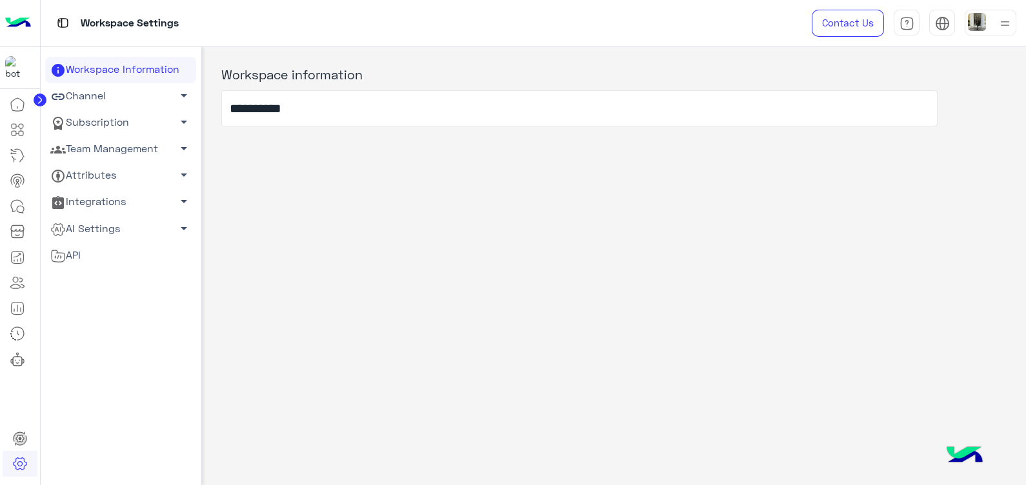
click at [176, 119] on span "arrow_drop_down" at bounding box center [183, 121] width 15 height 15
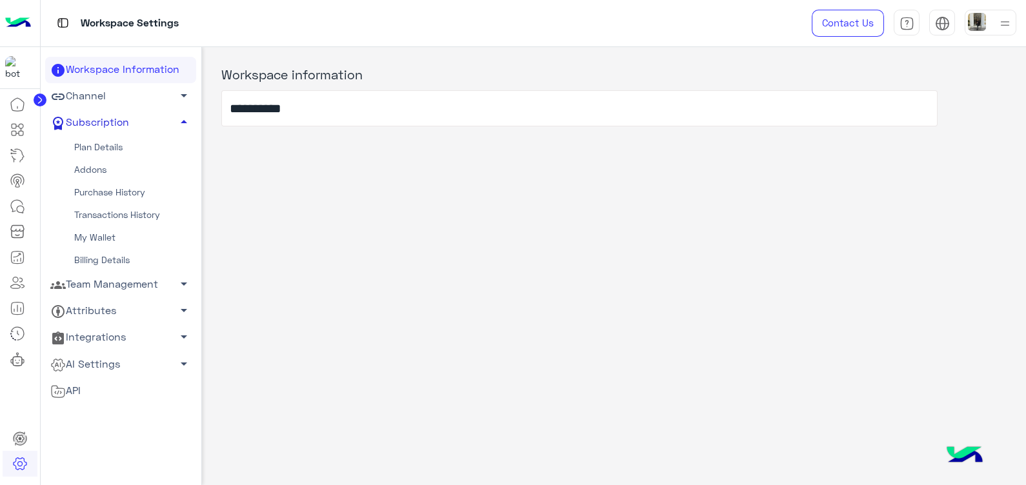
click at [110, 168] on link "Addons" at bounding box center [120, 170] width 151 height 23
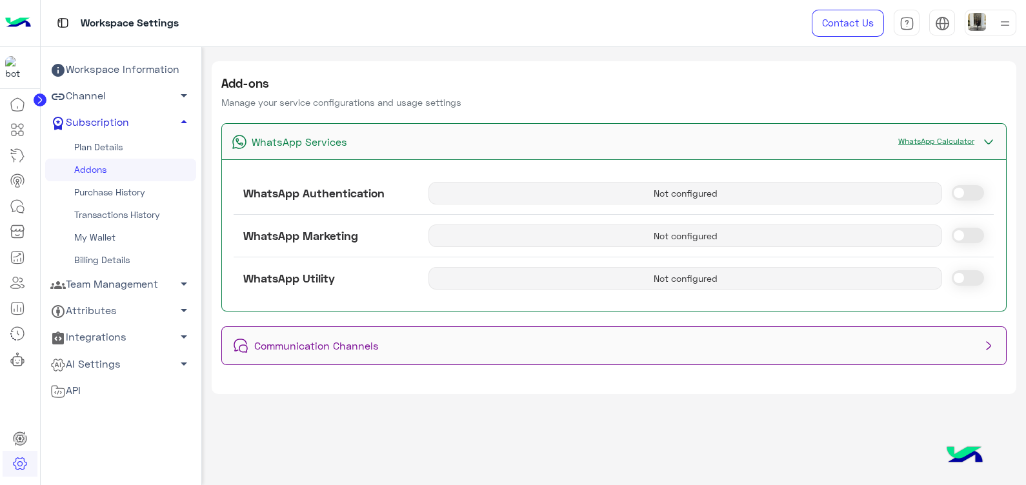
click at [911, 141] on link "WhatsApp Calculator" at bounding box center [935, 141] width 89 height 10
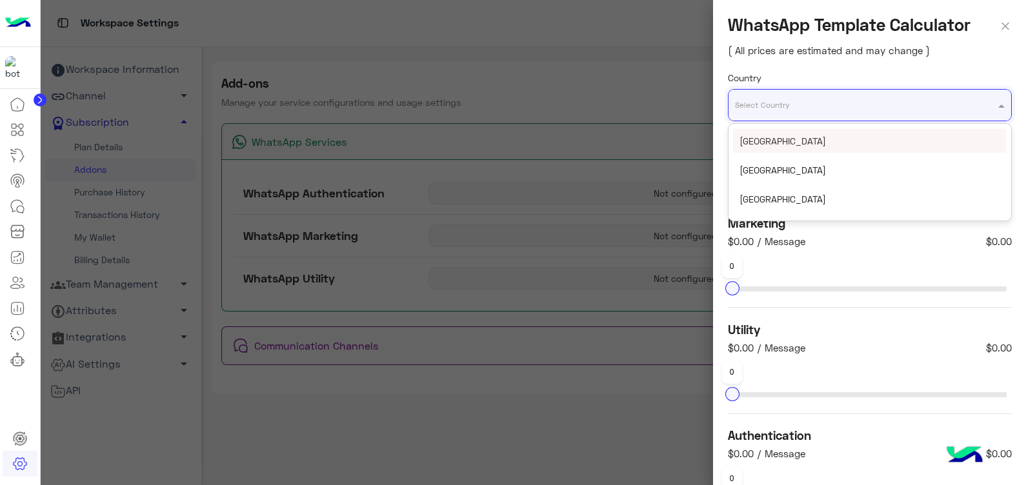
click at [793, 101] on input "text" at bounding box center [844, 100] width 219 height 14
type input "***"
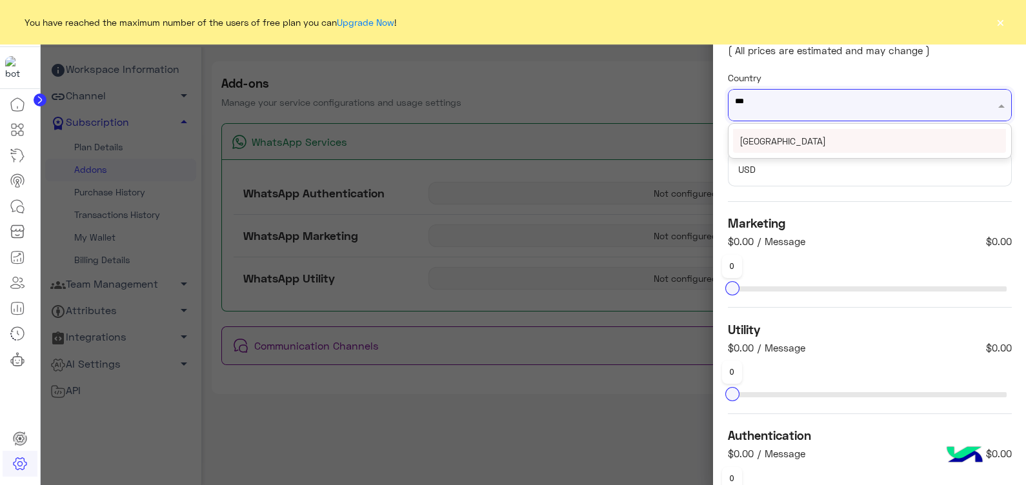
click at [804, 136] on div "Egypt" at bounding box center [869, 141] width 273 height 24
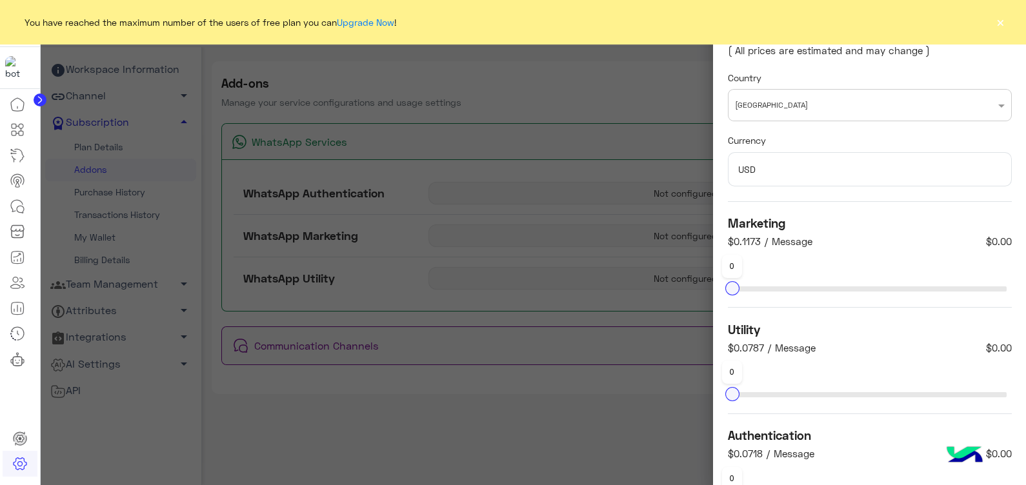
click at [1003, 23] on button "×" at bounding box center [999, 21] width 13 height 13
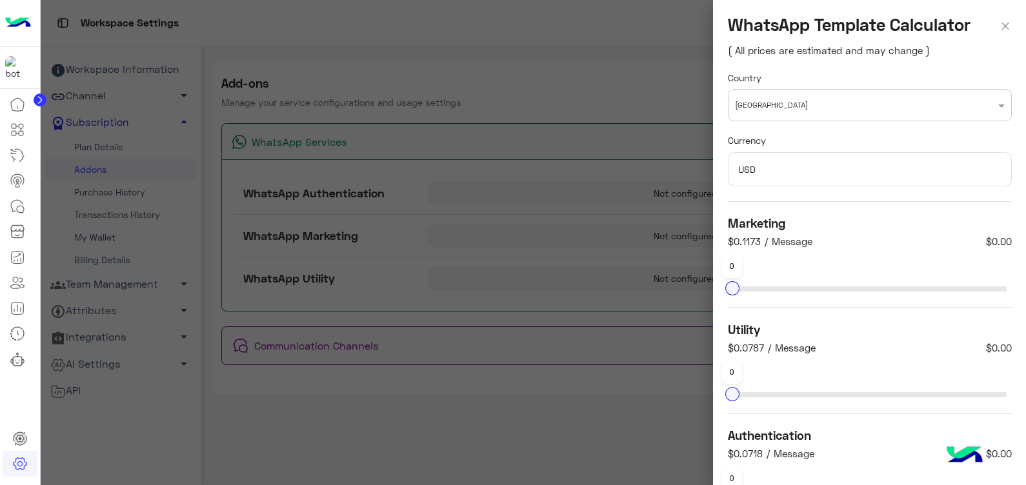
click at [1003, 23] on img at bounding box center [1005, 24] width 13 height 19
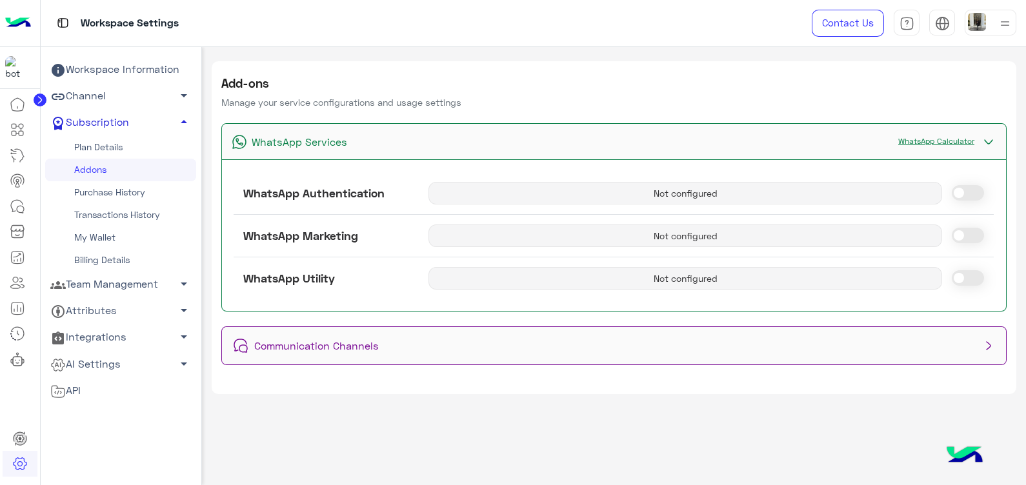
click at [132, 229] on link "My Wallet" at bounding box center [120, 237] width 151 height 23
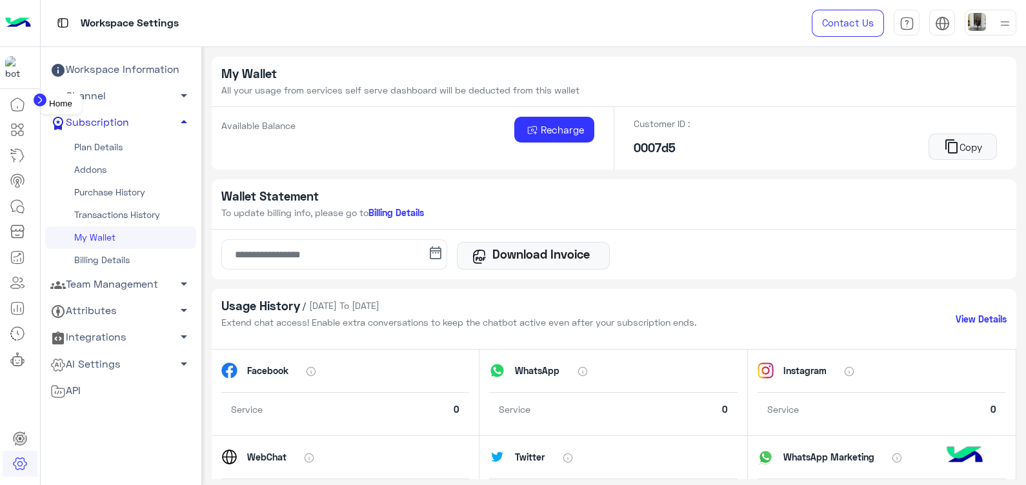
click at [23, 106] on icon at bounding box center [17, 104] width 13 height 13
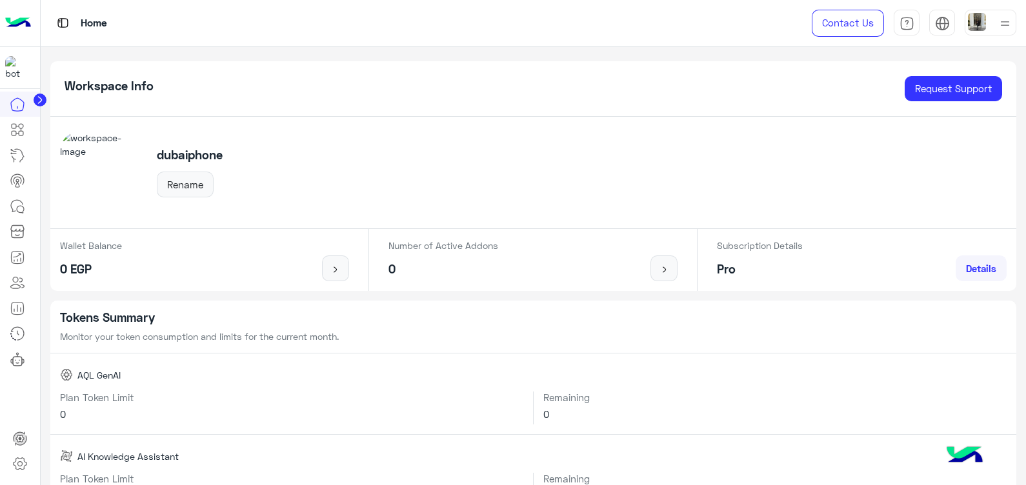
click at [28, 19] on img at bounding box center [18, 23] width 26 height 27
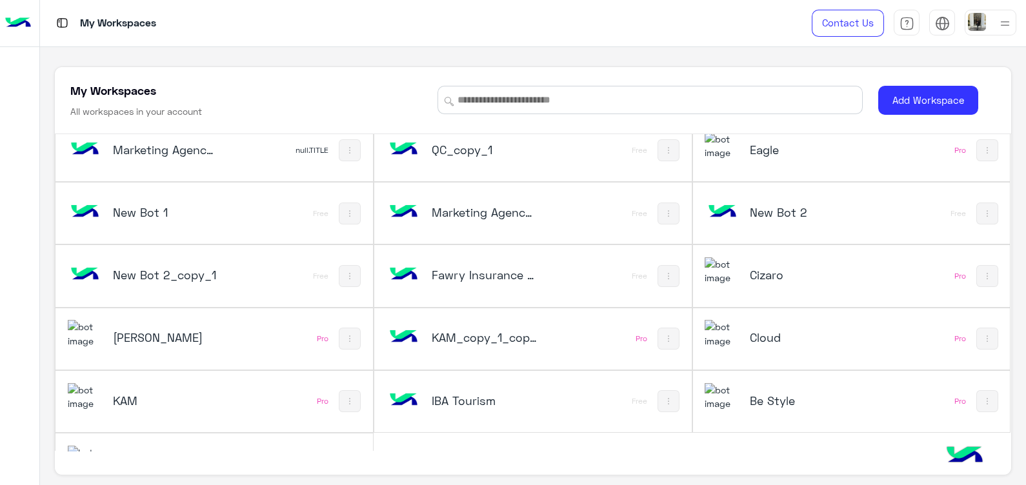
scroll to position [200, 0]
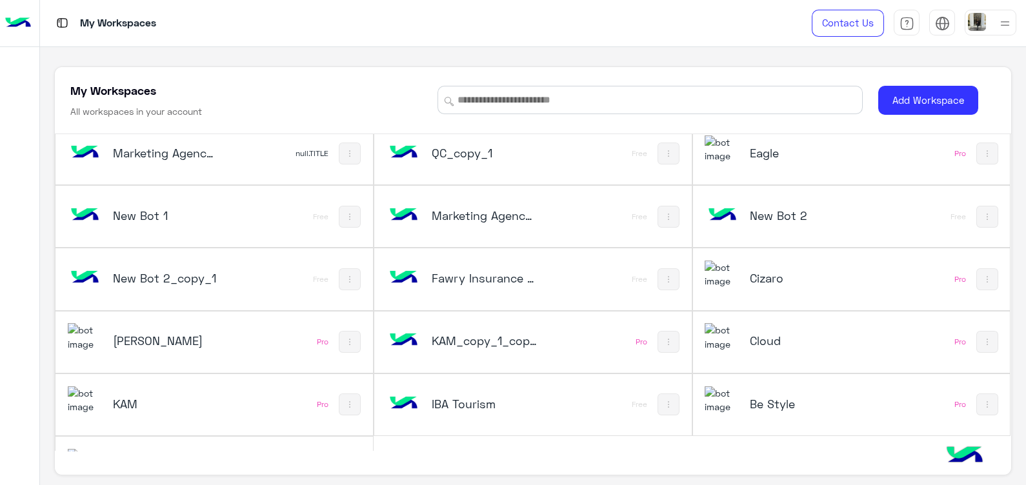
click at [174, 339] on h5 "[PERSON_NAME]" at bounding box center [166, 340] width 106 height 15
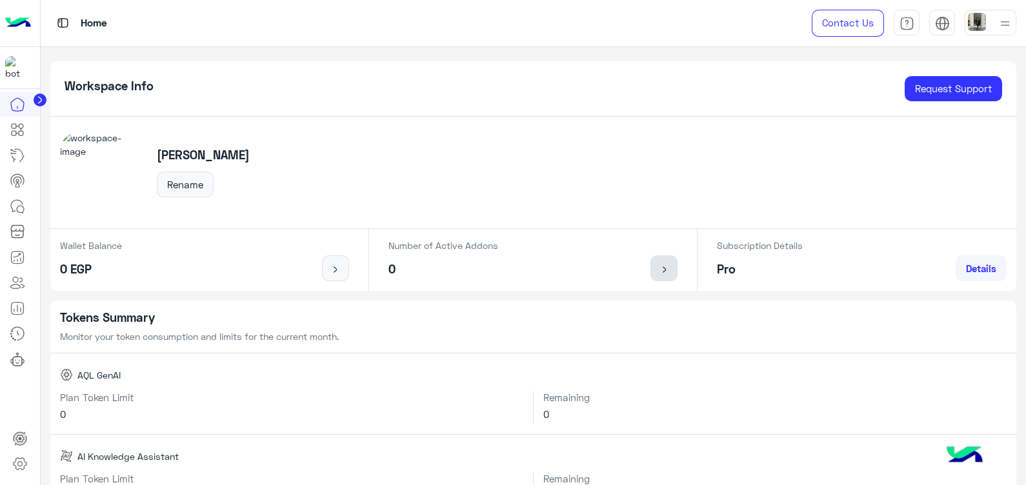
click at [664, 267] on img at bounding box center [664, 269] width 16 height 10
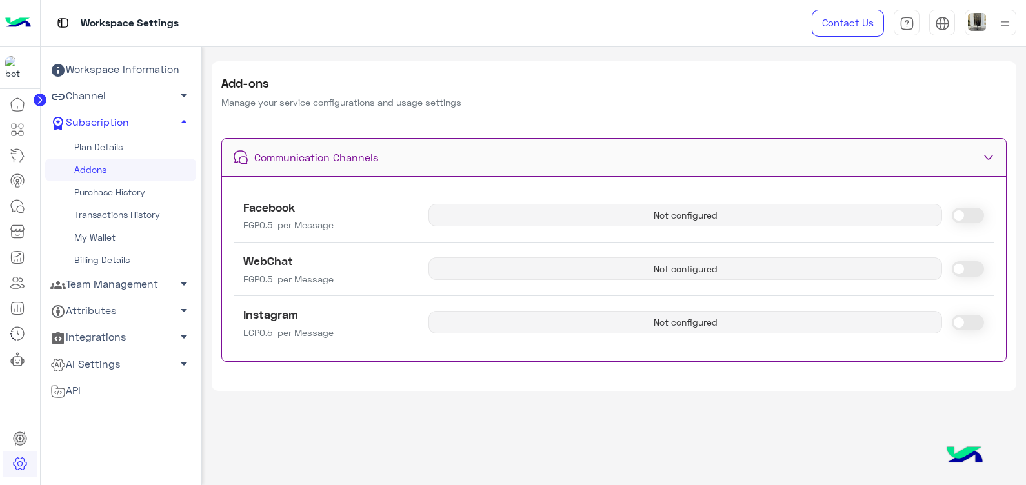
click at [15, 32] on img at bounding box center [18, 23] width 26 height 27
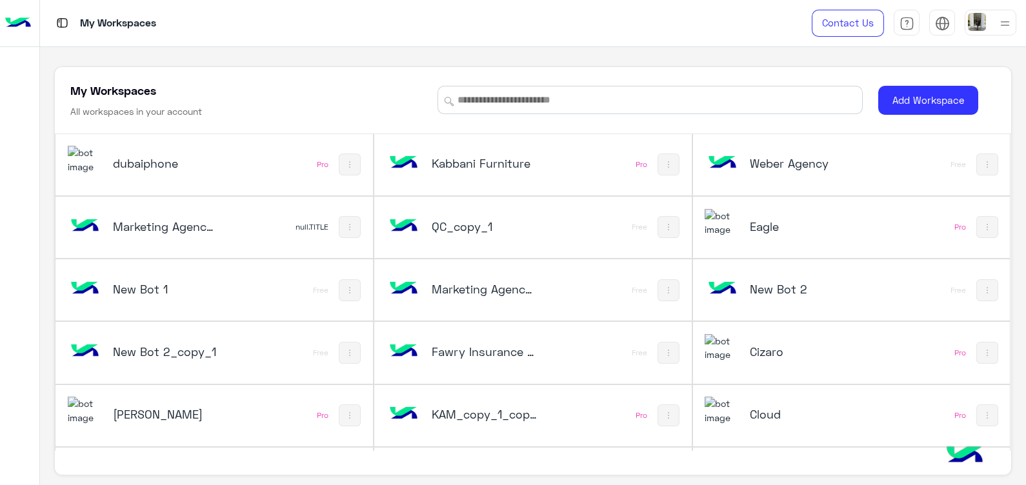
scroll to position [97, 0]
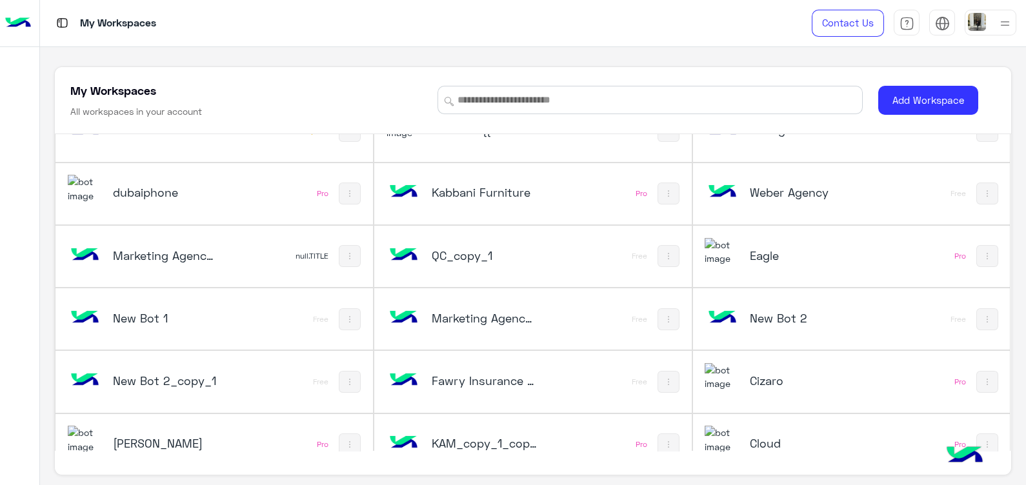
click at [768, 264] on div "Eagle" at bounding box center [792, 256] width 176 height 37
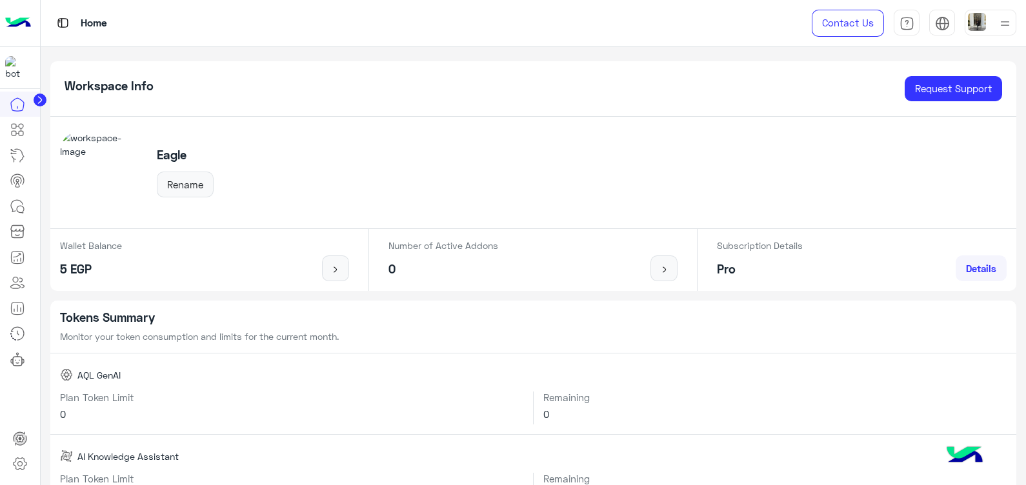
click at [656, 225] on div "Eagle Rename" at bounding box center [533, 173] width 966 height 112
click at [666, 263] on link at bounding box center [663, 268] width 27 height 26
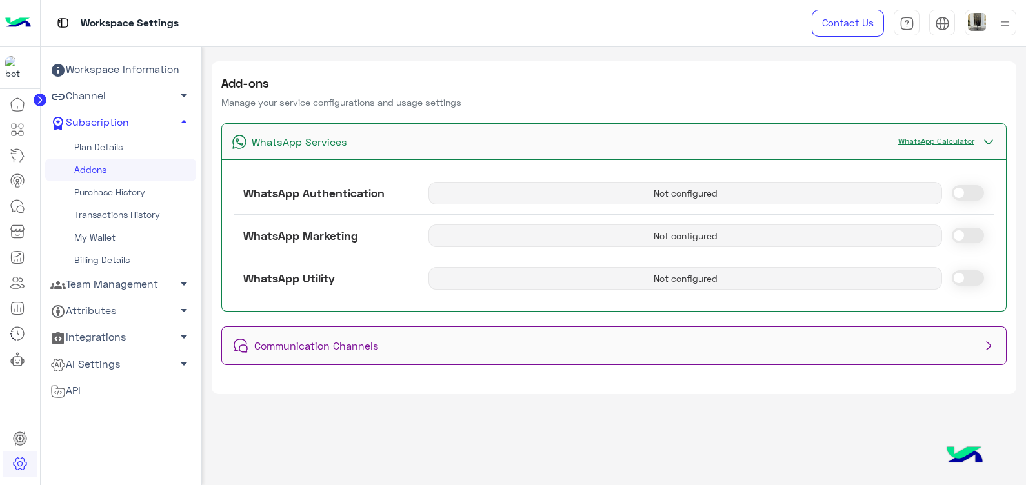
click at [922, 137] on link "WhatsApp Calculator" at bounding box center [935, 141] width 89 height 10
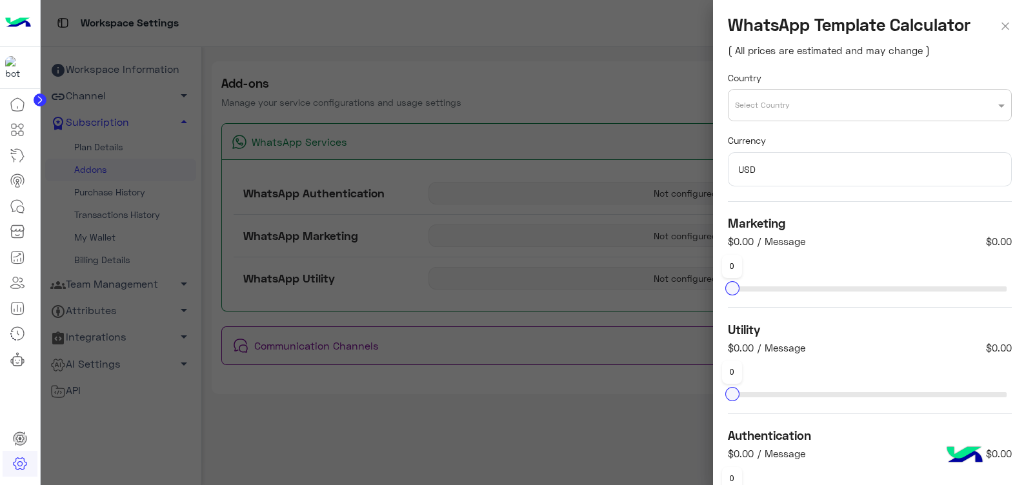
scroll to position [160, 0]
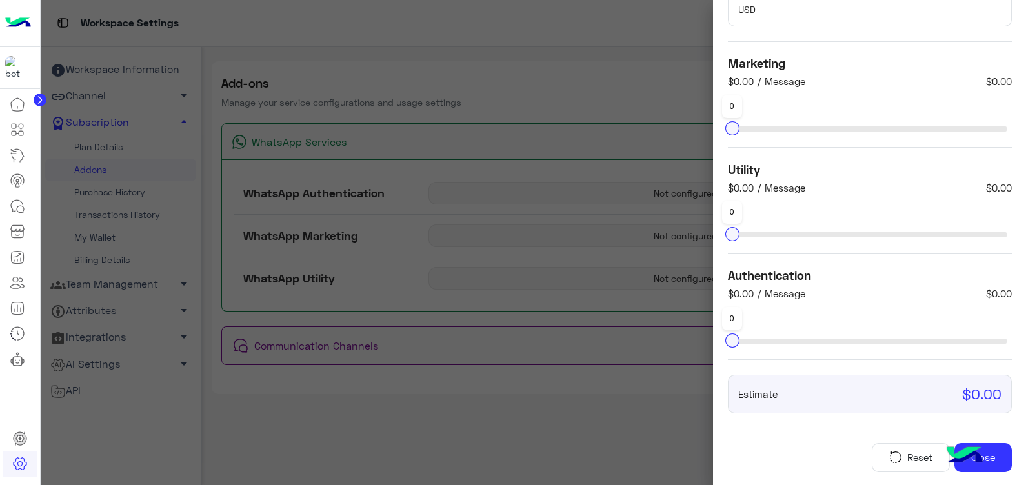
click at [856, 103] on div "Marketing $0.00 / Message $0.00 0" at bounding box center [870, 100] width 284 height 97
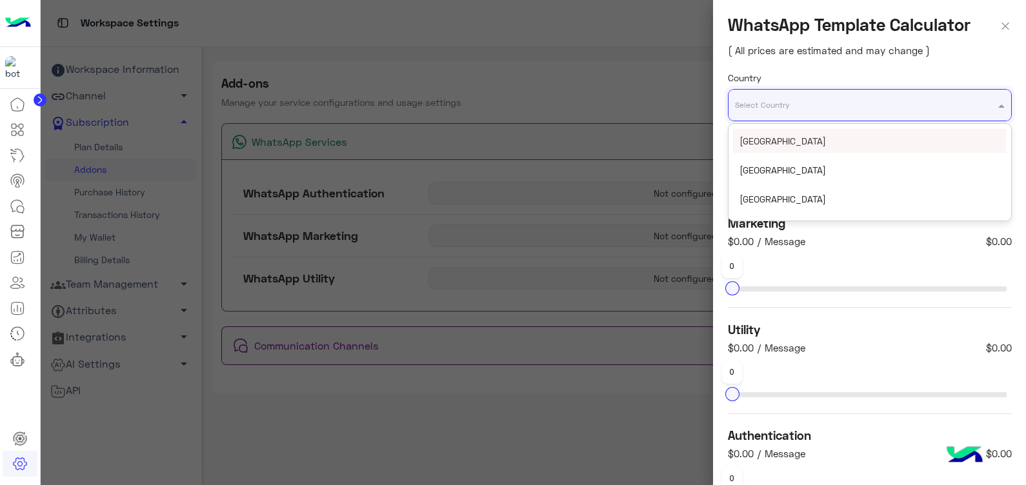
click at [859, 110] on div "Select Country" at bounding box center [861, 105] width 266 height 12
type input "**"
click at [862, 142] on div "Egypt" at bounding box center [869, 141] width 273 height 24
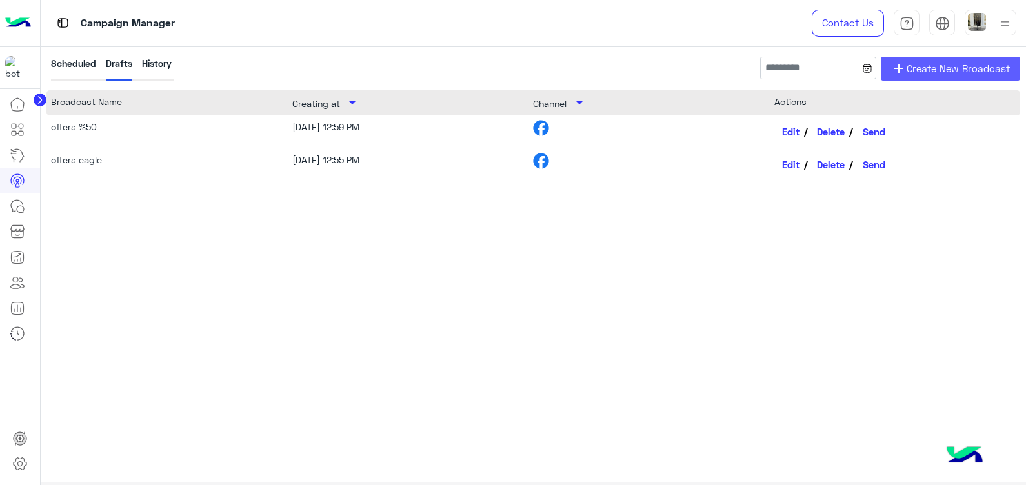
click at [929, 67] on span "Create New Broadcast" at bounding box center [957, 68] width 103 height 15
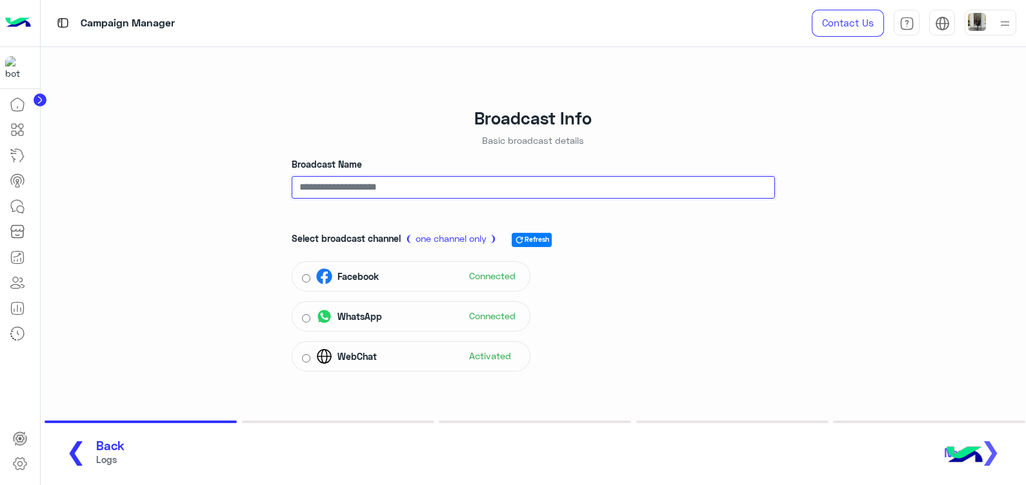
click at [482, 183] on input "Broadcast Name" at bounding box center [533, 187] width 483 height 23
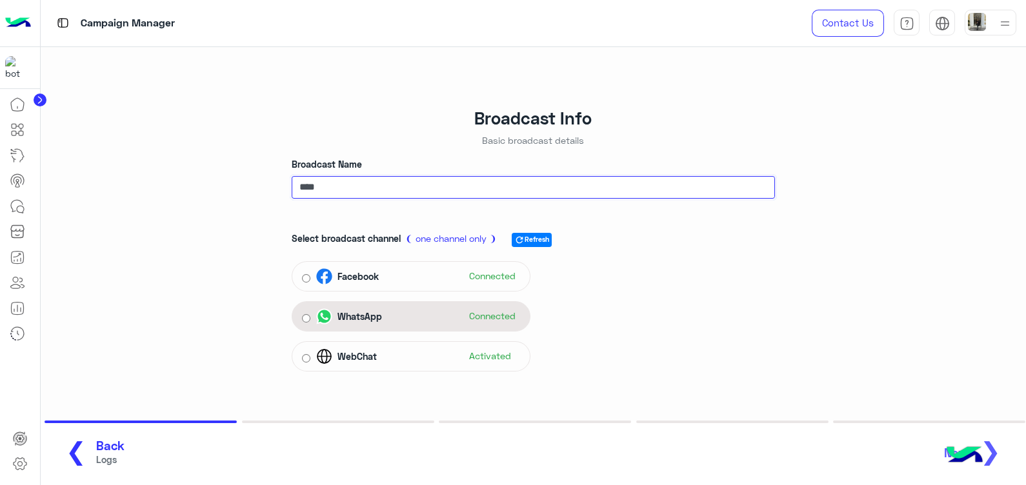
type input "****"
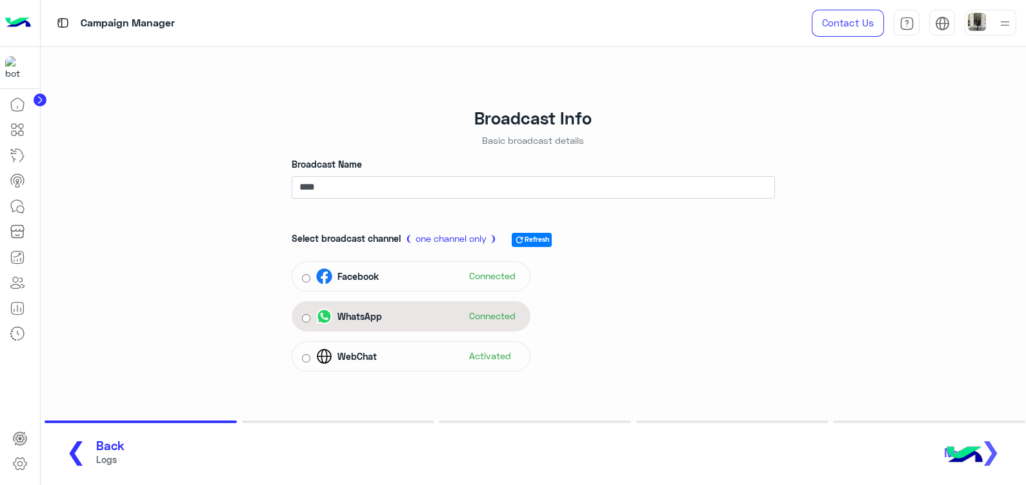
click at [450, 316] on div "WhatsApp Connected" at bounding box center [418, 316] width 204 height 19
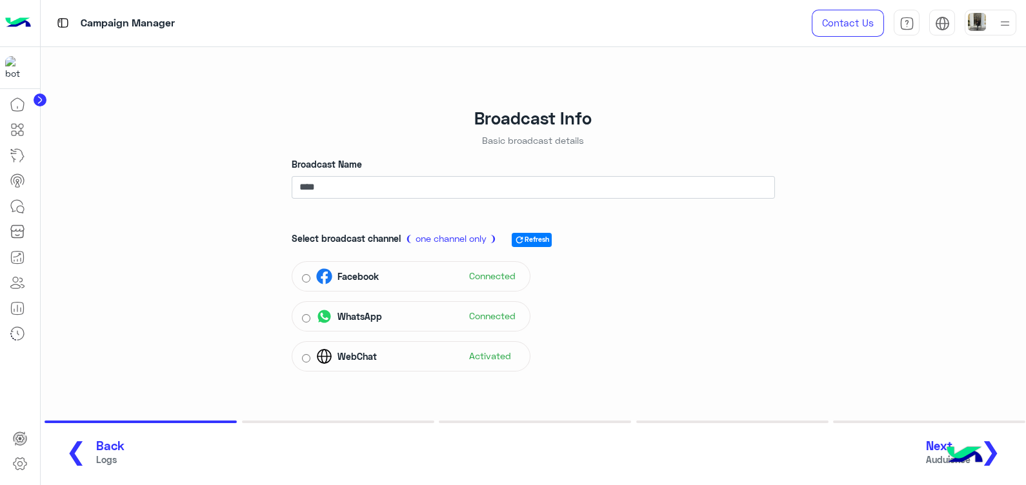
click at [995, 446] on span "❯" at bounding box center [990, 450] width 21 height 29
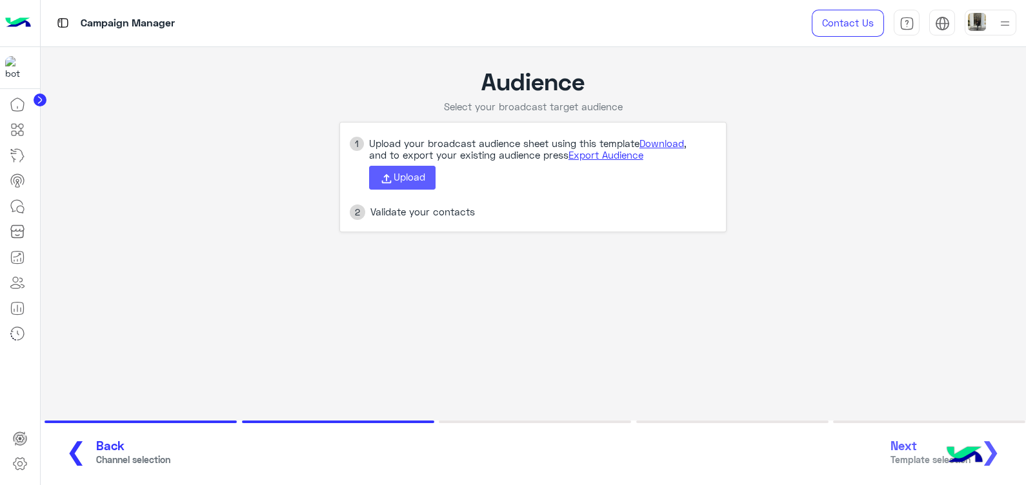
click at [395, 186] on button "Upload" at bounding box center [402, 178] width 66 height 25
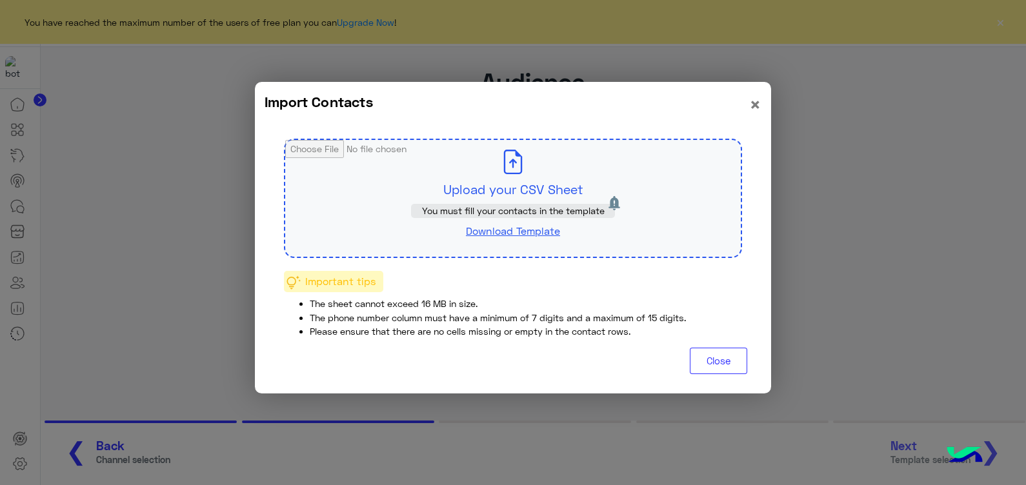
click at [405, 183] on input "file" at bounding box center [512, 198] width 455 height 117
type input "**********"
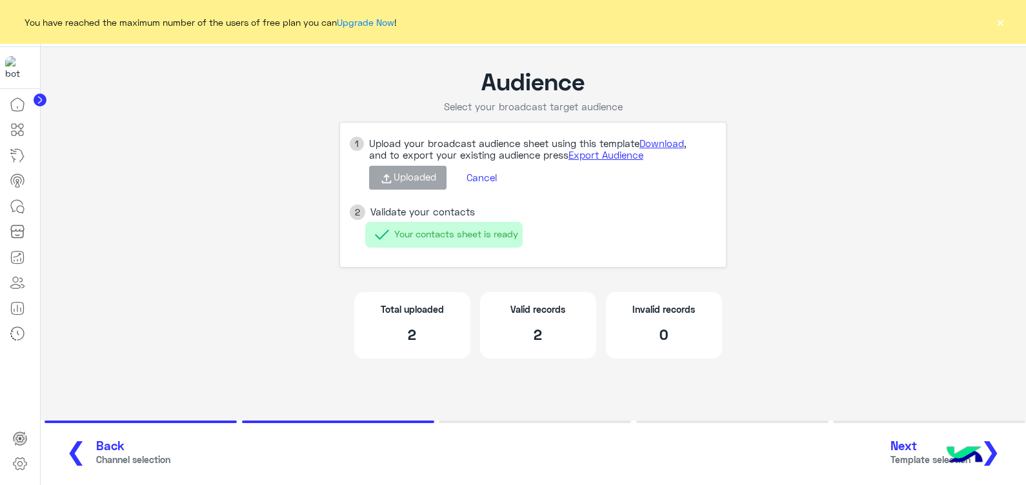
click at [1002, 447] on button "Next Template selection ❯" at bounding box center [950, 452] width 128 height 35
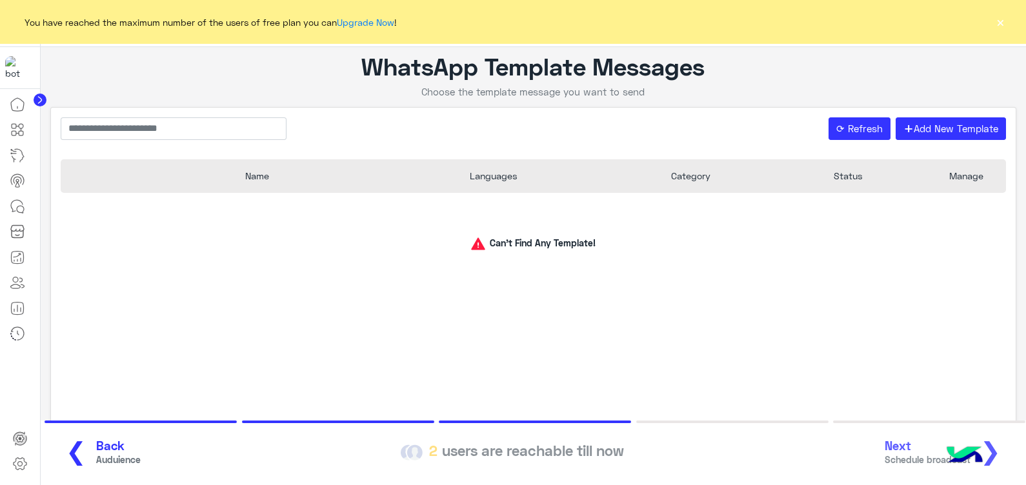
click at [96, 442] on span "Back" at bounding box center [118, 446] width 45 height 15
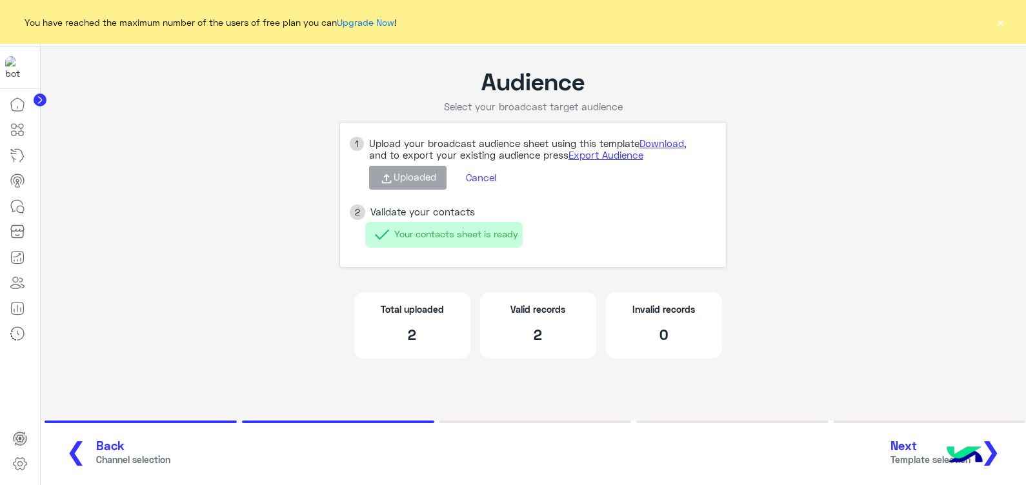
click at [473, 179] on button "Cancel" at bounding box center [481, 177] width 50 height 22
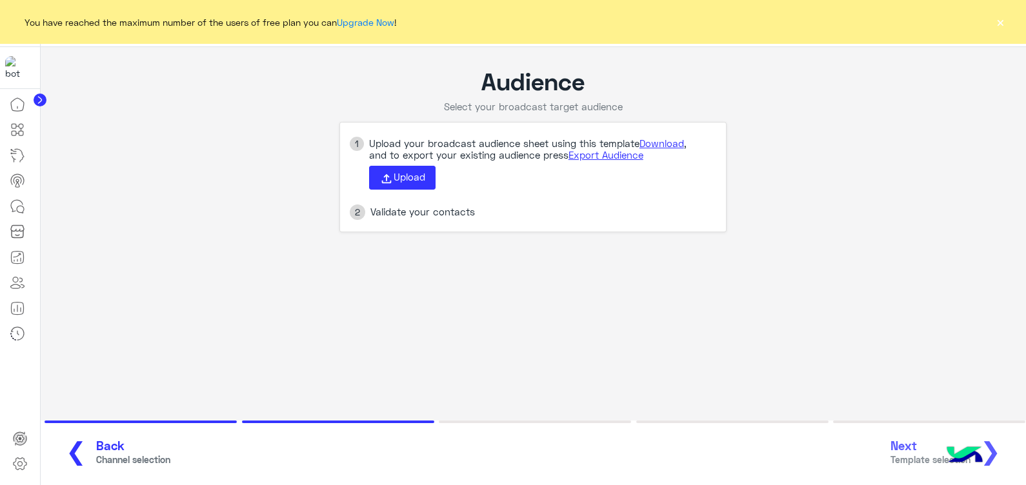
click at [110, 454] on span "Channel selection" at bounding box center [133, 460] width 74 height 14
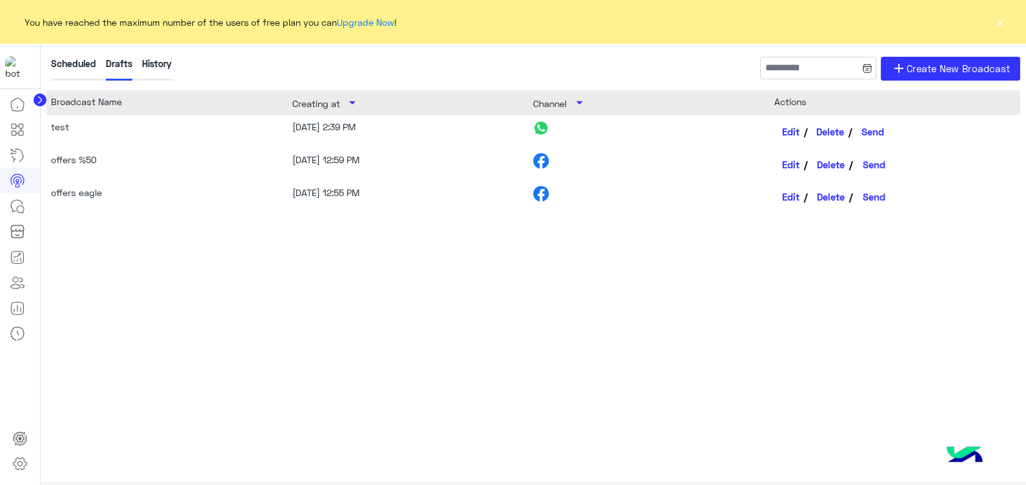
click at [832, 129] on button "Delete" at bounding box center [831, 132] width 44 height 22
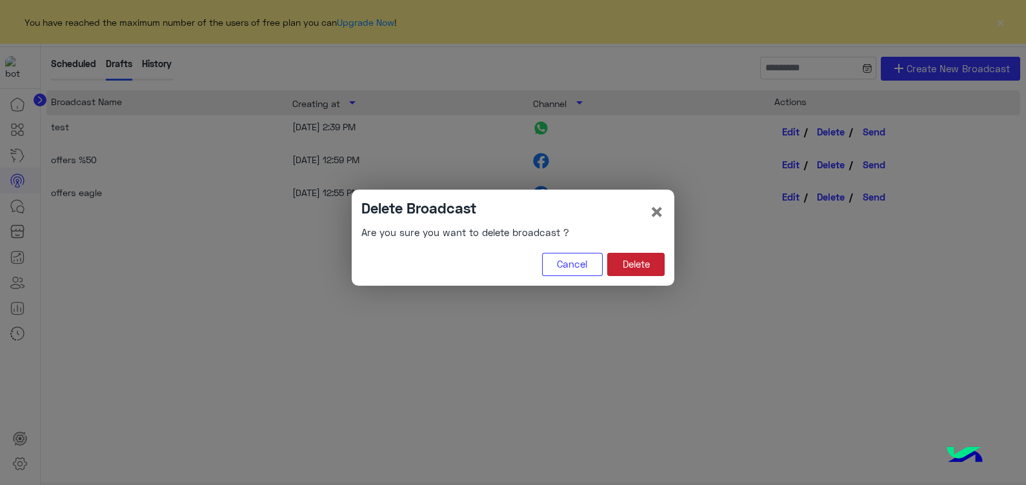
click at [636, 267] on button "Delete" at bounding box center [635, 264] width 57 height 23
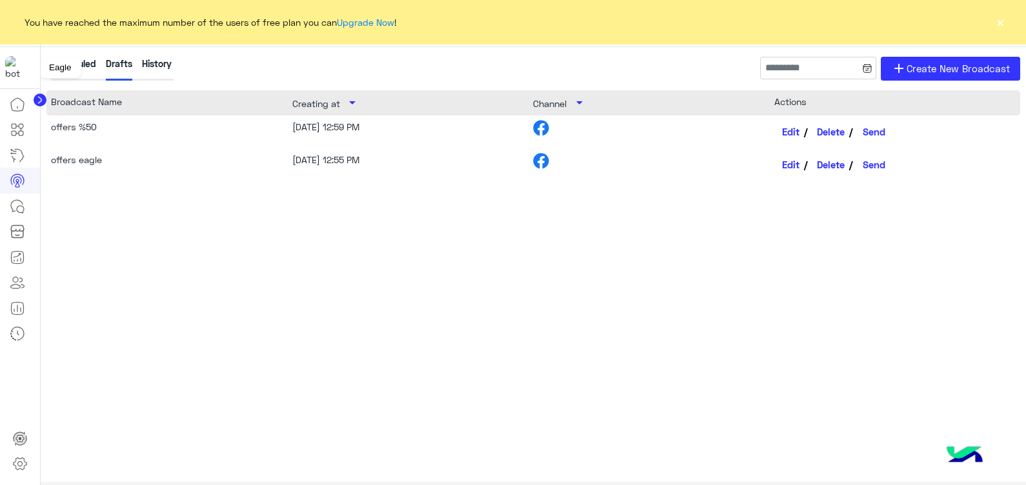
click at [8, 68] on img at bounding box center [16, 67] width 23 height 23
click at [997, 23] on button "×" at bounding box center [999, 21] width 13 height 13
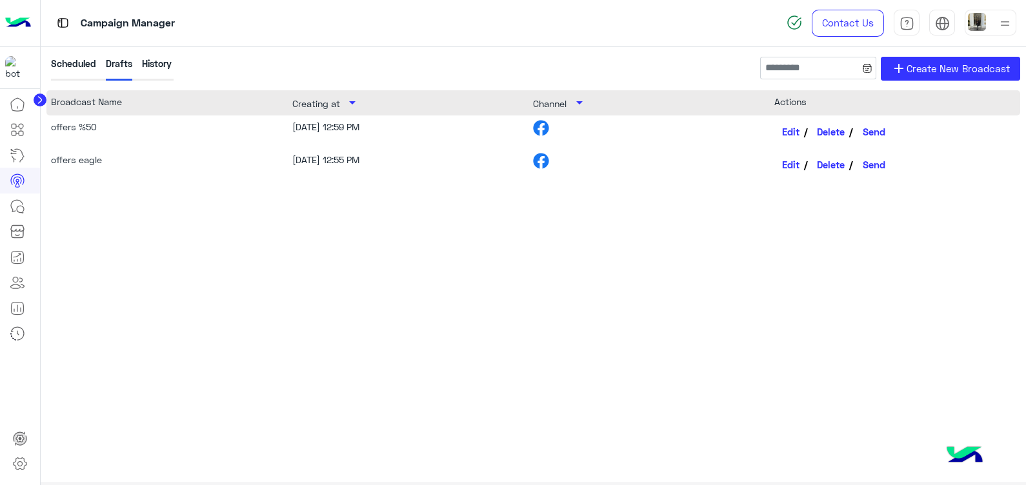
click at [21, 24] on img at bounding box center [18, 23] width 26 height 27
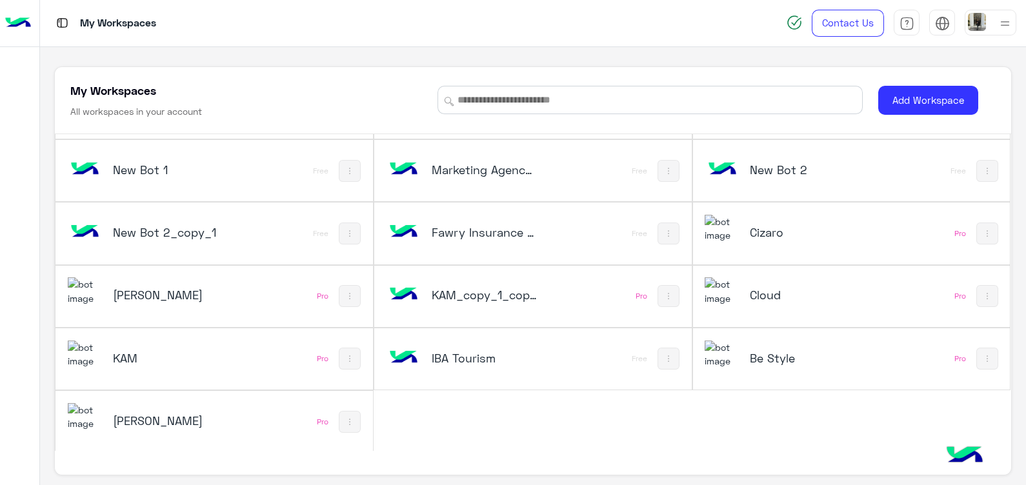
scroll to position [5, 0]
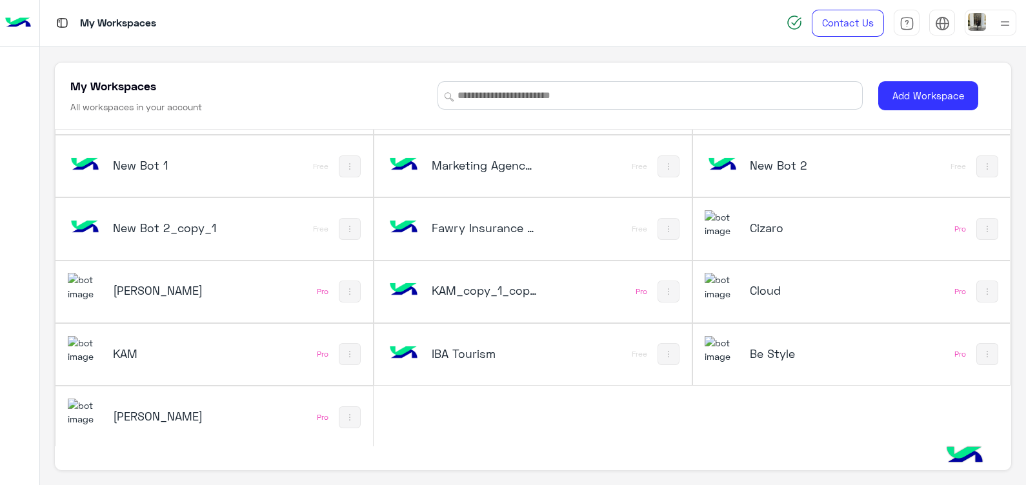
click at [210, 412] on h5 "[PERSON_NAME]" at bounding box center [166, 415] width 106 height 15
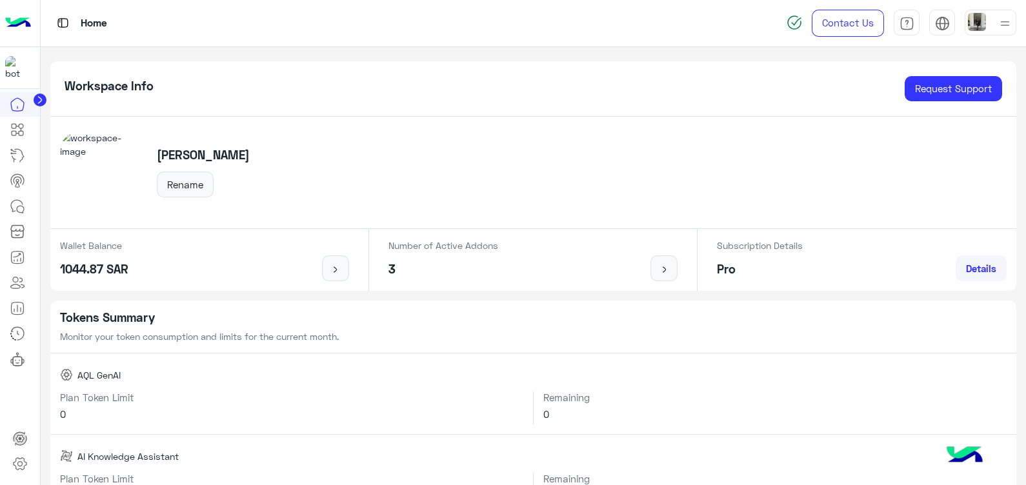
click at [12, 14] on img at bounding box center [18, 23] width 26 height 27
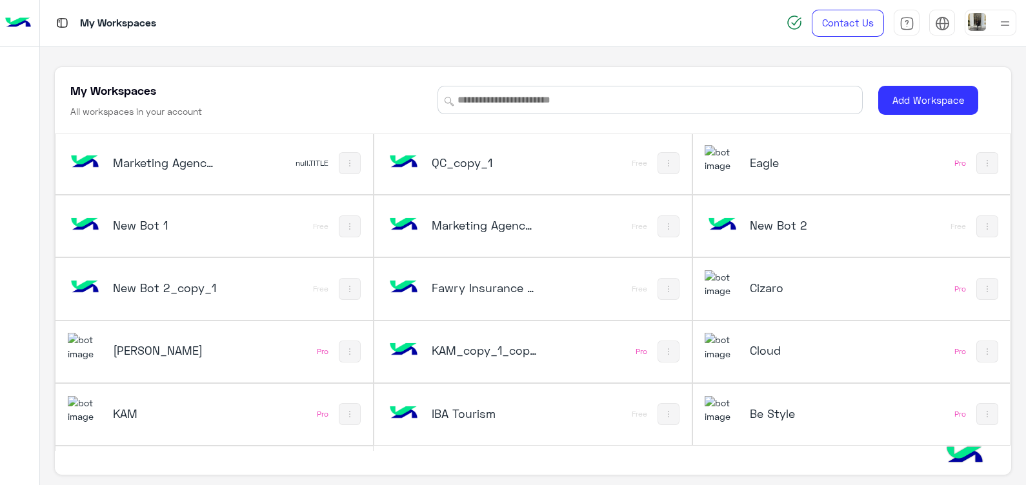
scroll to position [246, 0]
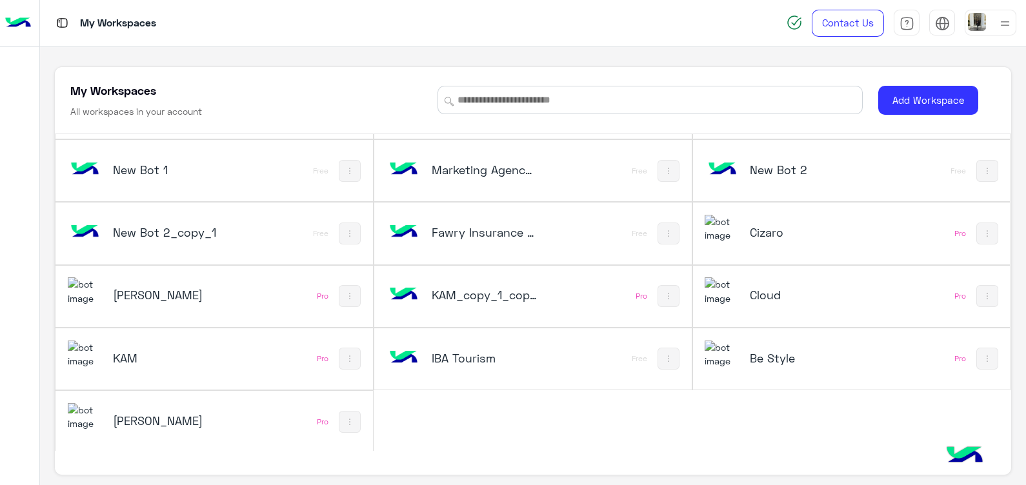
click at [467, 350] on h5 "IBA Tourism" at bounding box center [485, 357] width 106 height 15
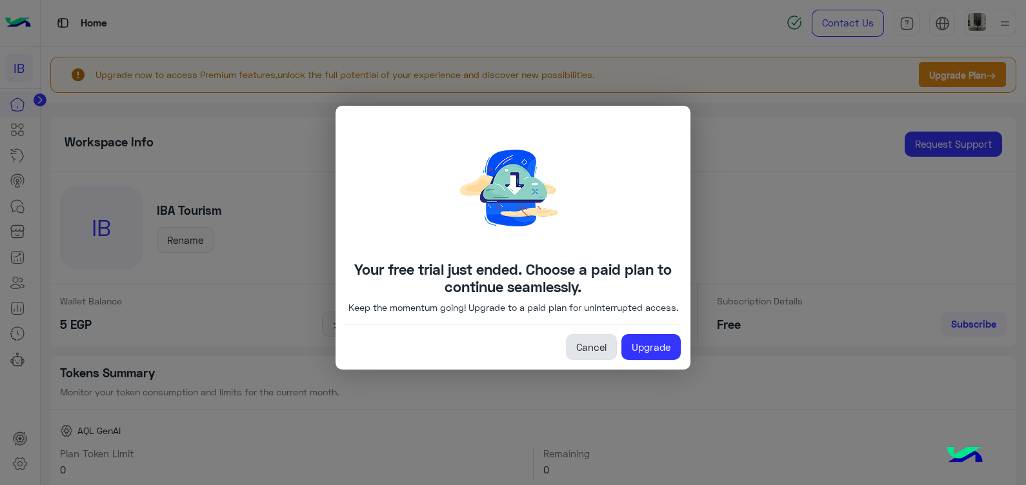
click at [578, 353] on link "Cancel" at bounding box center [591, 347] width 51 height 26
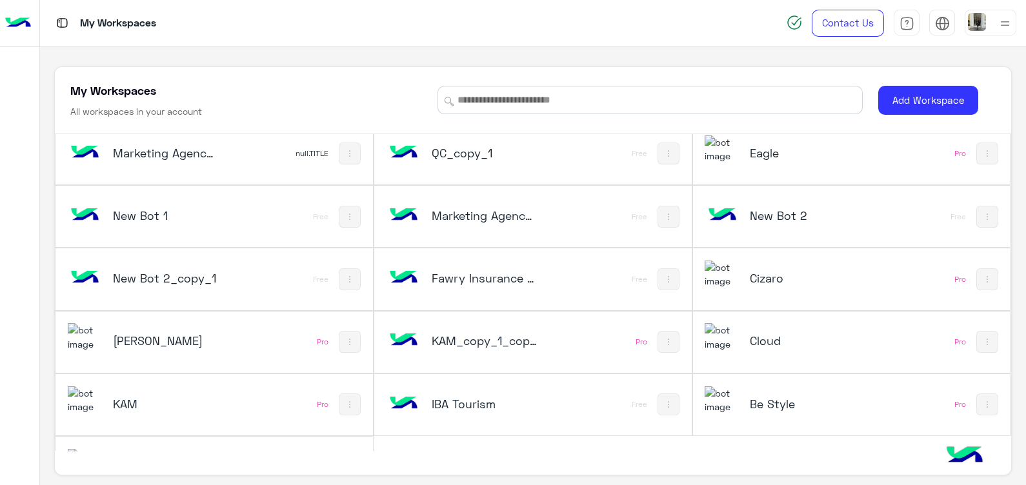
scroll to position [246, 0]
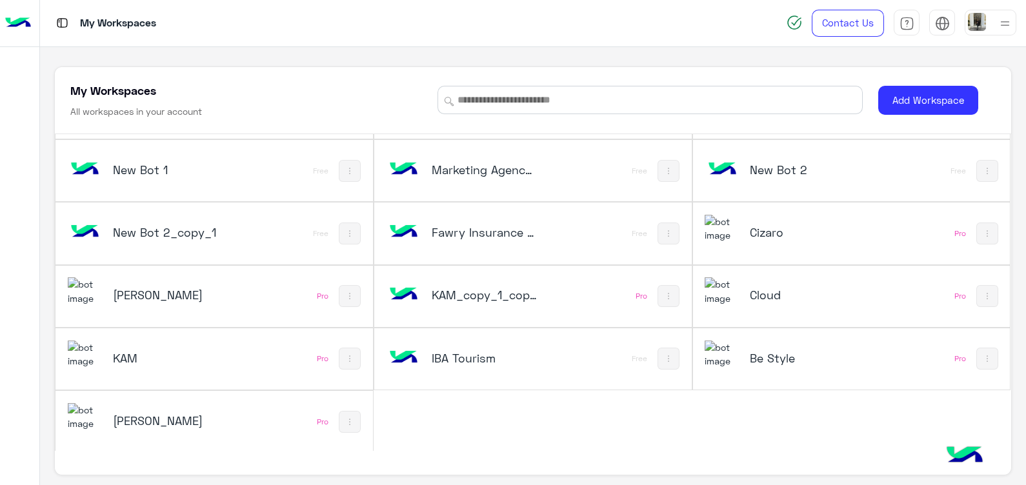
click at [721, 299] on img at bounding box center [721, 291] width 35 height 28
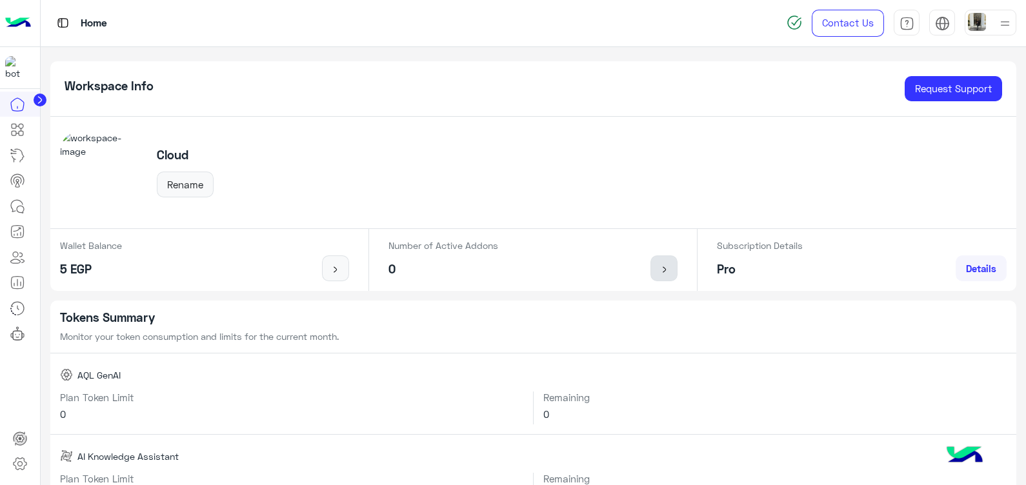
click at [664, 261] on link at bounding box center [663, 268] width 27 height 26
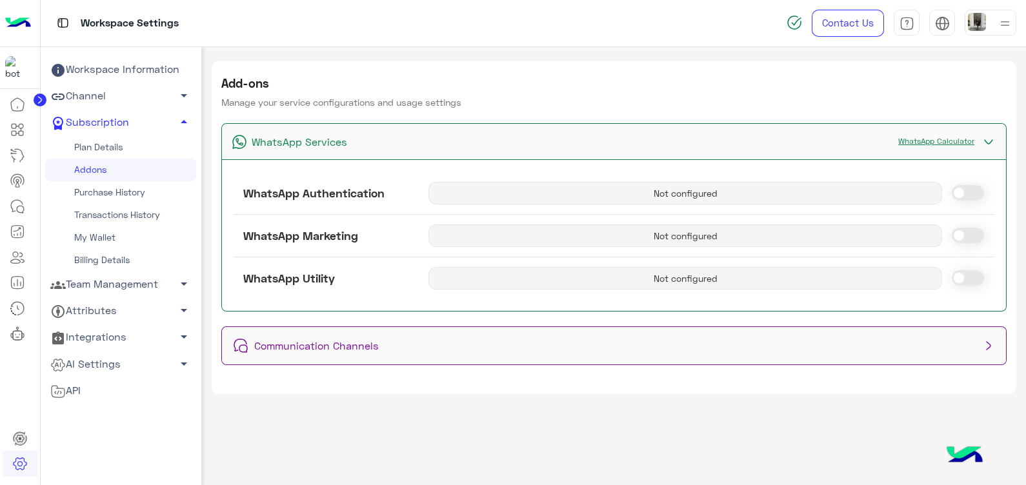
click at [922, 140] on link "WhatsApp Calculator" at bounding box center [935, 141] width 89 height 10
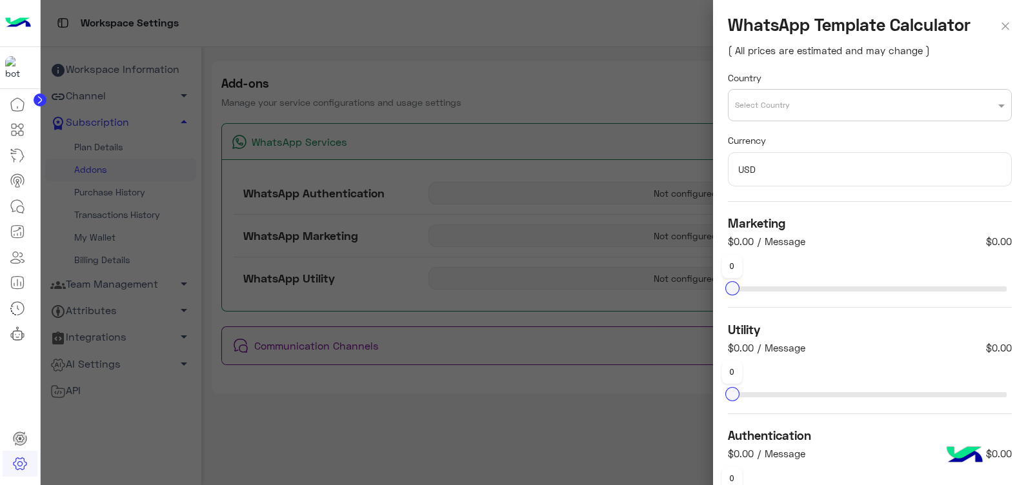
click at [813, 104] on input "text" at bounding box center [844, 100] width 219 height 14
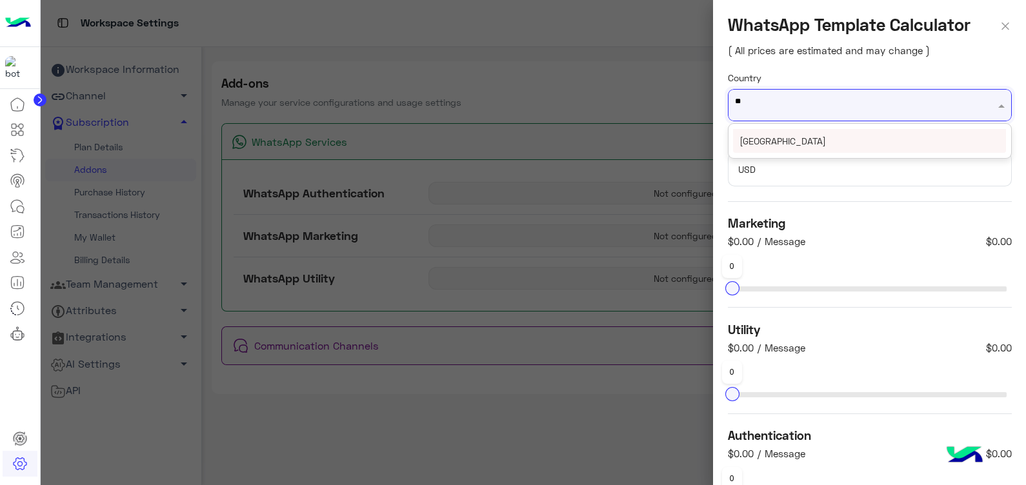
type input "***"
click at [818, 135] on div "Egypt" at bounding box center [869, 141] width 273 height 24
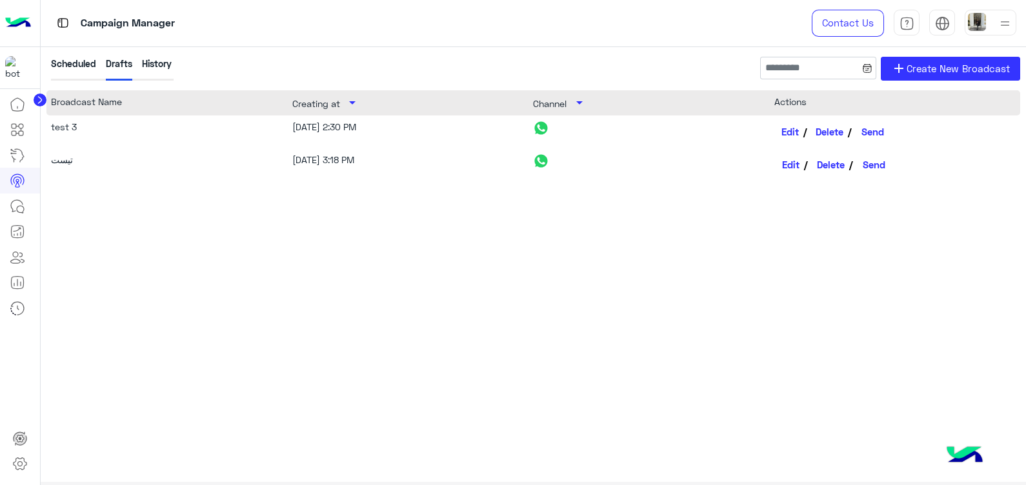
click at [793, 132] on link "Edit" at bounding box center [791, 132] width 34 height 22
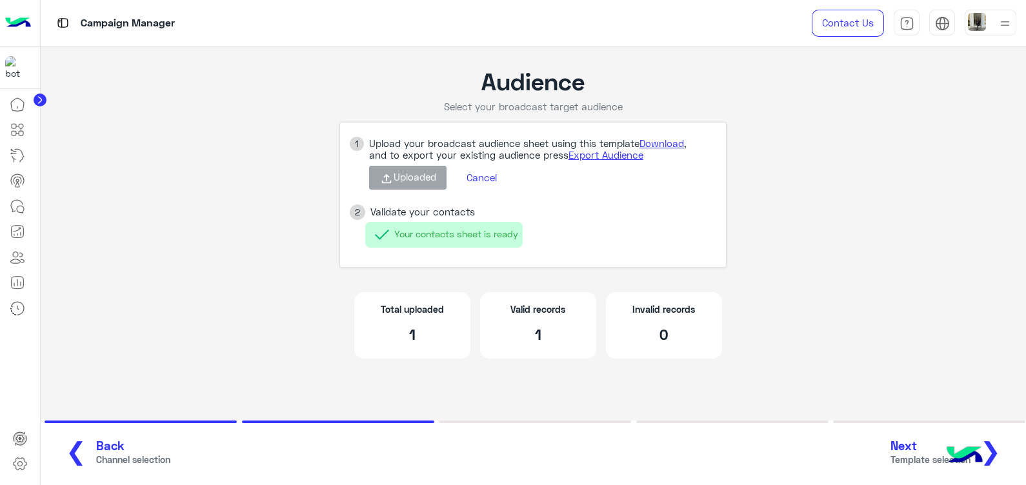
click at [993, 443] on span "❯" at bounding box center [990, 450] width 21 height 29
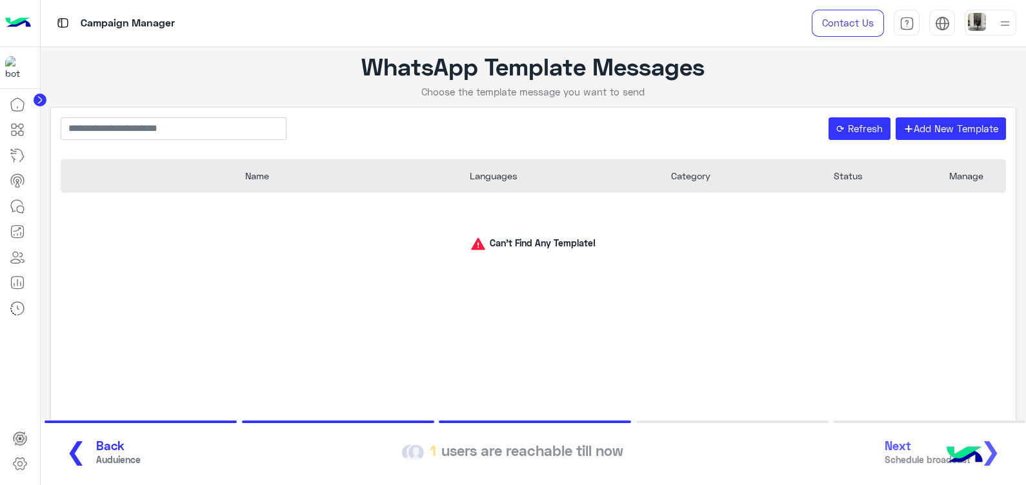
click at [108, 446] on span "Back" at bounding box center [118, 446] width 45 height 15
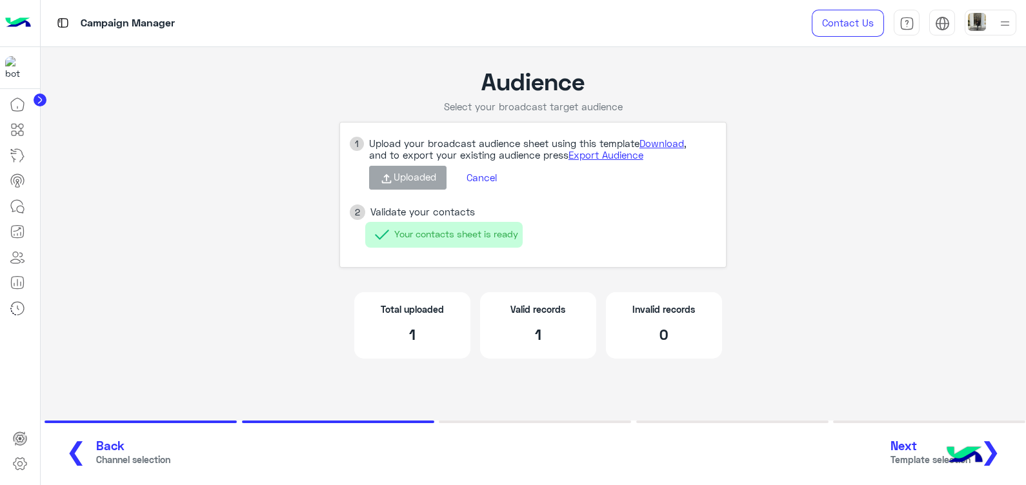
click at [108, 446] on span "Back" at bounding box center [133, 446] width 74 height 15
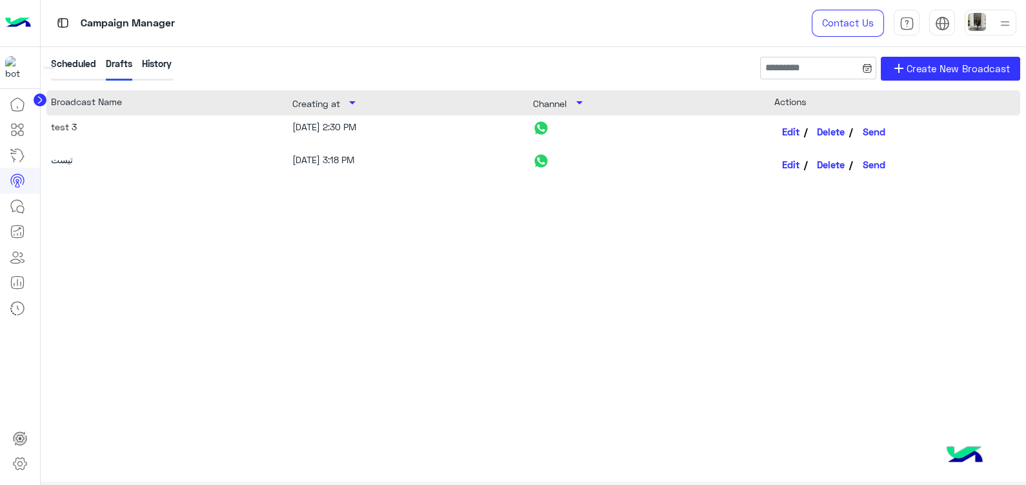
click at [13, 64] on img at bounding box center [16, 67] width 23 height 23
click at [5, 29] on img at bounding box center [18, 23] width 26 height 27
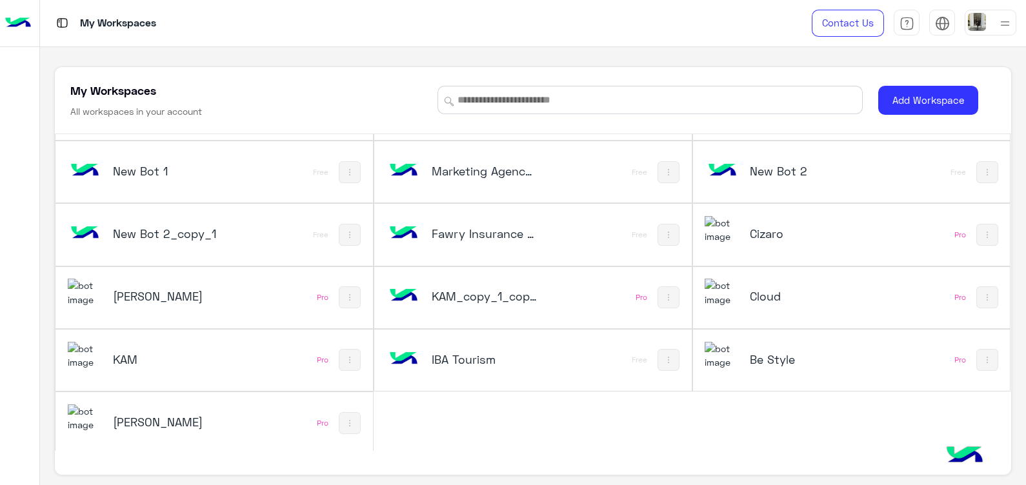
scroll to position [246, 0]
click at [135, 355] on h5 "KAM" at bounding box center [166, 357] width 106 height 15
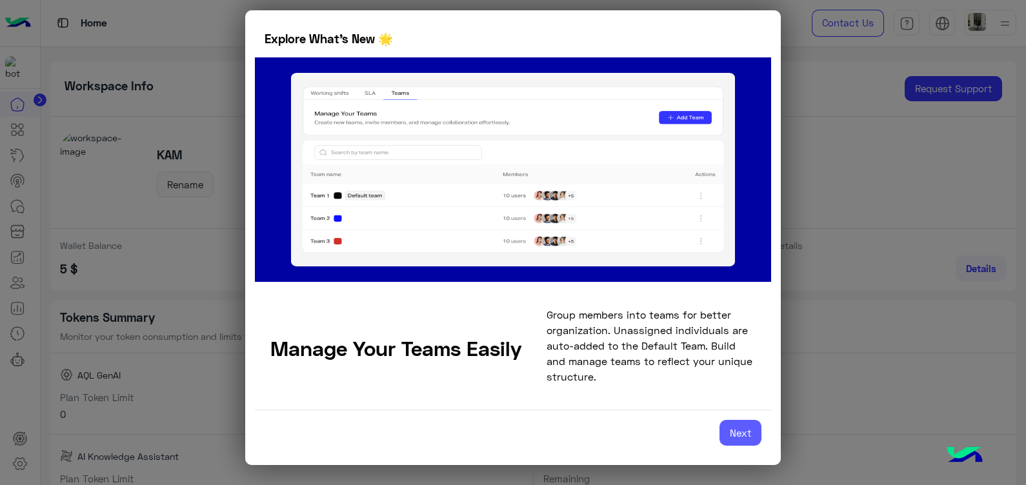
click at [739, 426] on button "Next" at bounding box center [740, 433] width 42 height 26
click at [746, 433] on button "Next" at bounding box center [740, 433] width 42 height 26
click at [748, 438] on button "Next" at bounding box center [740, 433] width 42 height 26
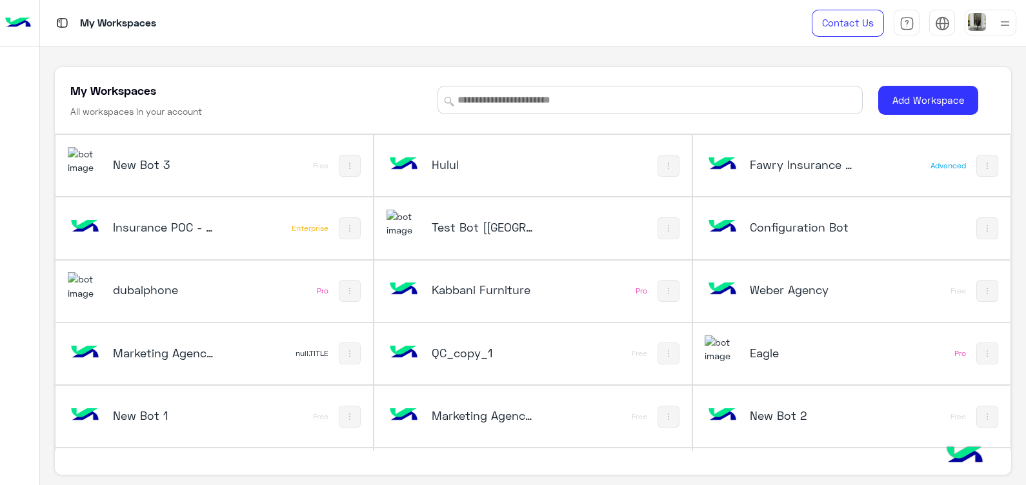
click at [177, 222] on h5 "Insurance POC - Gitex23" at bounding box center [166, 226] width 106 height 15
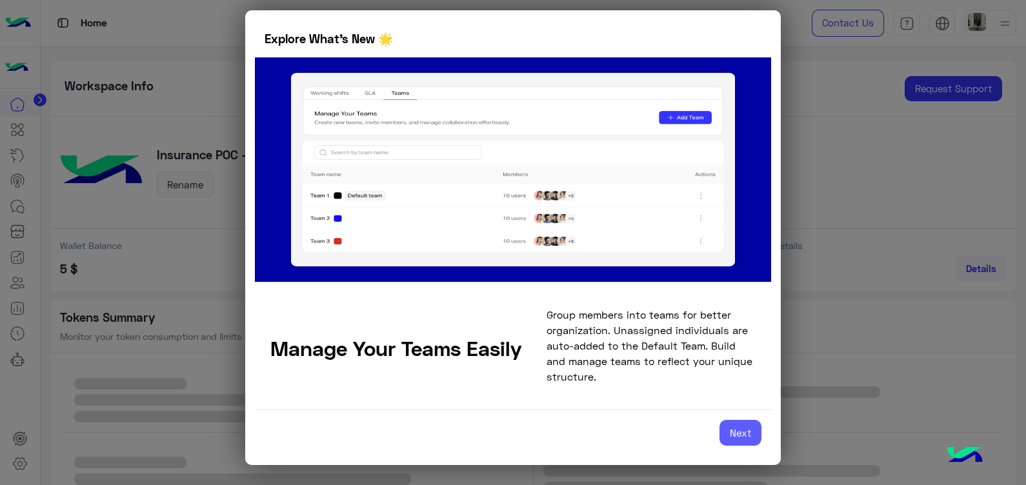
click at [738, 430] on button "Next" at bounding box center [740, 433] width 42 height 26
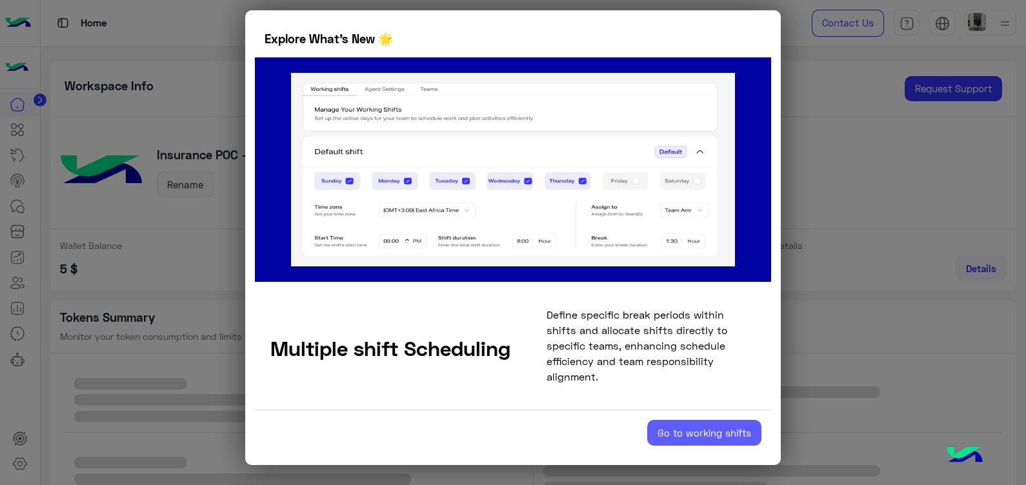
click at [677, 422] on button "Go to working shifts" at bounding box center [704, 433] width 114 height 26
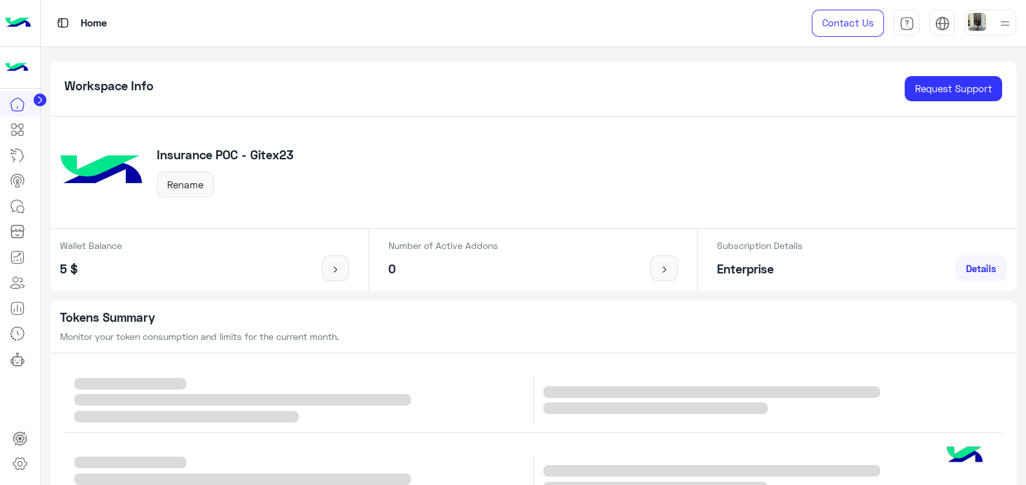
click at [23, 25] on img at bounding box center [18, 23] width 26 height 27
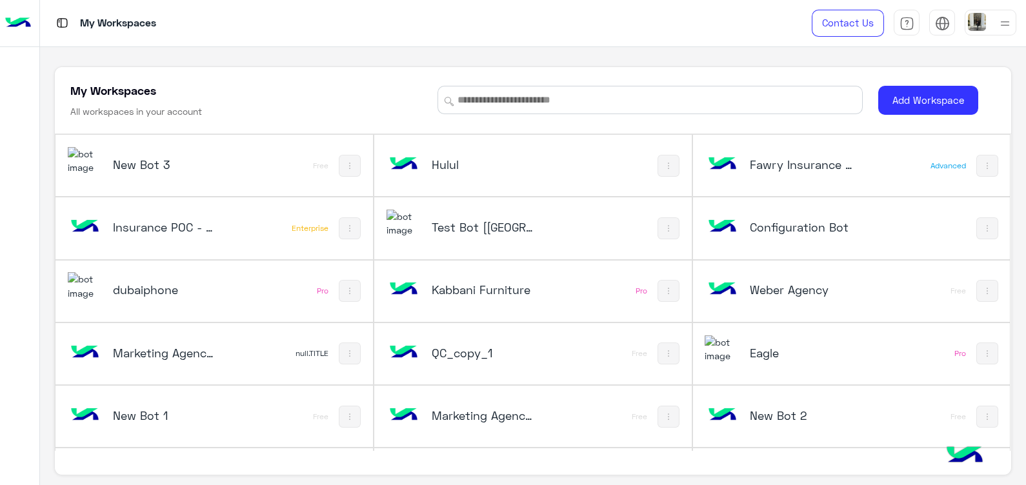
click at [515, 292] on h5 "Kabbani Furniture" at bounding box center [485, 289] width 106 height 15
click at [439, 293] on h5 "Kabbani Furniture" at bounding box center [485, 289] width 106 height 15
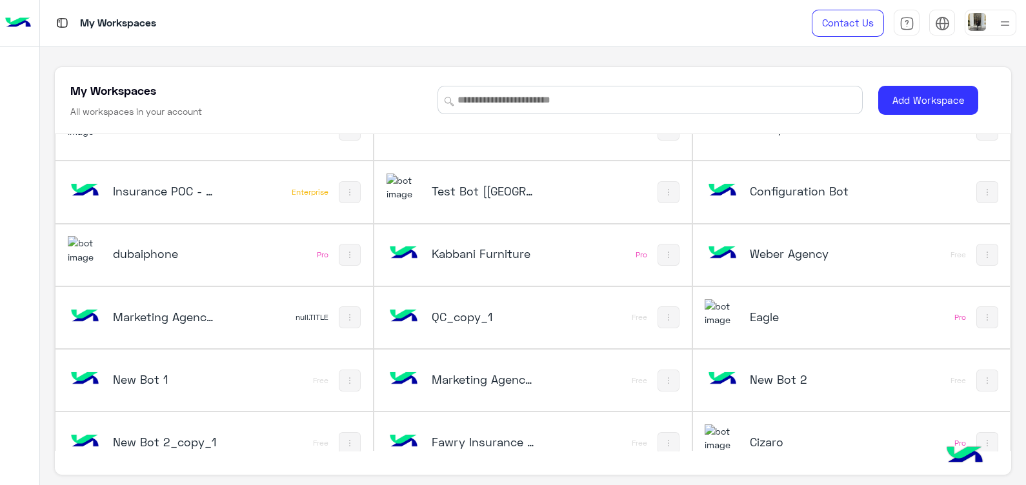
scroll to position [35, 0]
click at [410, 248] on img at bounding box center [403, 254] width 35 height 35
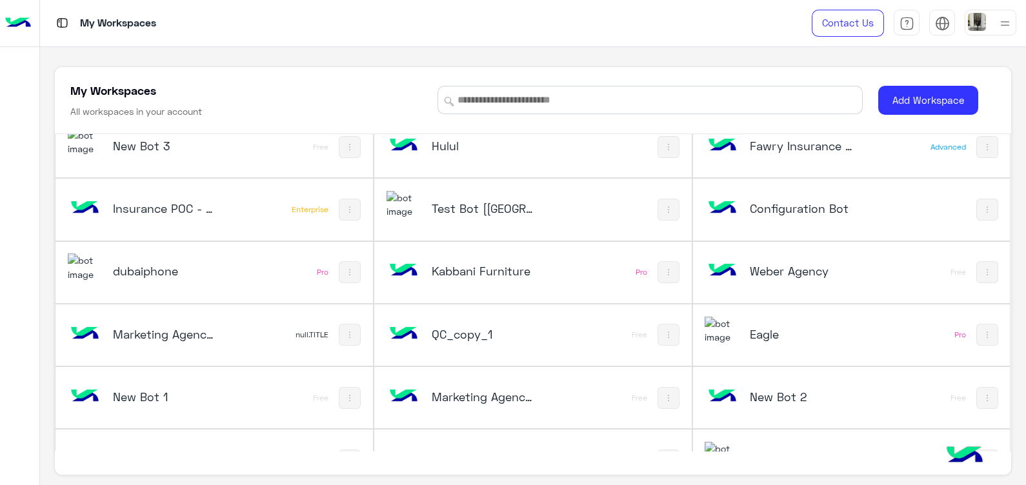
scroll to position [0, 0]
